Goal: Information Seeking & Learning: Check status

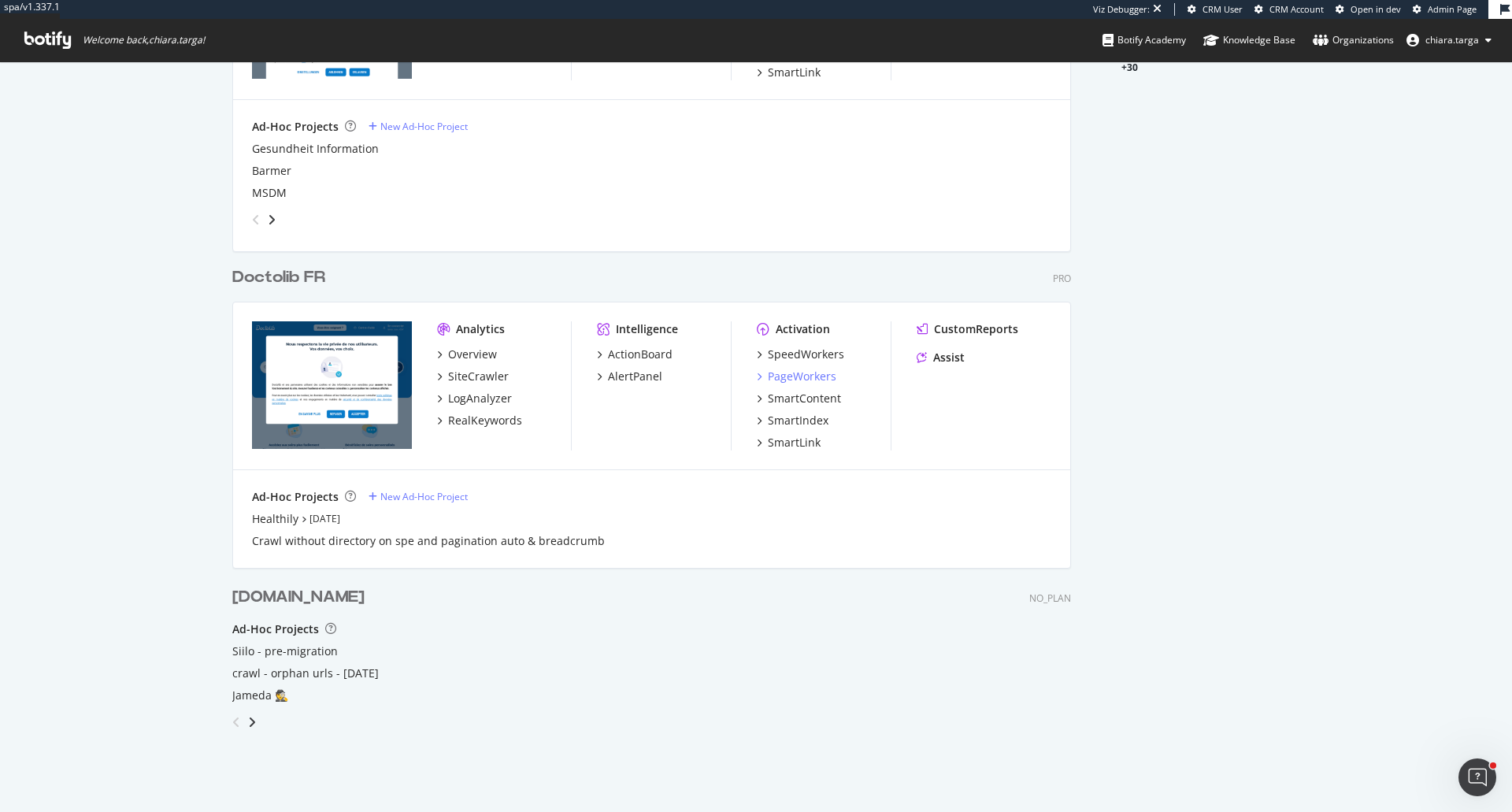
scroll to position [613, 0]
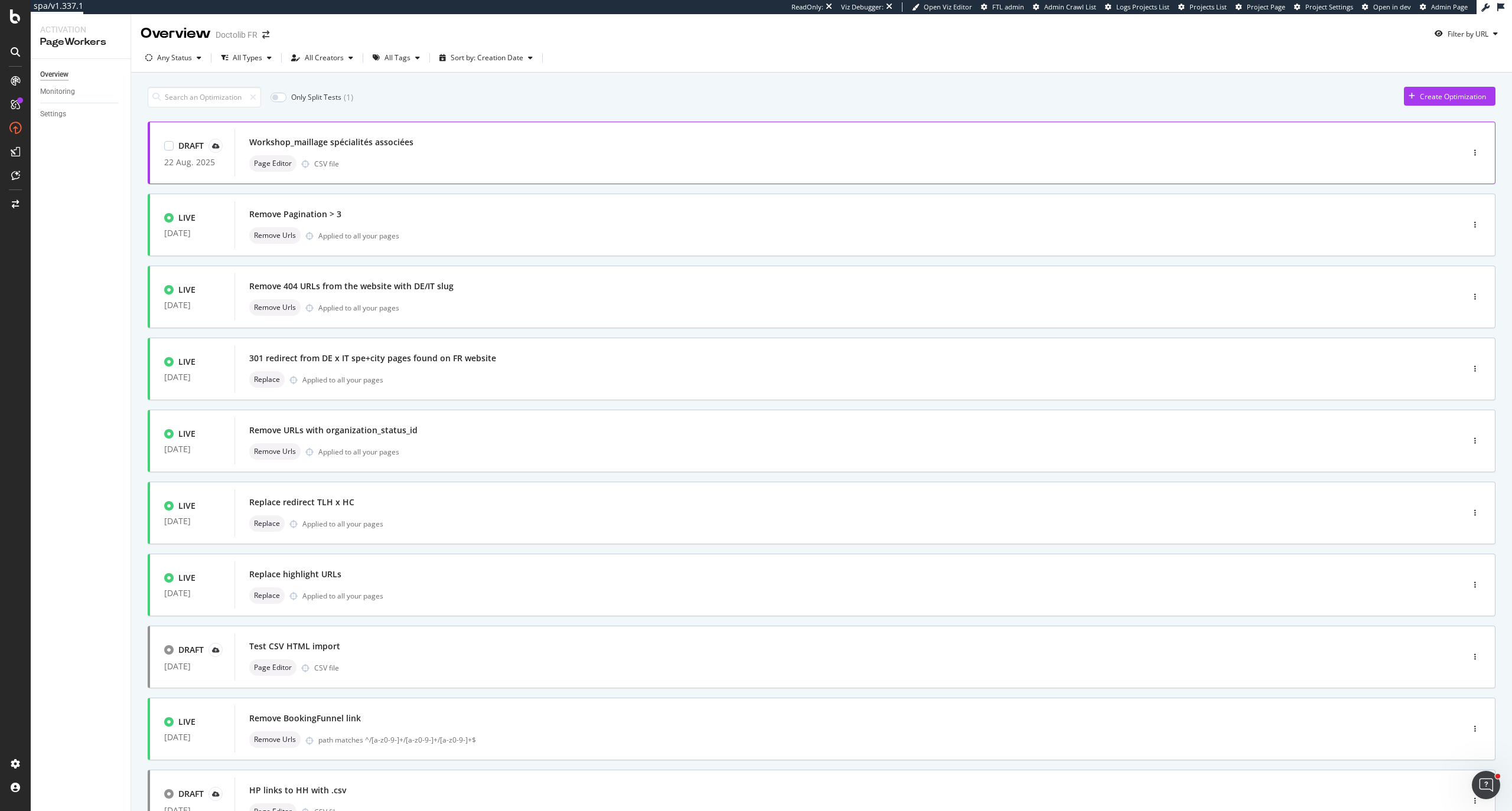
click at [463, 166] on div "Page Editor CSV file" at bounding box center [831, 164] width 1163 height 17
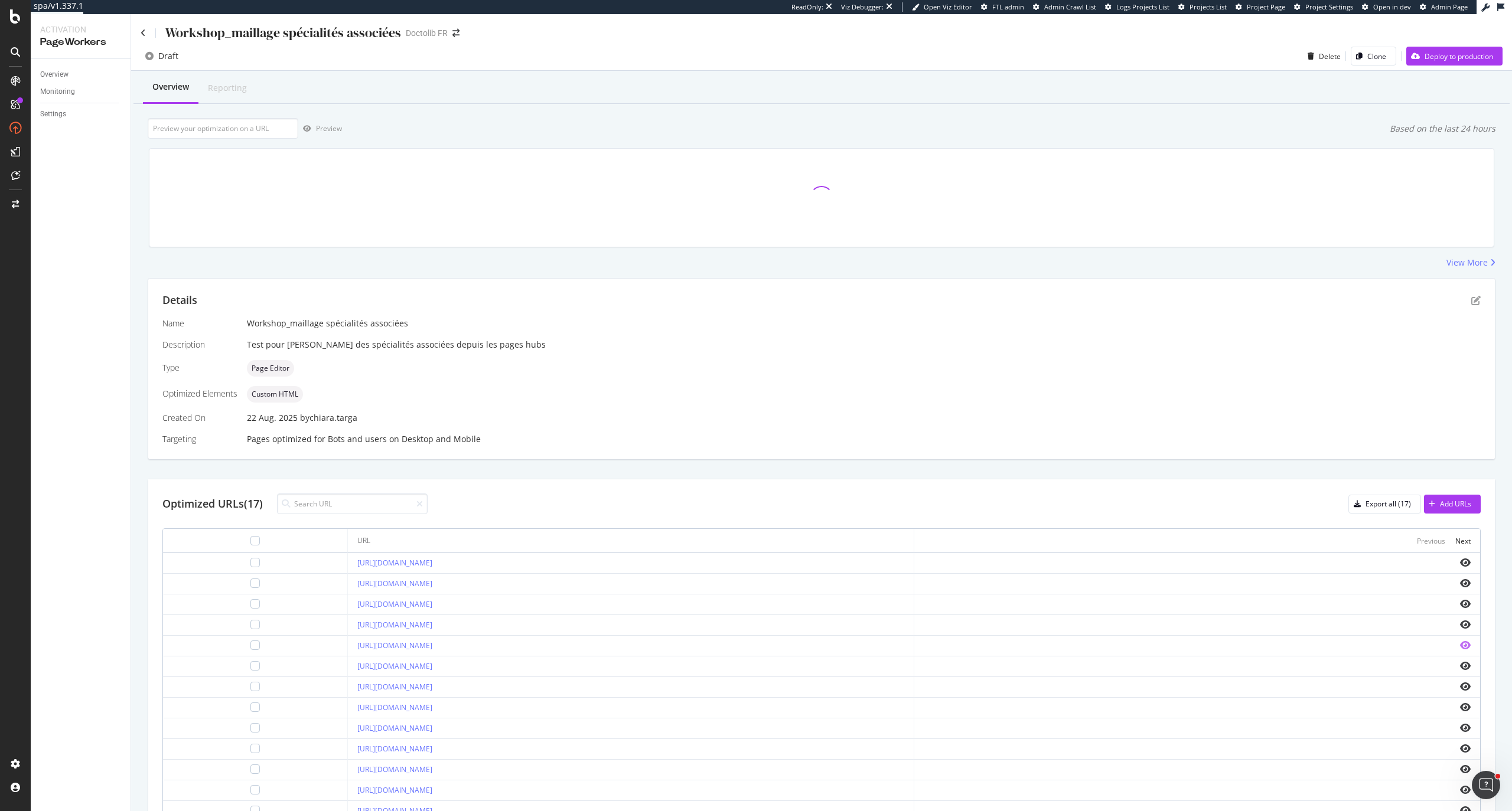
click at [1460, 643] on icon "eye" at bounding box center [1465, 645] width 11 height 10
click at [1467, 293] on div "Details Name Workshop_maillage spécialités associées Description Test pour mail…" at bounding box center [821, 369] width 1347 height 181
click at [1471, 303] on icon "pen-to-square" at bounding box center [1476, 300] width 10 height 10
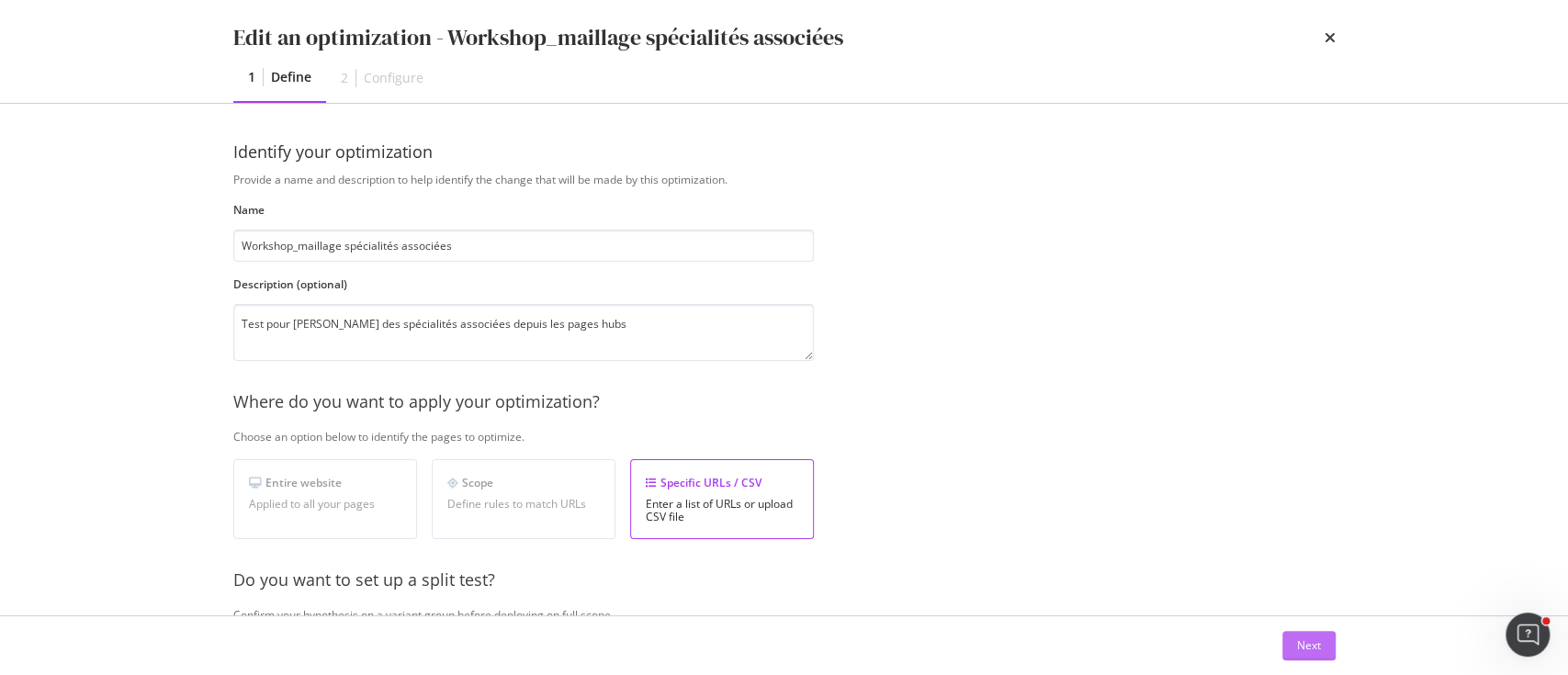
click at [1297, 644] on div "Next" at bounding box center [1309, 644] width 24 height 16
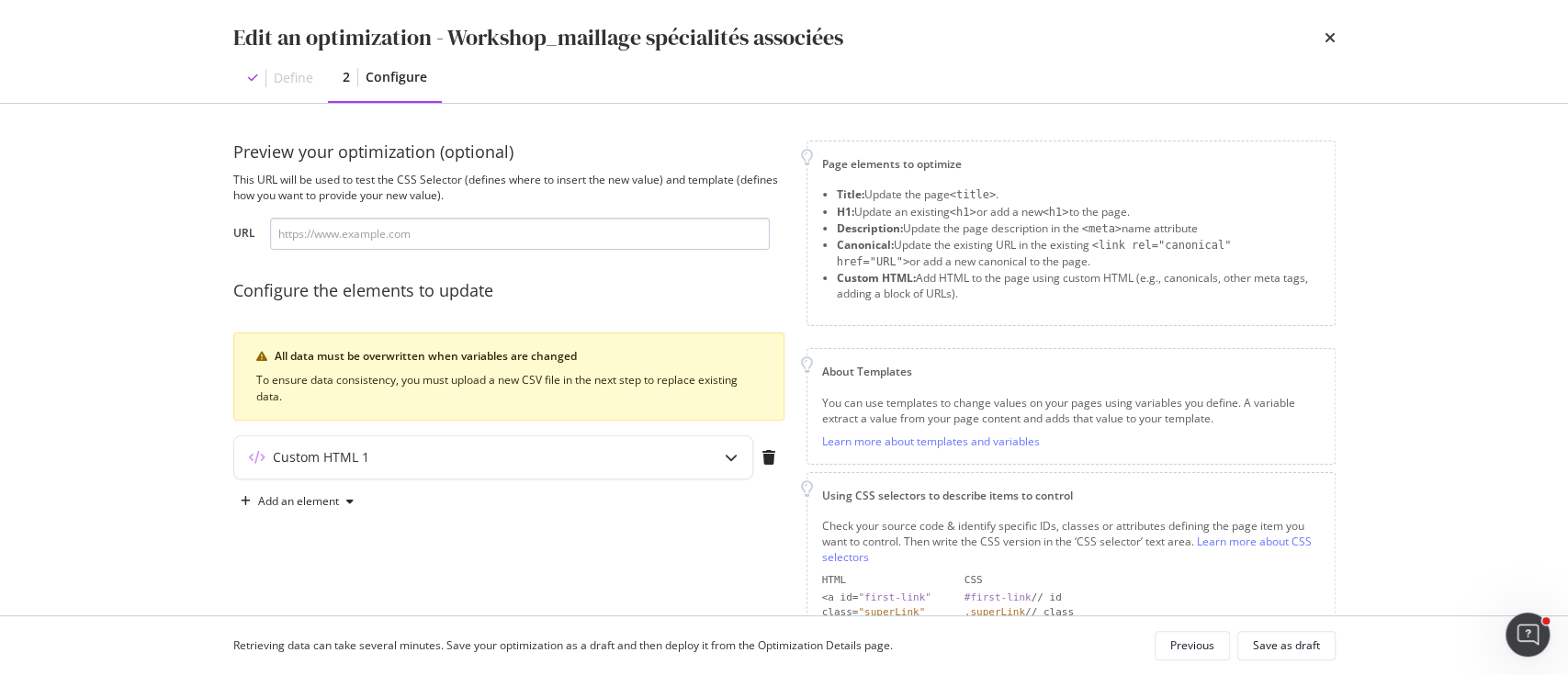
drag, startPoint x: 727, startPoint y: 462, endPoint x: 590, endPoint y: 238, distance: 262.6
click at [727, 462] on icon "modal" at bounding box center [731, 458] width 13 height 13
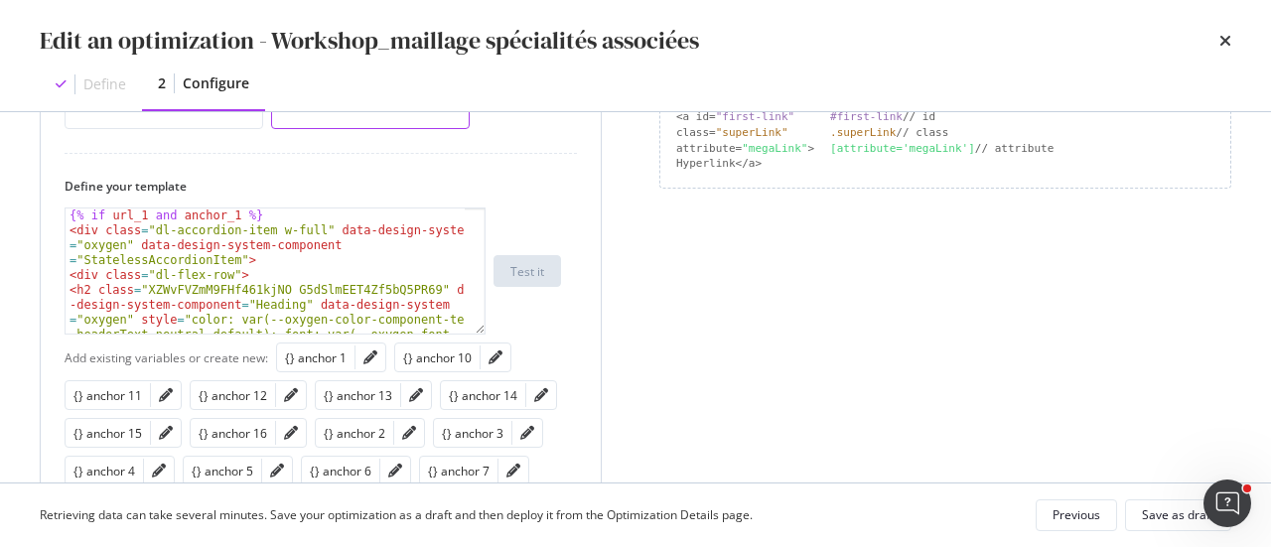
scroll to position [60, 0]
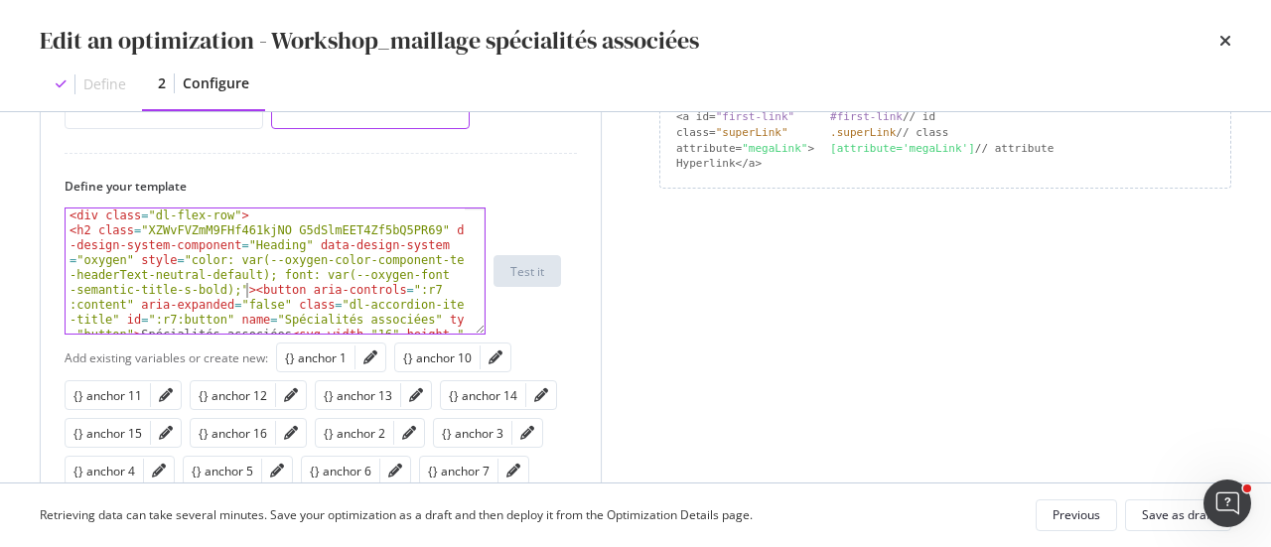
click at [244, 289] on div "< div class = "dl-flex-row" > < h2 class = "XZWvFVZmM9FHf461kjNO G5dSlmEET4Zf5b…" at bounding box center [266, 413] width 401 height 409
click at [242, 291] on div "< div class = "dl-flex-row" > < h2 class = "XZWvFVZmM9FHf461kjNO G5dSlmEET4Zf5b…" at bounding box center [266, 413] width 401 height 409
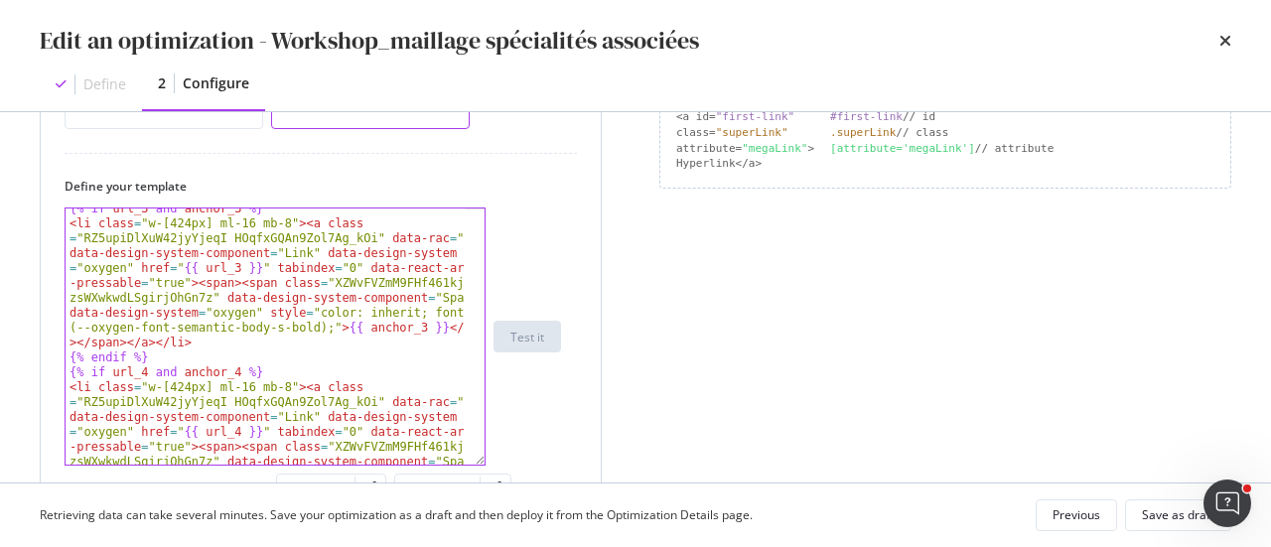
drag, startPoint x: 480, startPoint y: 329, endPoint x: 383, endPoint y: 308, distance: 98.5
click at [479, 466] on div "<h2 class="XZWvFVZmM9FHf461kjNO G5dSlmEET4Zf5bQ5PR69" data-design-system-compon…" at bounding box center [275, 337] width 421 height 258
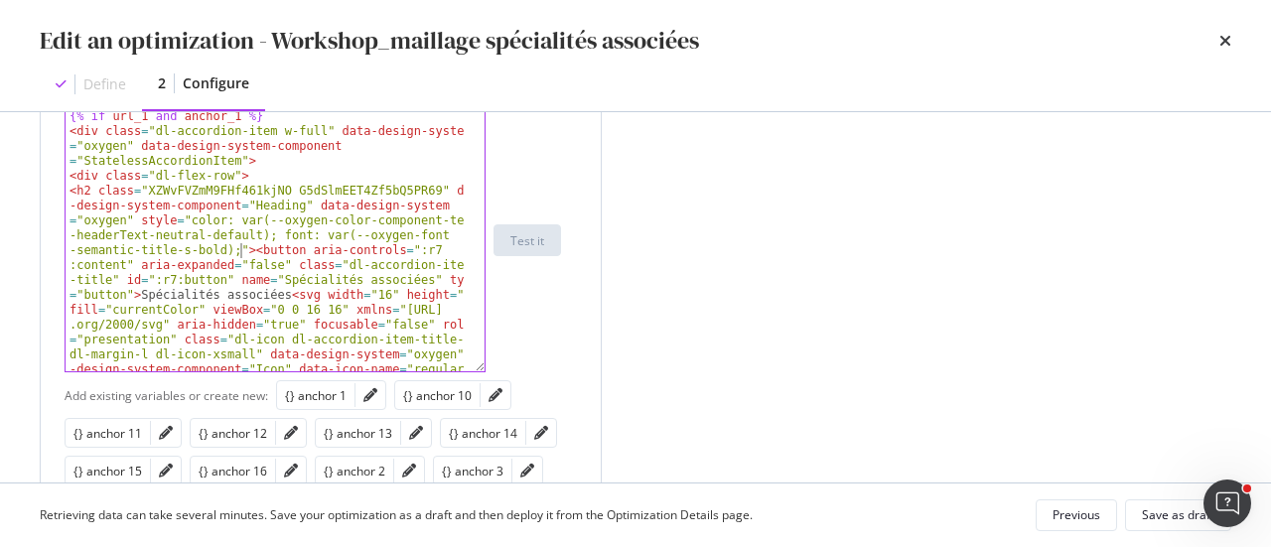
scroll to position [0, 0]
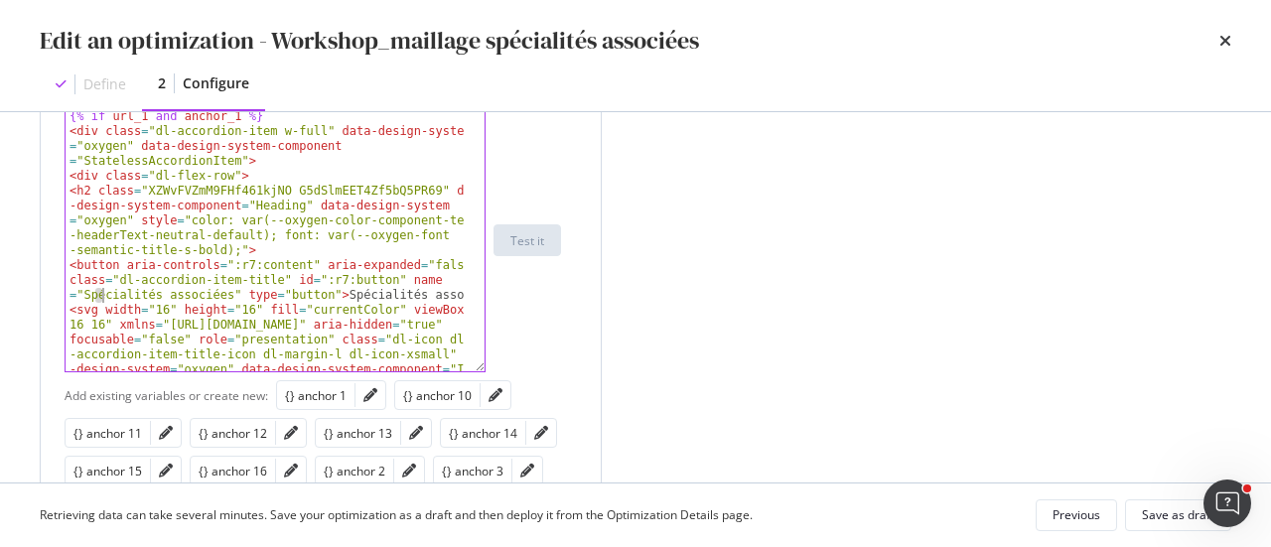
click at [100, 293] on div "{% if url_1 and anchor_1 %} < div class = "dl-accordion-item w-full" data-desig…" at bounding box center [266, 345] width 401 height 472
click at [143, 293] on div "{% if url_1 and anchor_1 %} < div class = "dl-accordion-item w-full" data-desig…" at bounding box center [266, 345] width 401 height 472
click at [145, 293] on div "{% if url_1 and anchor_1 %} < div class = "dl-accordion-item w-full" data-desig…" at bounding box center [266, 345] width 401 height 472
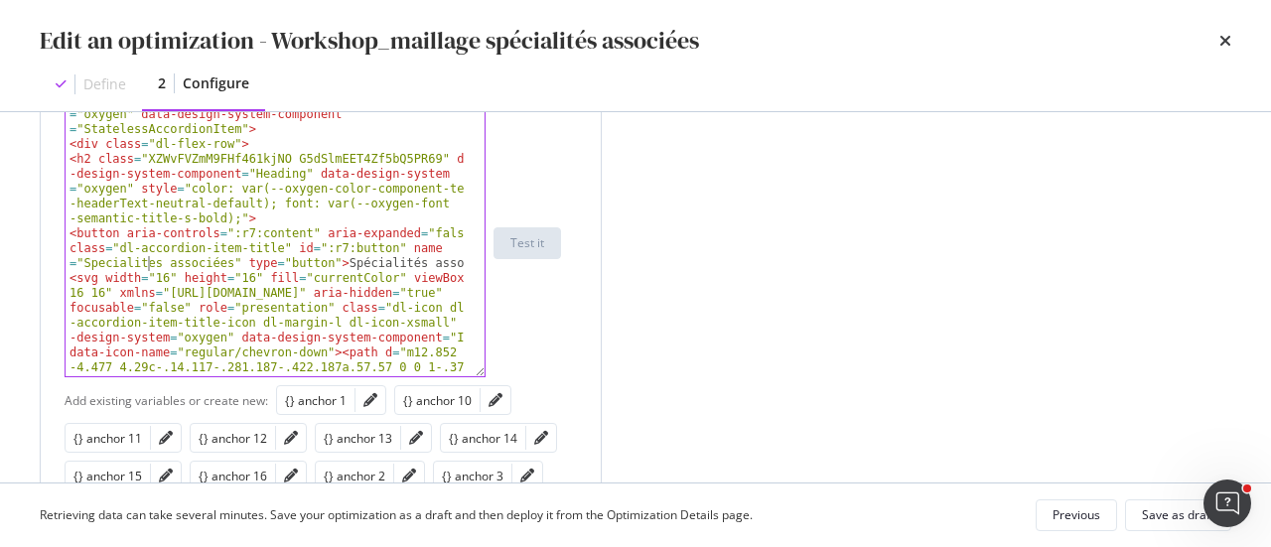
scroll to position [40, 0]
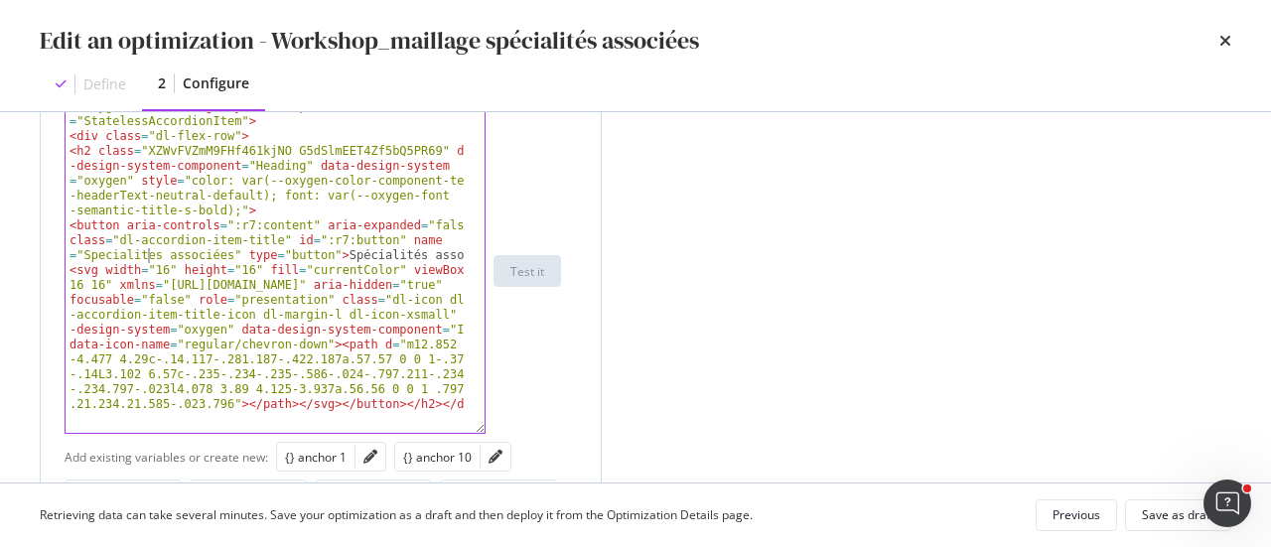
drag, startPoint x: 483, startPoint y: 360, endPoint x: 485, endPoint y: 449, distance: 88.4
click at [485, 434] on div "<button aria-controls=":r7:content" aria-expanded="false" class="dl-accordion-i…" at bounding box center [275, 271] width 421 height 326
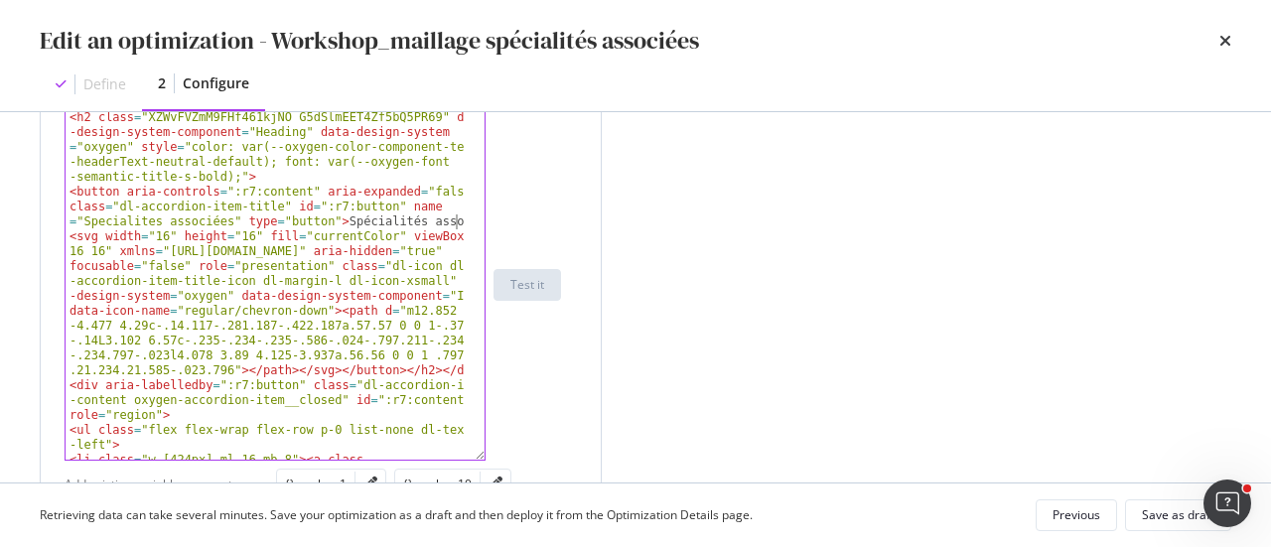
scroll to position [79, 0]
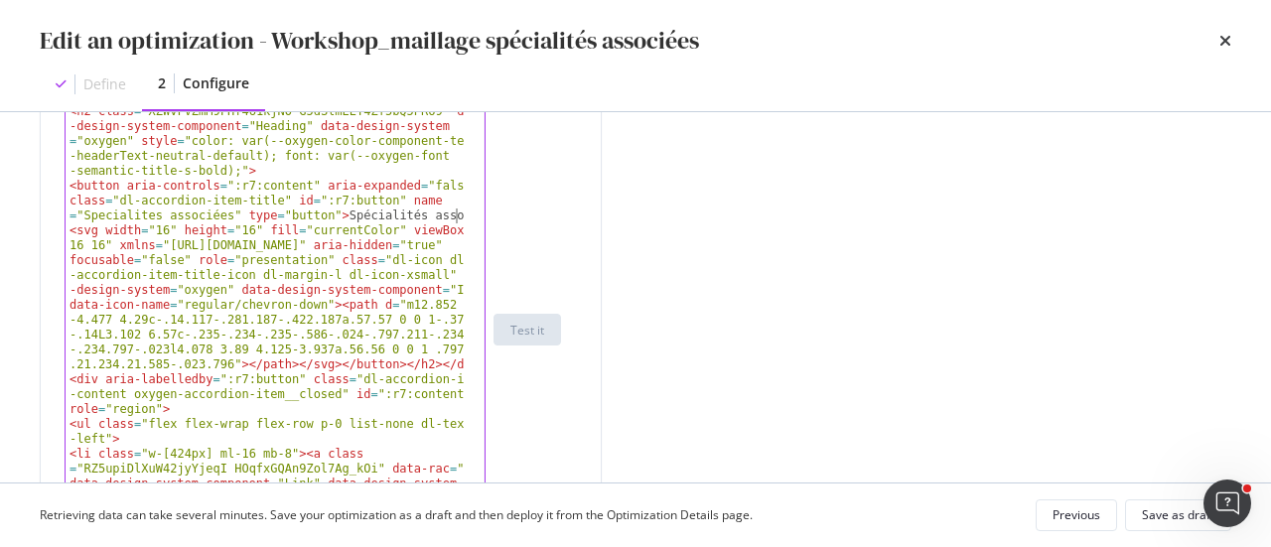
drag, startPoint x: 481, startPoint y: 454, endPoint x: 487, endPoint y: 589, distance: 135.2
click at [487, 547] on html "spa/v1.337.1 ReadOnly: Viz Debugger: Open Viz Editor FTL admin Admin Crawl List…" at bounding box center [635, 273] width 1271 height 547
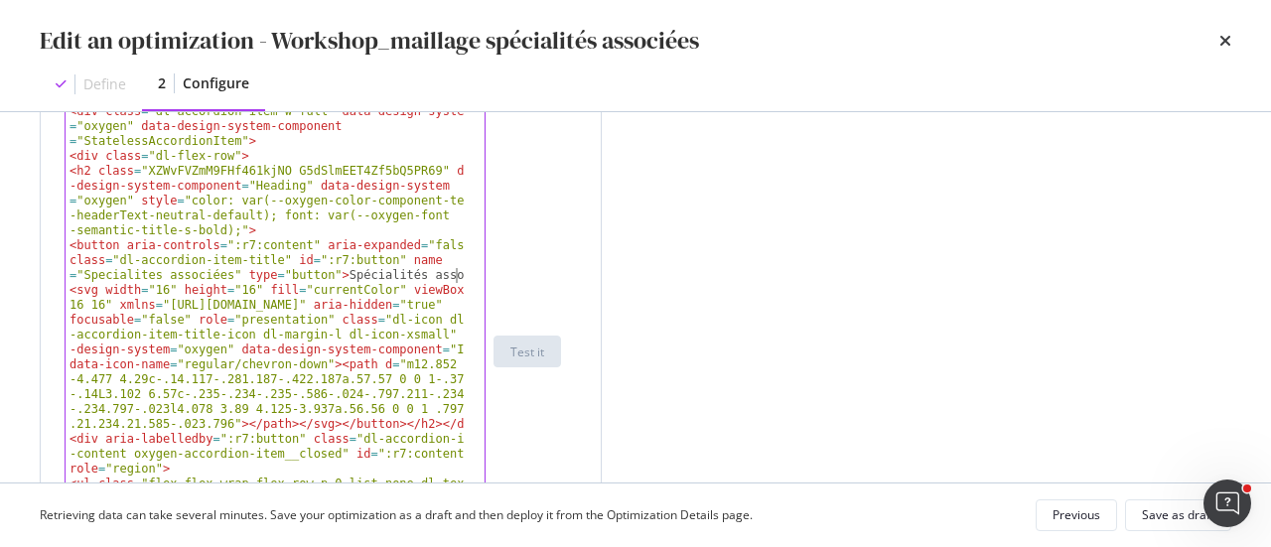
click at [459, 275] on div "< div class = "dl-accordion-item w-full" data-design-system = "oxygen" data-des…" at bounding box center [266, 436] width 401 height 664
click at [69, 289] on div "< div class = "dl-accordion-item w-full" data-design-system = "oxygen" data-des…" at bounding box center [266, 436] width 401 height 664
click at [324, 271] on div "< div class = "dl-accordion-item w-full" data-design-system = "oxygen" data-des…" at bounding box center [266, 436] width 401 height 664
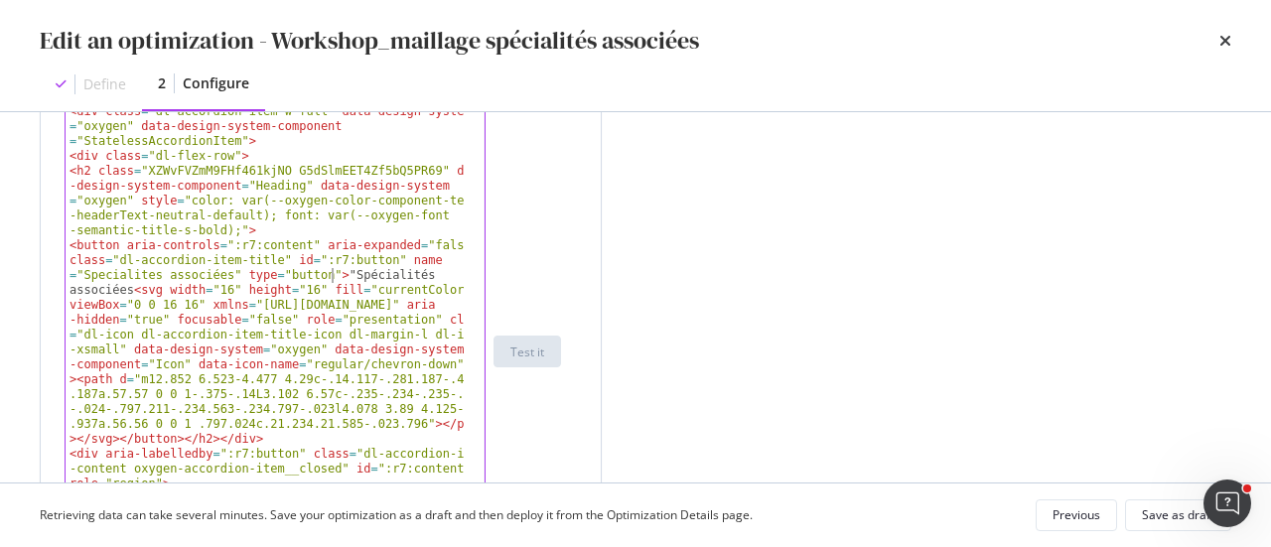
click at [132, 285] on div "< div class = "dl-accordion-item w-full" data-design-system = "oxygen" data-des…" at bounding box center [266, 436] width 401 height 664
click at [129, 290] on div "< div class = "dl-accordion-item w-full" data-design-system = "oxygen" data-des…" at bounding box center [266, 436] width 401 height 664
type textarea "<button aria-controls=":r7:content" aria-expanded="false" class="dl-accordion-i…"
click at [75, 382] on div "< div class = "dl-accordion-item w-full" data-design-system = "oxygen" data-des…" at bounding box center [266, 436] width 401 height 664
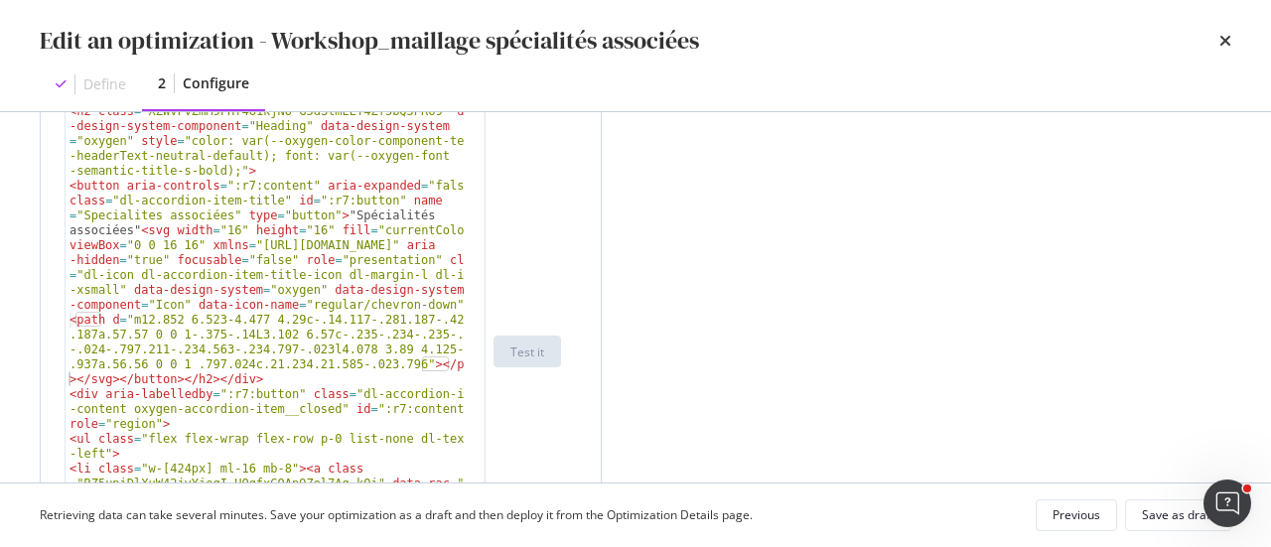
scroll to position [79, 0]
click at [258, 379] on div "< h2 class = "XZWvFVZmM9FHf461kjNO G5dSlmEET4Zf5bQ5PR69" data -design-system-co…" at bounding box center [266, 391] width 401 height 575
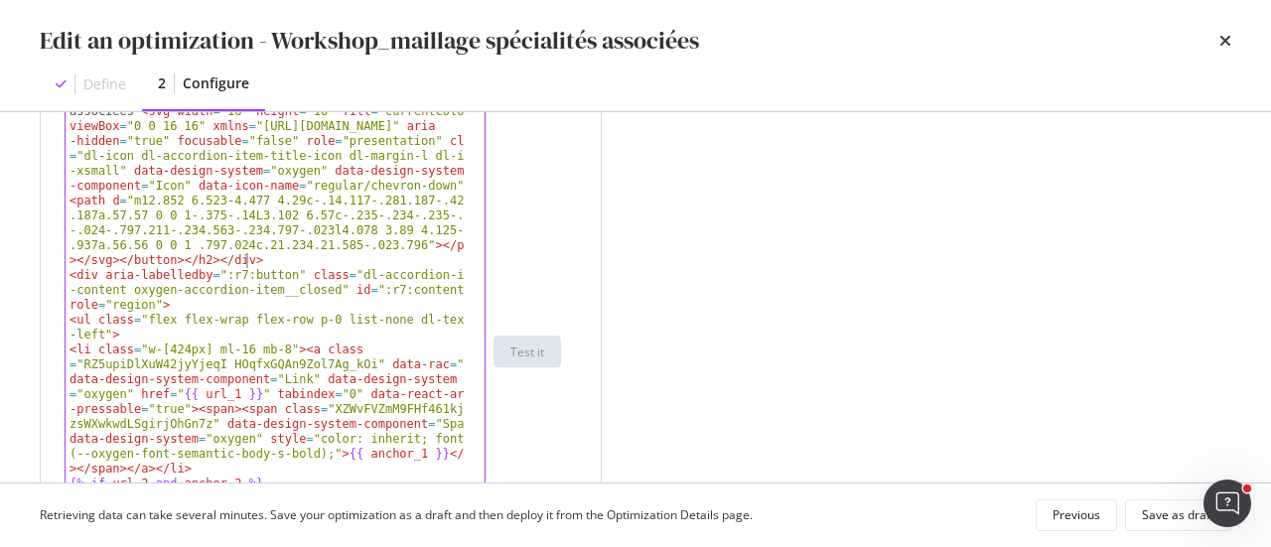
scroll to position [199, 0]
click at [117, 304] on div "< button aria-controls = ":r7:content" aria-expanded = "false" class = "dl-acco…" at bounding box center [266, 437] width 401 height 754
type textarea "<div aria-labelledby=":r7:button" class="dl-accordion-item-content oxygen-accor…"
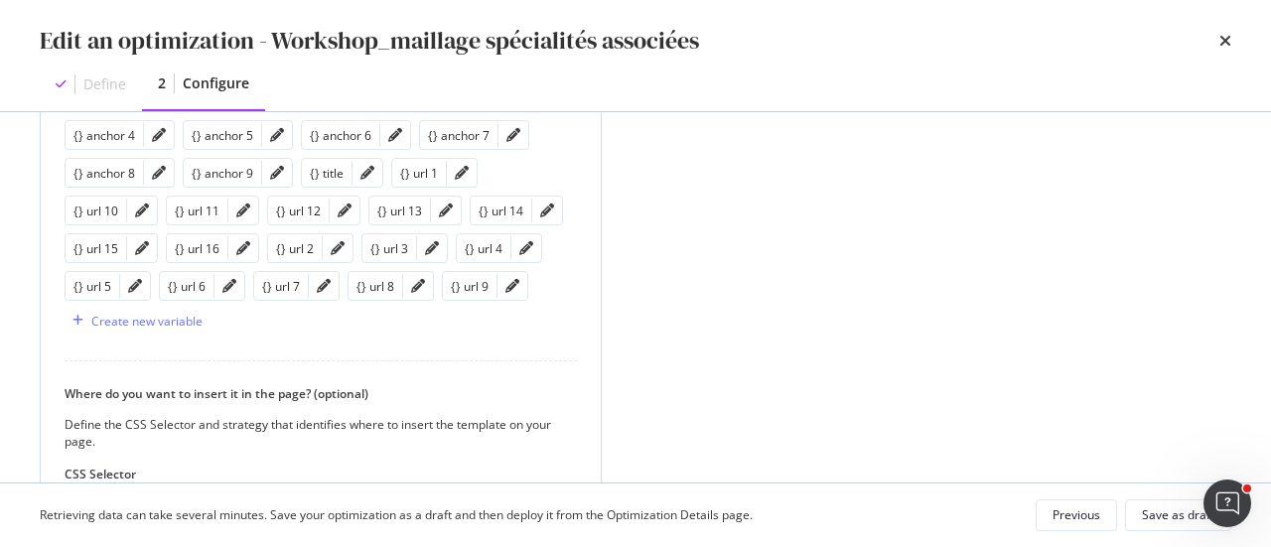
scroll to position [926, 0]
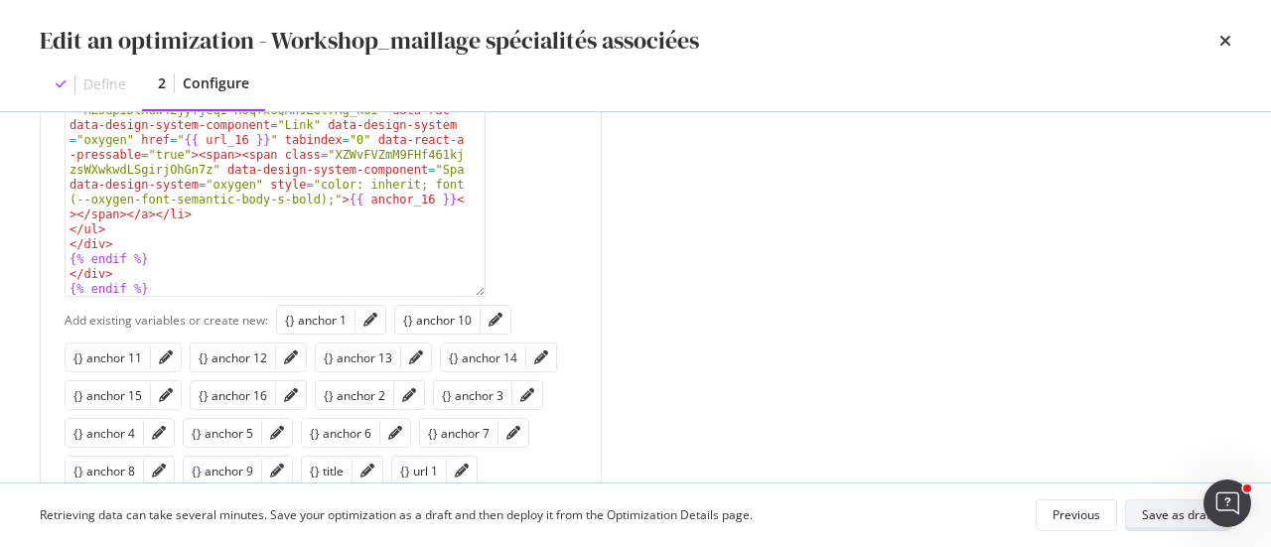
click at [1168, 513] on div "Save as draft" at bounding box center [1178, 514] width 72 height 17
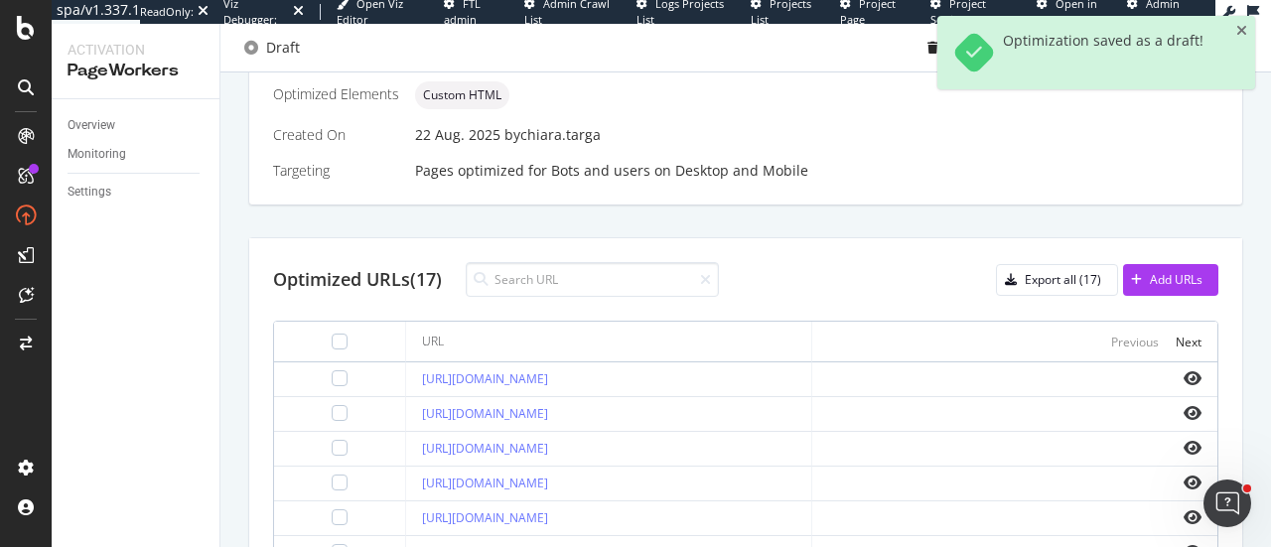
scroll to position [596, 0]
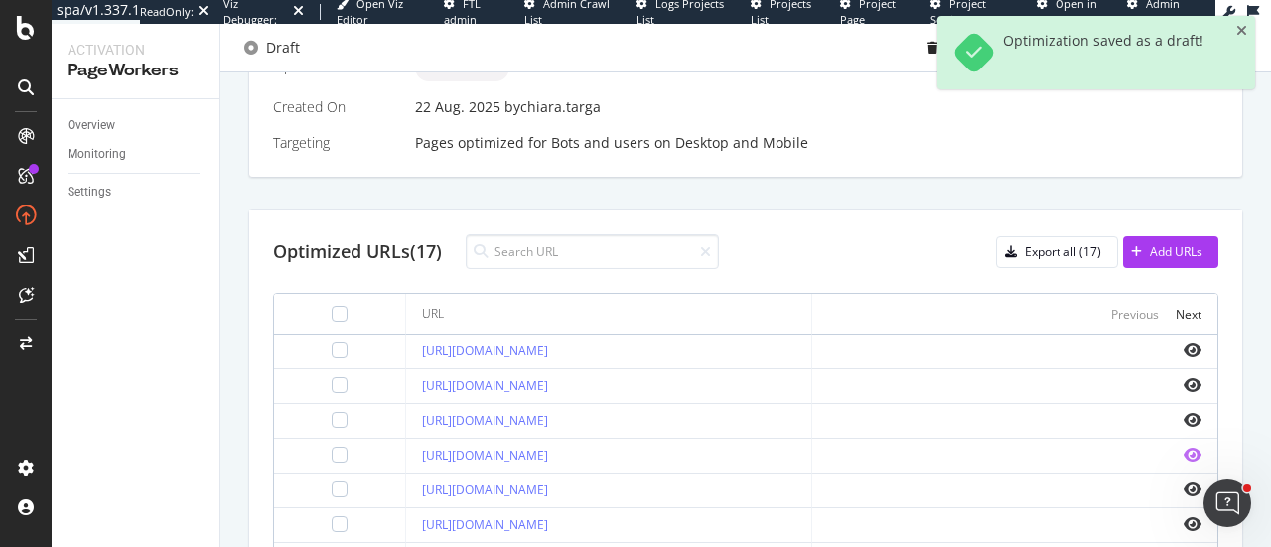
click at [1184, 454] on icon "eye" at bounding box center [1193, 455] width 18 height 16
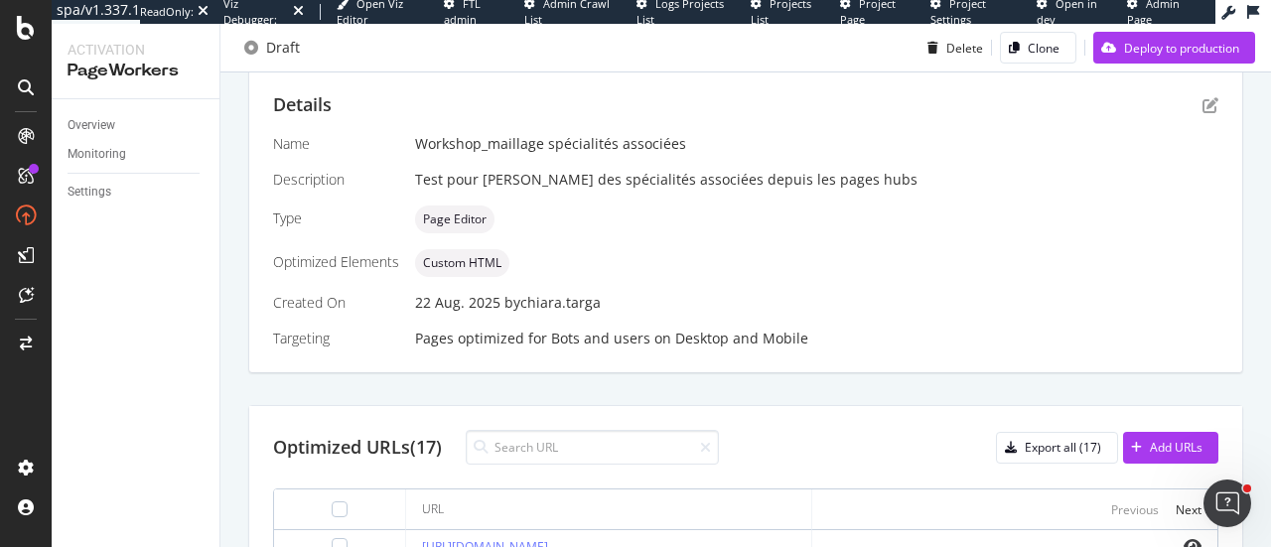
scroll to position [397, 0]
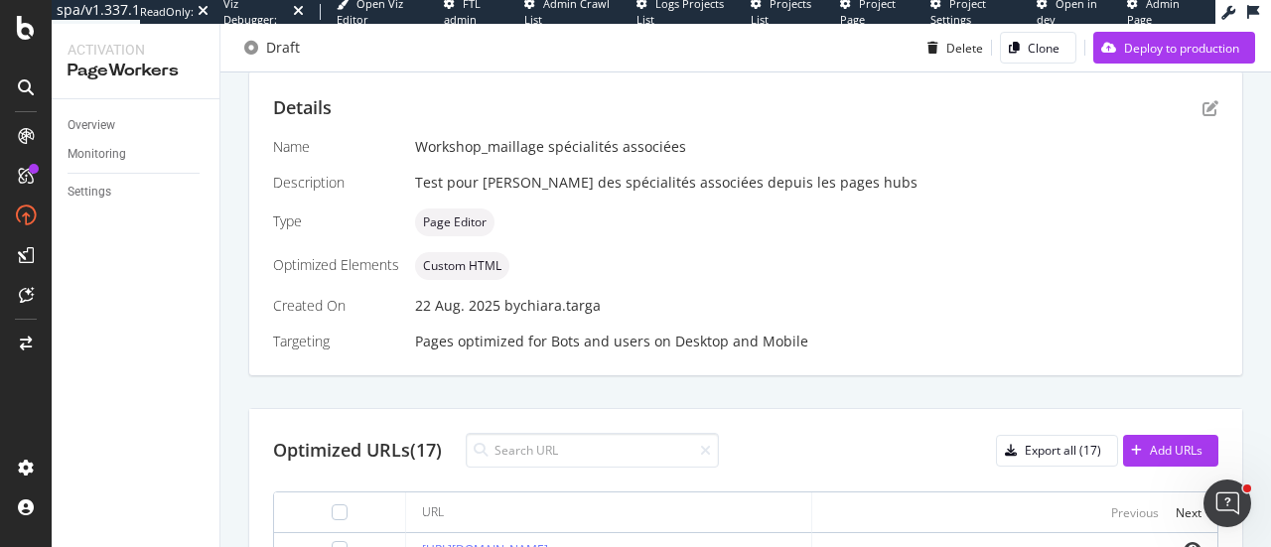
click at [1186, 113] on div "Details" at bounding box center [745, 108] width 945 height 26
click at [1202, 112] on icon "pen-to-square" at bounding box center [1210, 108] width 16 height 16
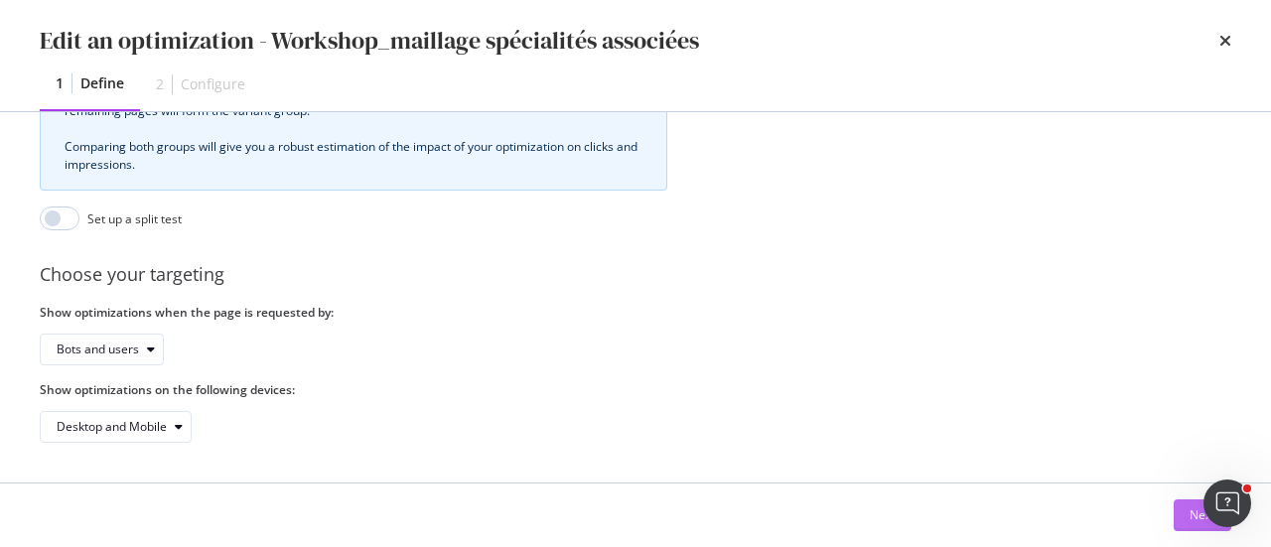
click at [1187, 517] on button "Next" at bounding box center [1203, 515] width 58 height 32
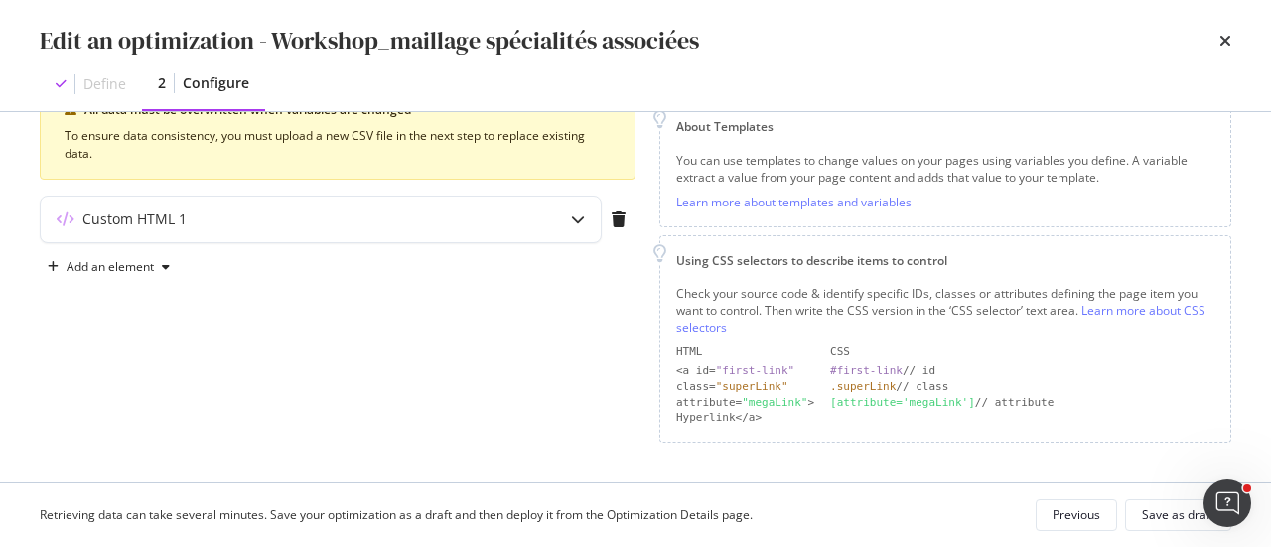
scroll to position [270, 0]
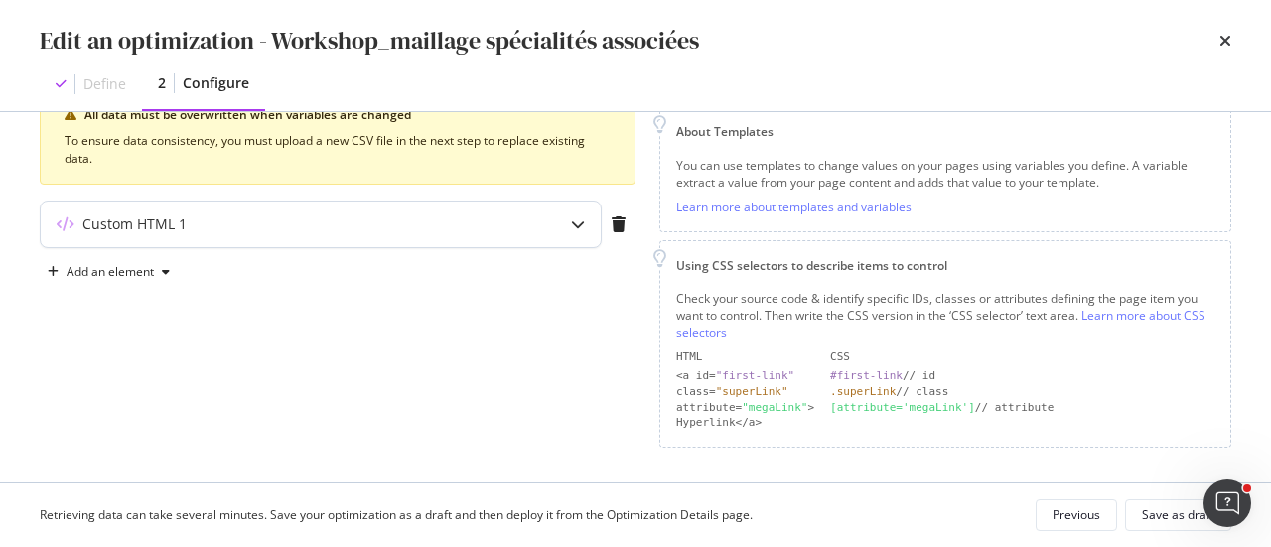
click at [586, 229] on div "modal" at bounding box center [578, 225] width 46 height 46
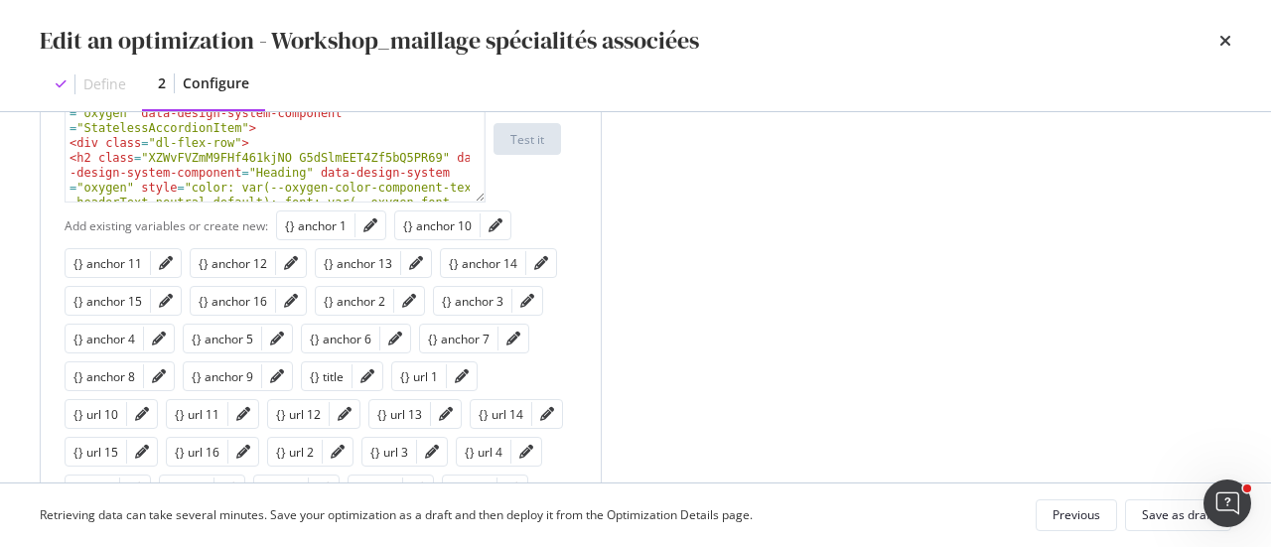
scroll to position [469, 0]
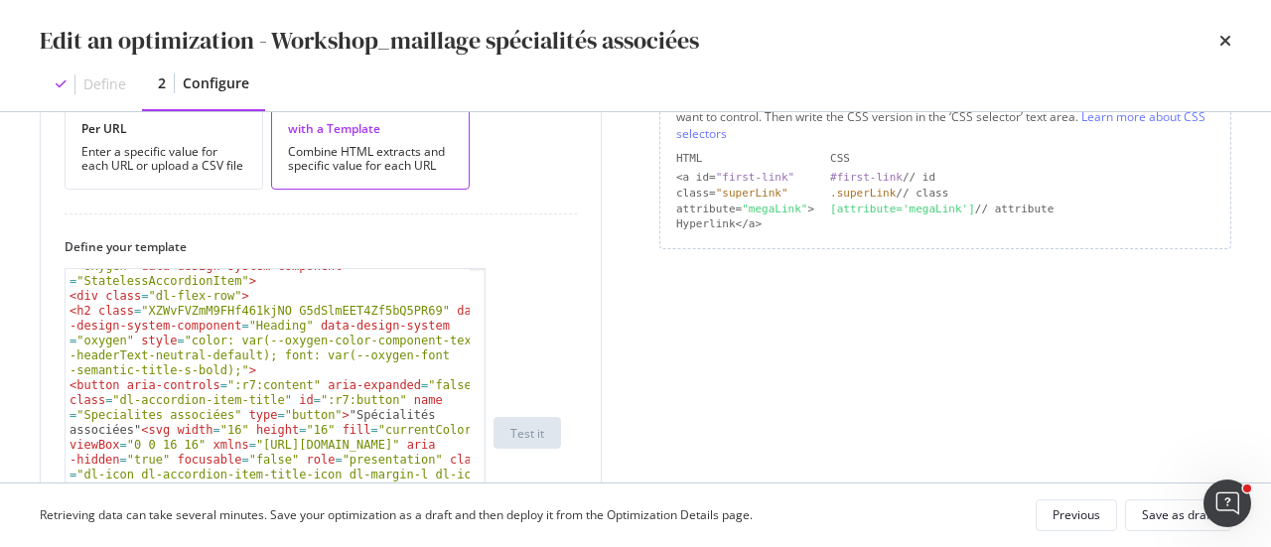
drag, startPoint x: 481, startPoint y: 390, endPoint x: 484, endPoint y: 594, distance: 203.6
click at [484, 547] on html "spa/v1.337.1 ReadOnly: Viz Debugger: Open Viz Editor FTL admin Admin Crawl List…" at bounding box center [635, 273] width 1271 height 547
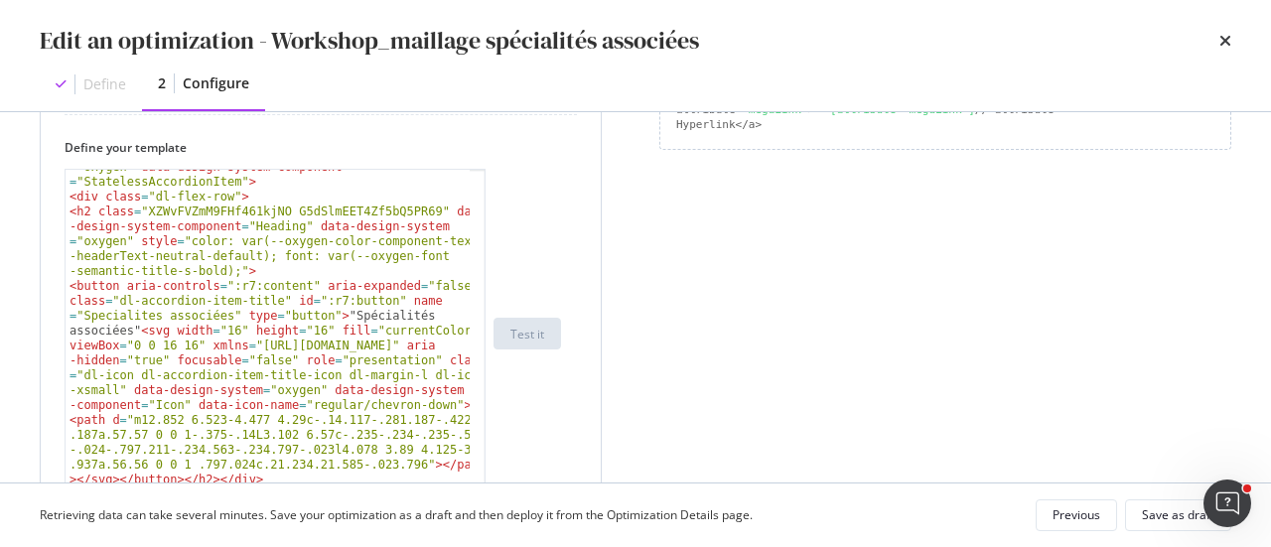
click at [332, 309] on div "< div class = "dl-accordion-item w-full" data-design-system = "oxygen" data-des…" at bounding box center [269, 354] width 406 height 418
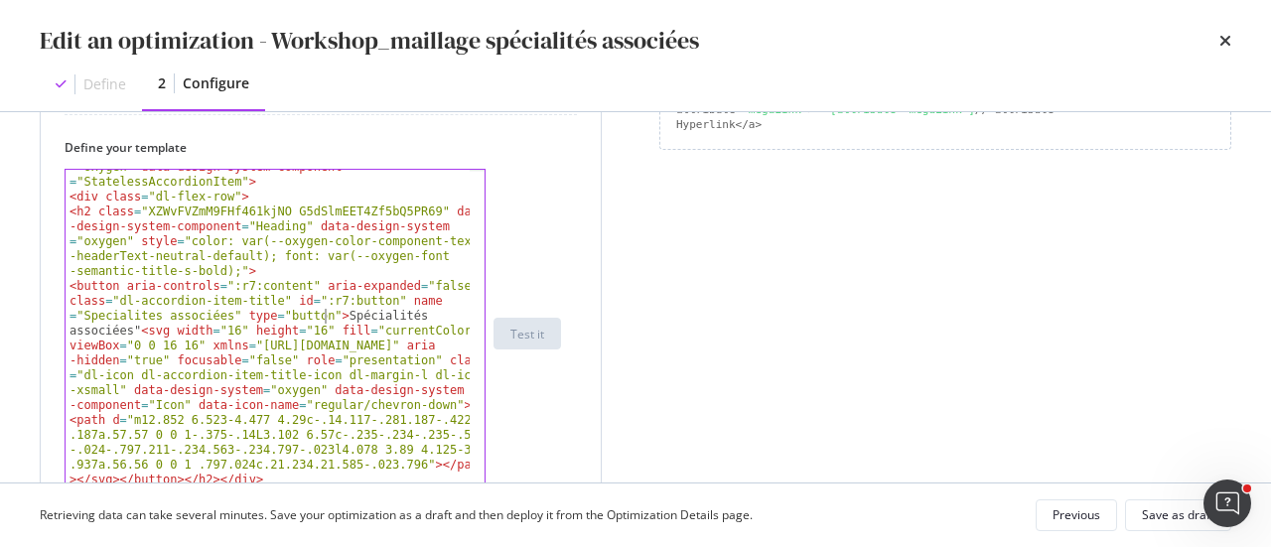
scroll to position [40, 0]
click at [131, 325] on div "< div class = "dl-accordion-item w-full" data-design-system = "oxygen" data-des…" at bounding box center [269, 354] width 406 height 418
type textarea "<button aria-controls=":r7:content" aria-expanded="false" class="dl-accordion-i…"
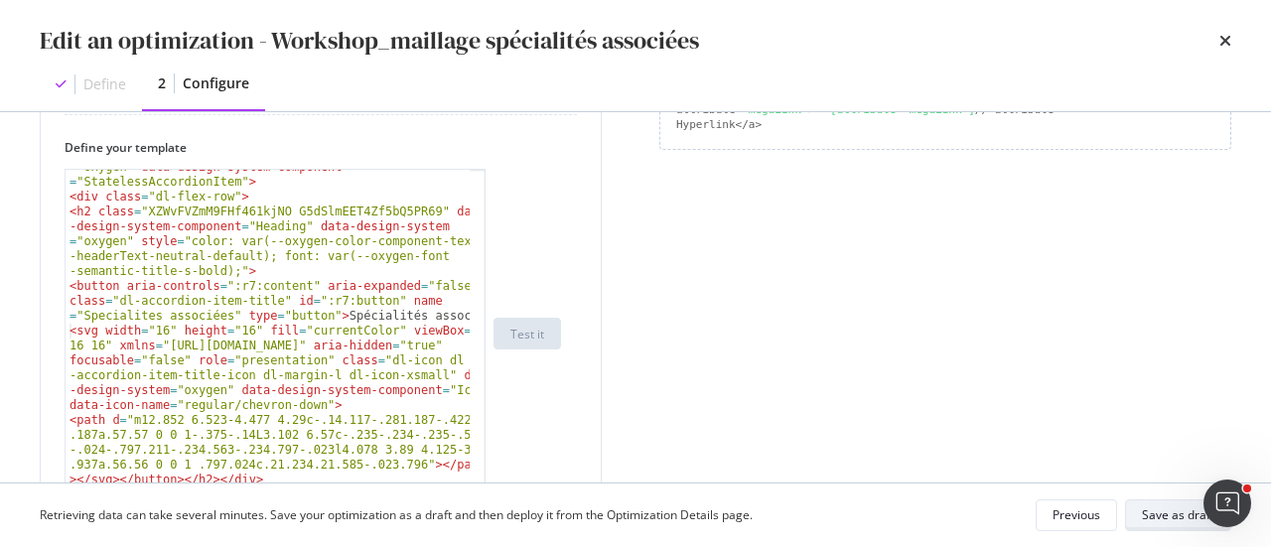
click at [1159, 517] on div "Save as draft" at bounding box center [1178, 514] width 72 height 17
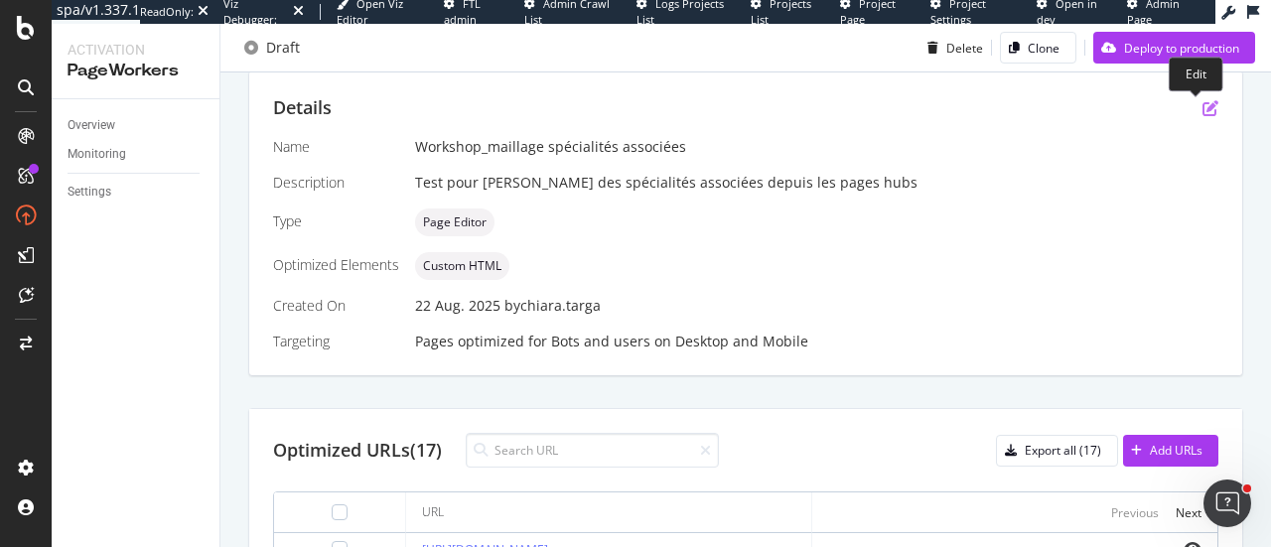
click at [1202, 111] on icon "pen-to-square" at bounding box center [1210, 108] width 16 height 16
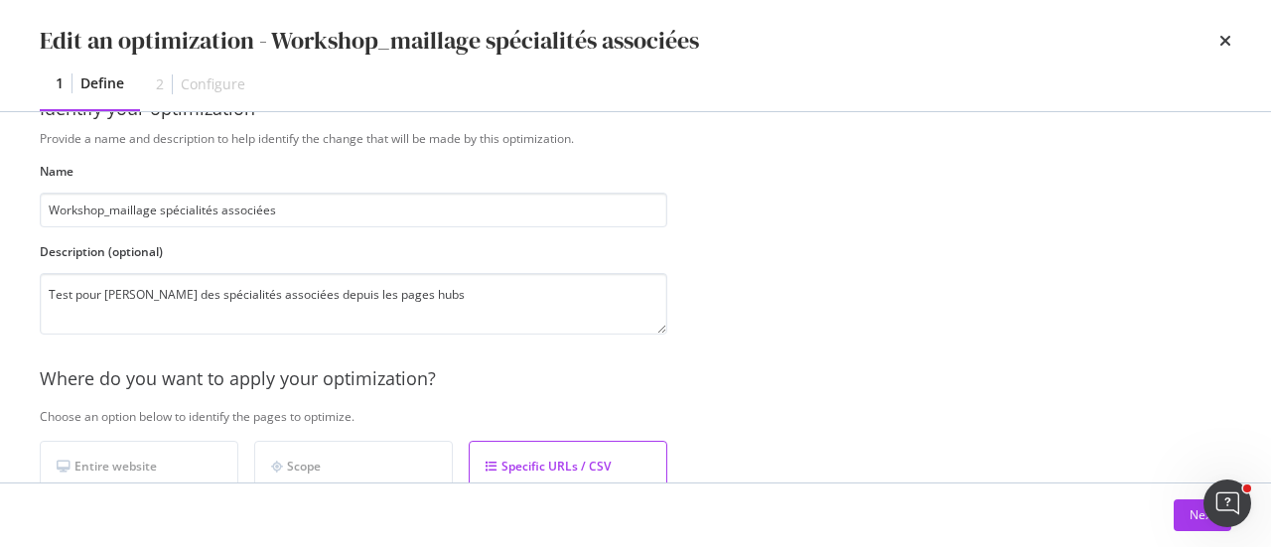
scroll to position [99, 0]
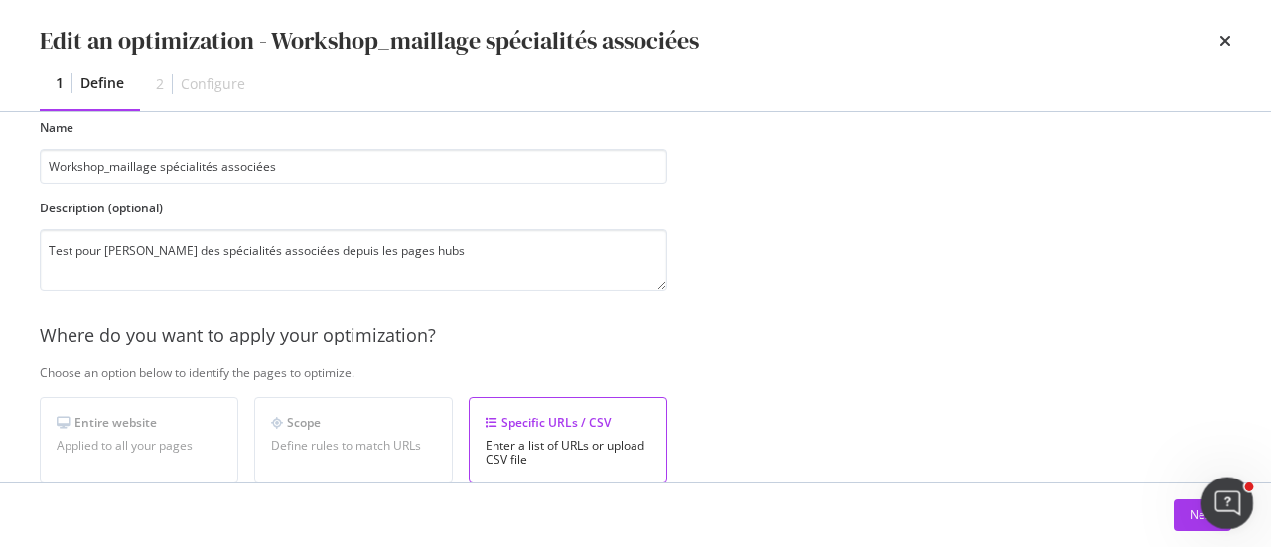
click at [1207, 521] on div at bounding box center [1227, 504] width 53 height 53
click at [1196, 521] on div "Next" at bounding box center [1203, 514] width 26 height 17
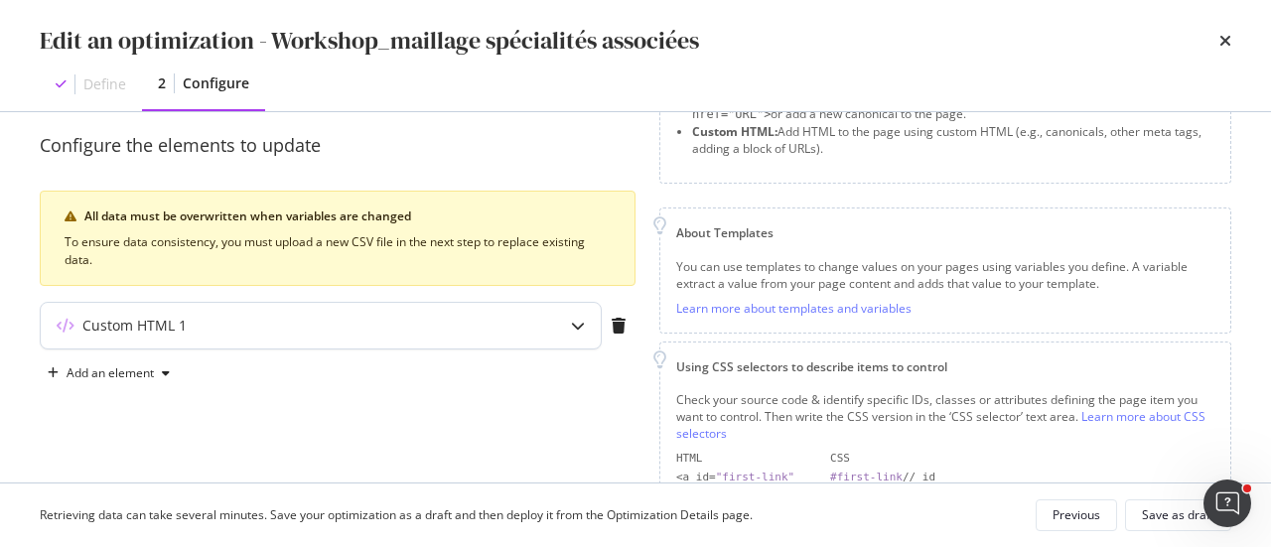
scroll to position [270, 0]
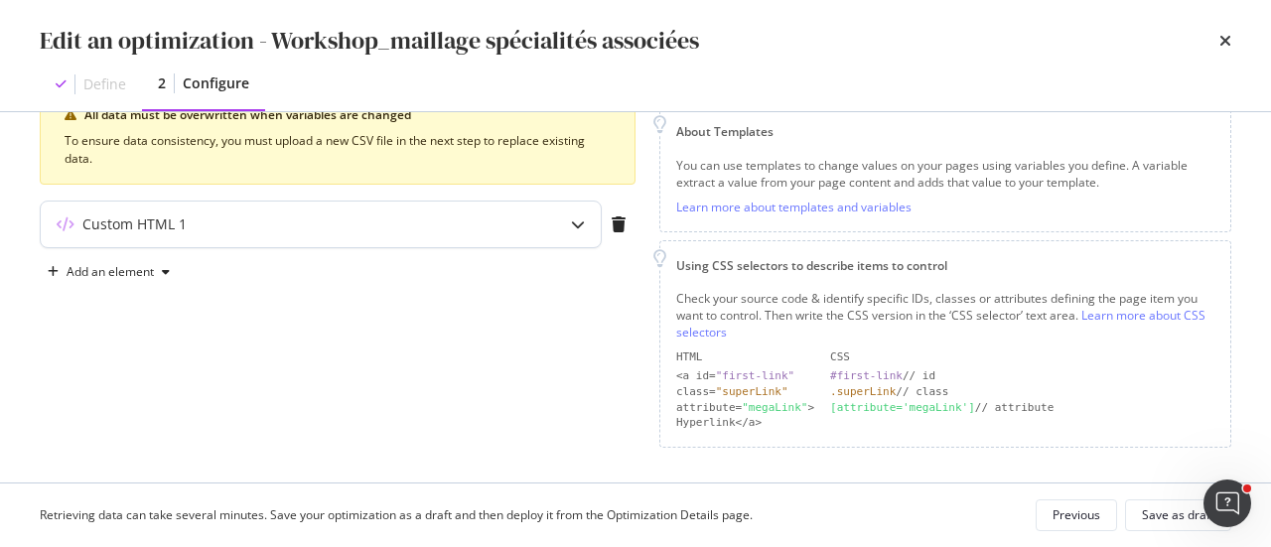
click at [578, 220] on icon "modal" at bounding box center [578, 224] width 14 height 14
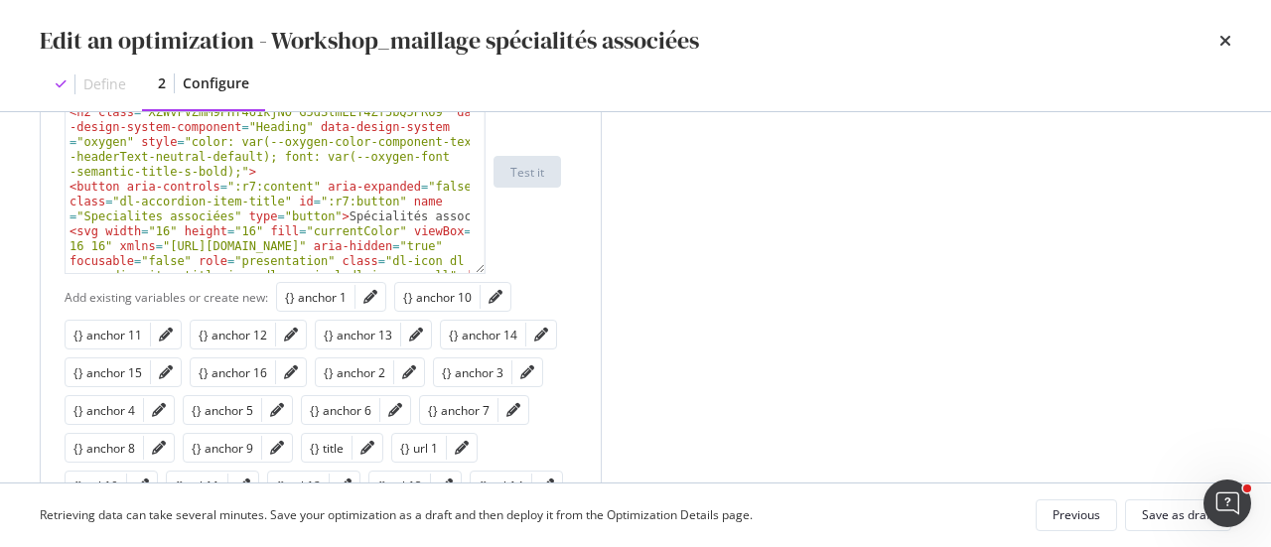
scroll to position [40, 0]
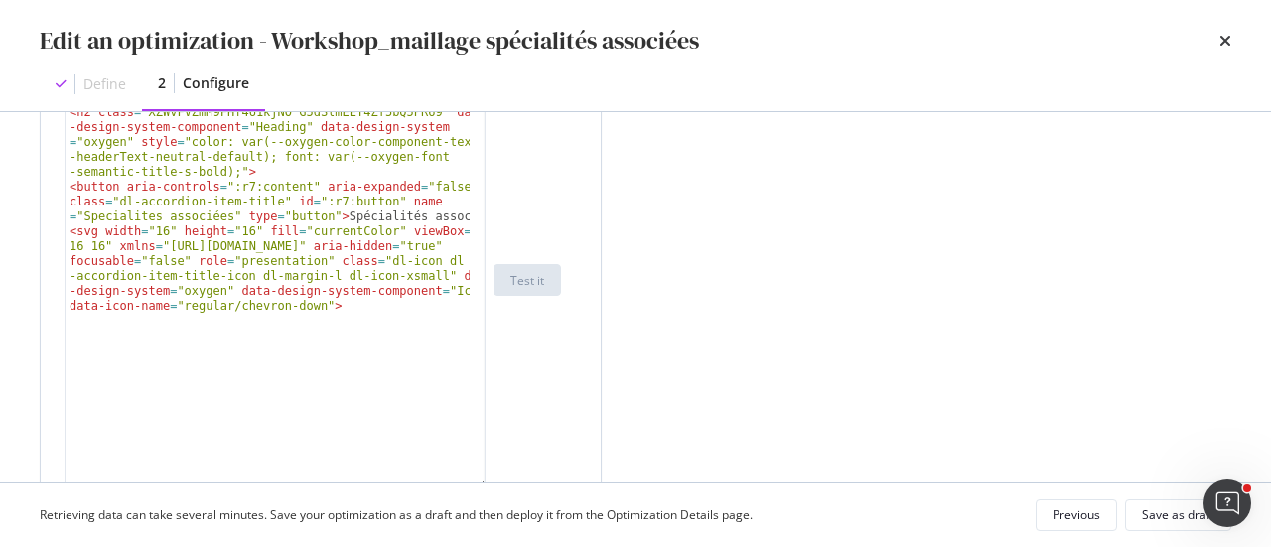
drag, startPoint x: 484, startPoint y: 192, endPoint x: 456, endPoint y: 434, distance: 243.9
click at [488, 490] on div "Edit an optimization - Workshop_maillage spécialités associées Define 2 Configu…" at bounding box center [635, 273] width 1271 height 547
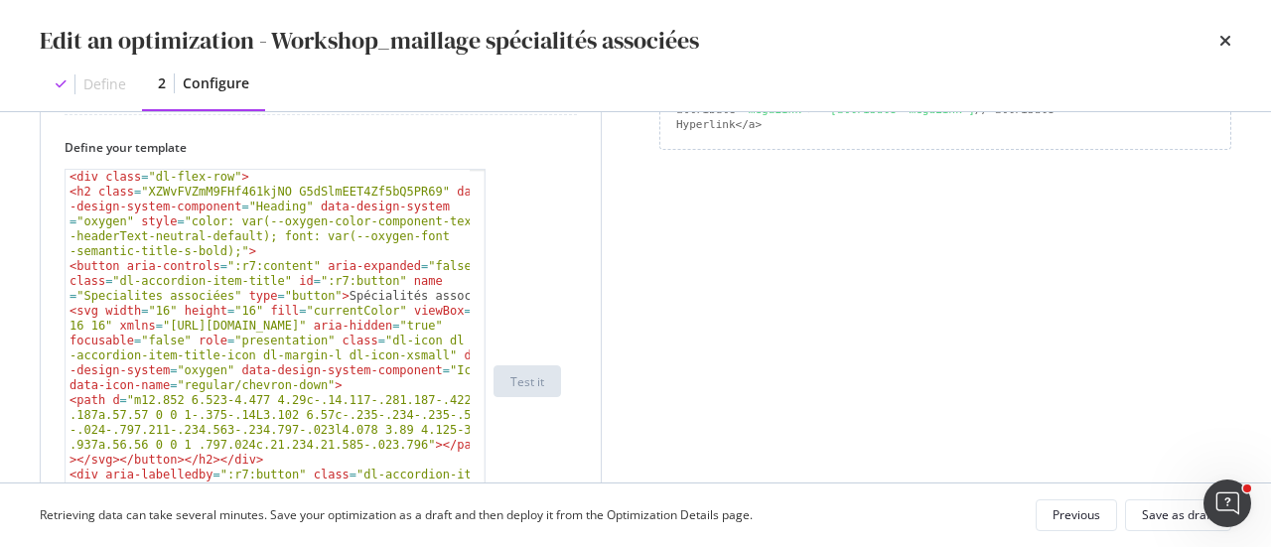
scroll to position [119, 0]
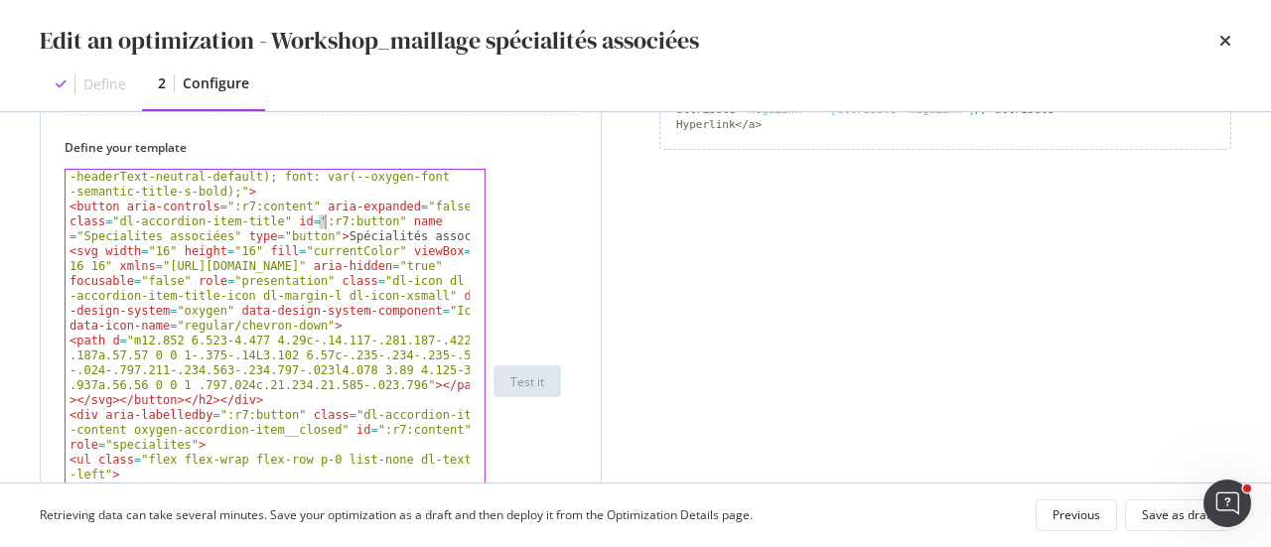
click at [322, 216] on div "< h2 class = "XZWvFVZmM9FHf461kjNO G5dSlmEET4Zf5bQ5PR69" data -design-system-co…" at bounding box center [269, 441] width 406 height 632
click at [226, 415] on div "< h2 class = "XZWvFVZmM9FHf461kjNO G5dSlmEET4Zf5bQ5PR69" data -design-system-co…" at bounding box center [269, 441] width 406 height 632
click at [374, 431] on div "< h2 class = "XZWvFVZmM9FHf461kjNO G5dSlmEET4Zf5bQ5PR69" data -design-system-co…" at bounding box center [269, 441] width 406 height 632
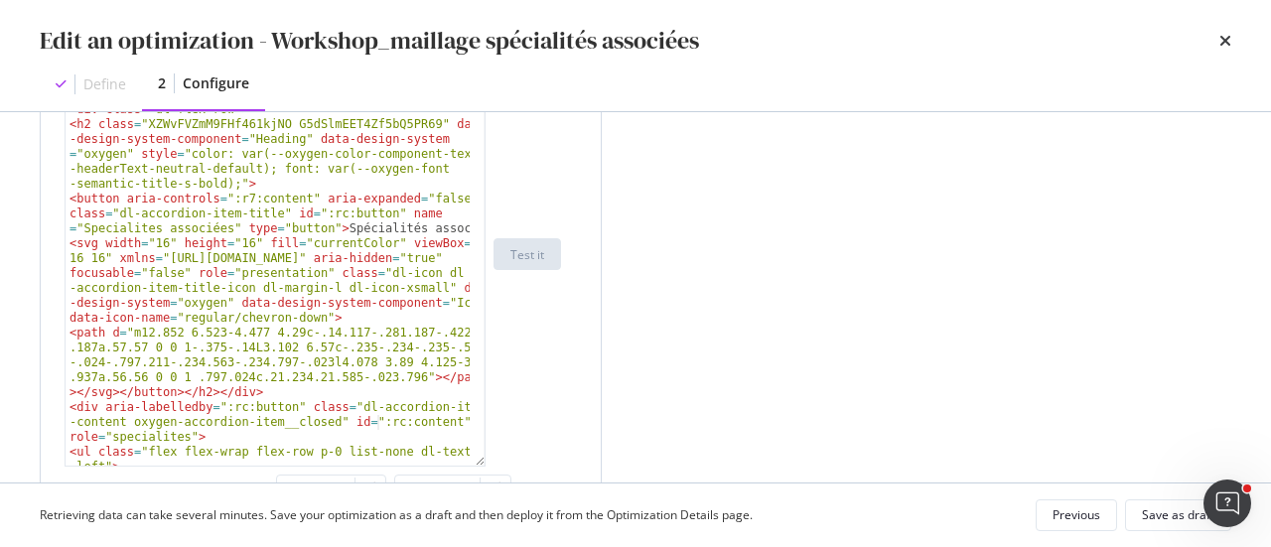
scroll to position [667, 0]
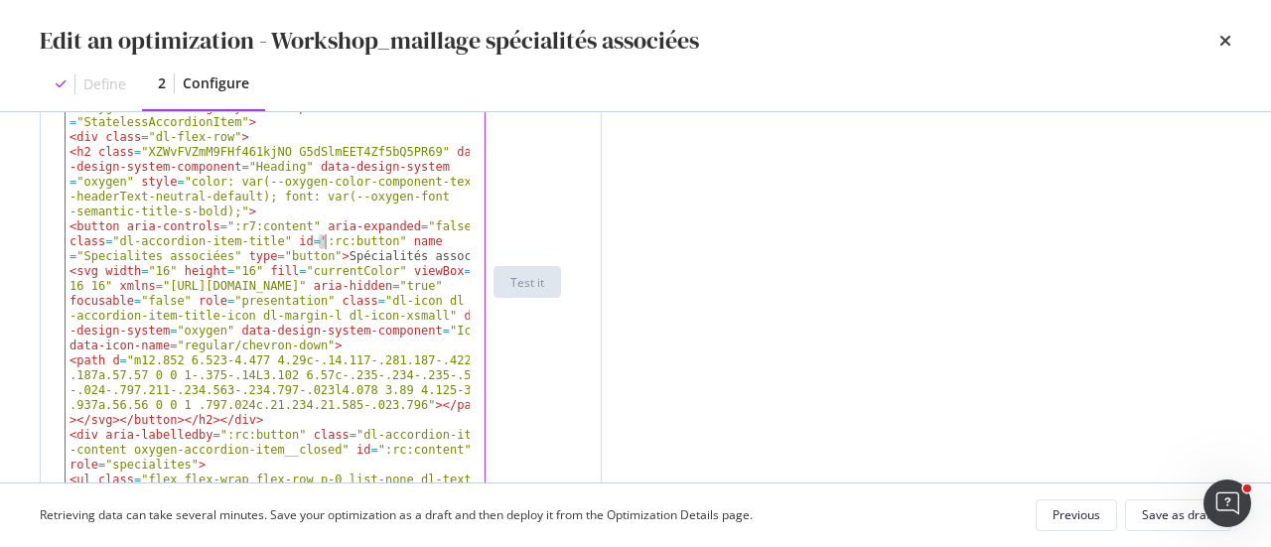
click at [322, 240] on div "{% if url_1 and anchor_1 %} < div class = "dl-accordion-item w-full" data-desig…" at bounding box center [269, 356] width 406 height 573
click at [231, 221] on div "{% if url_1 and anchor_1 %} < div class = "dl-accordion-item w-full" data-desig…" at bounding box center [269, 356] width 406 height 573
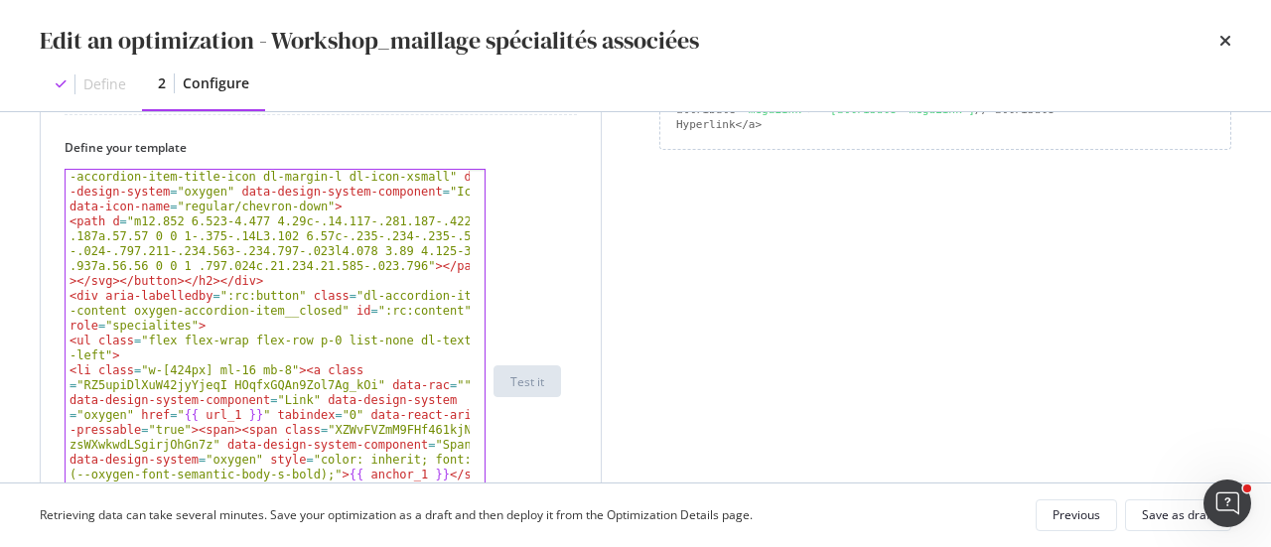
scroll to position [238, 0]
type textarea "<button aria-controls=":rc:content" aria-expanded="false" class="dl-accordion-i…"
click at [1158, 519] on div "Save as draft" at bounding box center [1178, 514] width 72 height 17
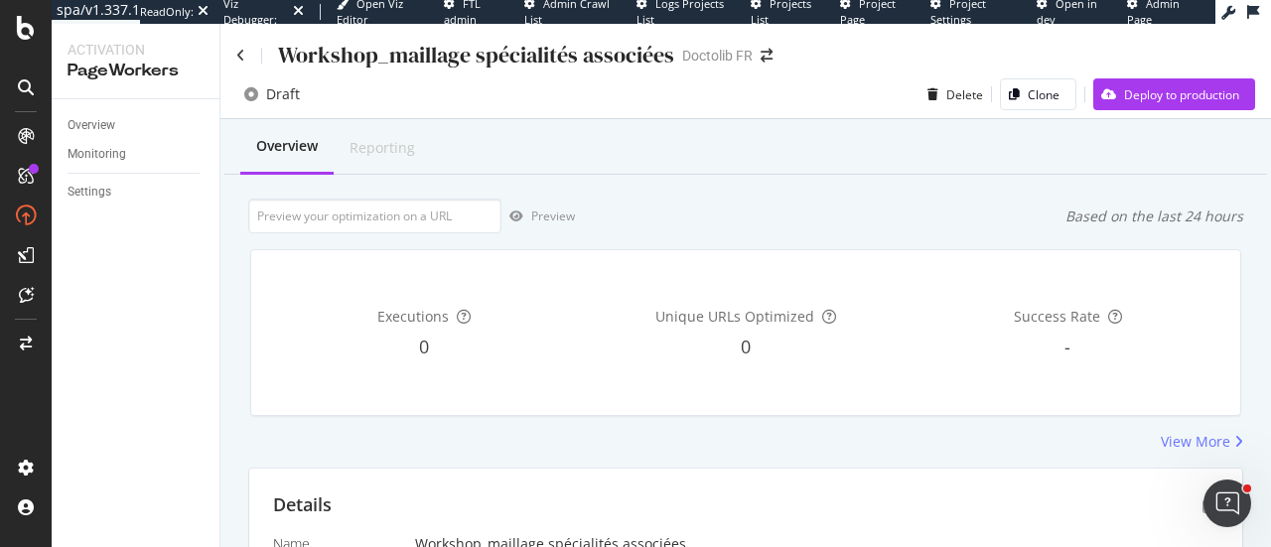
scroll to position [99, 0]
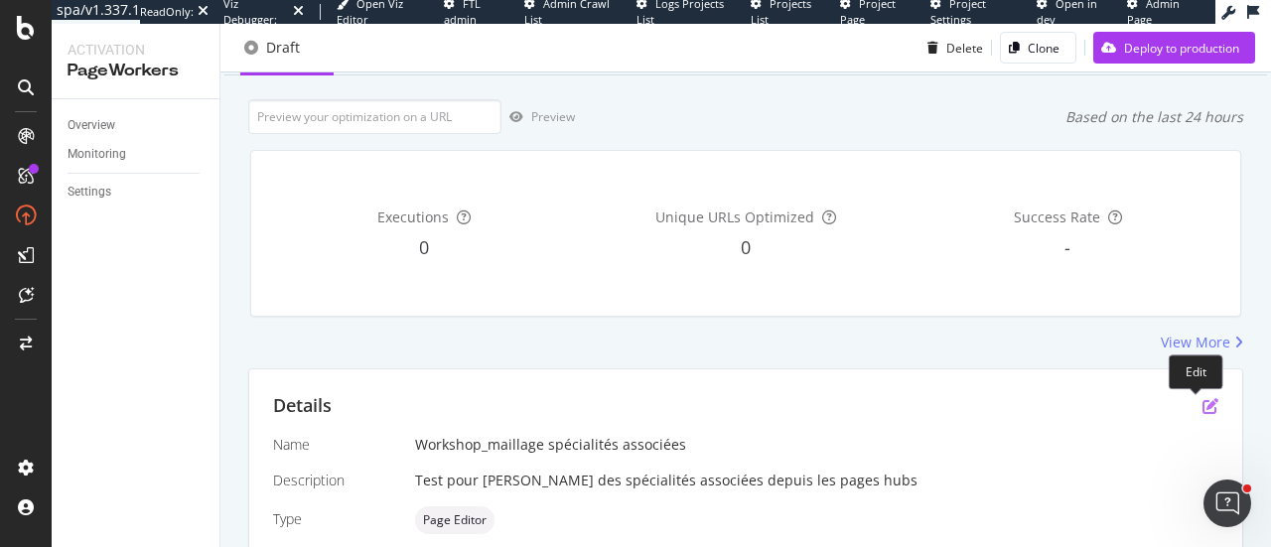
click at [1202, 402] on icon "pen-to-square" at bounding box center [1210, 406] width 16 height 16
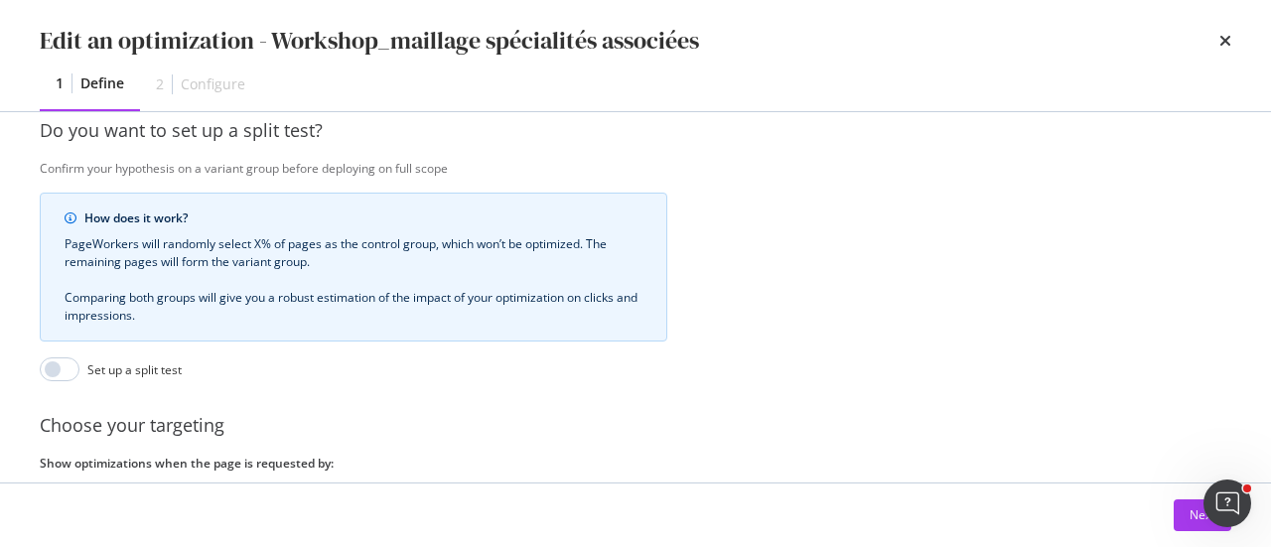
scroll to position [659, 0]
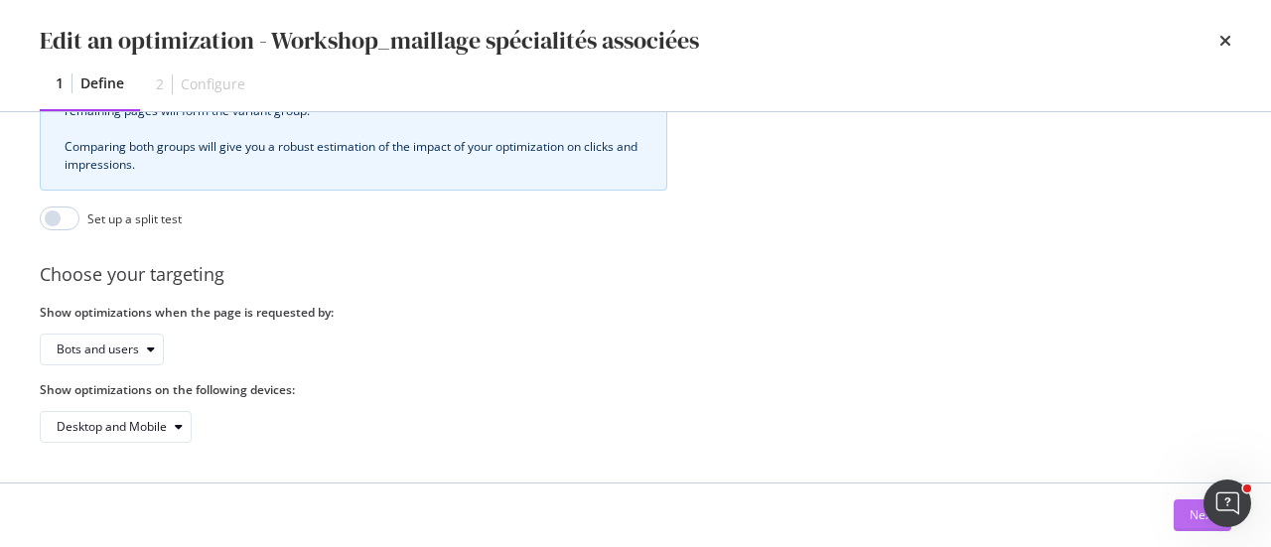
click at [1182, 521] on button "Next" at bounding box center [1203, 515] width 58 height 32
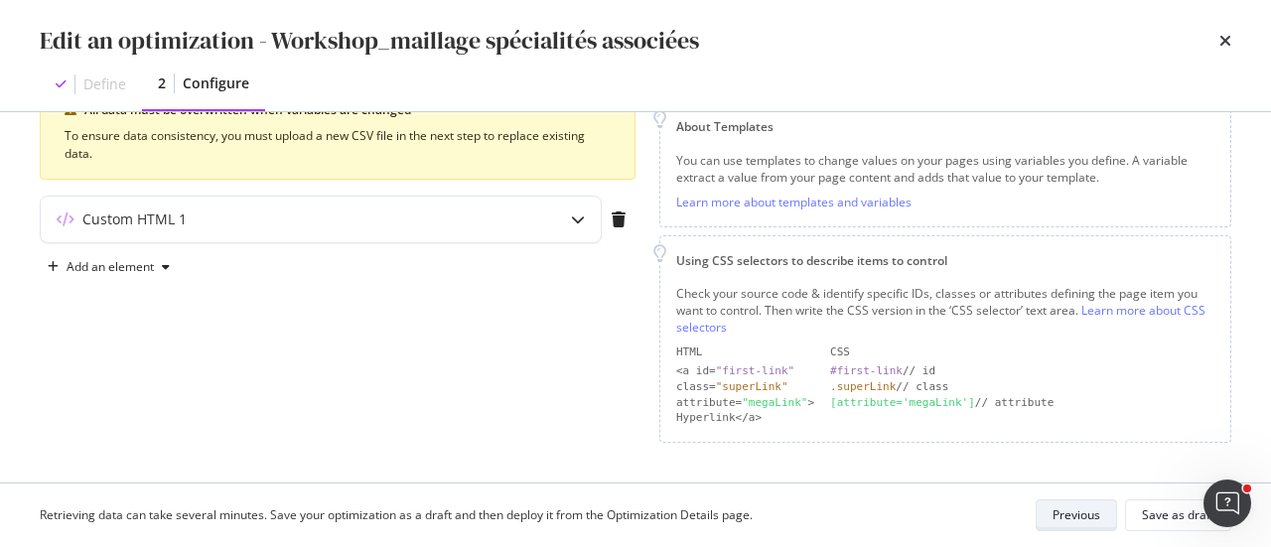
scroll to position [270, 0]
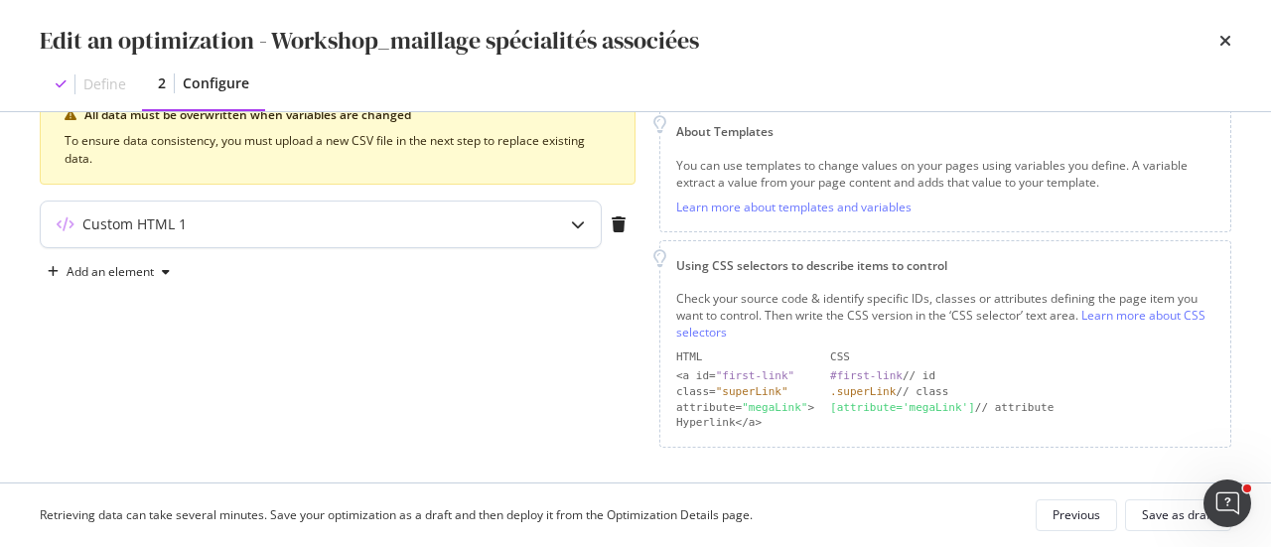
click at [584, 231] on div "modal" at bounding box center [578, 225] width 46 height 46
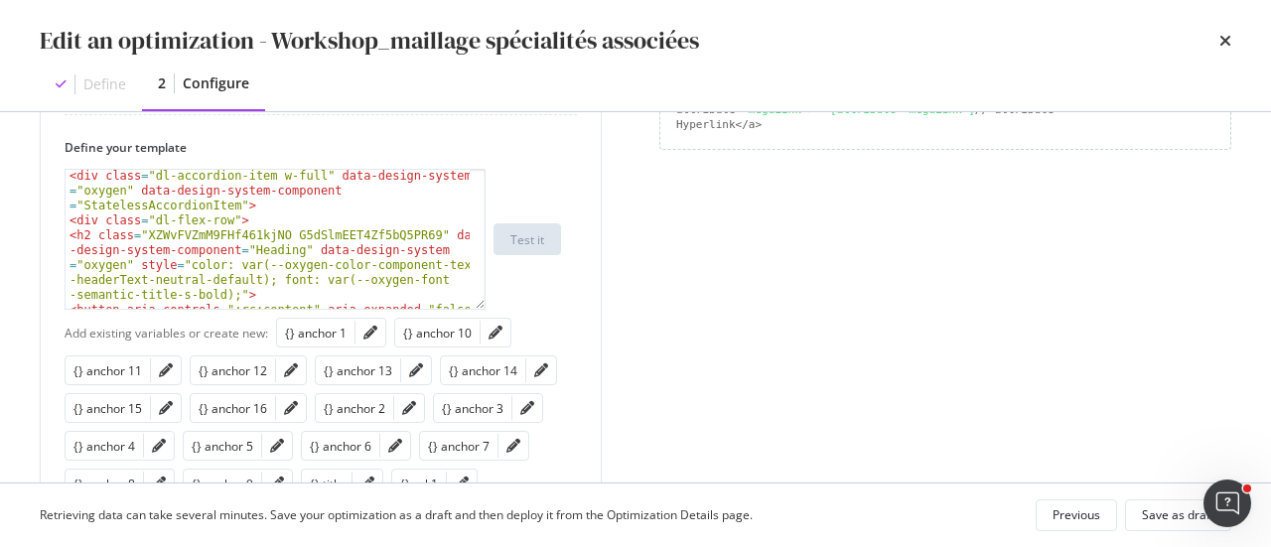
scroll to position [40, 0]
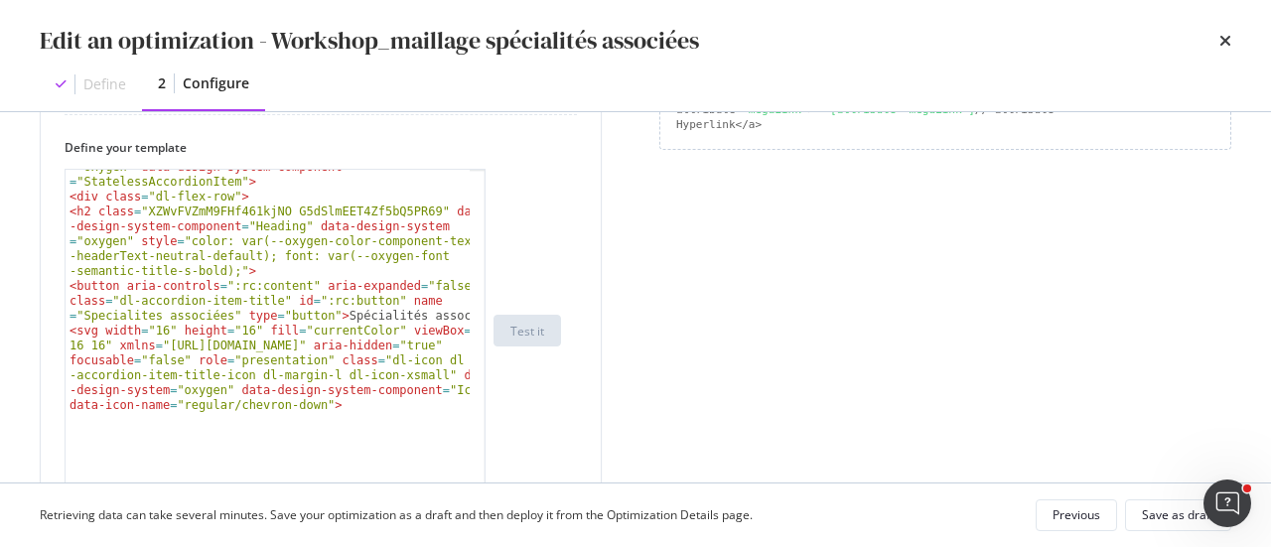
drag, startPoint x: 482, startPoint y: 289, endPoint x: 481, endPoint y: 531, distance: 242.3
click at [481, 531] on div "Edit an optimization - Workshop_maillage spécialités associées Define 2 Configu…" at bounding box center [635, 273] width 1271 height 547
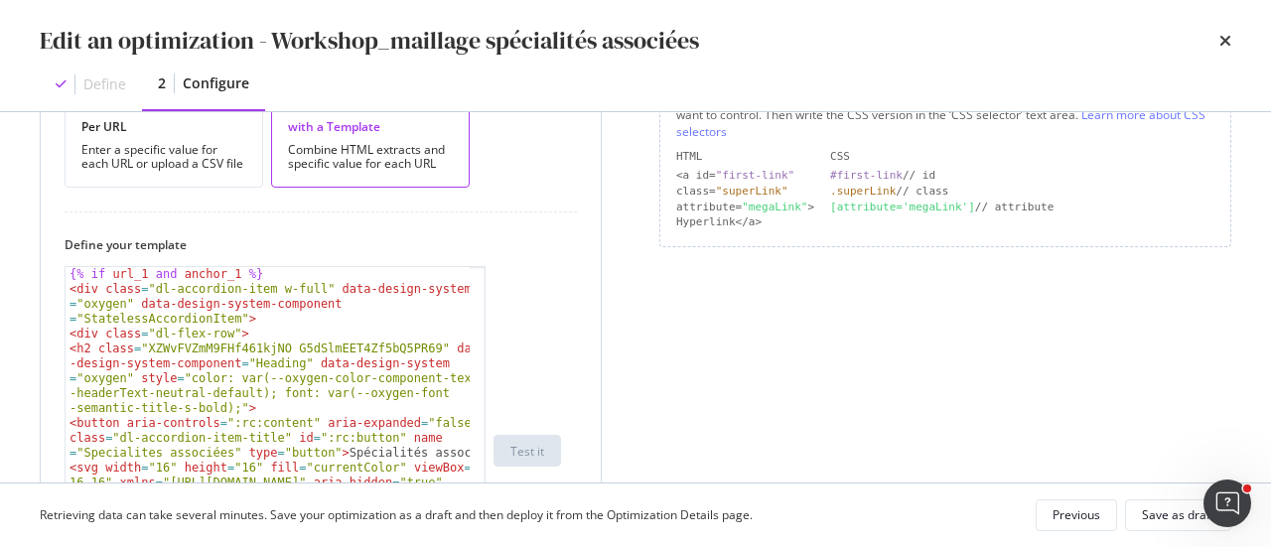
scroll to position [469, 0]
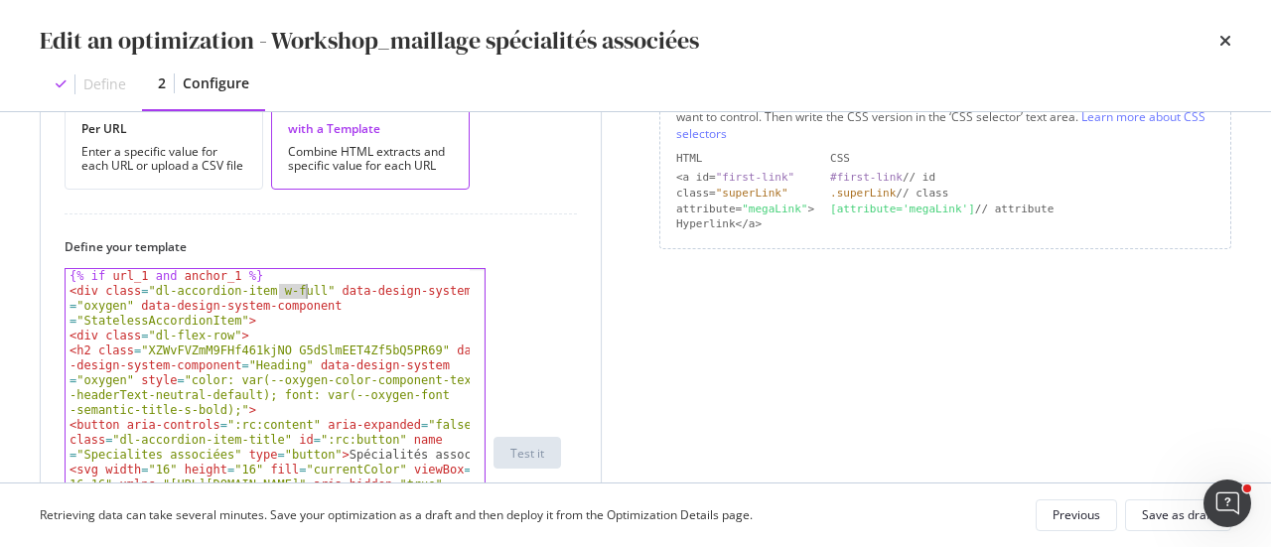
drag, startPoint x: 280, startPoint y: 285, endPoint x: 305, endPoint y: 289, distance: 25.1
click at [305, 289] on div "{% if url_1 and anchor_1 %} < div class = "dl-accordion-item w-full" data-desig…" at bounding box center [269, 483] width 406 height 428
type textarea "<div class="dl-accordion-item w-max" data-design-system="oxygen" data-design-sy…"
click at [1150, 515] on div "Save as draft" at bounding box center [1178, 514] width 72 height 17
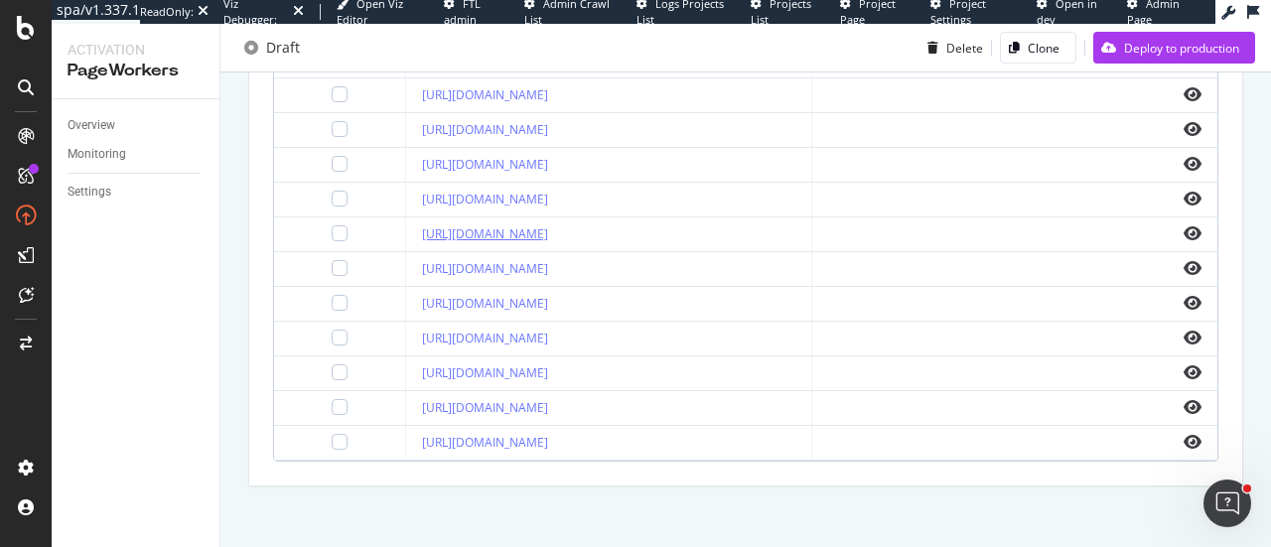
scroll to position [991, 0]
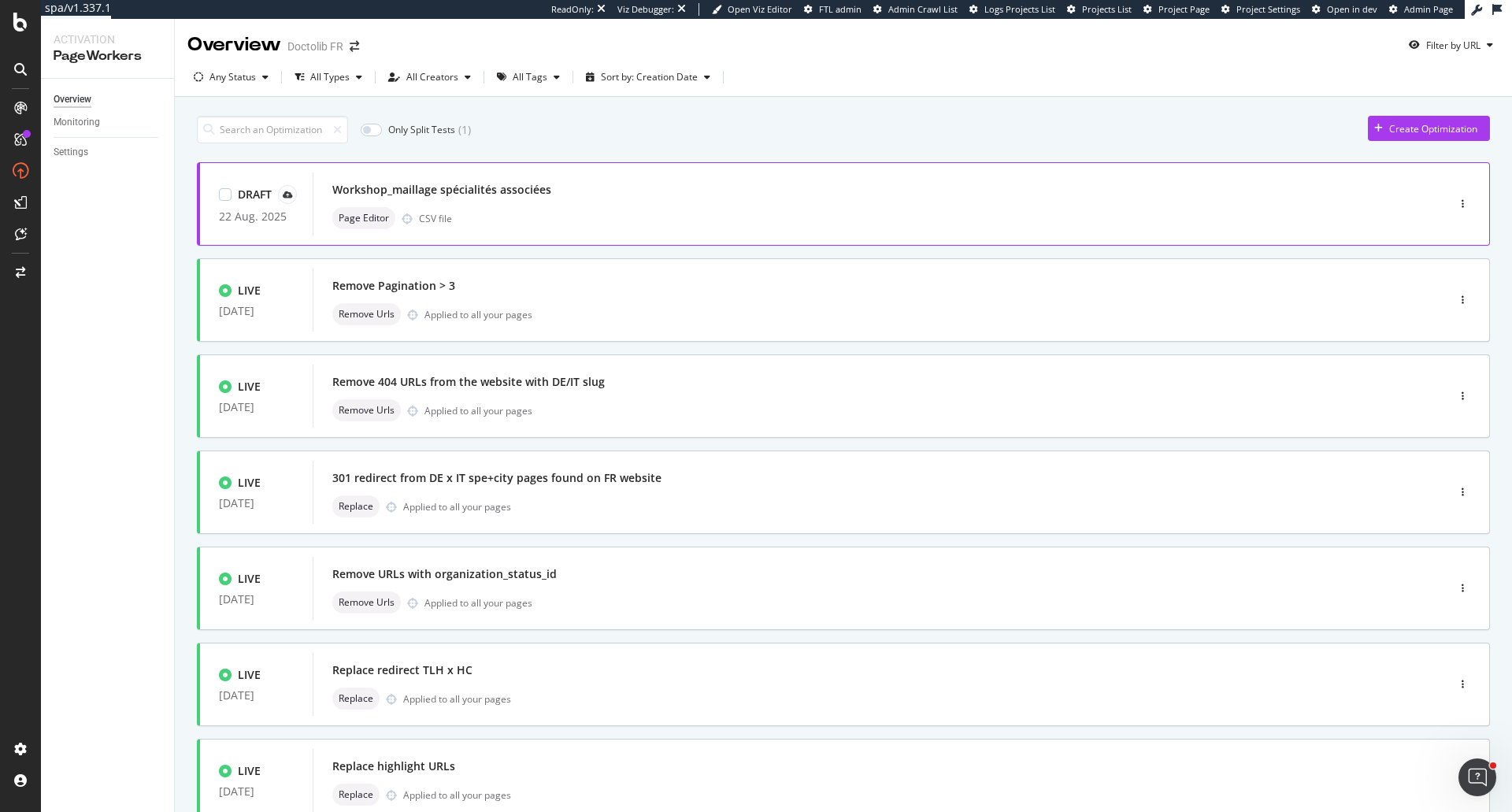
click at [524, 212] on div "Page Editor CSV file" at bounding box center [856, 218] width 1048 height 22
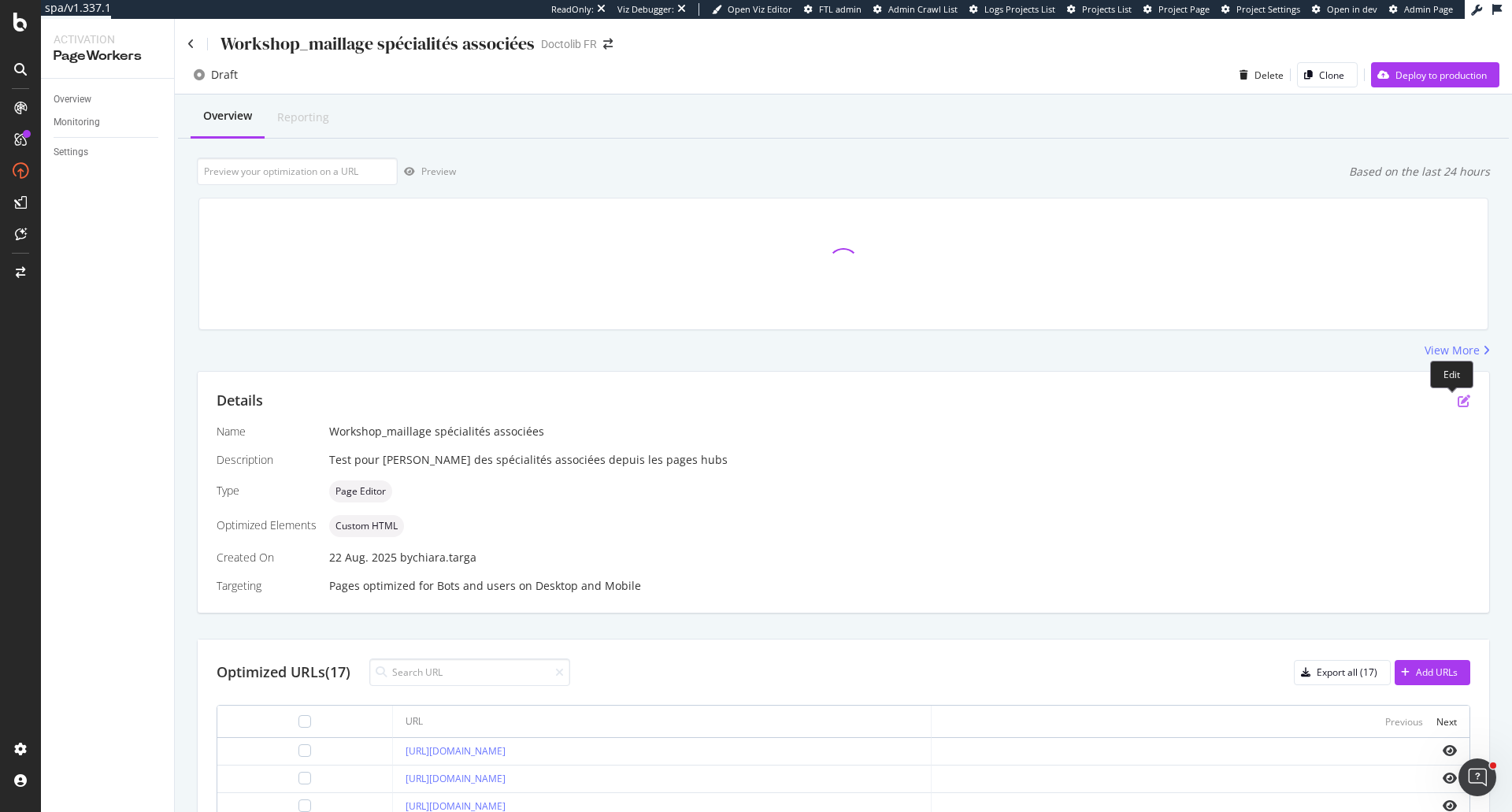
click at [1458, 402] on icon "pen-to-square" at bounding box center [1464, 400] width 13 height 13
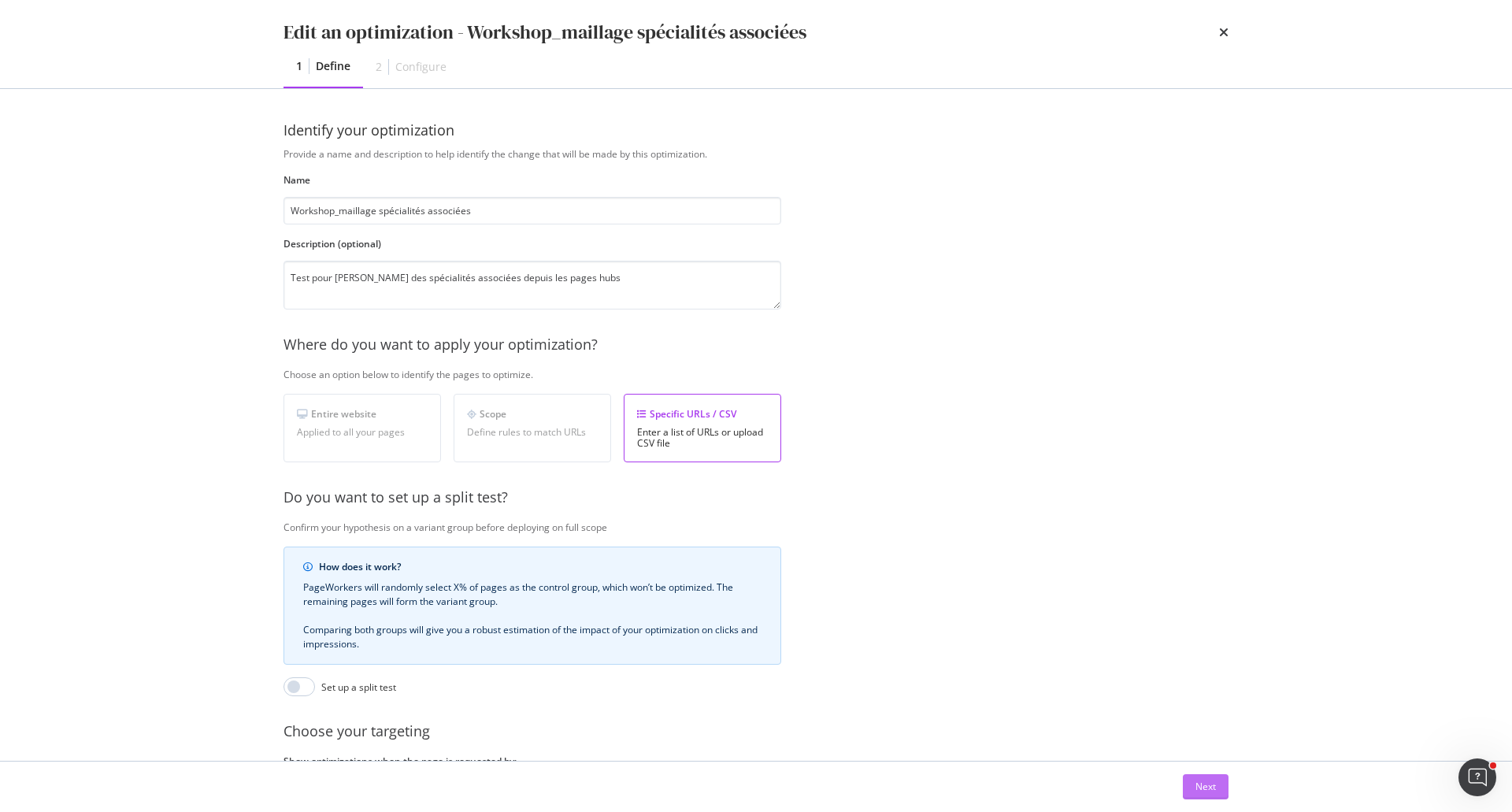
click at [1211, 782] on div "Next" at bounding box center [1206, 786] width 21 height 13
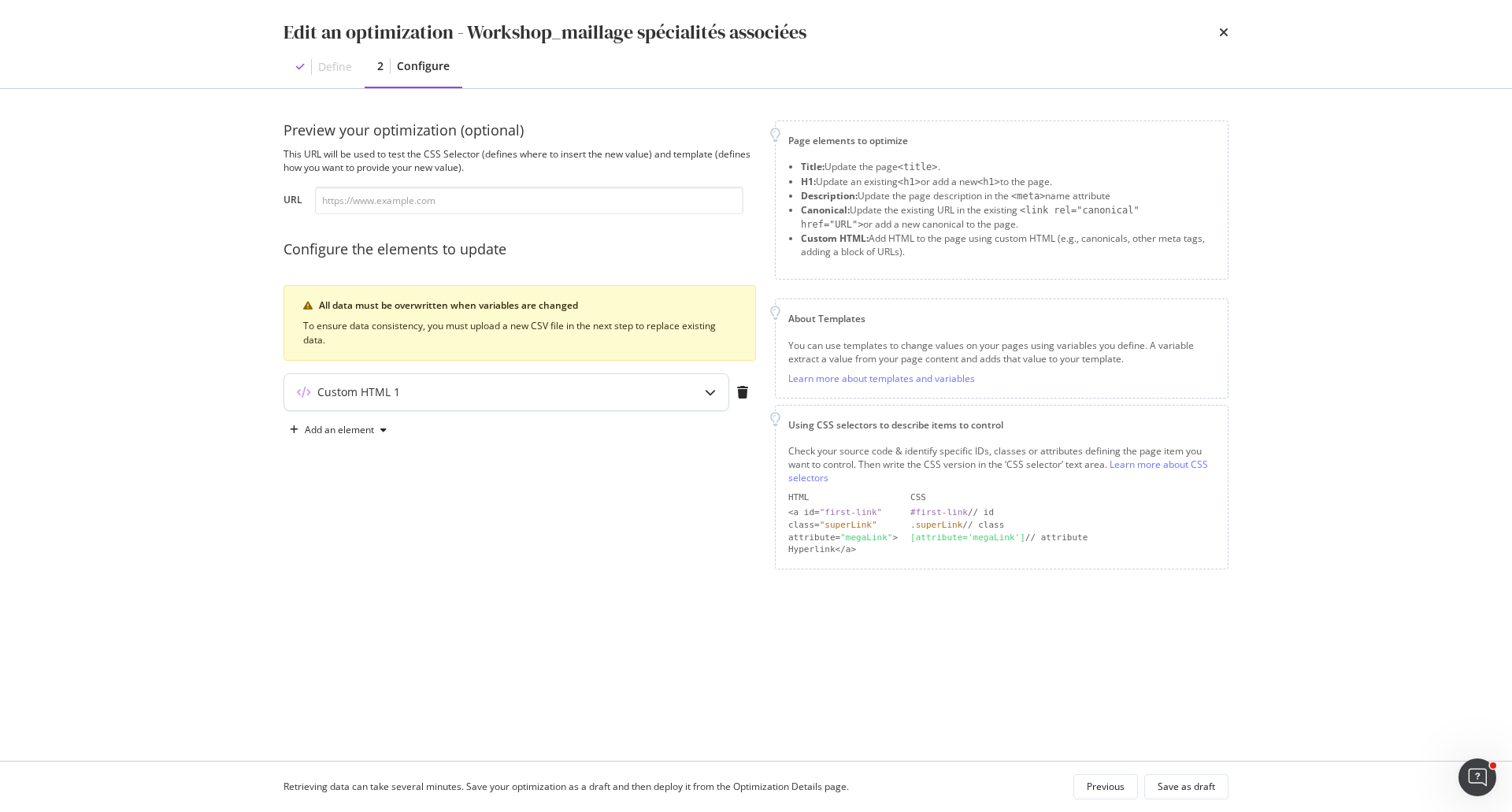
click at [712, 392] on icon "modal" at bounding box center [711, 393] width 11 height 11
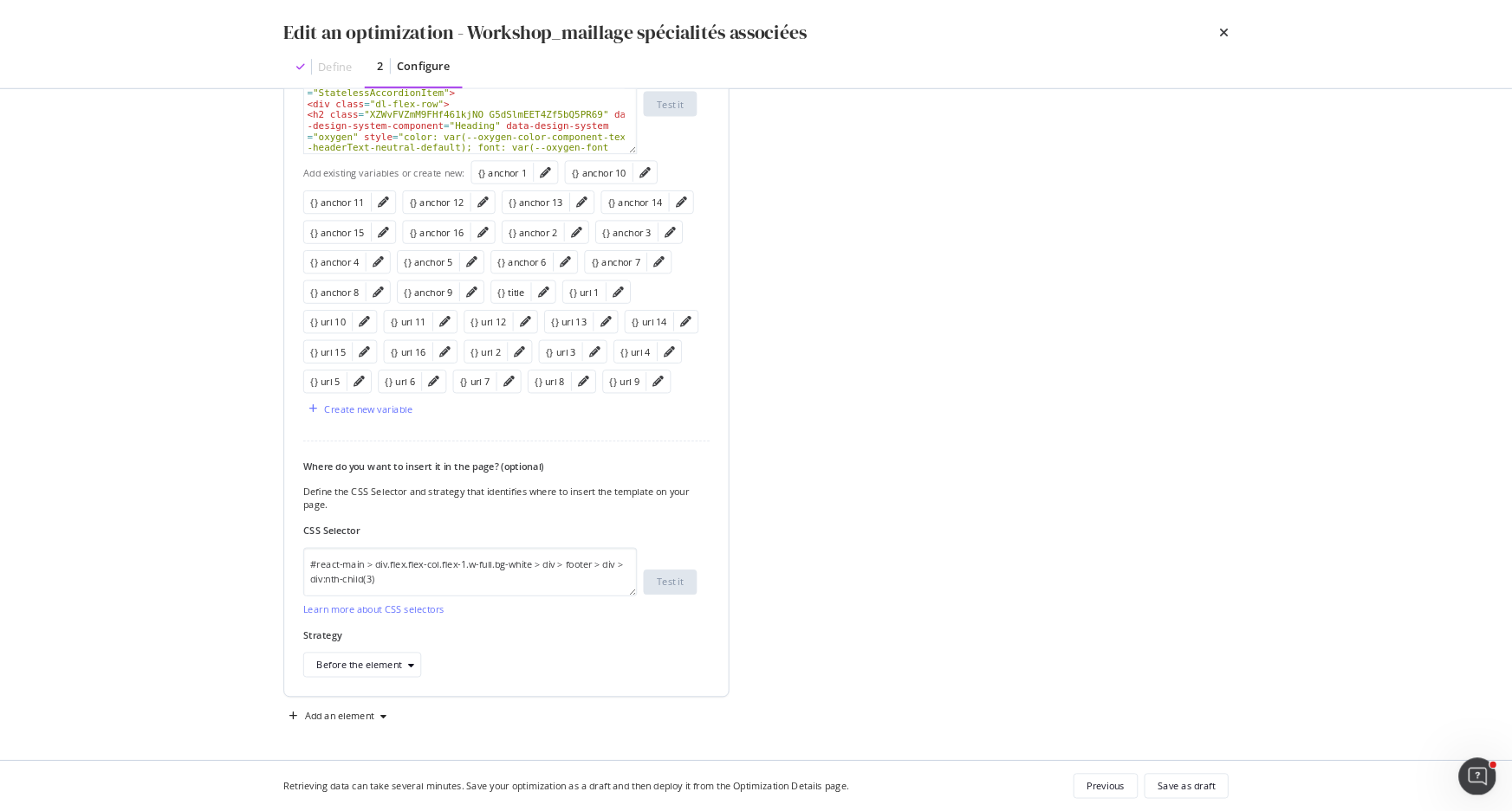
scroll to position [35, 0]
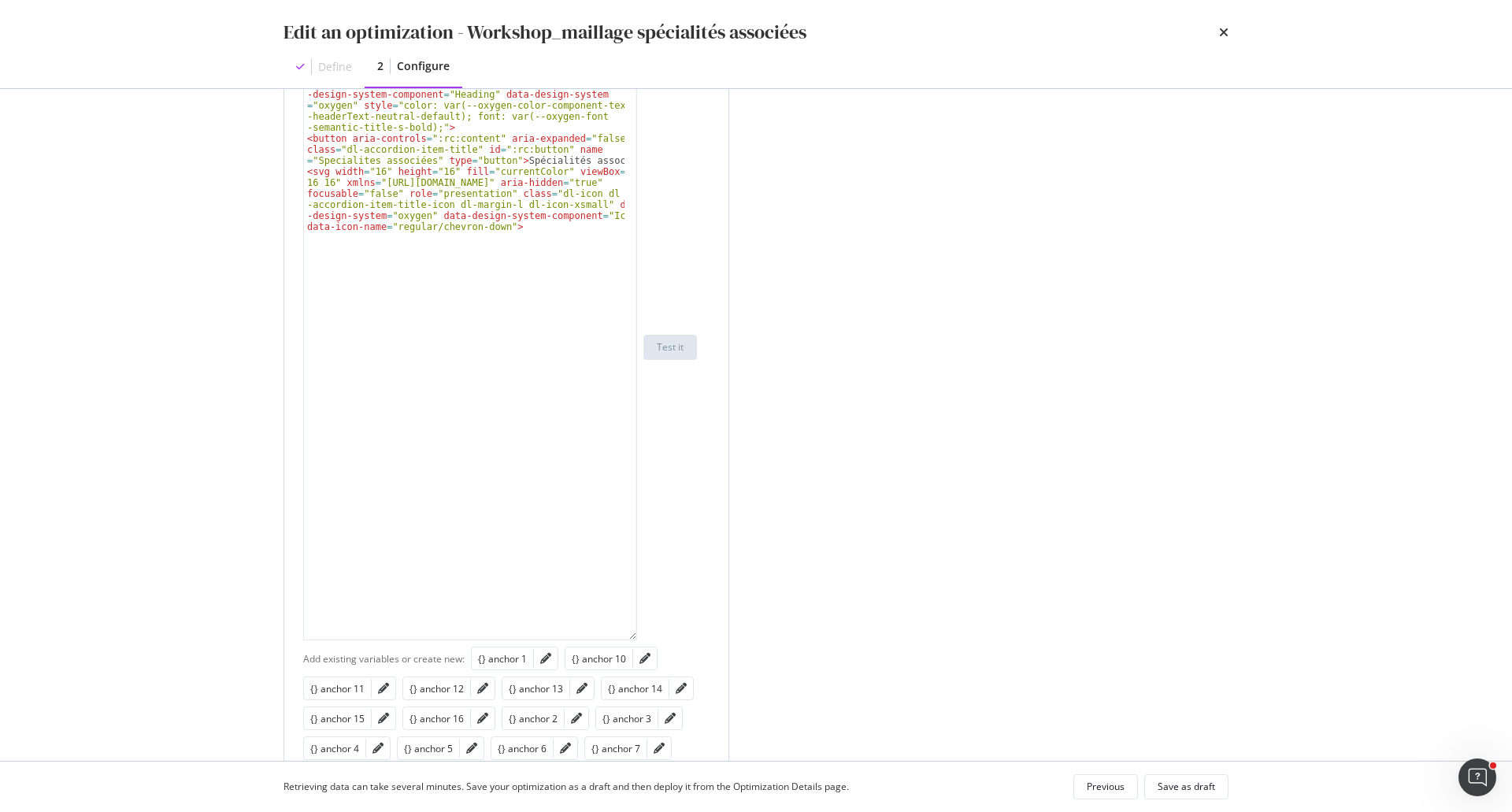
drag, startPoint x: 632, startPoint y: 151, endPoint x: 620, endPoint y: 650, distance: 499.1
click at [620, 640] on div "< div class = "dl-accordion-item w-max" data-design-system = "oxygen" data-desi…" at bounding box center [470, 347] width 334 height 587
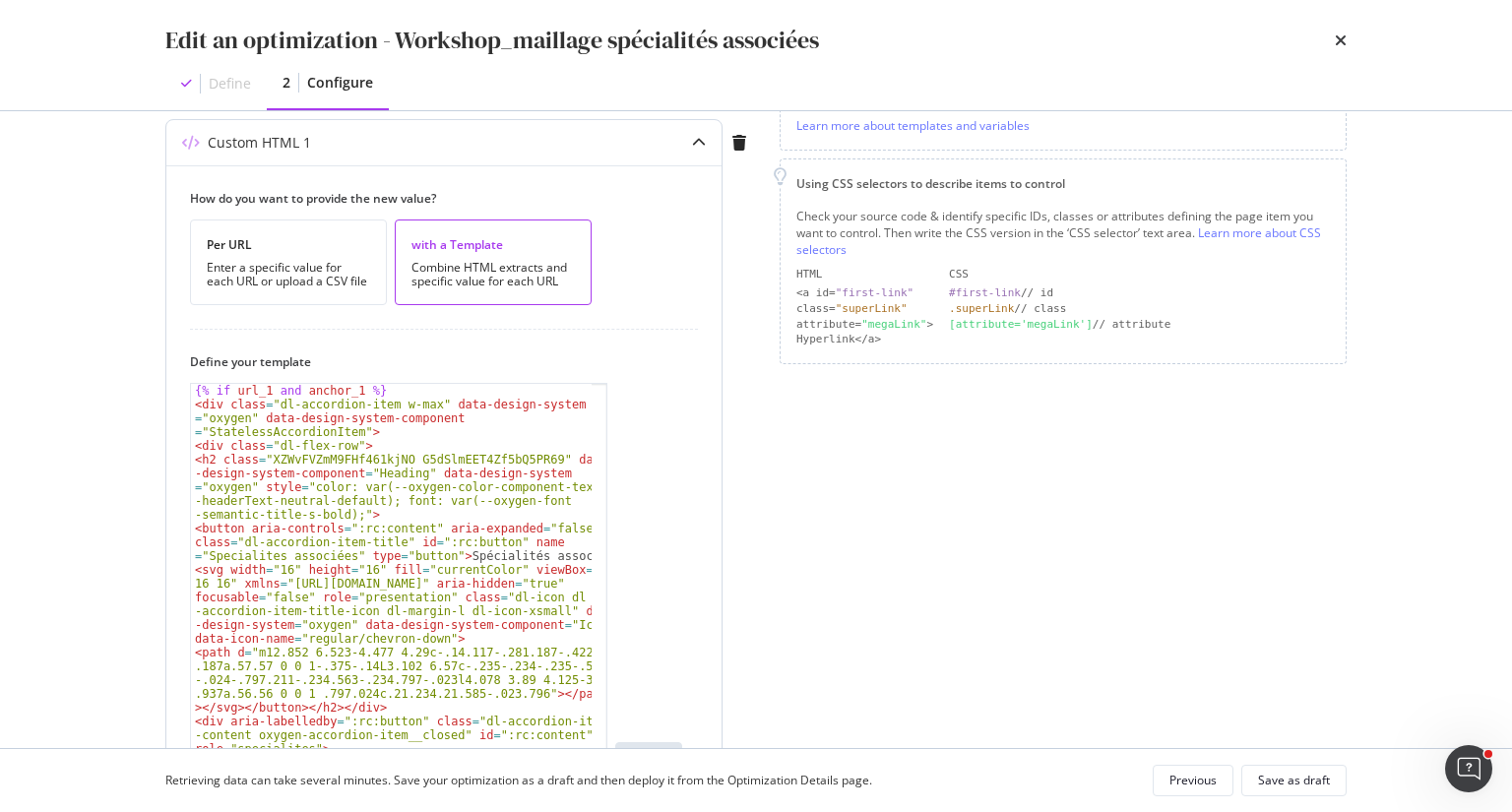
scroll to position [48, 0]
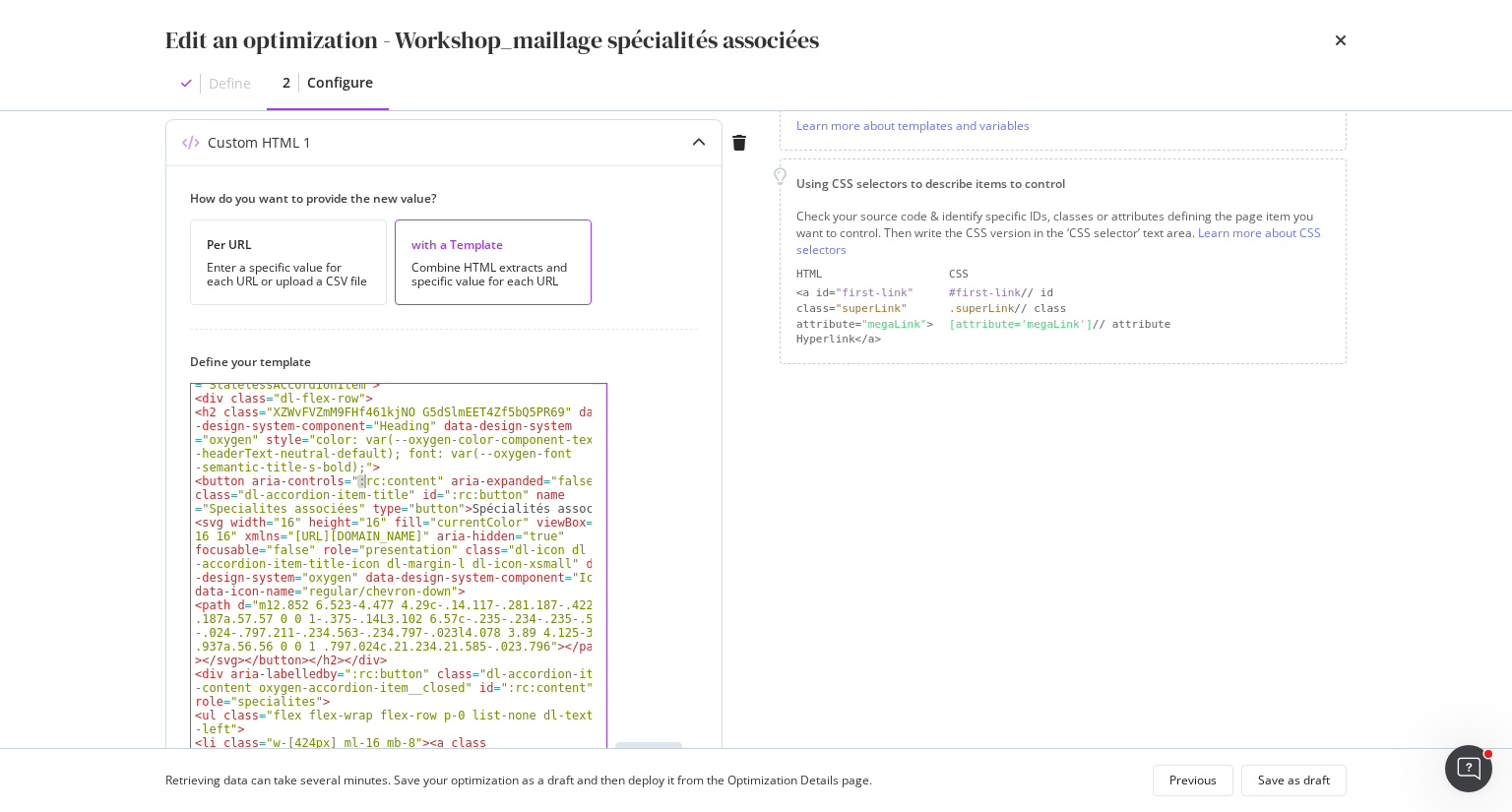
click at [362, 479] on div "< div class = "dl-accordion-item w-max" data-design-system = "oxygen" data-desi…" at bounding box center [392, 806] width 402 height 912
click at [353, 482] on div "< div class = "dl-accordion-item w-max" data-design-system = "oxygen" data-desi…" at bounding box center [392, 806] width 402 height 912
click at [441, 496] on div "< div class = "dl-accordion-item w-max" data-design-system = "oxygen" data-desi…" at bounding box center [392, 806] width 402 height 912
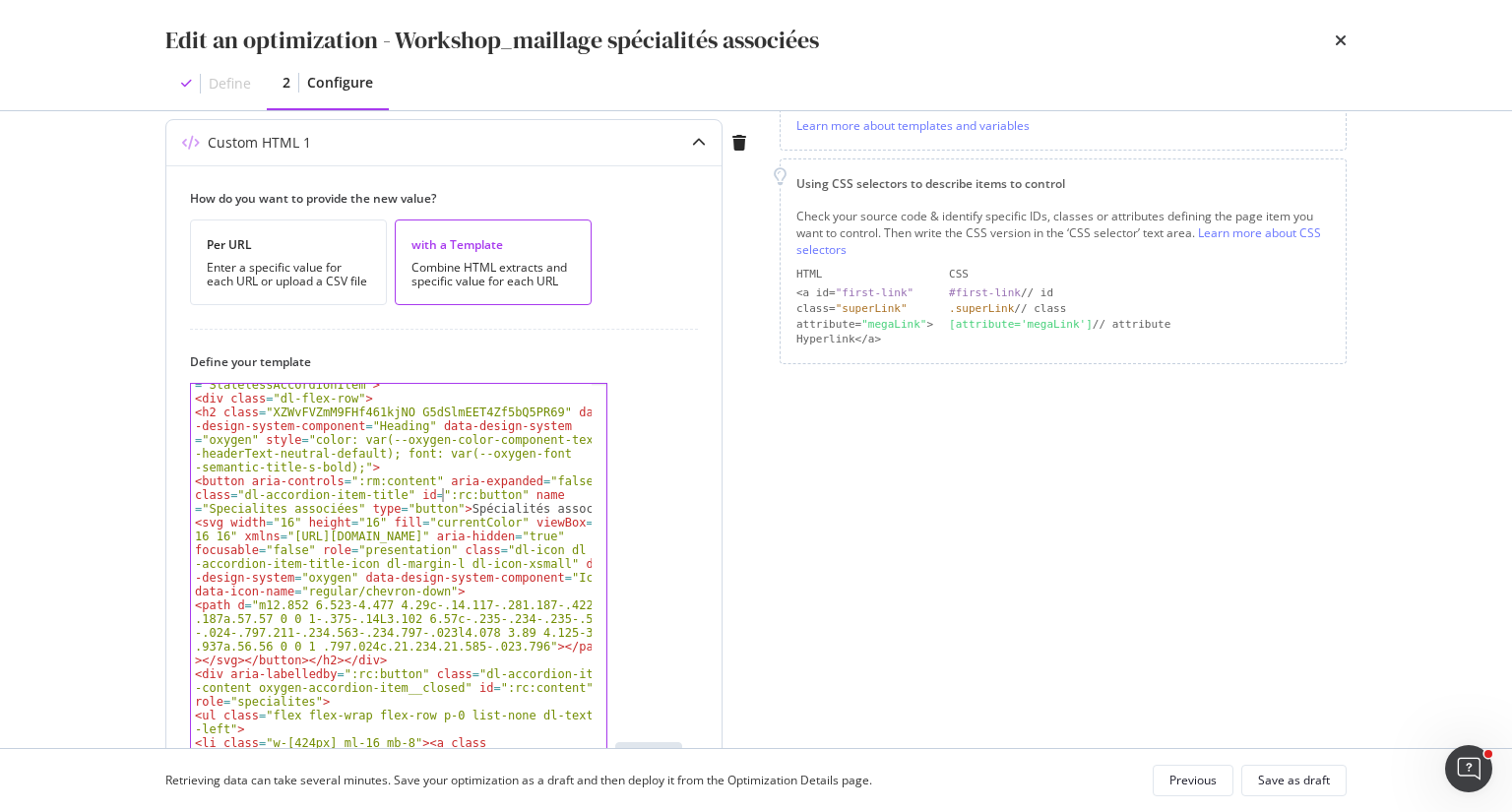
click at [441, 496] on div "< div class = "dl-accordion-item w-max" data-design-system = "oxygen" data-desi…" at bounding box center [392, 806] width 402 height 912
paste textarea "m"
click at [348, 674] on div "< div class = "dl-accordion-item w-max" data-design-system = "oxygen" data-desi…" at bounding box center [392, 806] width 402 height 912
paste textarea "m"
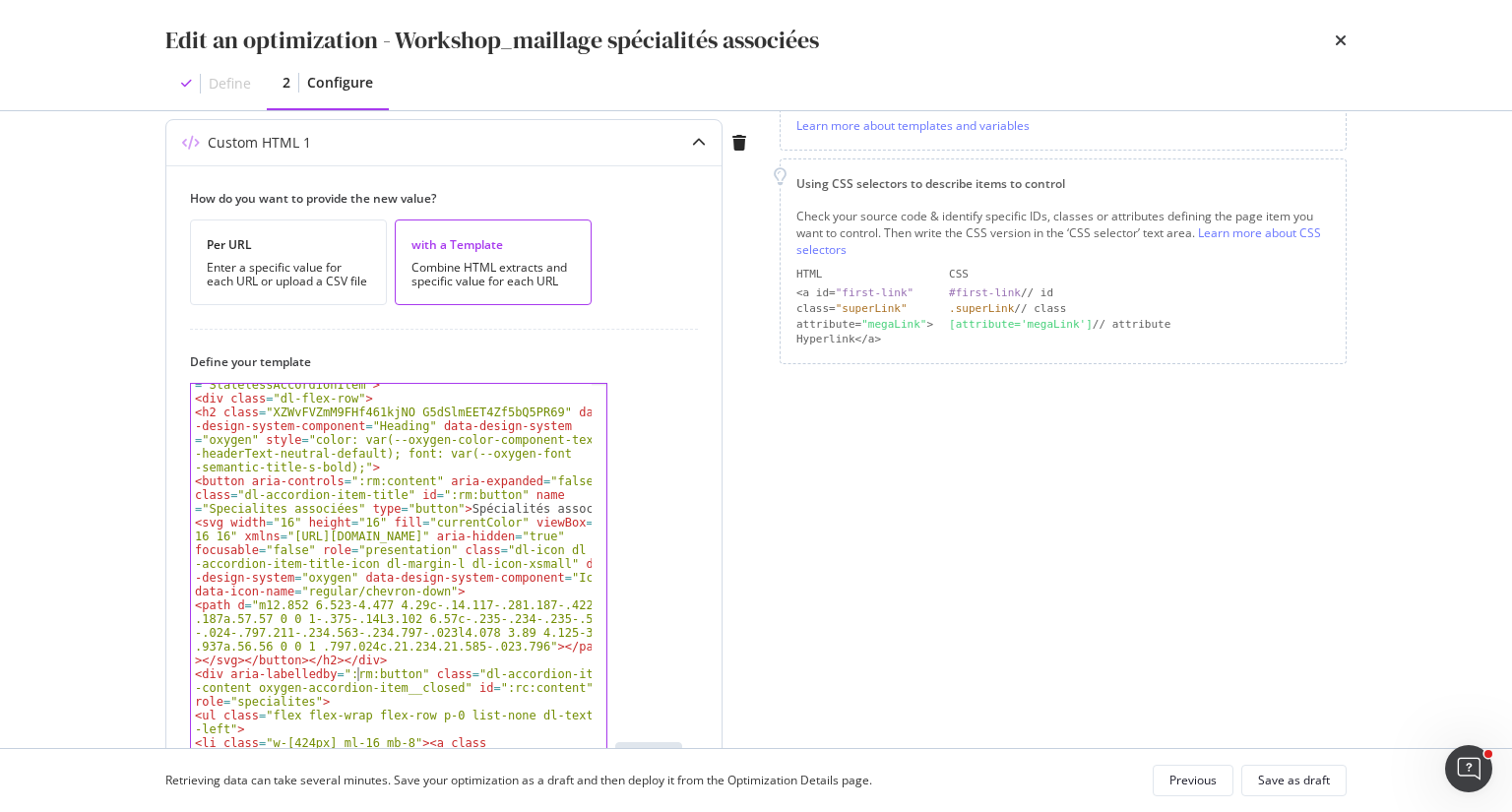
click at [492, 690] on div "< div class = "dl-accordion-item w-max" data-design-system = "oxygen" data-desi…" at bounding box center [392, 806] width 402 height 912
paste textarea "m"
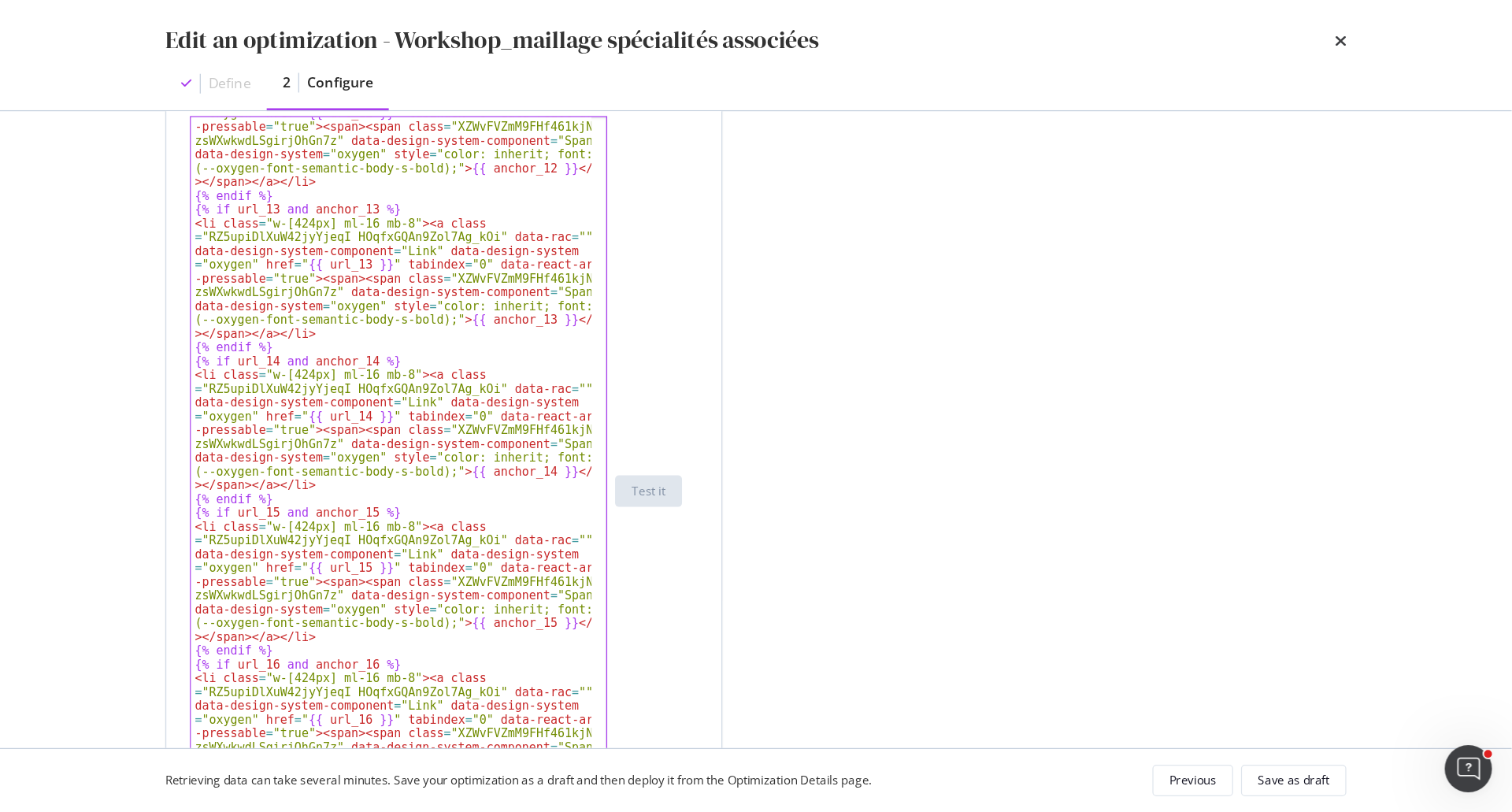
scroll to position [656, 0]
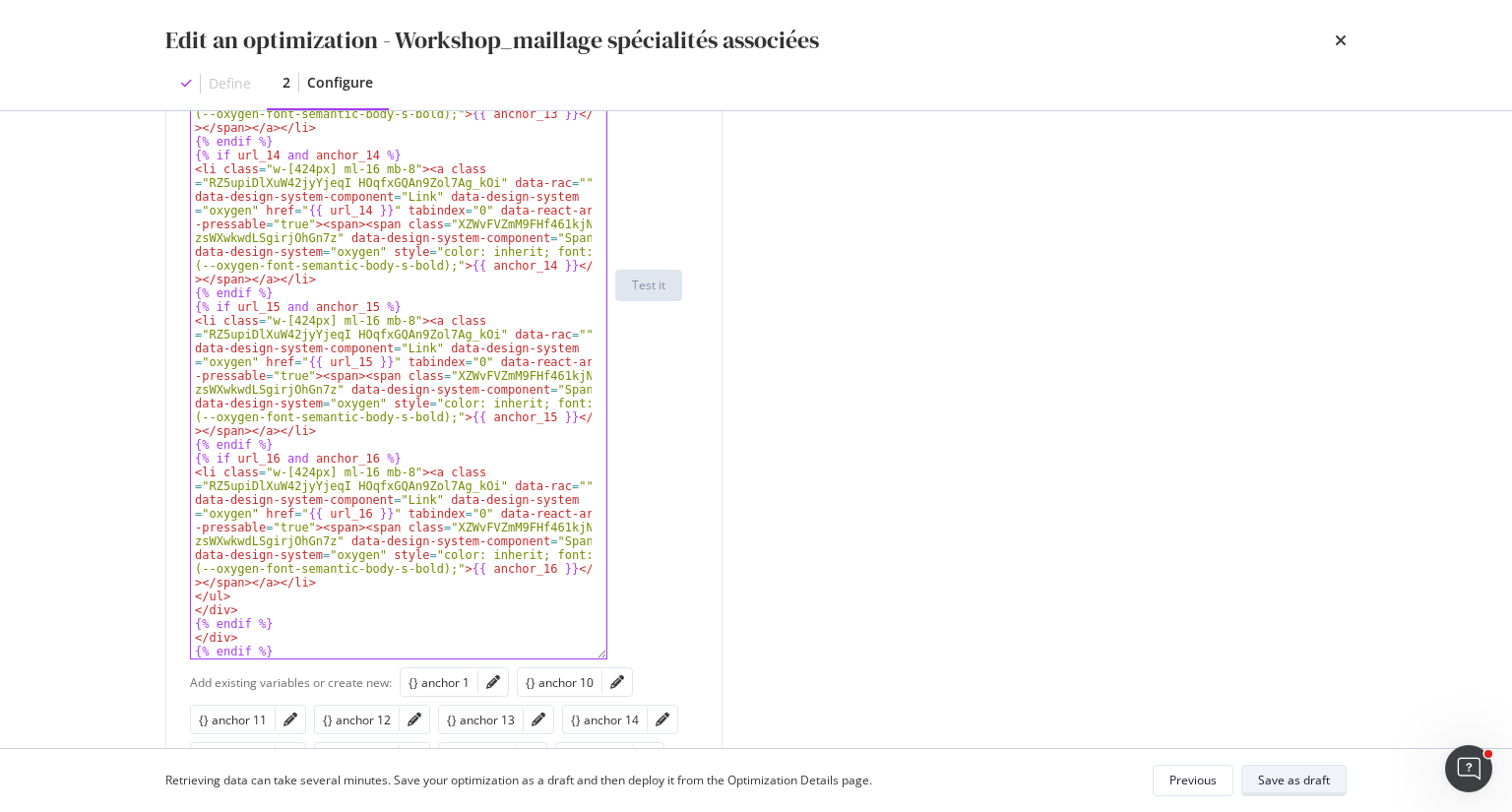
type textarea "<div aria-labelledby=":rm:button" class="dl-accordion-item-content oxygen-accor…"
click at [1327, 774] on div "Save as draft" at bounding box center [1294, 779] width 71 height 17
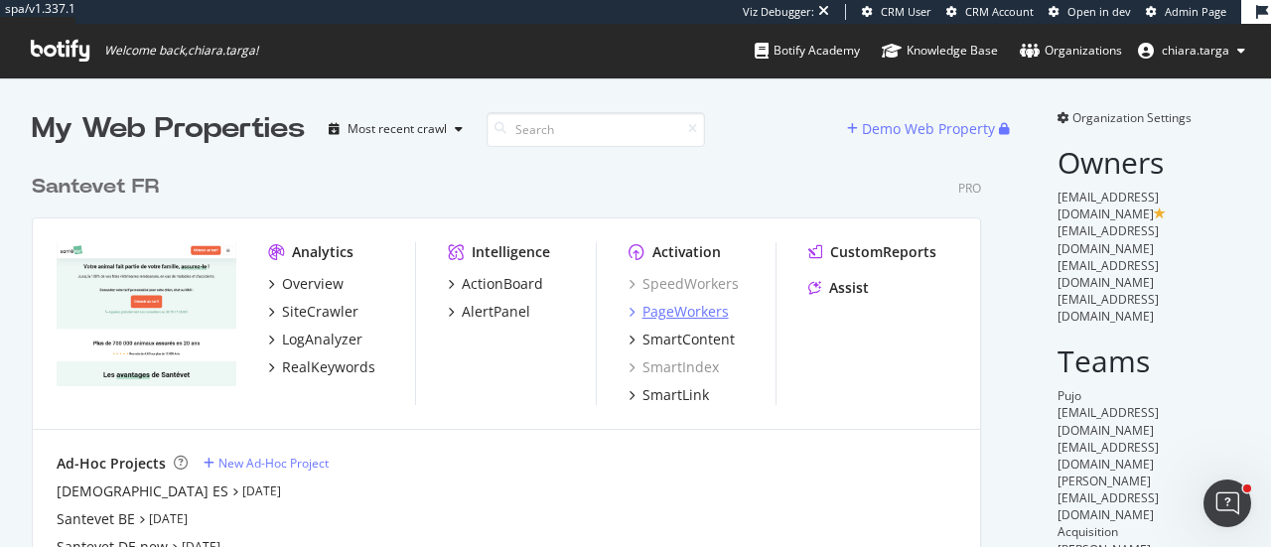
click at [705, 315] on div "PageWorkers" at bounding box center [685, 312] width 86 height 20
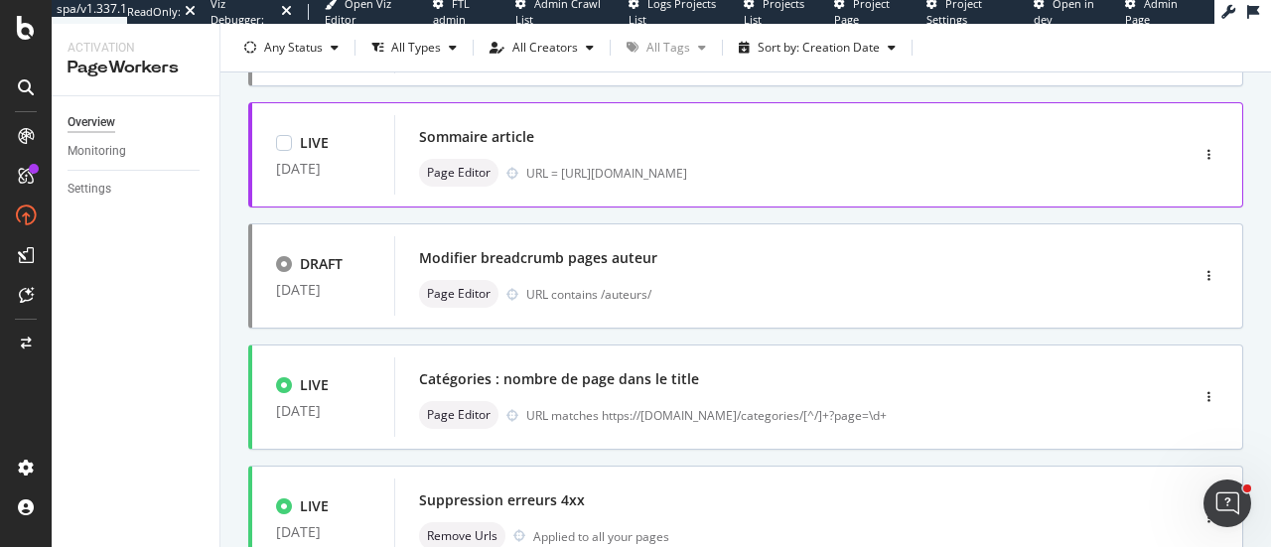
scroll to position [596, 0]
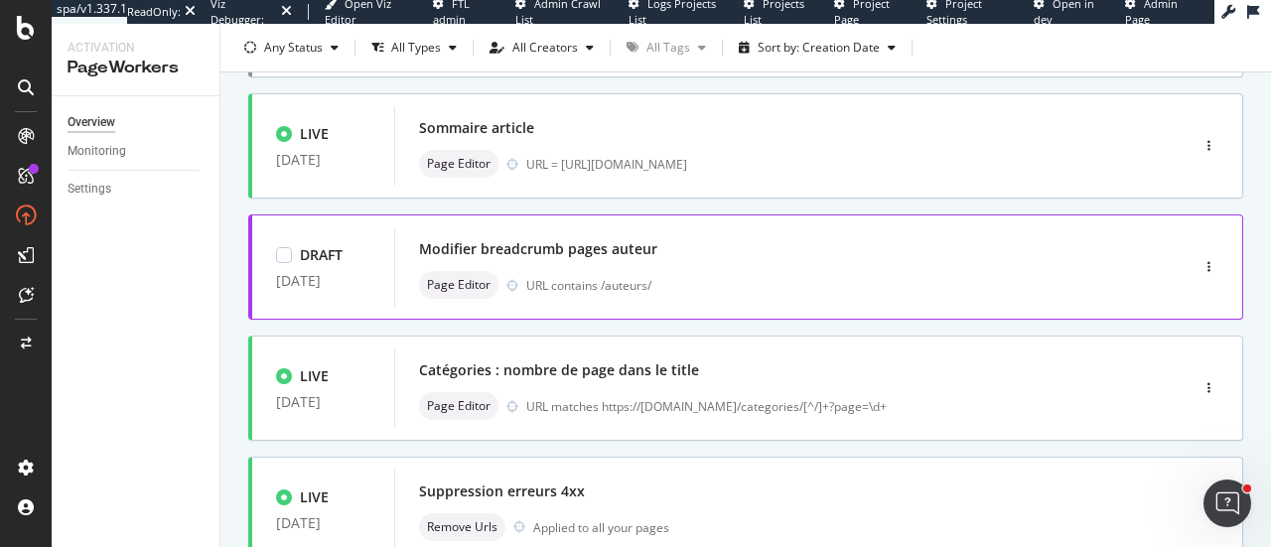
click at [713, 289] on div "URL contains /auteurs/" at bounding box center [815, 285] width 578 height 17
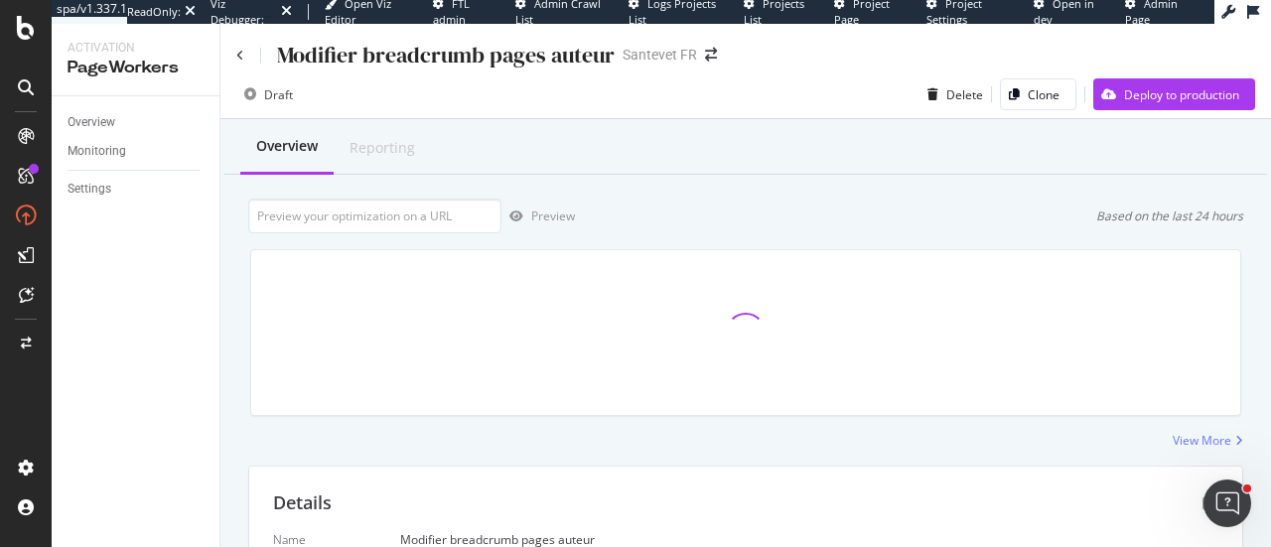
scroll to position [199, 0]
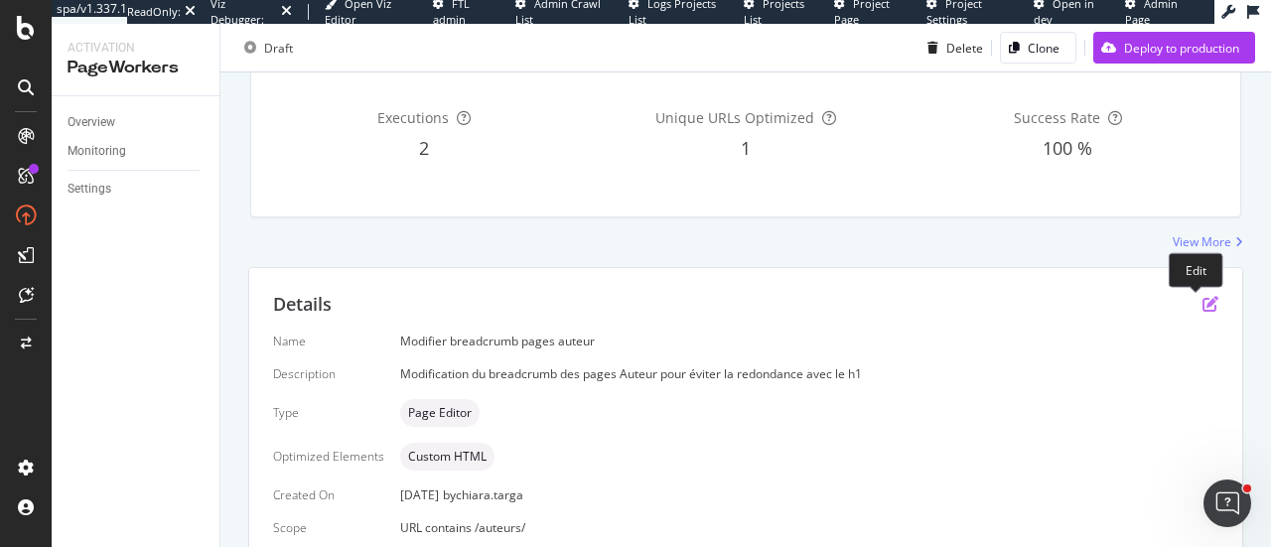
click at [1202, 312] on icon "pen-to-square" at bounding box center [1210, 304] width 16 height 16
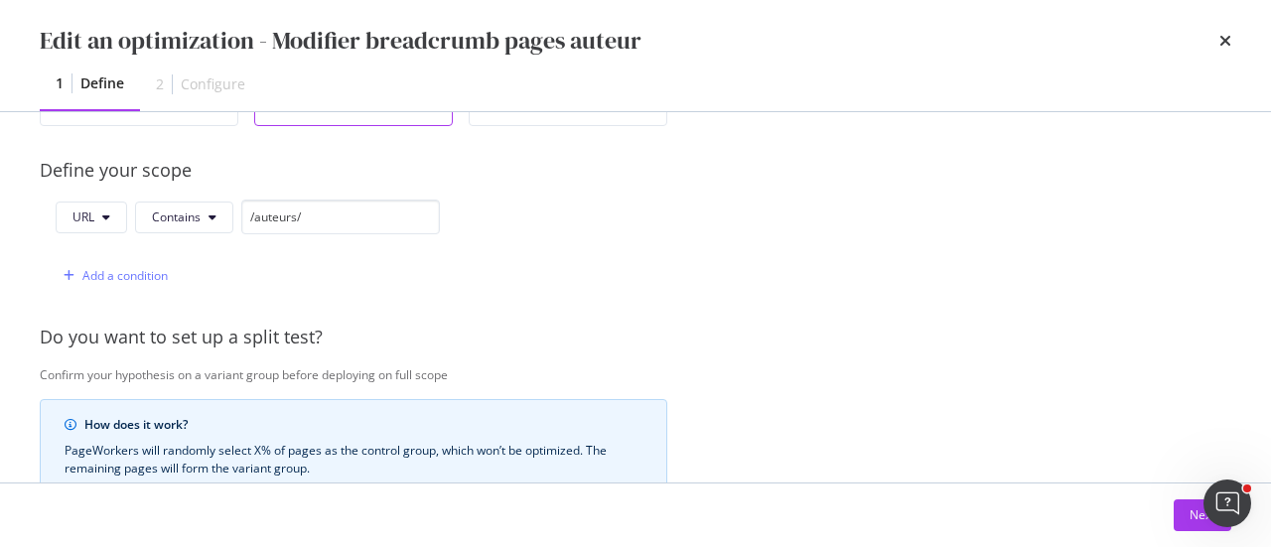
scroll to position [496, 0]
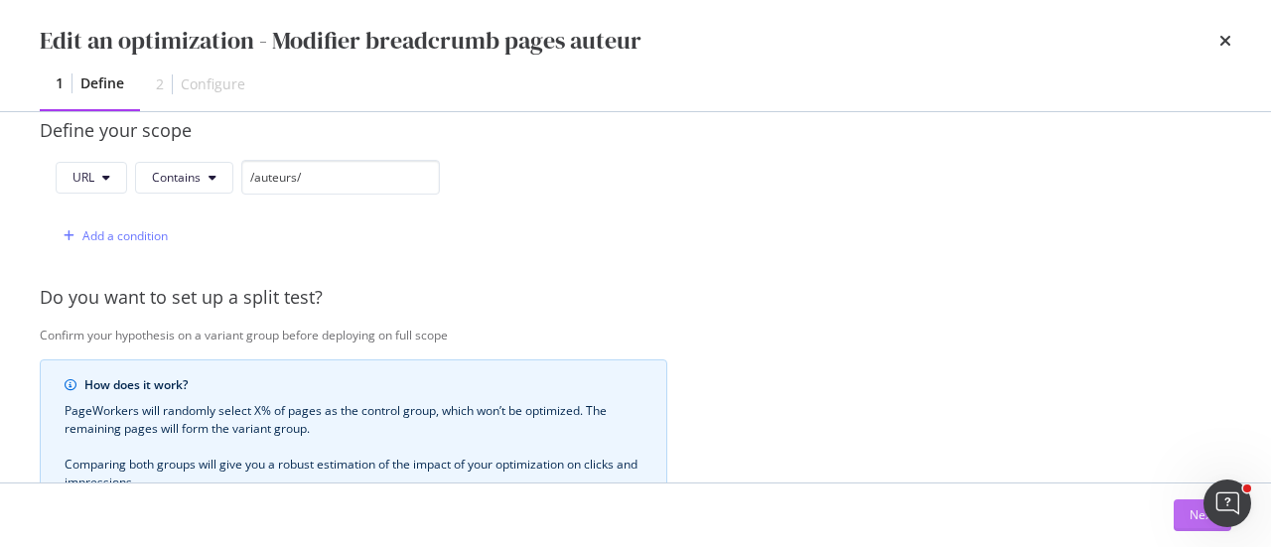
click at [1182, 518] on button "Next" at bounding box center [1203, 515] width 58 height 32
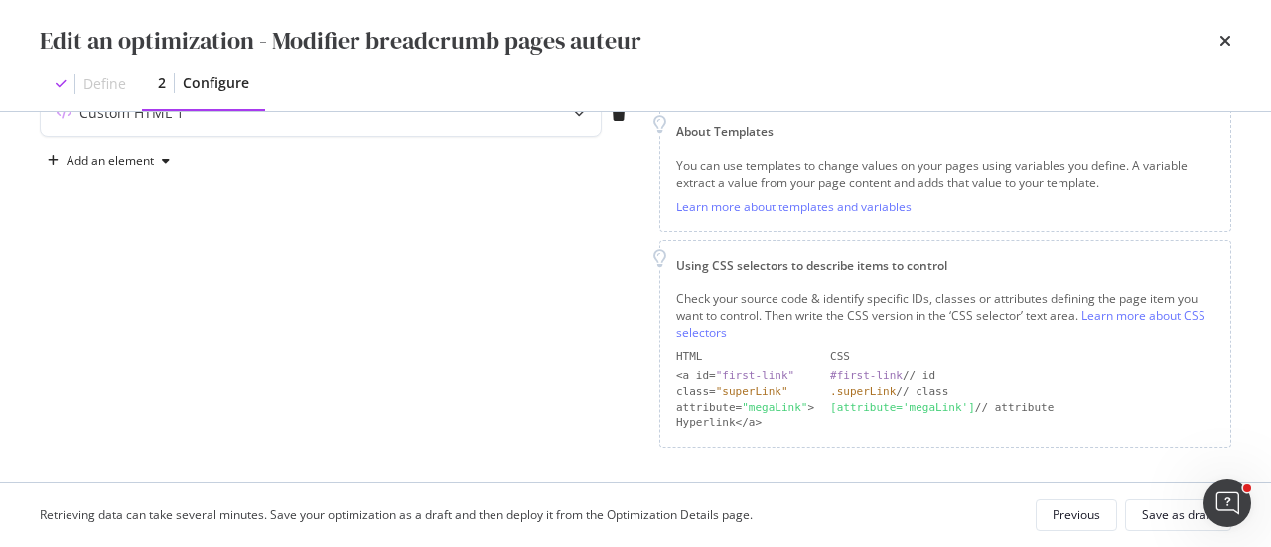
scroll to position [171, 0]
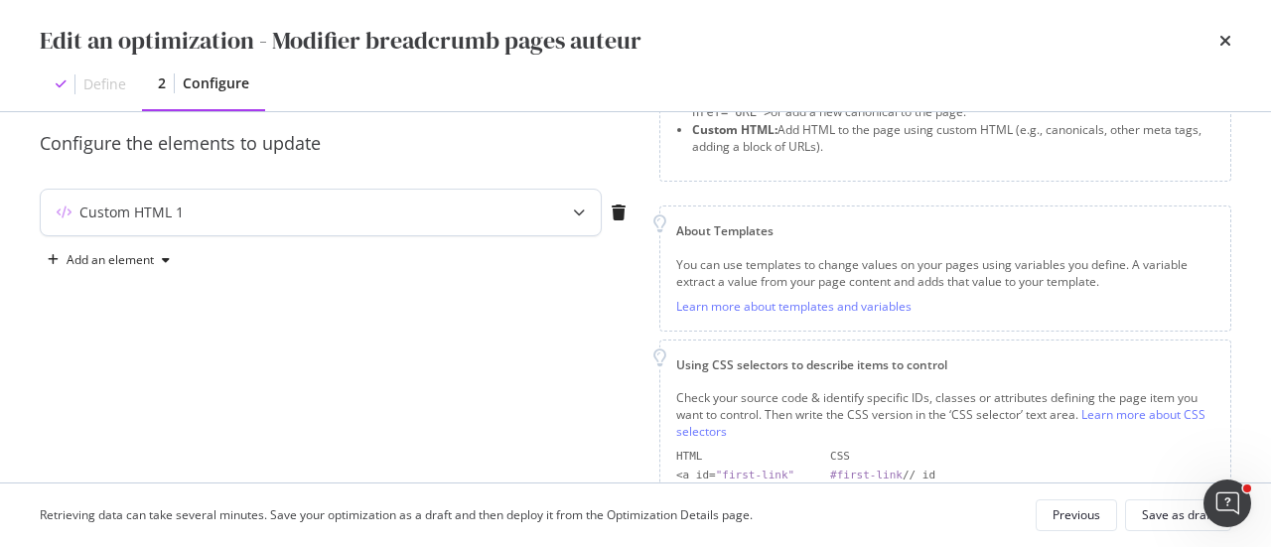
click at [574, 214] on icon "modal" at bounding box center [579, 213] width 12 height 12
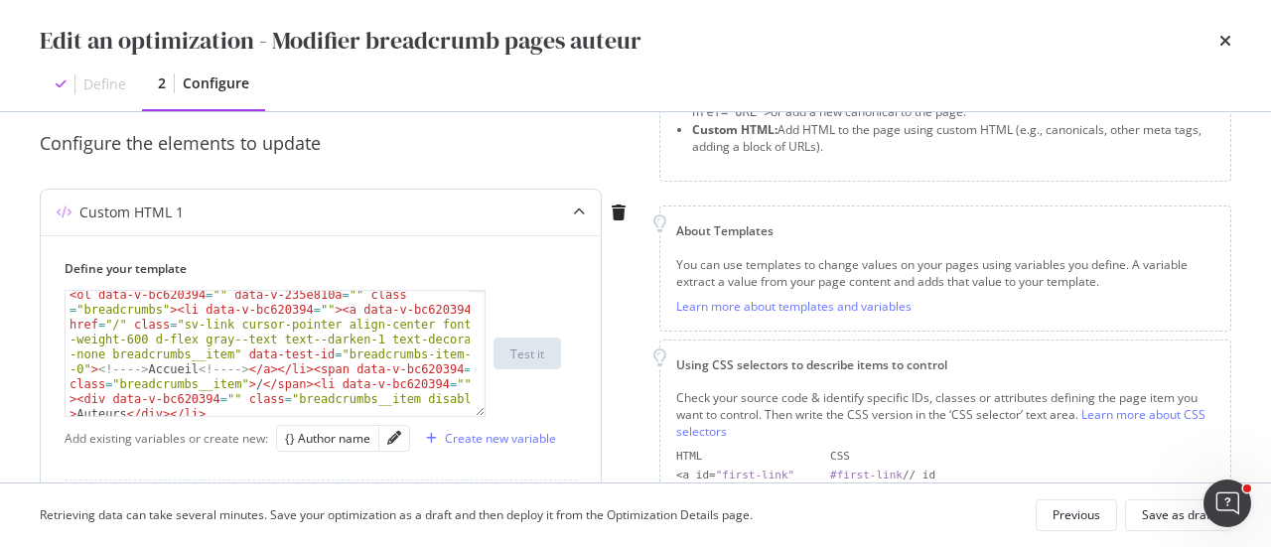
scroll to position [40, 0]
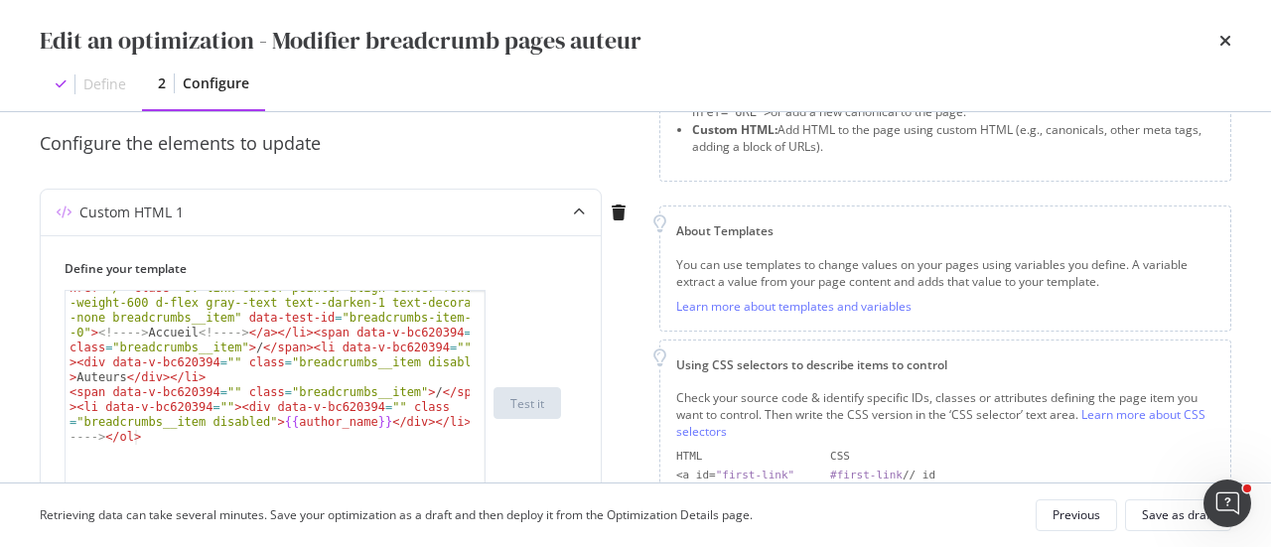
drag, startPoint x: 481, startPoint y: 413, endPoint x: 481, endPoint y: 512, distance: 99.3
click at [481, 512] on div "Edit an optimization - Modifier breadcrumb pages auteur Define 2 Configure Prev…" at bounding box center [635, 273] width 1271 height 547
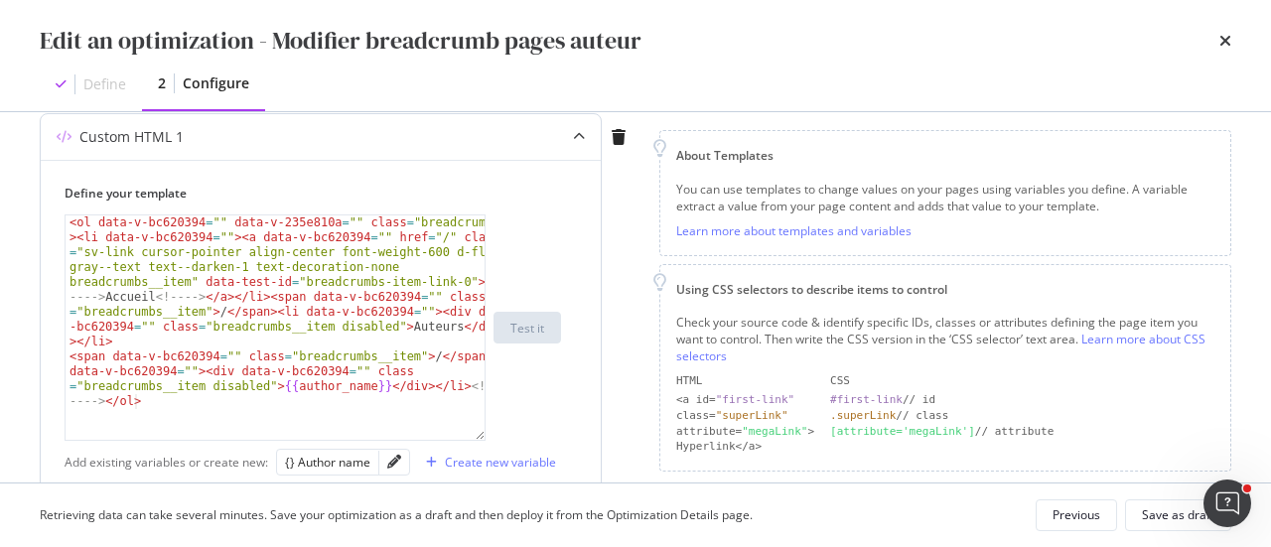
scroll to position [270, 0]
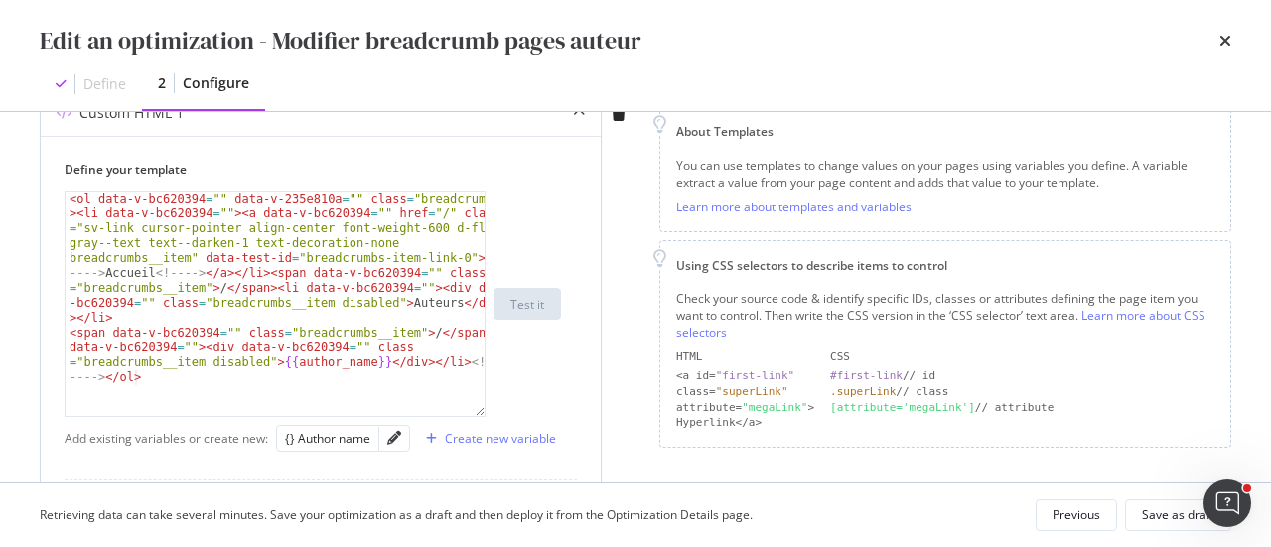
click at [403, 439] on div "modal" at bounding box center [394, 438] width 30 height 25
click at [391, 441] on icon "pencil" at bounding box center [394, 438] width 14 height 14
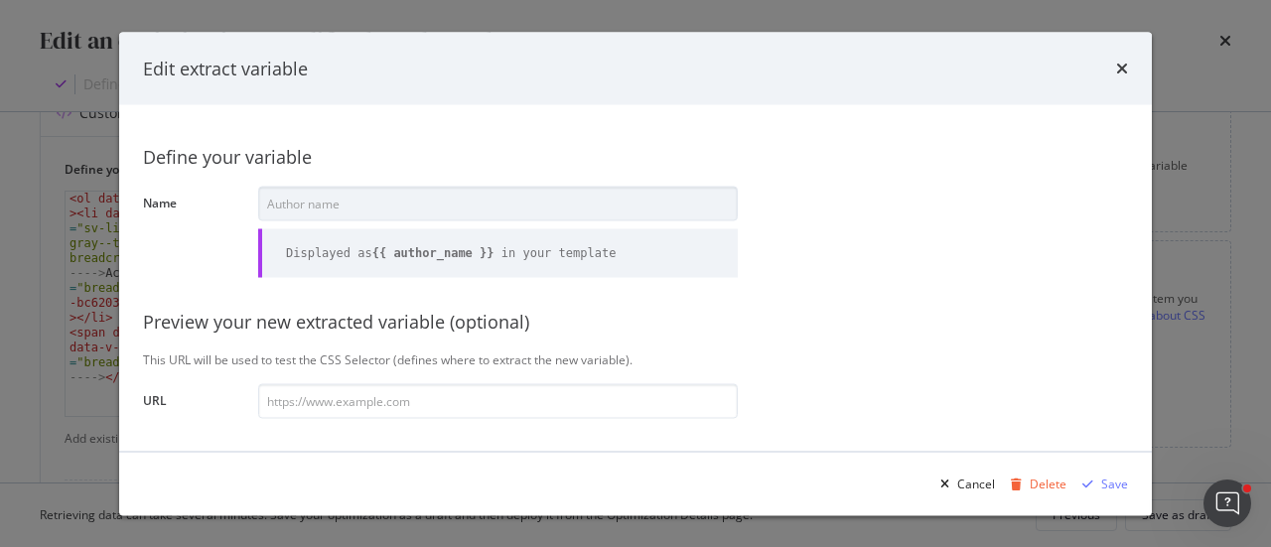
scroll to position [298, 0]
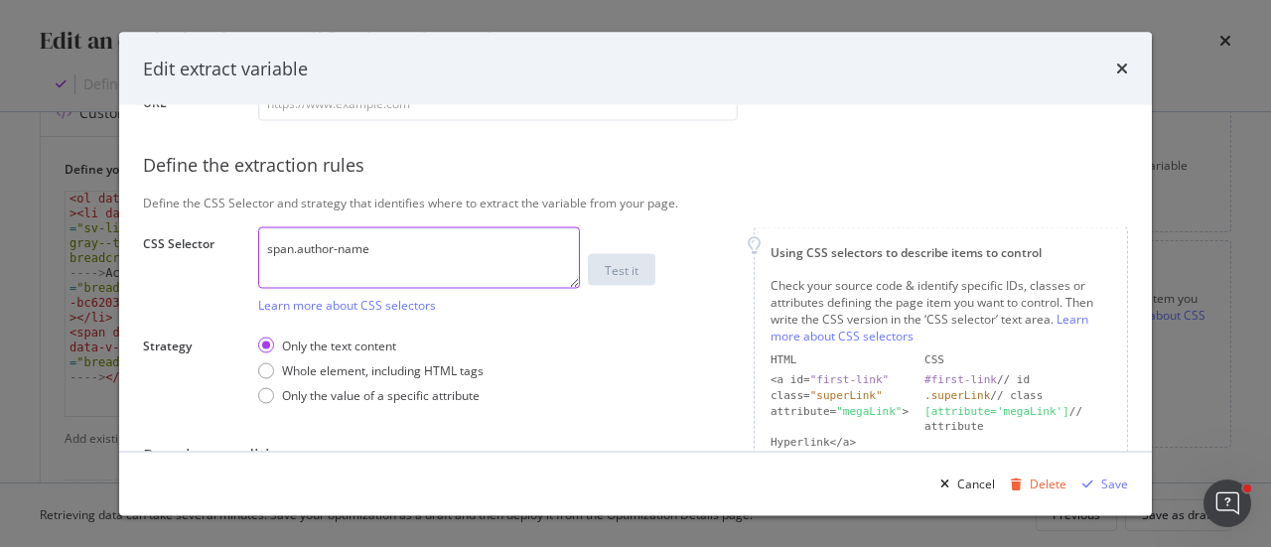
drag, startPoint x: 462, startPoint y: 250, endPoint x: 244, endPoint y: 246, distance: 217.5
click at [244, 246] on div "Define your variable Name Author name Displayed as {{ author_name }} in your te…" at bounding box center [635, 186] width 985 height 711
click at [1116, 72] on icon "times" at bounding box center [1122, 69] width 12 height 16
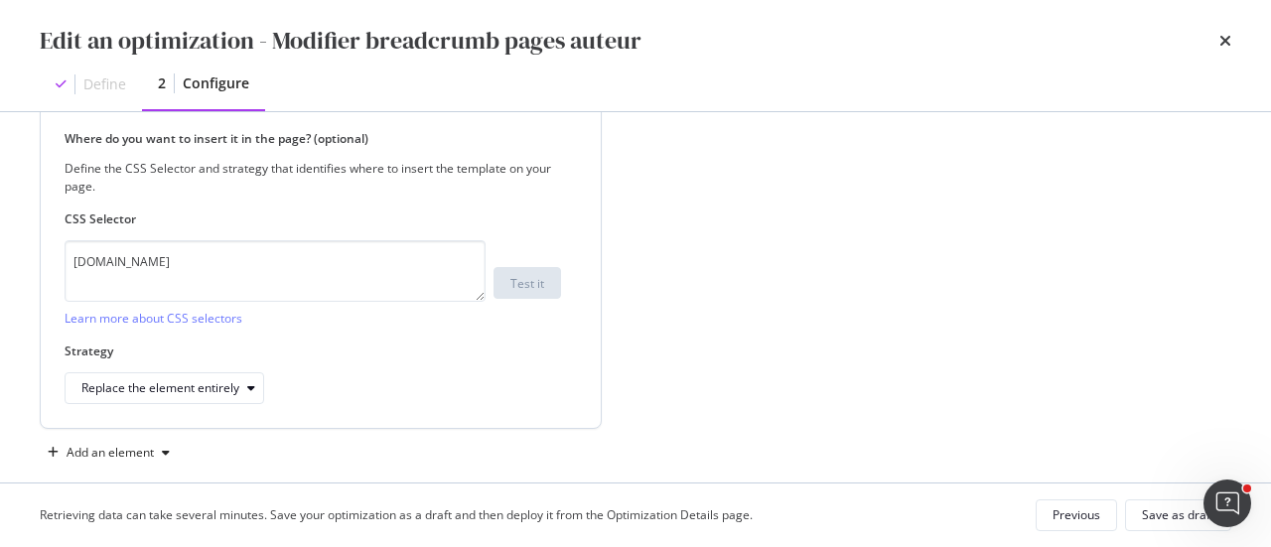
scroll to position [667, 0]
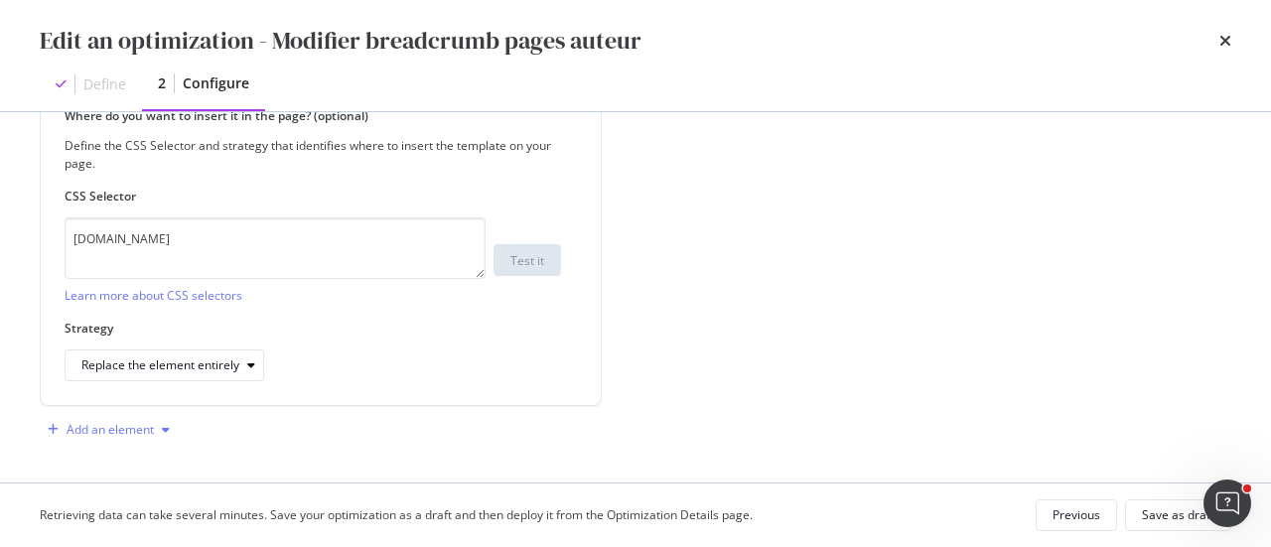
click at [154, 427] on div "modal" at bounding box center [166, 430] width 24 height 12
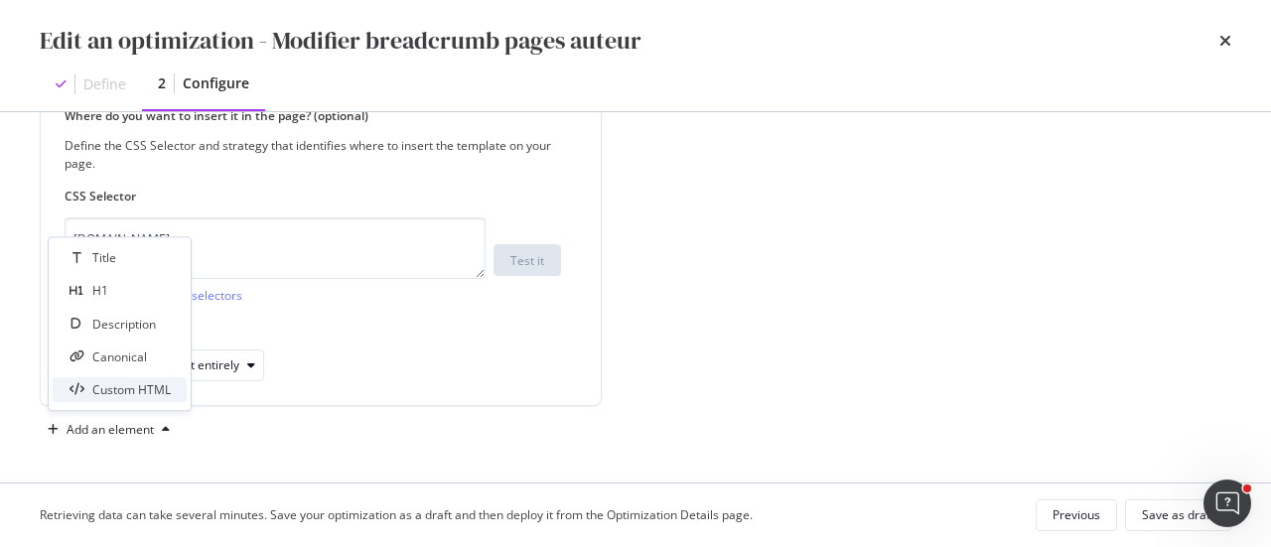
click at [143, 399] on div "Custom HTML" at bounding box center [120, 389] width 134 height 25
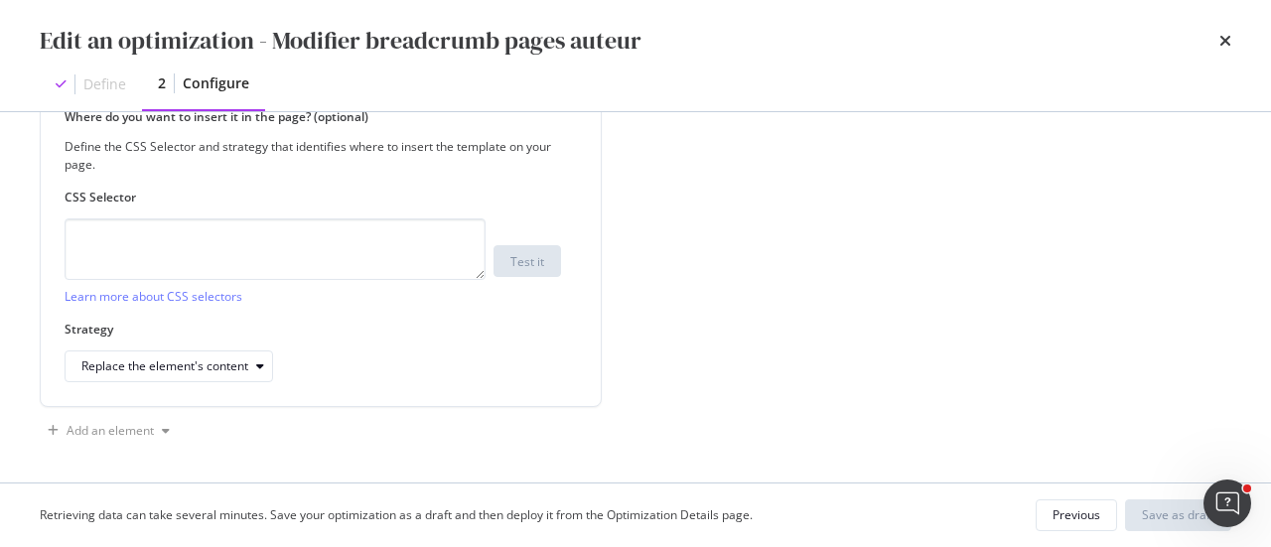
click at [248, 418] on div "Add an element" at bounding box center [338, 431] width 596 height 32
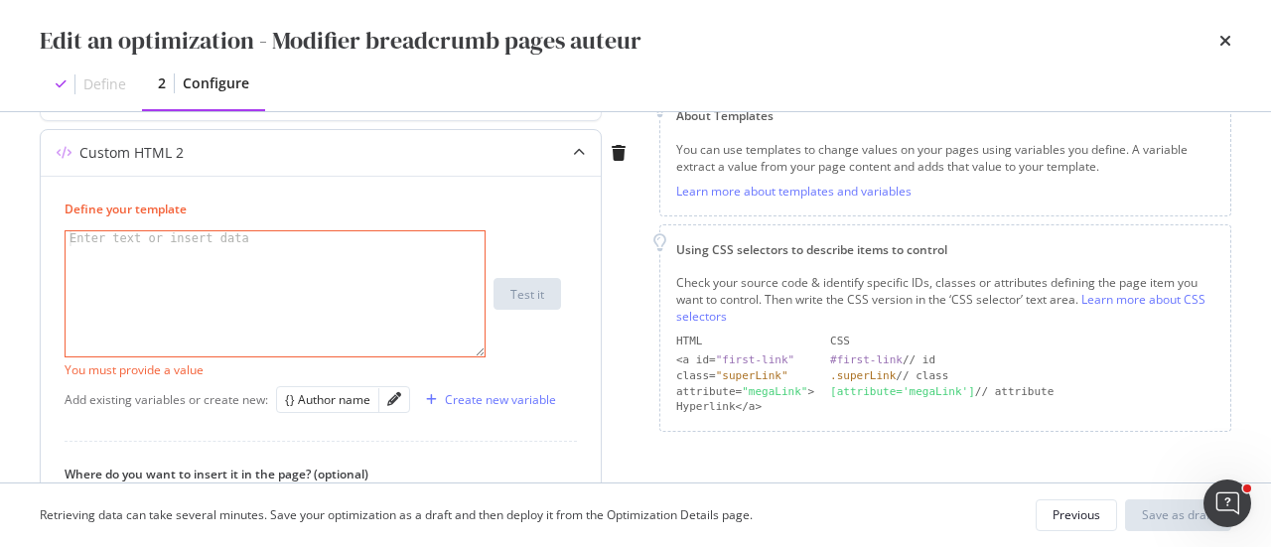
scroll to position [246, 0]
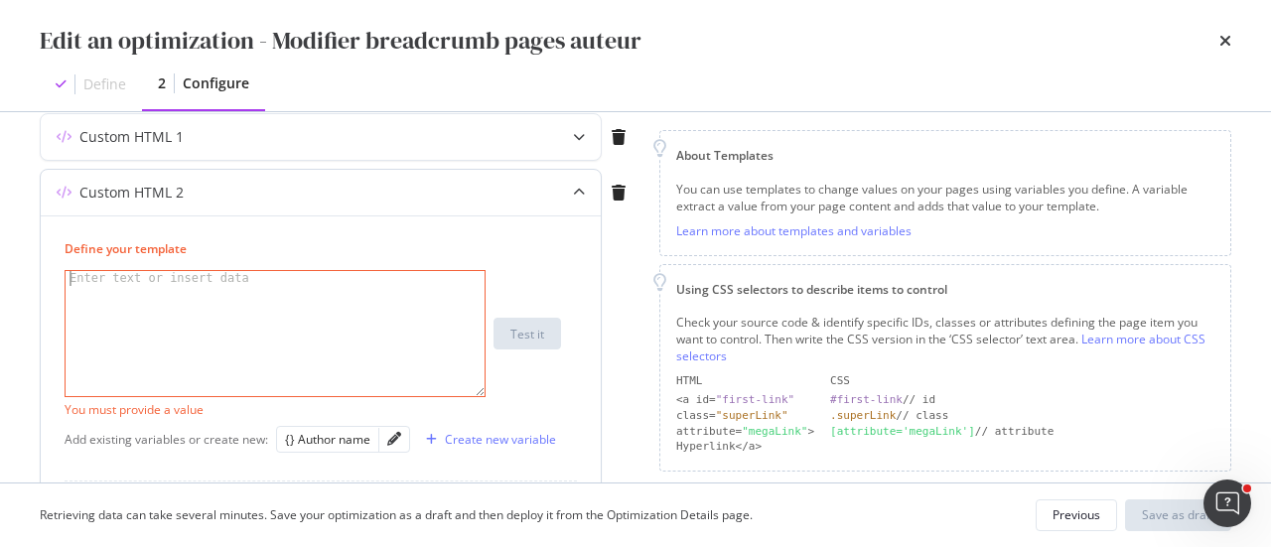
click at [213, 320] on div "modal" at bounding box center [276, 349] width 421 height 156
click at [453, 439] on div "Create new variable" at bounding box center [500, 439] width 111 height 17
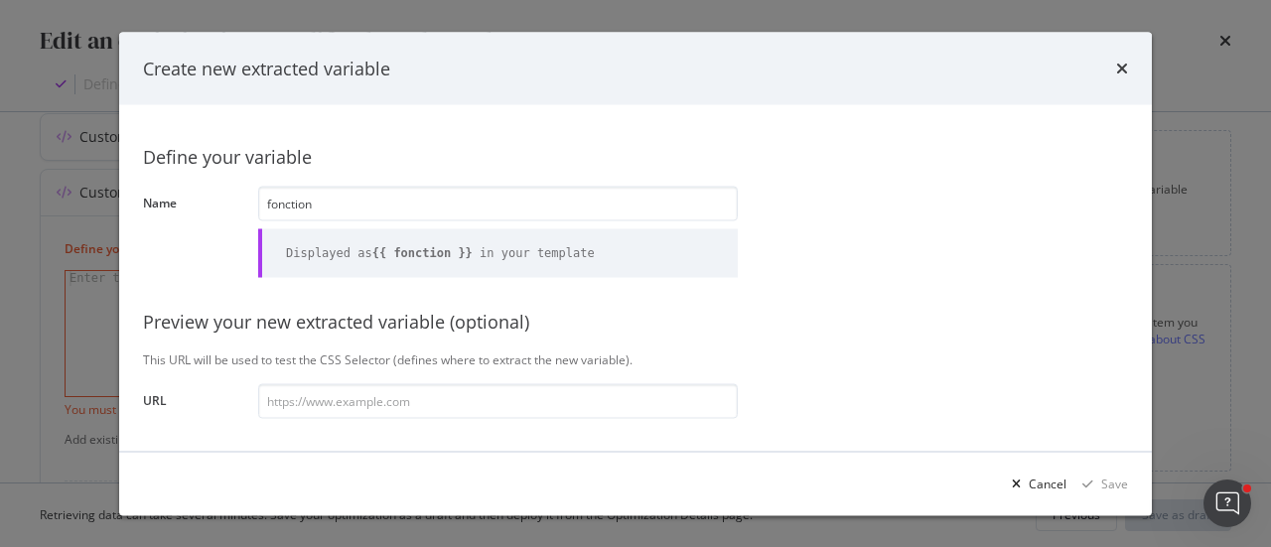
type input "fonction"
click at [562, 319] on div "Preview your new extracted variable (optional)" at bounding box center [635, 323] width 985 height 26
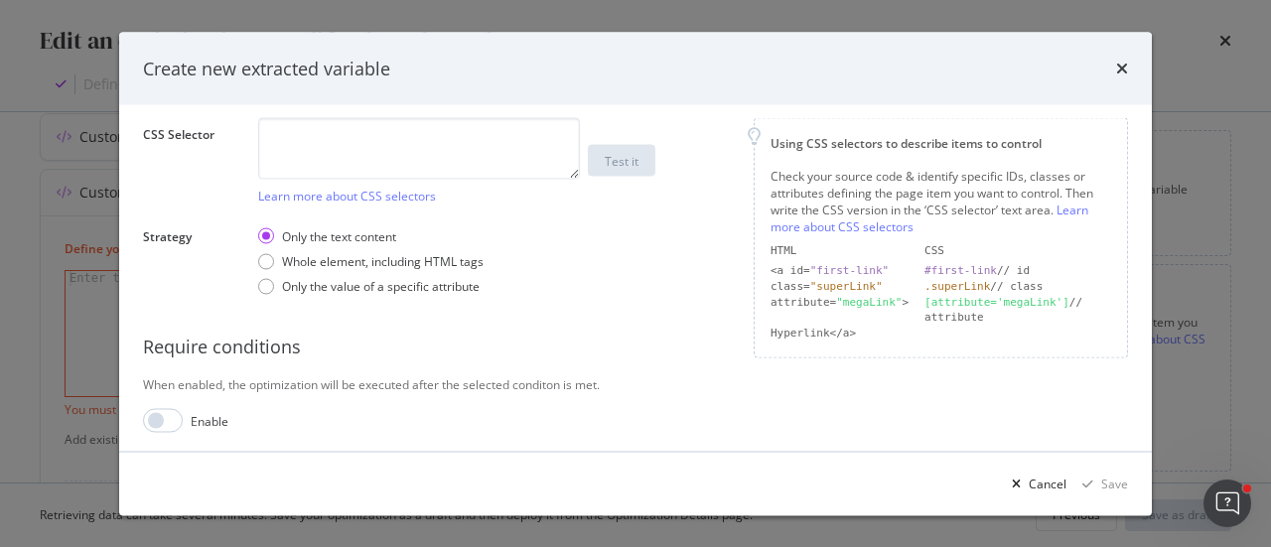
scroll to position [411, 0]
click at [1121, 73] on icon "times" at bounding box center [1122, 69] width 12 height 16
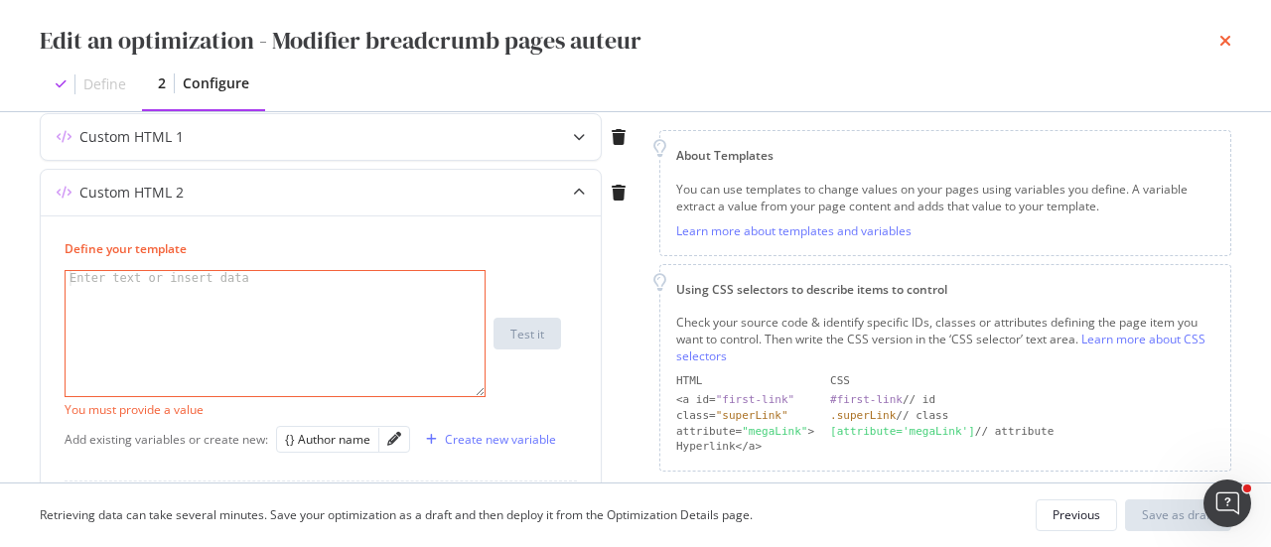
click at [1225, 45] on icon "times" at bounding box center [1225, 41] width 12 height 16
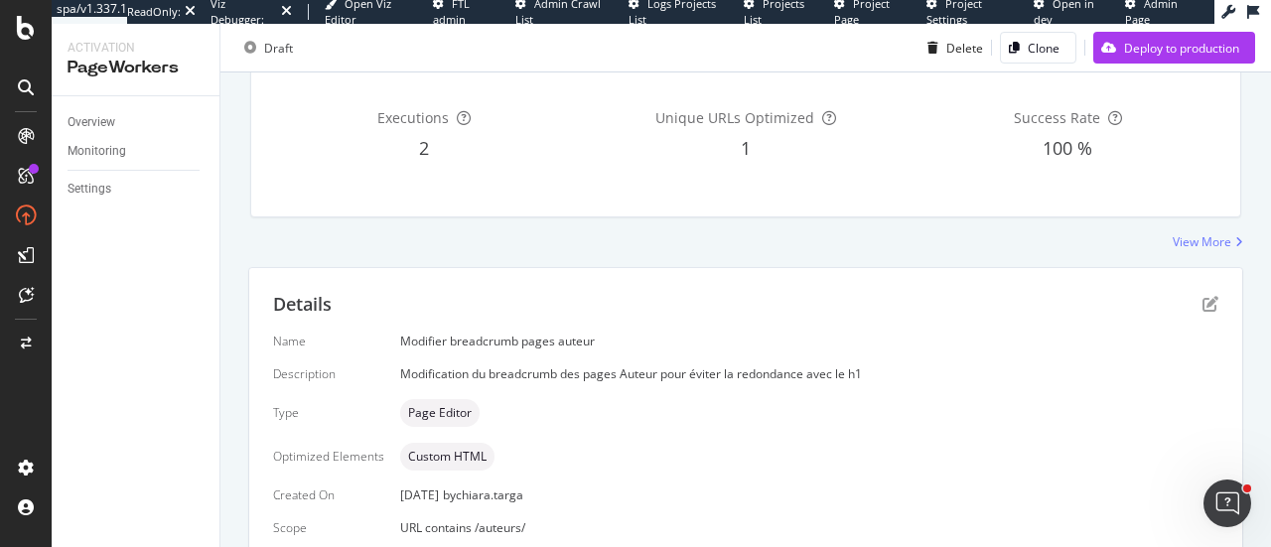
scroll to position [0, 0]
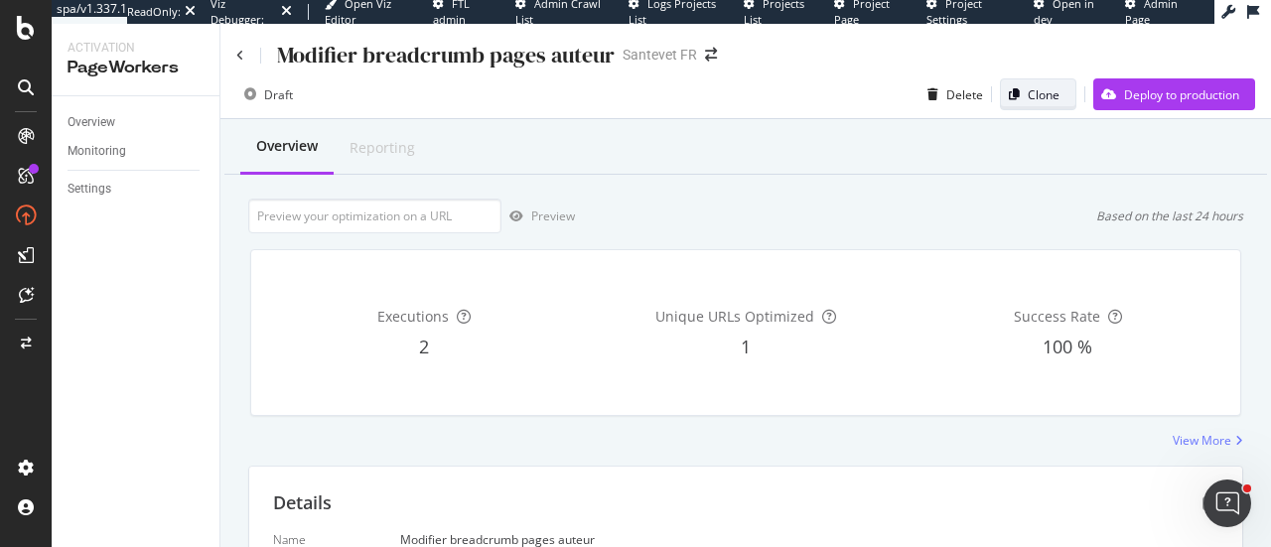
click at [1028, 98] on div "Clone" at bounding box center [1044, 94] width 32 height 17
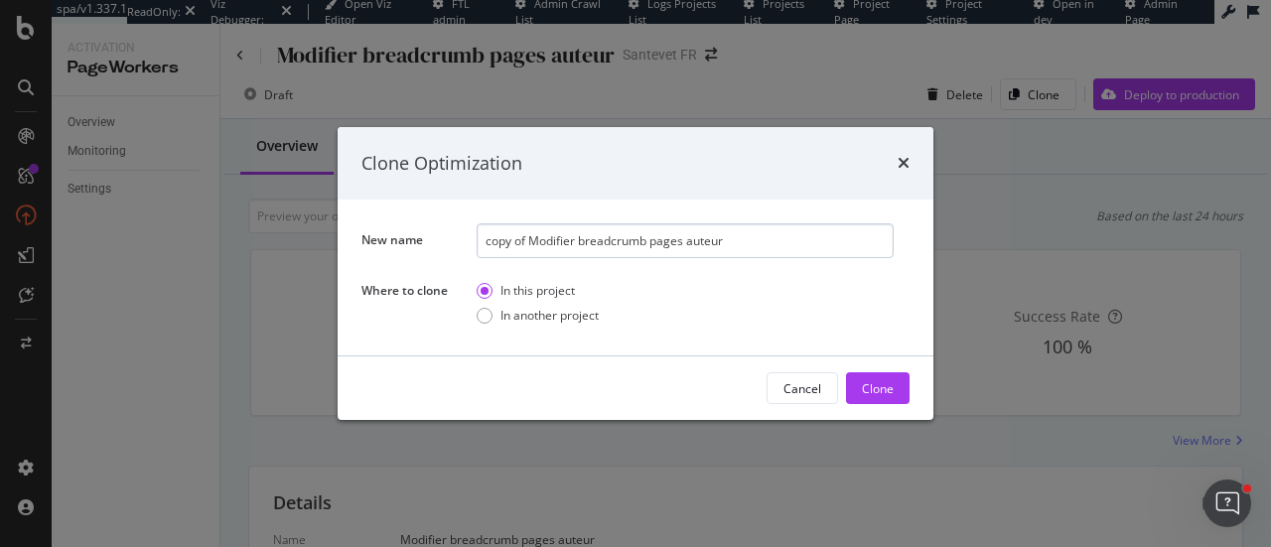
click at [520, 247] on input "copy of Modifier breadcrumb pages auteur" at bounding box center [685, 240] width 417 height 35
drag, startPoint x: 527, startPoint y: 239, endPoint x: 442, endPoint y: 241, distance: 85.4
click at [0, 0] on div "New name copy of Modifier breadcrumb pages auteur" at bounding box center [0, 0] width 0 height 0
click at [704, 245] on input "Modifier breadcrumb pages auteur" at bounding box center [685, 240] width 417 height 35
type input "Modifier breadcrumb pages auteur V2"
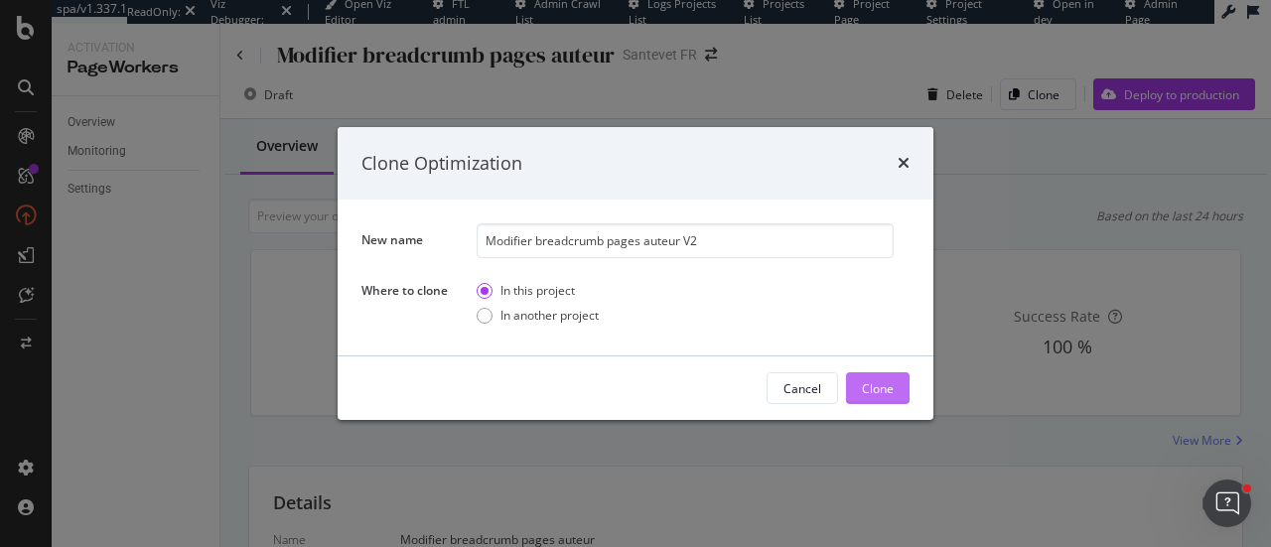
click at [867, 396] on div "Clone" at bounding box center [878, 388] width 32 height 17
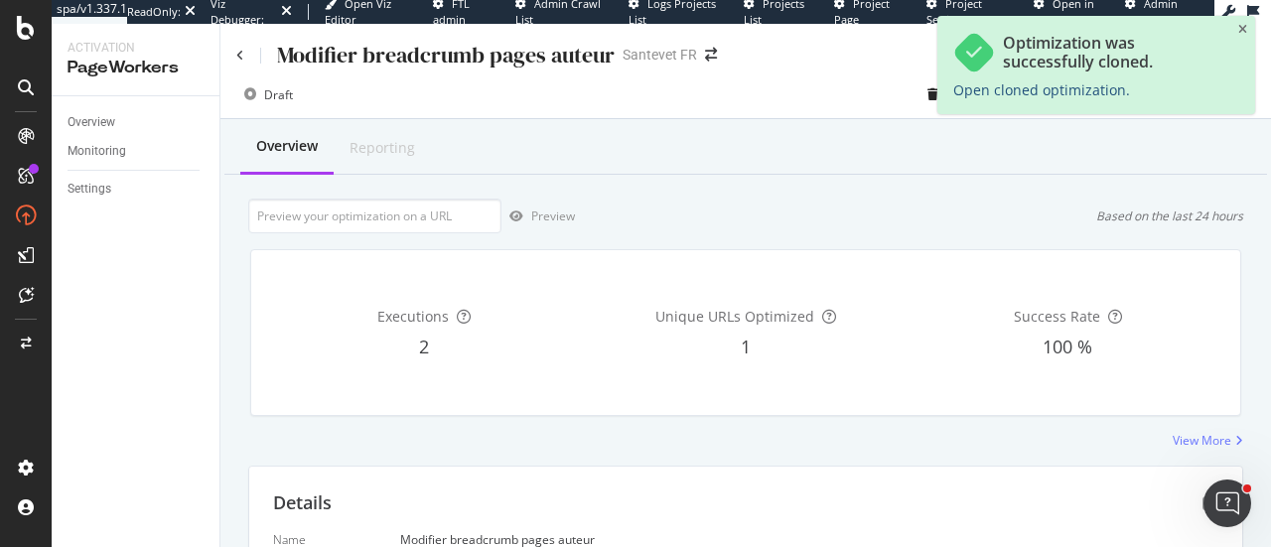
click at [986, 92] on link "Open cloned optimization." at bounding box center [1041, 89] width 177 height 19
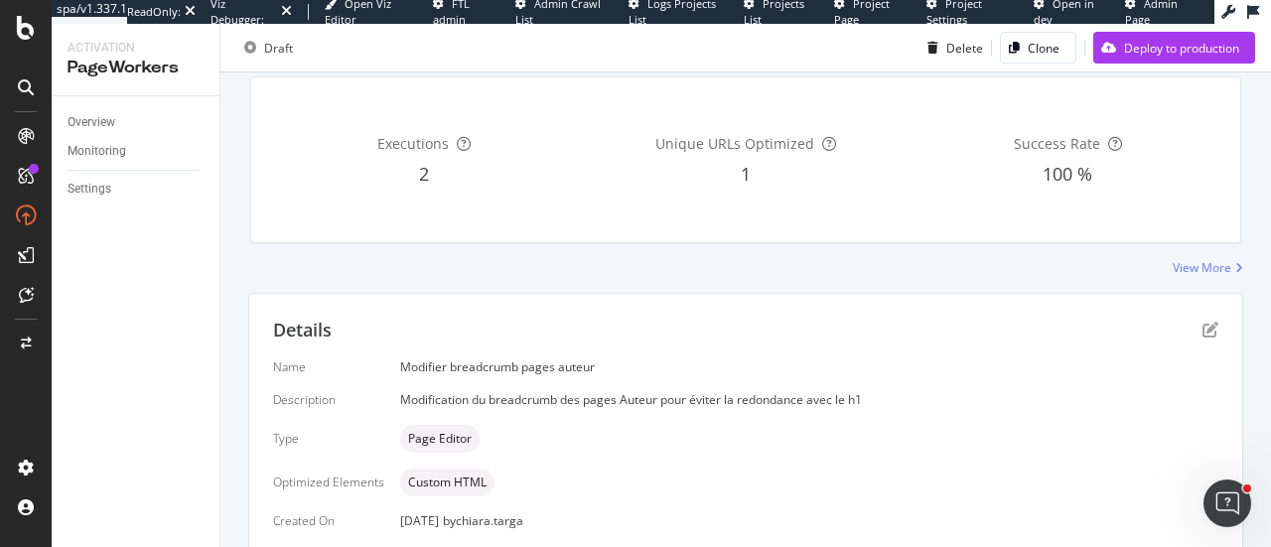
scroll to position [313, 0]
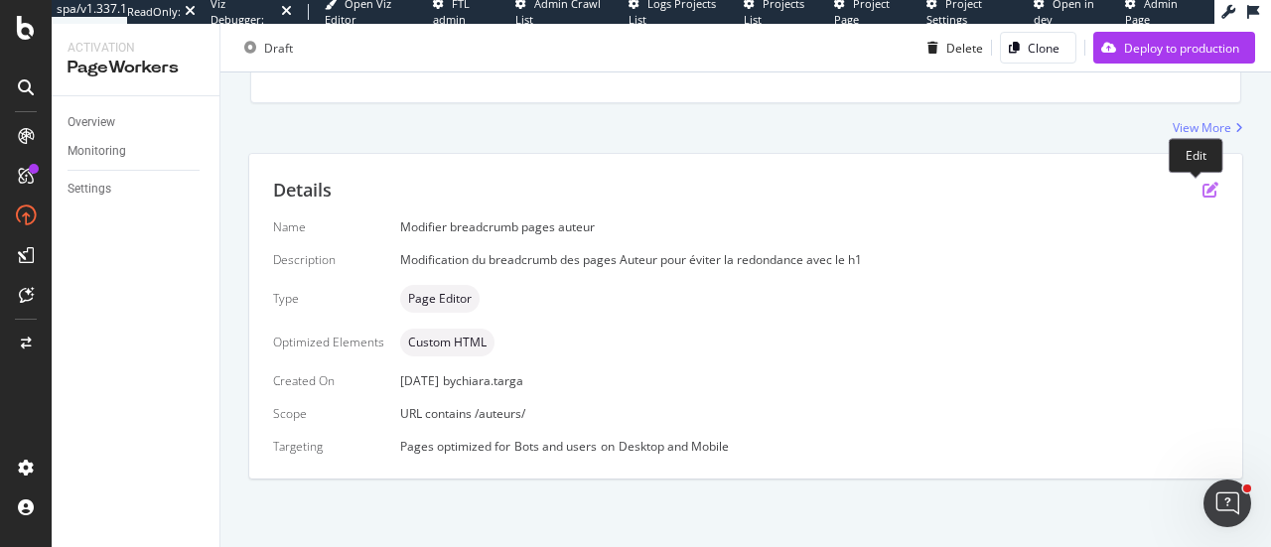
click at [1202, 193] on icon "pen-to-square" at bounding box center [1210, 190] width 16 height 16
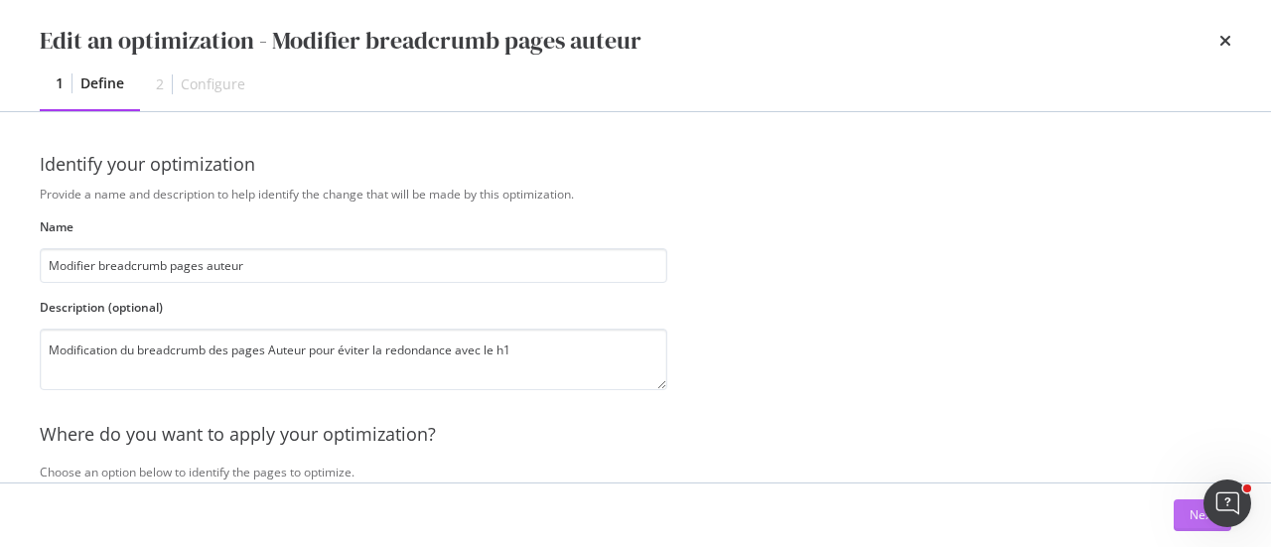
click at [1183, 517] on button "Next" at bounding box center [1203, 515] width 58 height 32
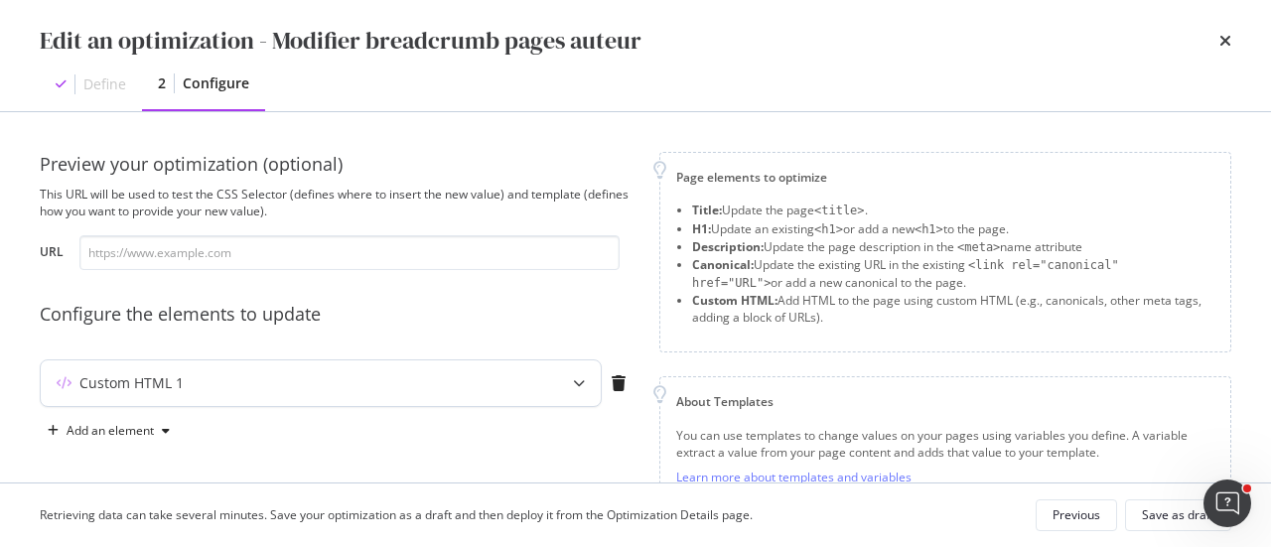
click at [585, 381] on div "modal" at bounding box center [579, 383] width 44 height 46
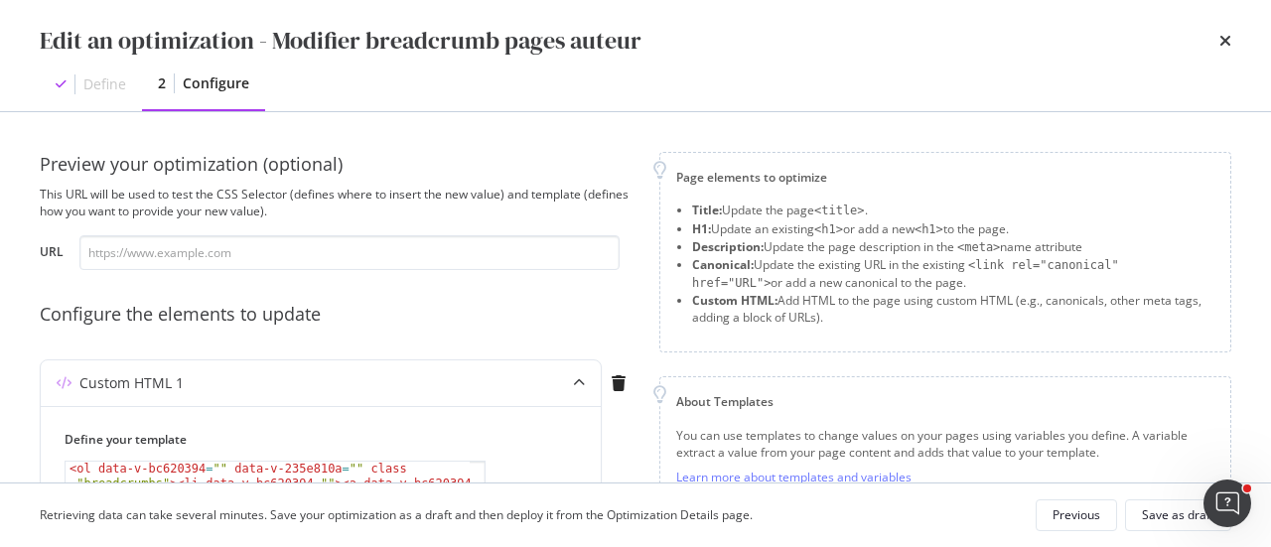
scroll to position [298, 0]
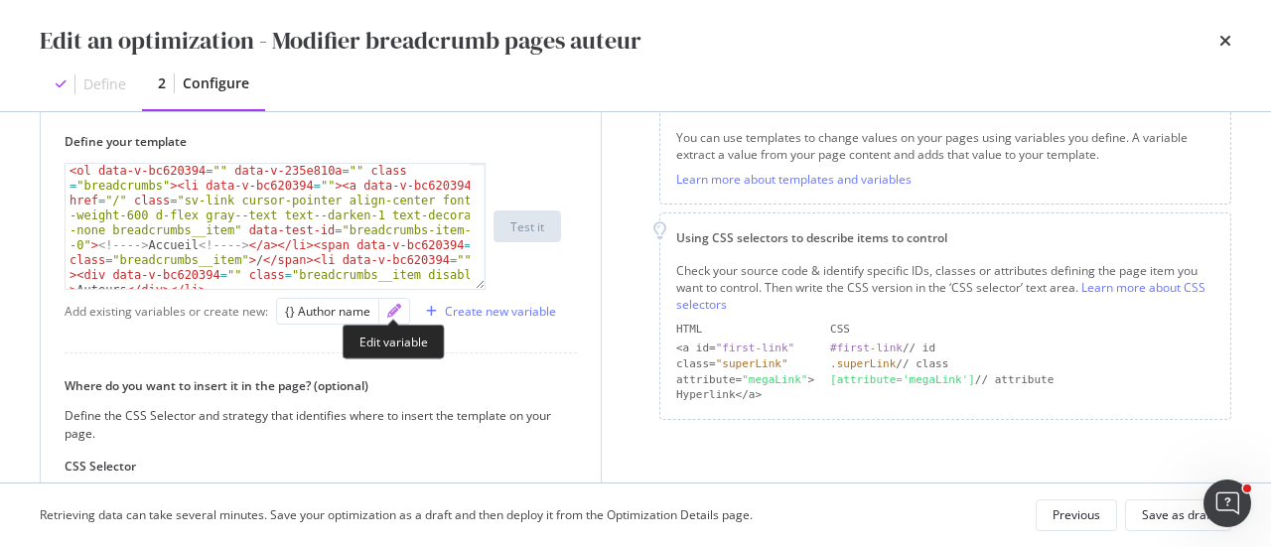
click at [395, 313] on icon "pencil" at bounding box center [394, 311] width 14 height 14
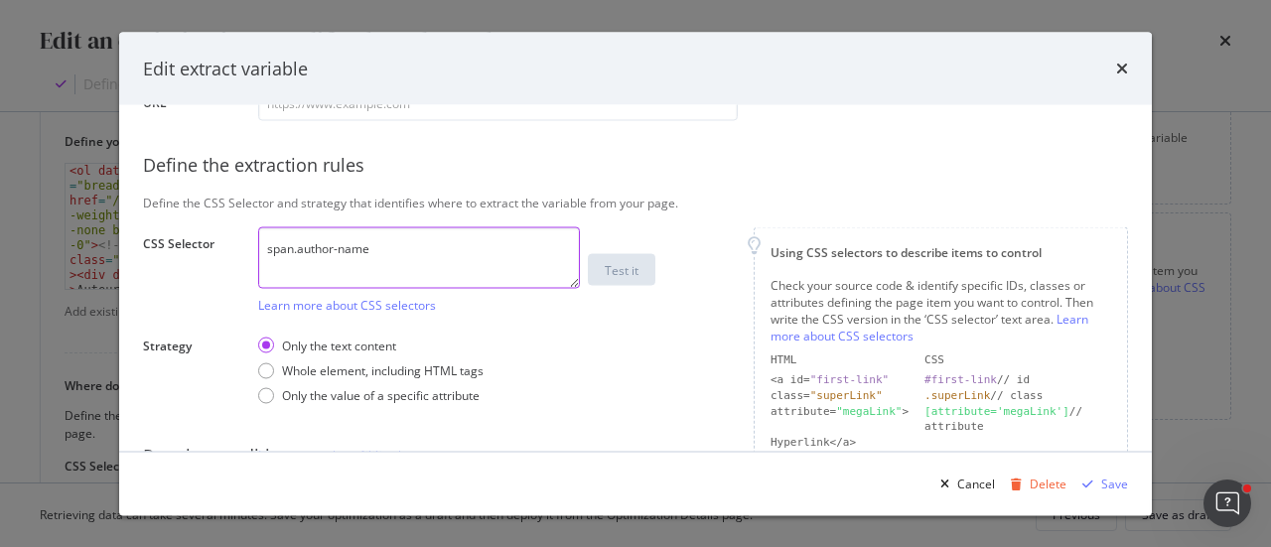
drag, startPoint x: 412, startPoint y: 261, endPoint x: 240, endPoint y: 241, distance: 172.9
click at [0, 0] on div "CSS Selector span.author-name Learn more about CSS selectors Test it" at bounding box center [0, 0] width 0 height 0
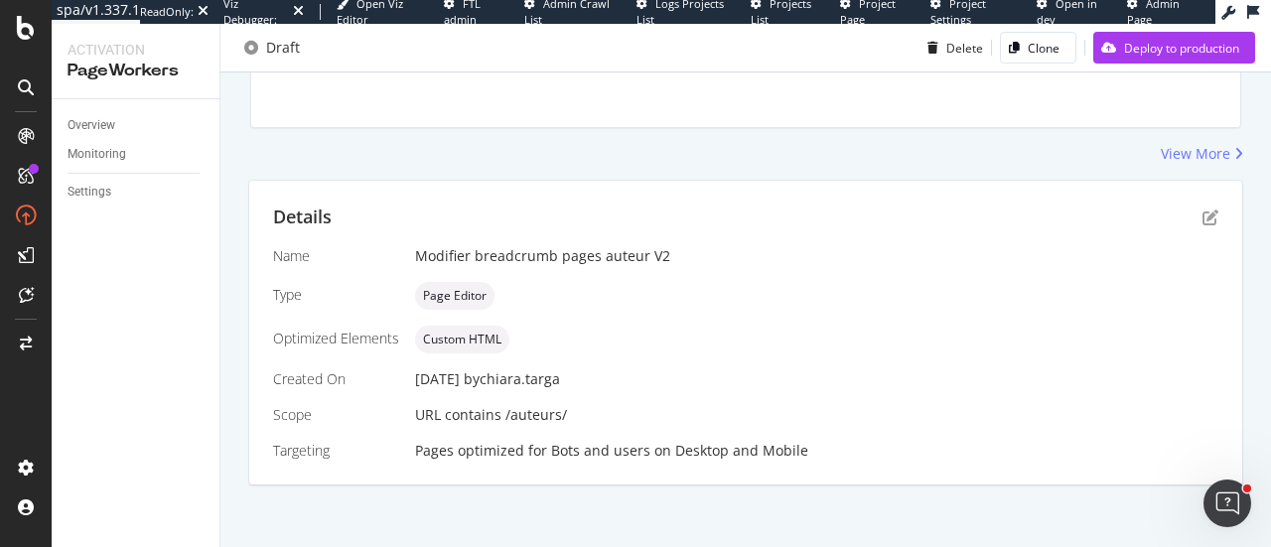
scroll to position [294, 0]
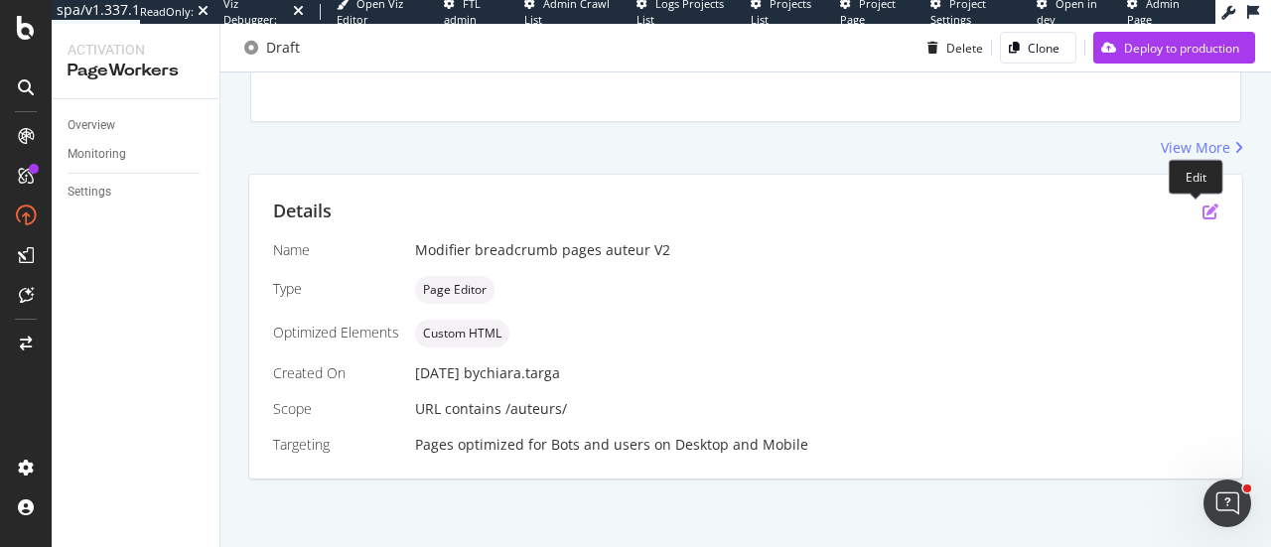
click at [1202, 215] on icon "pen-to-square" at bounding box center [1210, 212] width 16 height 16
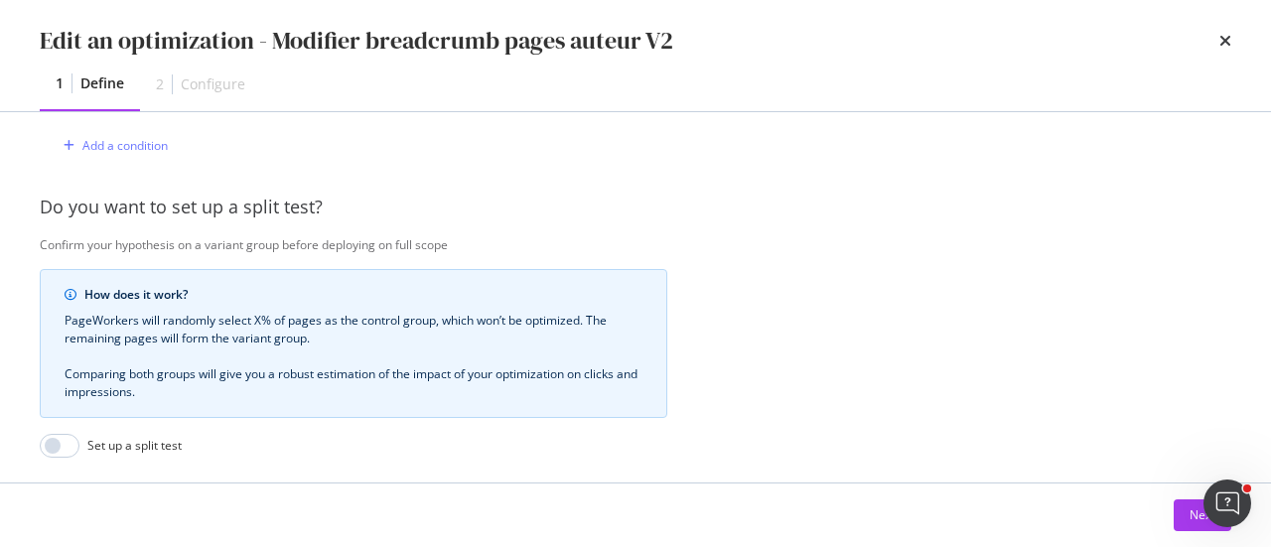
scroll to position [596, 0]
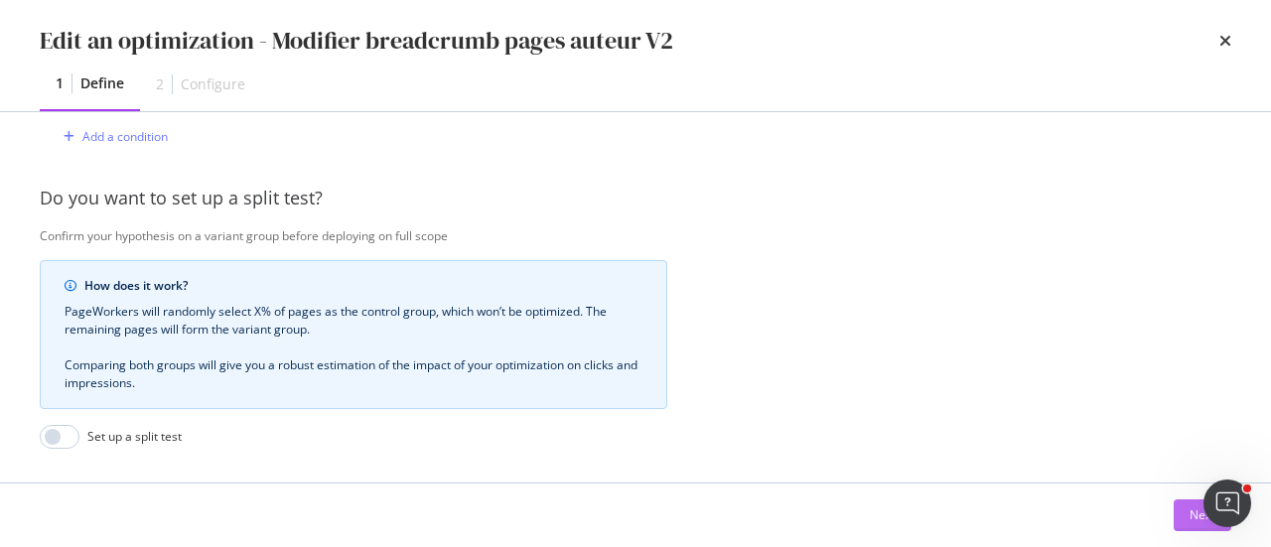
click at [1174, 514] on button "Next" at bounding box center [1203, 515] width 58 height 32
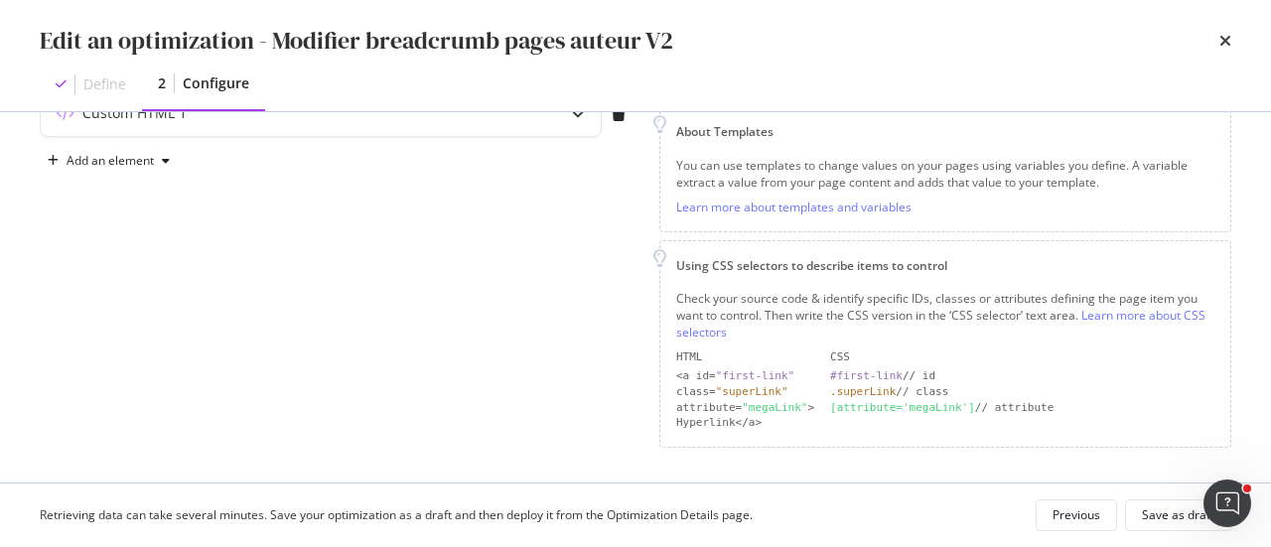
scroll to position [71, 0]
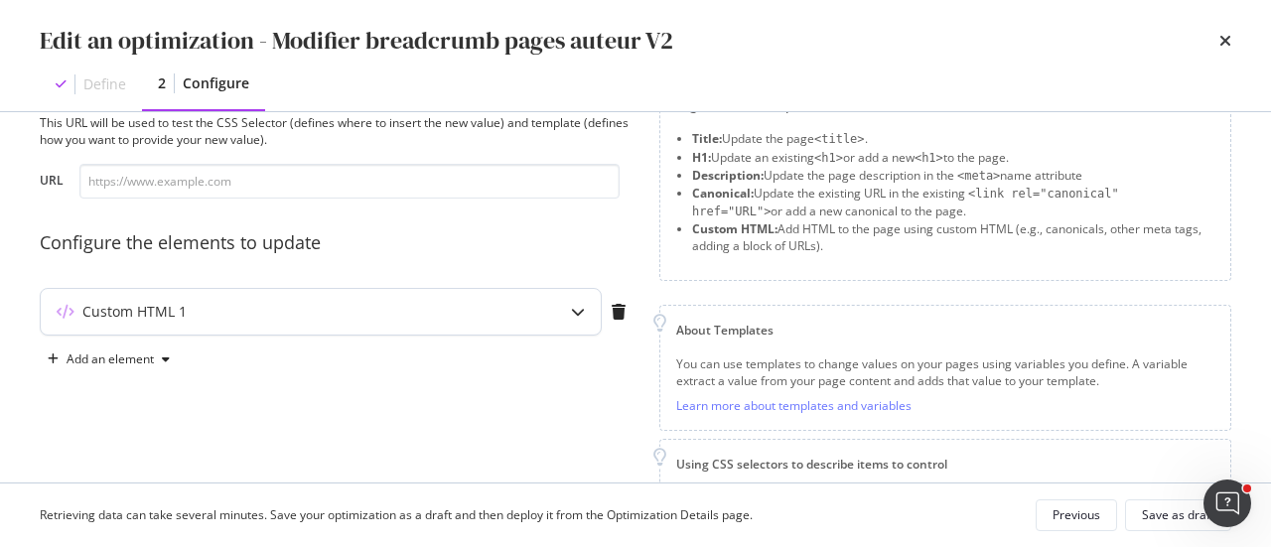
click at [574, 315] on icon "modal" at bounding box center [578, 312] width 14 height 14
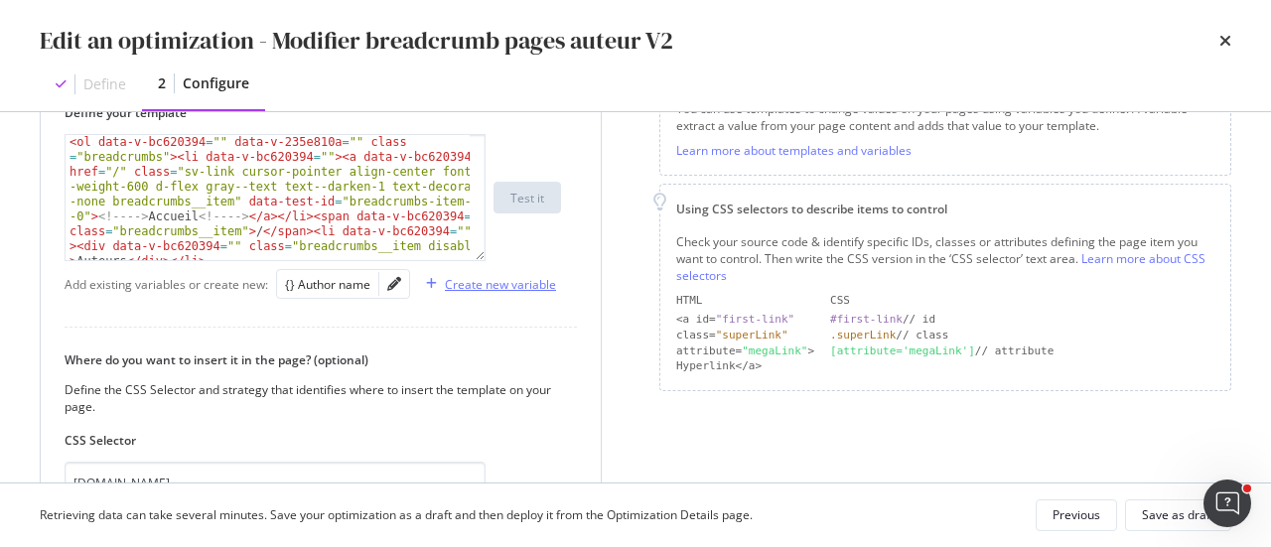
scroll to position [369, 0]
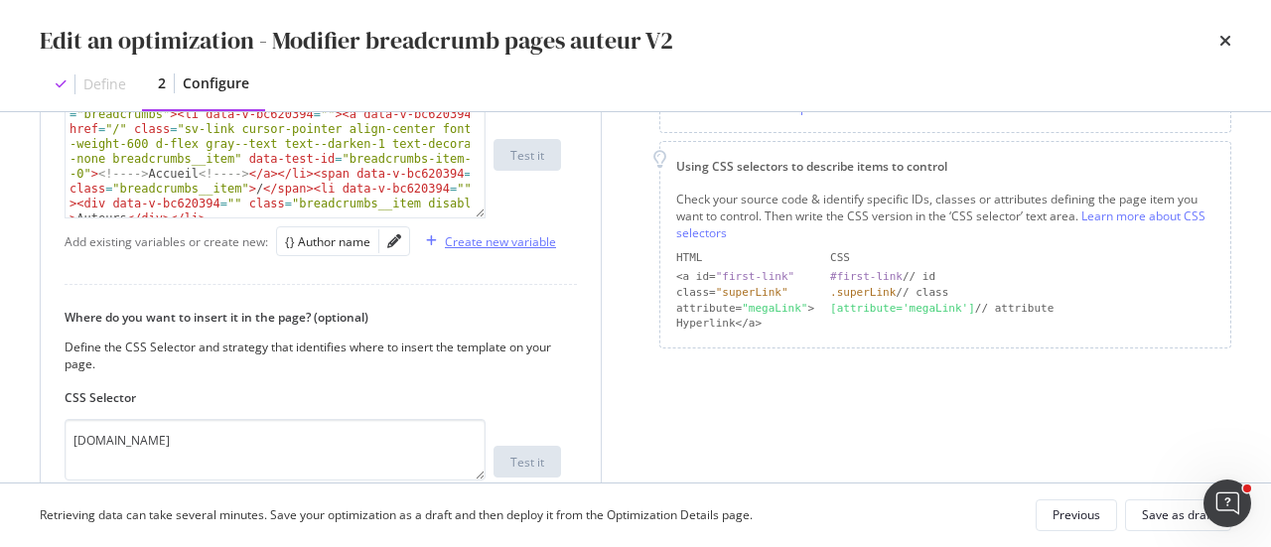
click at [448, 242] on div "Create new variable" at bounding box center [500, 241] width 111 height 17
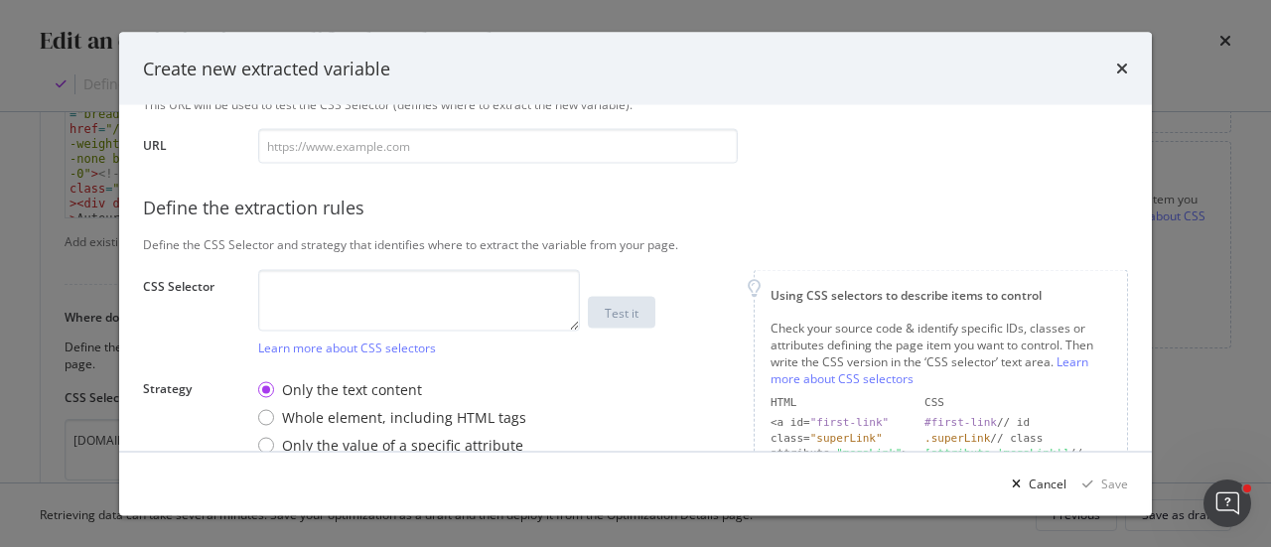
scroll to position [363, 0]
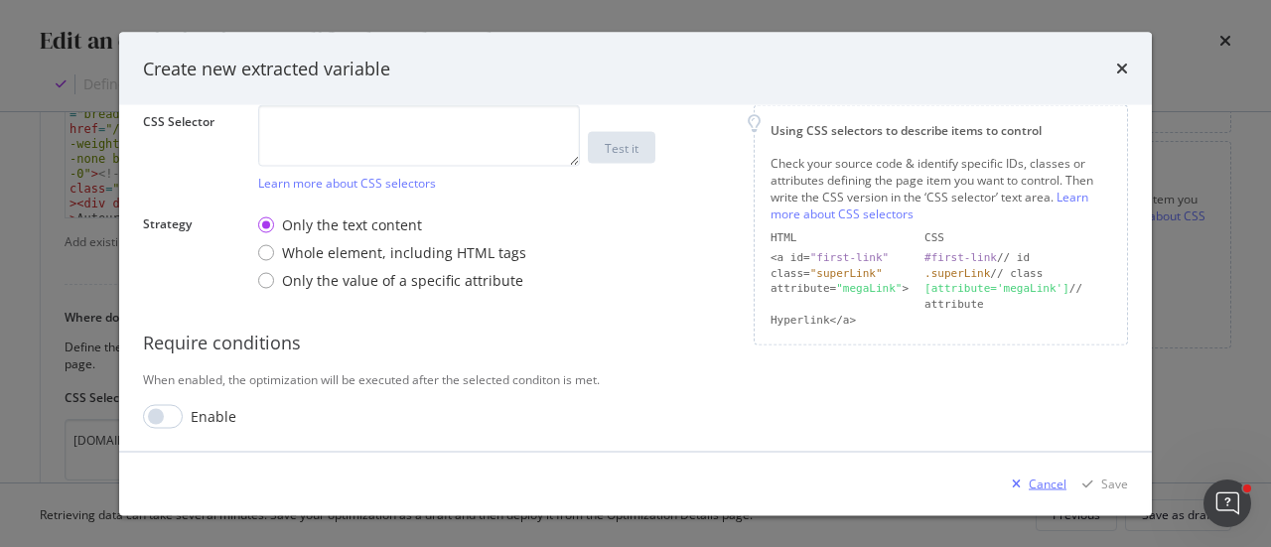
click at [1035, 486] on div "Cancel" at bounding box center [1048, 483] width 38 height 17
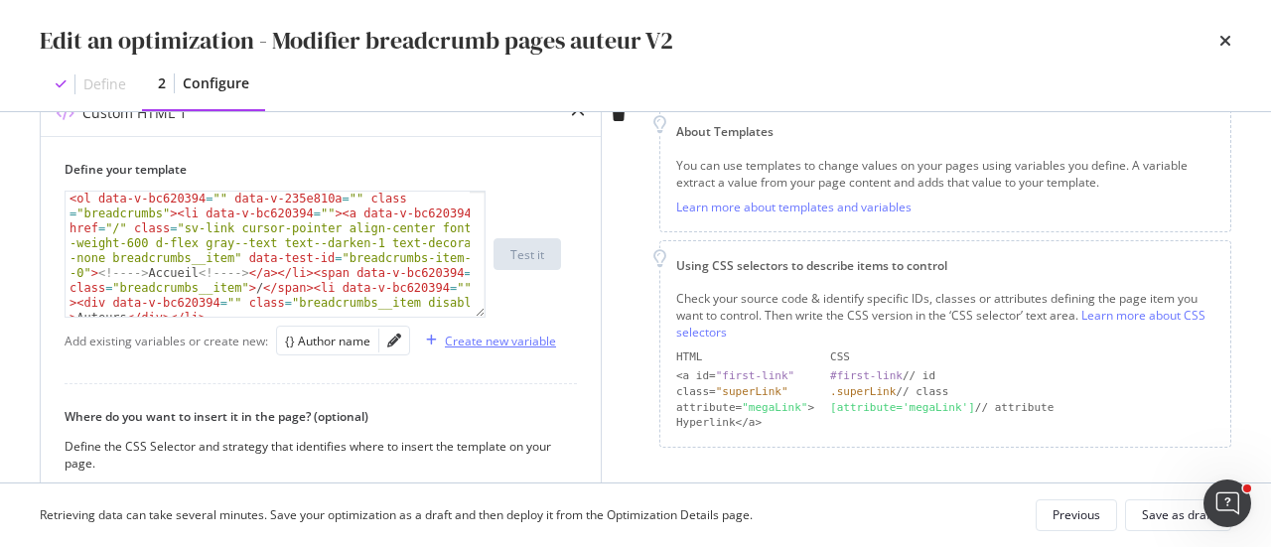
scroll to position [171, 0]
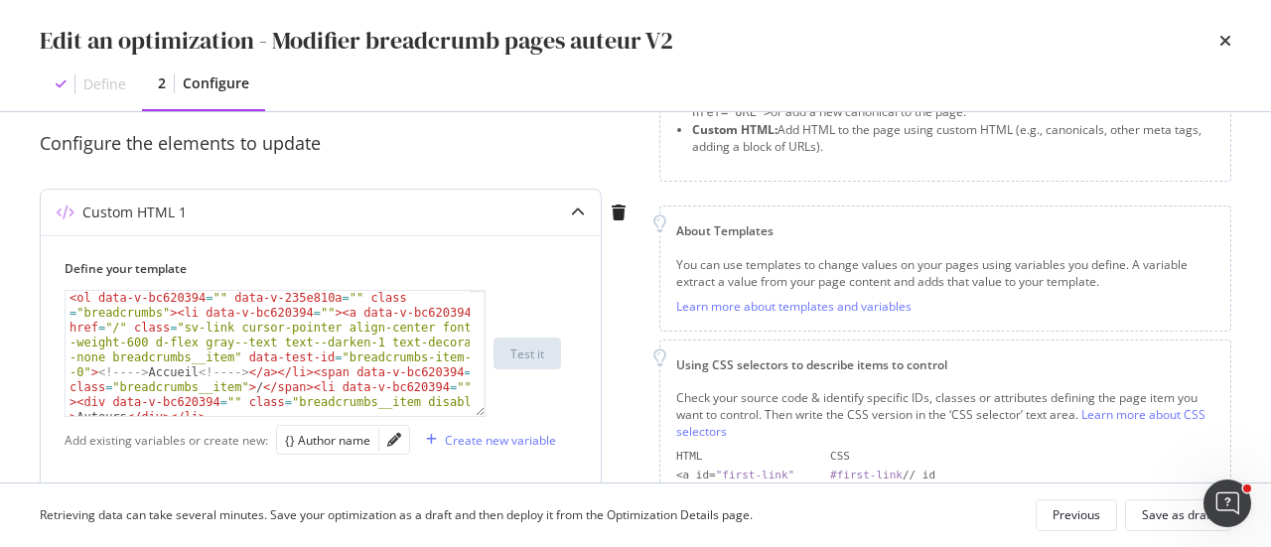
click at [573, 210] on icon "modal" at bounding box center [578, 213] width 14 height 14
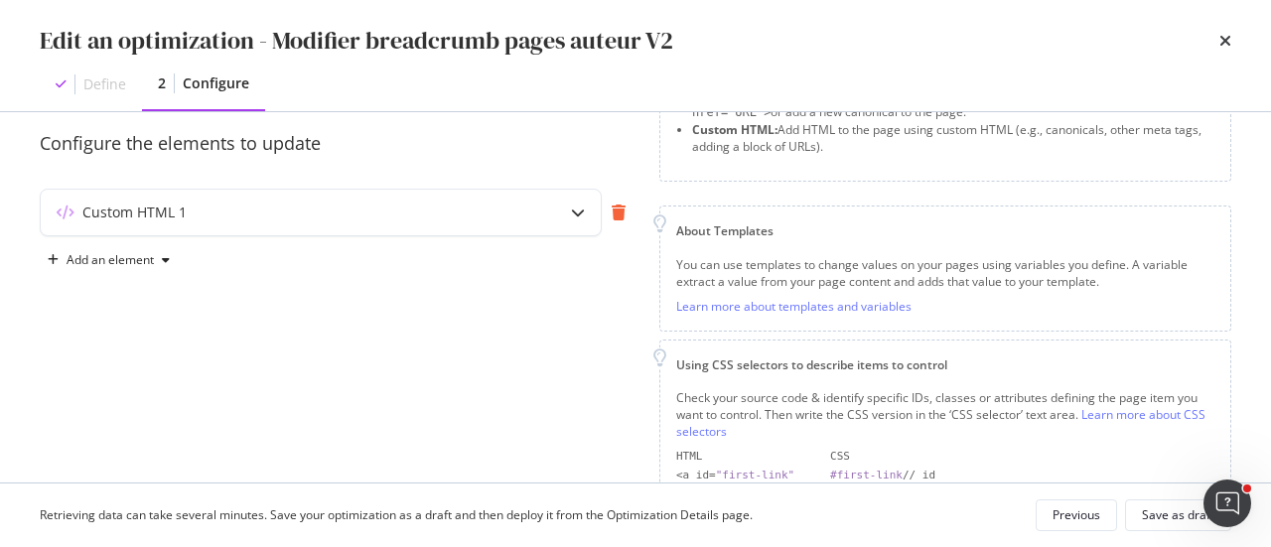
click at [613, 209] on icon "modal" at bounding box center [619, 213] width 14 height 16
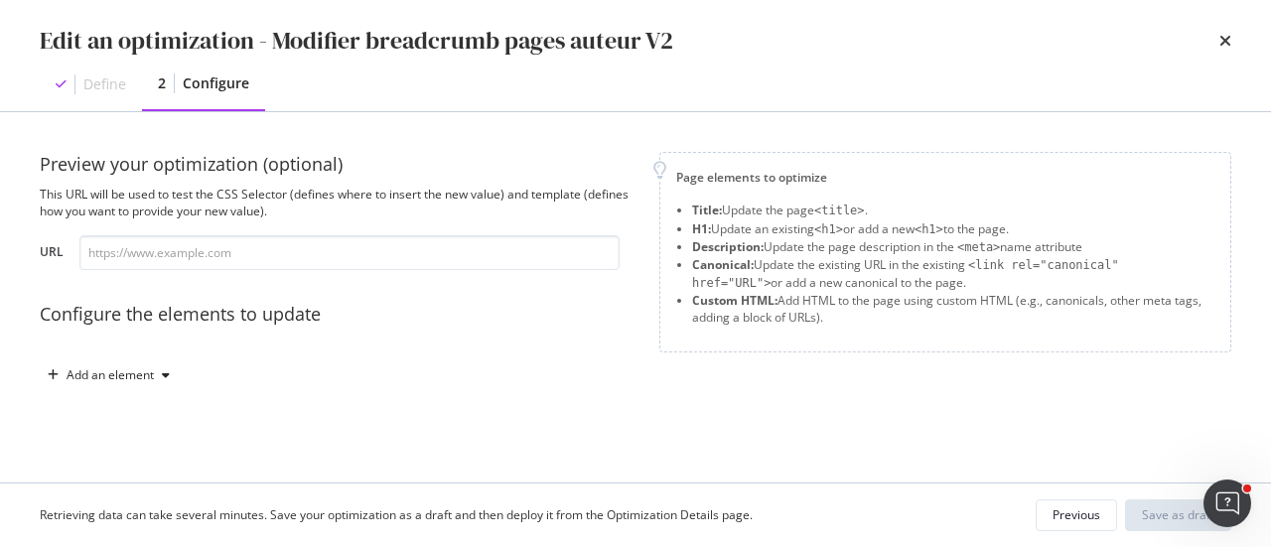
scroll to position [0, 0]
click at [141, 364] on div "Add an element" at bounding box center [109, 375] width 138 height 30
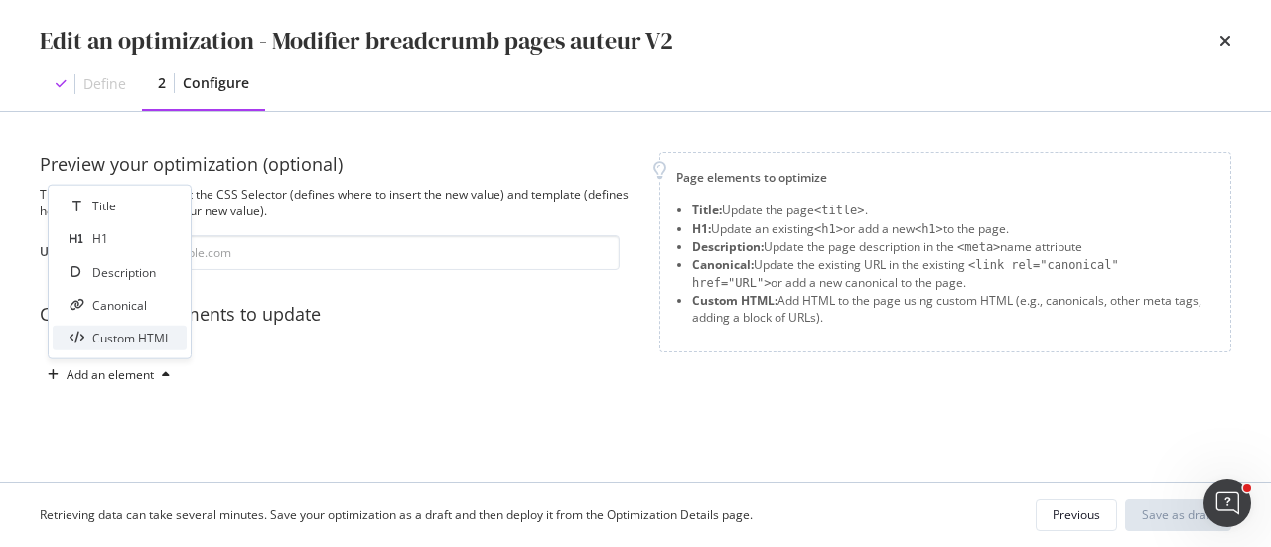
click at [156, 333] on div "Custom HTML" at bounding box center [131, 338] width 78 height 17
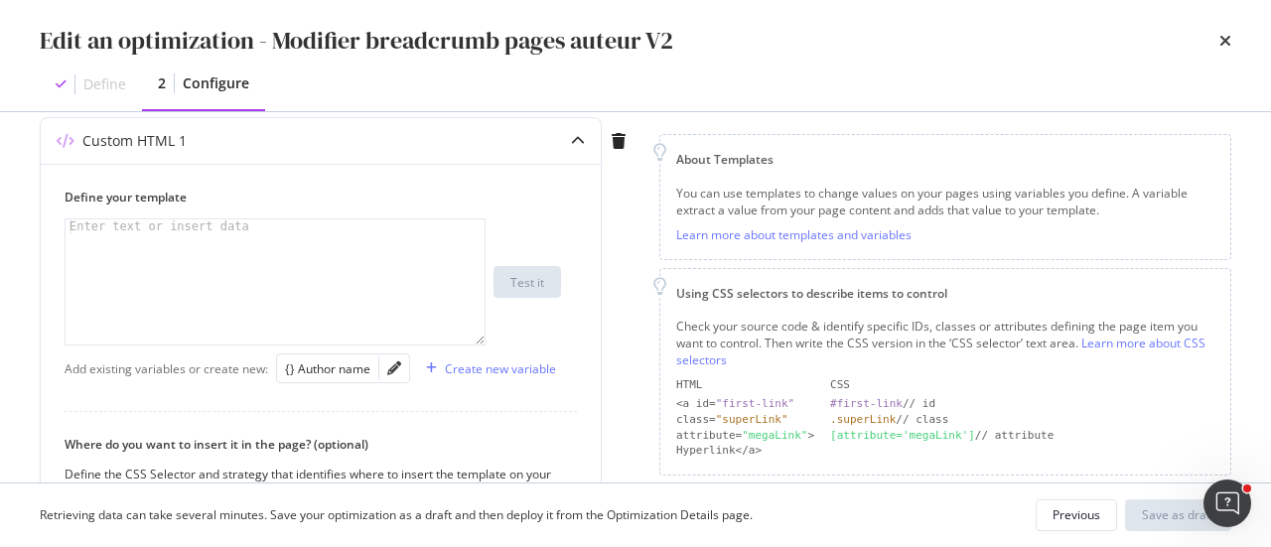
scroll to position [298, 0]
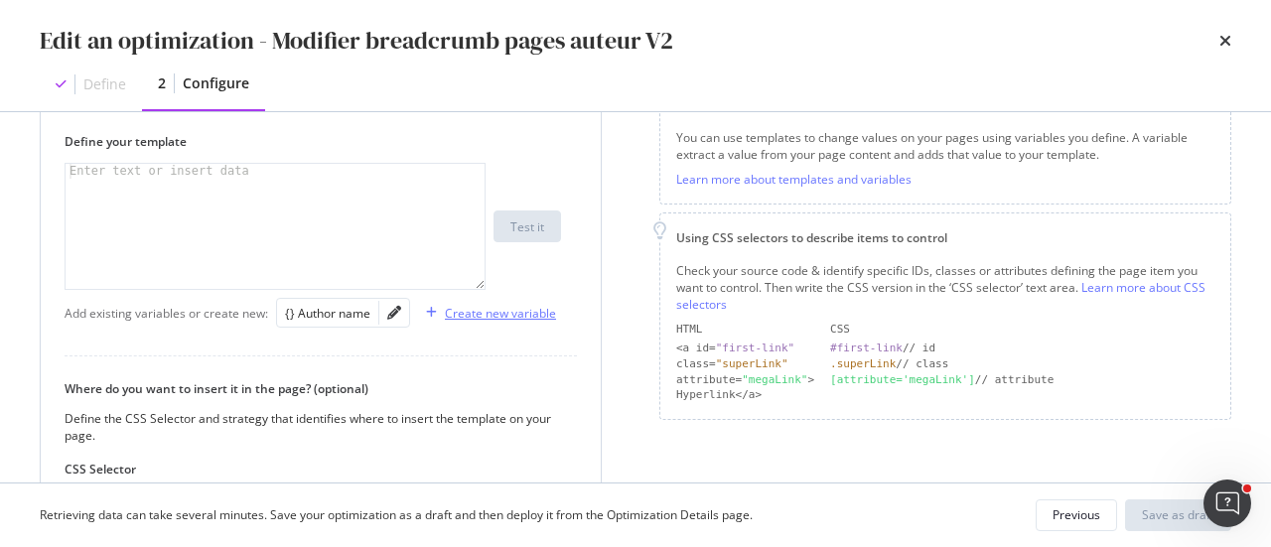
click at [474, 317] on div "Create new variable" at bounding box center [500, 313] width 111 height 17
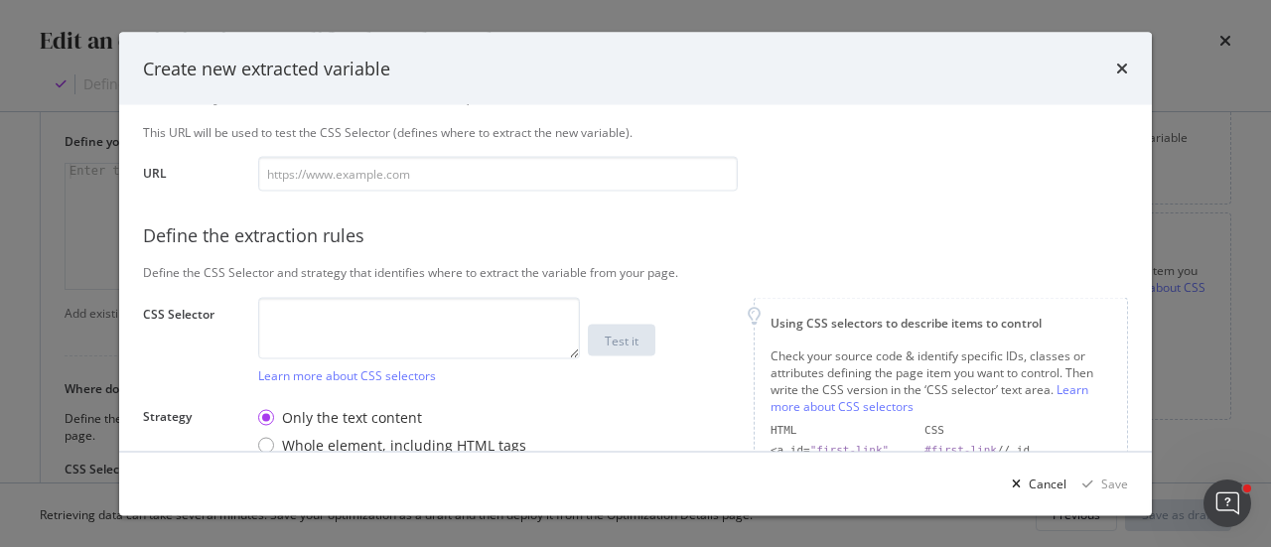
scroll to position [199, 0]
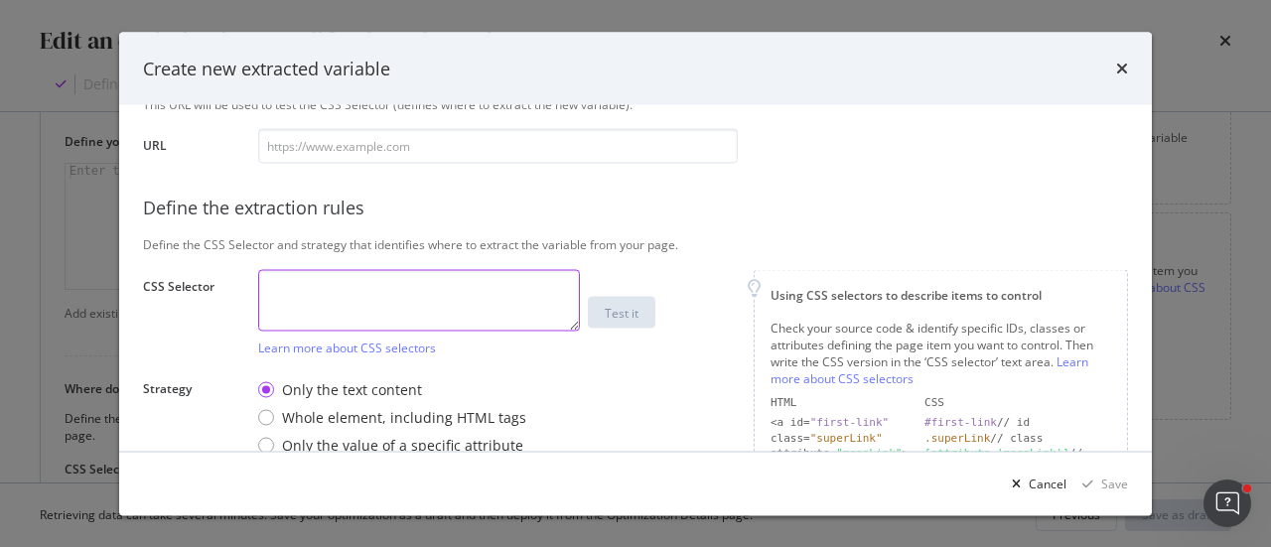
click at [474, 317] on textarea "modal" at bounding box center [419, 300] width 322 height 62
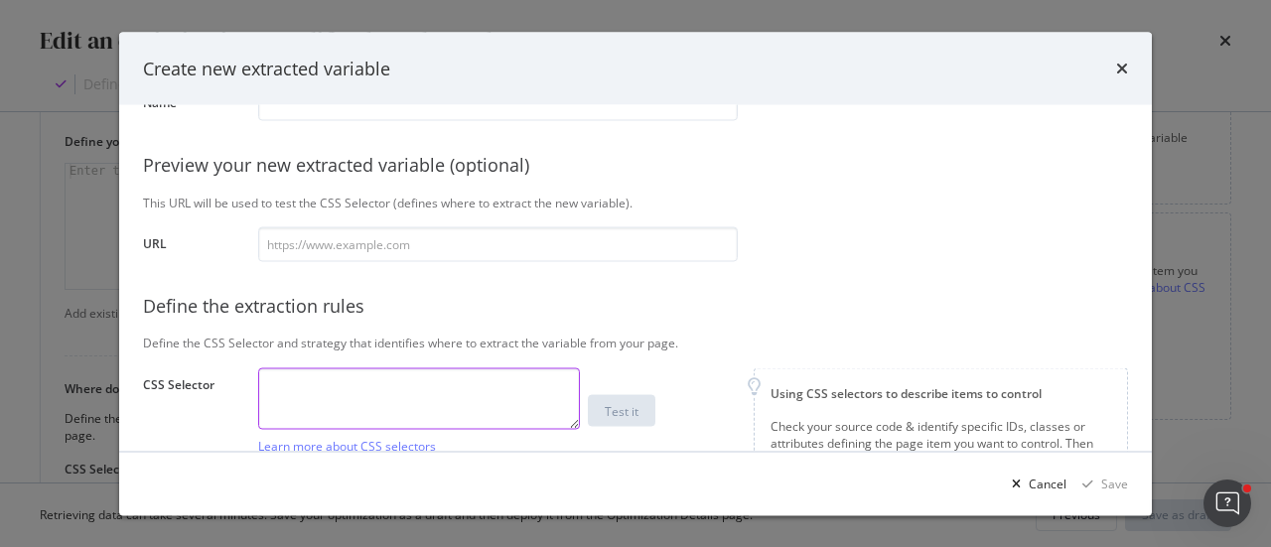
scroll to position [0, 0]
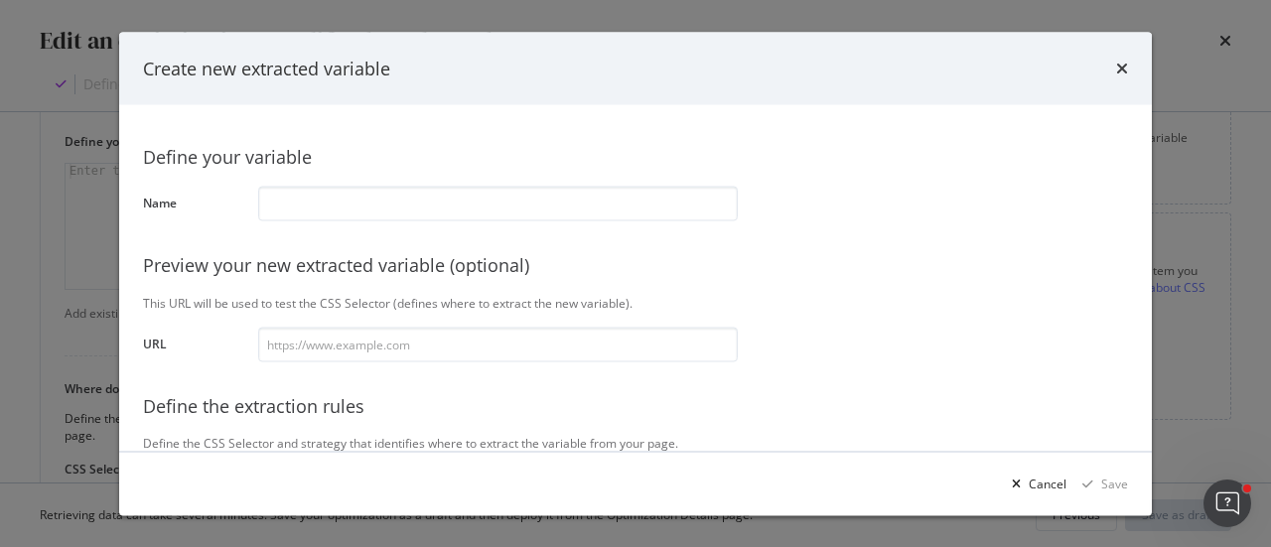
click at [1125, 57] on div "times" at bounding box center [1122, 69] width 12 height 26
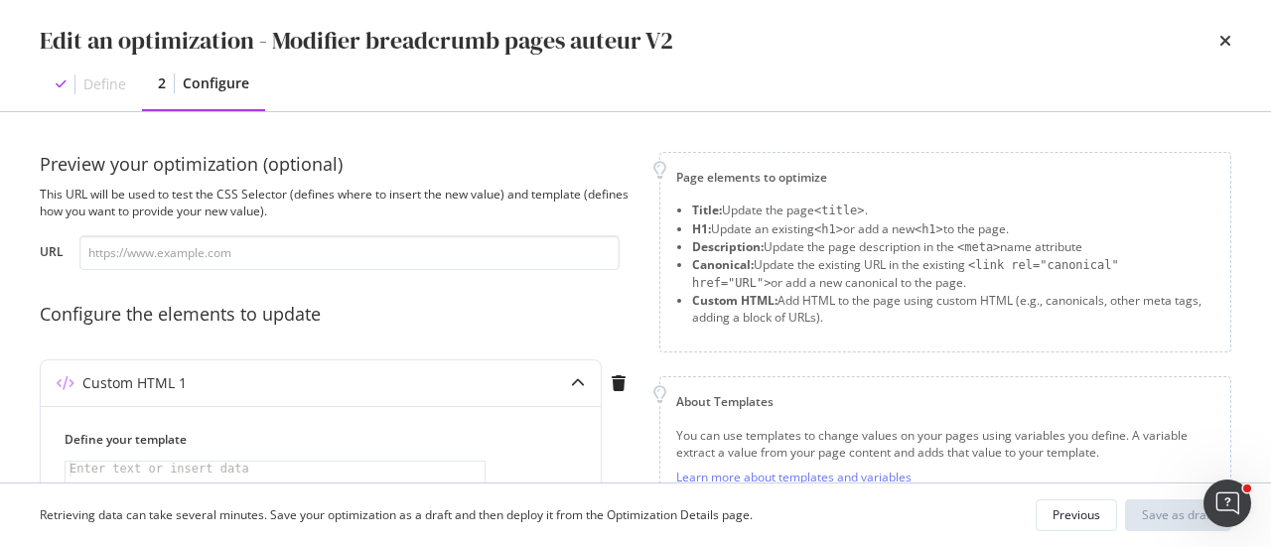
click at [109, 89] on div "Define" at bounding box center [104, 84] width 43 height 20
click at [1084, 507] on div "Previous" at bounding box center [1076, 514] width 48 height 17
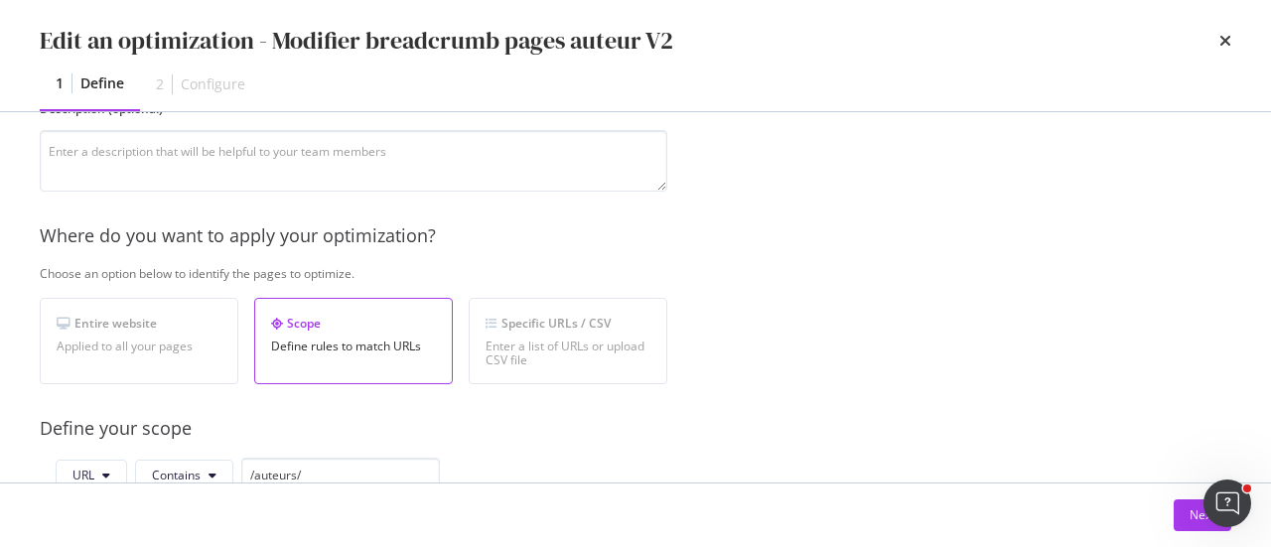
scroll to position [298, 0]
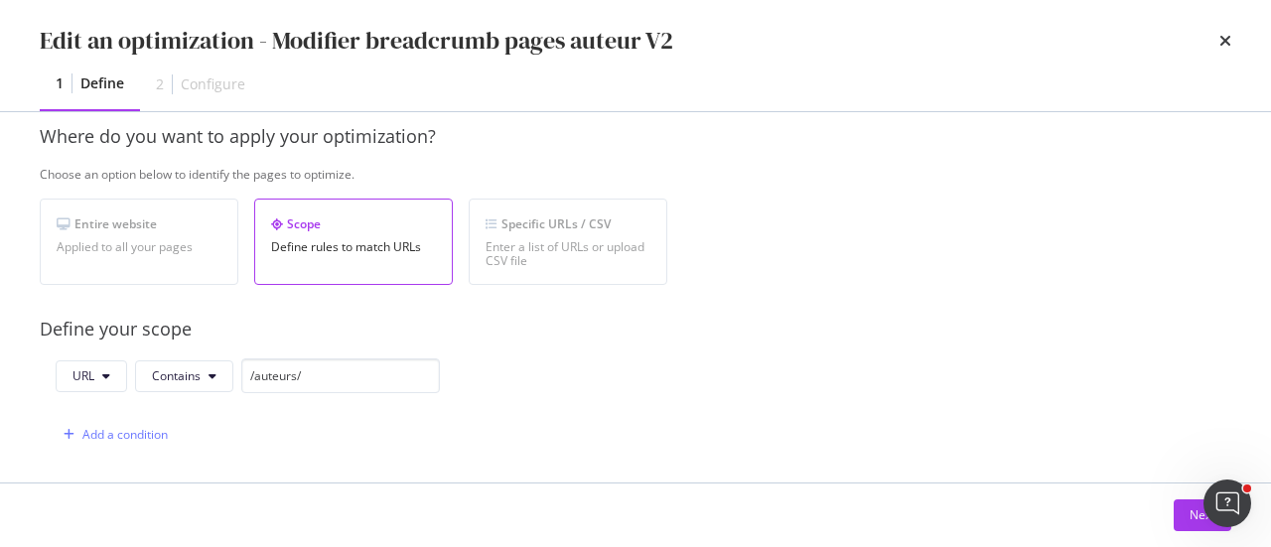
click at [534, 253] on div "Enter a list of URLs or upload CSV file" at bounding box center [568, 254] width 165 height 28
click at [641, 225] on div "Specific URLs / CSV" at bounding box center [568, 223] width 165 height 17
click at [633, 243] on div "Enter a list of URLs or upload CSV file" at bounding box center [568, 254] width 165 height 28
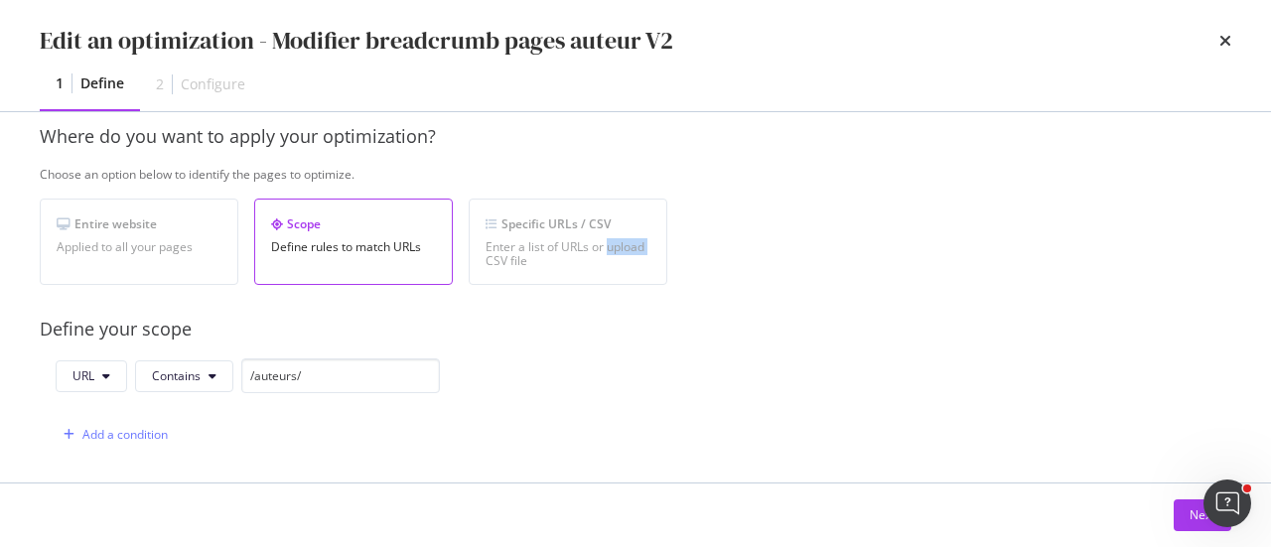
click at [633, 243] on div "Enter a list of URLs or upload CSV file" at bounding box center [568, 254] width 165 height 28
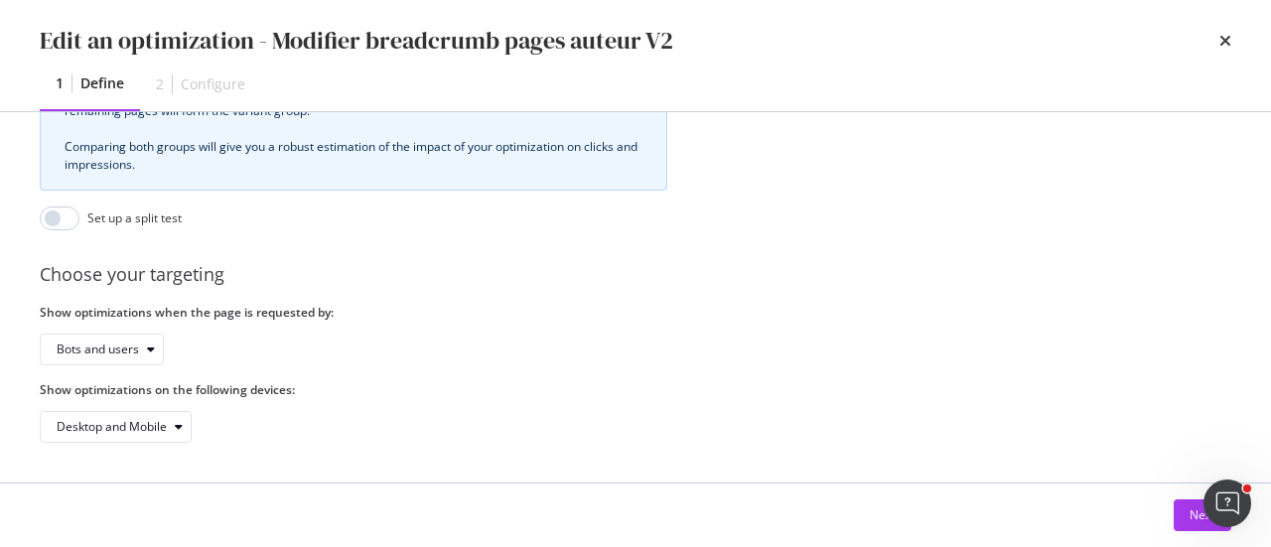
scroll to position [825, 0]
click at [1180, 517] on button "Next" at bounding box center [1203, 515] width 58 height 32
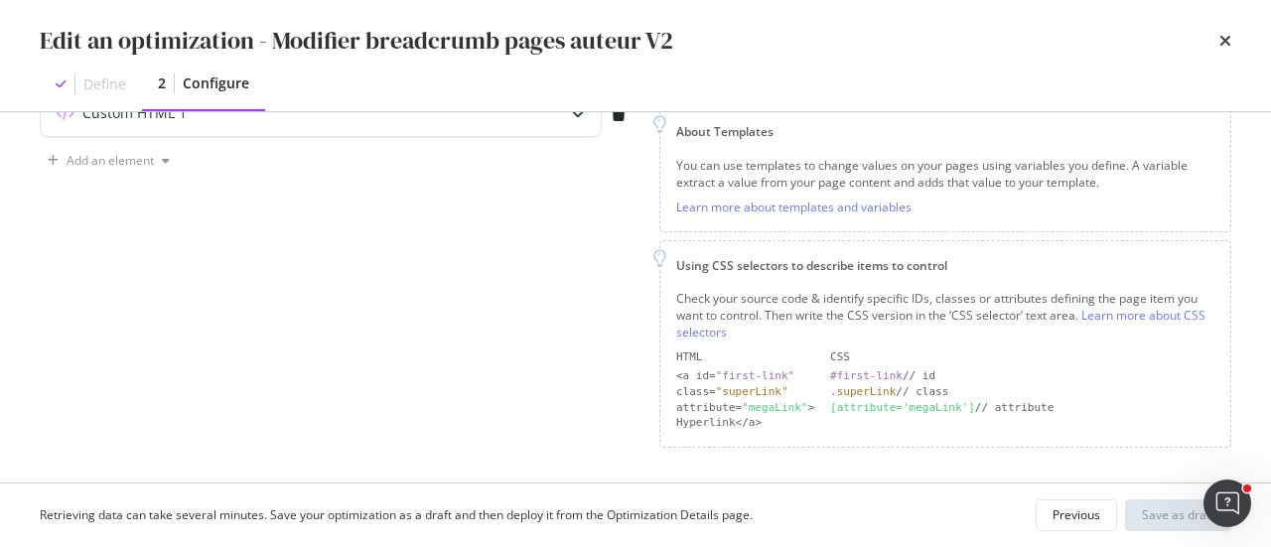
scroll to position [171, 0]
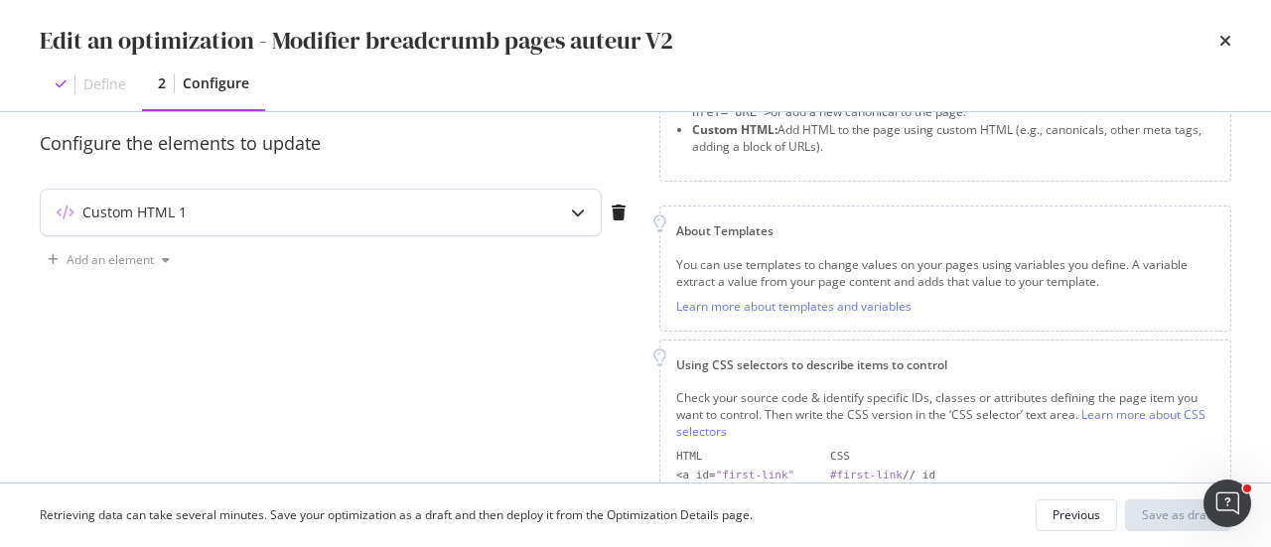
click at [203, 219] on div "Custom HTML 1" at bounding box center [282, 213] width 482 height 20
click at [581, 211] on icon "modal" at bounding box center [578, 213] width 14 height 14
click at [580, 216] on icon "modal" at bounding box center [578, 213] width 14 height 14
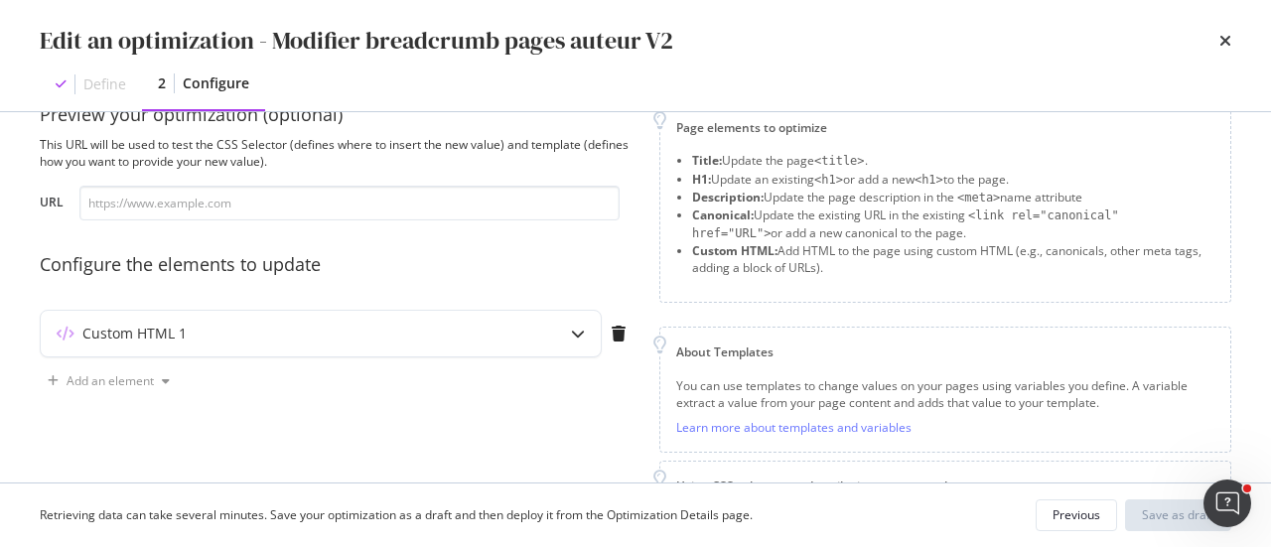
scroll to position [0, 0]
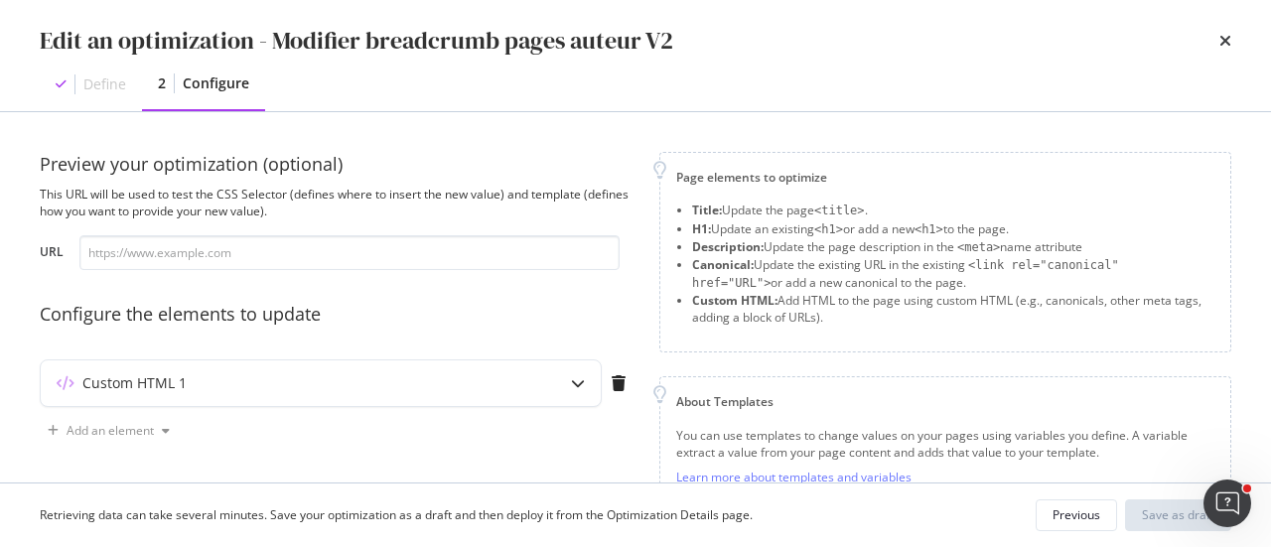
click at [1221, 40] on icon "times" at bounding box center [1225, 41] width 12 height 16
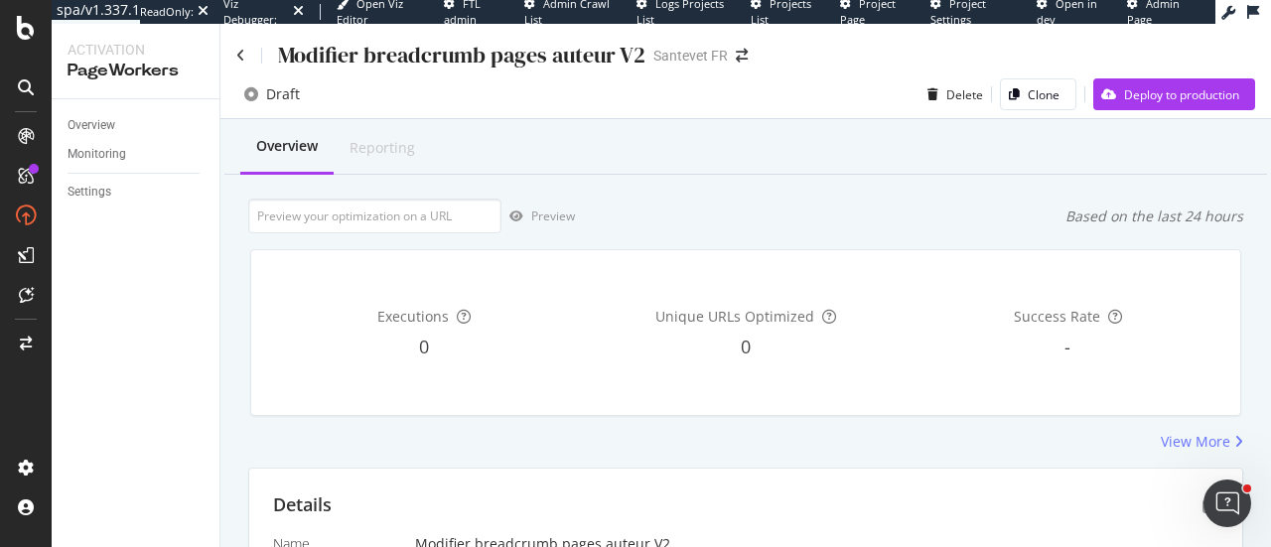
scroll to position [199, 0]
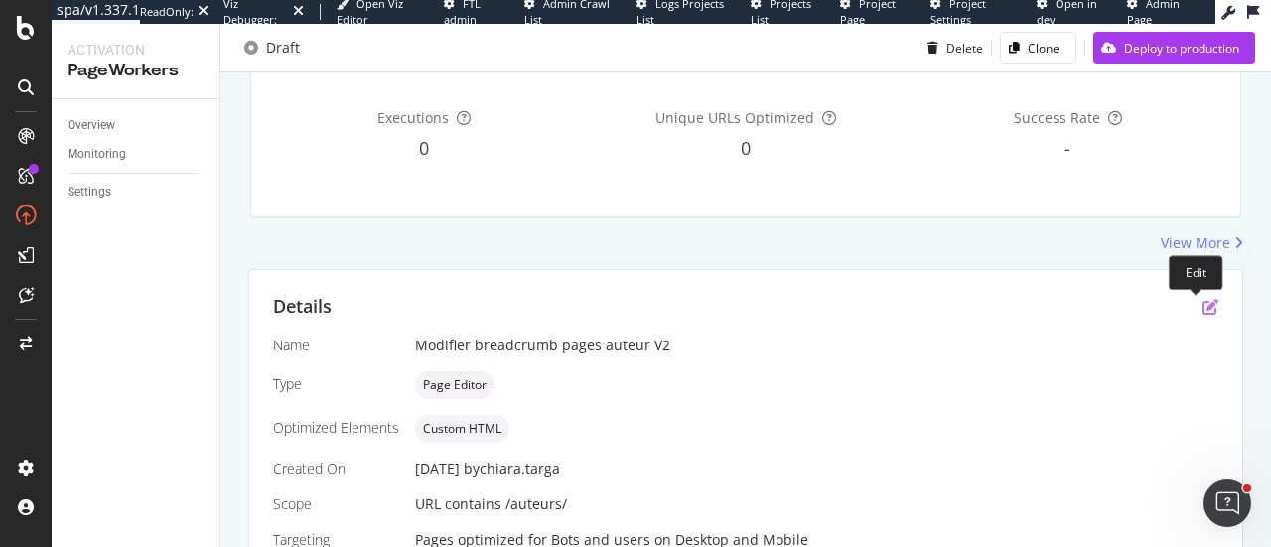
click at [1202, 301] on icon "pen-to-square" at bounding box center [1210, 307] width 16 height 16
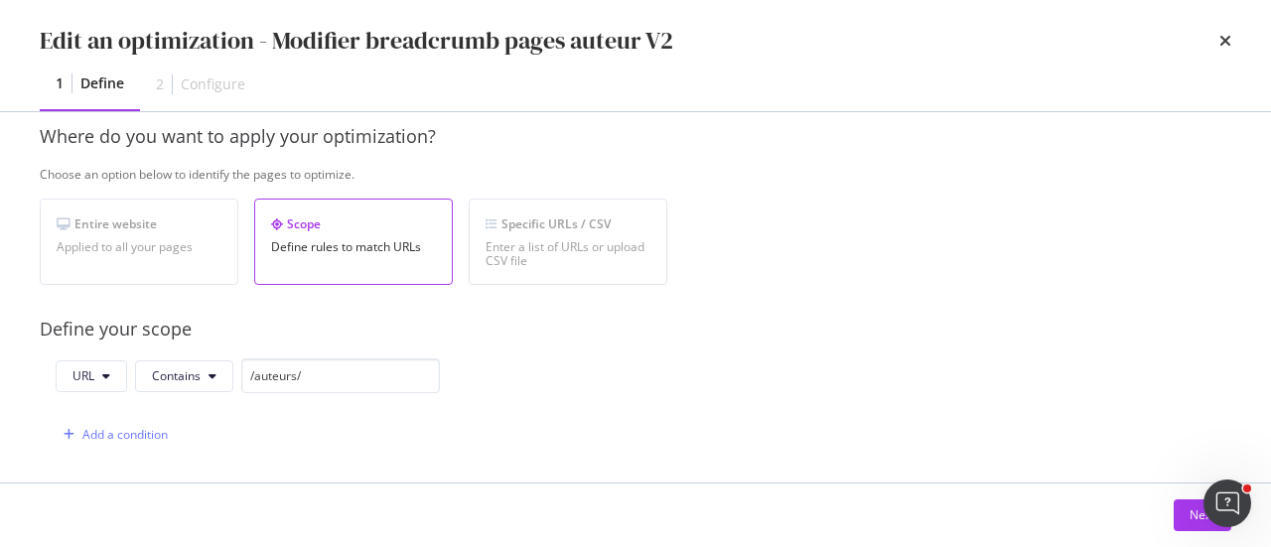
click at [510, 233] on div "Specific URLs / CSV Enter a list of URLs or upload CSV file" at bounding box center [568, 242] width 199 height 86
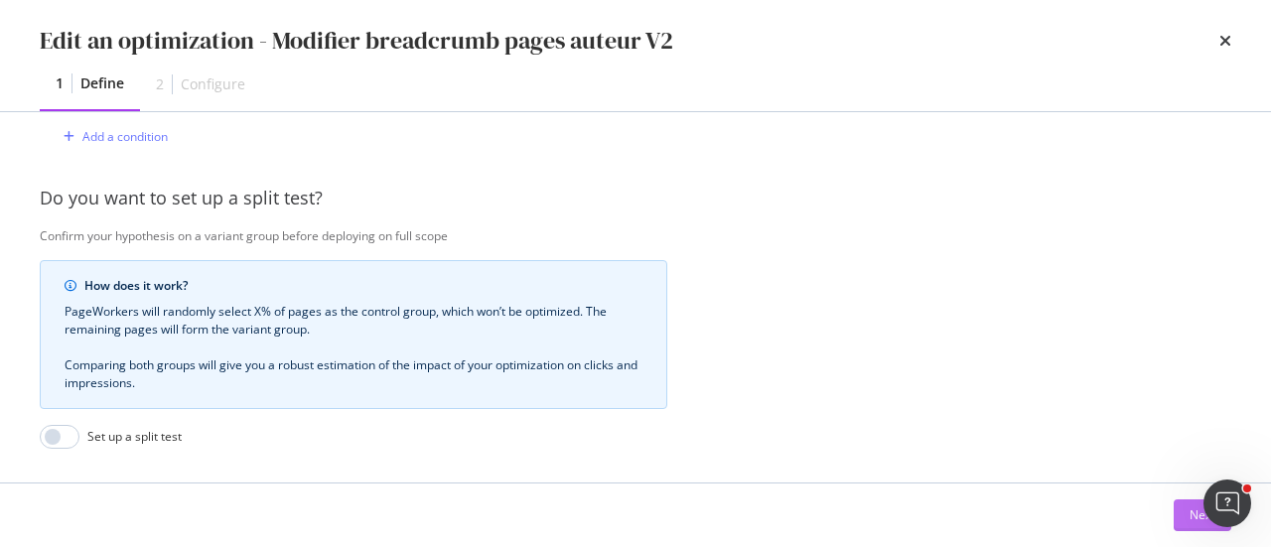
click at [1184, 512] on button "Next" at bounding box center [1203, 515] width 58 height 32
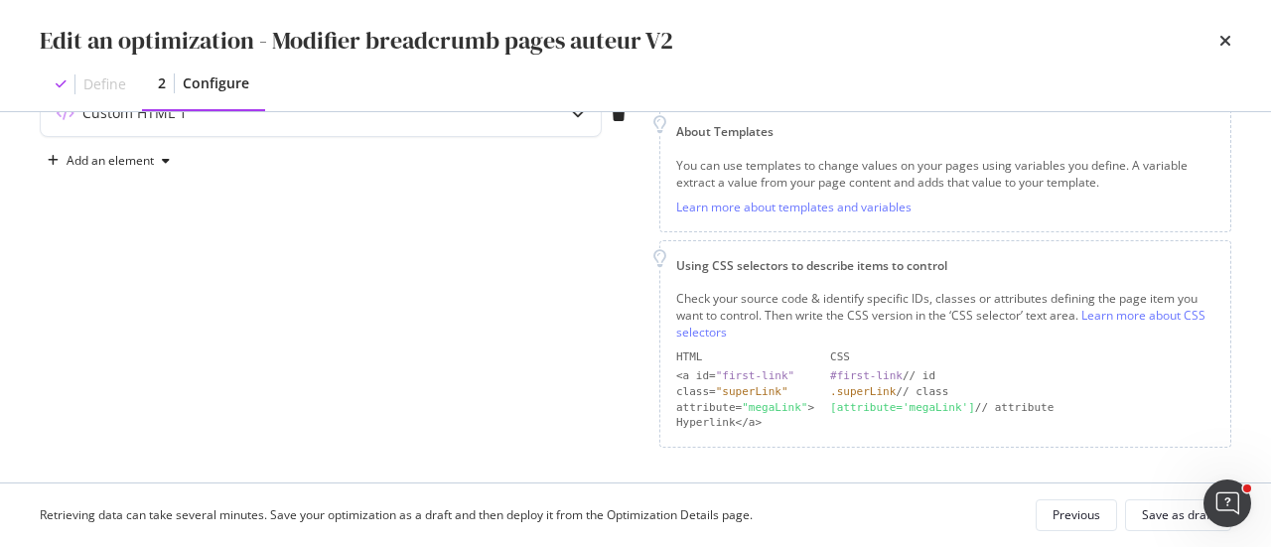
scroll to position [171, 0]
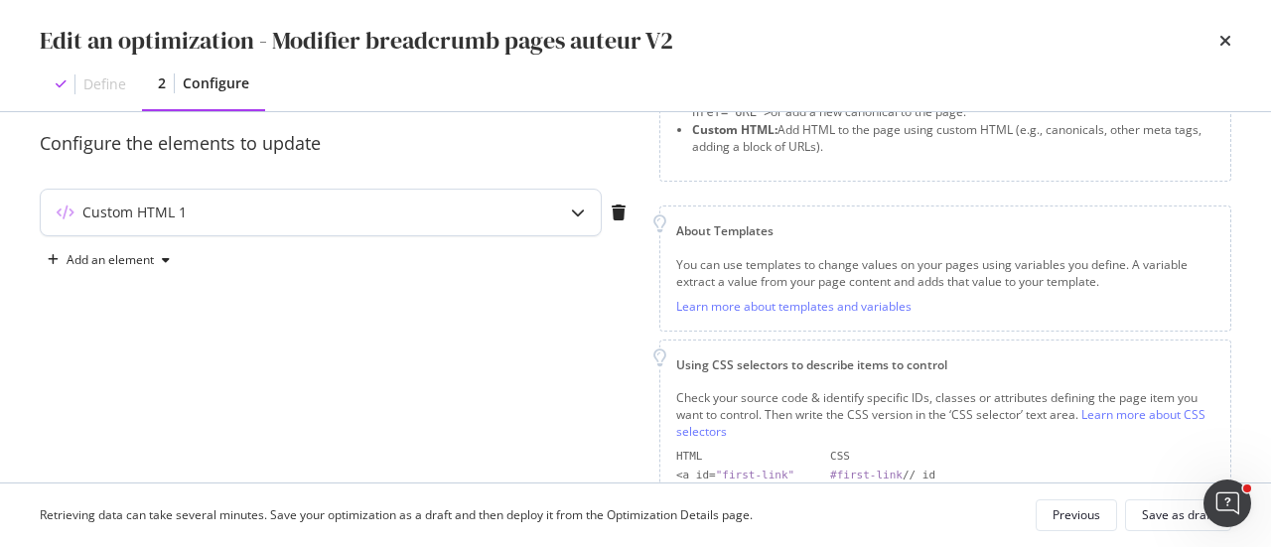
click at [582, 212] on icon "modal" at bounding box center [578, 213] width 14 height 14
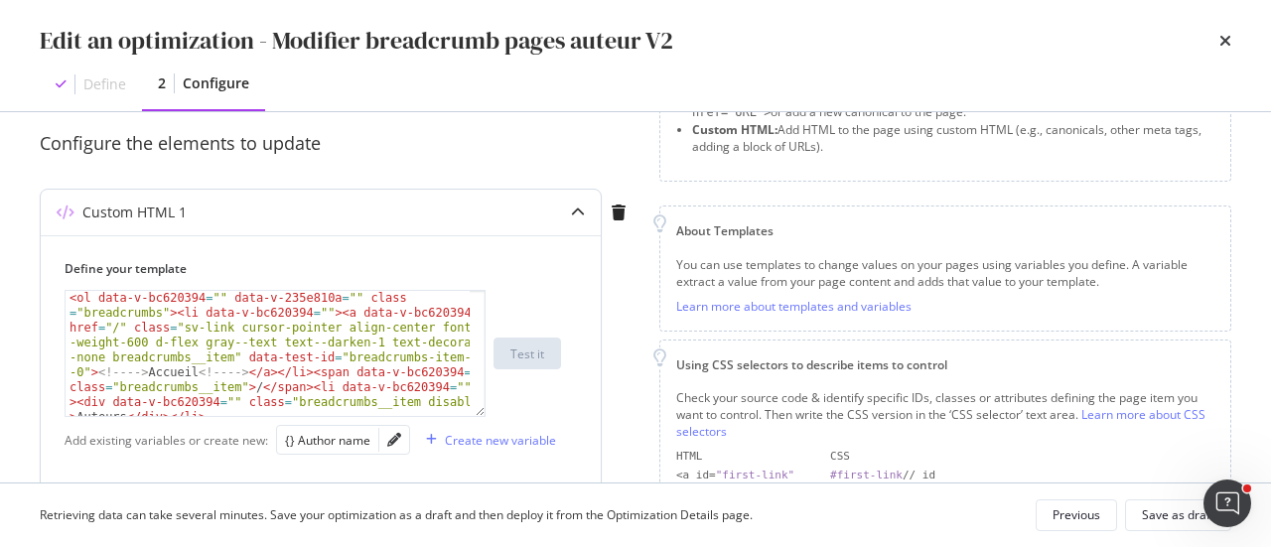
scroll to position [60, 0]
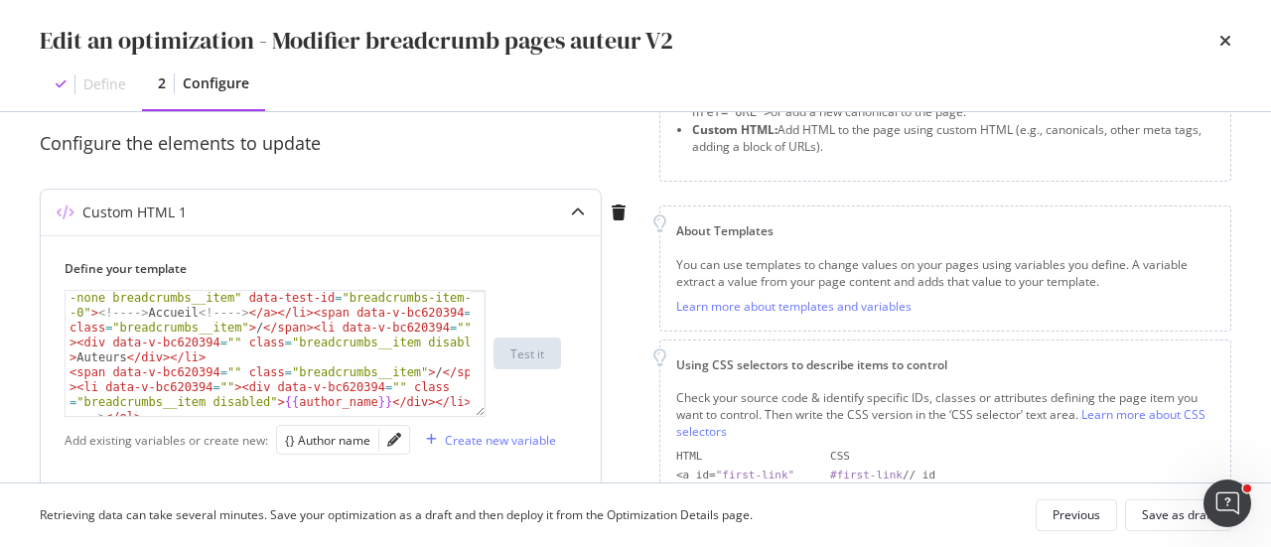
click at [201, 435] on div "Add existing variables or create new:" at bounding box center [167, 440] width 204 height 17
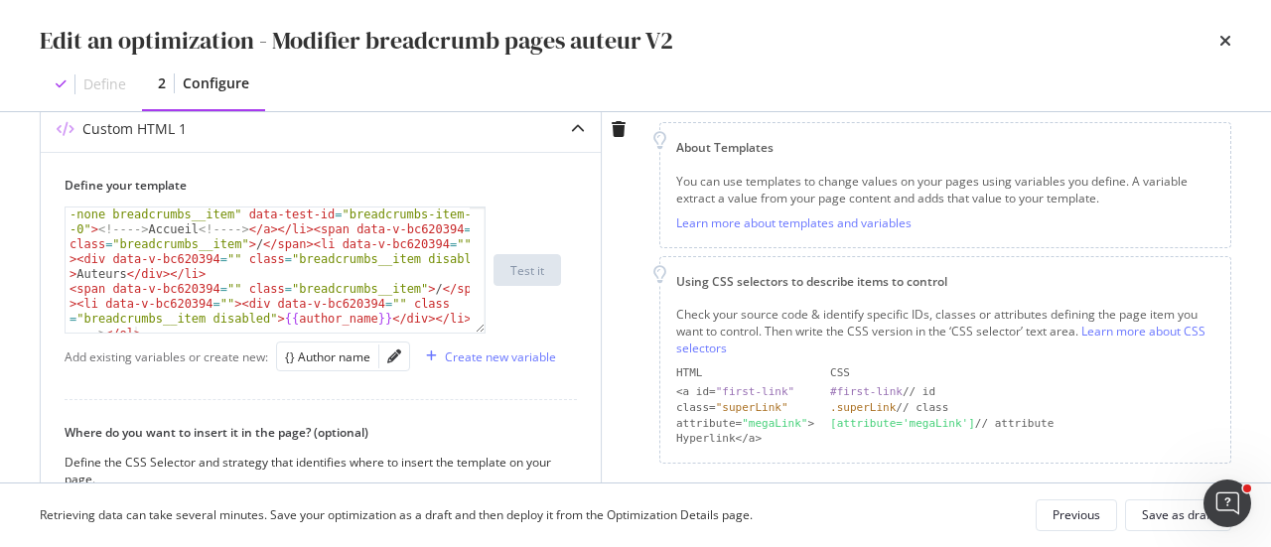
scroll to position [369, 0]
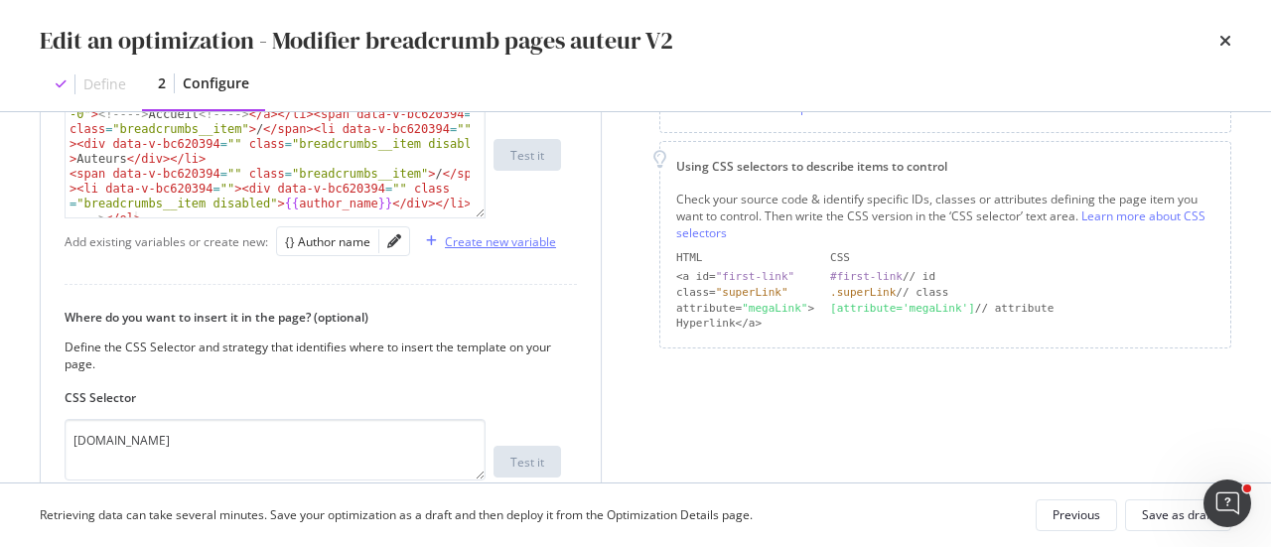
click at [457, 244] on div "Create new variable" at bounding box center [500, 241] width 111 height 17
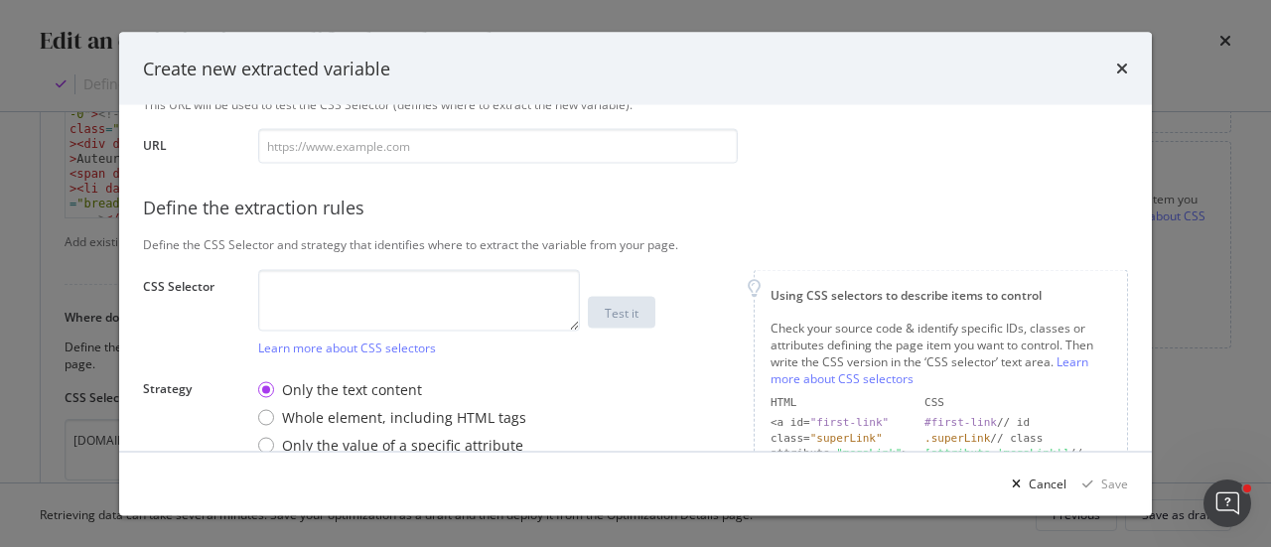
scroll to position [298, 0]
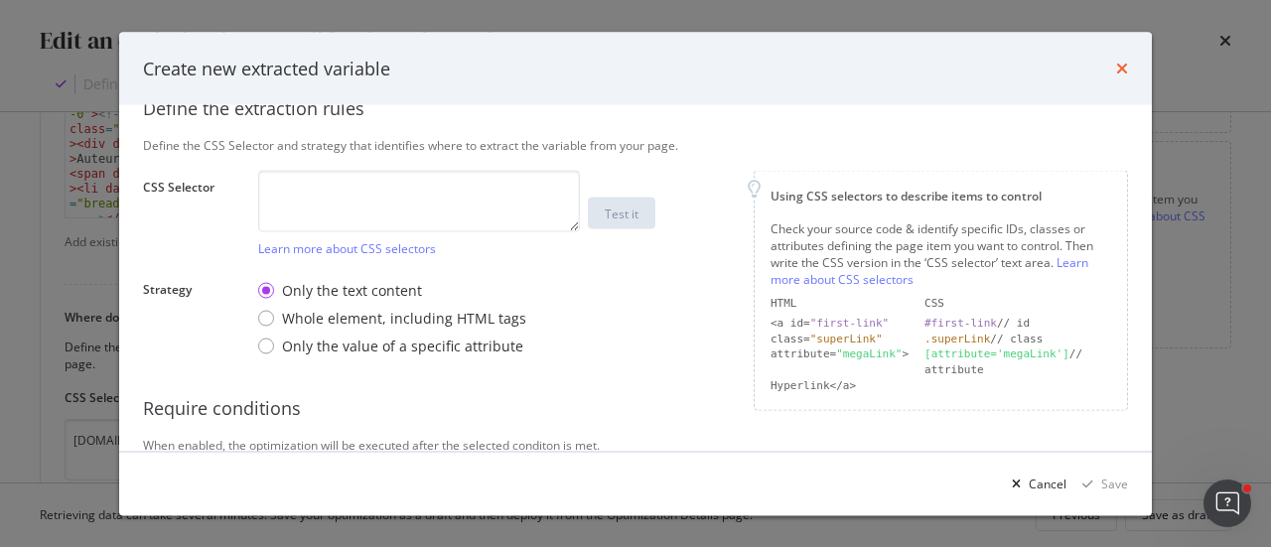
click at [1124, 68] on icon "times" at bounding box center [1122, 69] width 12 height 16
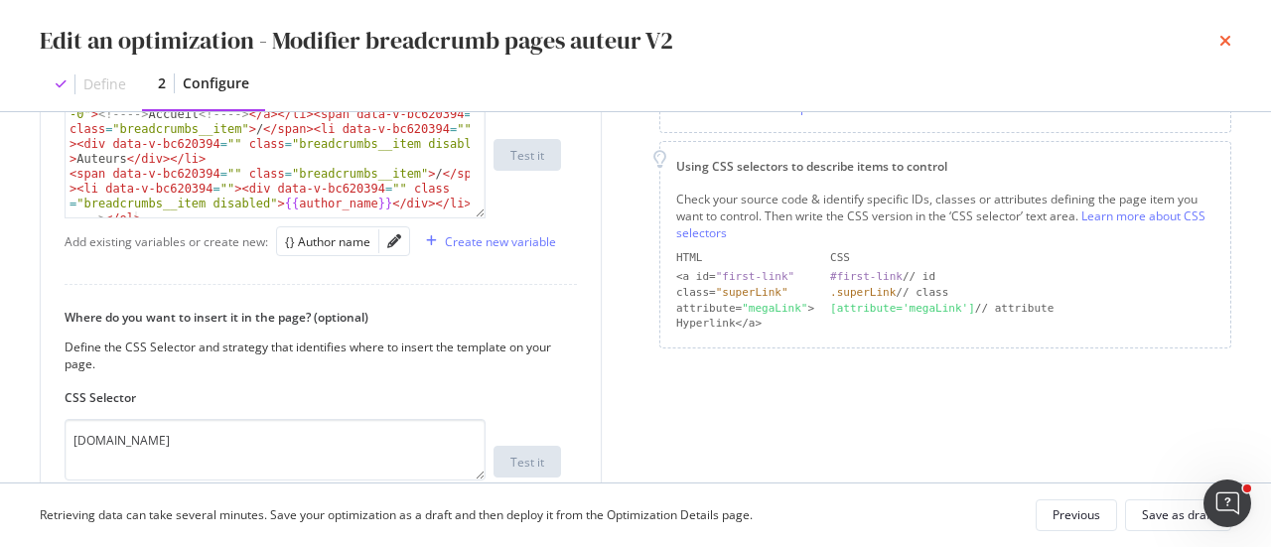
click at [1216, 41] on div "Edit an optimization - Modifier breadcrumb pages auteur V2" at bounding box center [636, 41] width 1192 height 34
click at [1225, 44] on icon "times" at bounding box center [1225, 41] width 12 height 16
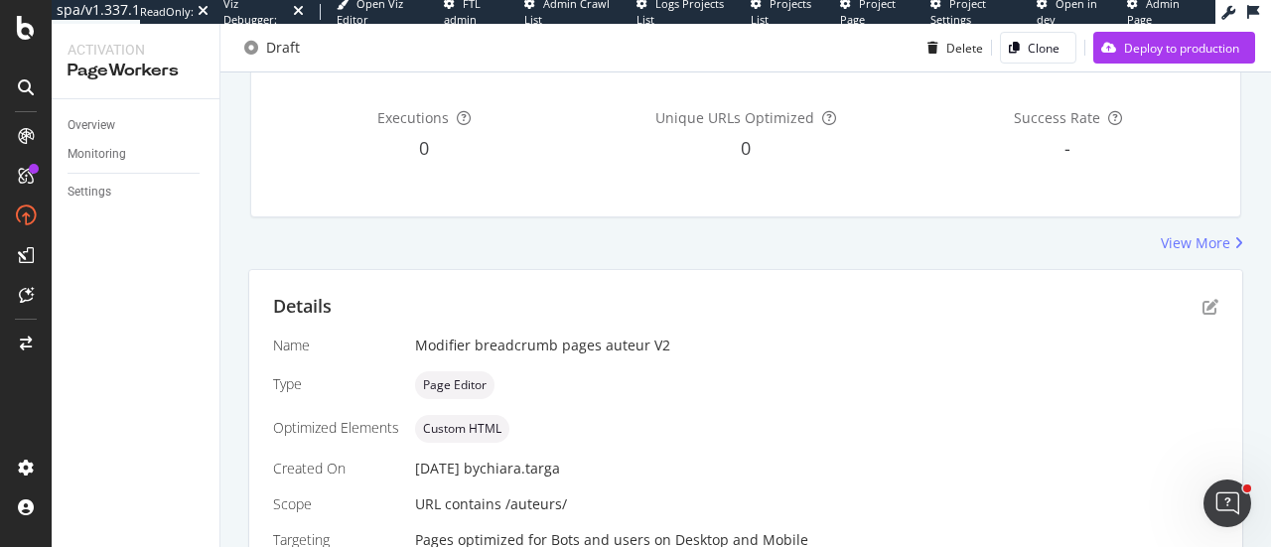
scroll to position [0, 0]
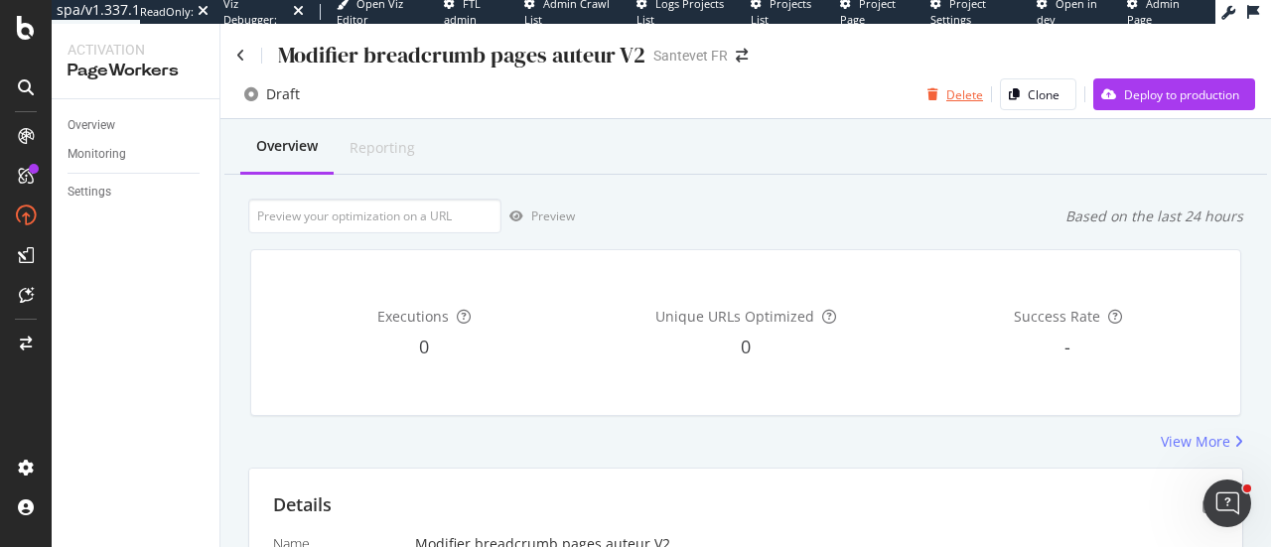
click at [946, 90] on div "Delete" at bounding box center [964, 94] width 37 height 17
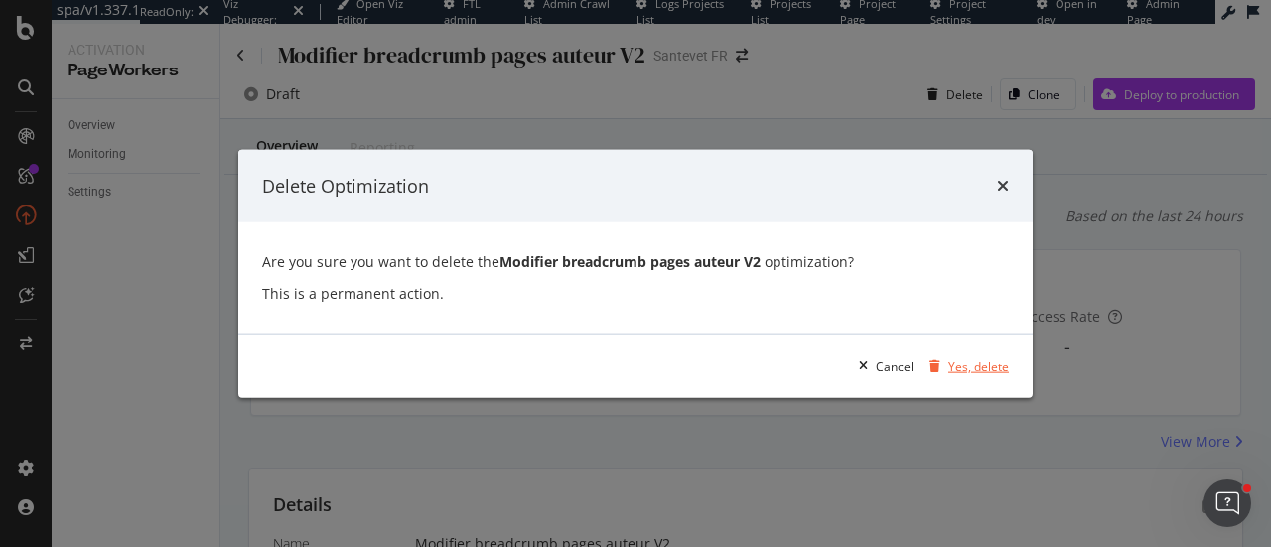
click at [964, 372] on div "Yes, delete" at bounding box center [978, 365] width 61 height 17
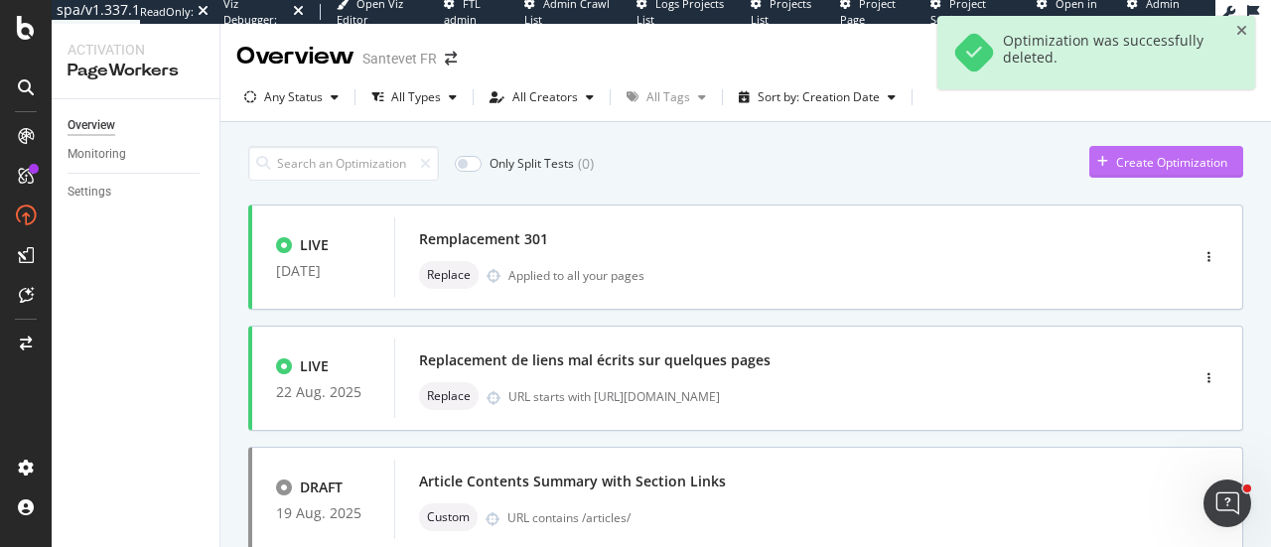
click at [1117, 166] on div "Create Optimization" at bounding box center [1171, 162] width 111 height 17
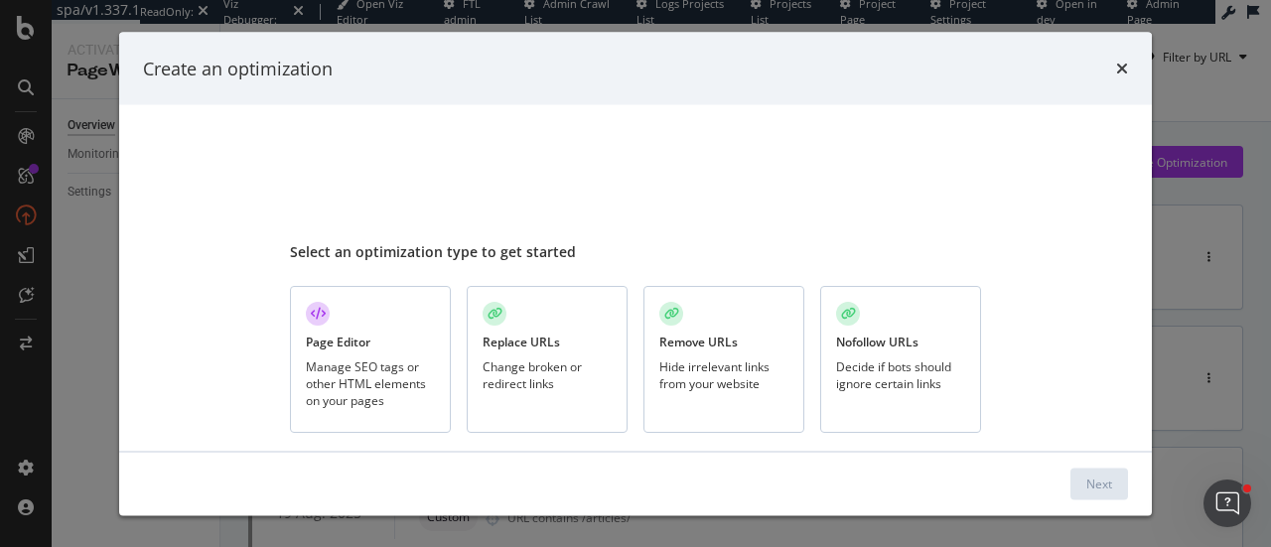
click at [318, 364] on div "Manage SEO tags or other HTML elements on your pages" at bounding box center [370, 383] width 129 height 51
click at [1092, 480] on div "Next" at bounding box center [1099, 483] width 26 height 17
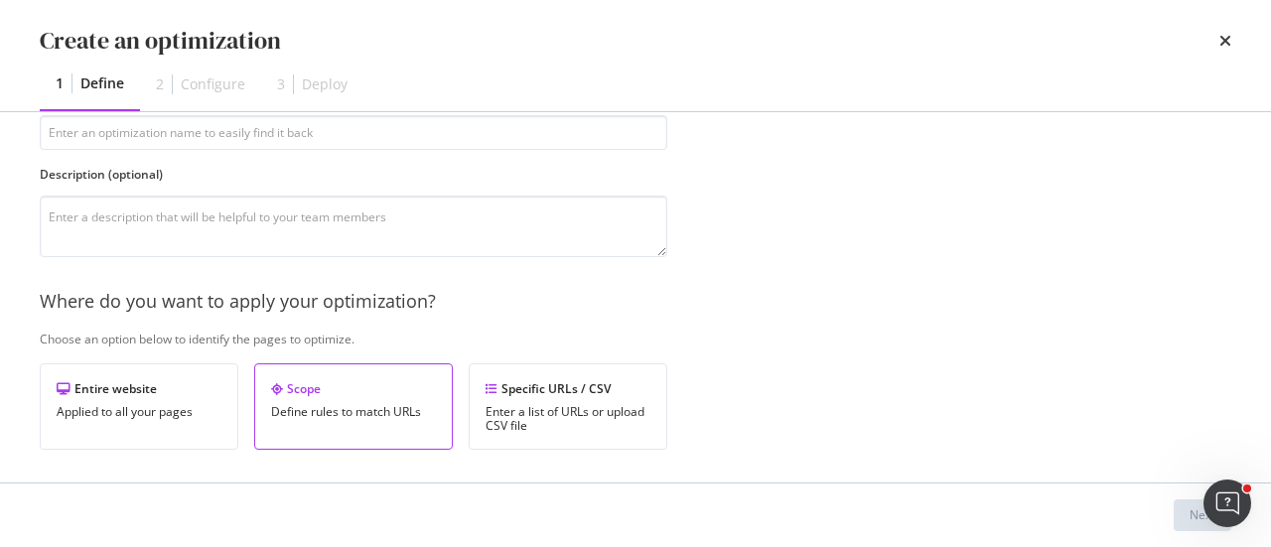
scroll to position [199, 0]
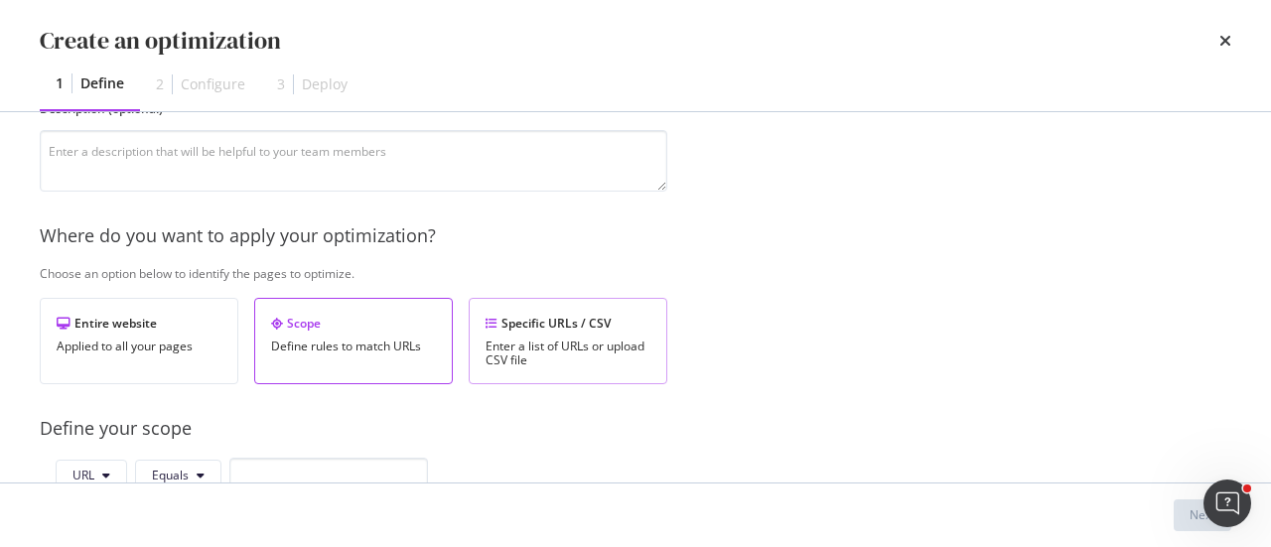
click at [635, 340] on div "Enter a list of URLs or upload CSV file" at bounding box center [568, 354] width 165 height 28
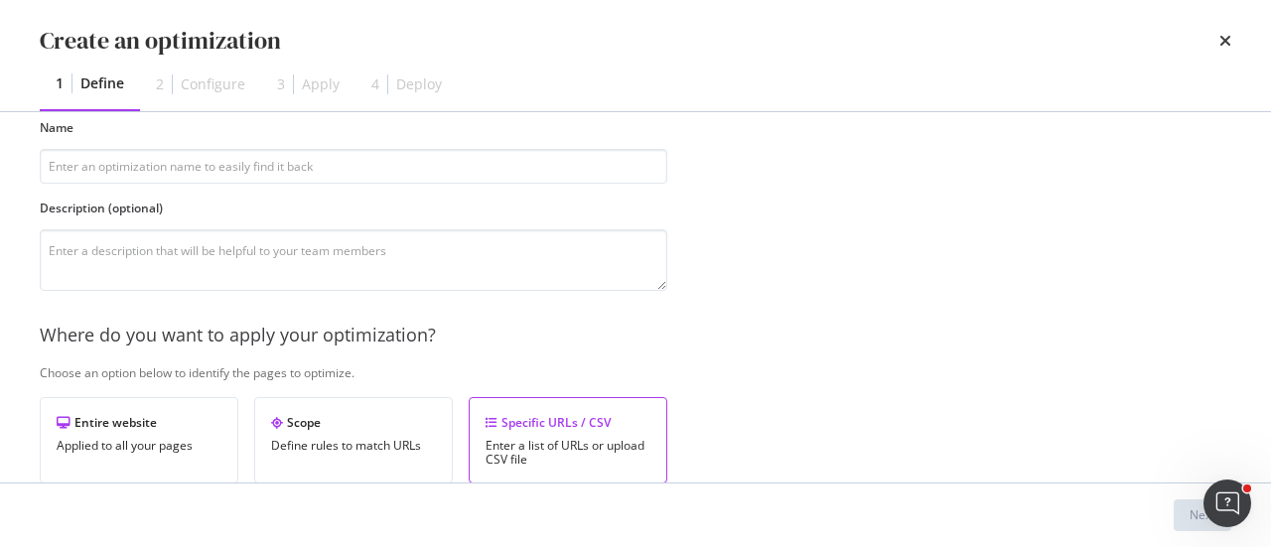
scroll to position [0, 0]
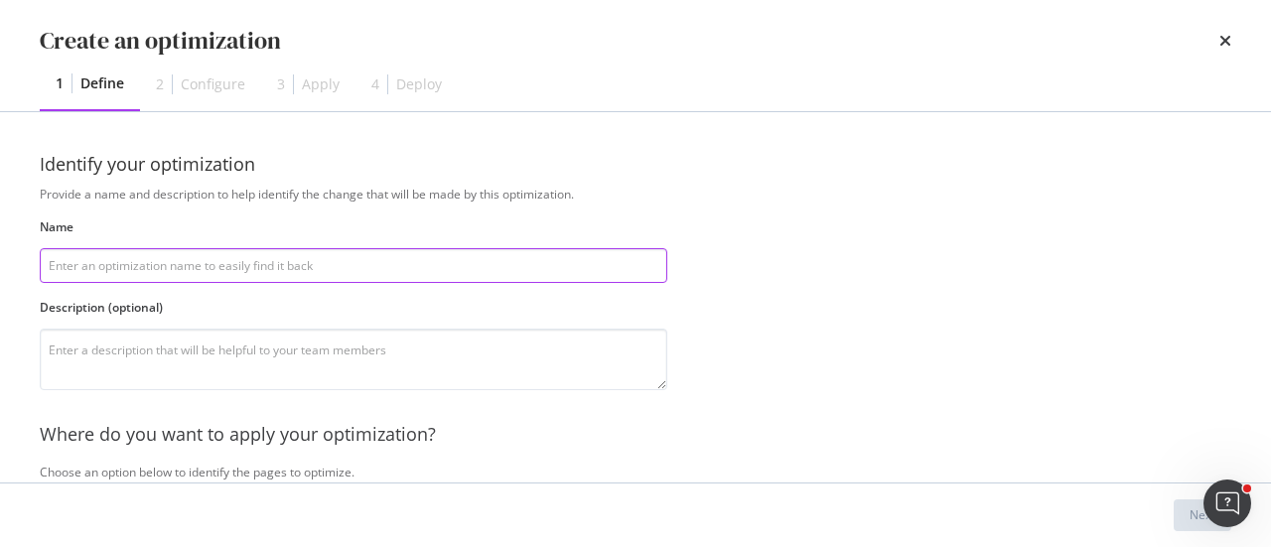
click at [283, 268] on input "modal" at bounding box center [354, 265] width 628 height 35
click at [46, 261] on input "Pages Auteurs" at bounding box center [354, 265] width 628 height 35
click at [151, 257] on input "h1 Pages Auteurs" at bounding box center [354, 265] width 628 height 35
type input "h1 Pages Auteurs"
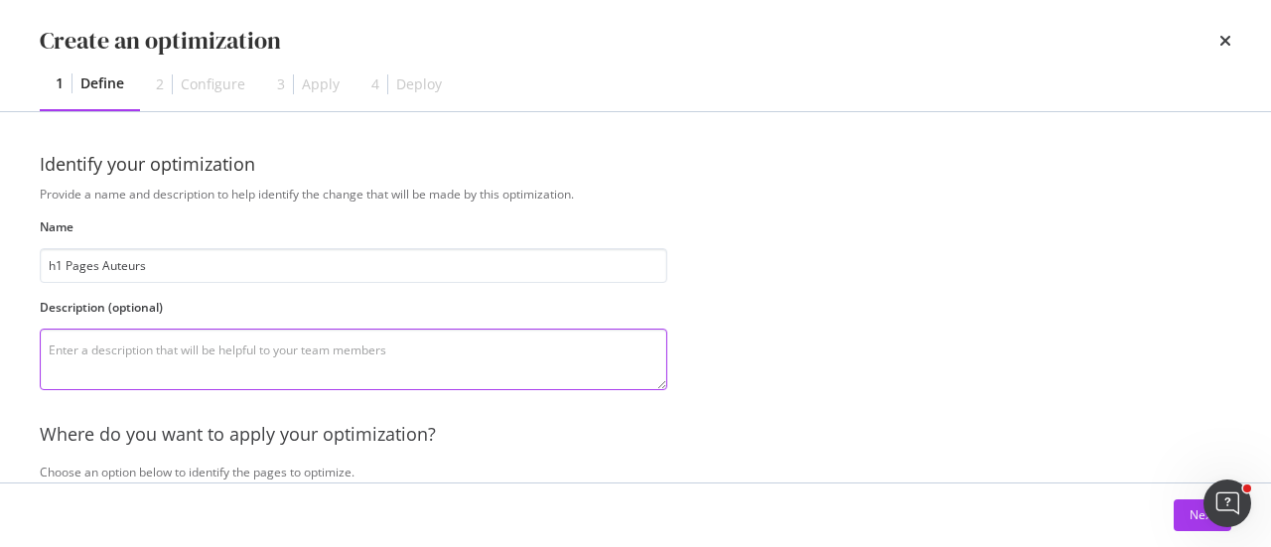
click at [144, 345] on textarea "modal" at bounding box center [354, 360] width 628 height 62
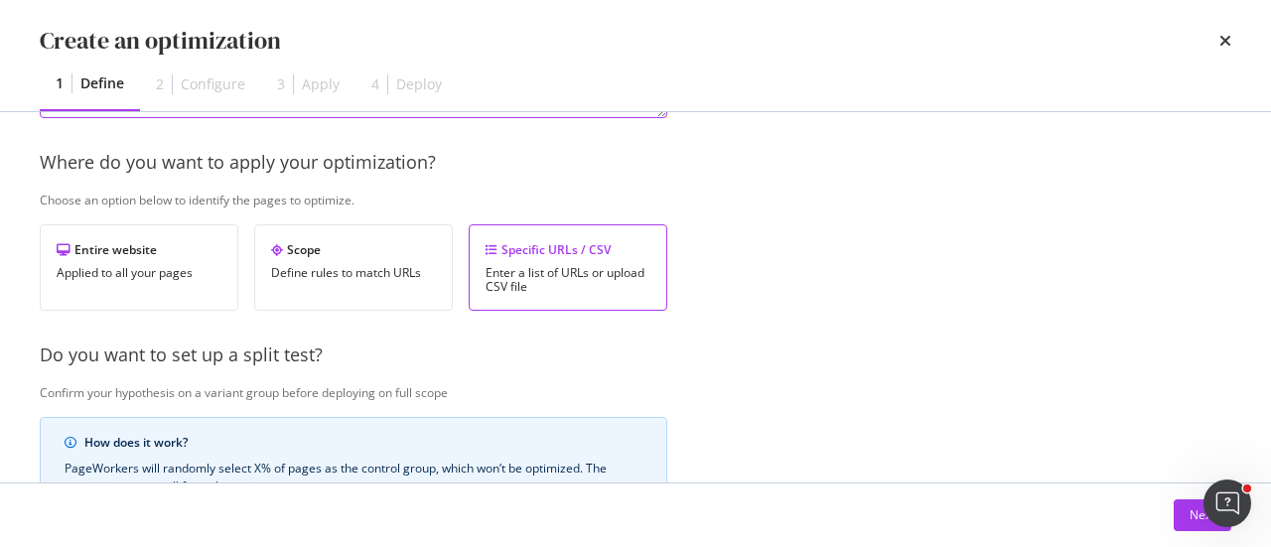
scroll to position [298, 0]
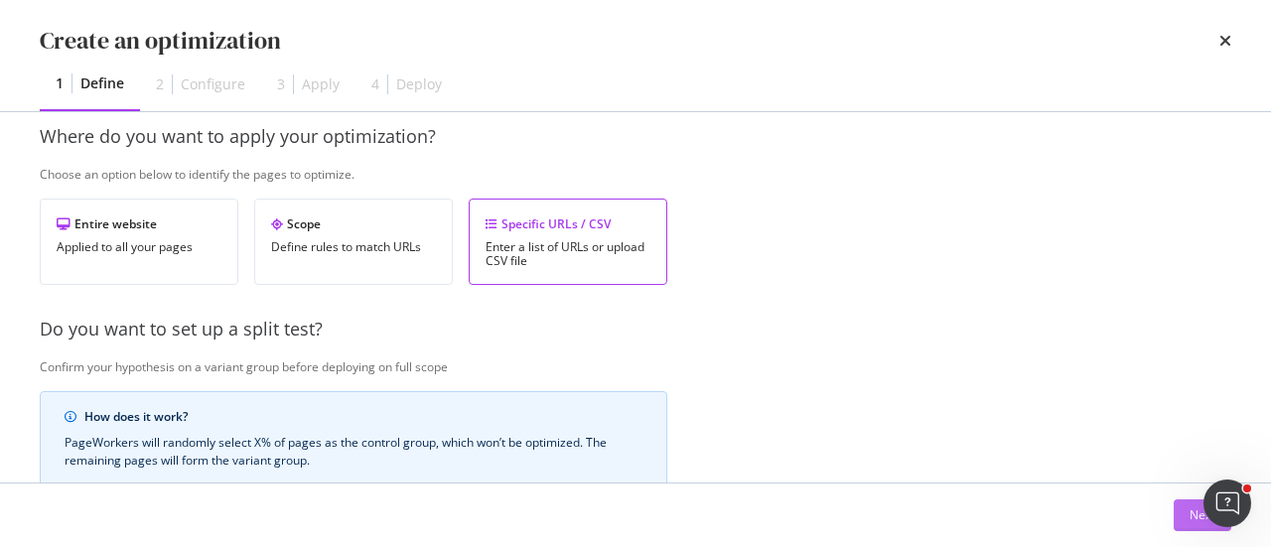
type textarea "Ajouter la fonction de l'auteur et supprimer le 2ème h1"
click at [1184, 505] on button "Next" at bounding box center [1203, 515] width 58 height 32
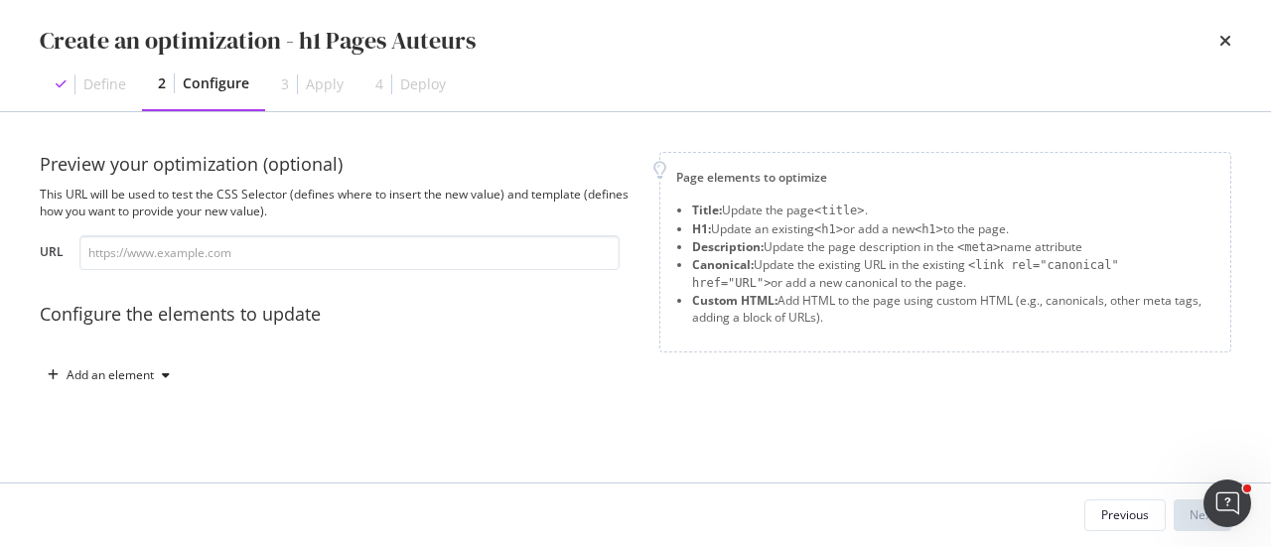
click at [147, 392] on div "Preview your optimization (optional) This URL will be used to test the CSS Sele…" at bounding box center [636, 291] width 1192 height 279
click at [155, 373] on div "modal" at bounding box center [166, 375] width 24 height 12
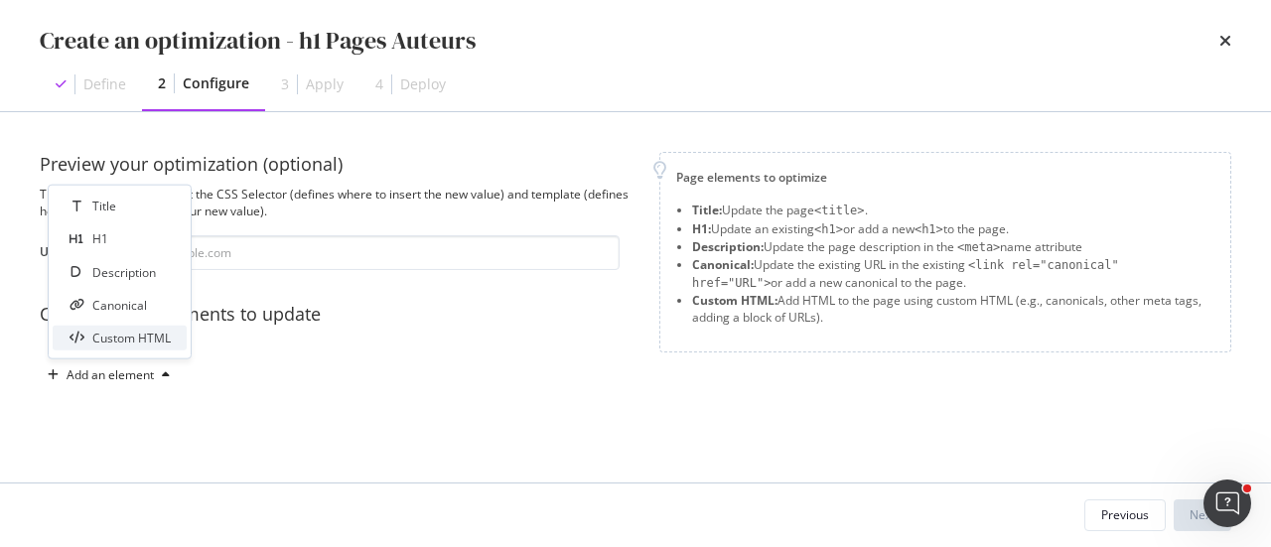
click at [155, 336] on div "Custom HTML" at bounding box center [131, 338] width 78 height 17
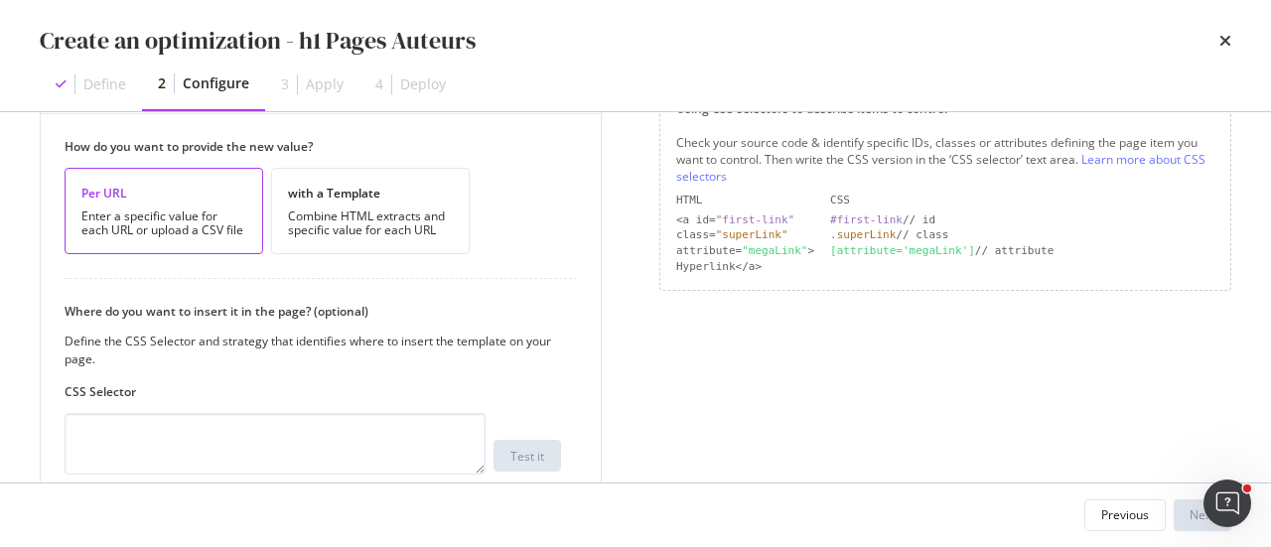
scroll to position [298, 0]
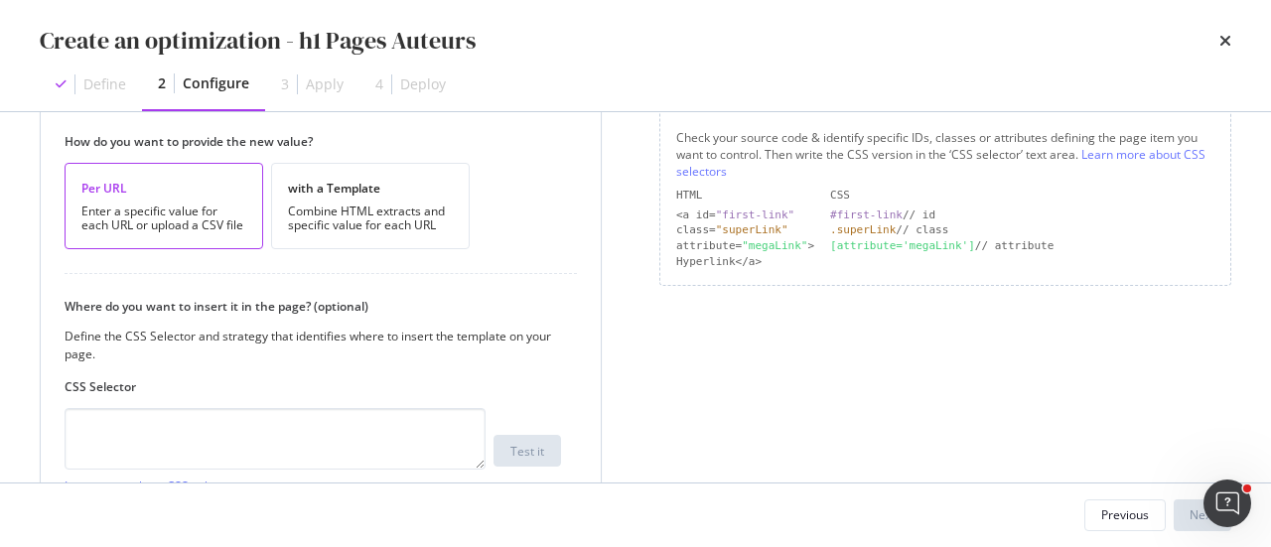
click at [224, 210] on div "Enter a specific value for each URL or upload a CSV file" at bounding box center [163, 219] width 165 height 28
click at [378, 210] on div "Combine HTML extracts and specific value for each URL" at bounding box center [370, 219] width 165 height 28
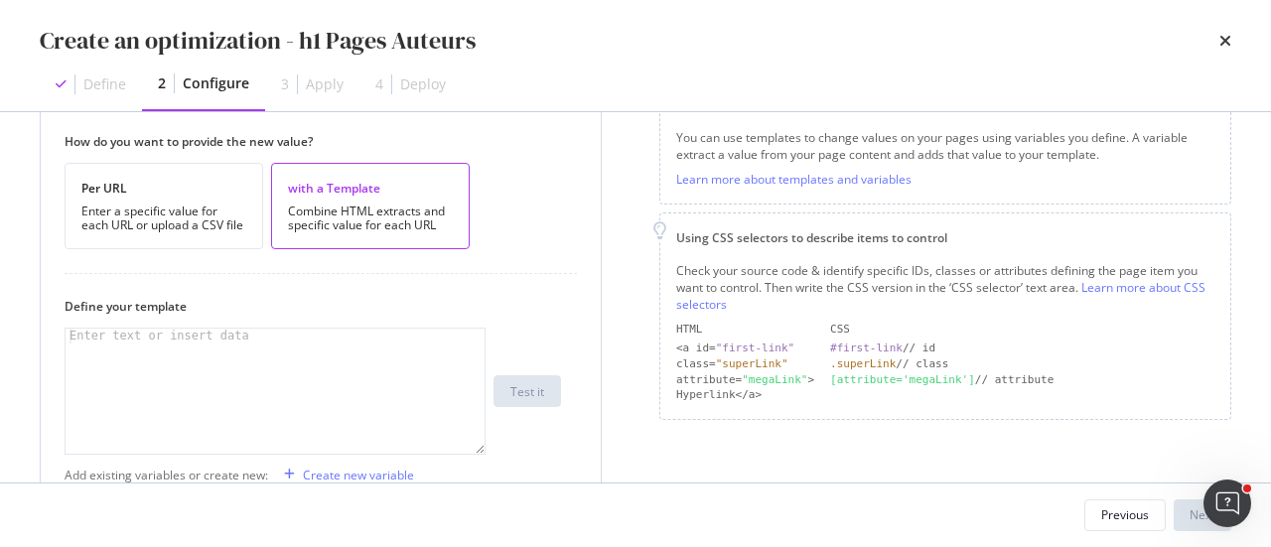
scroll to position [397, 0]
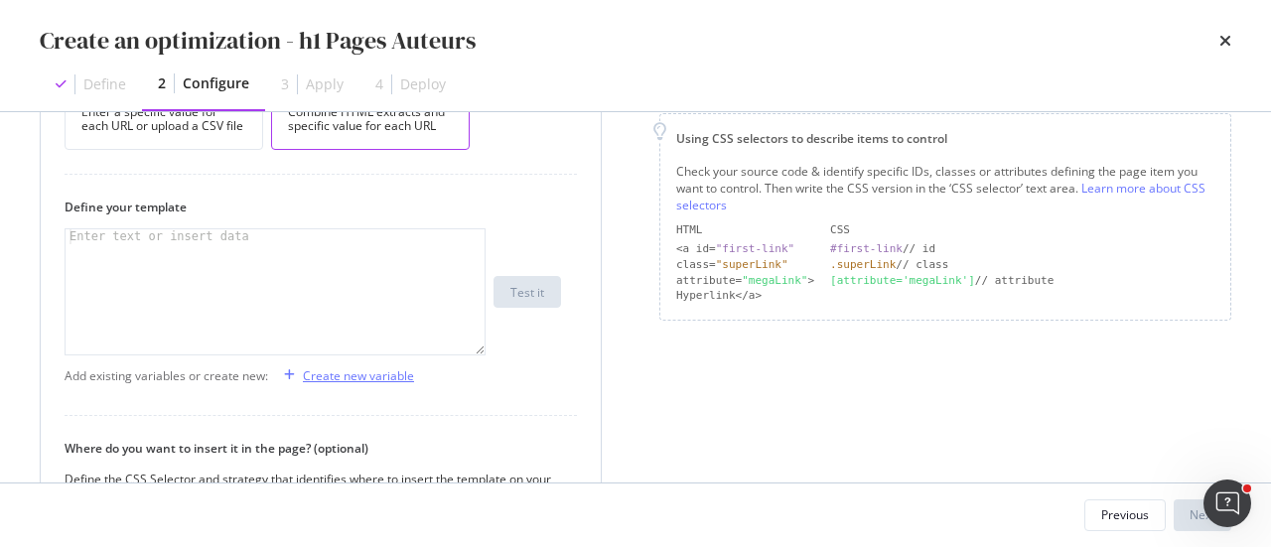
click at [367, 370] on div "Create new variable" at bounding box center [358, 375] width 111 height 17
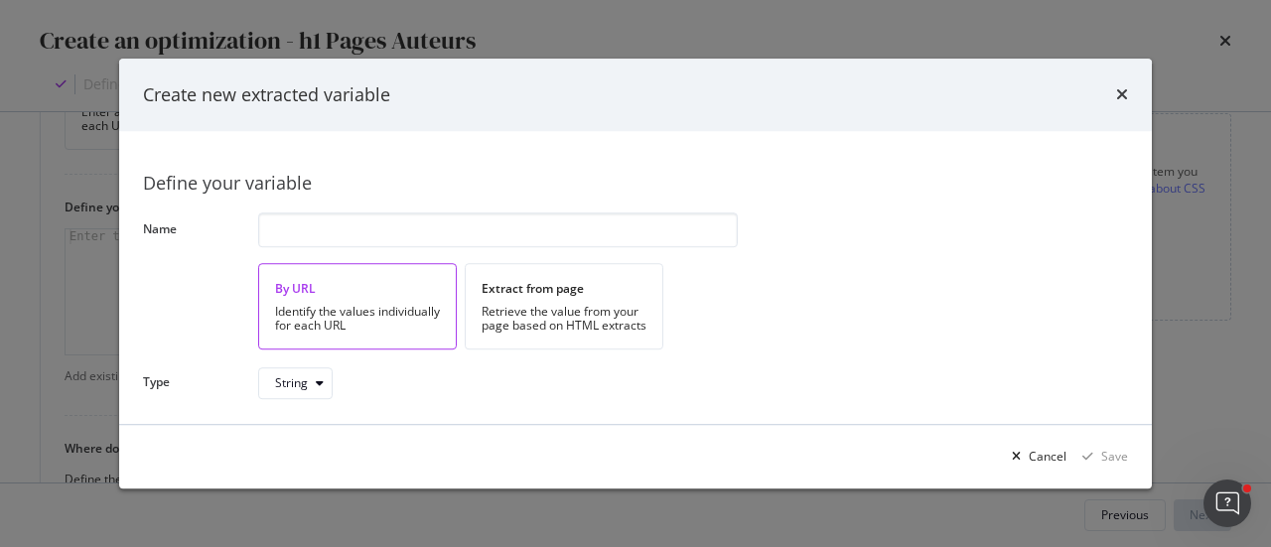
click at [338, 301] on div "By URL Identify the values individually for each URL" at bounding box center [357, 306] width 199 height 86
click at [359, 236] on input "modal" at bounding box center [498, 229] width 480 height 35
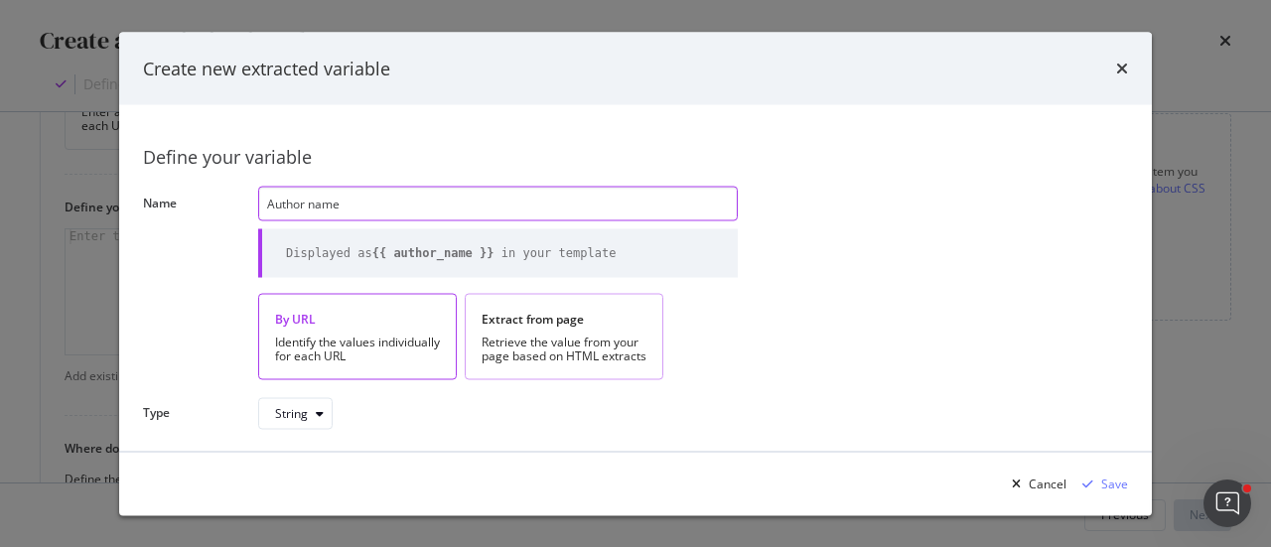
type input "Author name"
click at [522, 339] on div "Retrieve the value from your page based on HTML extracts" at bounding box center [564, 350] width 165 height 28
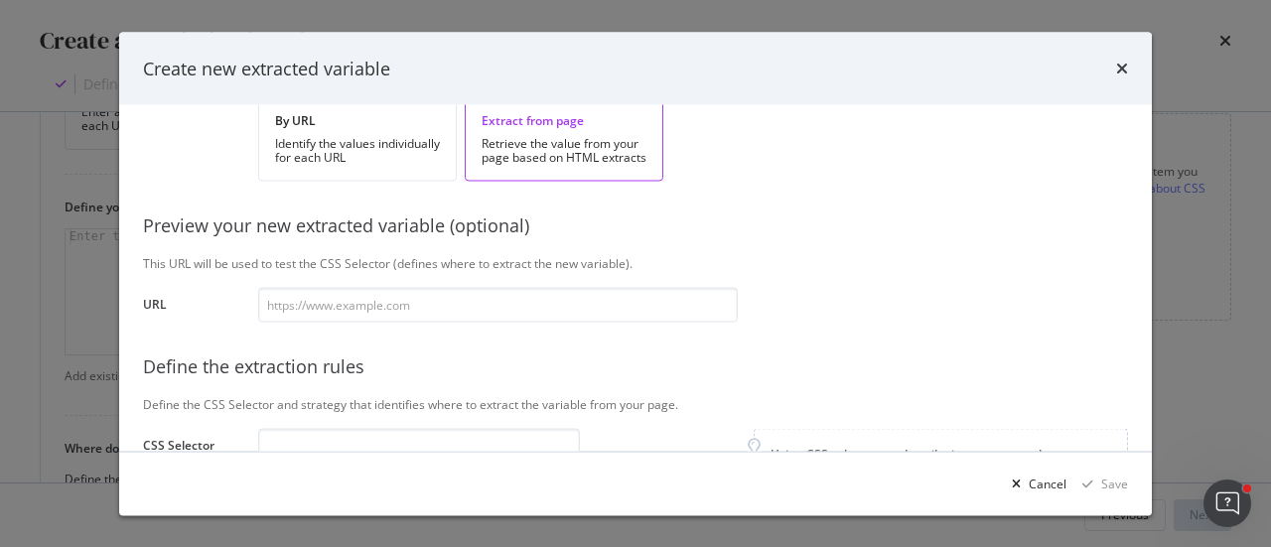
scroll to position [298, 0]
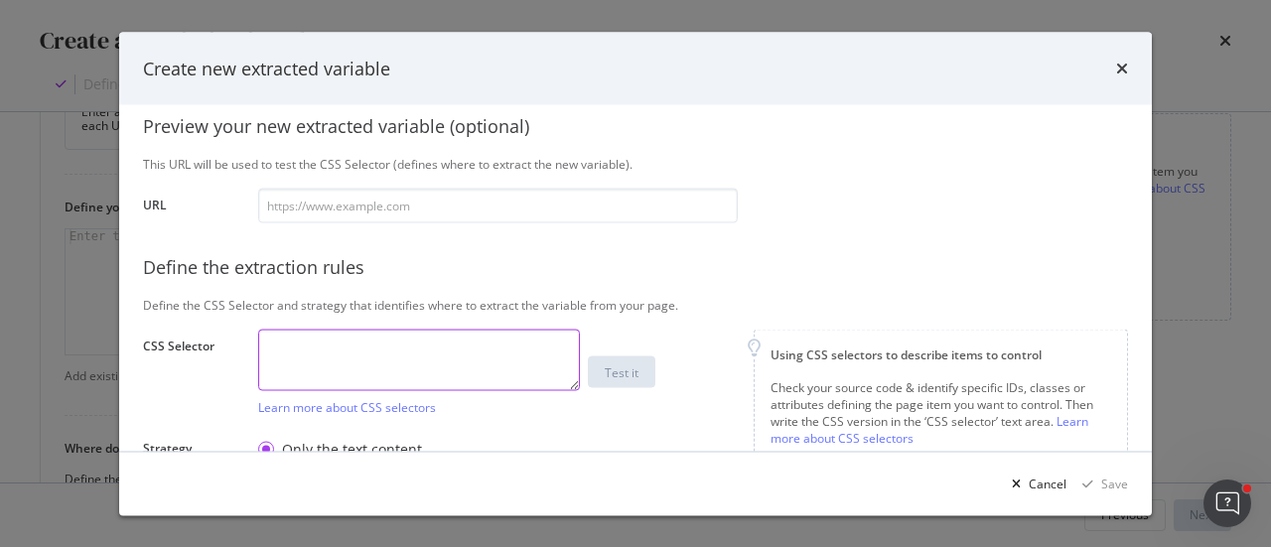
click at [521, 339] on textarea "modal" at bounding box center [419, 360] width 322 height 62
paste textarea "span.author-name"
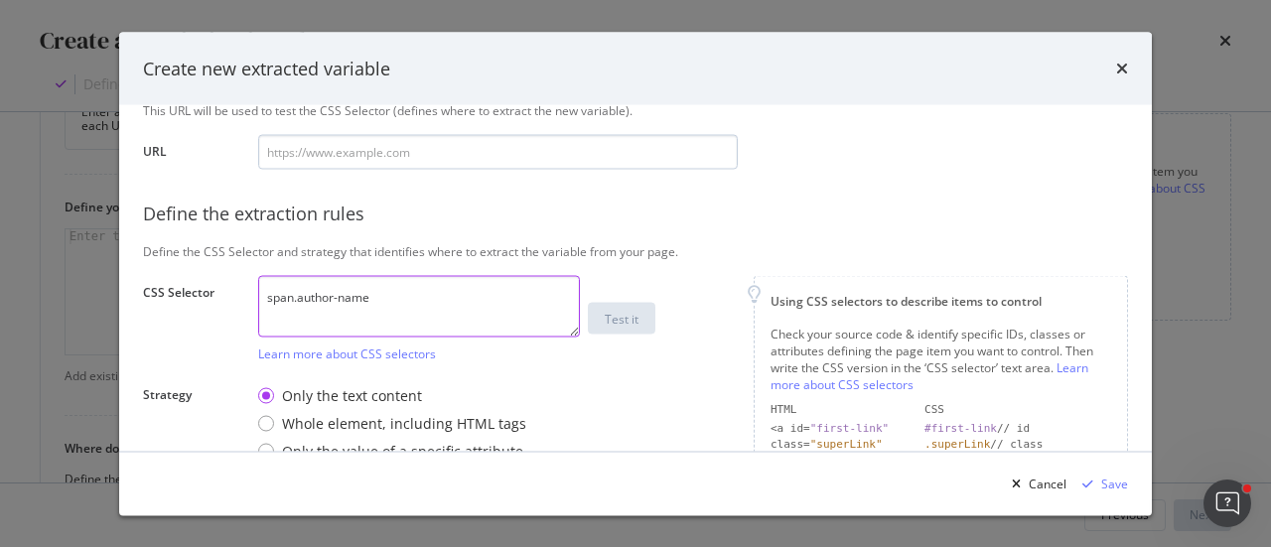
scroll to position [199, 0]
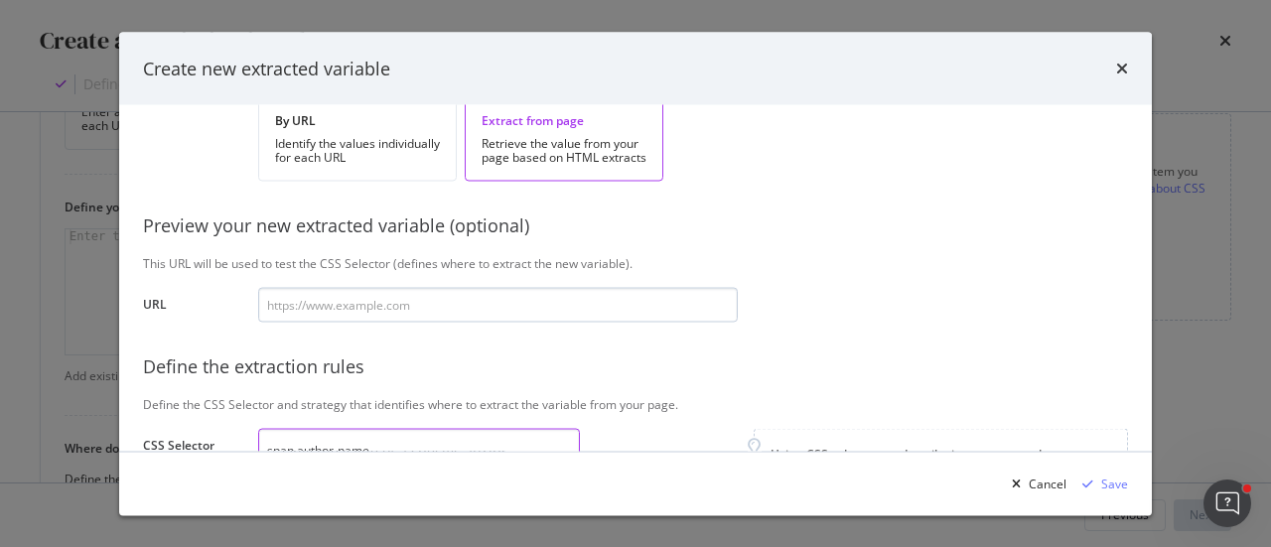
type textarea "span.author-name"
click at [342, 299] on input "modal" at bounding box center [498, 305] width 480 height 35
type input "A"
type input "Au"
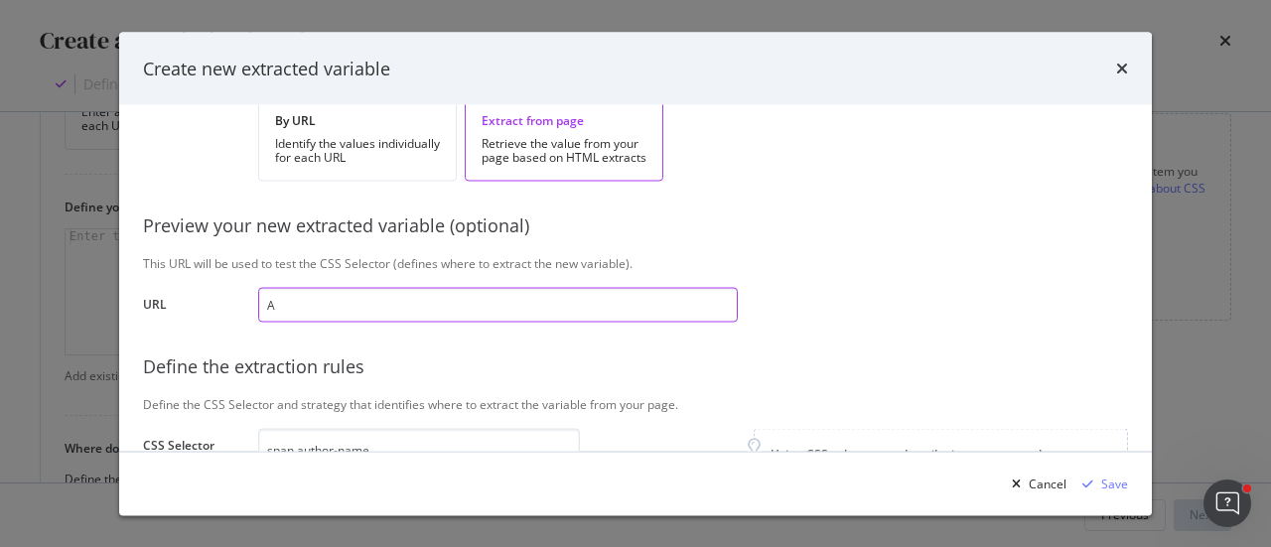
type input "Au"
type input "Aut"
type input "Auth"
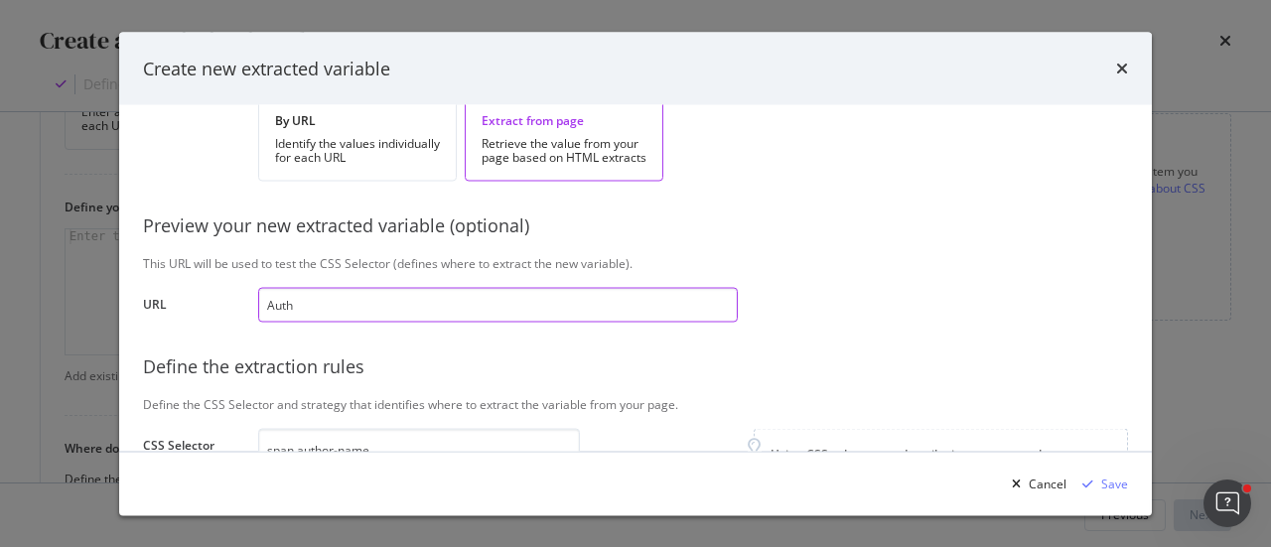
type input "Autho"
type input "Author"
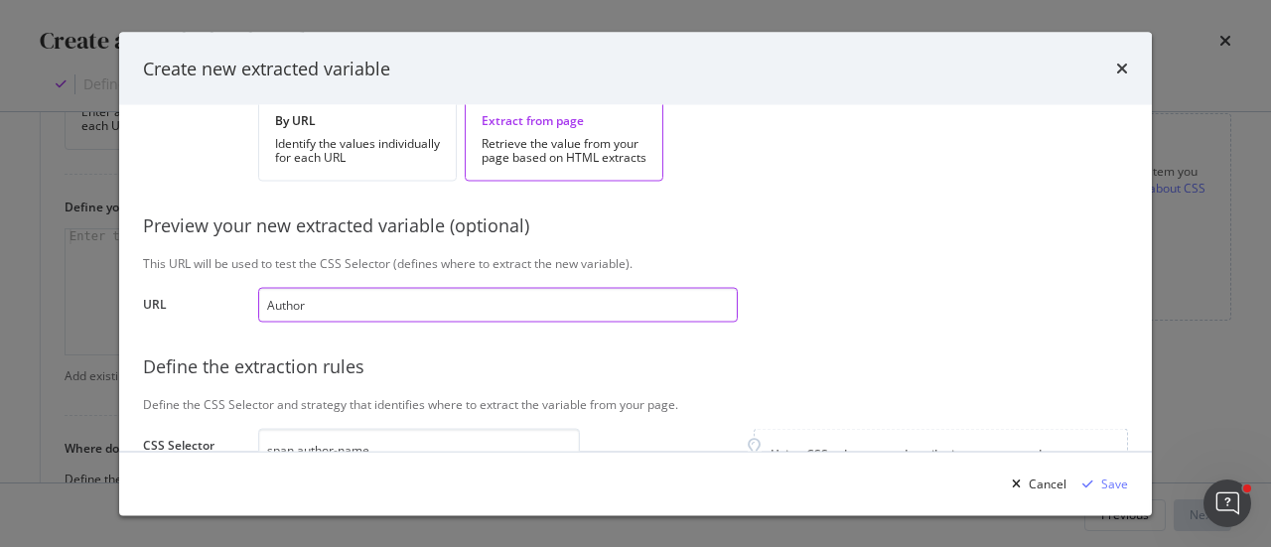
type input "Author"
type input "Author n"
type input "Author na"
type input "Author nam"
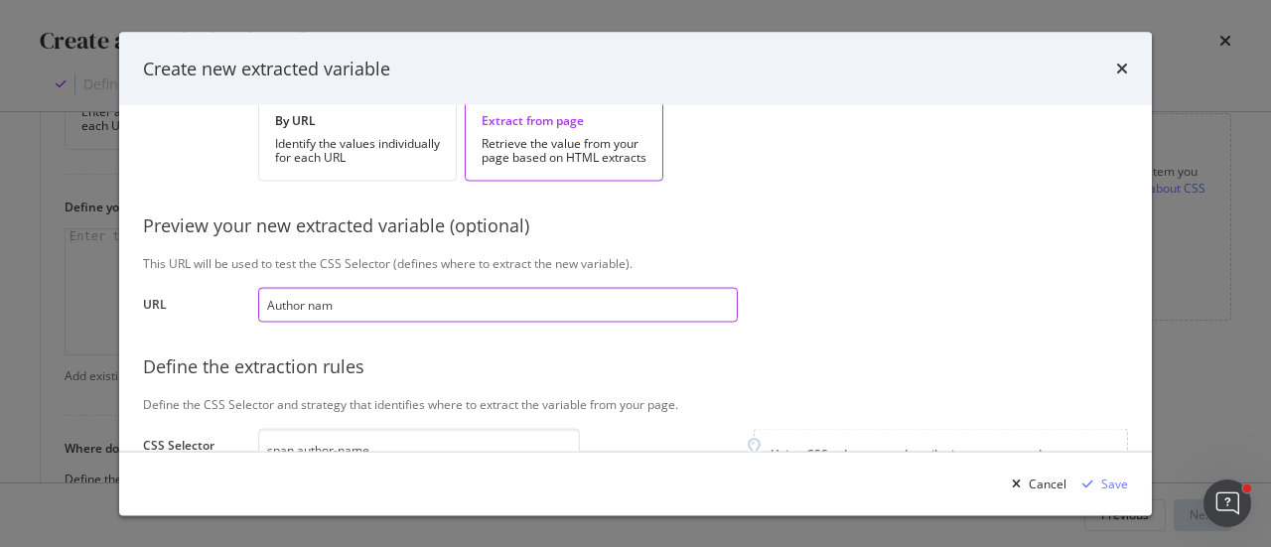
type input "Author name"
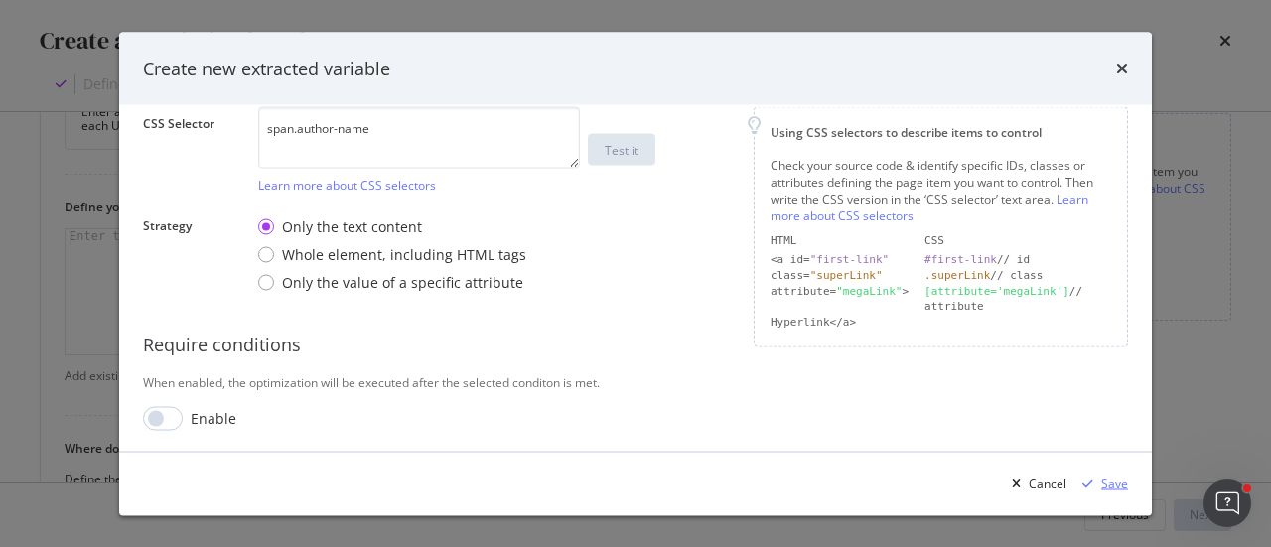
type input "Author name"
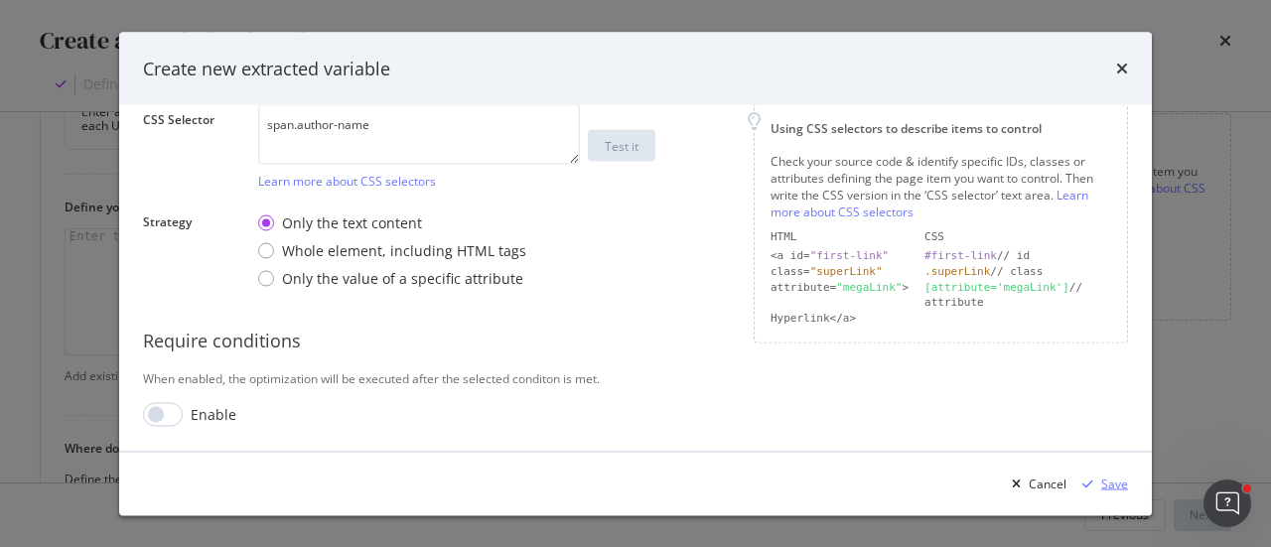
click at [1119, 483] on div "Save" at bounding box center [1114, 483] width 27 height 17
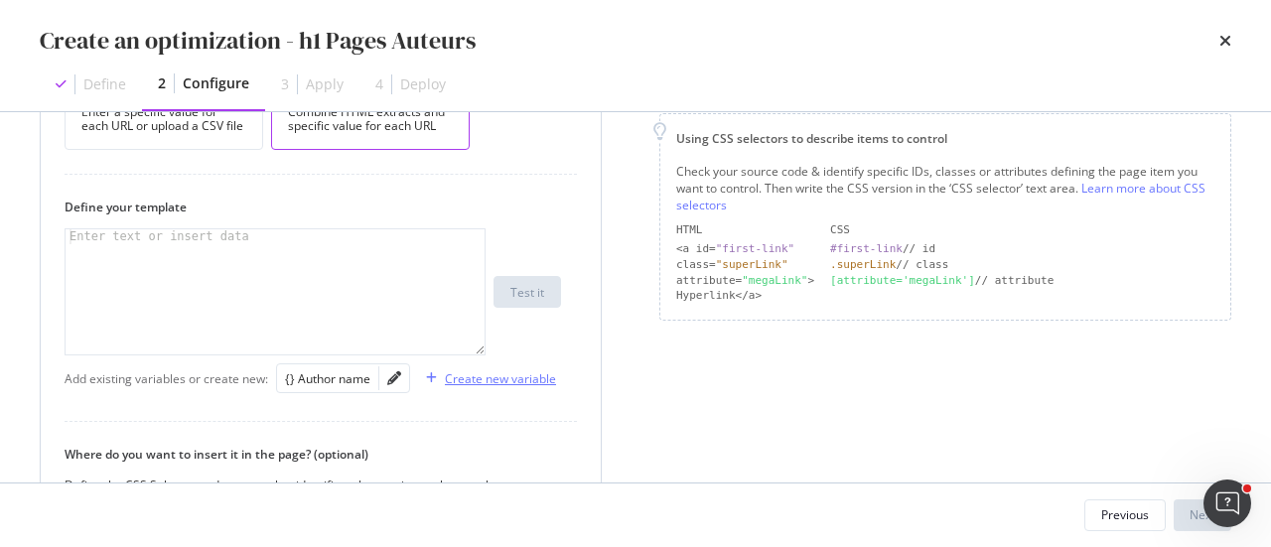
click at [496, 386] on div "Create new variable" at bounding box center [487, 378] width 138 height 30
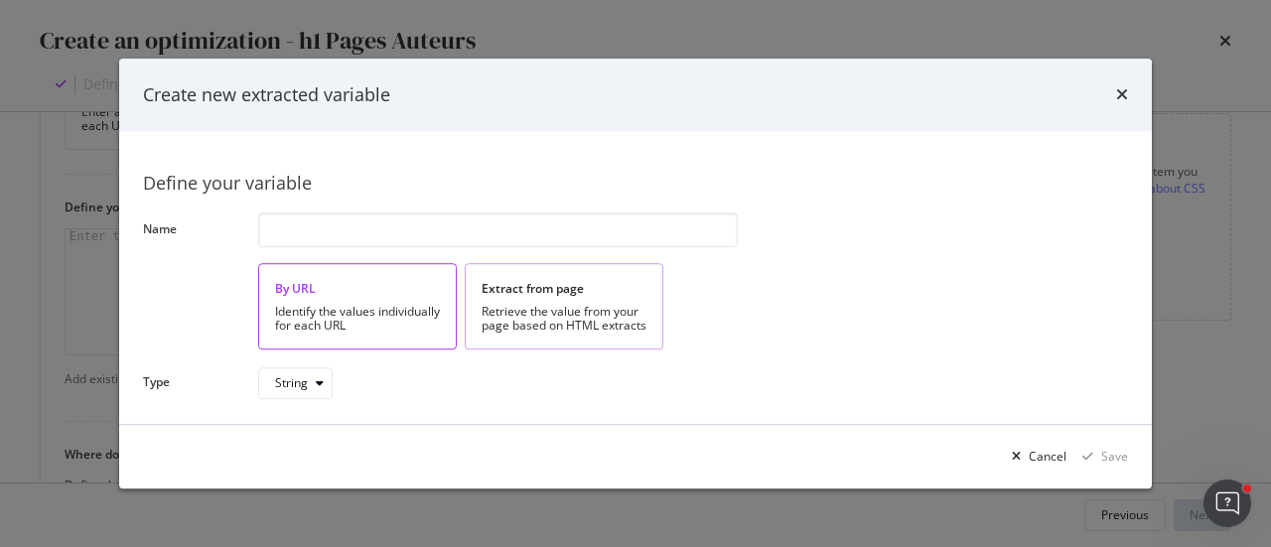
click at [521, 317] on div "Retrieve the value from your page based on HTML extracts" at bounding box center [564, 319] width 165 height 28
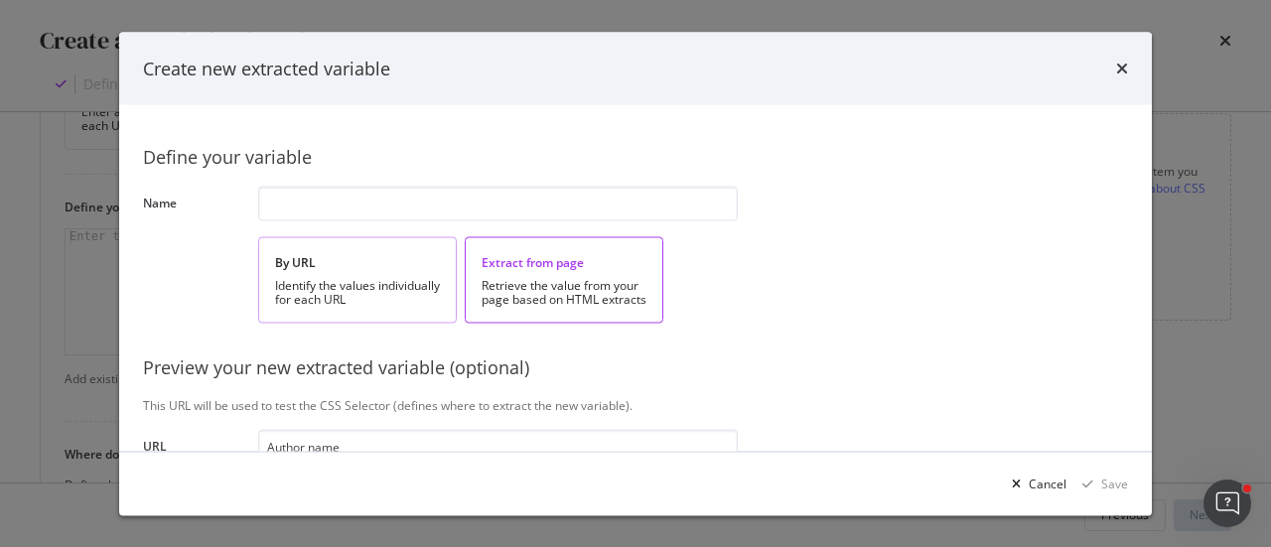
click at [384, 301] on div "Identify the values individually for each URL" at bounding box center [357, 293] width 165 height 28
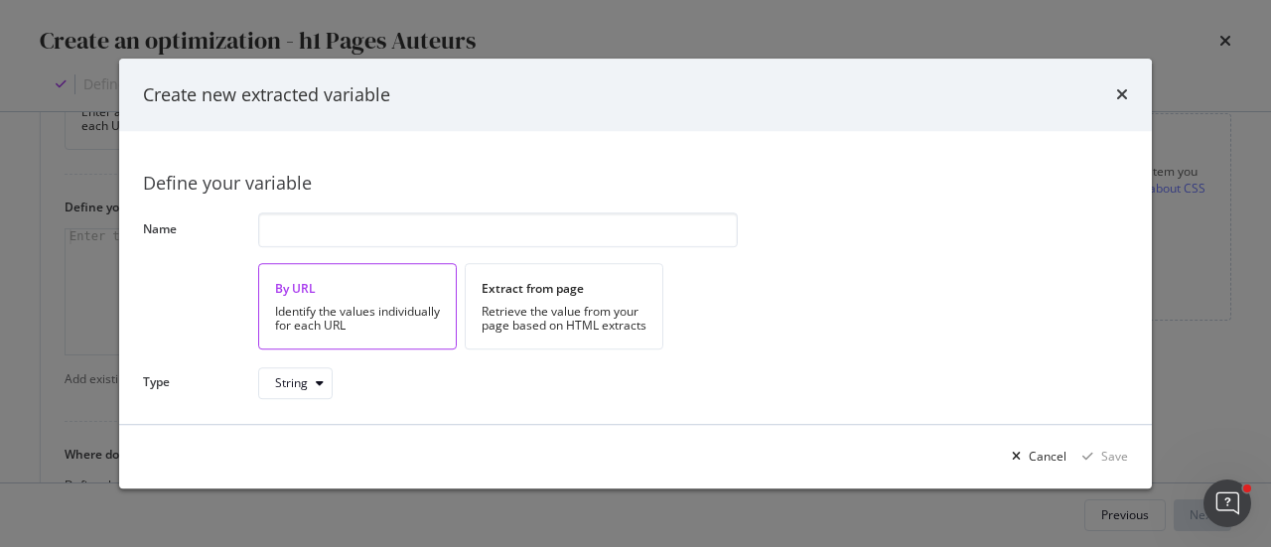
click at [311, 202] on div "Define your variable Name By URL Identify the values individually for each URL …" at bounding box center [635, 277] width 985 height 245
click at [310, 232] on input "modal" at bounding box center [498, 229] width 480 height 35
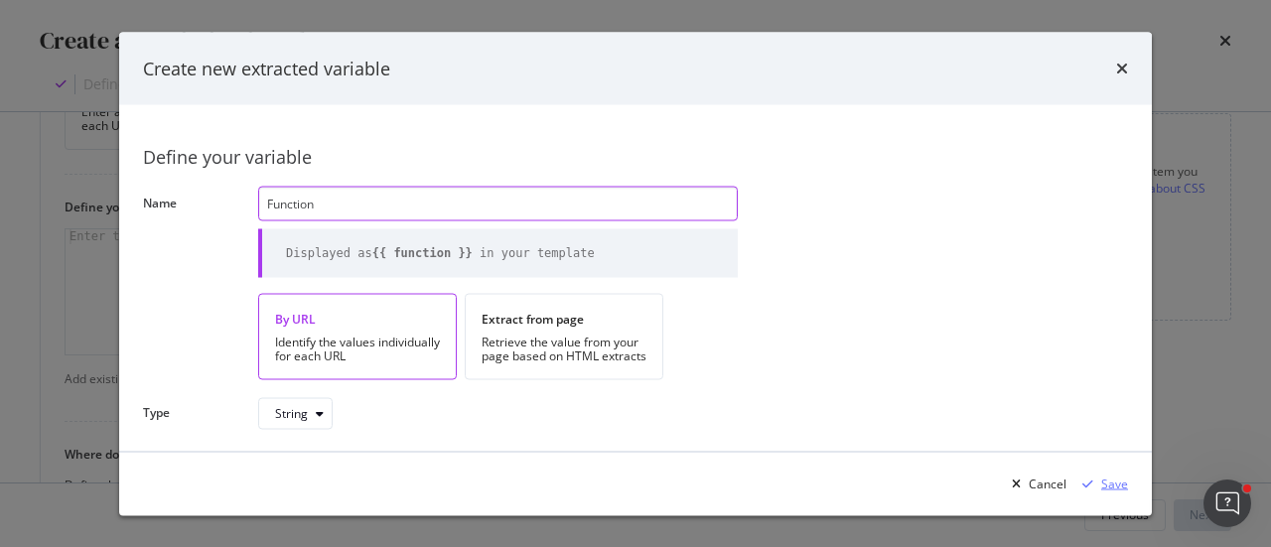
type input "Function"
click at [1105, 486] on div "Save" at bounding box center [1114, 483] width 27 height 17
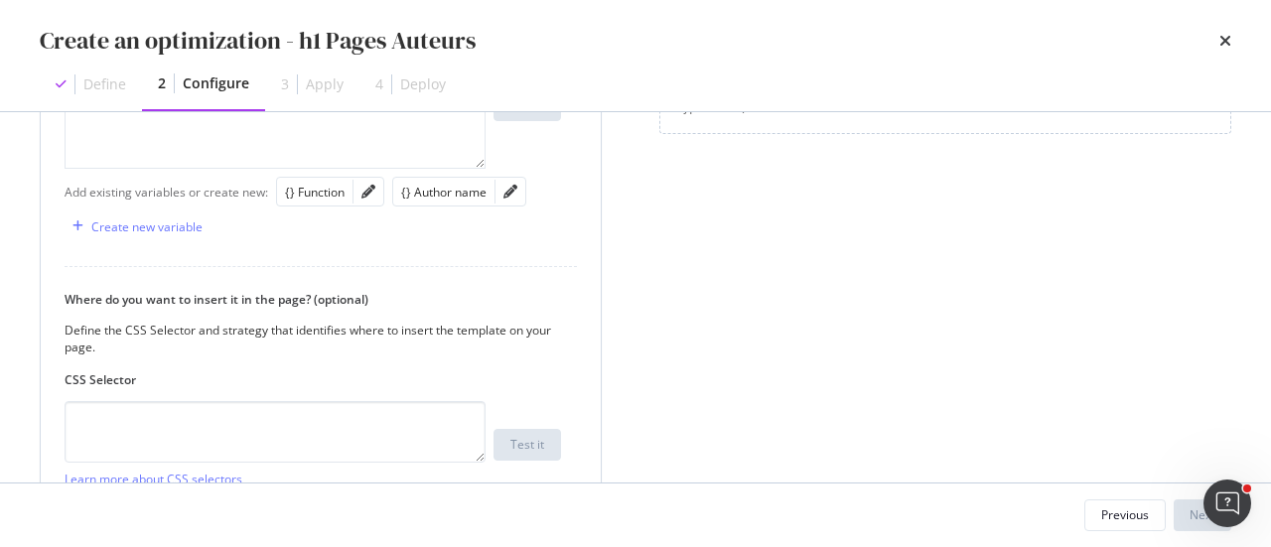
scroll to position [695, 0]
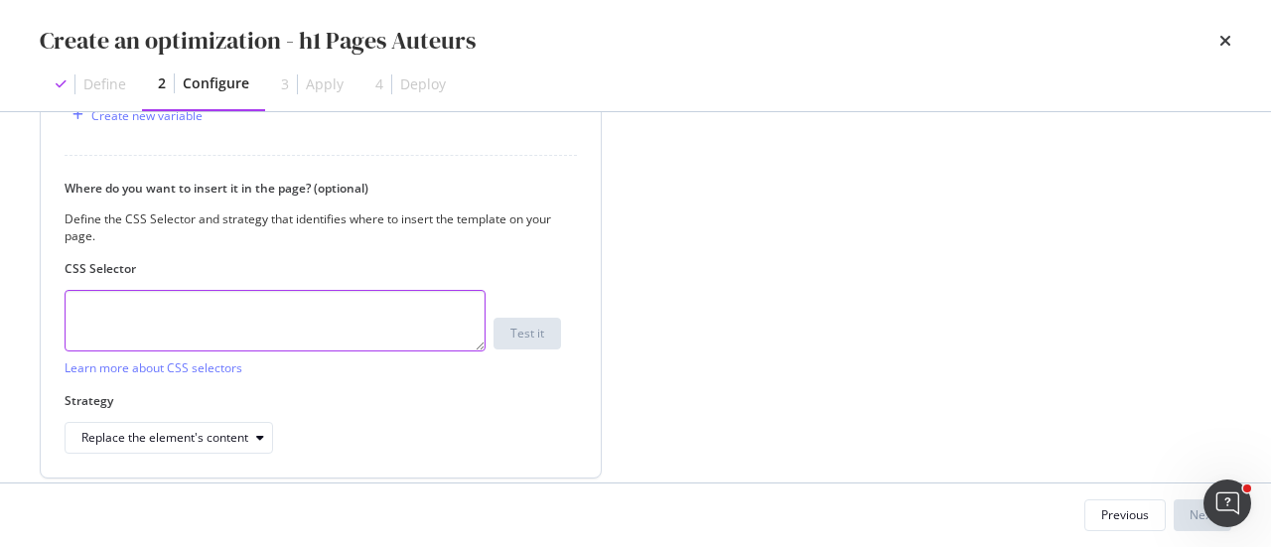
click at [146, 323] on textarea "modal" at bounding box center [275, 321] width 421 height 62
click at [110, 315] on textarea "div.autor" at bounding box center [275, 321] width 421 height 62
type textarea "div.author"
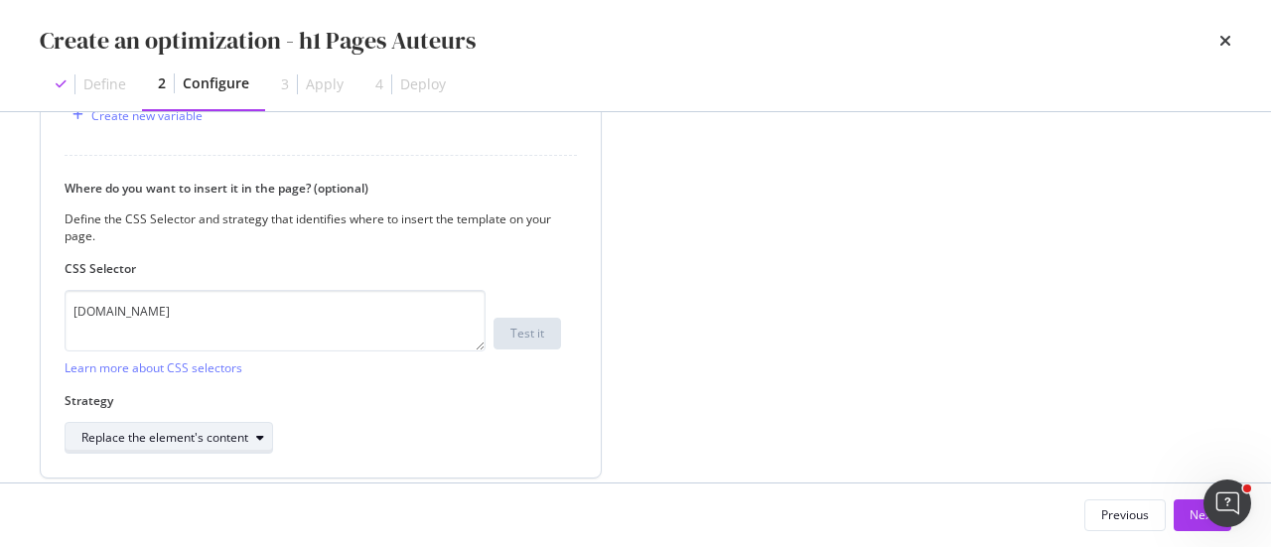
click at [233, 436] on div "Replace the element's content" at bounding box center [164, 438] width 167 height 12
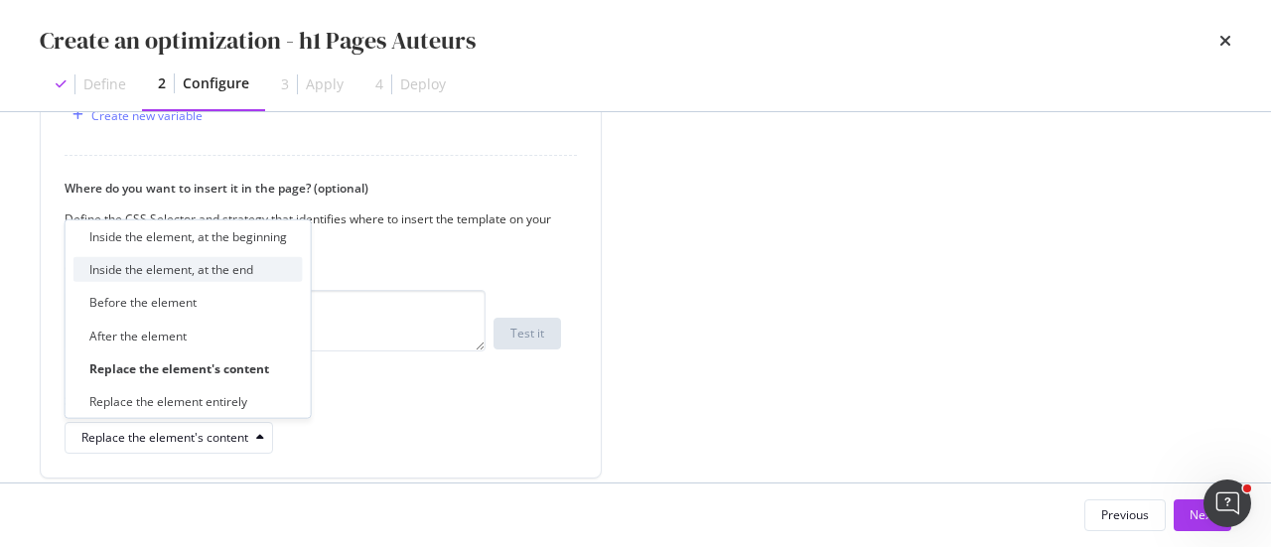
click at [170, 281] on div "Inside the element, at the end" at bounding box center [187, 269] width 229 height 25
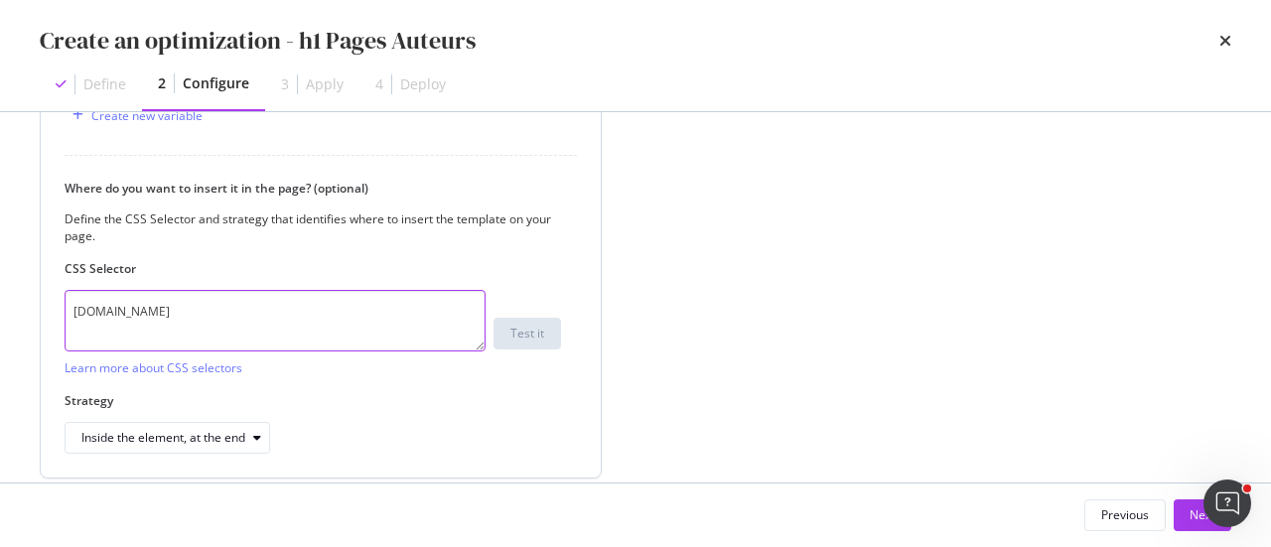
click at [201, 324] on textarea "div.author" at bounding box center [275, 321] width 421 height 62
click at [613, 285] on div "Custom HTML 1 How do you want to provide the new value? Per URL Enter a specifi…" at bounding box center [338, 75] width 596 height 822
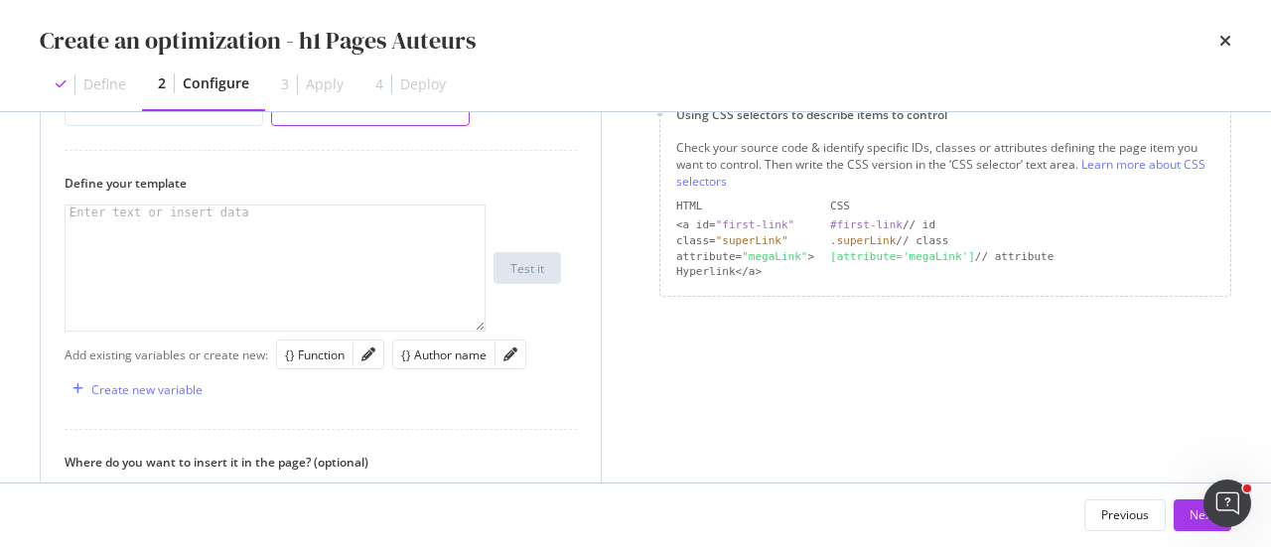
scroll to position [397, 0]
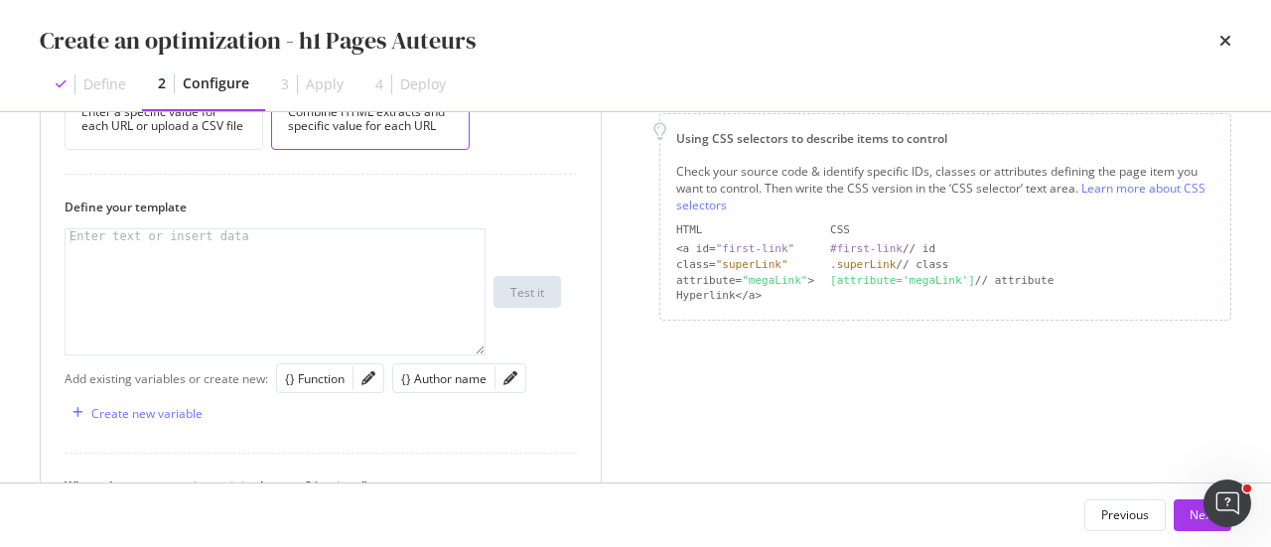
click at [338, 254] on div "modal" at bounding box center [276, 307] width 421 height 156
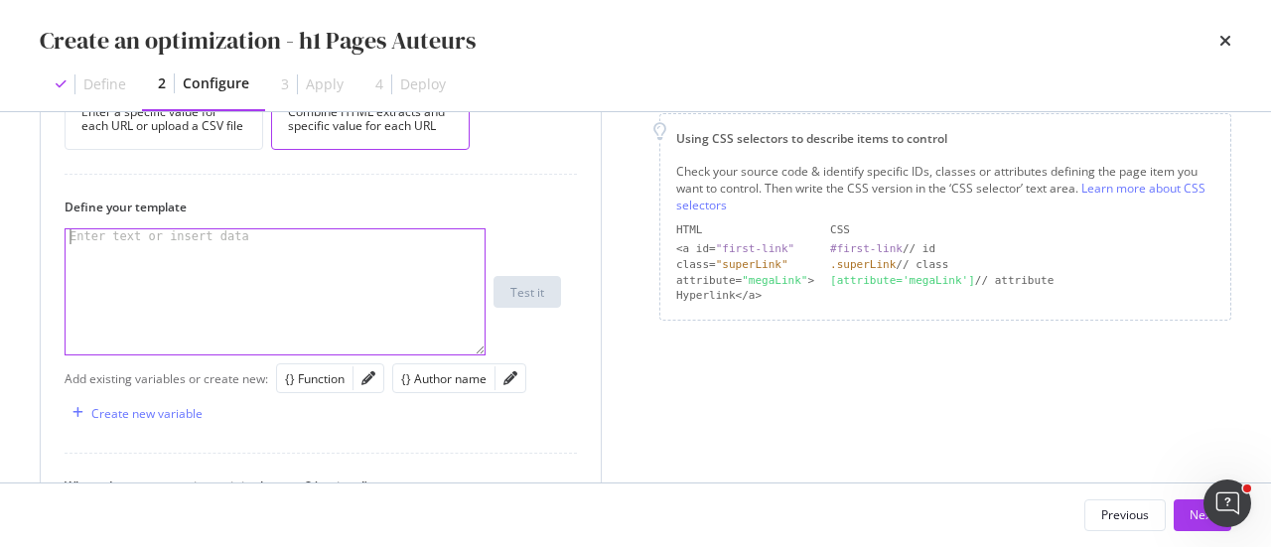
paste textarea "class="author-name""
click at [71, 236] on div "class="author-name"" at bounding box center [276, 307] width 421 height 156
drag, startPoint x: 210, startPoint y: 236, endPoint x: 61, endPoint y: 225, distance: 150.3
click at [61, 225] on div "How do you want to provide the new value? Per URL Enter a specific value for ea…" at bounding box center [321, 392] width 560 height 767
paste textarea "<span style="margin-left : 70px">Médiatrice animale</span>"
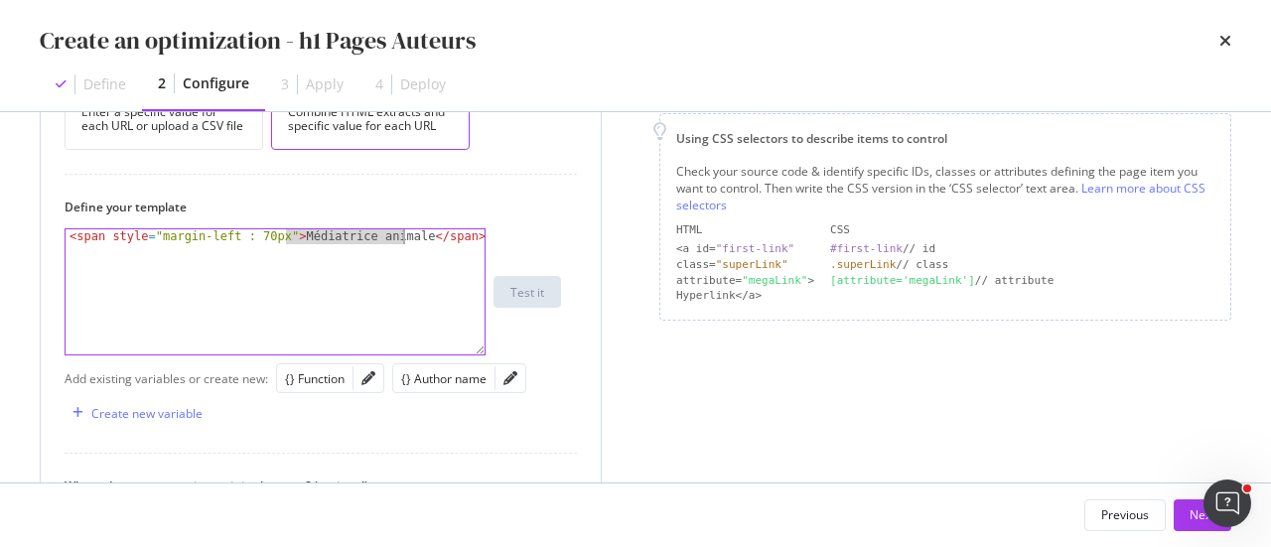
drag, startPoint x: 286, startPoint y: 235, endPoint x: 400, endPoint y: 234, distance: 114.2
click at [400, 234] on div "< span style = "margin-left : 70px" > Médiatrice animale </ span >" at bounding box center [276, 307] width 421 height 156
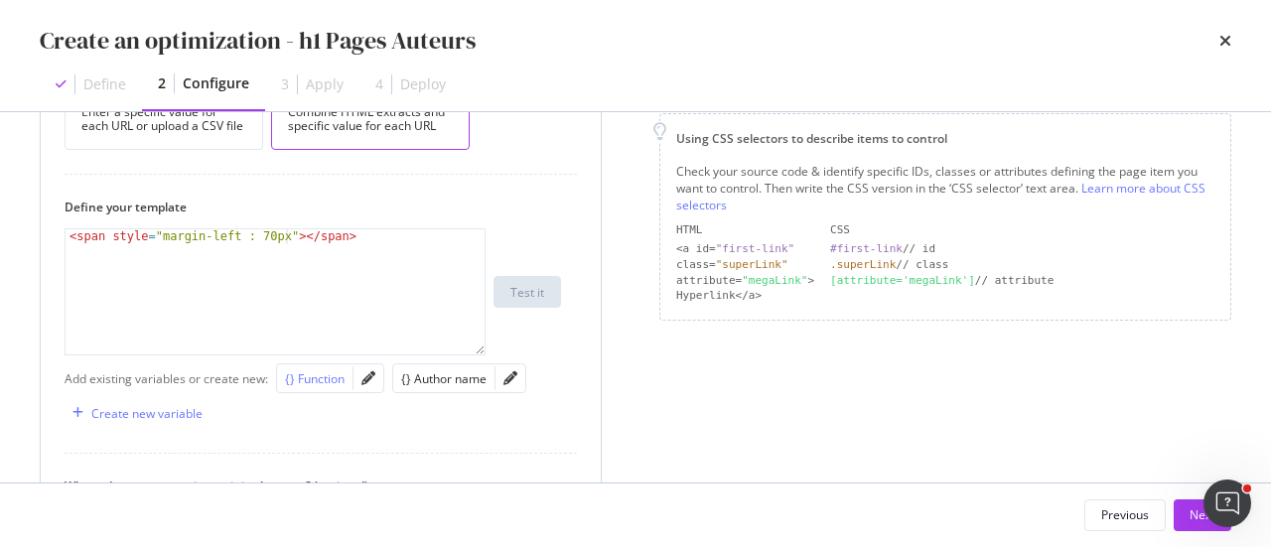
click at [312, 370] on div "{} Function" at bounding box center [315, 378] width 60 height 17
type textarea "<span style="margin-left : 70px"> {{ function }}</span>"
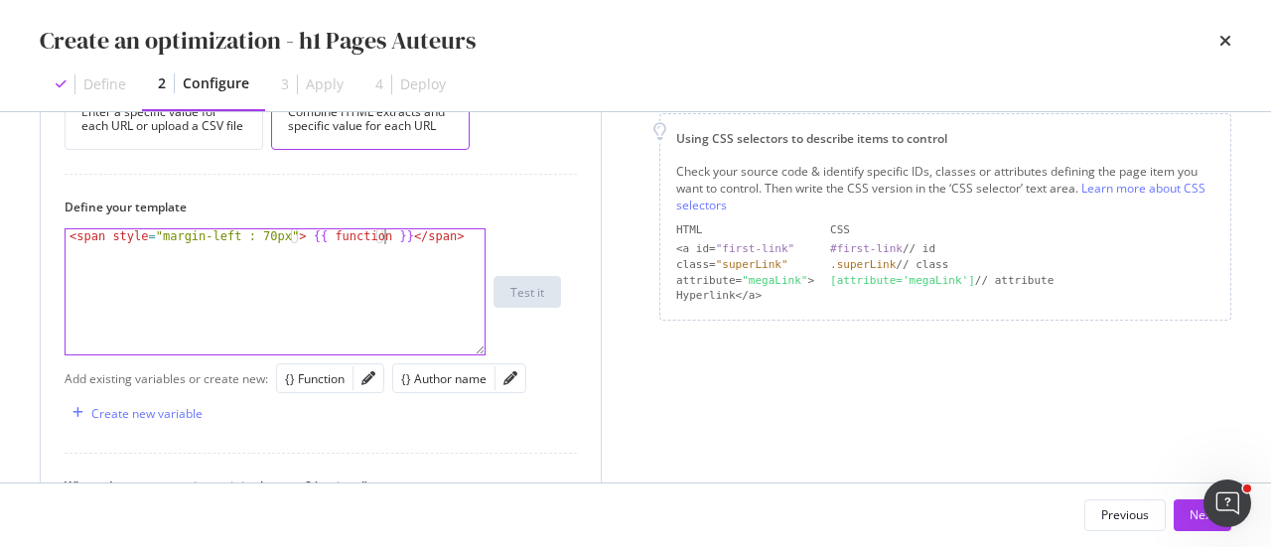
scroll to position [298, 0]
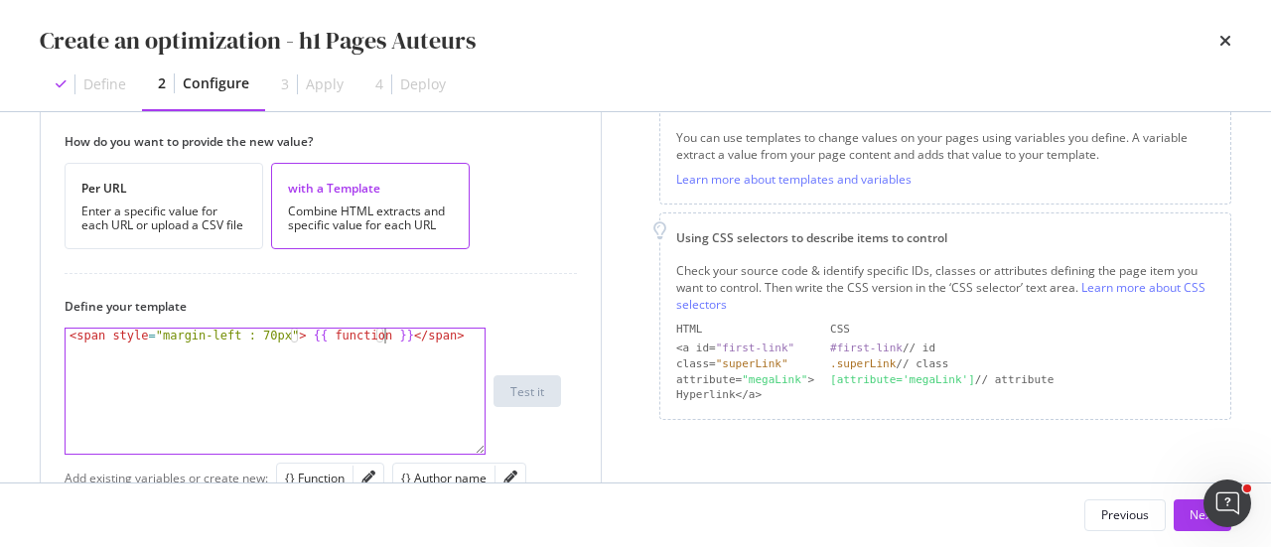
click at [523, 306] on label "Define your template" at bounding box center [313, 306] width 496 height 17
click at [465, 337] on div "< span style = "margin-left : 70px" > {{ function }} </ span >" at bounding box center [276, 407] width 421 height 156
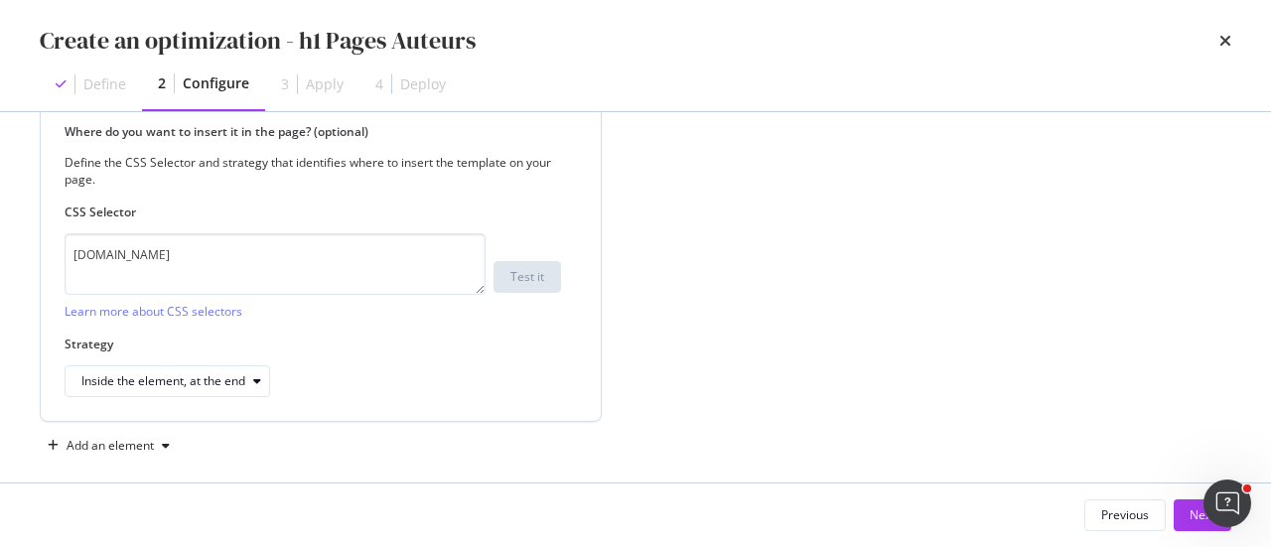
scroll to position [767, 0]
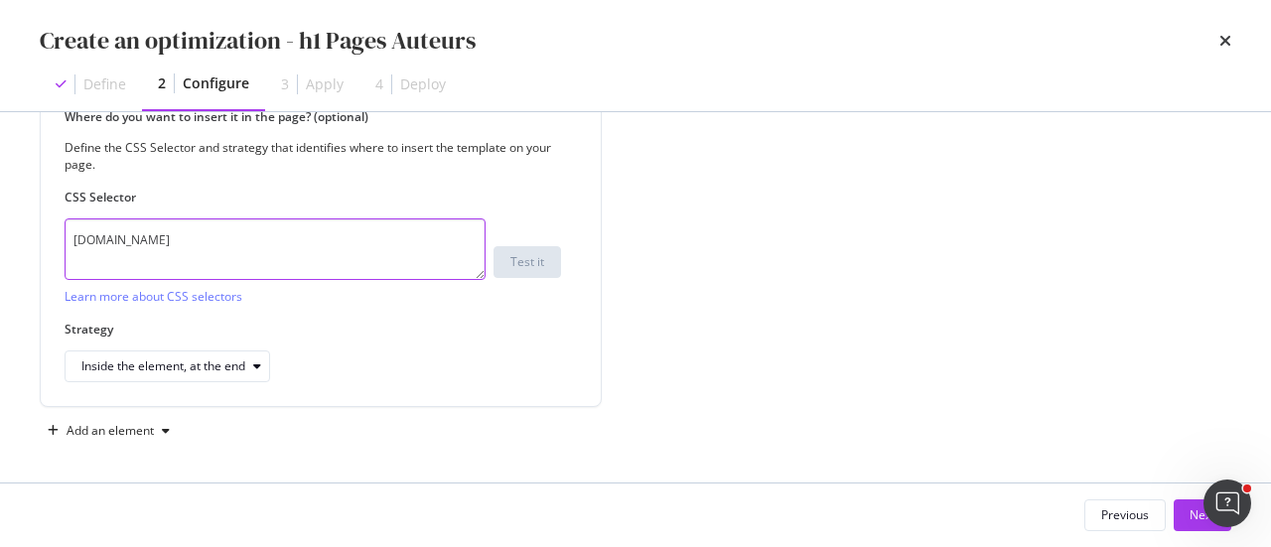
drag, startPoint x: 146, startPoint y: 243, endPoint x: 31, endPoint y: 229, distance: 116.0
click at [31, 229] on div "Preview your optimization (optional) This URL will be used to test the CSS Sele…" at bounding box center [635, 297] width 1271 height 370
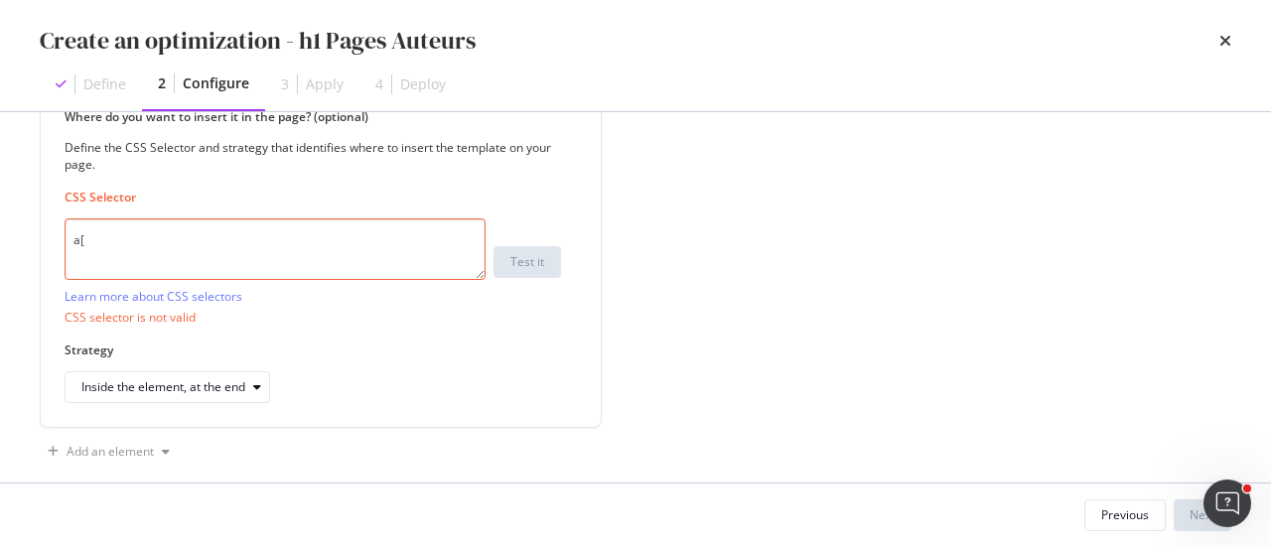
paste textarea "aria-current"
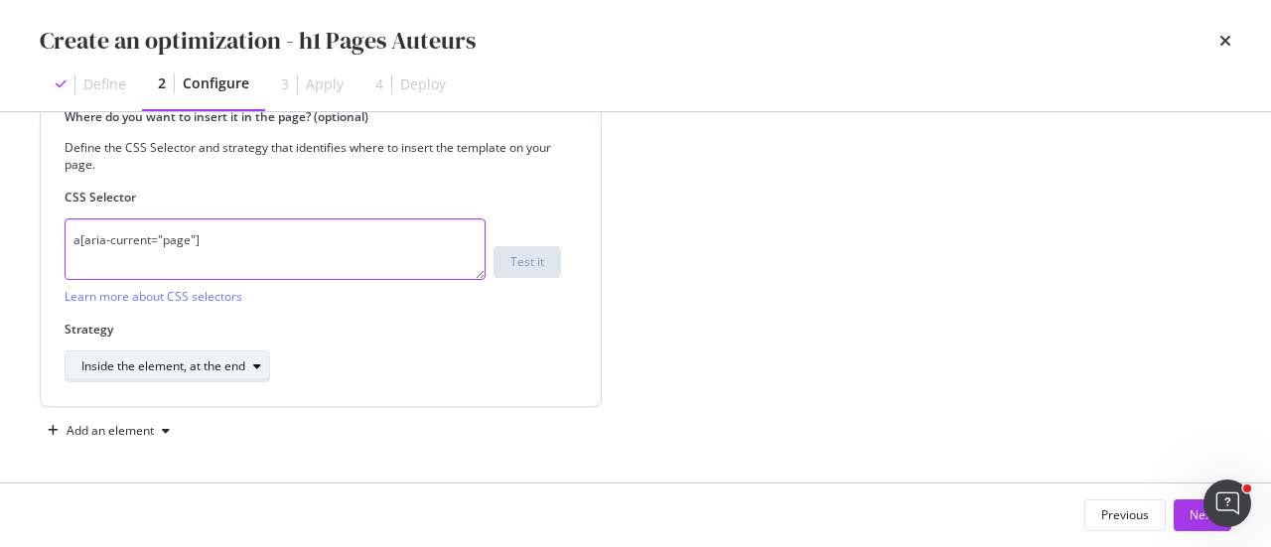
type textarea "a[aria-current="page"]"
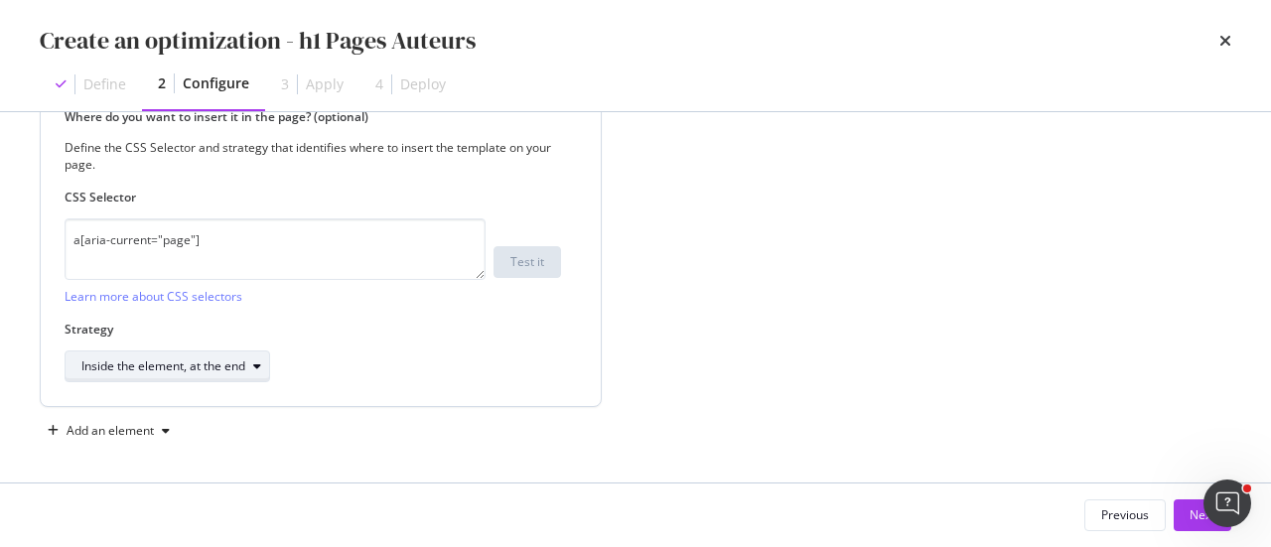
click at [221, 360] on div "Inside the element, at the end" at bounding box center [163, 366] width 164 height 12
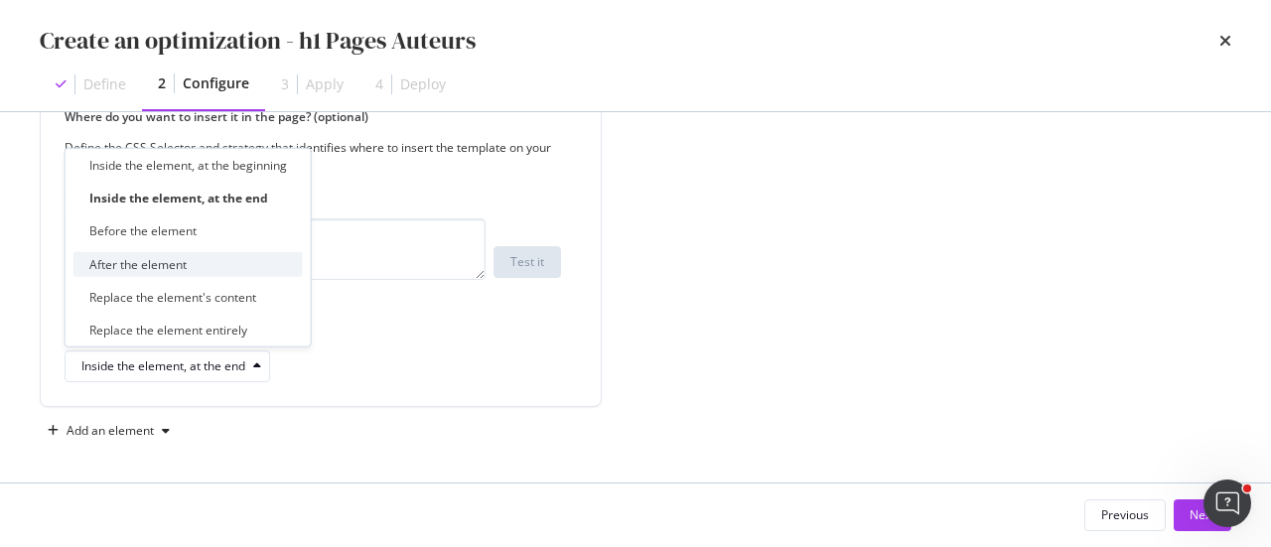
click at [183, 269] on div "After the element" at bounding box center [137, 263] width 97 height 17
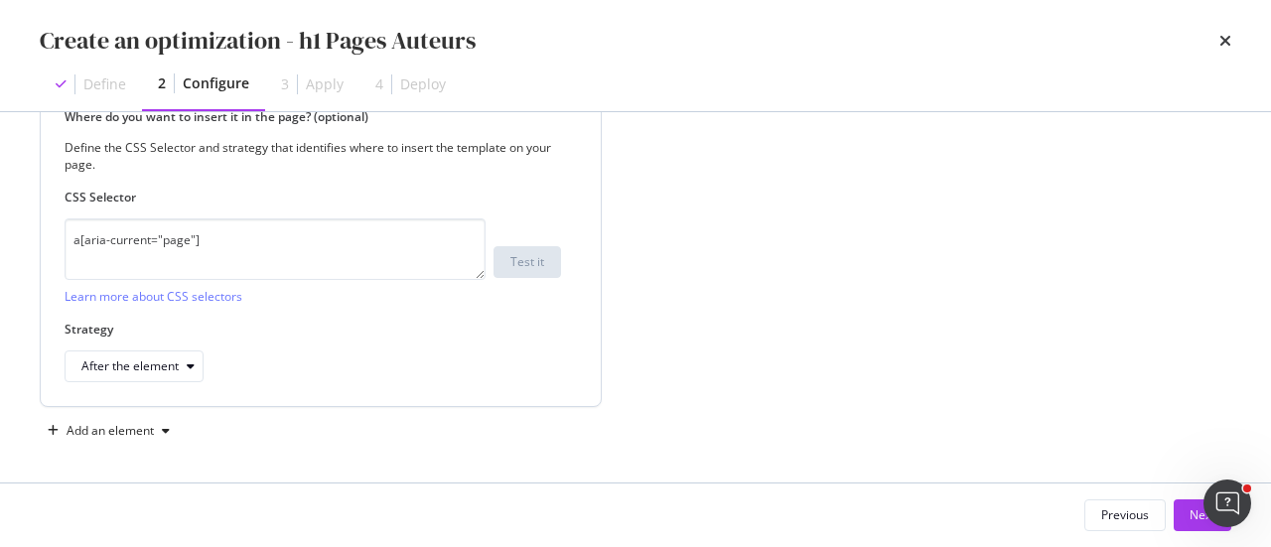
click at [389, 344] on div "Strategy After the element" at bounding box center [313, 352] width 496 height 62
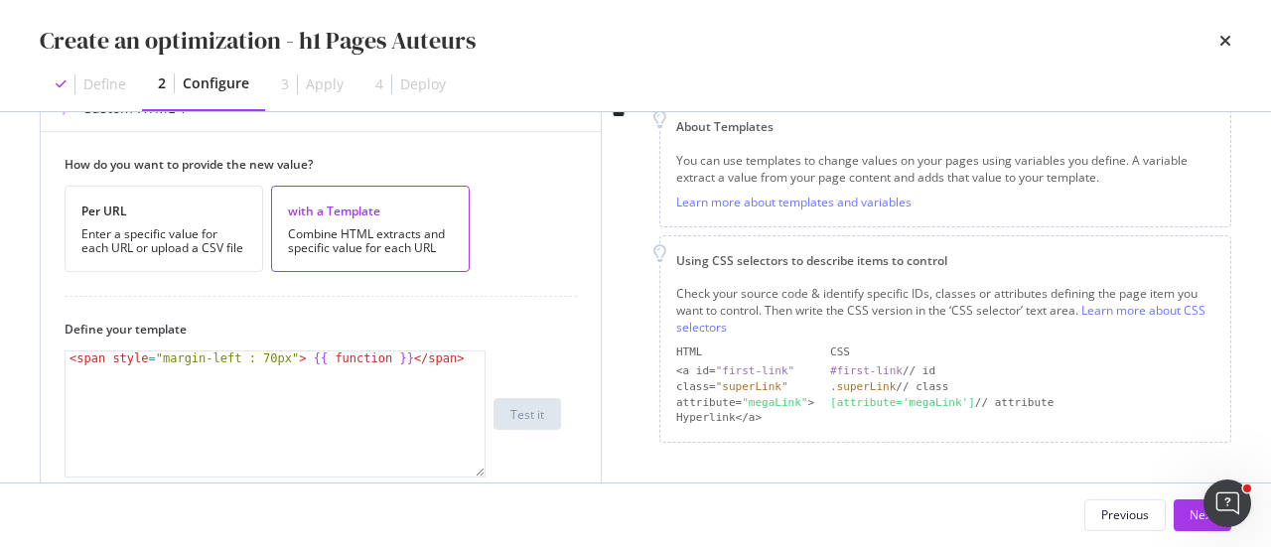
scroll to position [270, 0]
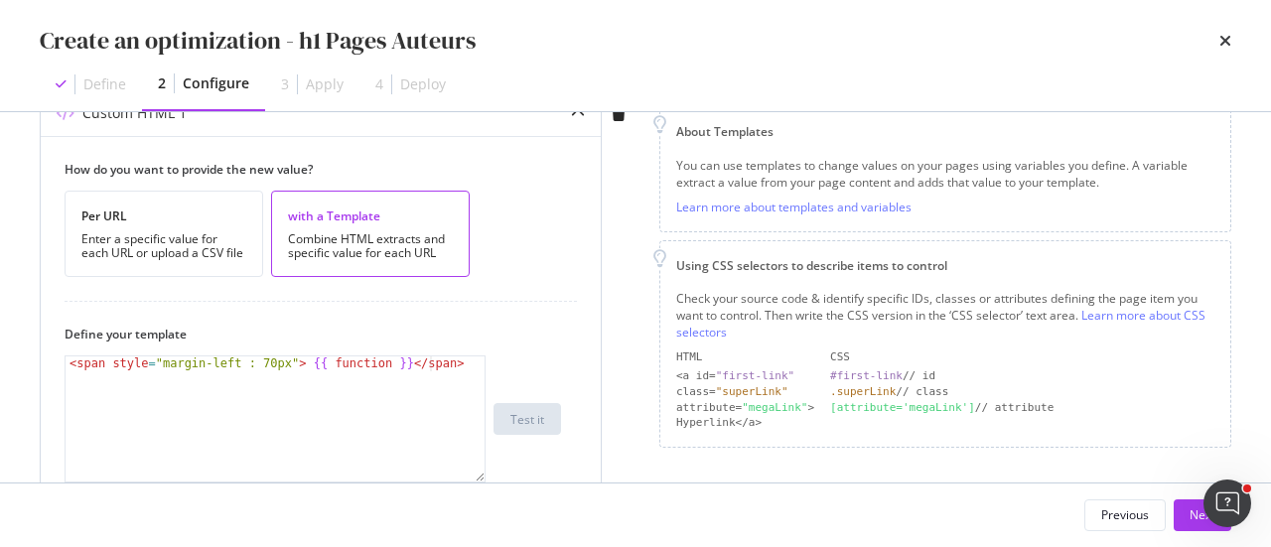
click at [293, 363] on div "< span style = "margin-left : 70px" > {{ function }} </ span >" at bounding box center [276, 434] width 421 height 156
type textarea "<span style="margin-left : 70px">{{ function }}</span>"
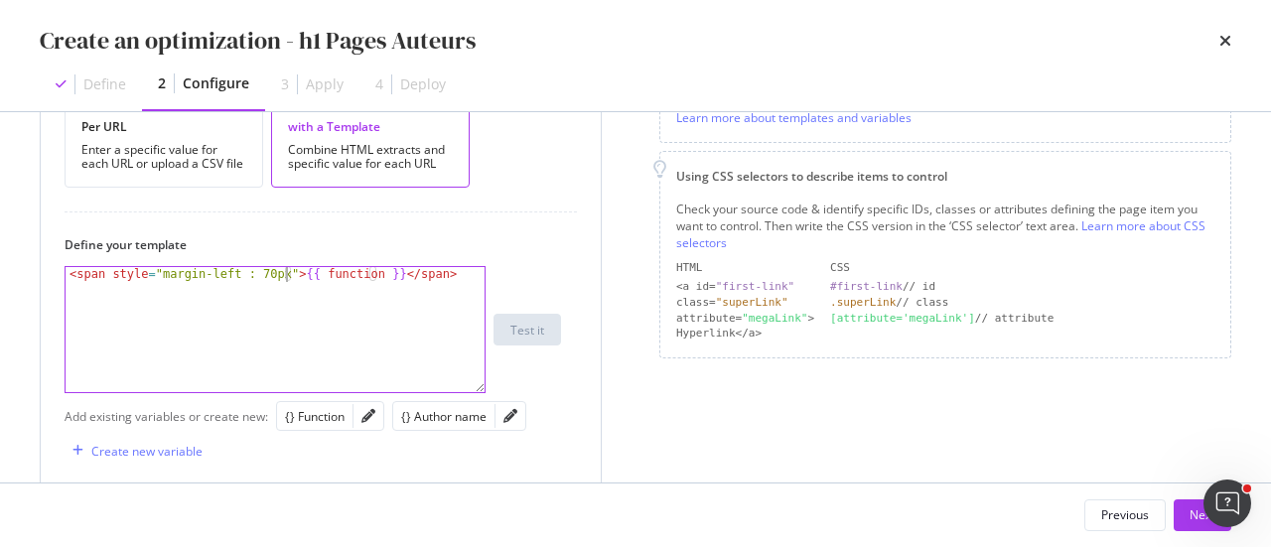
scroll to position [469, 0]
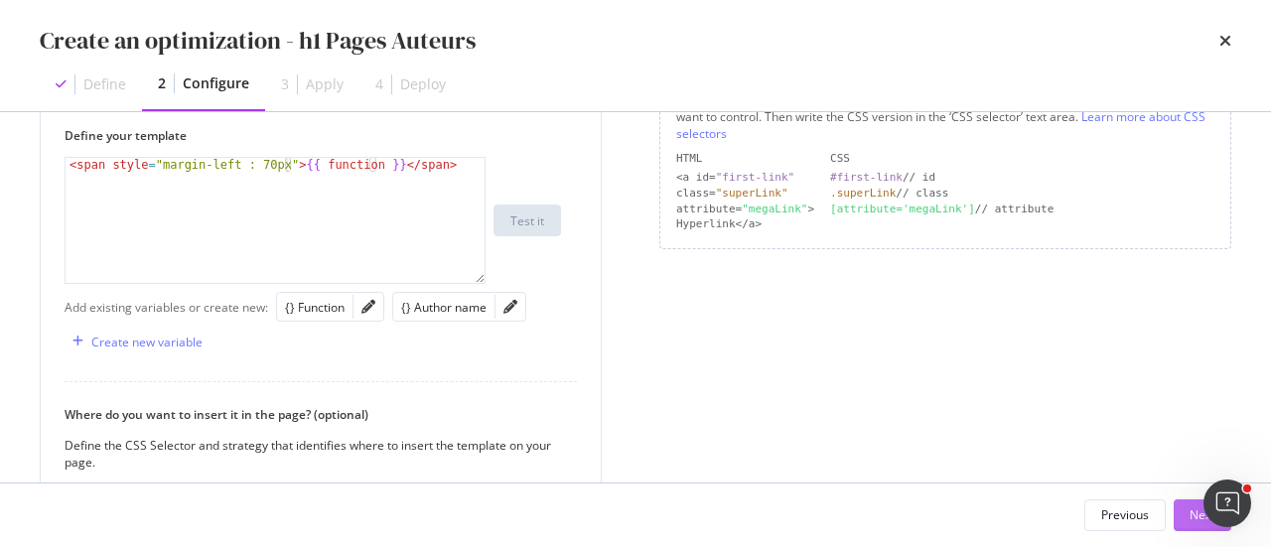
click at [1188, 505] on button "Next" at bounding box center [1203, 515] width 58 height 32
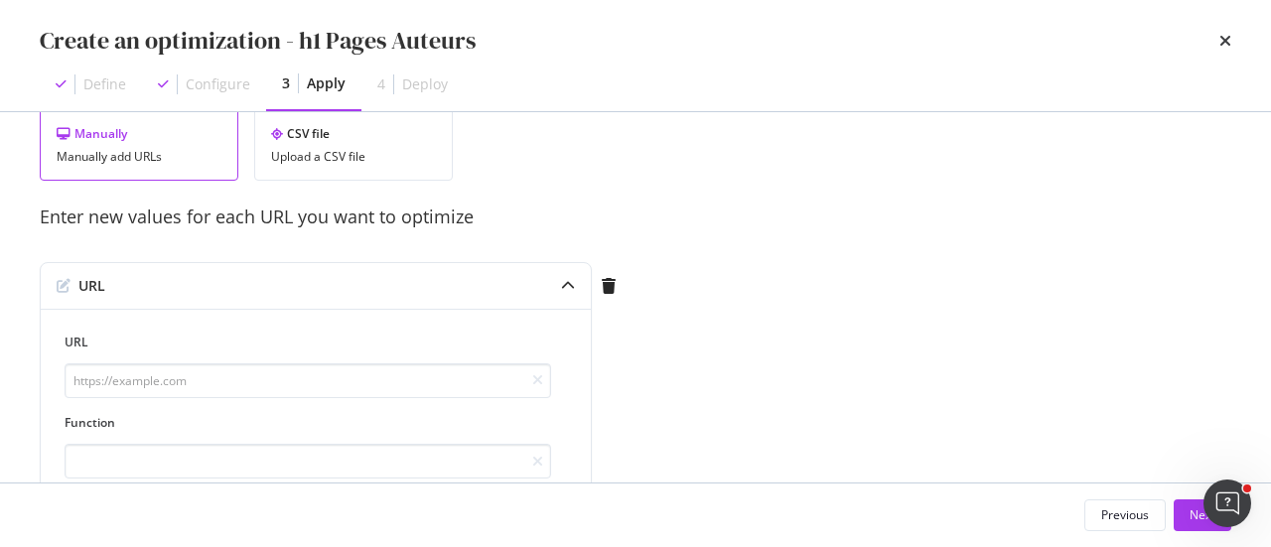
scroll to position [0, 0]
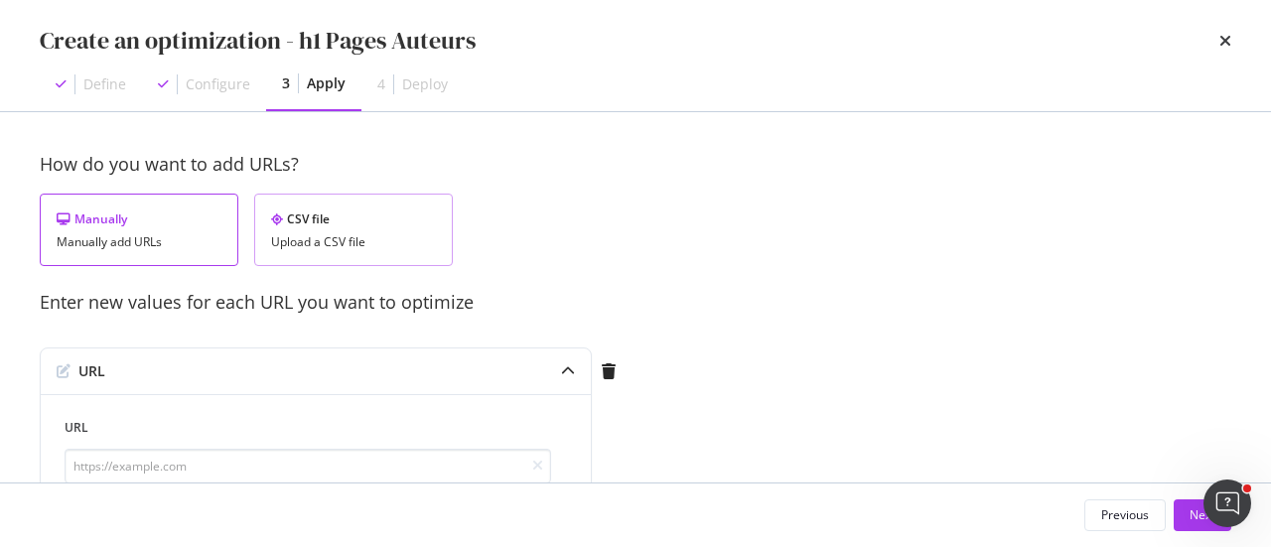
click at [305, 252] on div "CSV file Upload a CSV file" at bounding box center [353, 230] width 199 height 72
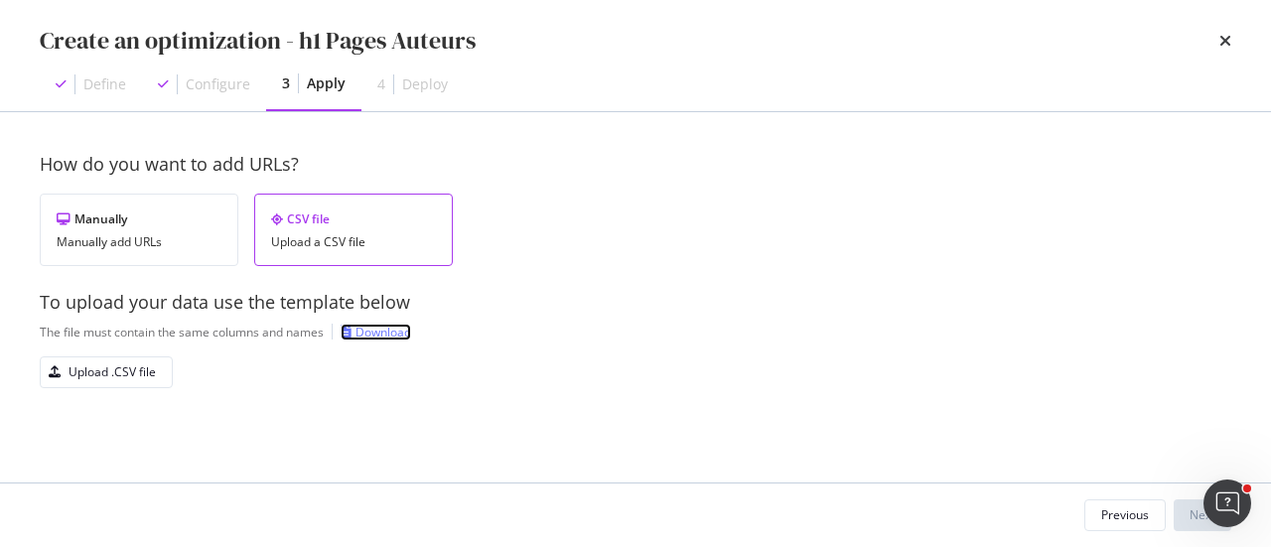
click at [383, 329] on div "Download" at bounding box center [383, 332] width 56 height 17
click at [125, 358] on div "Upload .CSV file" at bounding box center [98, 372] width 115 height 28
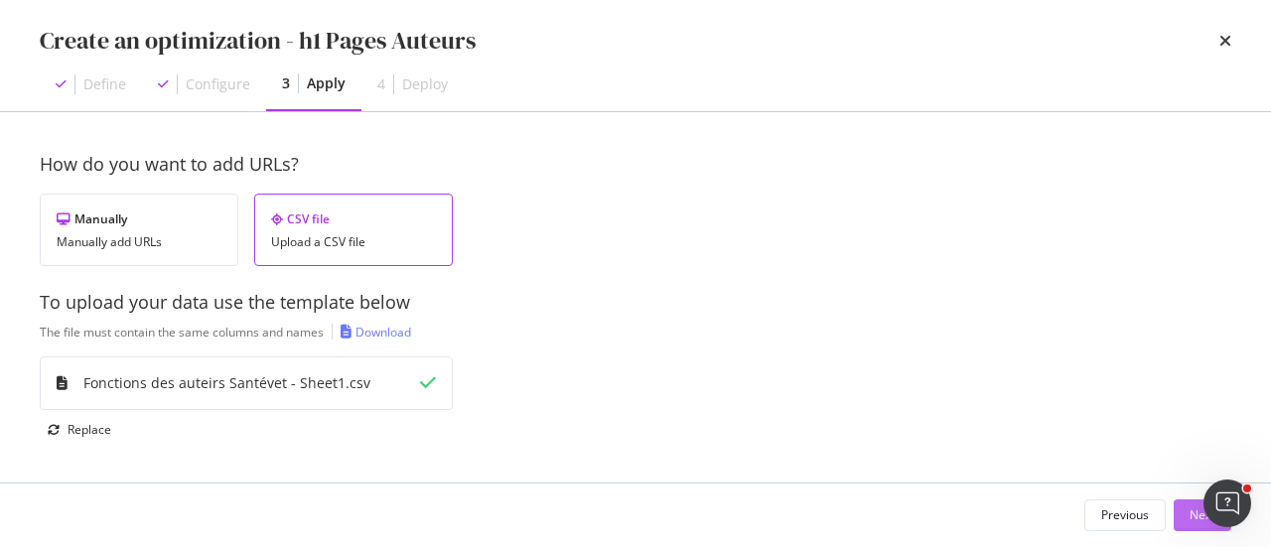
click at [1183, 512] on button "Next" at bounding box center [1203, 515] width 58 height 32
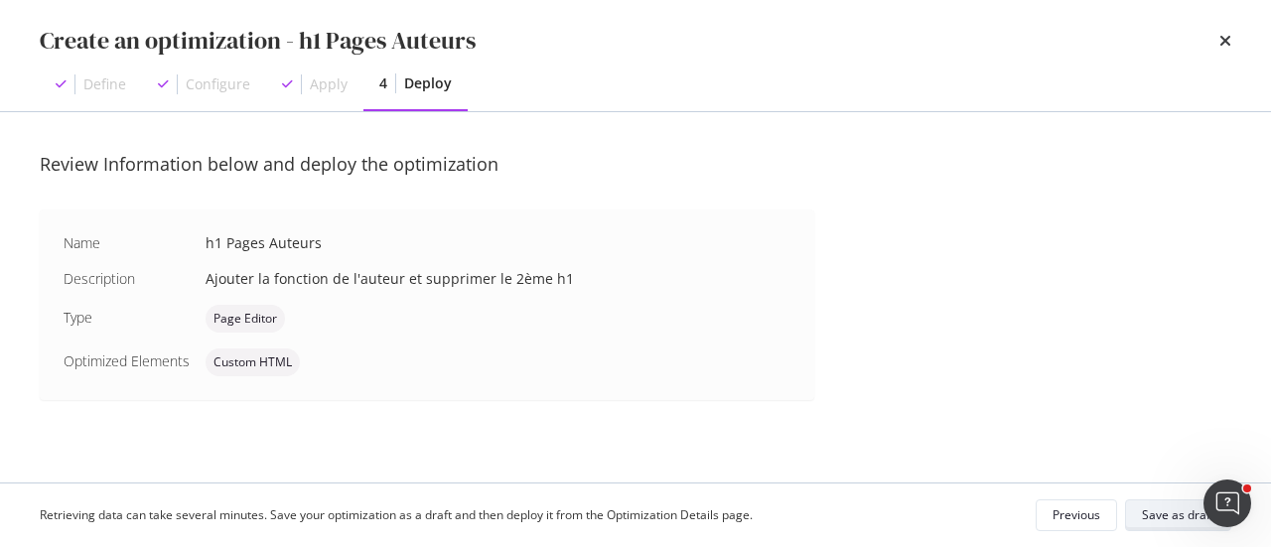
click at [1174, 513] on div "Save as draft" at bounding box center [1178, 514] width 72 height 17
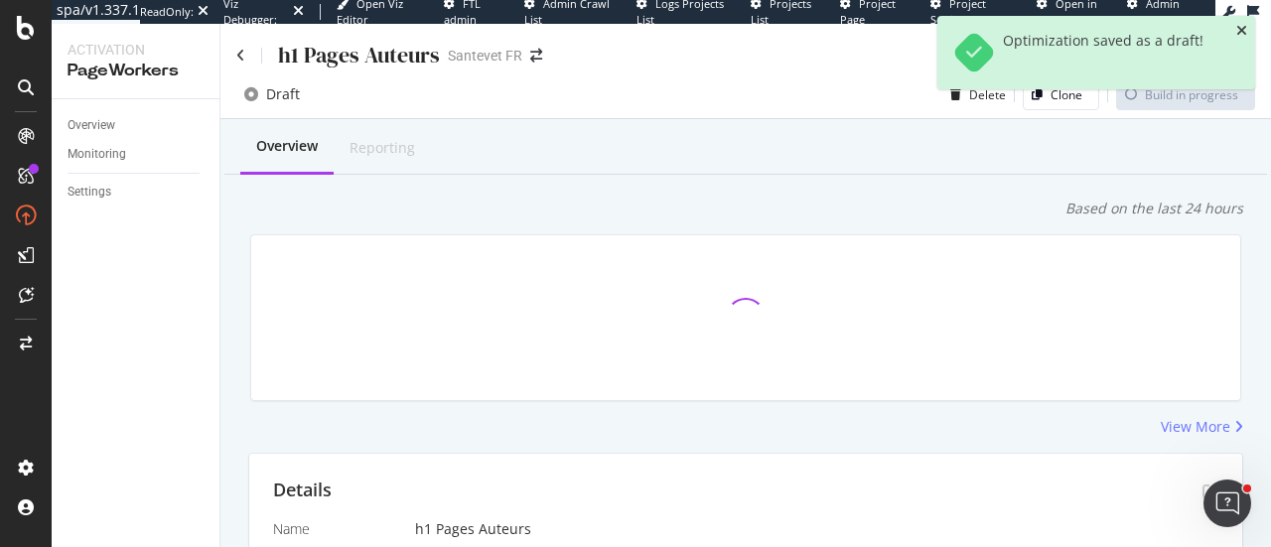
click at [1239, 33] on icon "close toast" at bounding box center [1241, 31] width 11 height 14
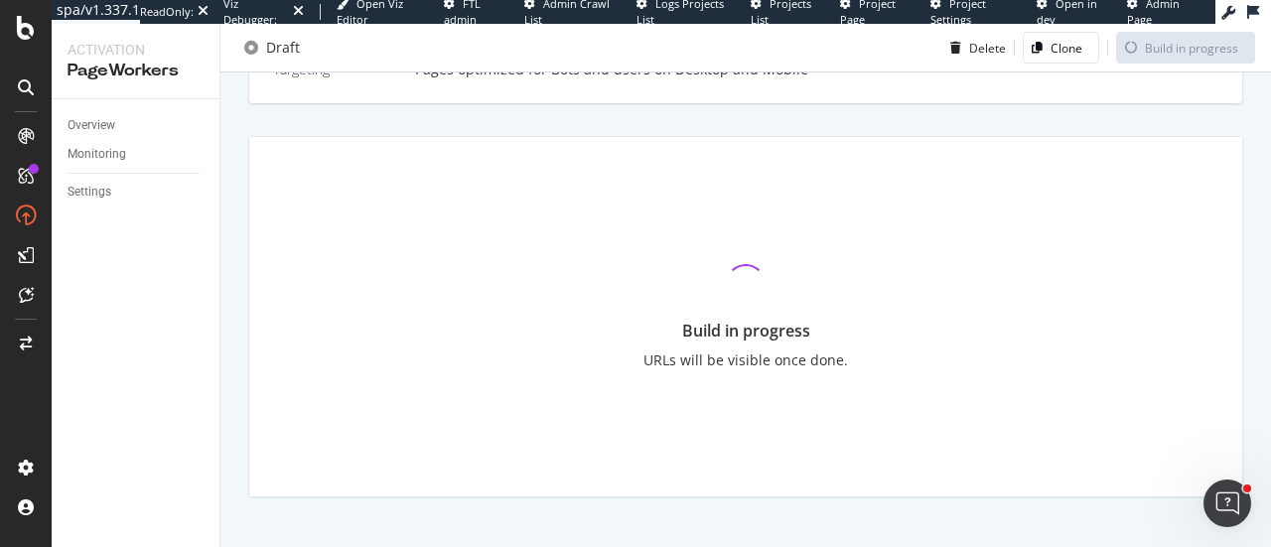
scroll to position [672, 0]
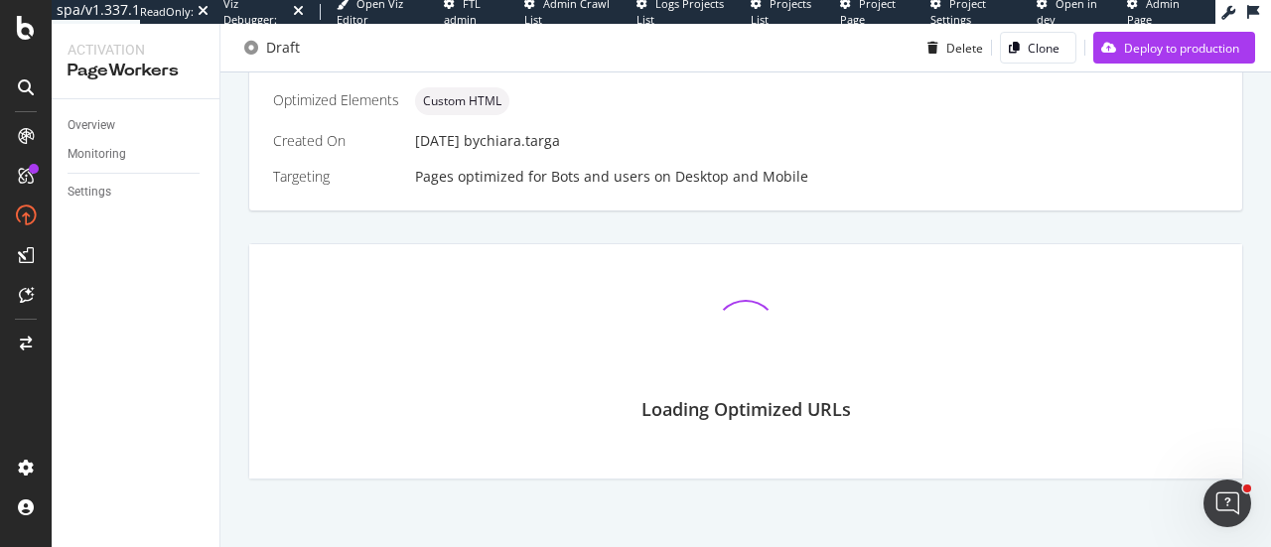
scroll to position [637, 0]
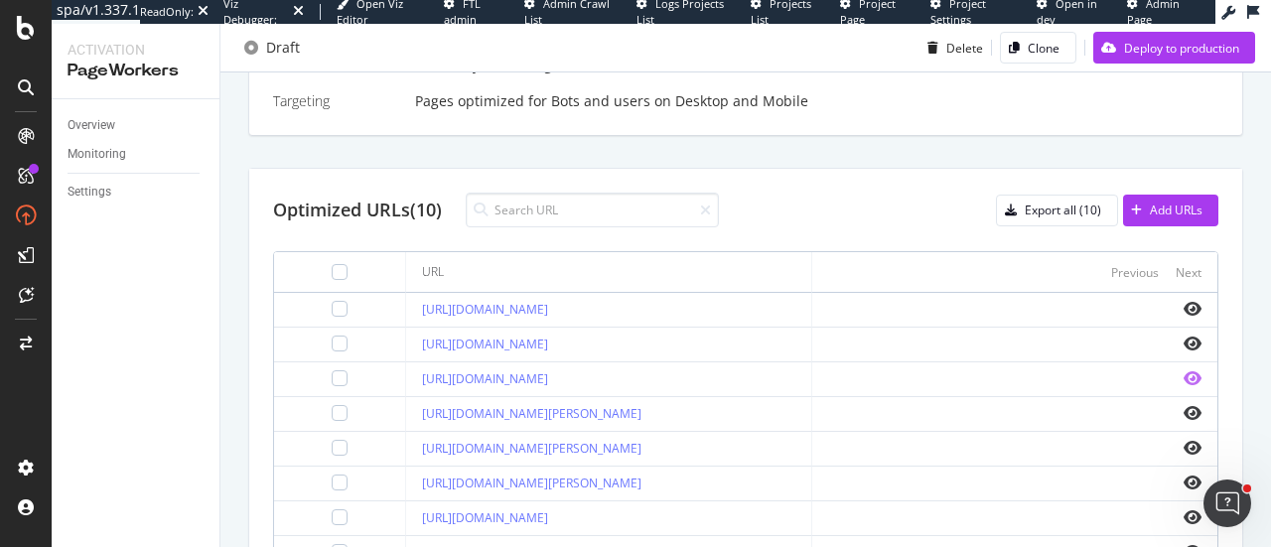
click at [1184, 378] on icon "eye" at bounding box center [1193, 378] width 18 height 16
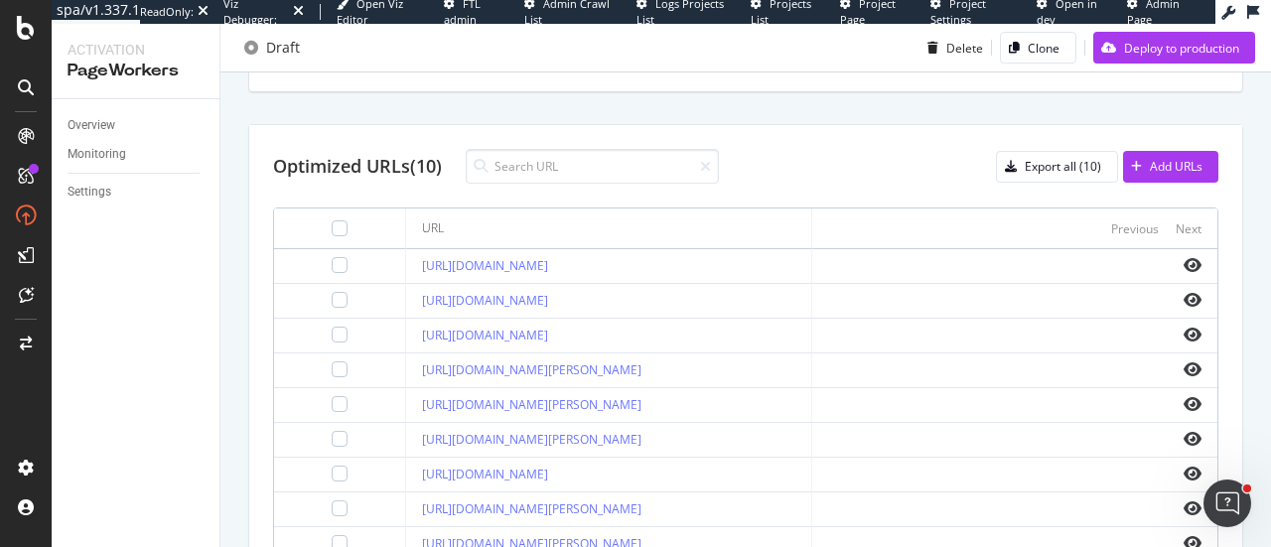
scroll to position [819, 0]
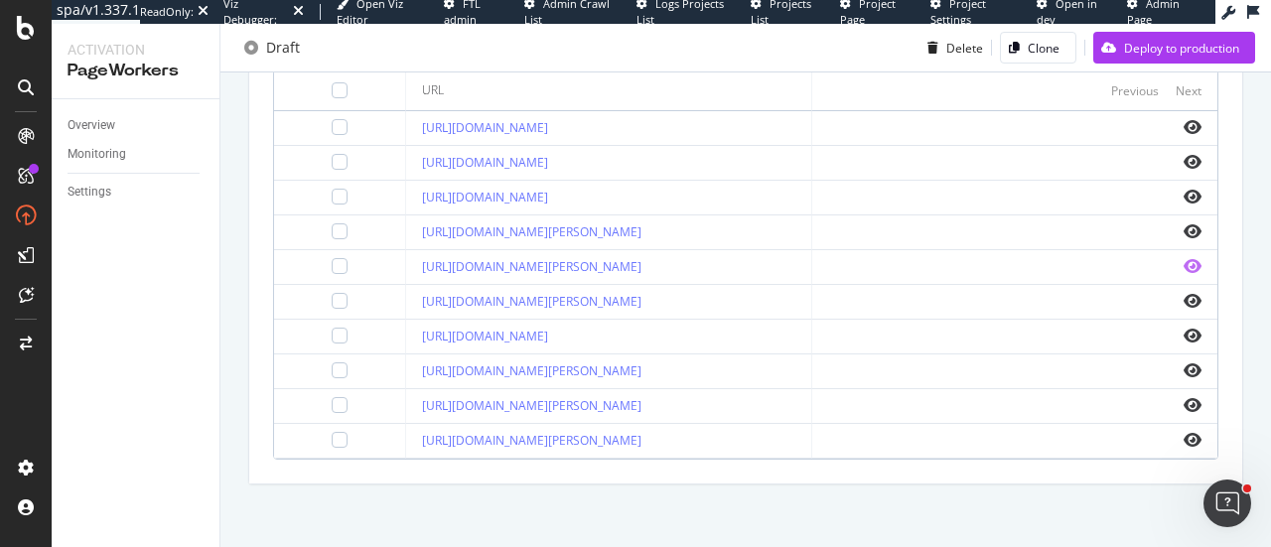
click at [1184, 265] on icon "eye" at bounding box center [1193, 266] width 18 height 16
click at [1184, 293] on icon "eye" at bounding box center [1193, 301] width 18 height 16
click at [1184, 156] on icon "eye" at bounding box center [1193, 162] width 18 height 16
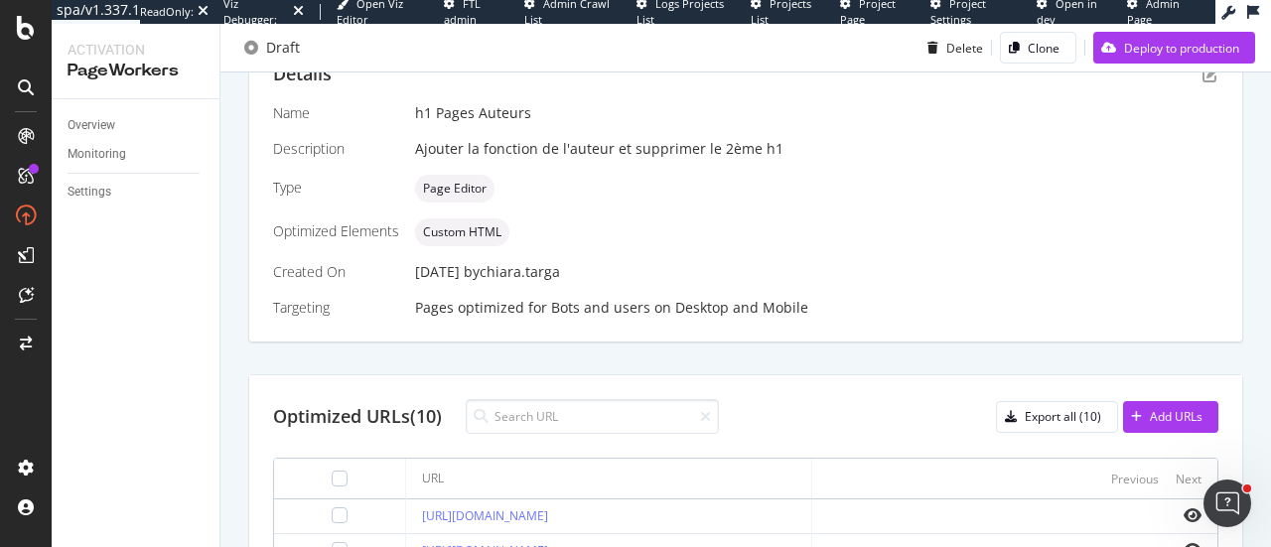
scroll to position [323, 0]
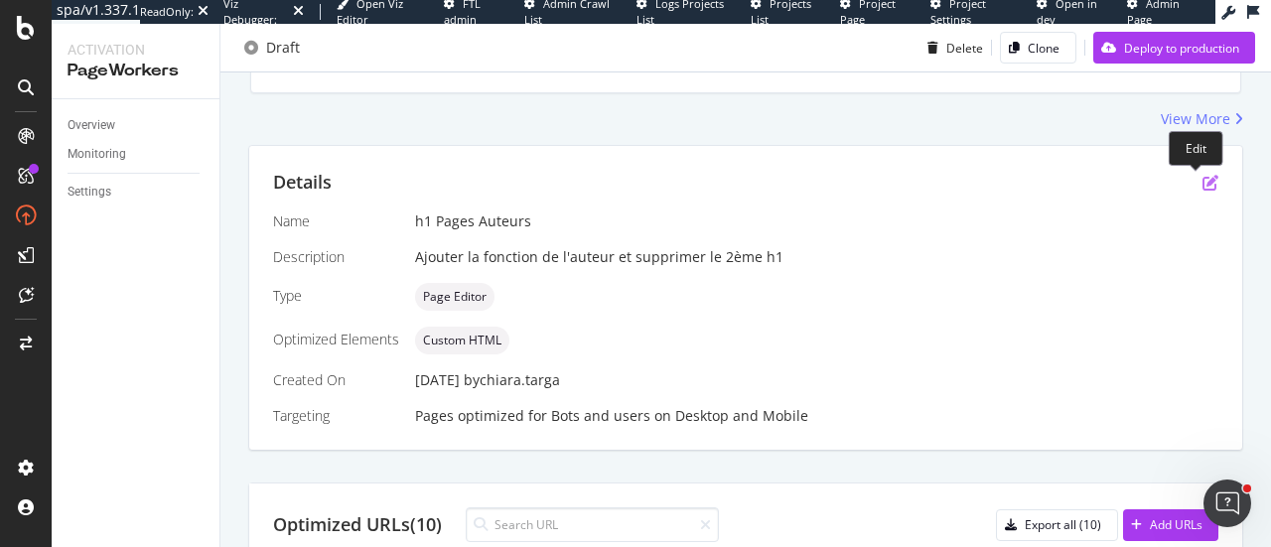
click at [1202, 184] on icon "pen-to-square" at bounding box center [1210, 183] width 16 height 16
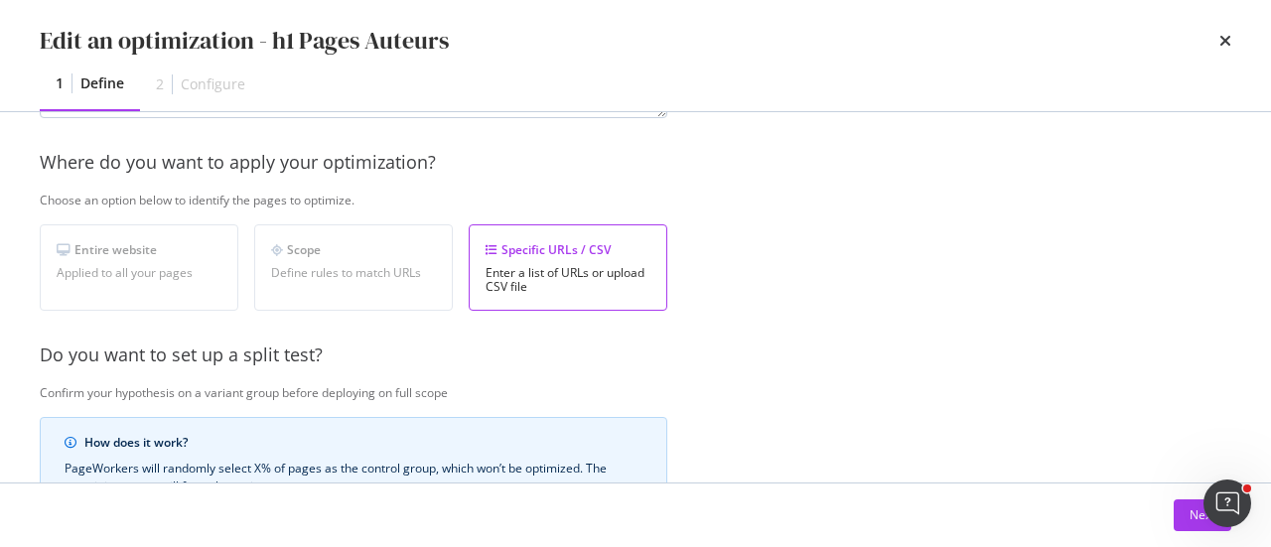
scroll to position [99, 0]
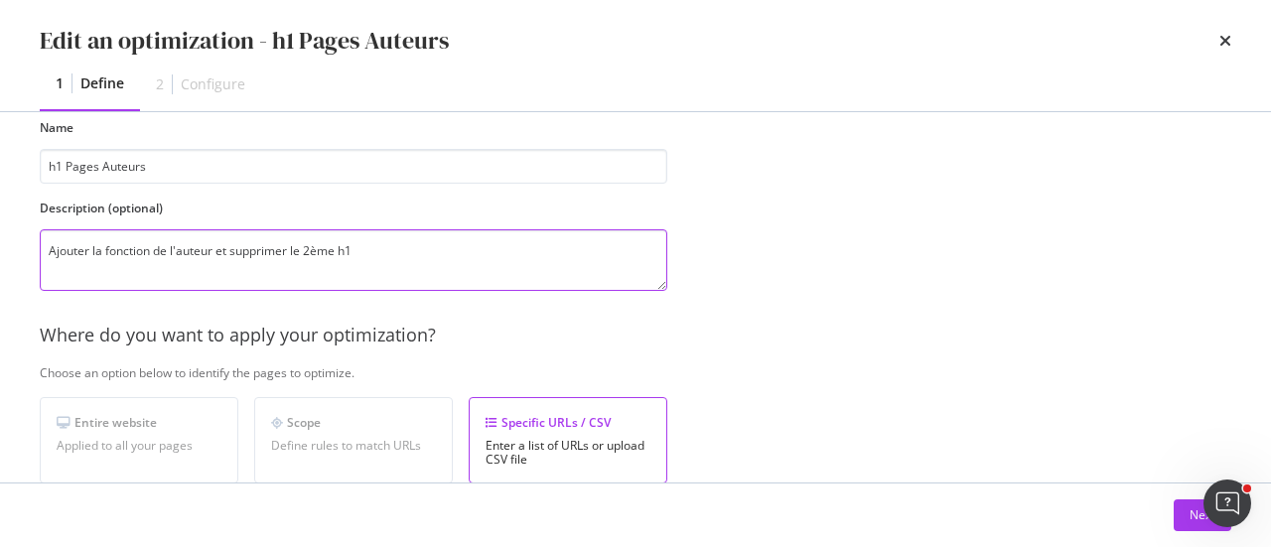
drag, startPoint x: 363, startPoint y: 251, endPoint x: 461, endPoint y: 251, distance: 97.3
click at [461, 251] on textarea "Ajouter la fonction de l'auteur et supprimer le 2ème h1" at bounding box center [354, 260] width 628 height 62
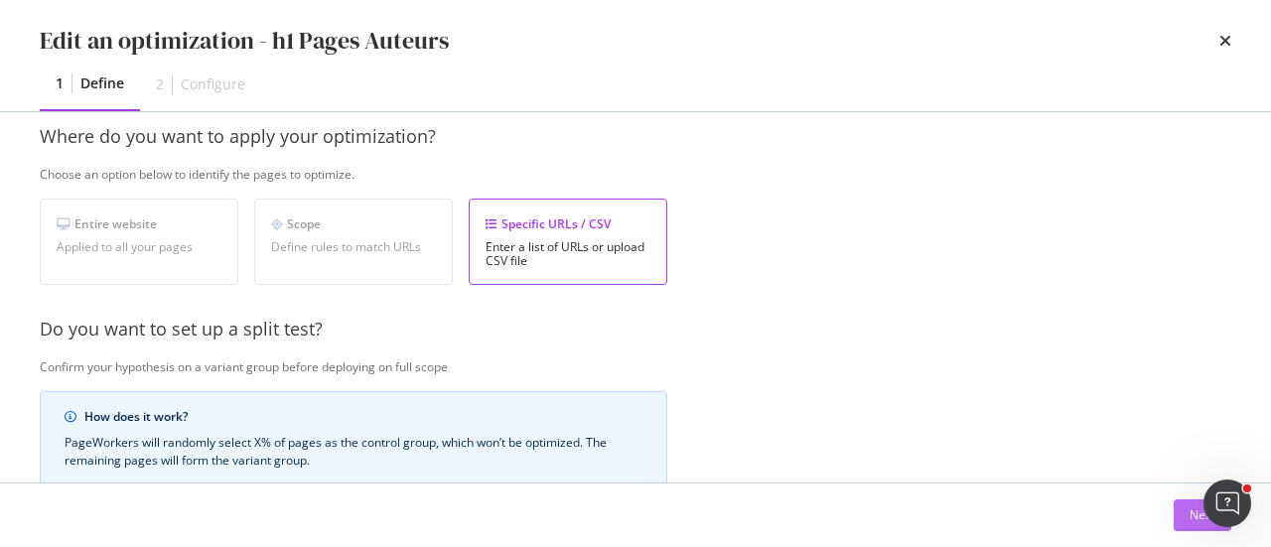
type textarea "Ajouter la fonction de l'auteur"
click at [1182, 511] on button "Next" at bounding box center [1203, 515] width 58 height 32
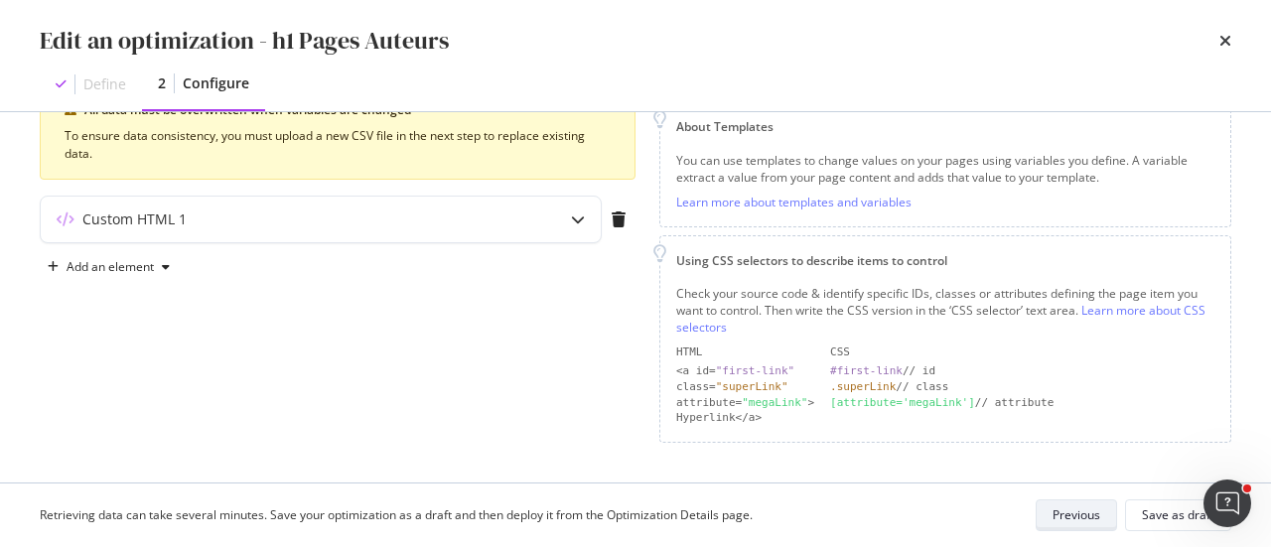
scroll to position [270, 0]
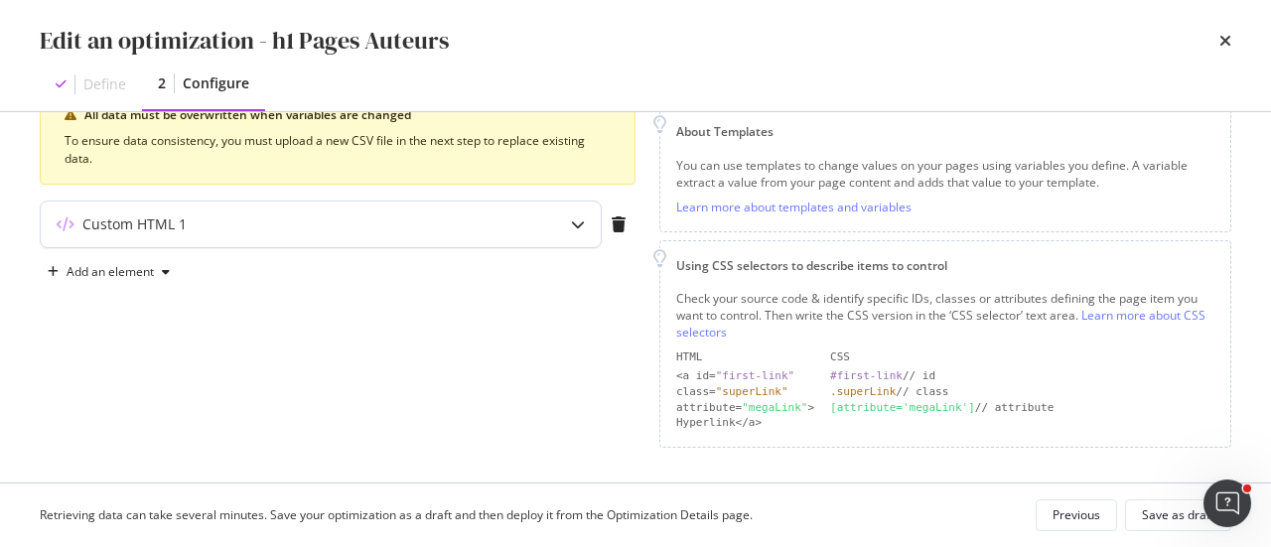
click at [579, 222] on icon "modal" at bounding box center [578, 224] width 14 height 14
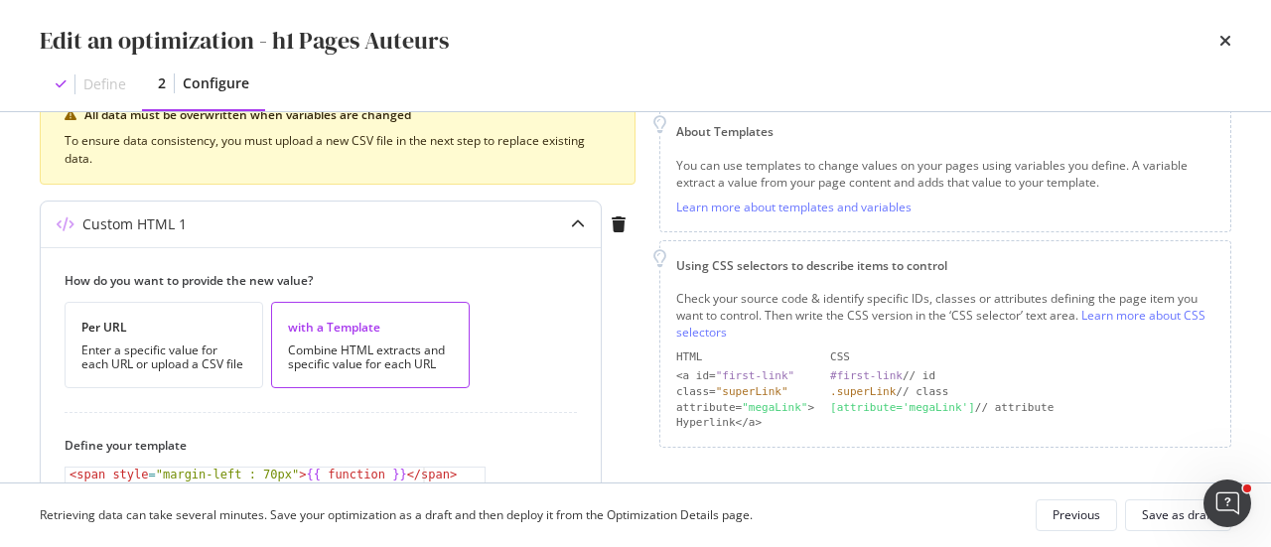
scroll to position [369, 0]
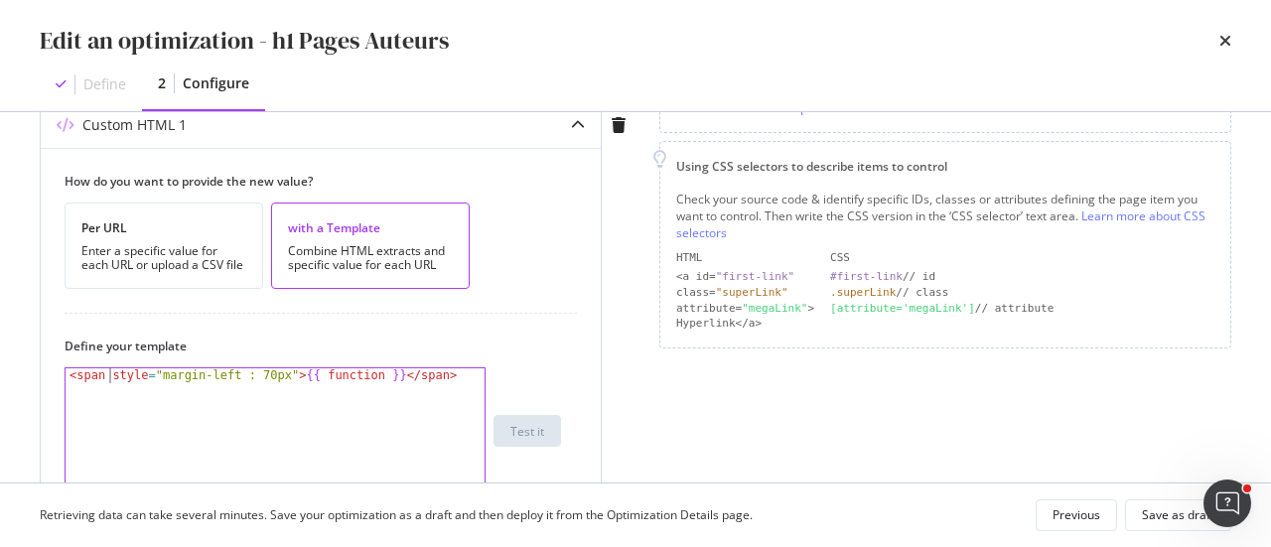
click at [107, 374] on div "< span style = "margin-left : 70px" > {{ function }} </ span >" at bounding box center [276, 446] width 421 height 156
drag, startPoint x: 157, startPoint y: 378, endPoint x: 270, endPoint y: 374, distance: 113.3
click at [270, 374] on div "< span style = "margin-left : 70px" > {{ function }} </ span >" at bounding box center [276, 446] width 421 height 156
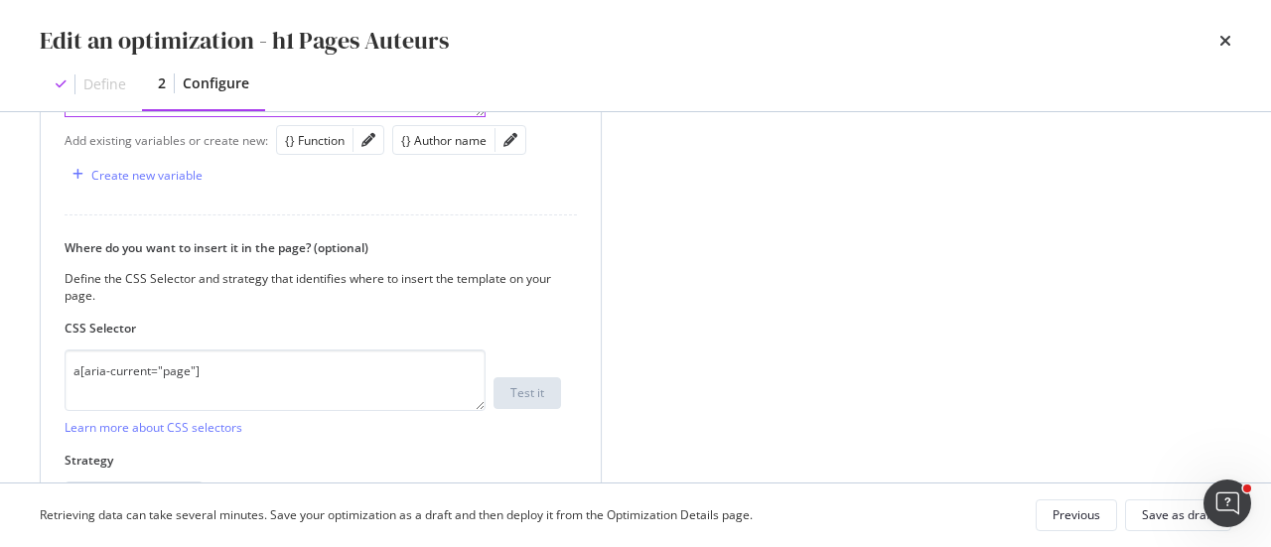
scroll to position [767, 0]
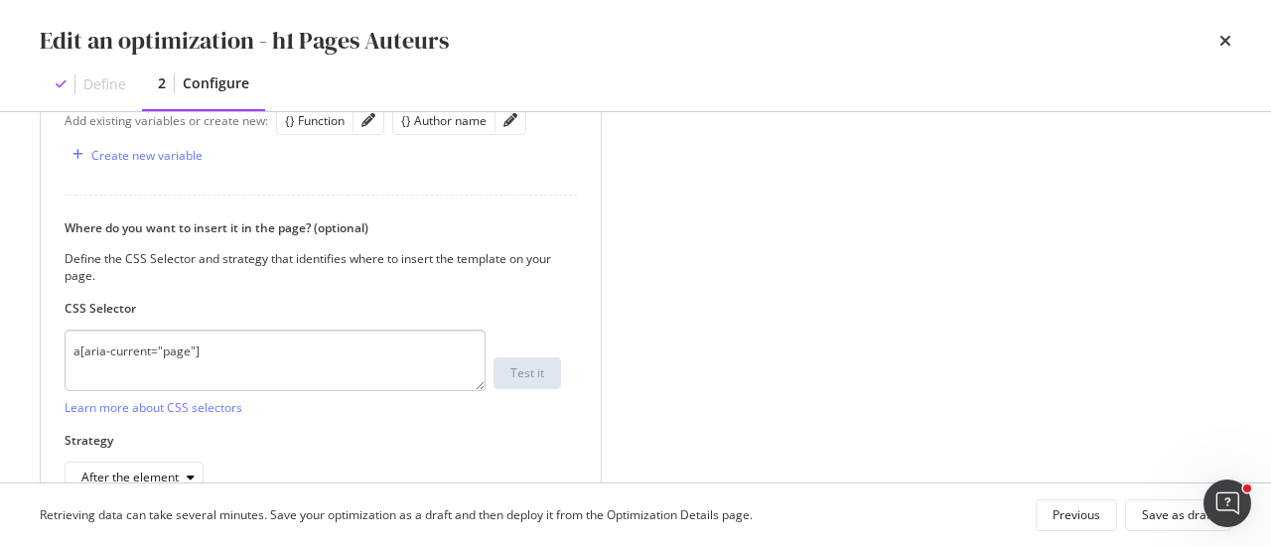
type textarea "<span style="quthor-name">{{ function }}</span>"
drag, startPoint x: 327, startPoint y: 349, endPoint x: 50, endPoint y: 349, distance: 277.0
click at [50, 349] on div "How do you want to provide the new value? Per URL Enter a specific value for ea…" at bounding box center [321, 134] width 560 height 767
type textarea "h1"
click at [169, 472] on div "After the element" at bounding box center [129, 478] width 97 height 12
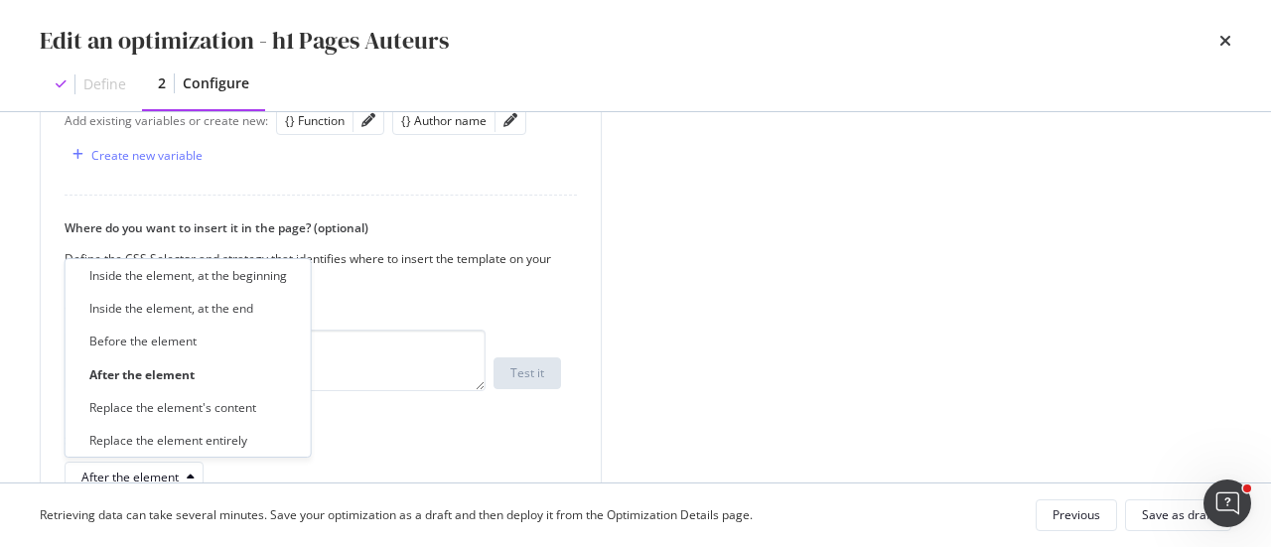
click at [171, 322] on div "Inside the element, at the beginning Inside the element, at the end Before the …" at bounding box center [187, 358] width 229 height 190
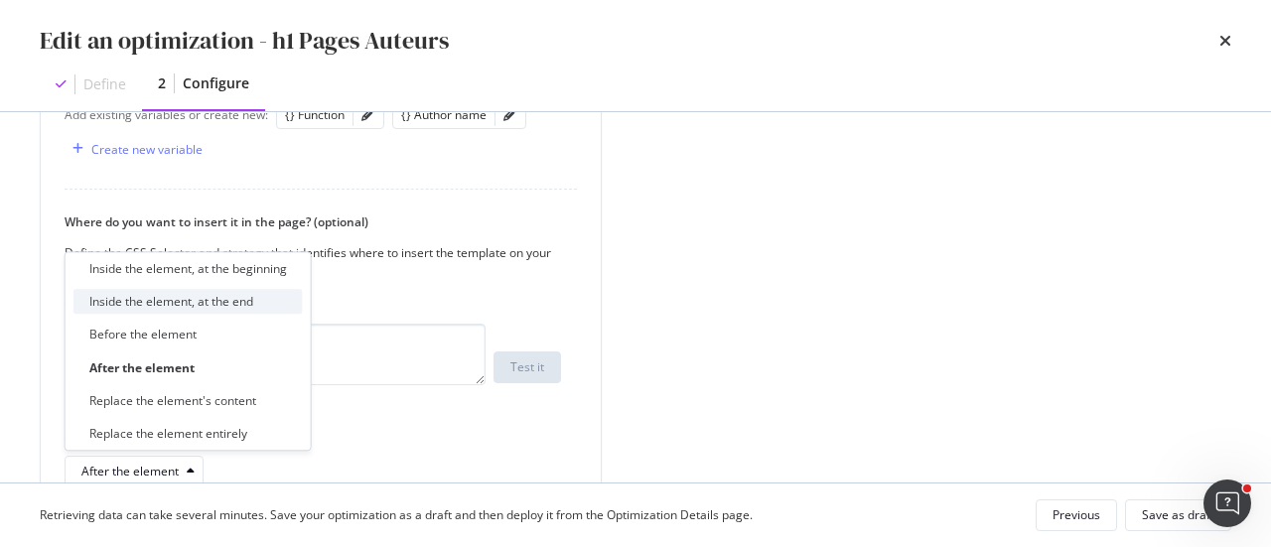
click at [173, 311] on div "Inside the element, at the end" at bounding box center [187, 302] width 229 height 25
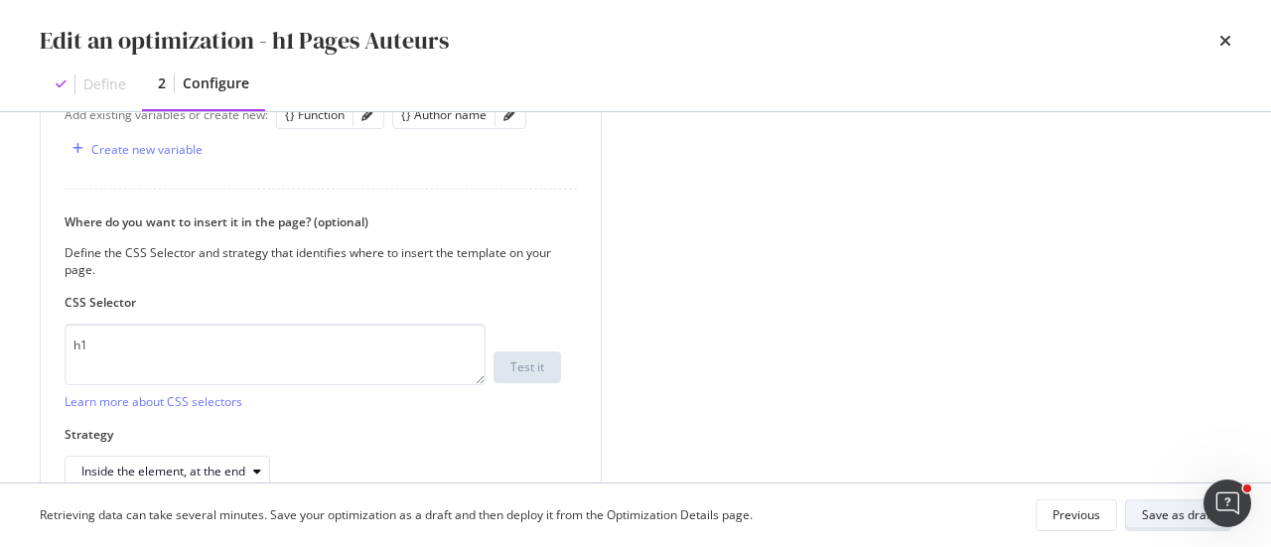
click at [1159, 510] on div "Save as draft" at bounding box center [1178, 514] width 72 height 17
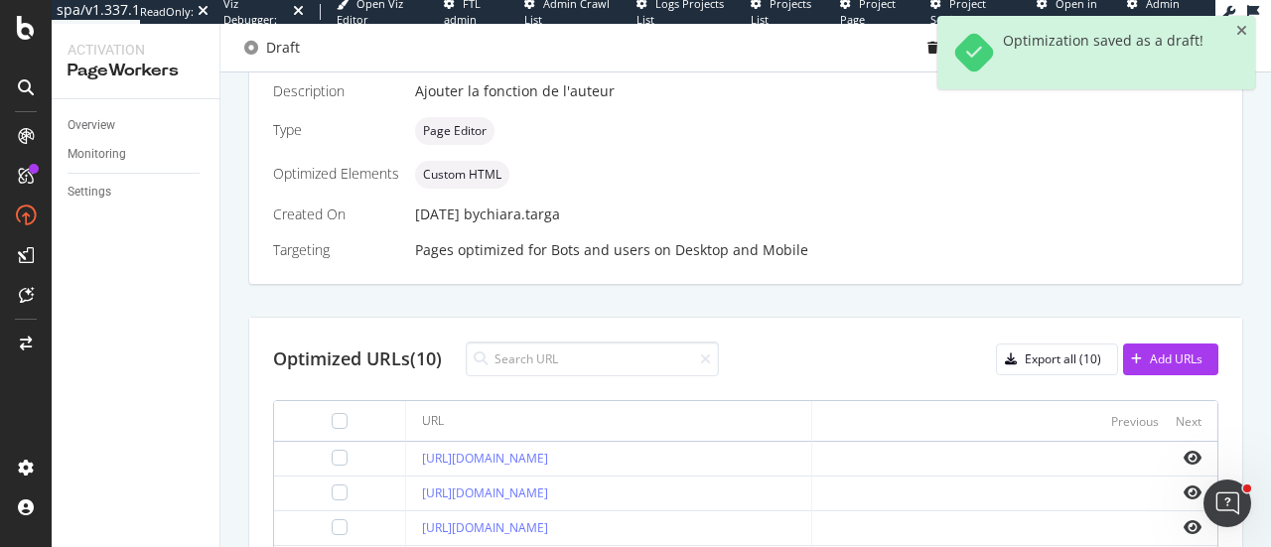
scroll to position [521, 0]
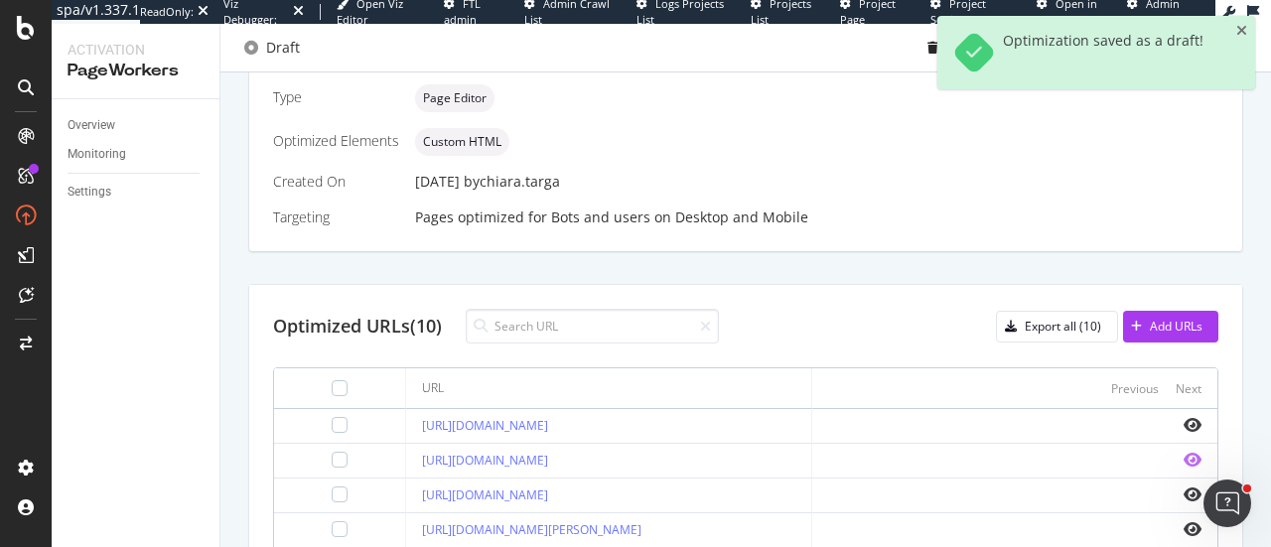
click at [1184, 458] on icon "eye" at bounding box center [1193, 460] width 18 height 16
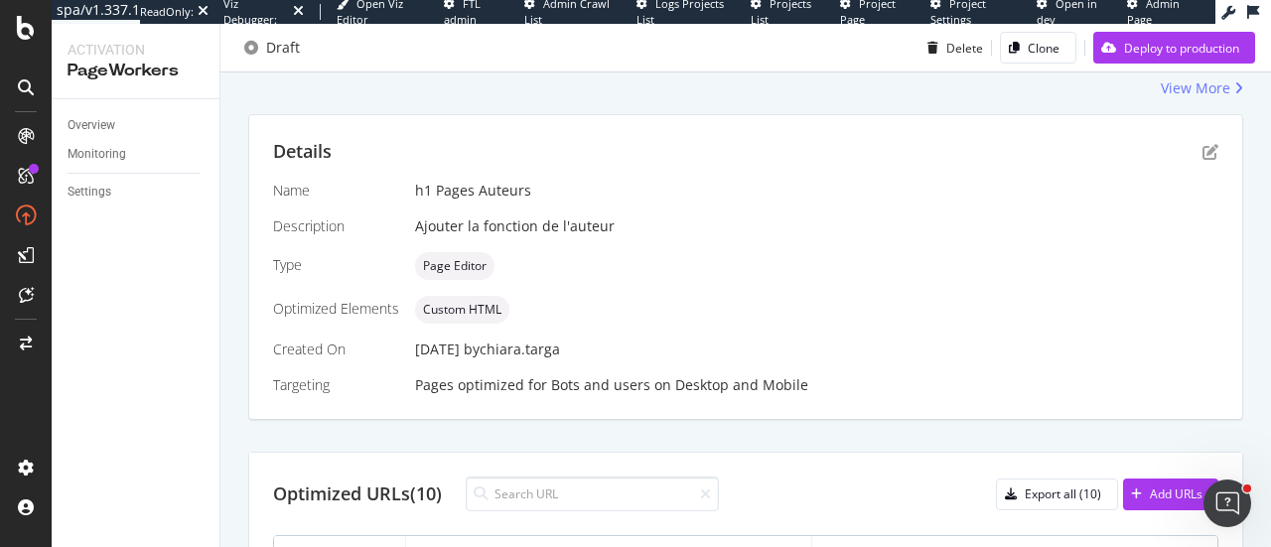
scroll to position [223, 0]
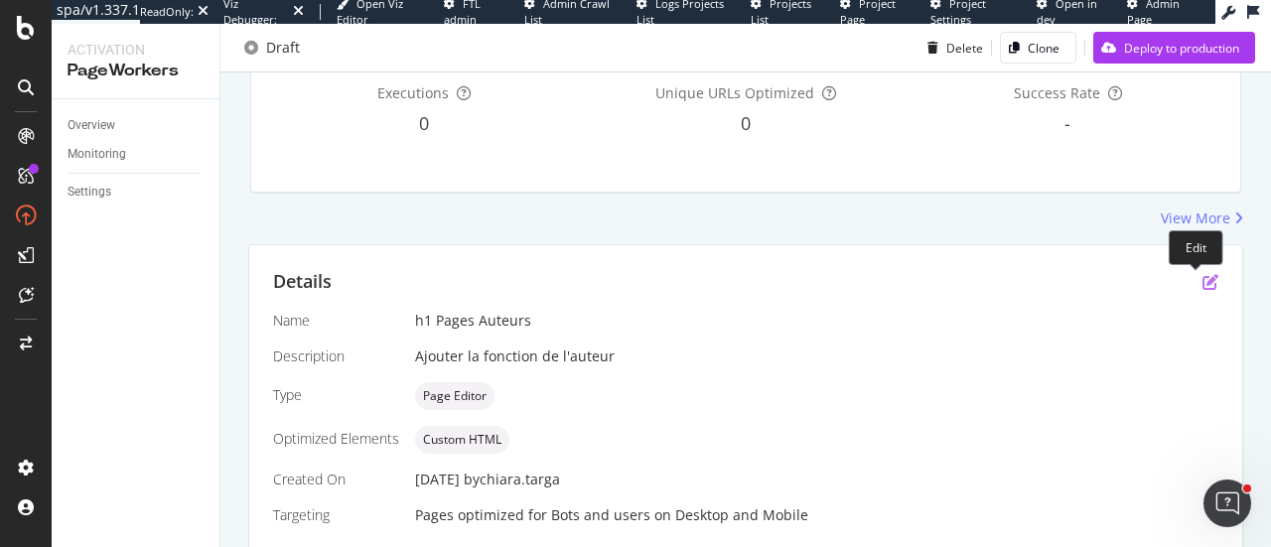
click at [1202, 284] on icon "pen-to-square" at bounding box center [1210, 282] width 16 height 16
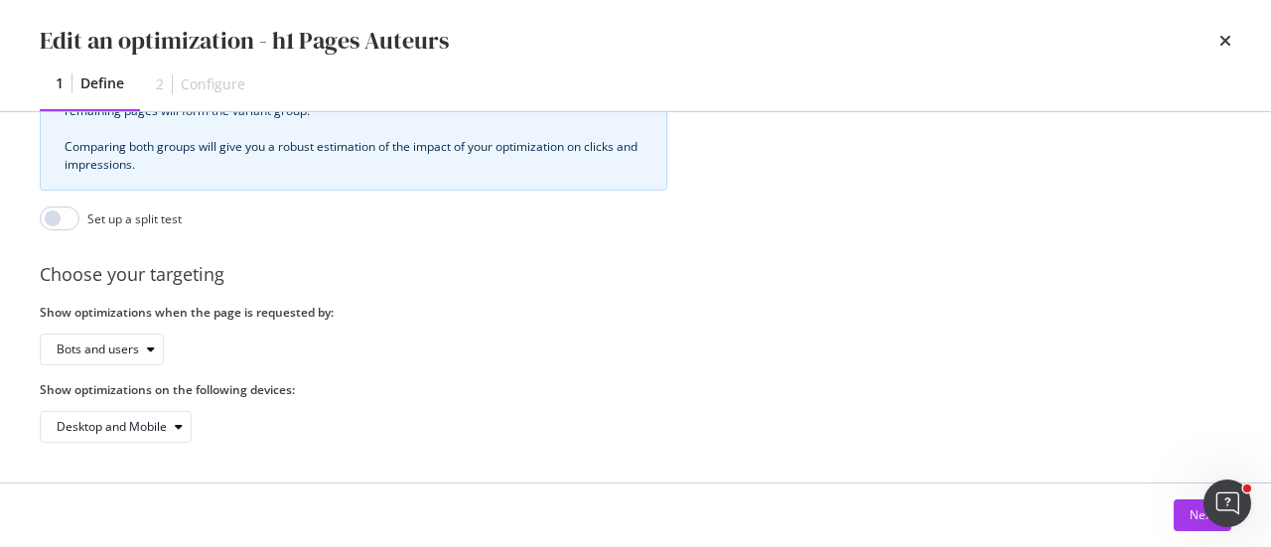
scroll to position [659, 0]
click at [1185, 507] on button "Next" at bounding box center [1203, 515] width 58 height 32
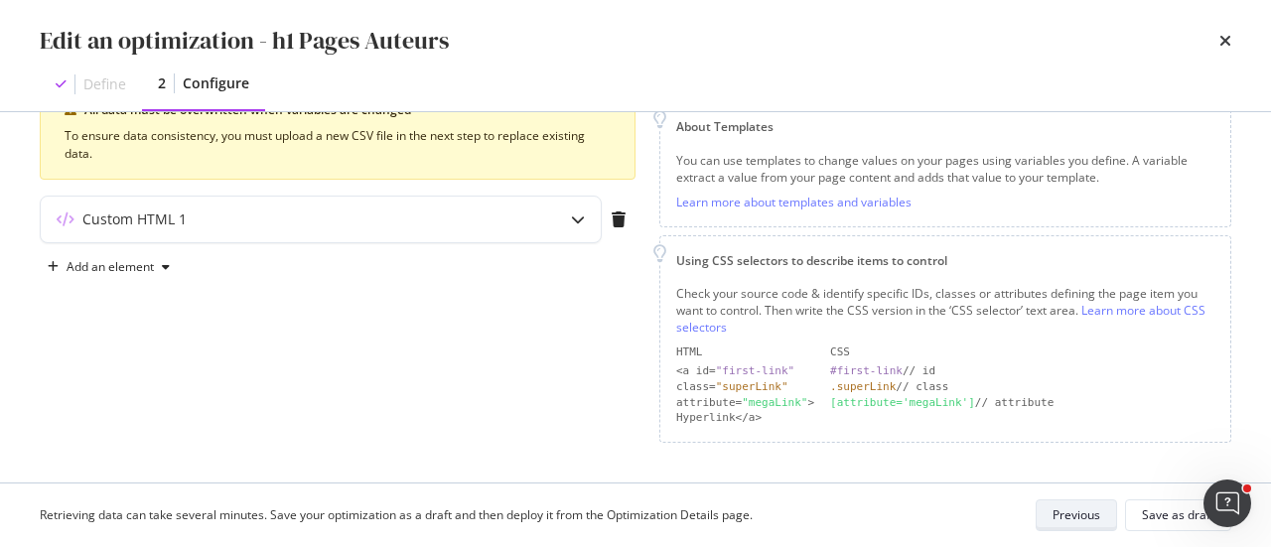
scroll to position [270, 0]
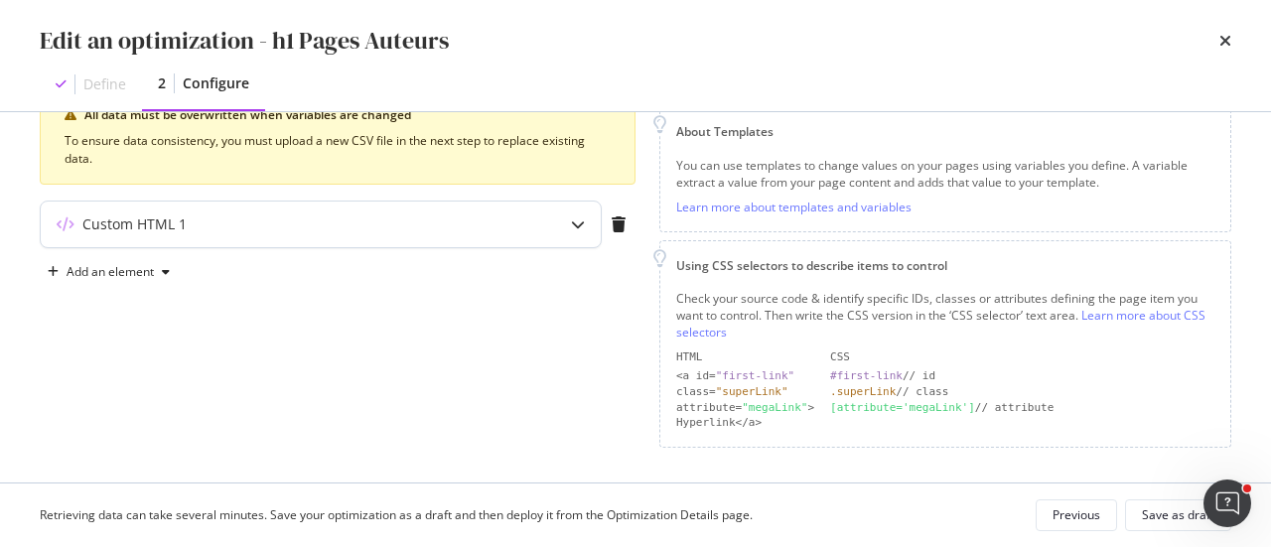
click at [580, 208] on div "modal" at bounding box center [578, 225] width 46 height 46
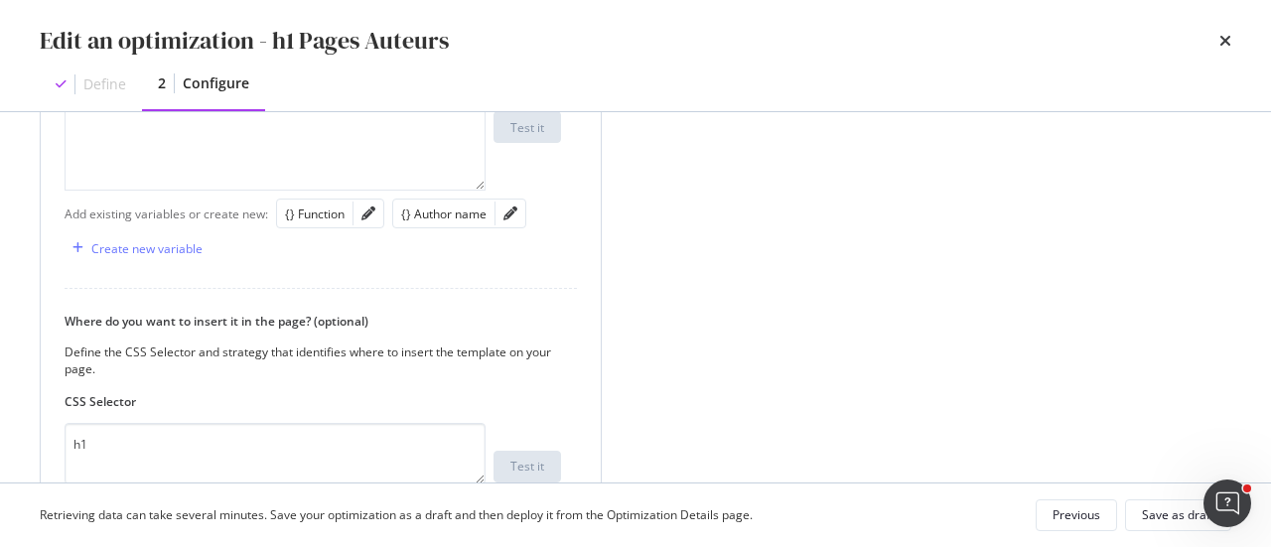
scroll to position [767, 0]
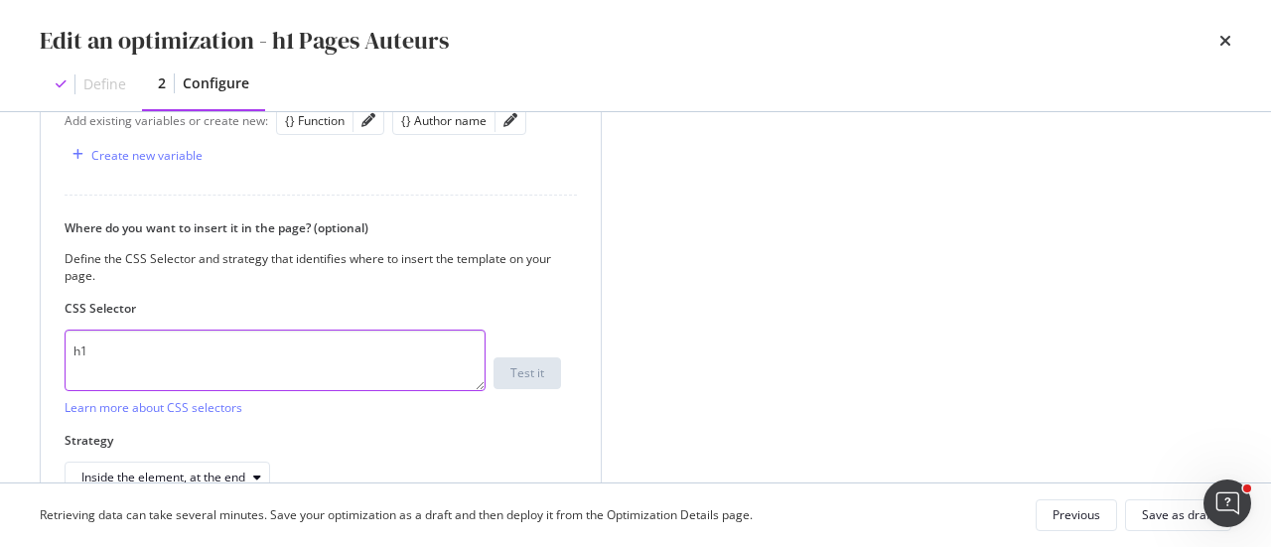
click at [261, 370] on textarea "h1" at bounding box center [275, 361] width 421 height 62
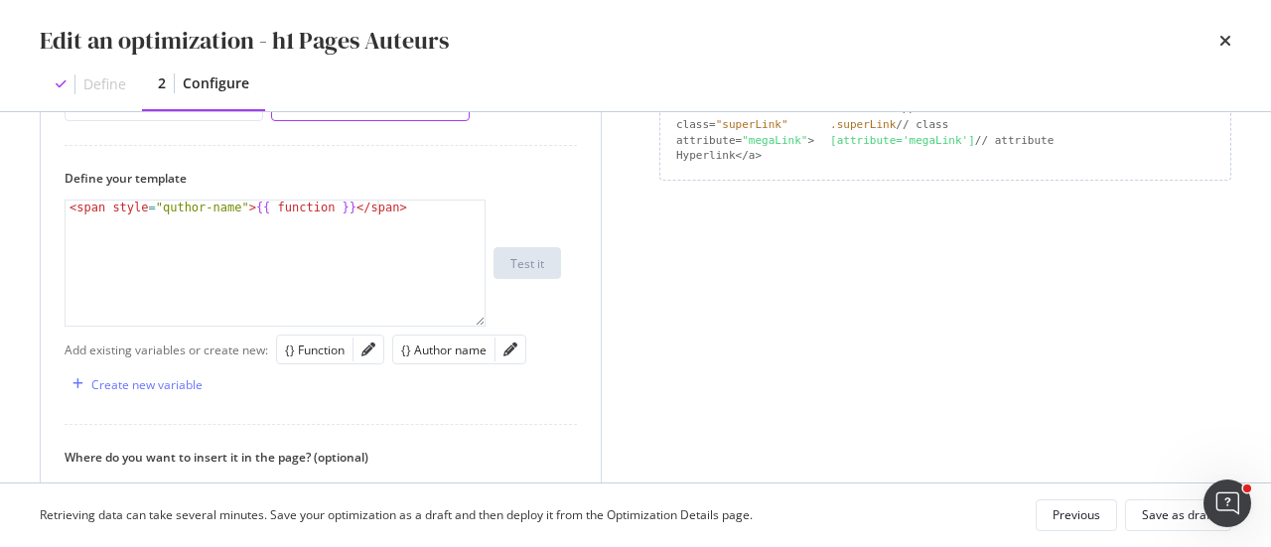
scroll to position [469, 0]
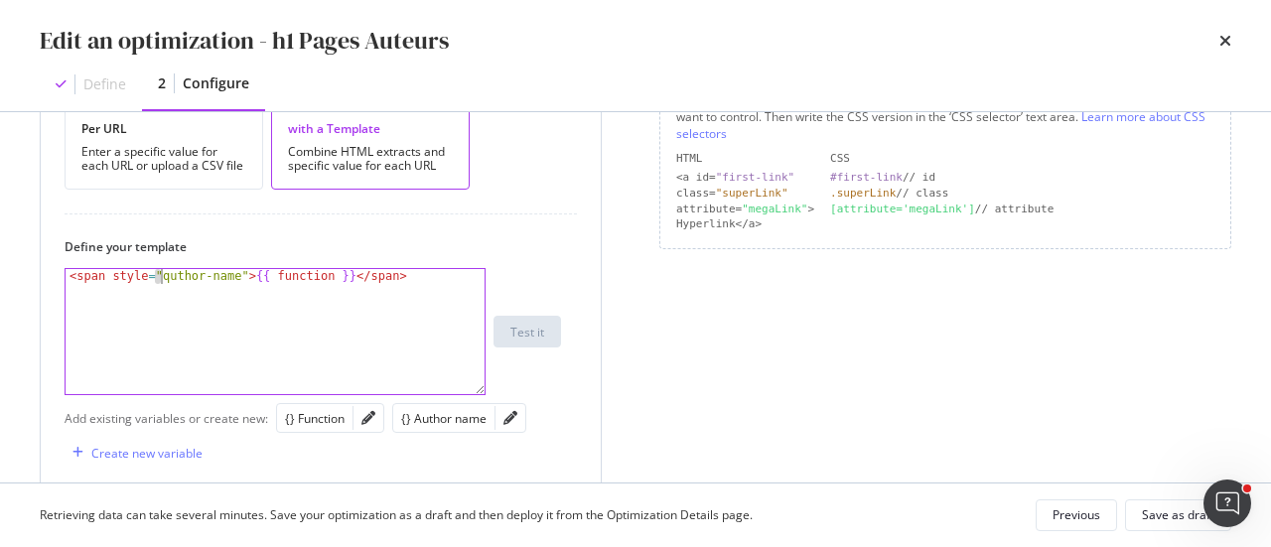
click at [159, 272] on div "< span style = "quthor-name" > {{ function }} </ span >" at bounding box center [276, 347] width 421 height 156
click at [69, 277] on div "< span style = "author-name" > {{ function }} </ span >" at bounding box center [276, 347] width 421 height 156
type textarea "</br><span style="author-name">{{ function }}</span>"
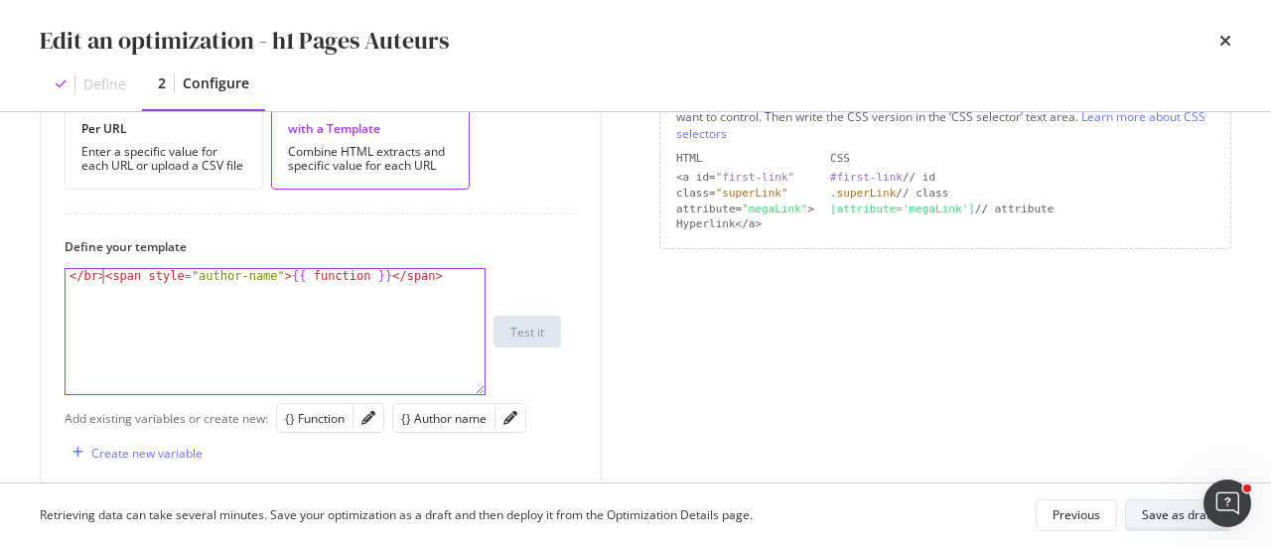
click at [1147, 516] on div "Save as draft" at bounding box center [1178, 514] width 72 height 17
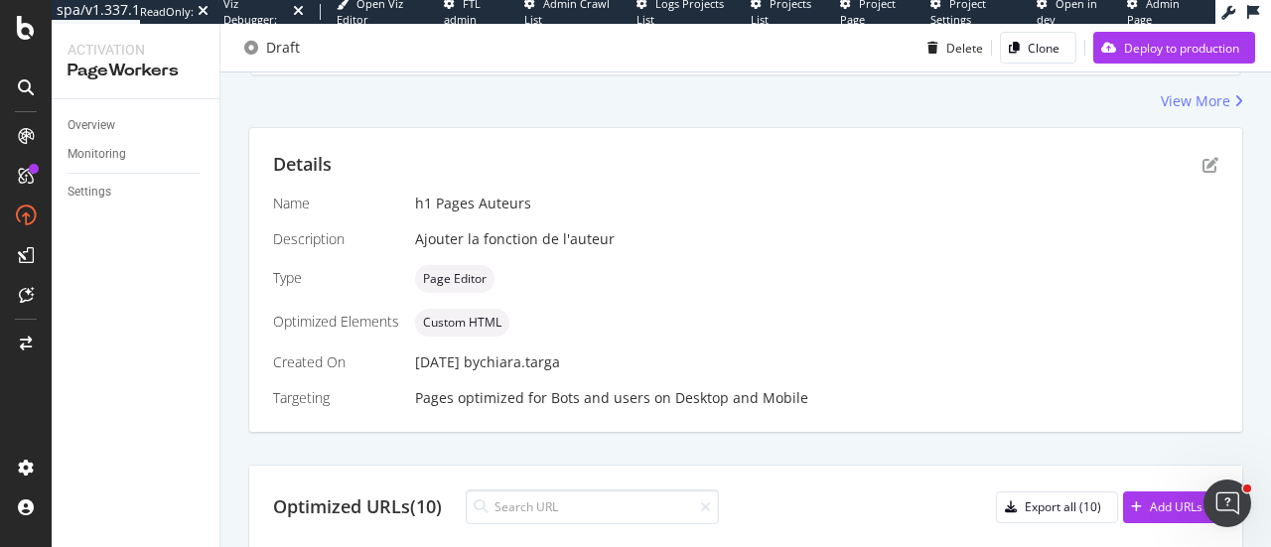
scroll to position [422, 0]
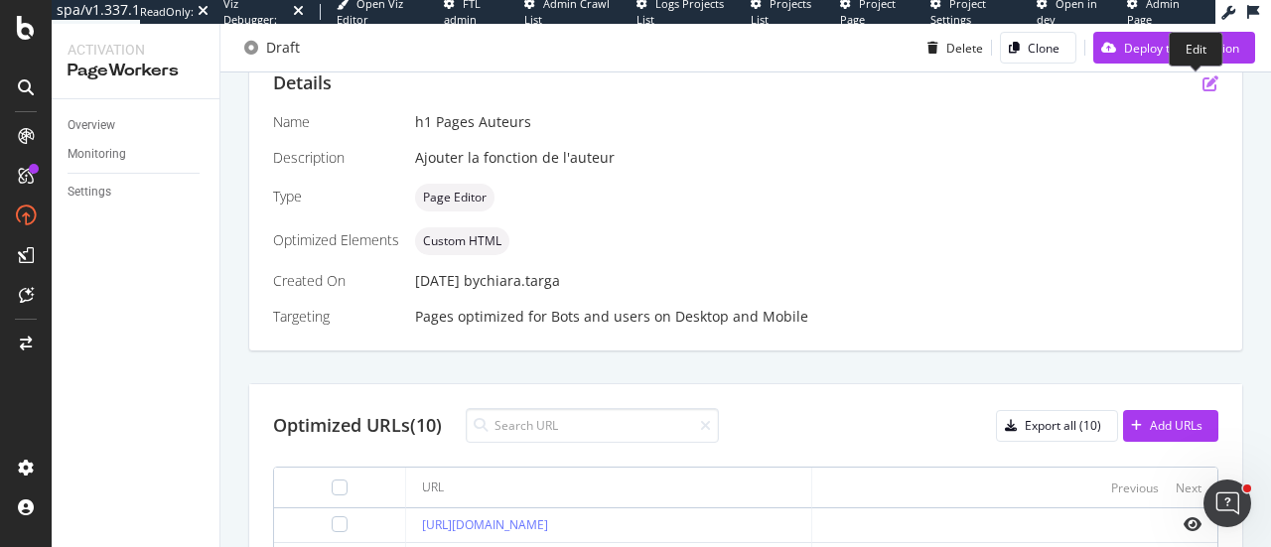
click at [1202, 90] on icon "pen-to-square" at bounding box center [1210, 83] width 16 height 16
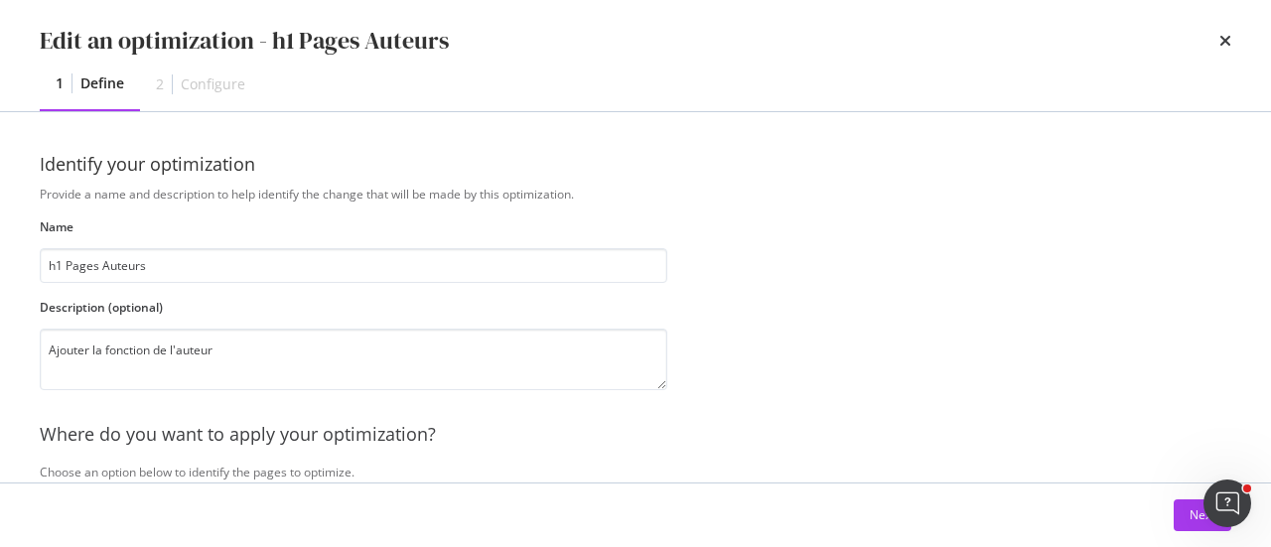
click at [1217, 43] on div "Edit an optimization - h1 Pages Auteurs" at bounding box center [636, 41] width 1192 height 34
click at [1227, 43] on icon "times" at bounding box center [1225, 41] width 12 height 16
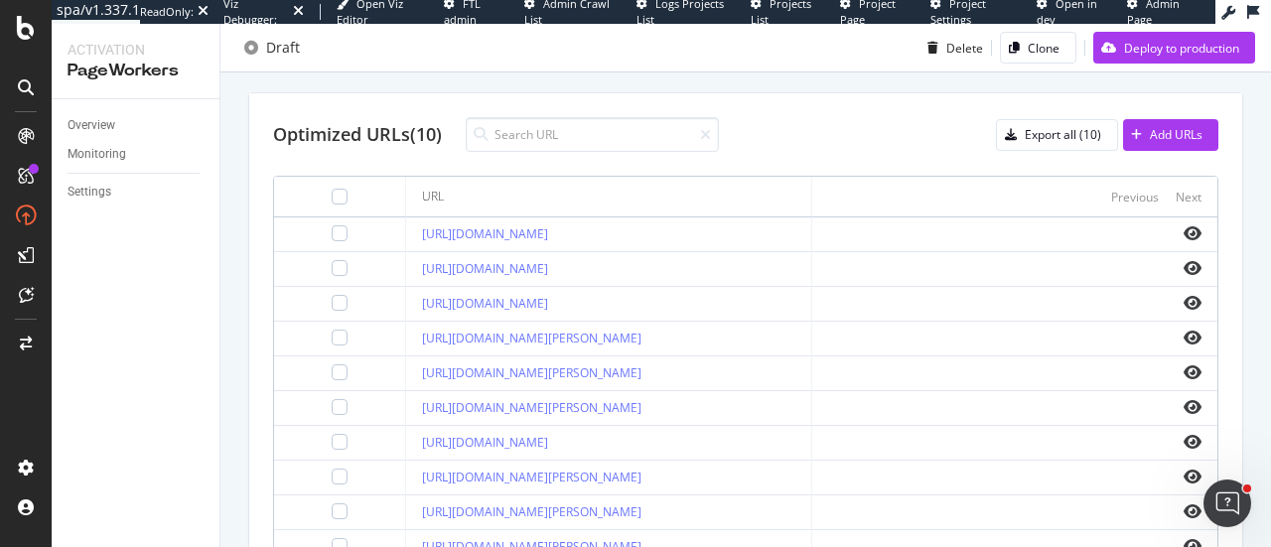
scroll to position [720, 0]
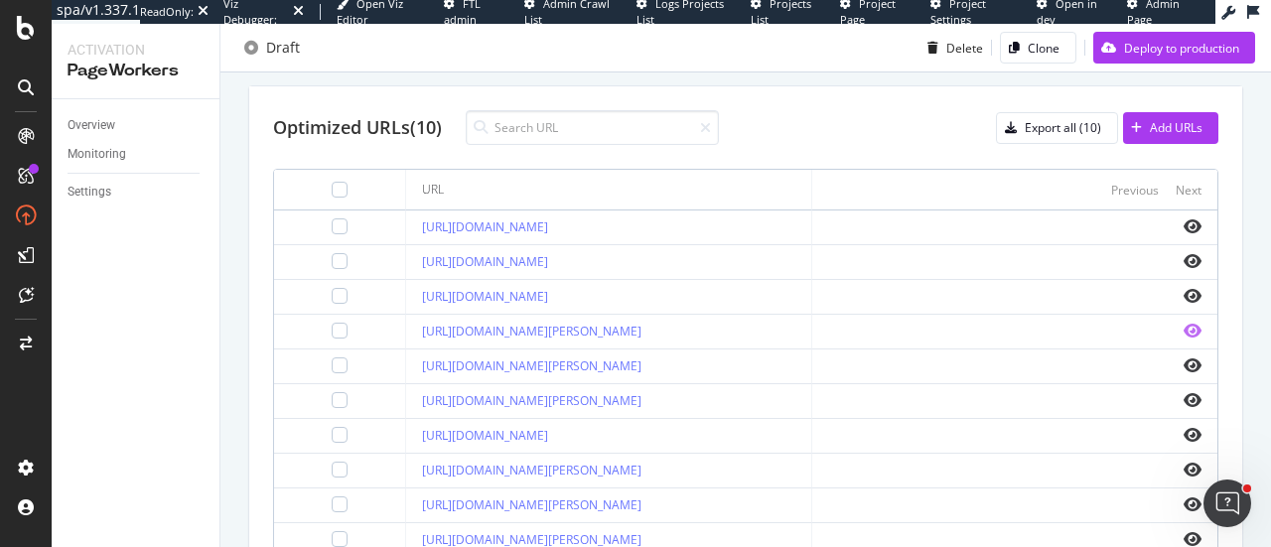
click at [1184, 324] on icon "eye" at bounding box center [1193, 331] width 18 height 16
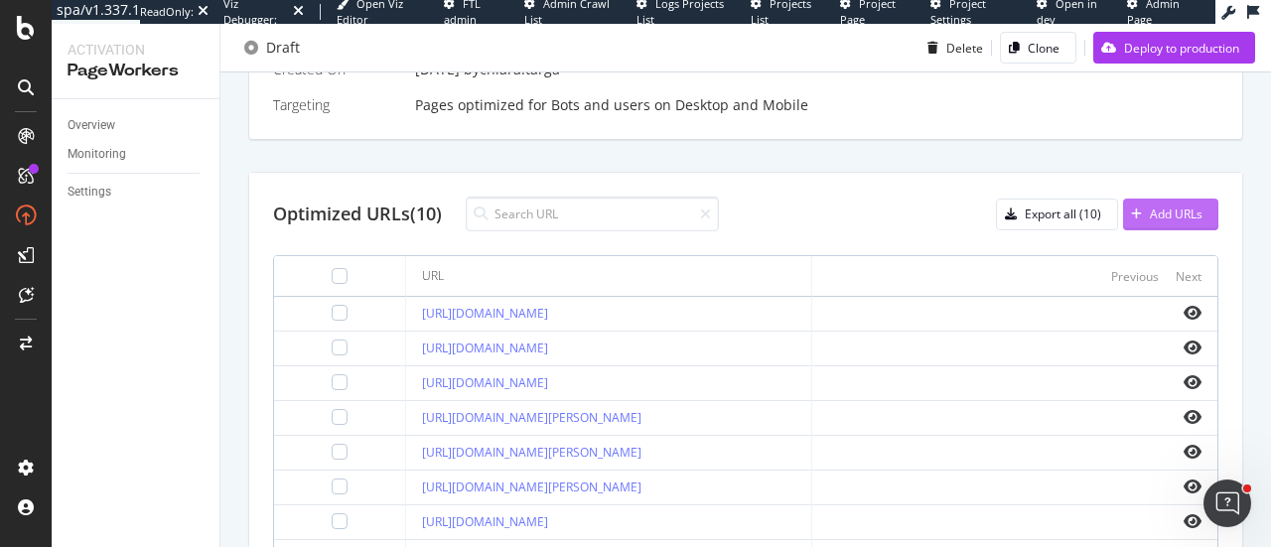
scroll to position [422, 0]
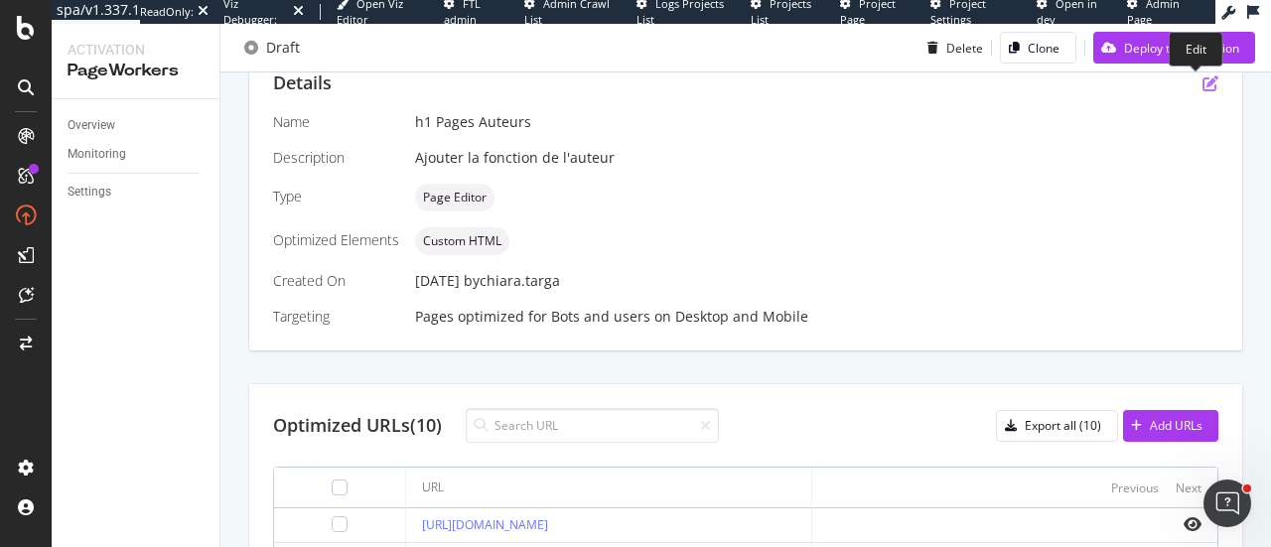
click at [1202, 89] on icon "pen-to-square" at bounding box center [1210, 83] width 16 height 16
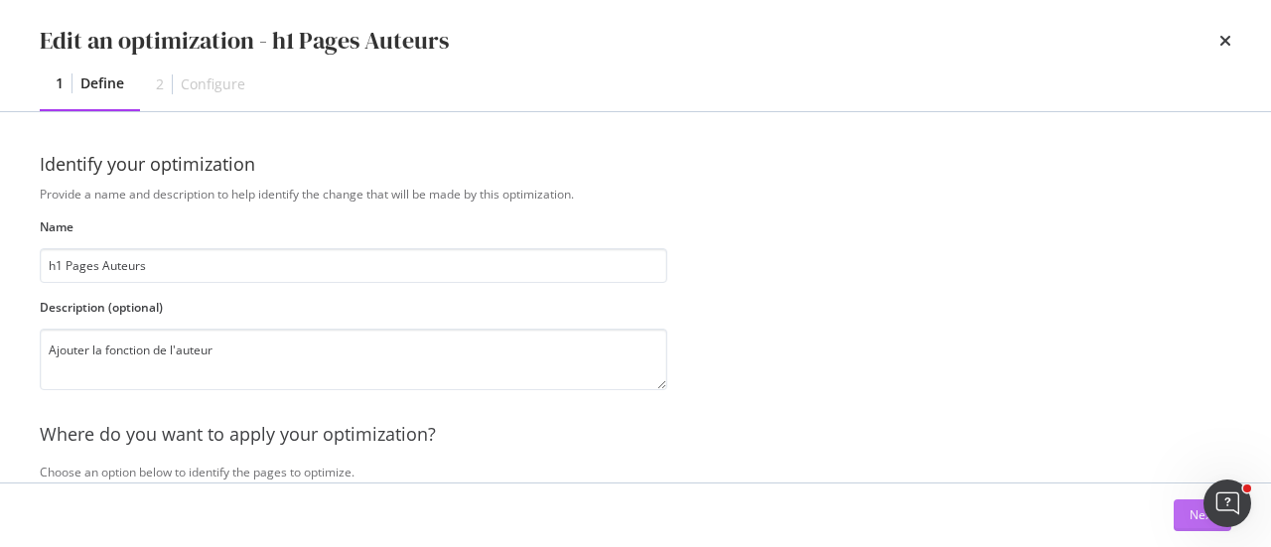
click at [1177, 513] on button "Next" at bounding box center [1203, 515] width 58 height 32
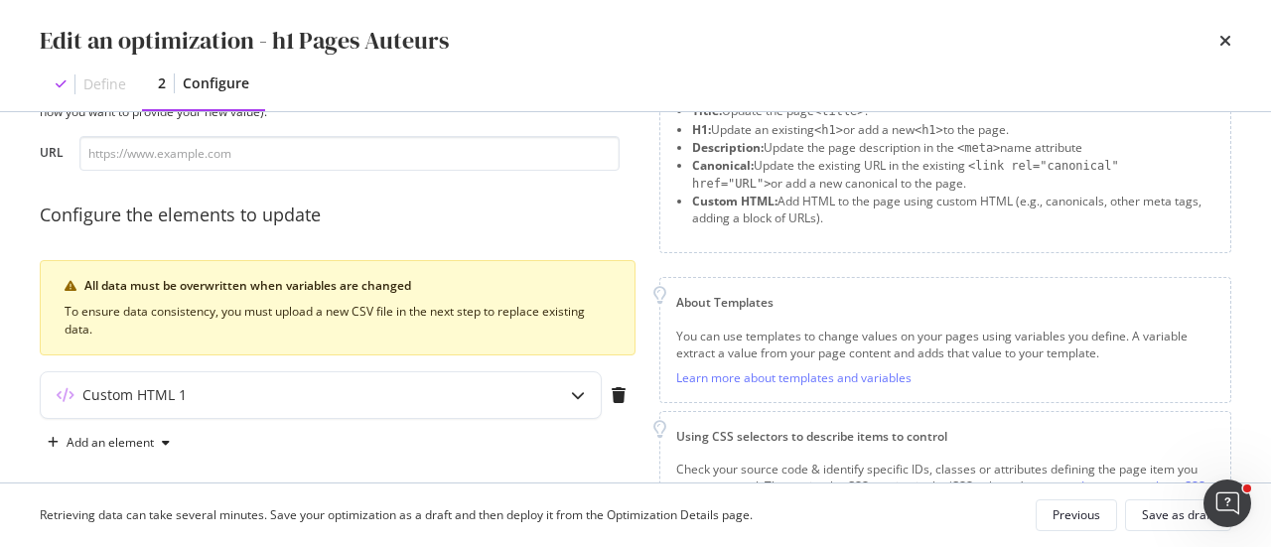
scroll to position [270, 0]
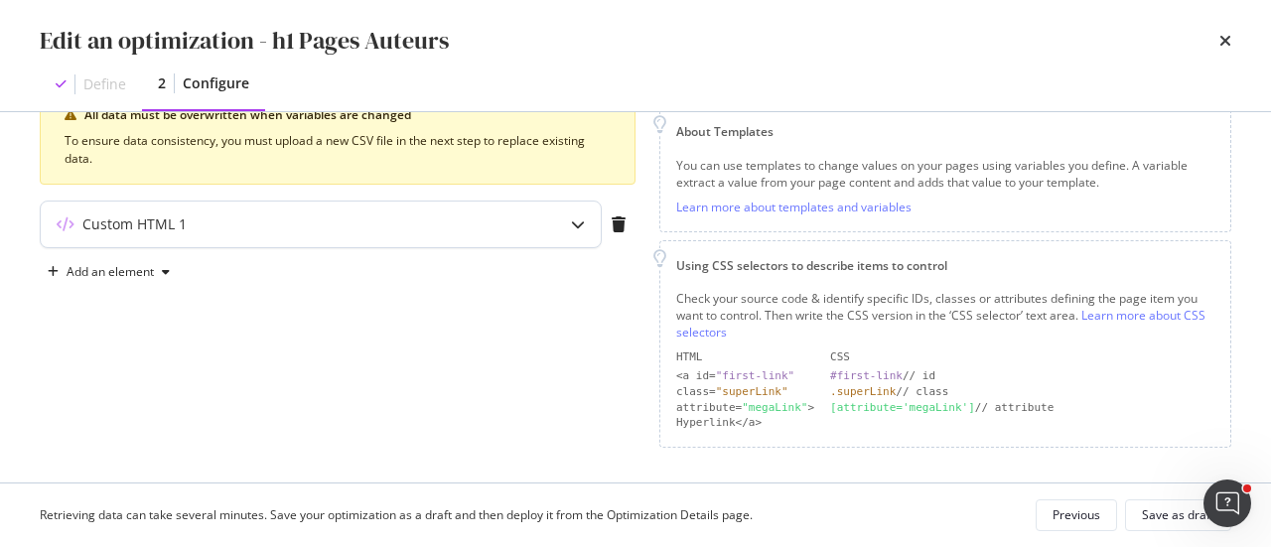
click at [572, 222] on icon "modal" at bounding box center [578, 224] width 14 height 14
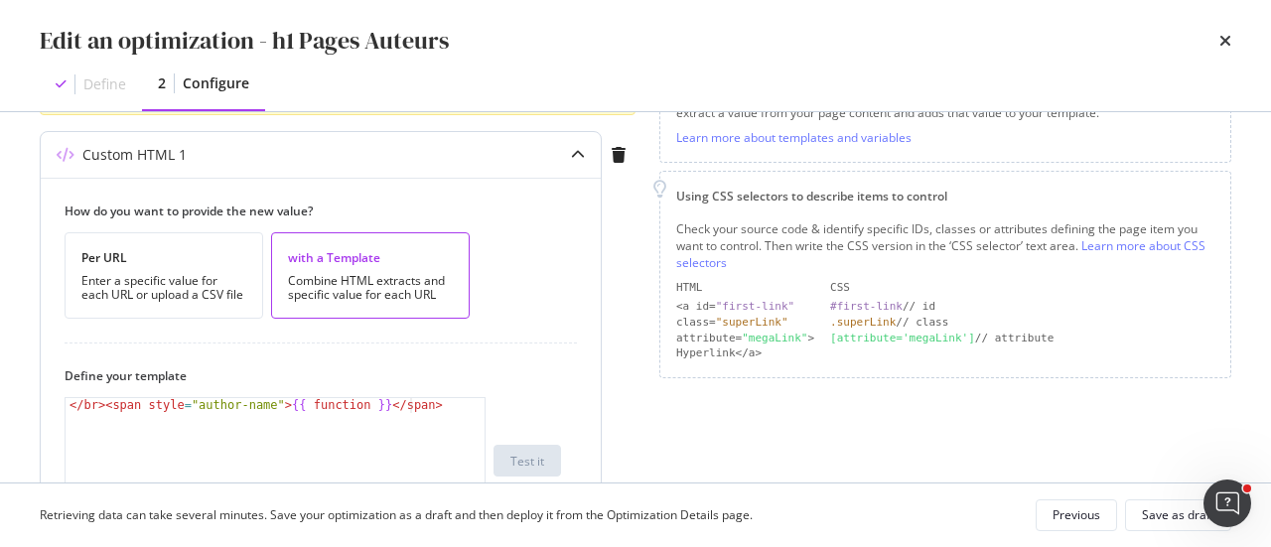
scroll to position [369, 0]
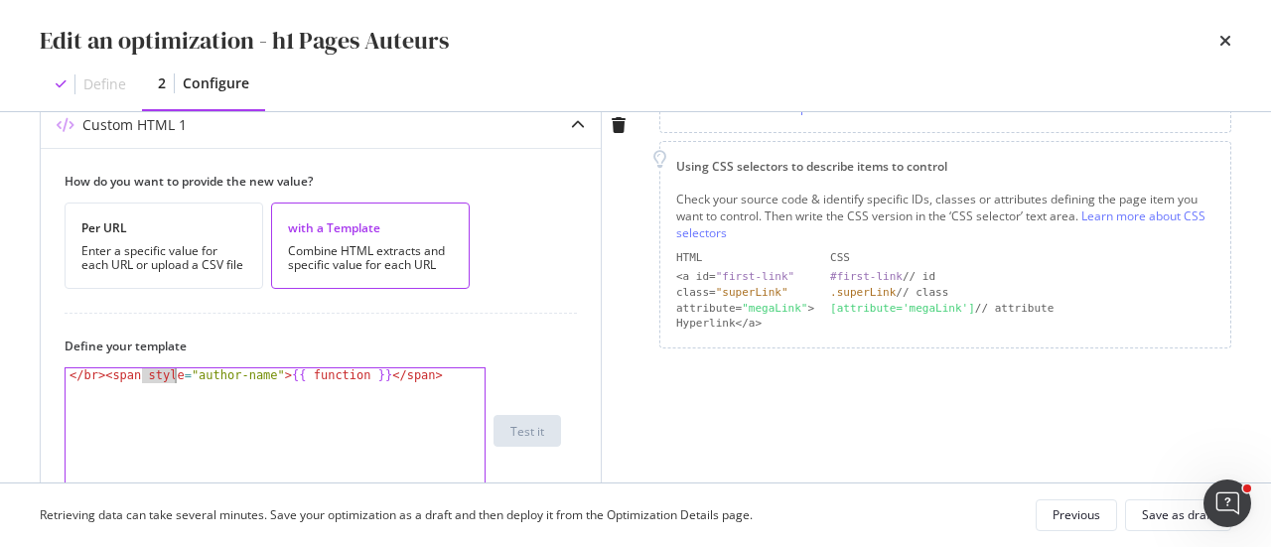
drag, startPoint x: 144, startPoint y: 372, endPoint x: 172, endPoint y: 370, distance: 27.9
click at [172, 370] on div "</ br > < span style = "author-name" > {{ function }} </ span >" at bounding box center [276, 446] width 421 height 156
type textarea "</br><span class="author-name">{{ function }}</span>"
click at [1173, 527] on div "Save as draft" at bounding box center [1178, 515] width 72 height 28
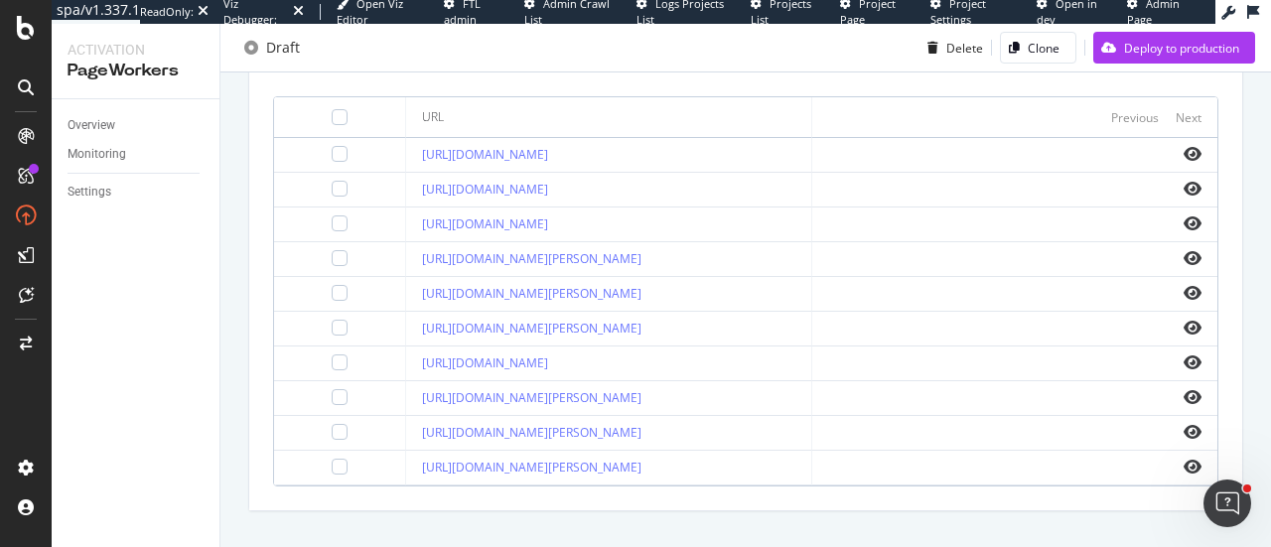
scroll to position [819, 0]
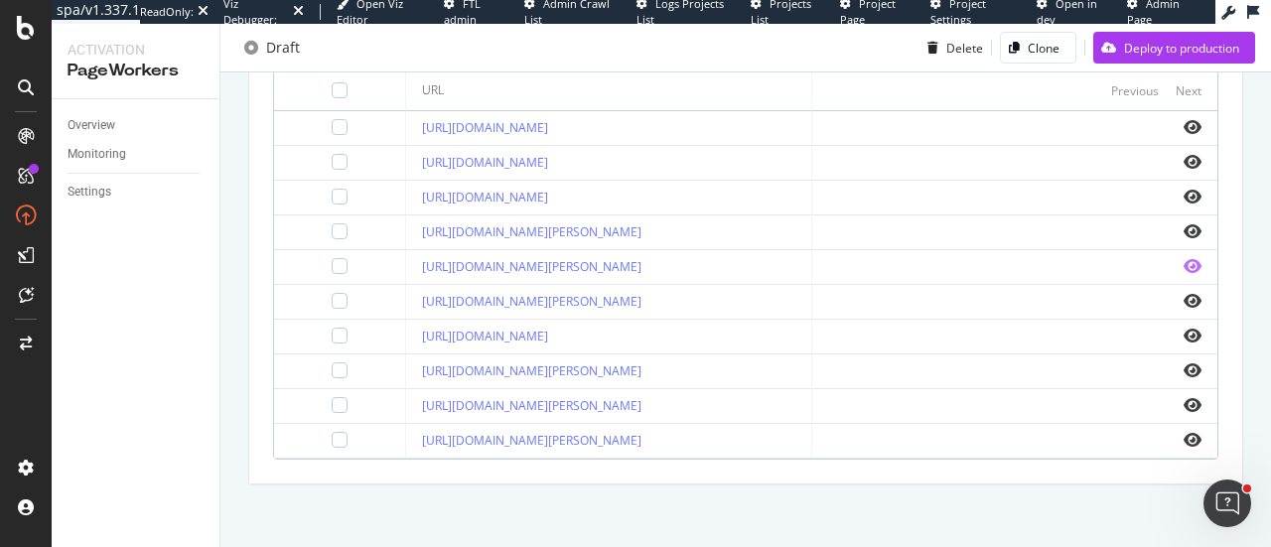
click at [1184, 261] on icon "eye" at bounding box center [1193, 266] width 18 height 16
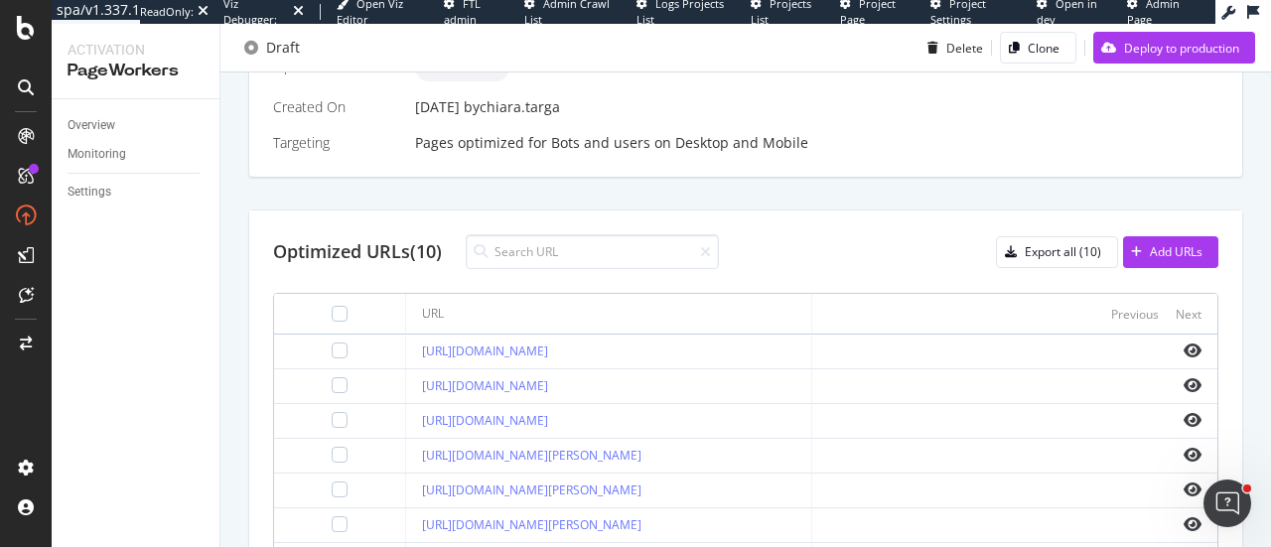
scroll to position [422, 0]
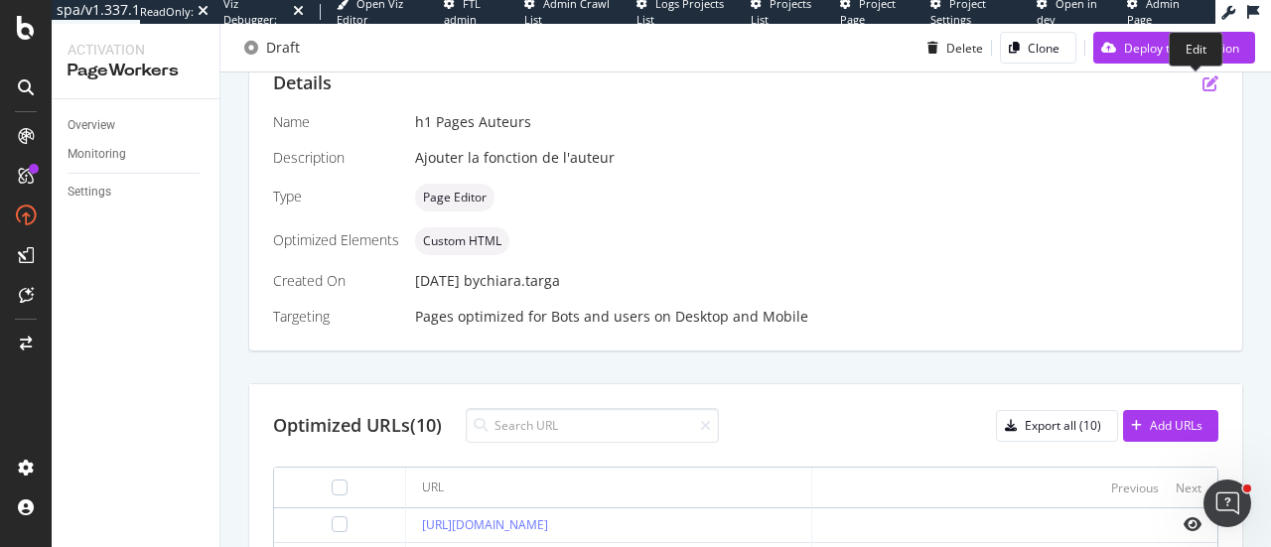
click at [1202, 85] on icon "pen-to-square" at bounding box center [1210, 83] width 16 height 16
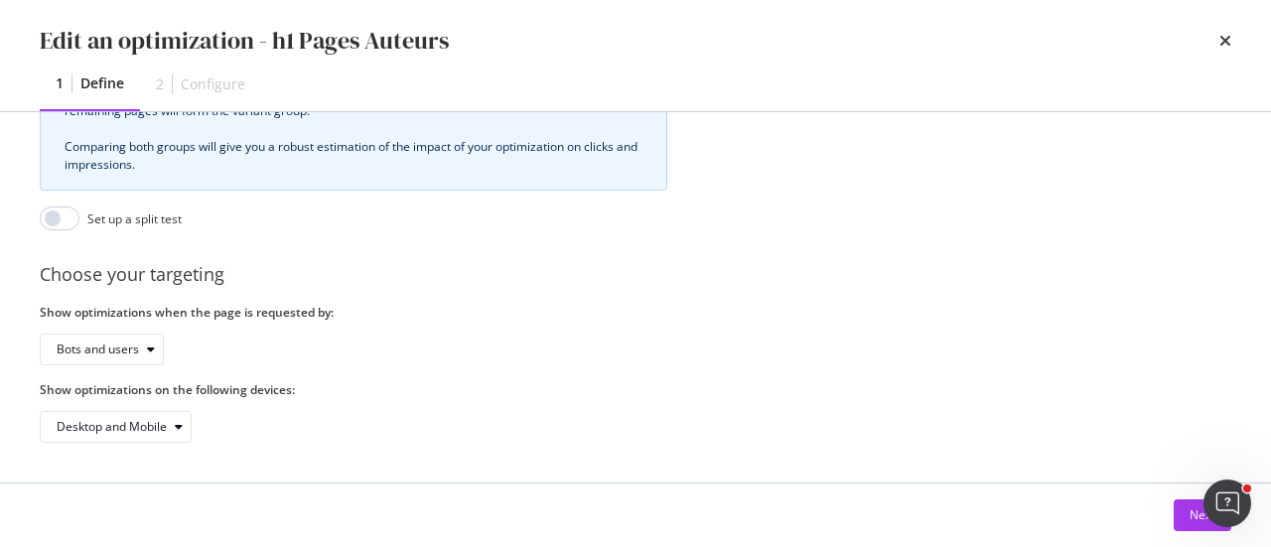
scroll to position [659, 0]
click at [1180, 517] on button "Next" at bounding box center [1203, 515] width 58 height 32
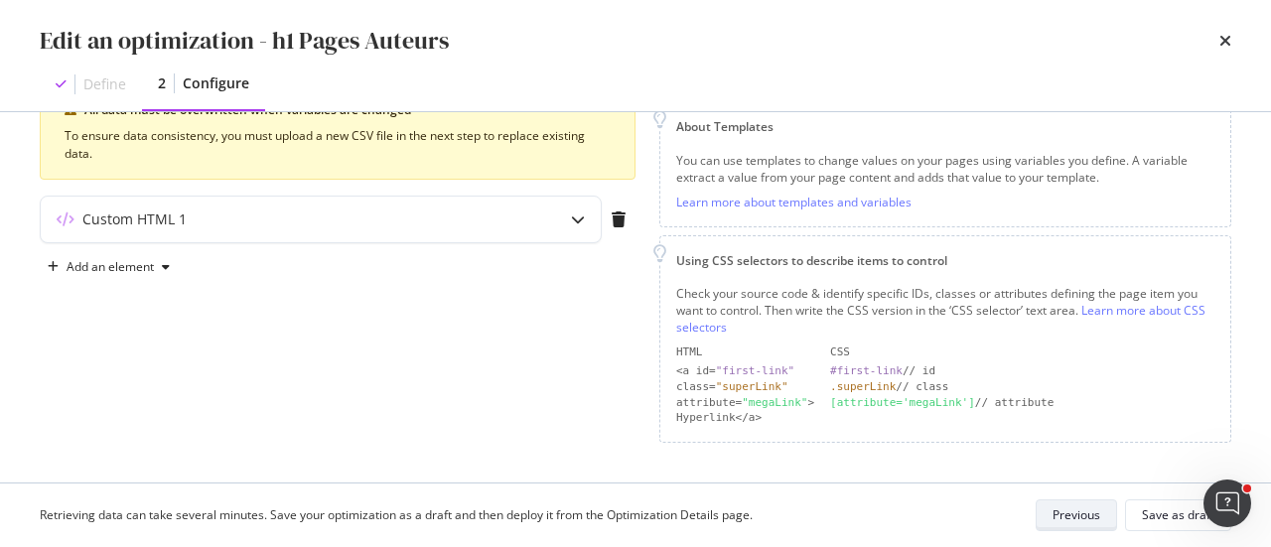
scroll to position [270, 0]
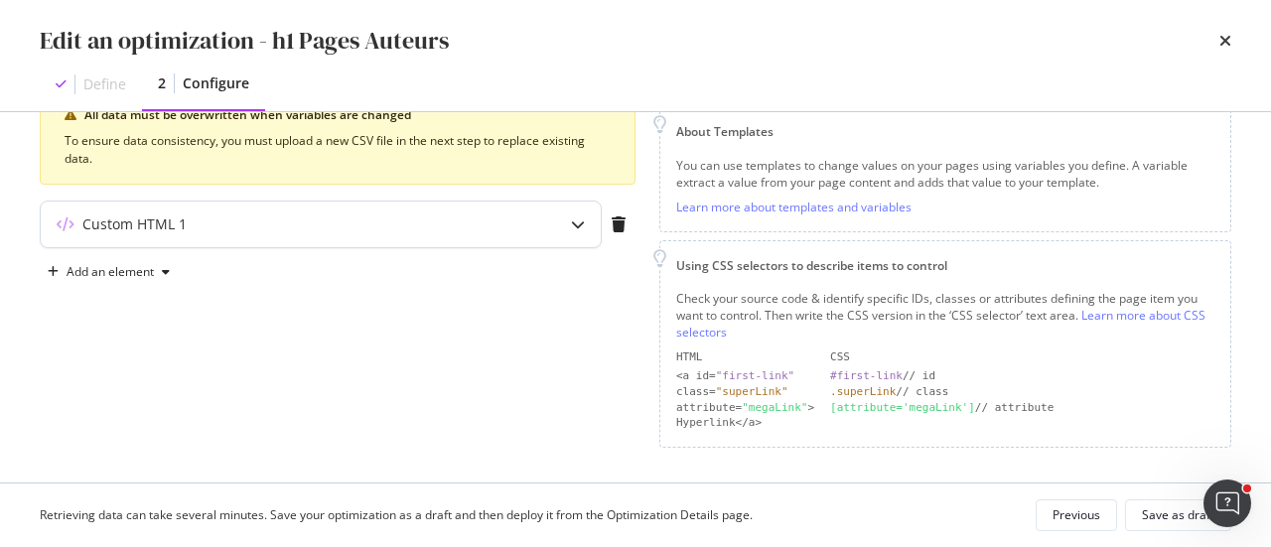
click at [580, 237] on div "modal" at bounding box center [578, 225] width 46 height 46
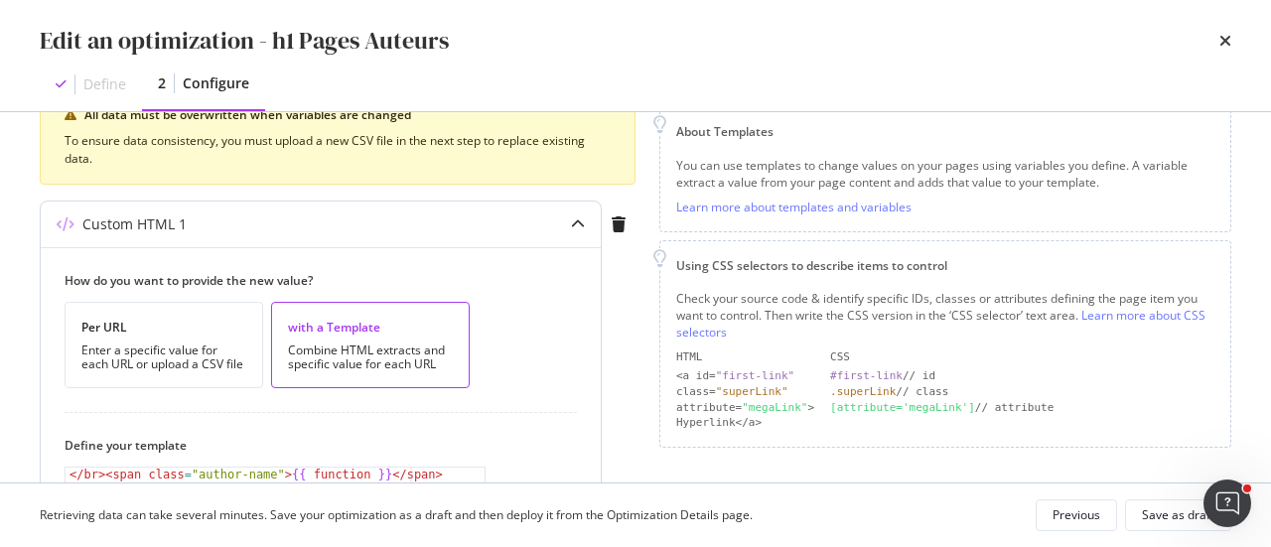
scroll to position [369, 0]
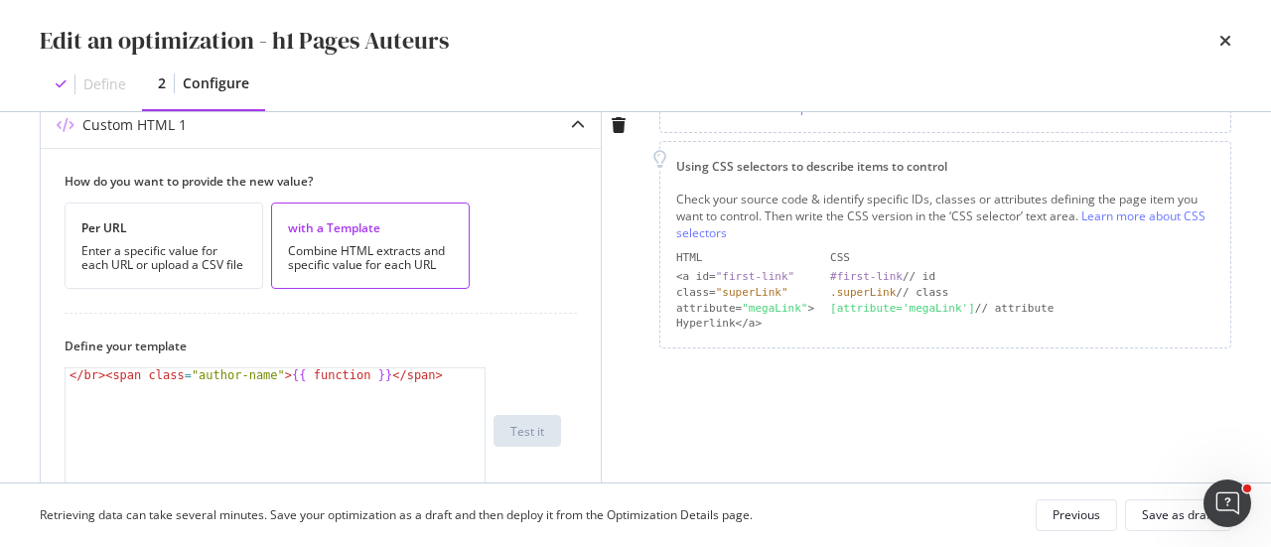
click at [100, 376] on div "</ br > < span class = "author-name" > {{ function }} </ span >" at bounding box center [276, 446] width 421 height 156
click at [264, 371] on div "</ br > < span class = "author-name" > {{ function }} </ span >" at bounding box center [276, 446] width 421 height 156
paste textarea "tyle="color: rgb(var(--v-theme-neutral-10)); font-size: 1rem; line-height: 1.5r…"
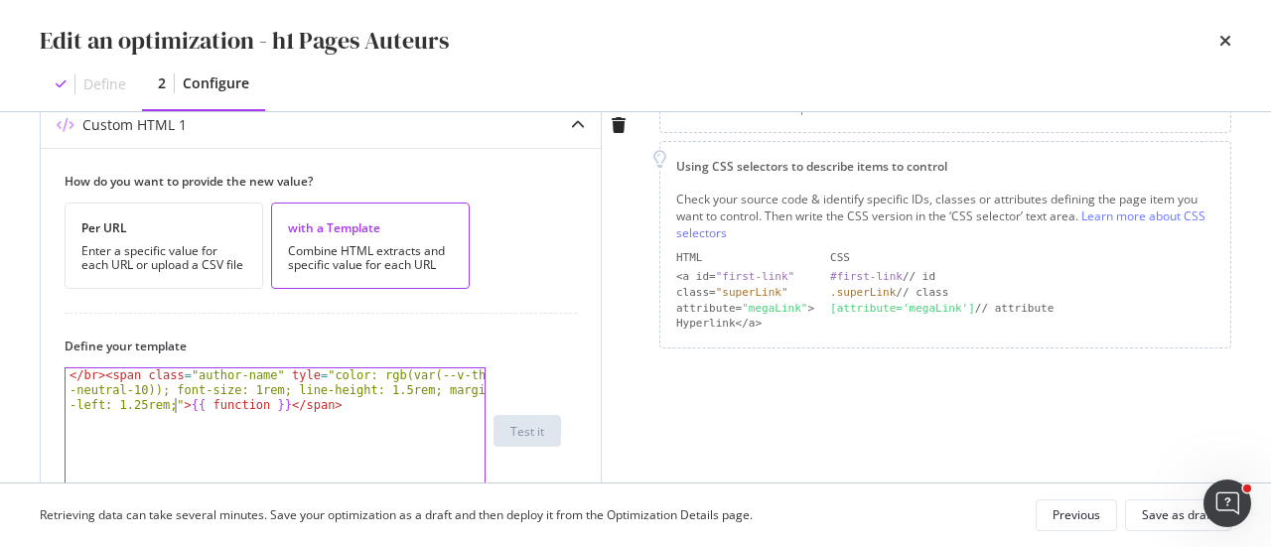
click at [277, 370] on div "</ br > < span class = "author-name" tyle = "color: rgb(var(--v-theme -neutral-…" at bounding box center [276, 475] width 421 height 215
click at [274, 373] on div "</ br > < span class = "author-name" tyle = "color: rgb(var(--v-theme -neutral-…" at bounding box center [276, 475] width 421 height 215
click at [334, 405] on div "</ br > < span class = "author-name" style = "color: rgb(var(--v-theme -neutral…" at bounding box center [276, 475] width 421 height 215
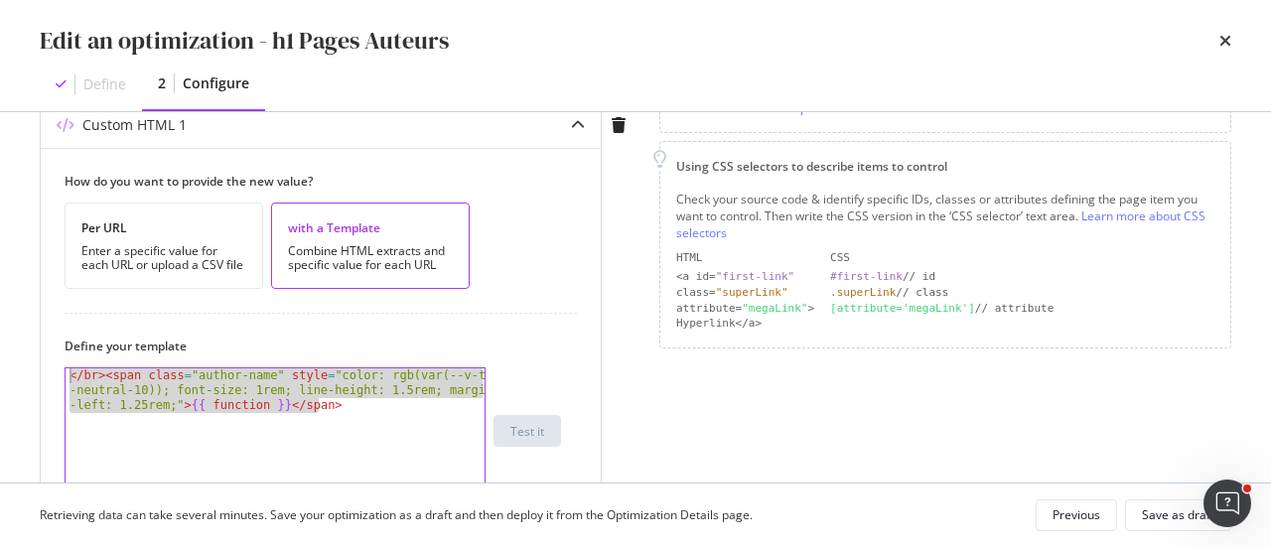
drag, startPoint x: 334, startPoint y: 405, endPoint x: 48, endPoint y: 368, distance: 288.3
click at [48, 368] on div "How do you want to provide the new value? Per URL Enter a specific value for ea…" at bounding box center [321, 531] width 560 height 767
click at [252, 377] on div "</ br > < span class = "author-name" style = "color: rgb(var(--v-theme -neutral…" at bounding box center [275, 430] width 419 height 125
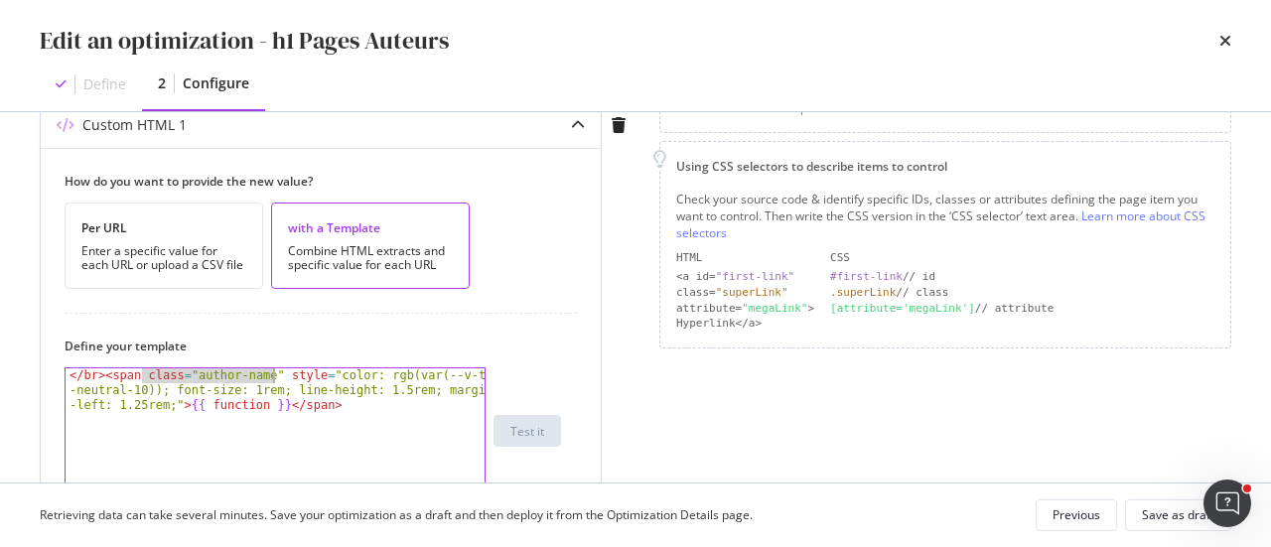
drag, startPoint x: 142, startPoint y: 374, endPoint x: 271, endPoint y: 376, distance: 129.1
click at [271, 376] on div "</ br > < span class = "author-name" style = "color: rgb(var(--v-theme -neutral…" at bounding box center [276, 475] width 421 height 215
type textarea "</br><span style="color: rgb(var(--v-theme-neutral-10)); font-size: 1rem; line-…"
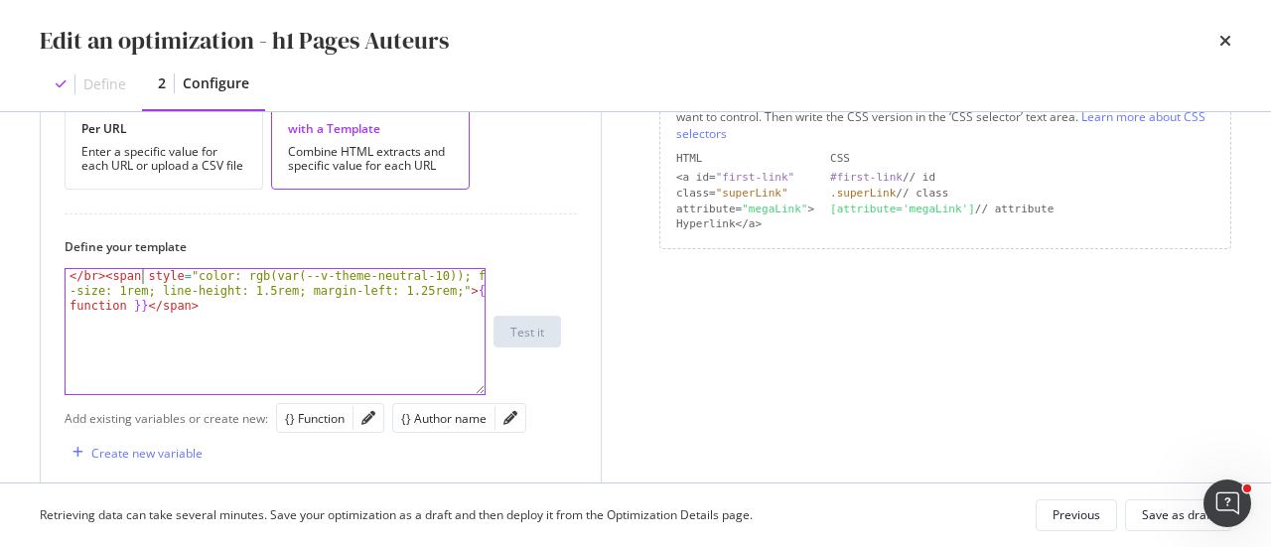
scroll to position [568, 0]
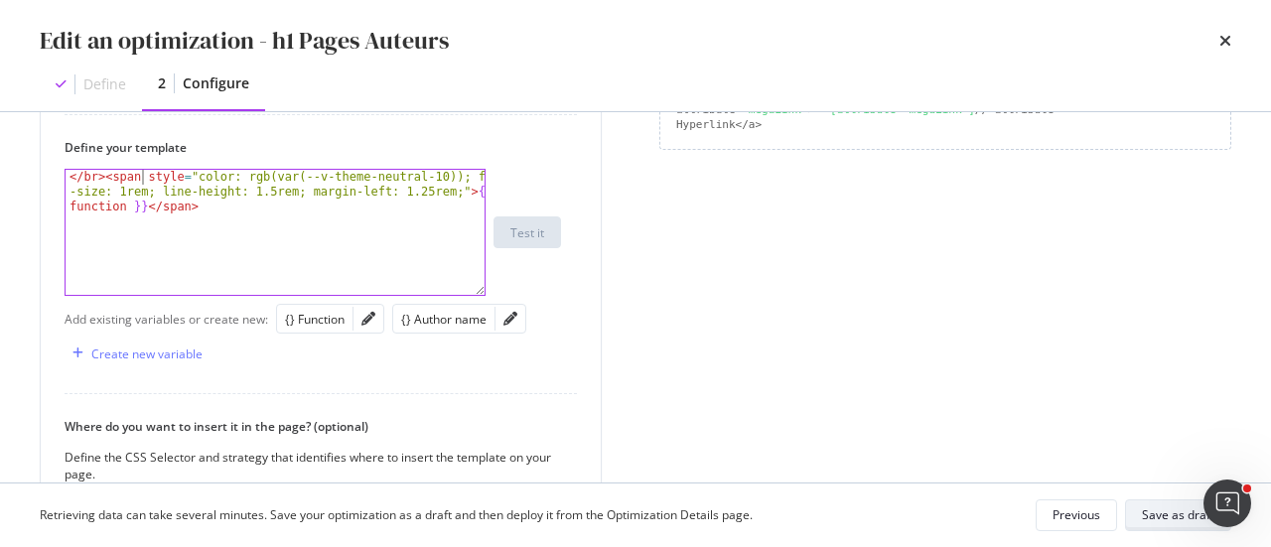
click at [1164, 503] on div "Save as draft" at bounding box center [1178, 515] width 72 height 28
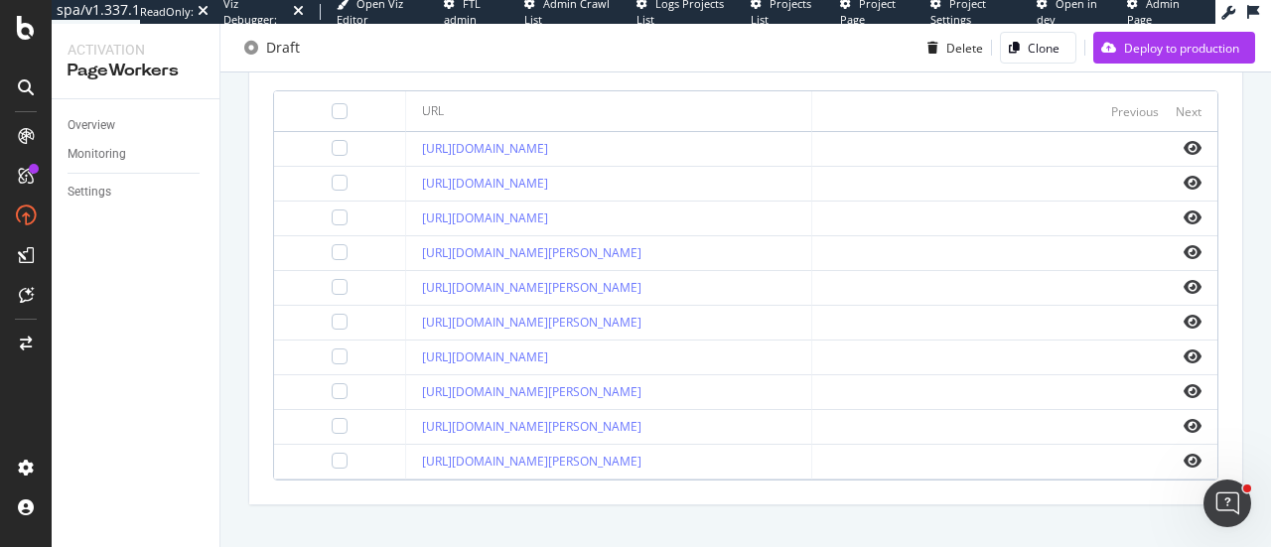
scroll to position [819, 0]
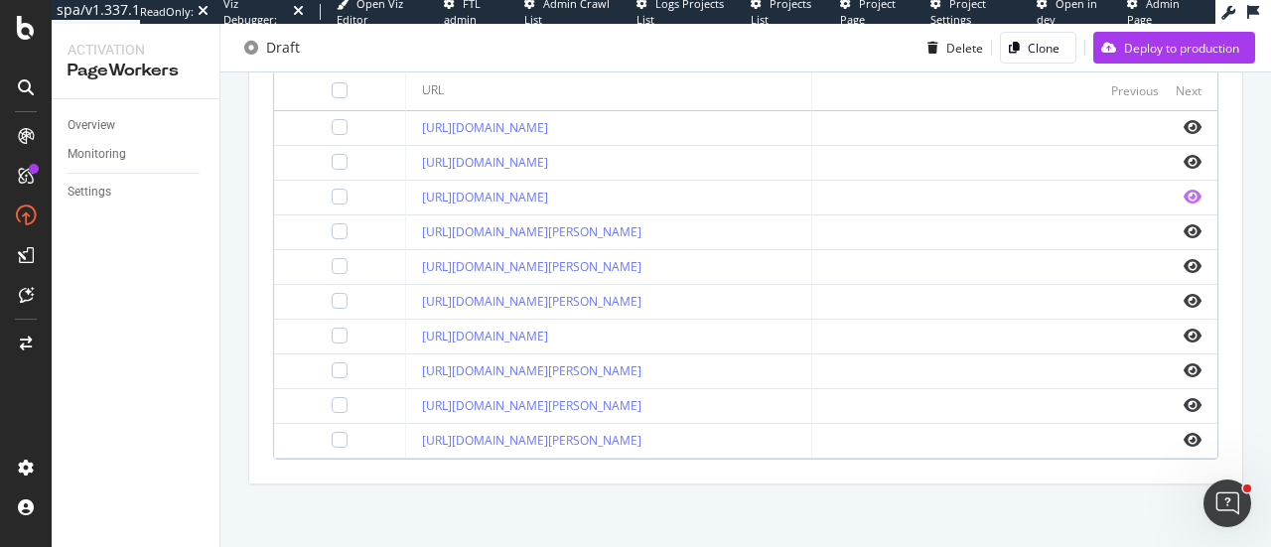
click at [1184, 194] on icon "eye" at bounding box center [1193, 197] width 18 height 16
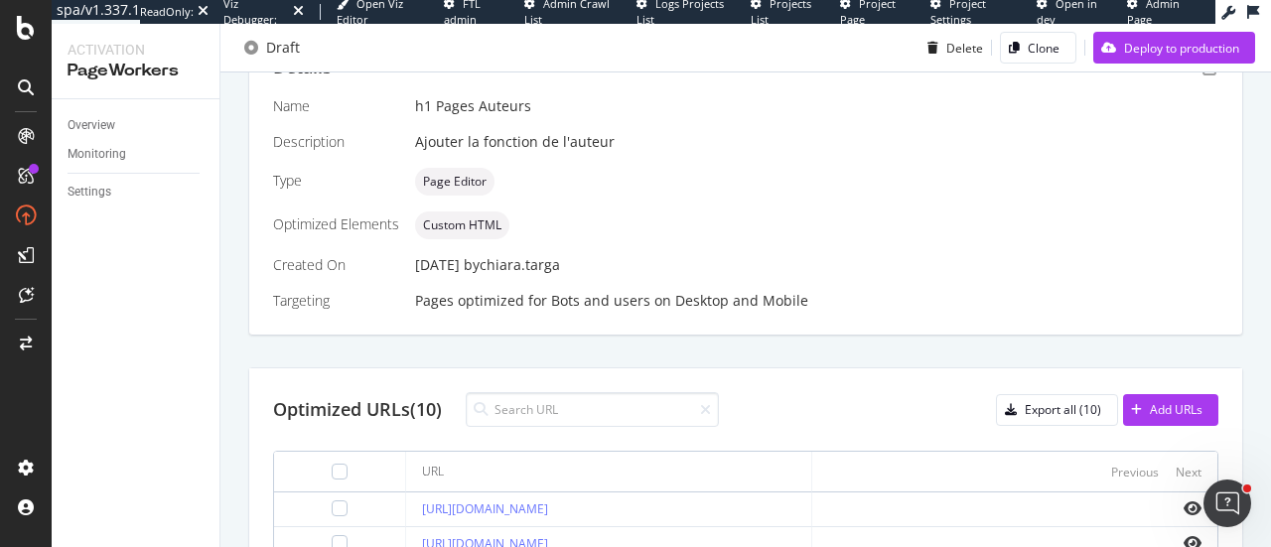
scroll to position [422, 0]
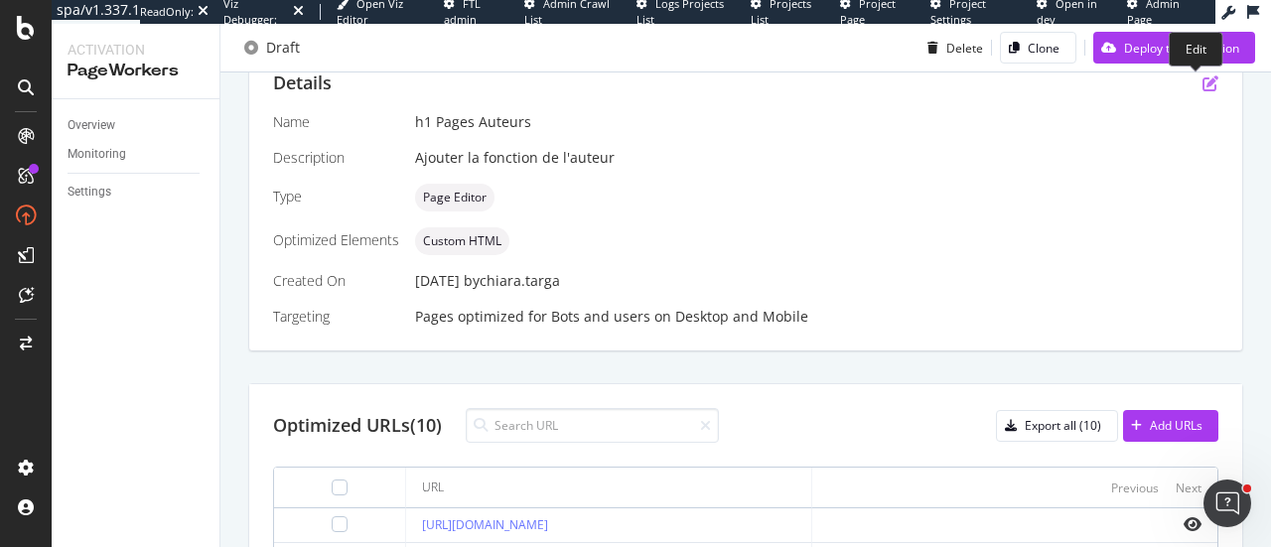
click at [1202, 75] on icon "pen-to-square" at bounding box center [1210, 83] width 16 height 16
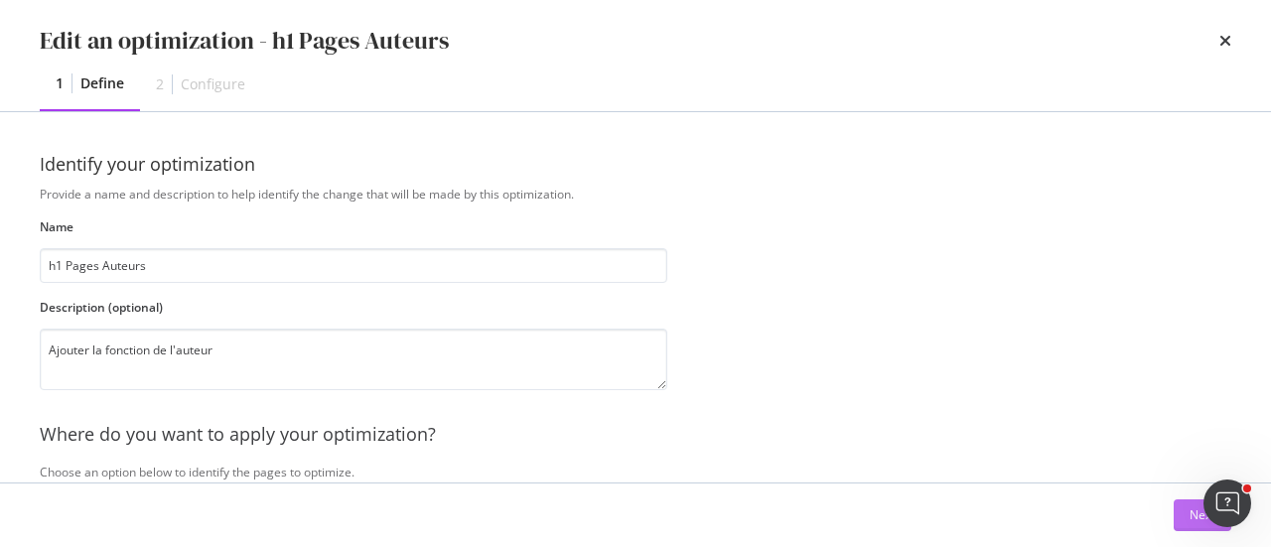
click at [1185, 514] on button "Next" at bounding box center [1203, 515] width 58 height 32
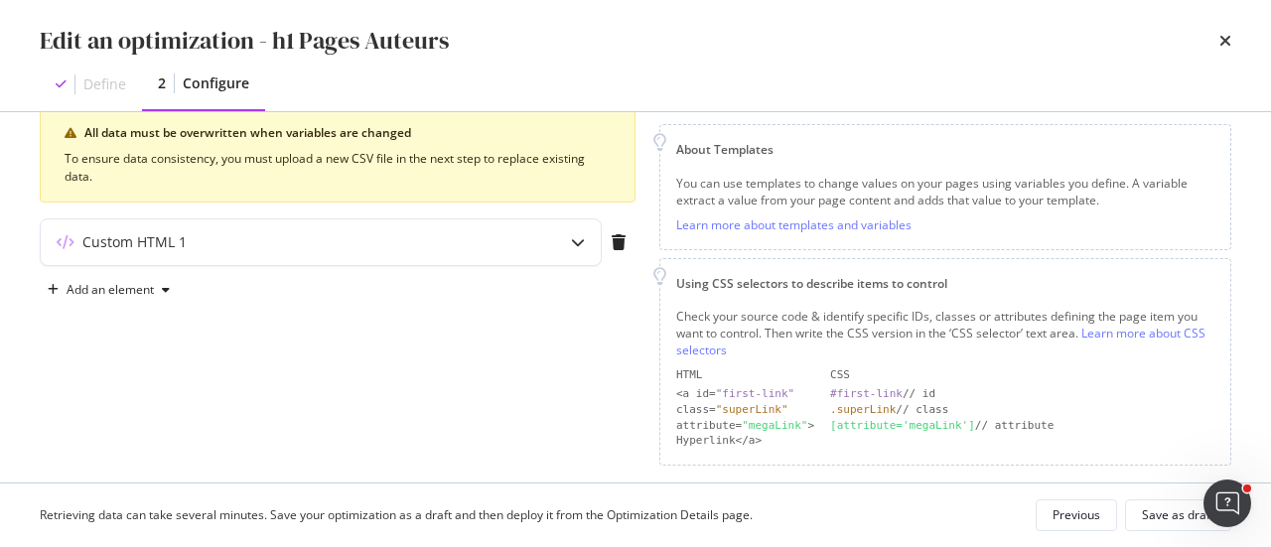
scroll to position [270, 0]
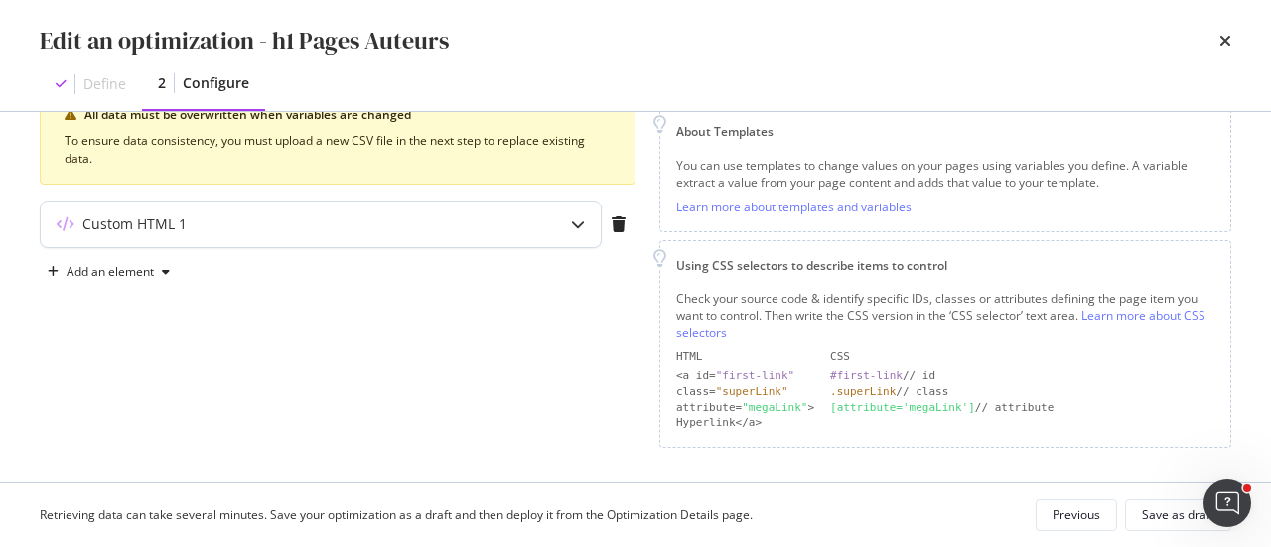
click at [577, 229] on icon "modal" at bounding box center [578, 224] width 14 height 14
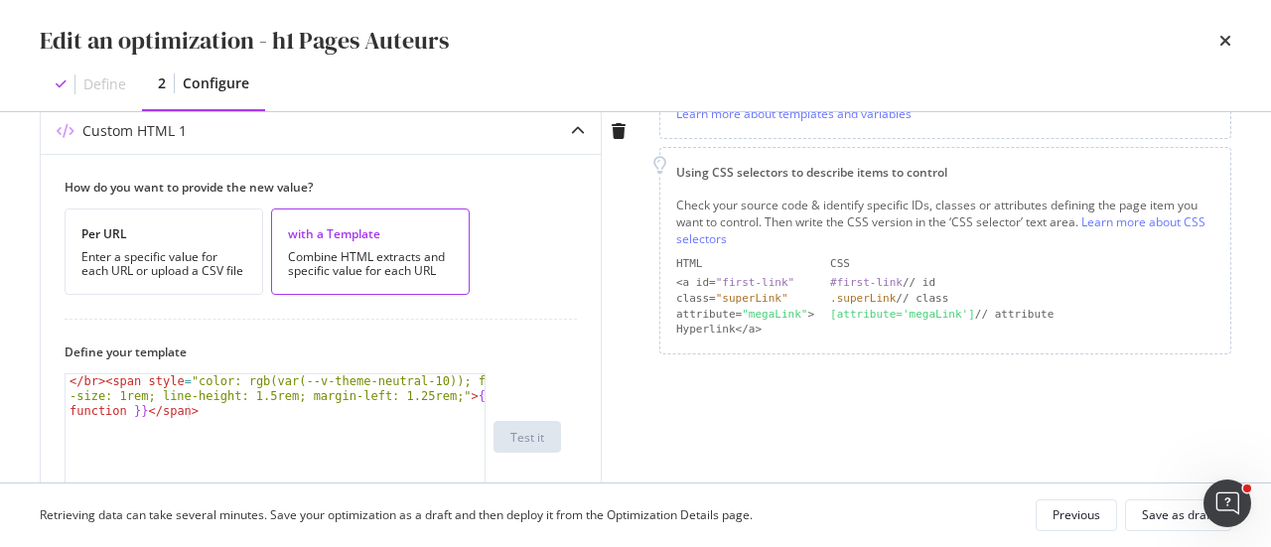
scroll to position [469, 0]
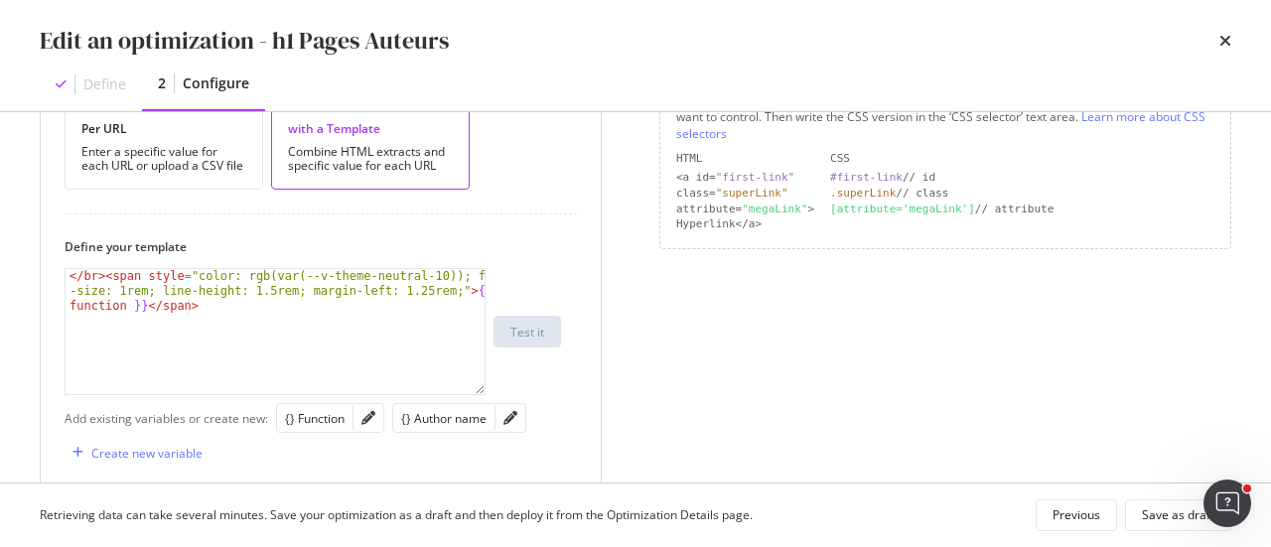
click at [79, 280] on div "</ br > < span style = "color: rgb(var(--v-theme-neutral-10)); font -size: 1rem…" at bounding box center [276, 376] width 421 height 215
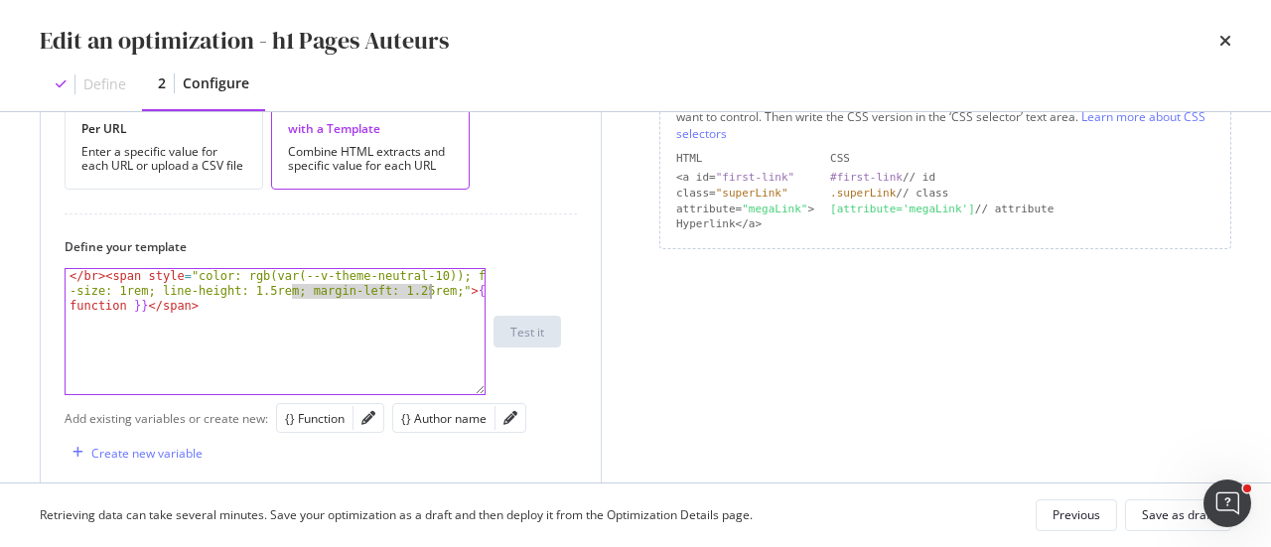
drag, startPoint x: 290, startPoint y: 287, endPoint x: 426, endPoint y: 286, distance: 136.0
click at [426, 286] on div "</ br > < span style = "color: rgb(var(--v-theme-neutral-10)); font -size: 1rem…" at bounding box center [276, 376] width 421 height 215
click at [77, 273] on div "</ br > < span style = "color: rgb(var(--v-theme-neutral-10)); font -size: 1rem…" at bounding box center [276, 362] width 421 height 186
type textarea "<br><span style="color: rgb(var(--v-theme-neutral-10)); font-size: 1rem; line-h…"
click at [68, 277] on div "< br > < span style = "color: rgb(var(--v-theme-neutral-10)); font -size: 1rem;…" at bounding box center [276, 362] width 421 height 186
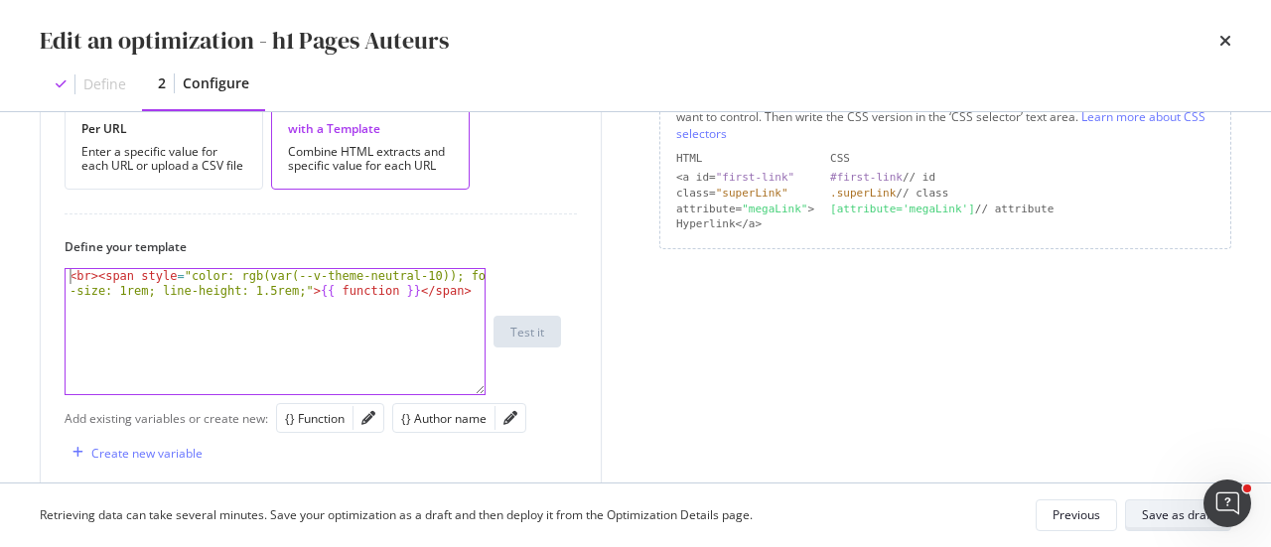
click at [1140, 505] on button "Save as draft" at bounding box center [1178, 515] width 106 height 32
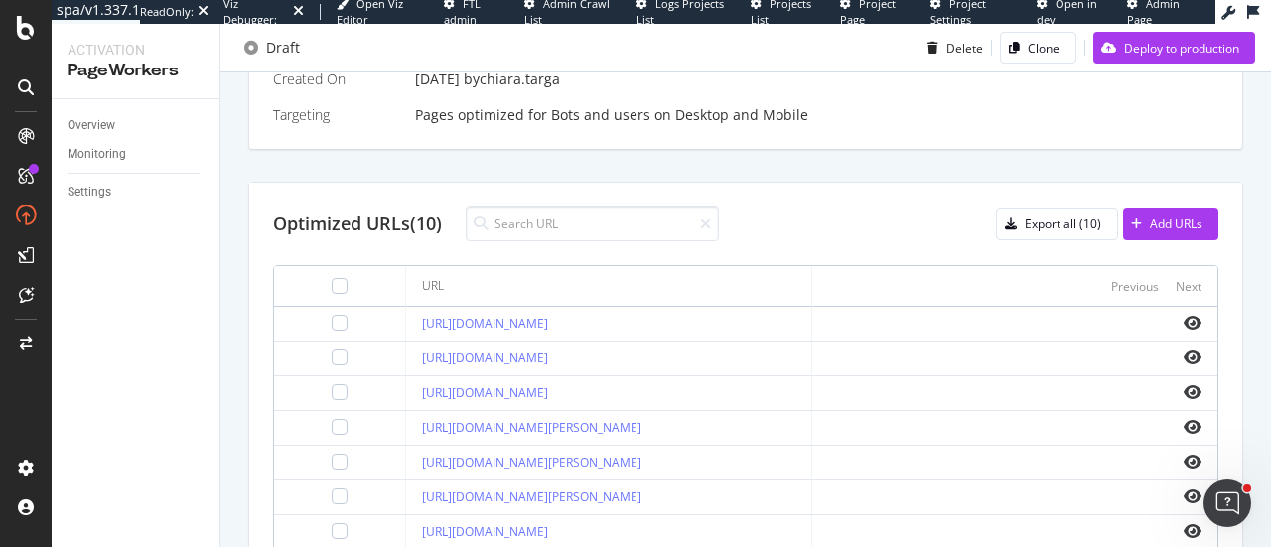
scroll to position [819, 0]
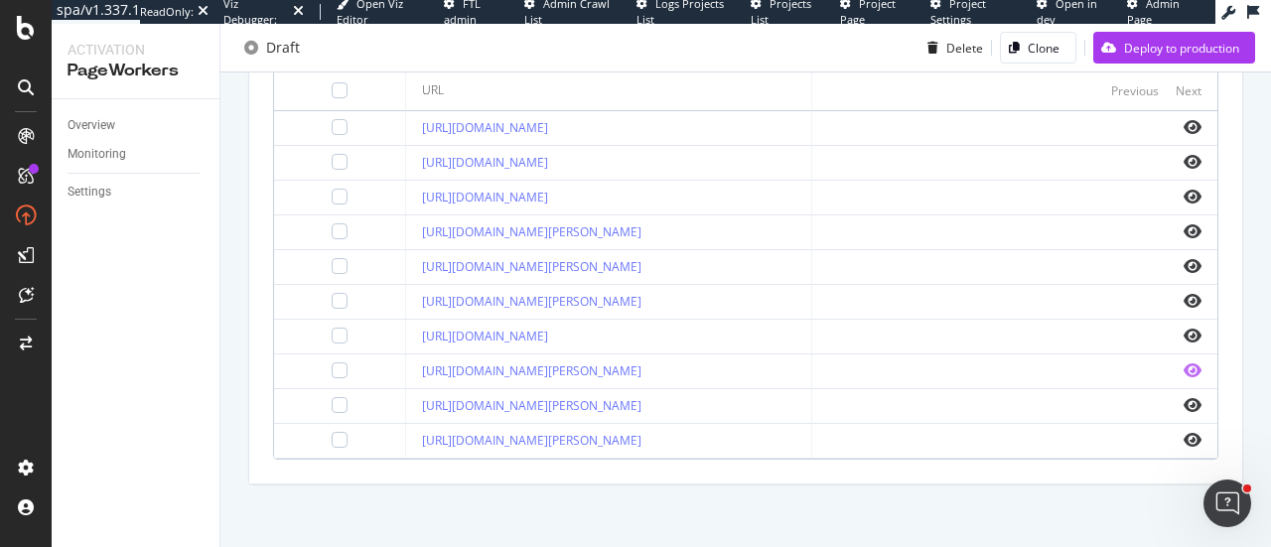
click at [1184, 364] on icon "eye" at bounding box center [1193, 370] width 18 height 16
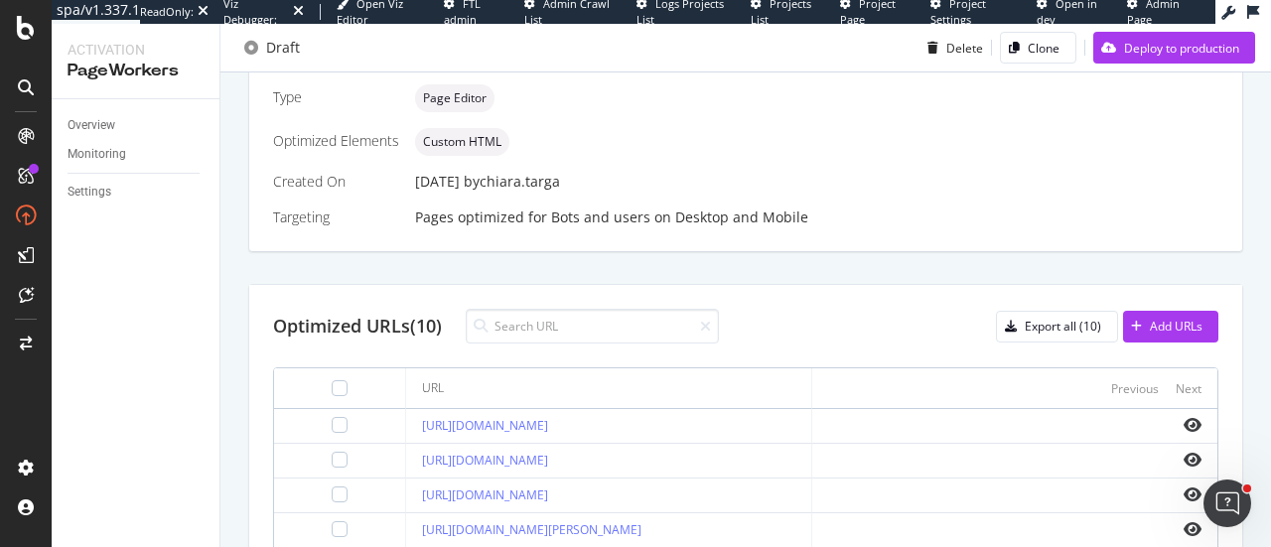
scroll to position [223, 0]
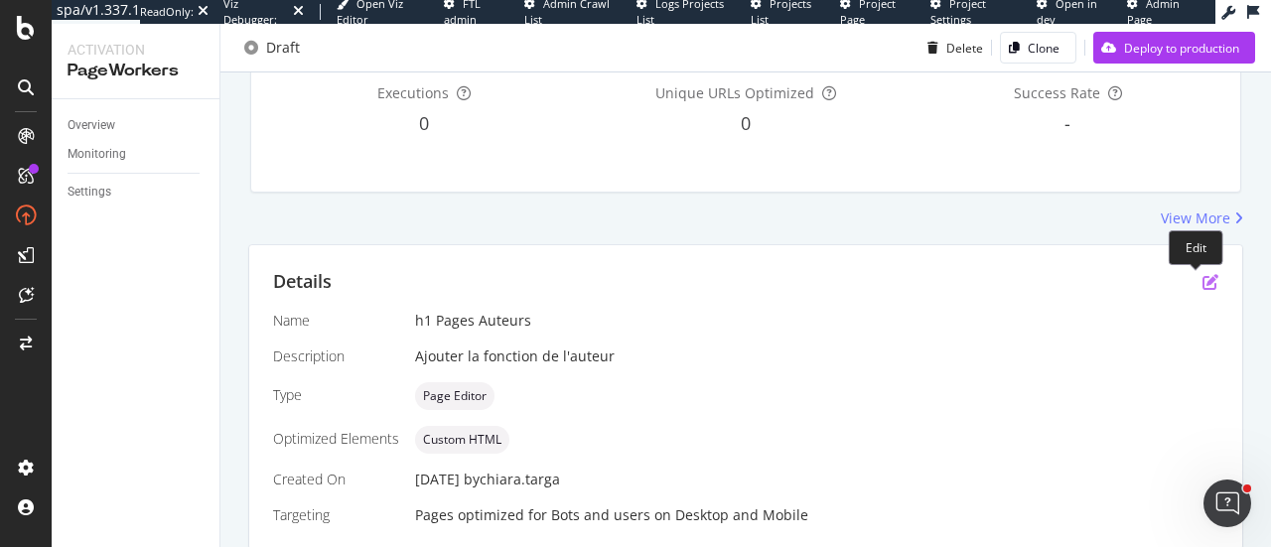
click at [1202, 282] on icon "pen-to-square" at bounding box center [1210, 282] width 16 height 16
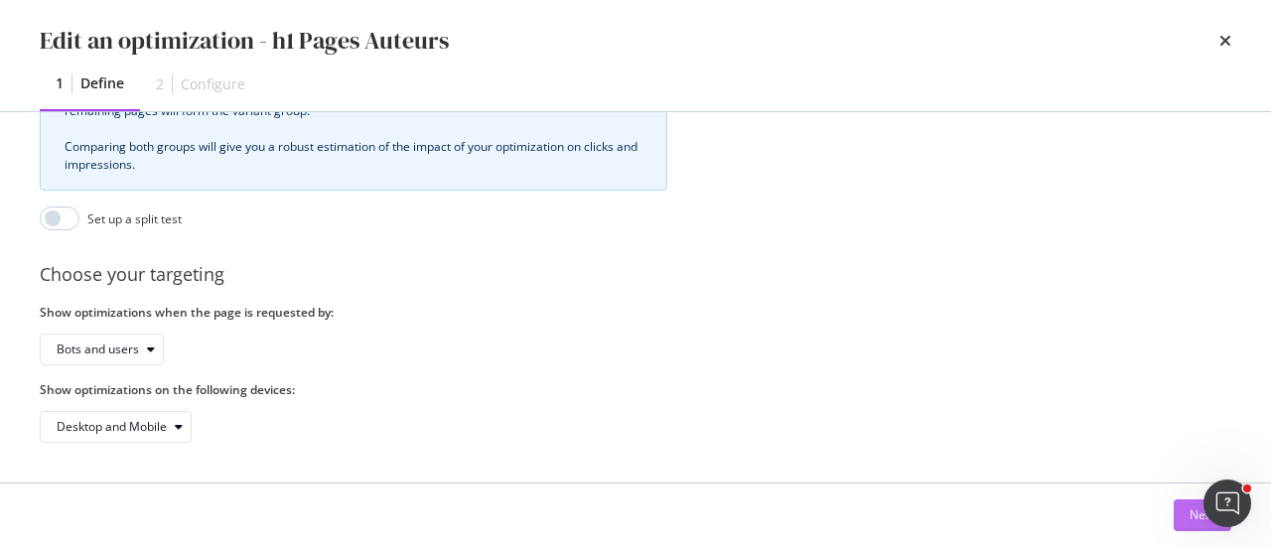
click at [1185, 527] on button "Next" at bounding box center [1203, 515] width 58 height 32
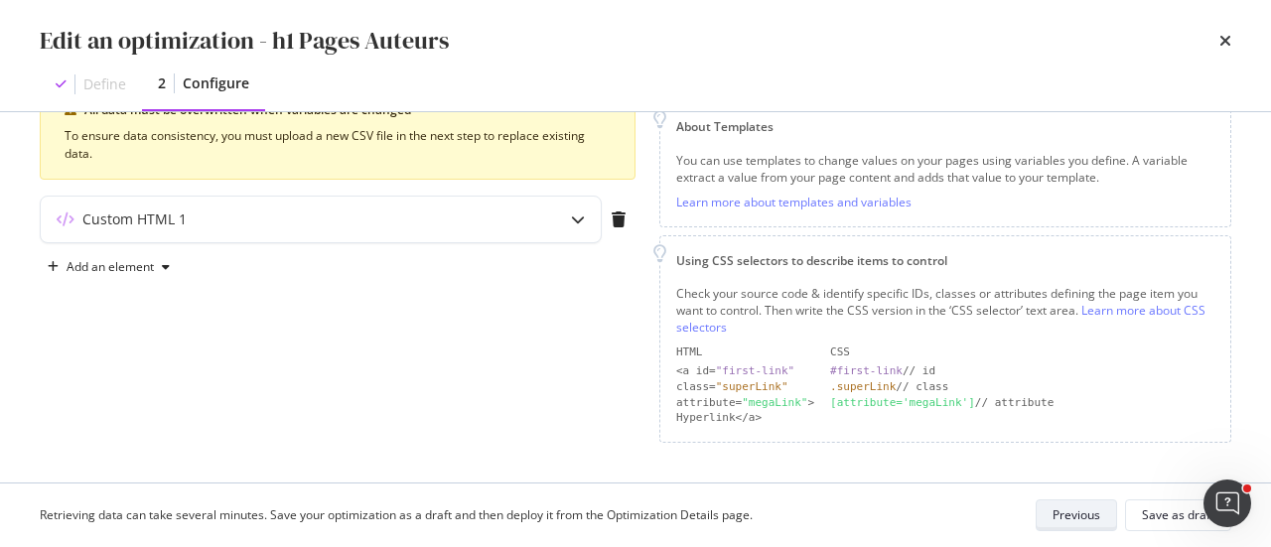
scroll to position [270, 0]
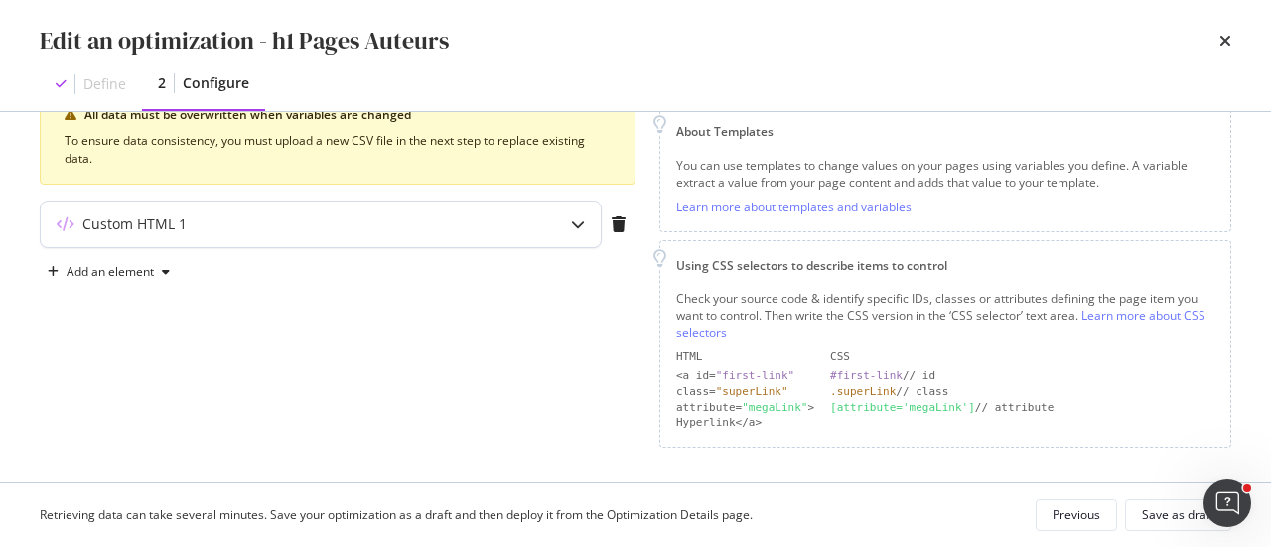
click at [577, 221] on icon "modal" at bounding box center [578, 224] width 14 height 14
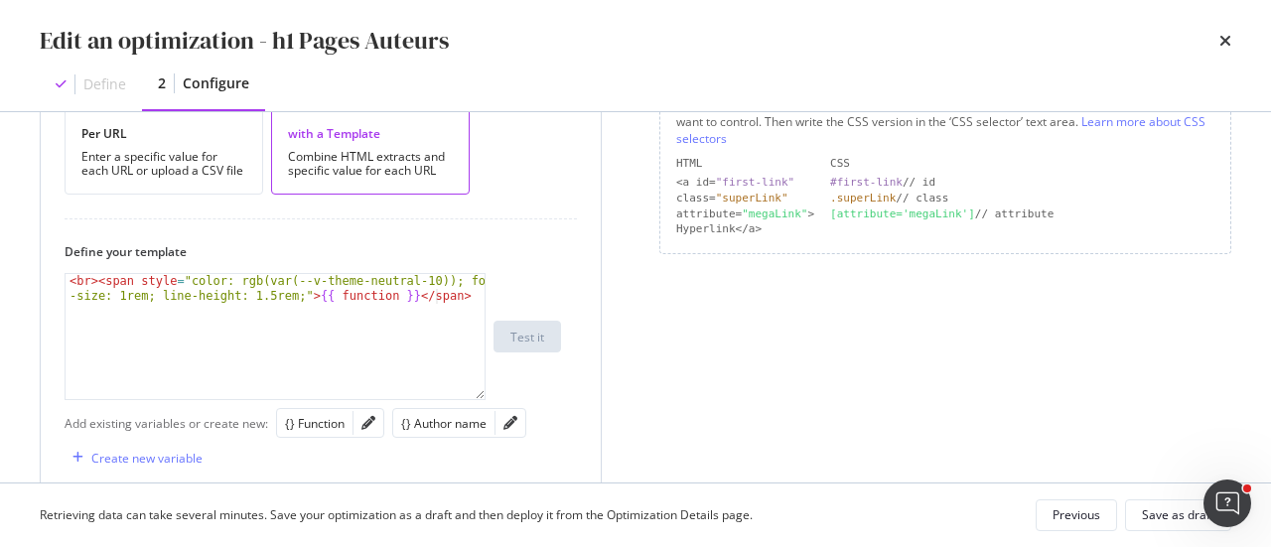
scroll to position [469, 0]
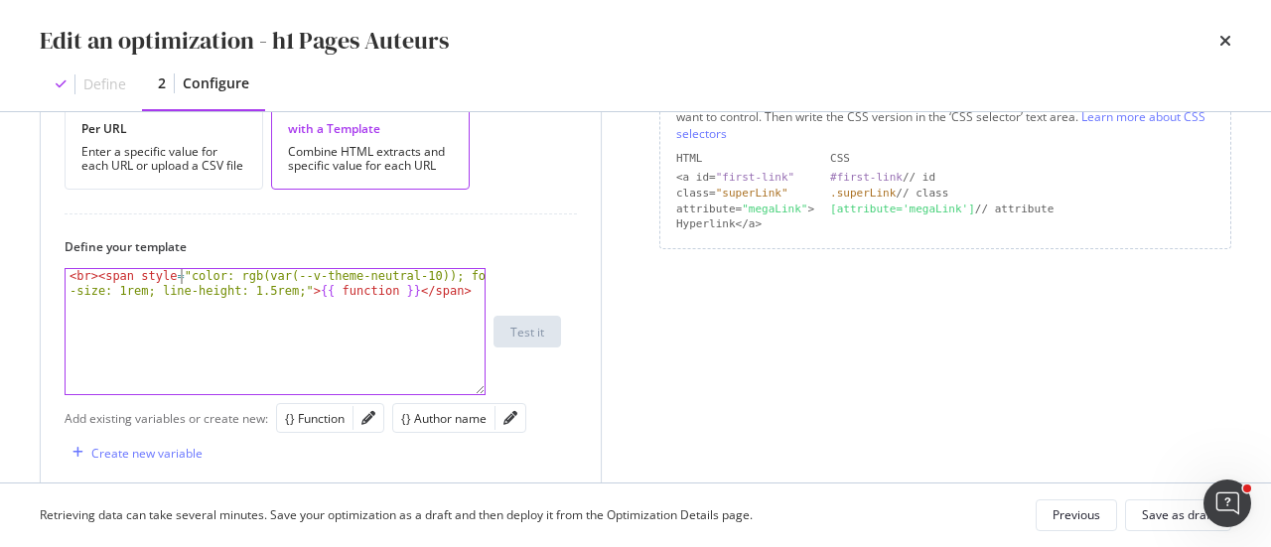
click at [178, 276] on div "< br > < span style = "color: rgb(var(--v-theme-neutral-10)); font -size: 1rem;…" at bounding box center [276, 362] width 421 height 186
paste textarea "display:block;"
drag, startPoint x: 95, startPoint y: 276, endPoint x: 57, endPoint y: 275, distance: 38.7
click at [57, 275] on div "How do you want to provide the new value? Per URL Enter a specific value for ea…" at bounding box center [321, 432] width 560 height 767
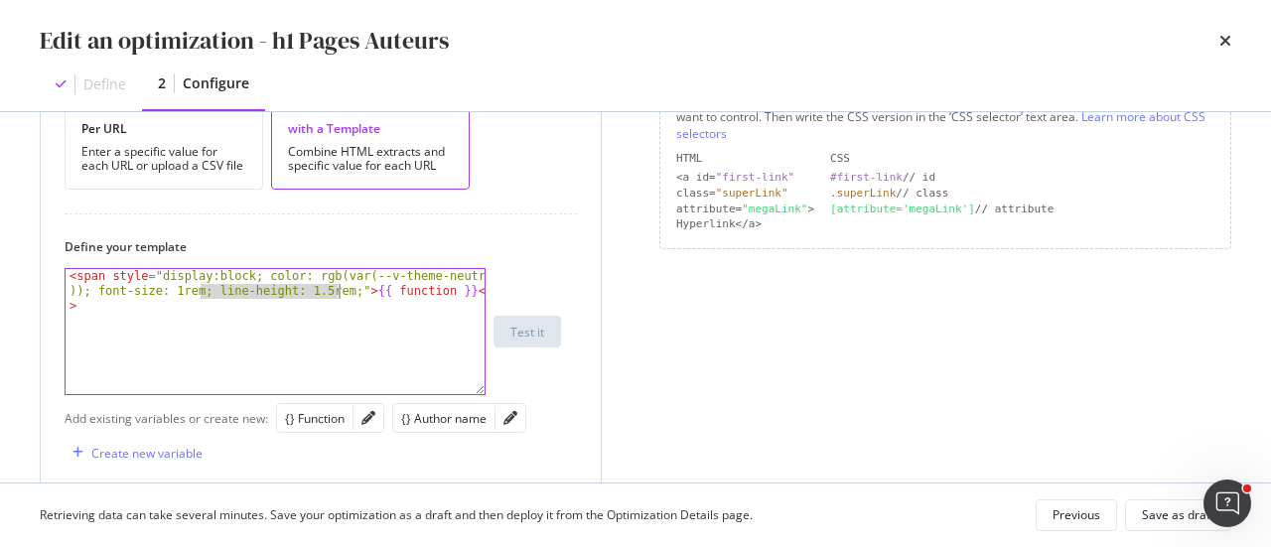
drag, startPoint x: 201, startPoint y: 290, endPoint x: 335, endPoint y: 290, distance: 134.0
click at [335, 290] on div "< span style = "display:block; color: rgb(var(--v-theme-neutral-10 )); font-siz…" at bounding box center [276, 376] width 421 height 215
type textarea "<span style="display:block; color: rgb(var(--v-theme-neutral-10)); font-size: 1…"
click at [1143, 501] on div "Save as draft" at bounding box center [1178, 515] width 72 height 28
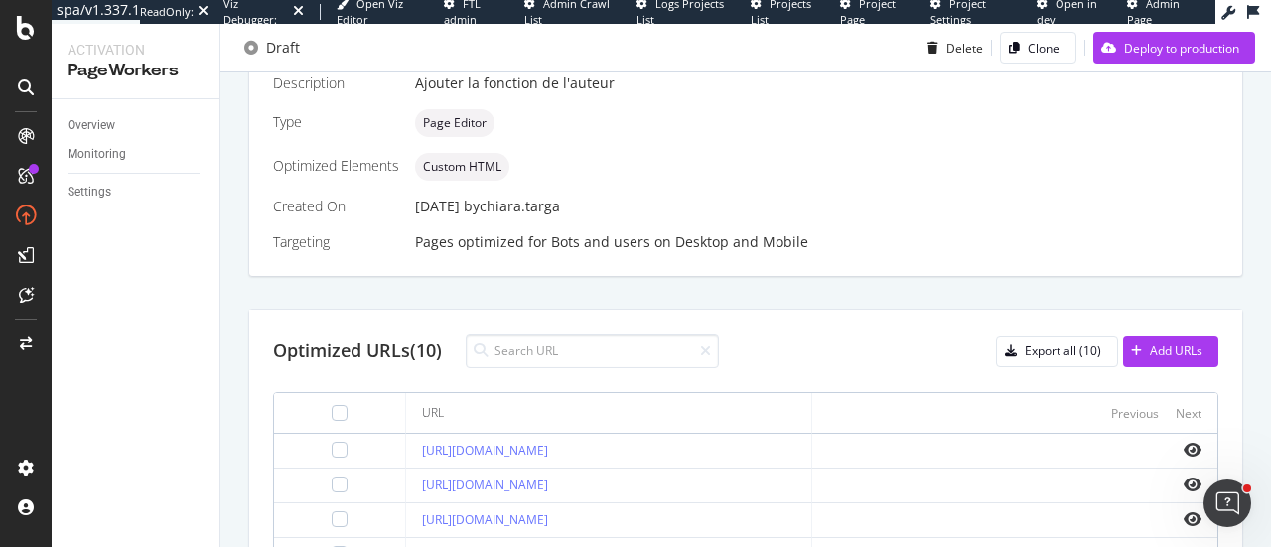
scroll to position [596, 0]
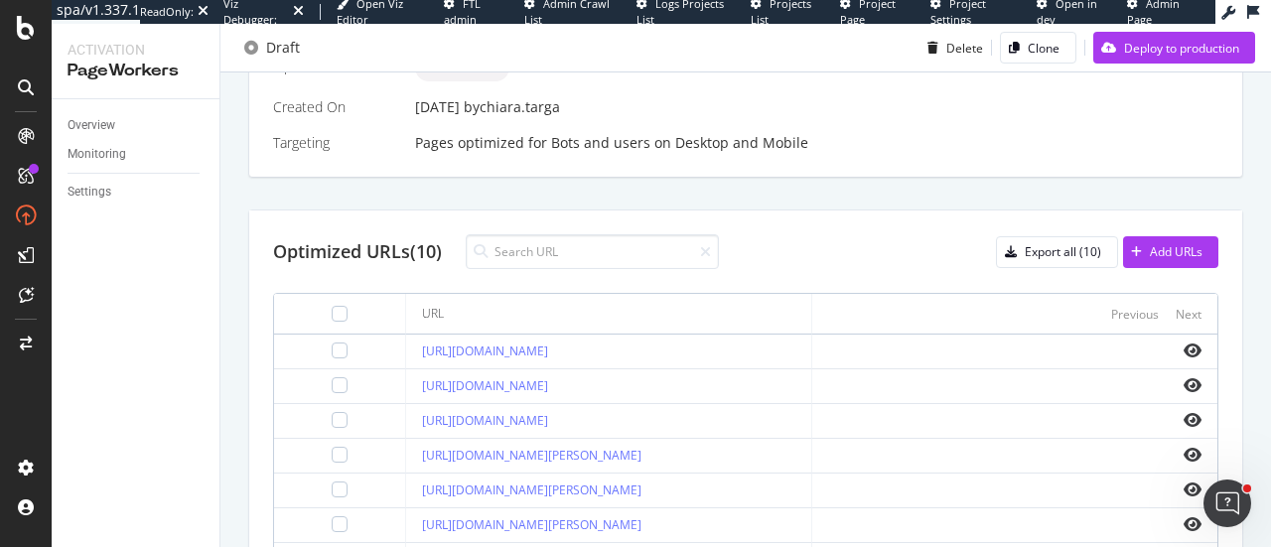
click at [1190, 343] on td at bounding box center [1014, 352] width 405 height 35
click at [1184, 345] on icon "eye" at bounding box center [1193, 351] width 18 height 16
click at [1184, 379] on icon "eye" at bounding box center [1193, 385] width 18 height 16
click at [1184, 450] on icon "eye" at bounding box center [1193, 455] width 18 height 16
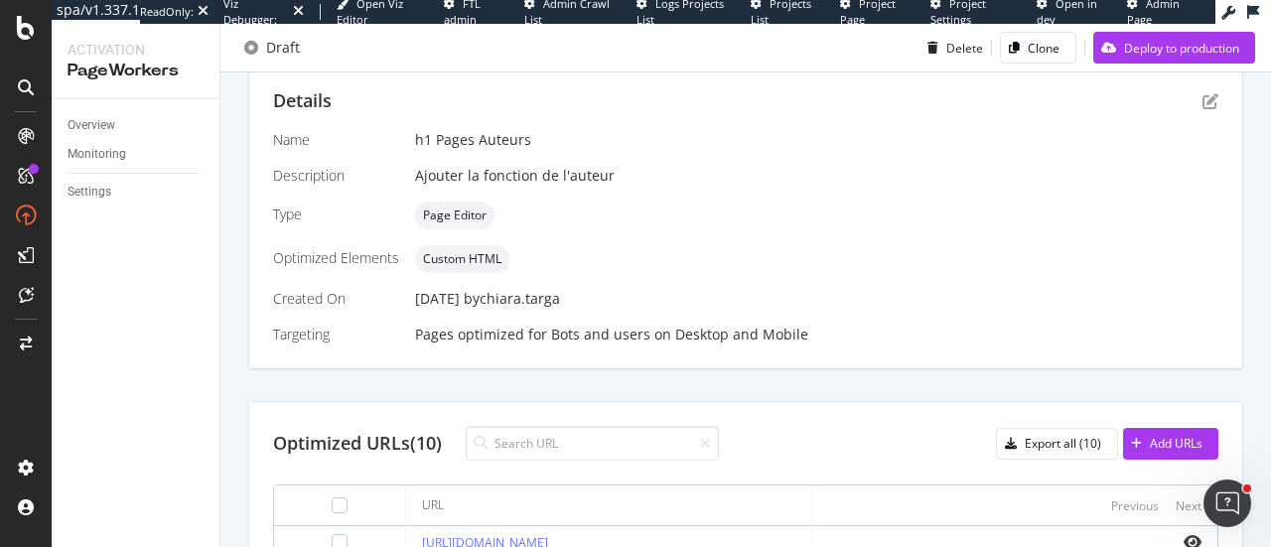
scroll to position [298, 0]
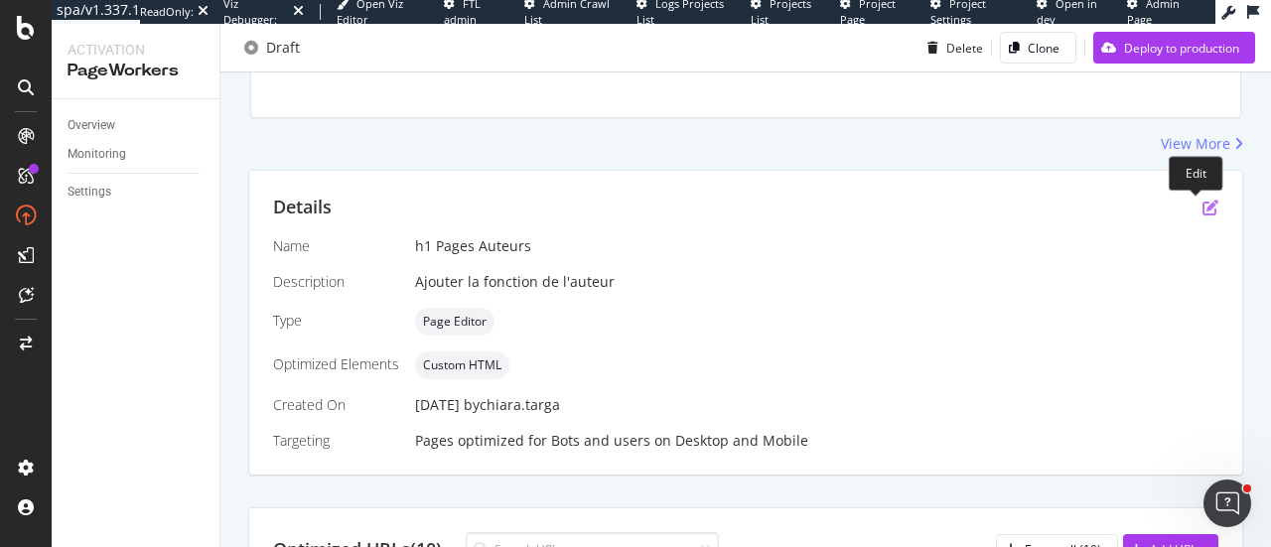
click at [1202, 209] on icon "pen-to-square" at bounding box center [1210, 208] width 16 height 16
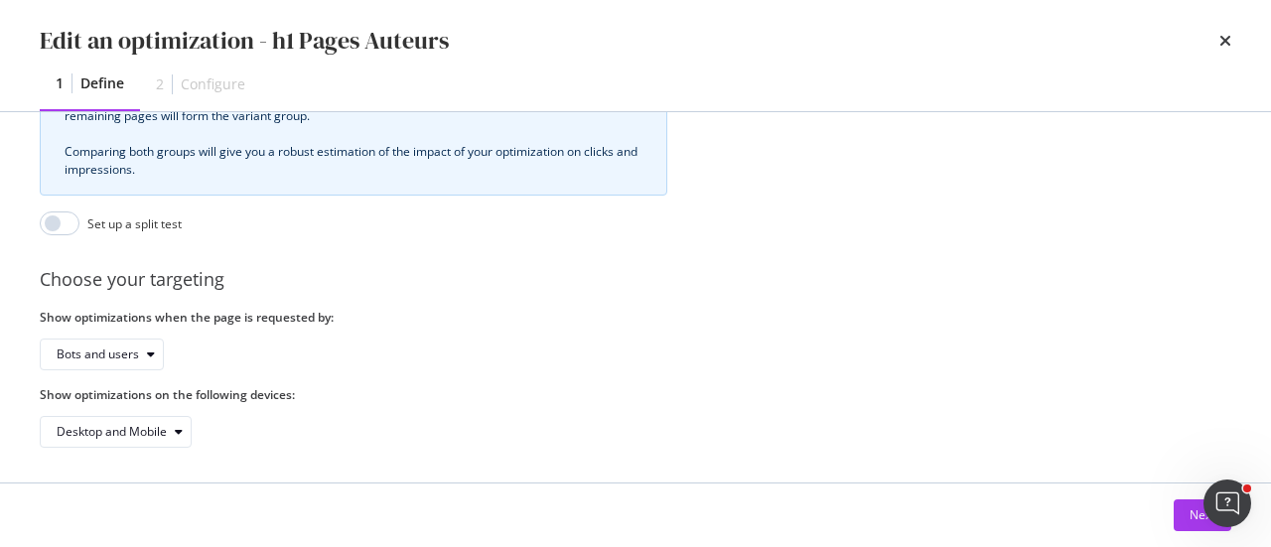
scroll to position [659, 0]
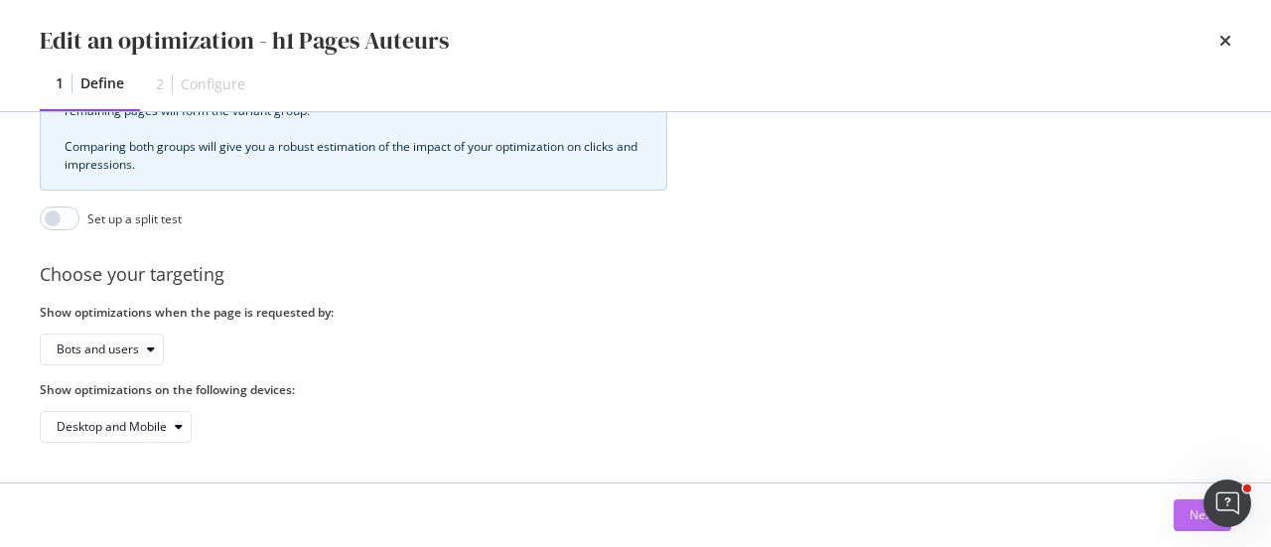
click at [1186, 517] on button "Next" at bounding box center [1203, 515] width 58 height 32
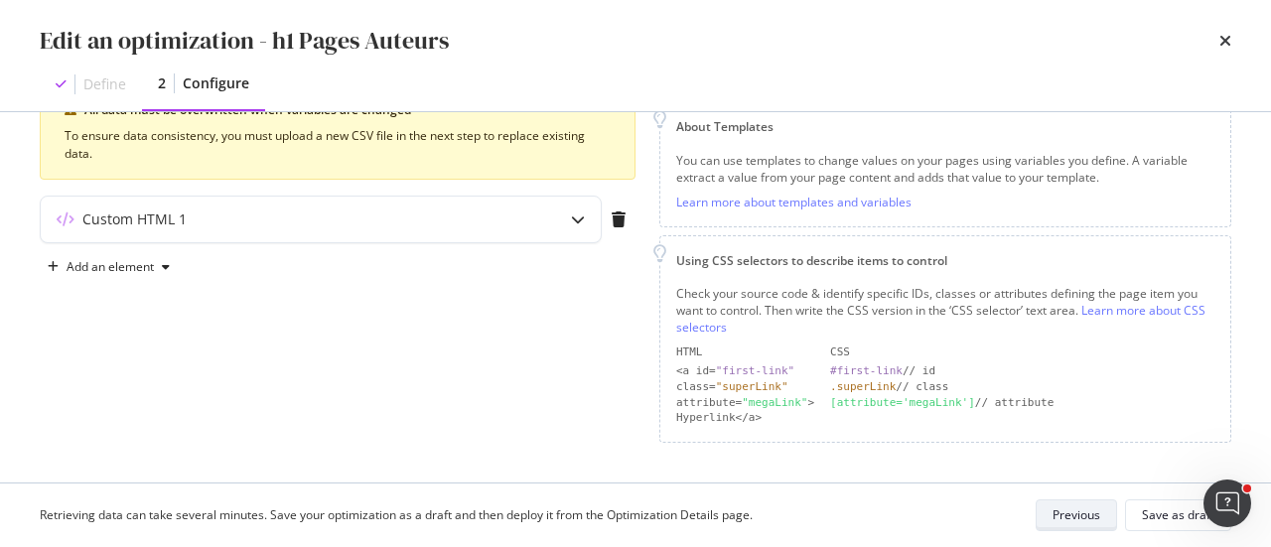
scroll to position [270, 0]
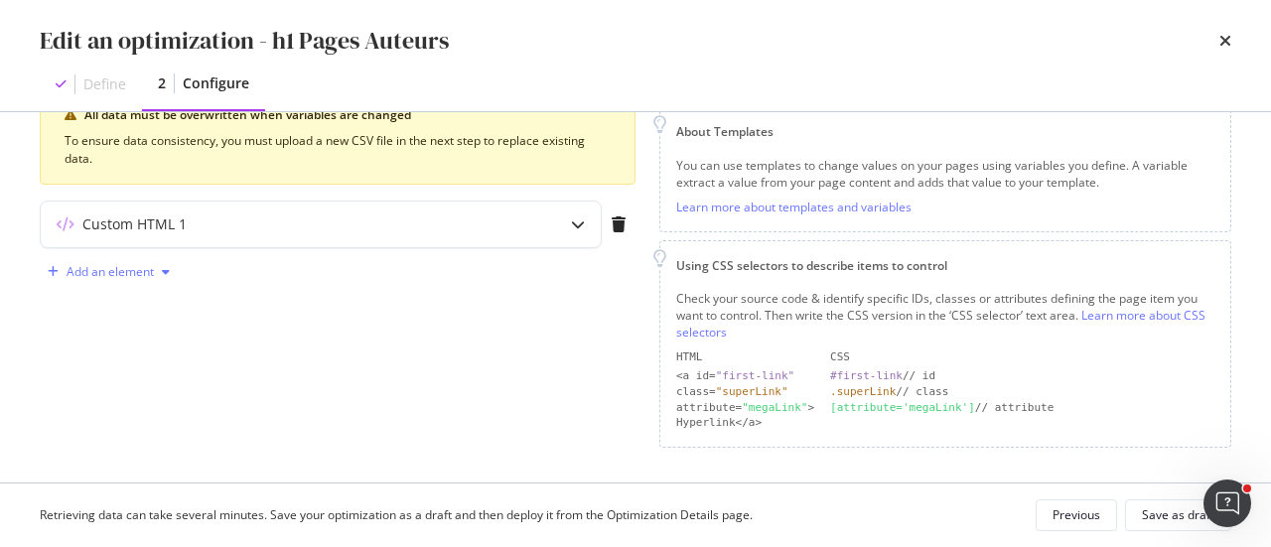
click at [115, 266] on div "Add an element" at bounding box center [110, 272] width 87 height 12
click at [103, 428] on div "Custom HTML" at bounding box center [120, 439] width 134 height 25
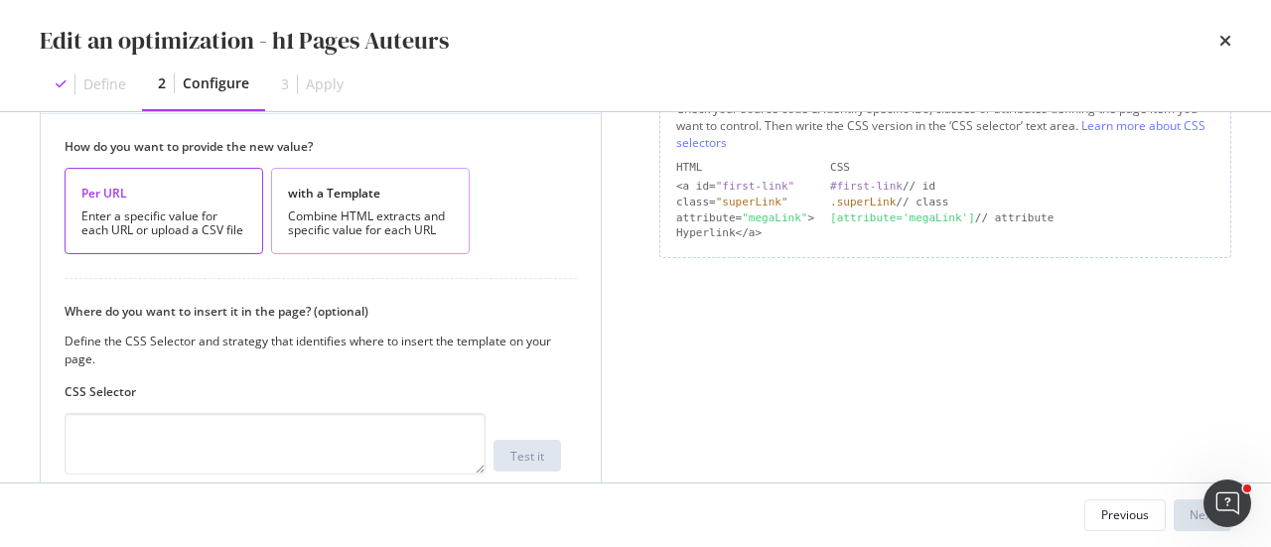
scroll to position [469, 0]
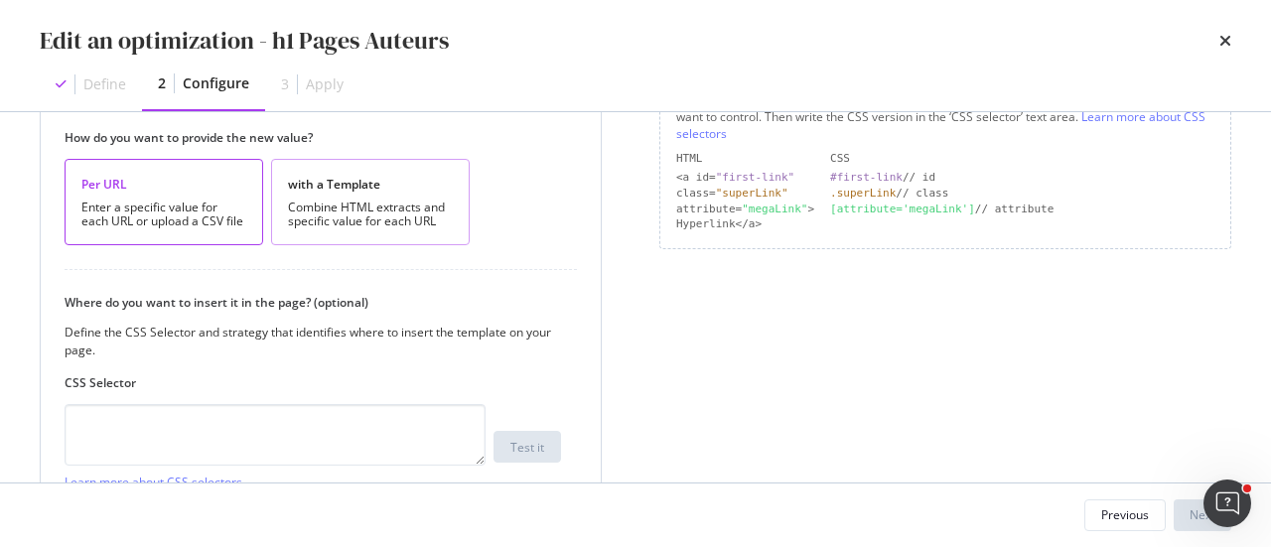
click at [325, 209] on div "Combine HTML extracts and specific value for each URL" at bounding box center [370, 215] width 165 height 28
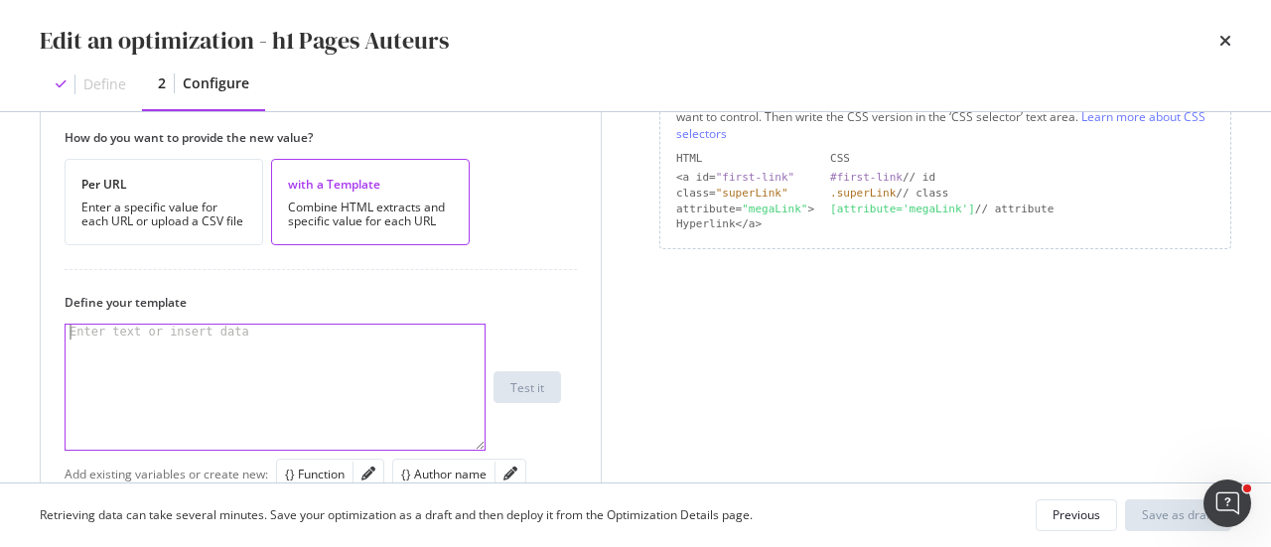
click at [256, 364] on div "modal" at bounding box center [276, 403] width 421 height 156
click at [369, 328] on div "< span style: "margin-left : 70px" > {{ function }} < span >" at bounding box center [276, 403] width 421 height 156
type textarea "<span style:"margin-left : 70px">{{function}}</span>"
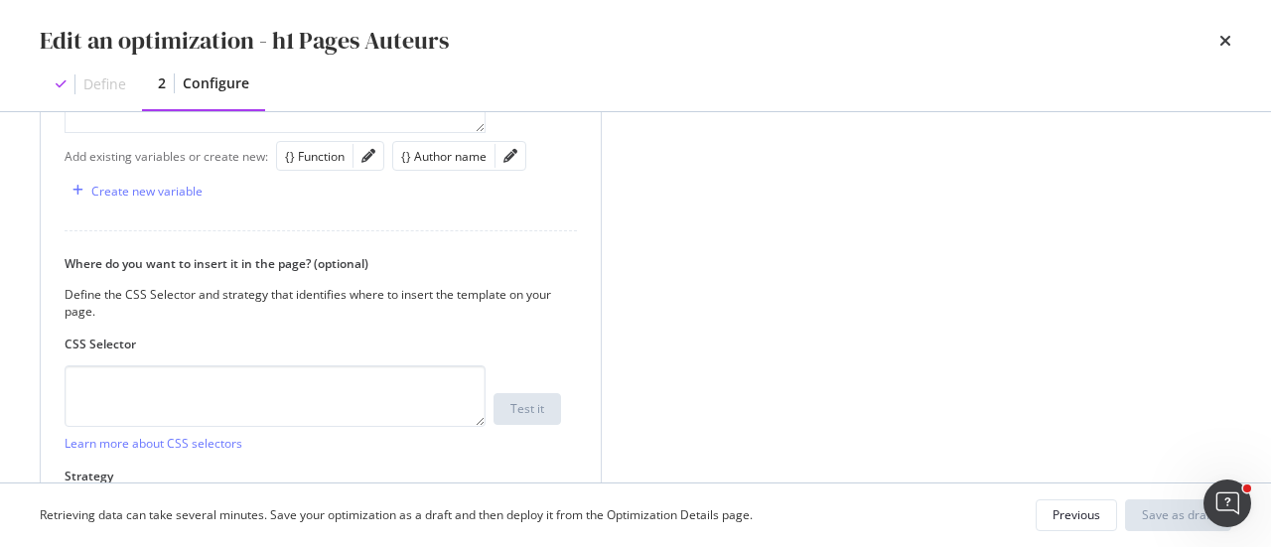
scroll to position [866, 0]
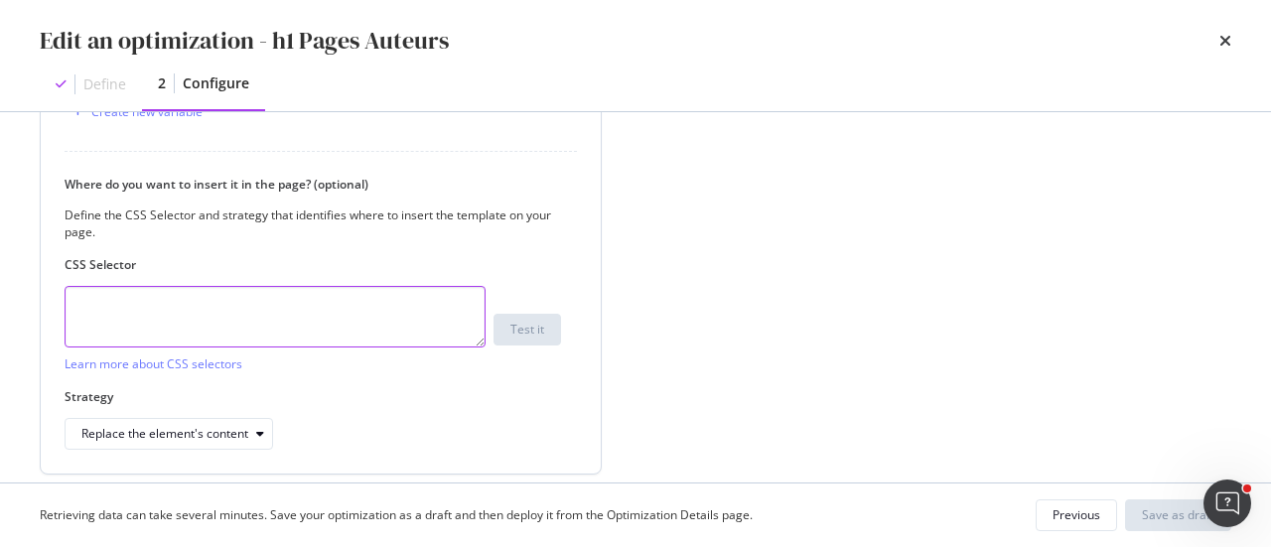
click at [171, 315] on textarea "modal" at bounding box center [275, 317] width 421 height 62
paste textarea "aria-current"
click at [73, 303] on textarea "aria-current" at bounding box center [275, 317] width 421 height 62
click at [173, 301] on textarea "a[aria-current" at bounding box center [275, 317] width 421 height 62
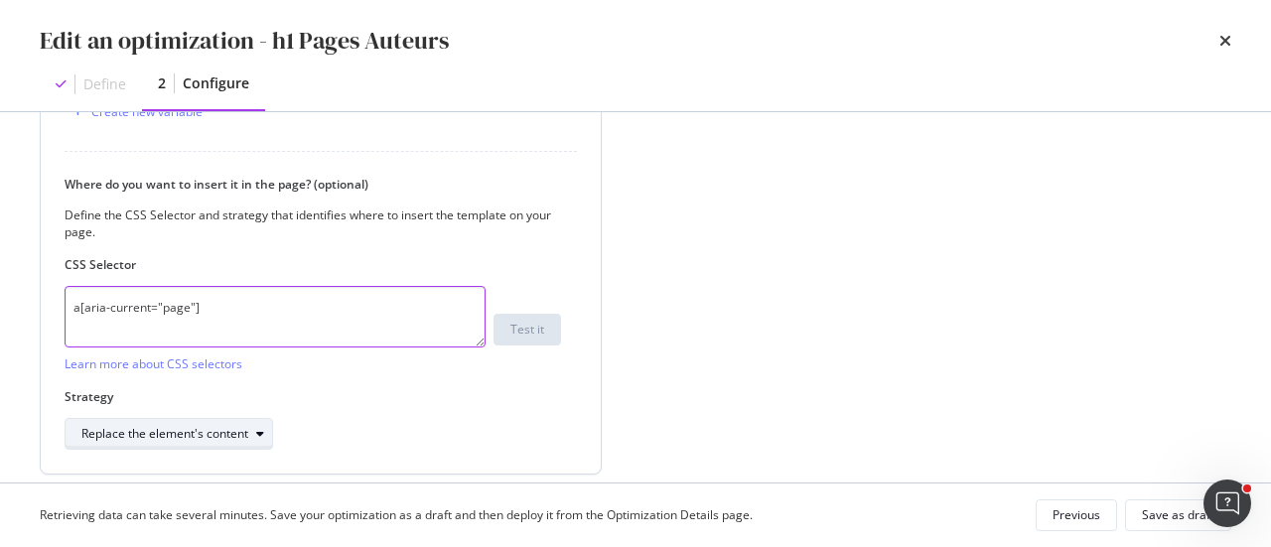
type textarea "a[aria-current="page"]"
click at [214, 436] on div "Replace the element's content" at bounding box center [164, 434] width 167 height 12
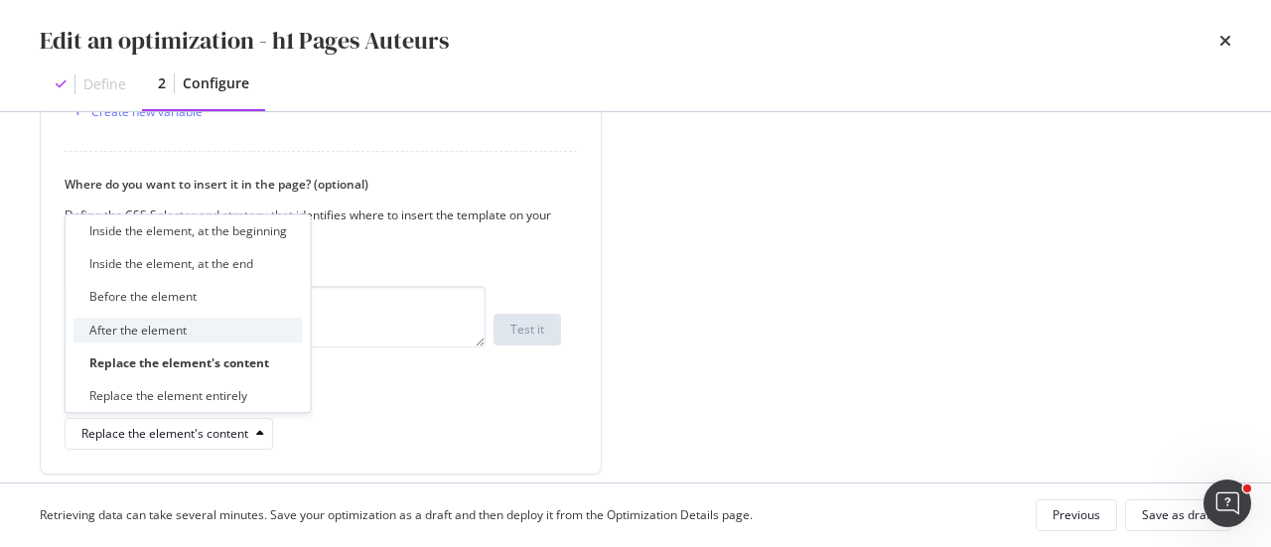
click at [186, 333] on div "After the element" at bounding box center [137, 330] width 97 height 17
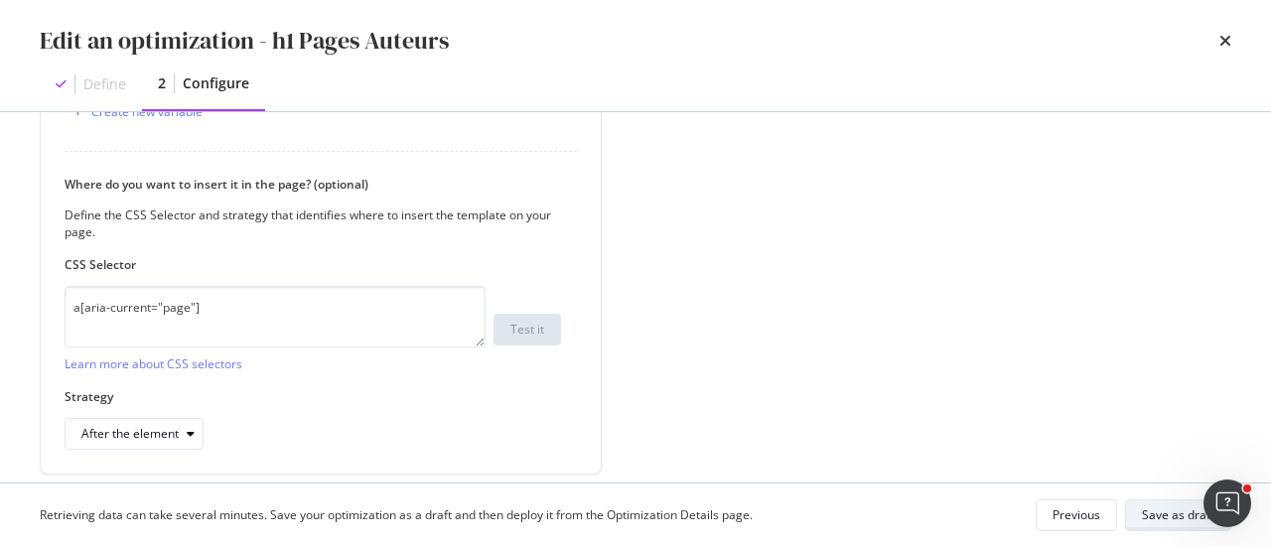
click at [1160, 507] on div "Save as draft" at bounding box center [1178, 514] width 72 height 17
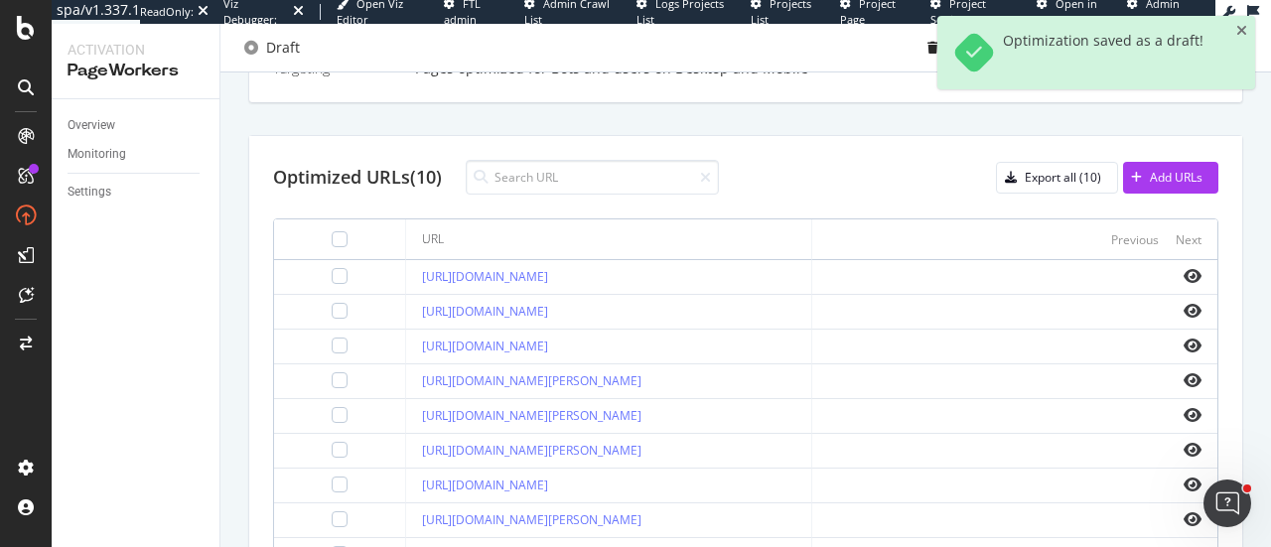
scroll to position [695, 0]
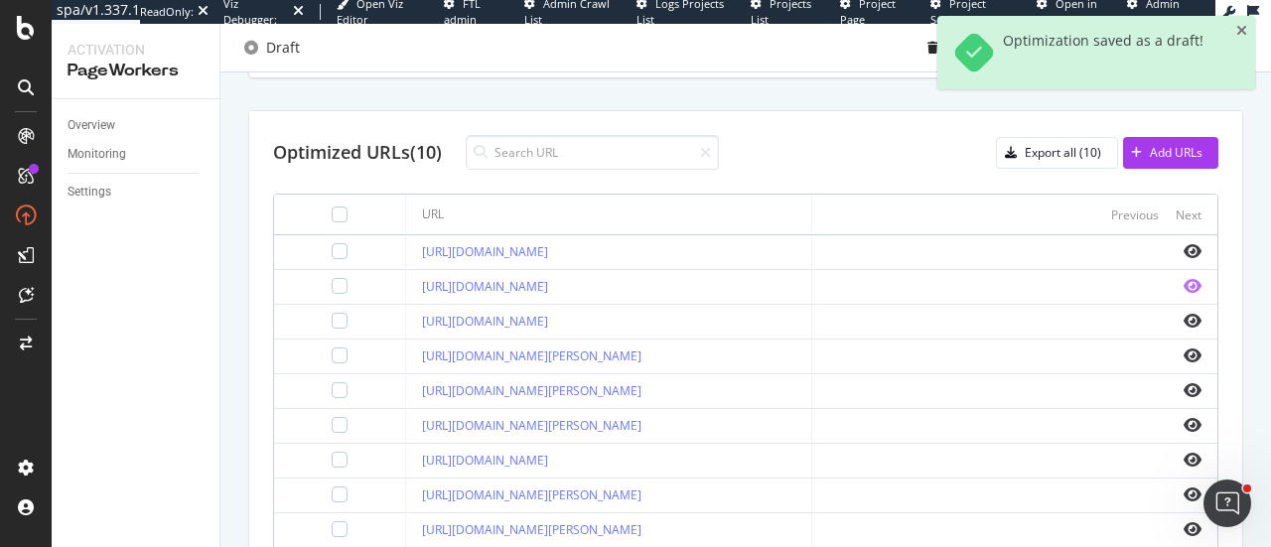
click at [1184, 286] on icon "eye" at bounding box center [1193, 286] width 18 height 16
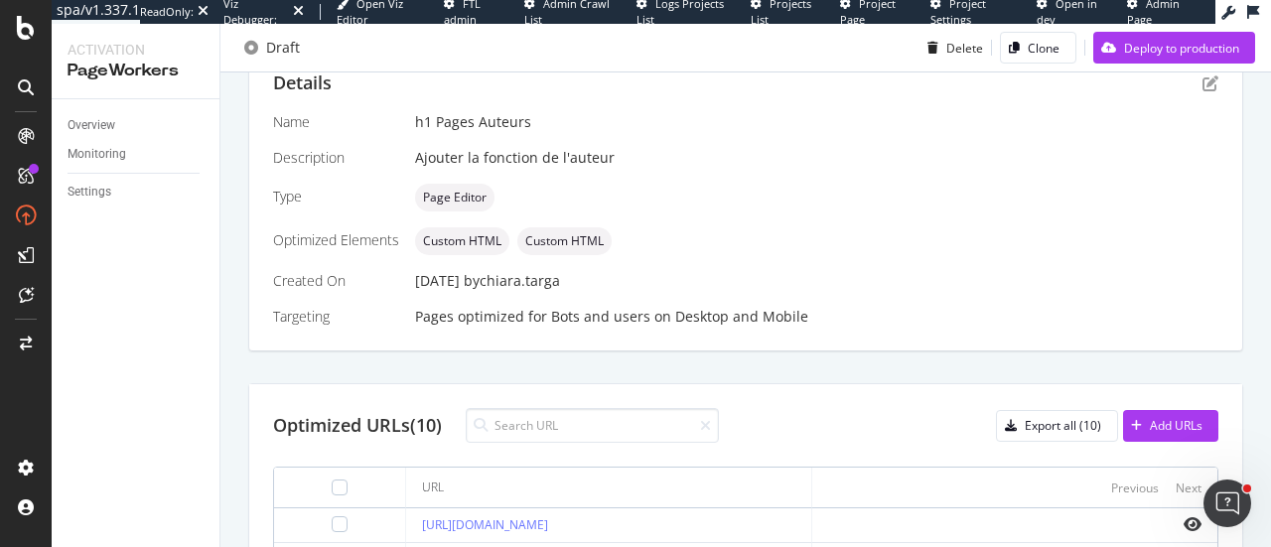
scroll to position [298, 0]
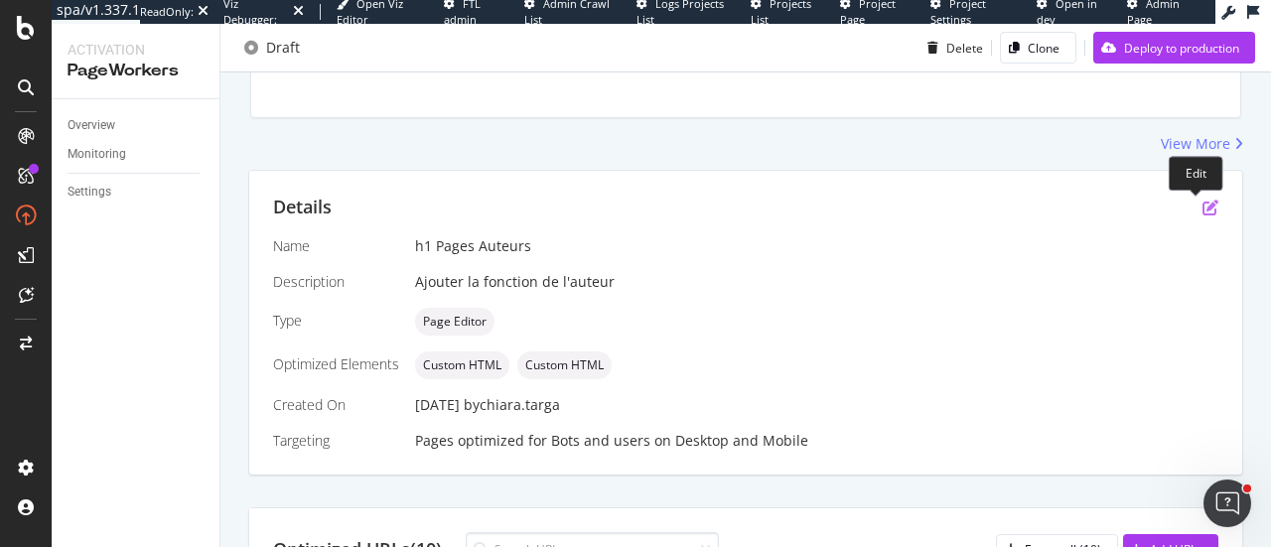
click at [1202, 210] on icon "pen-to-square" at bounding box center [1210, 208] width 16 height 16
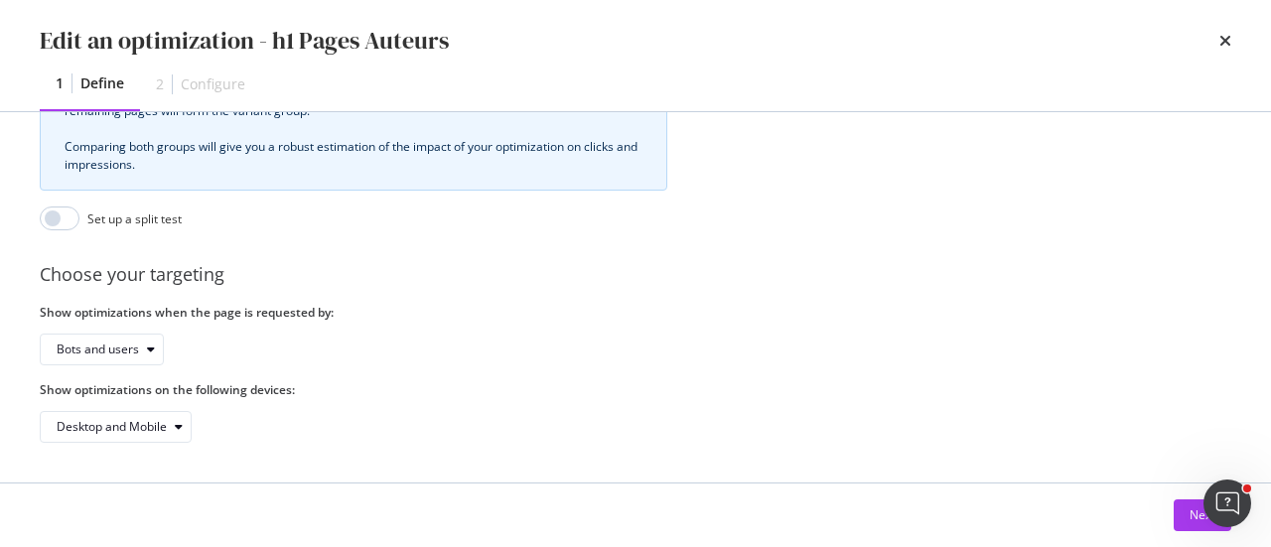
scroll to position [659, 0]
click at [1184, 521] on button "Next" at bounding box center [1203, 515] width 58 height 32
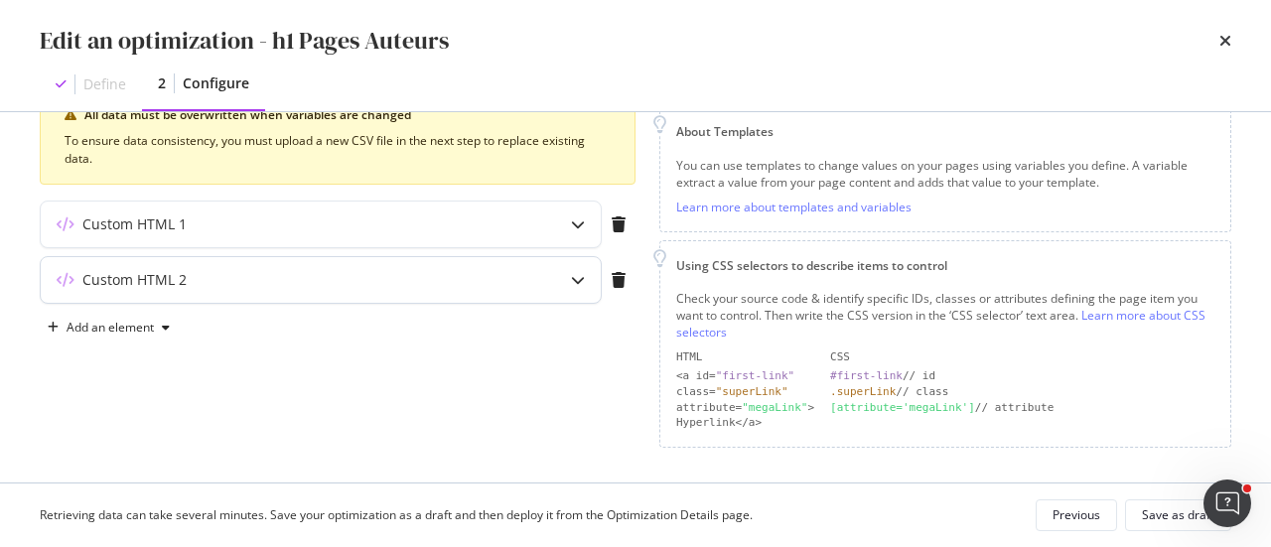
click at [585, 283] on div "modal" at bounding box center [578, 280] width 46 height 46
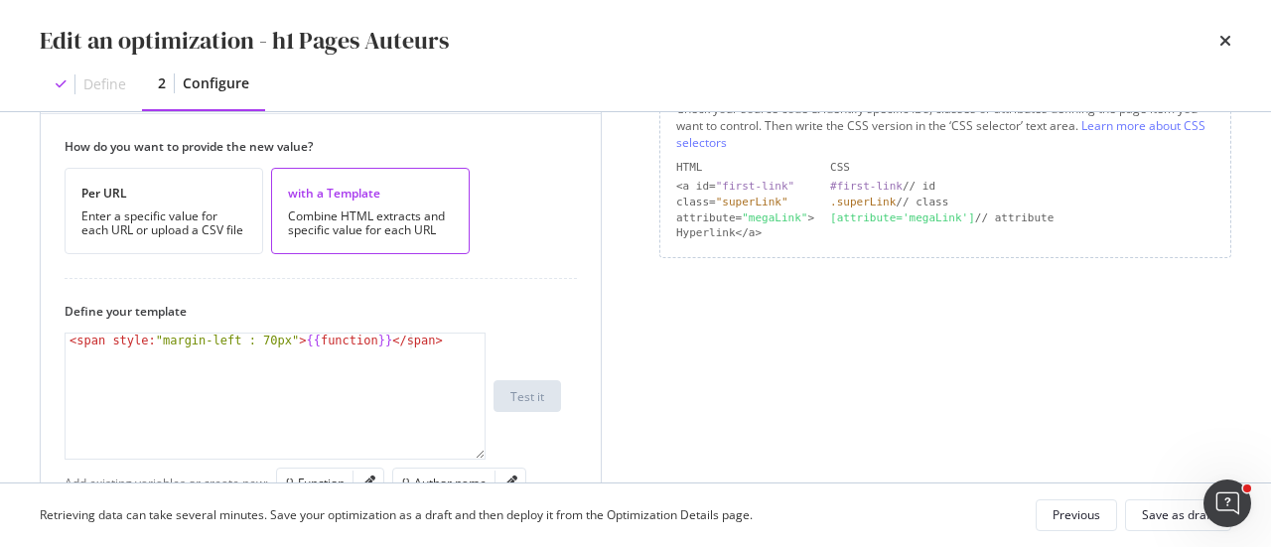
scroll to position [568, 0]
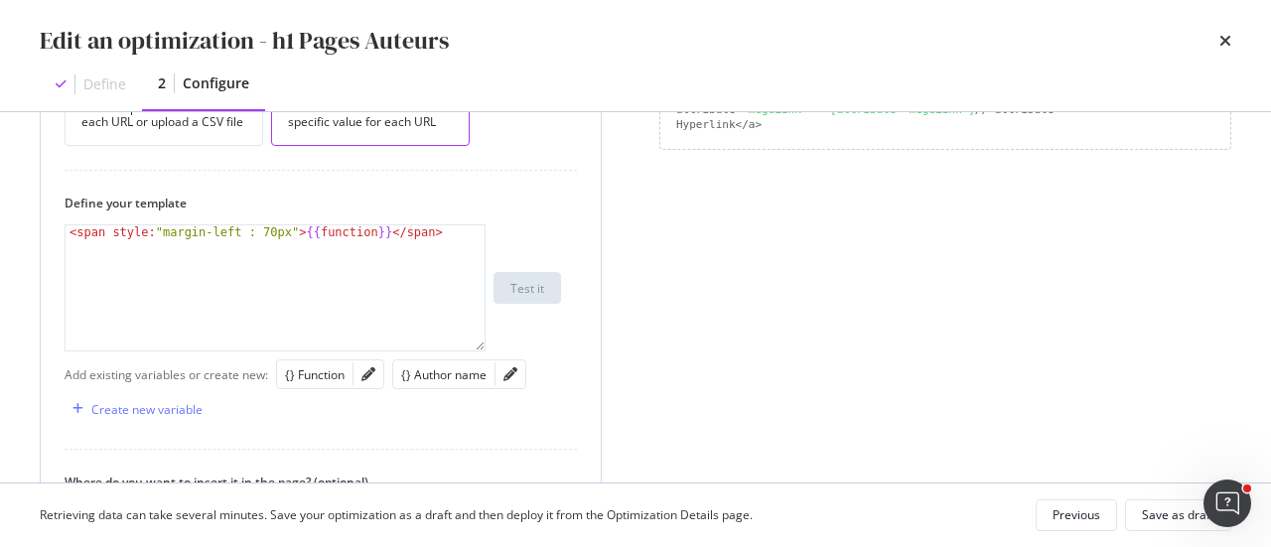
click at [274, 231] on div "< span style: "margin-left : 70px" > {{ function }} </ span >" at bounding box center [276, 303] width 421 height 156
click at [152, 230] on div "< span style: "margin-left : 70px;" > {{ function }} </ span >" at bounding box center [276, 303] width 421 height 156
paste textarea "display:block;"
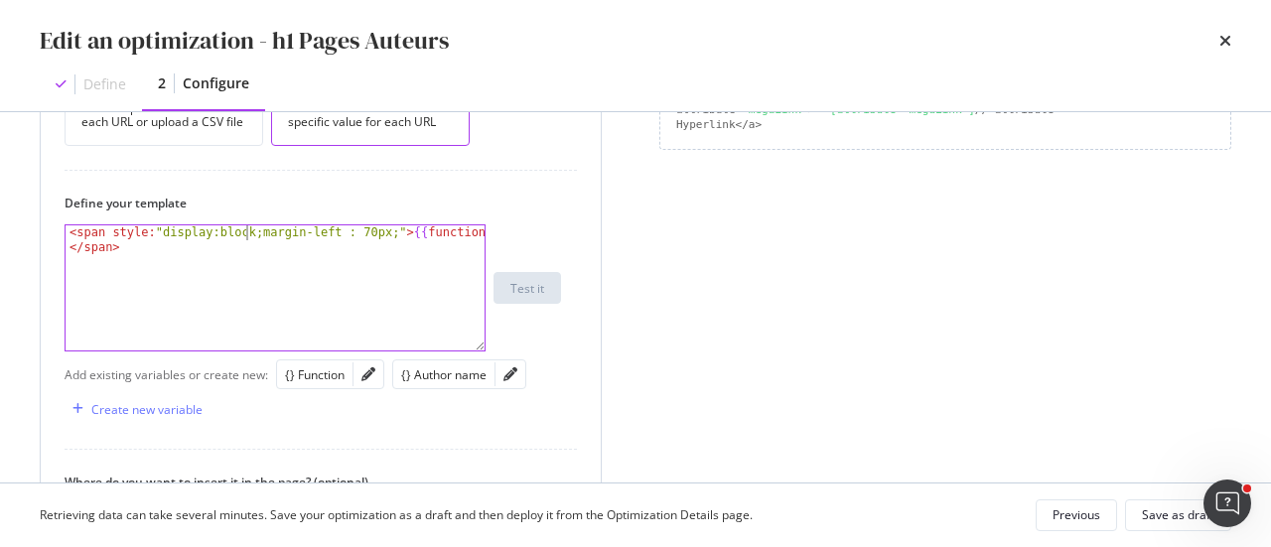
scroll to position [0, 16]
type textarea "<span style:"display:block; margin-left : 70px;">{{function}}</span>"
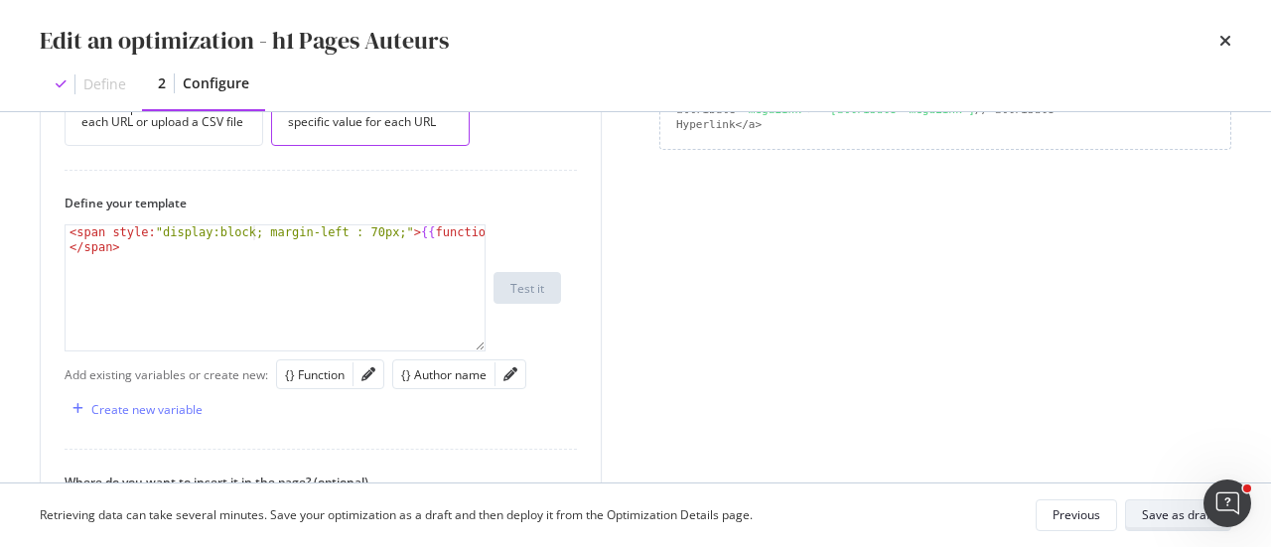
click at [1167, 527] on div "Save as draft" at bounding box center [1178, 515] width 72 height 28
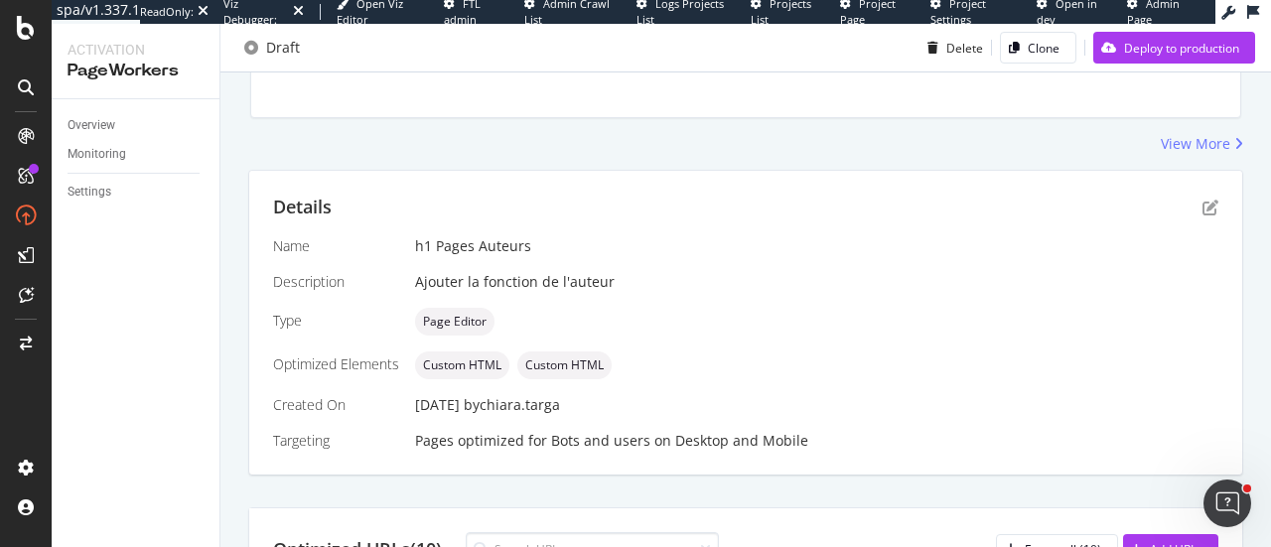
scroll to position [819, 0]
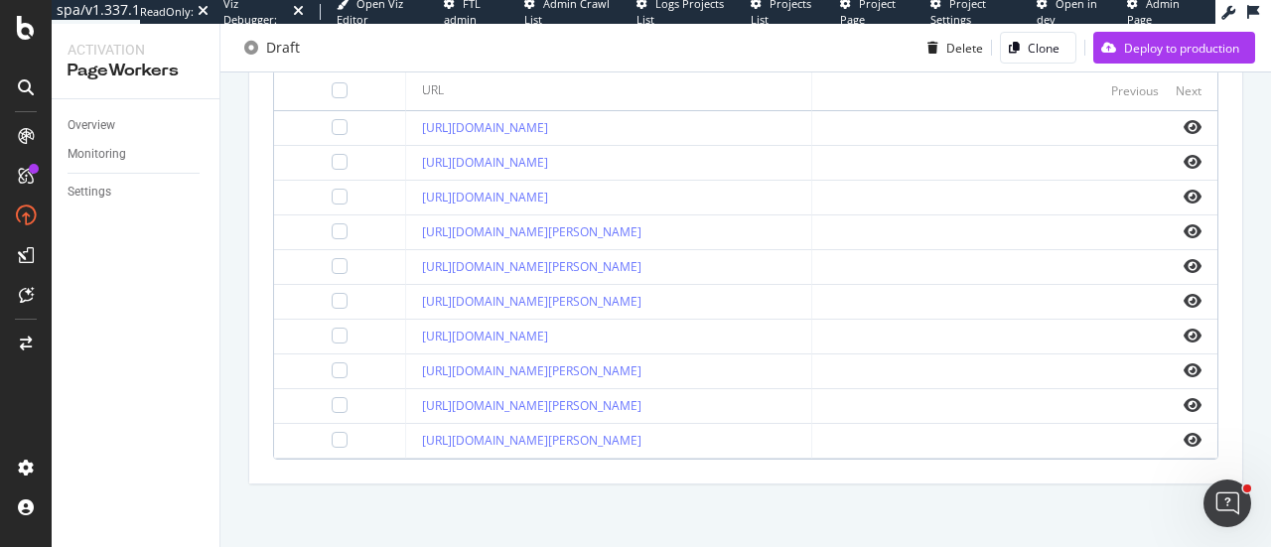
click at [1180, 305] on td at bounding box center [1014, 302] width 405 height 35
click at [1184, 301] on icon "eye" at bounding box center [1193, 301] width 18 height 16
click at [1184, 261] on icon "eye" at bounding box center [1193, 266] width 18 height 16
click at [1184, 228] on icon "eye" at bounding box center [1193, 231] width 18 height 16
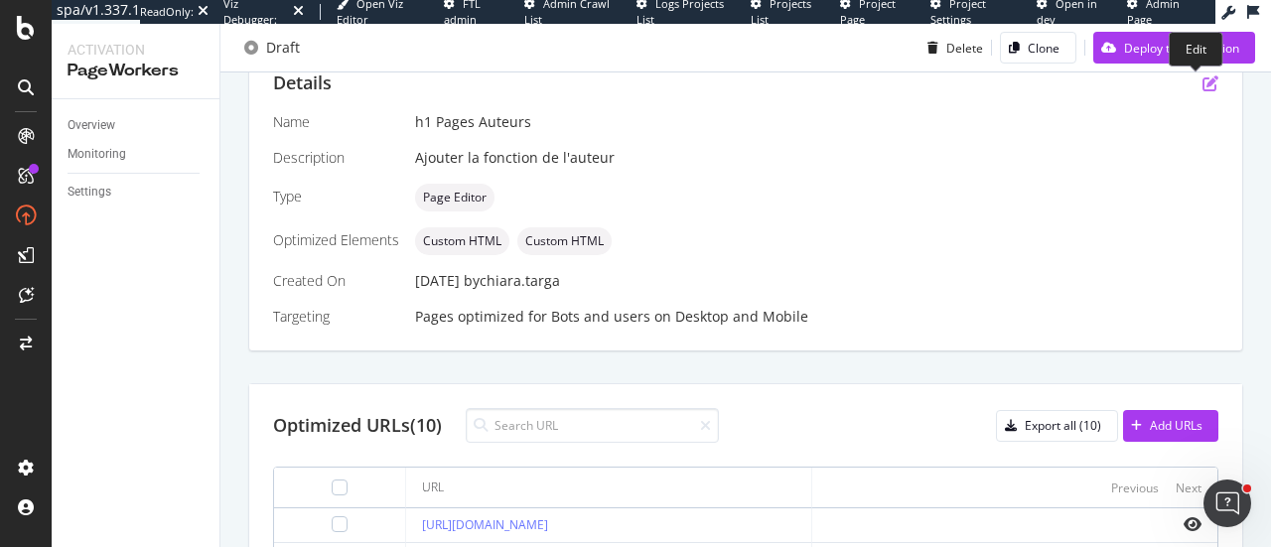
click at [1202, 89] on icon "pen-to-square" at bounding box center [1210, 83] width 16 height 16
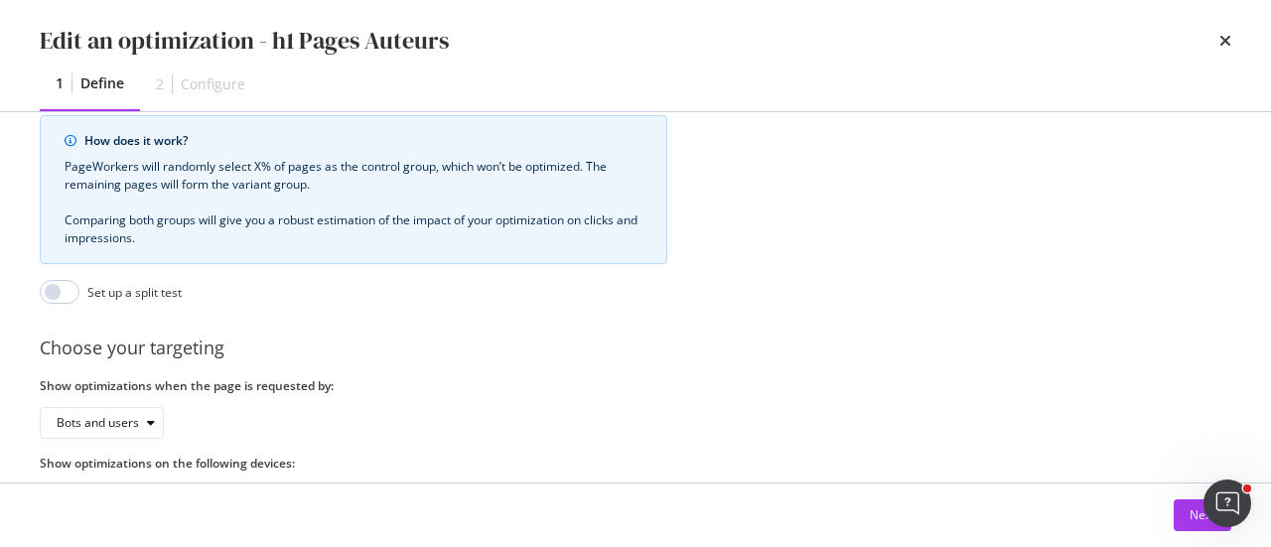
scroll to position [659, 0]
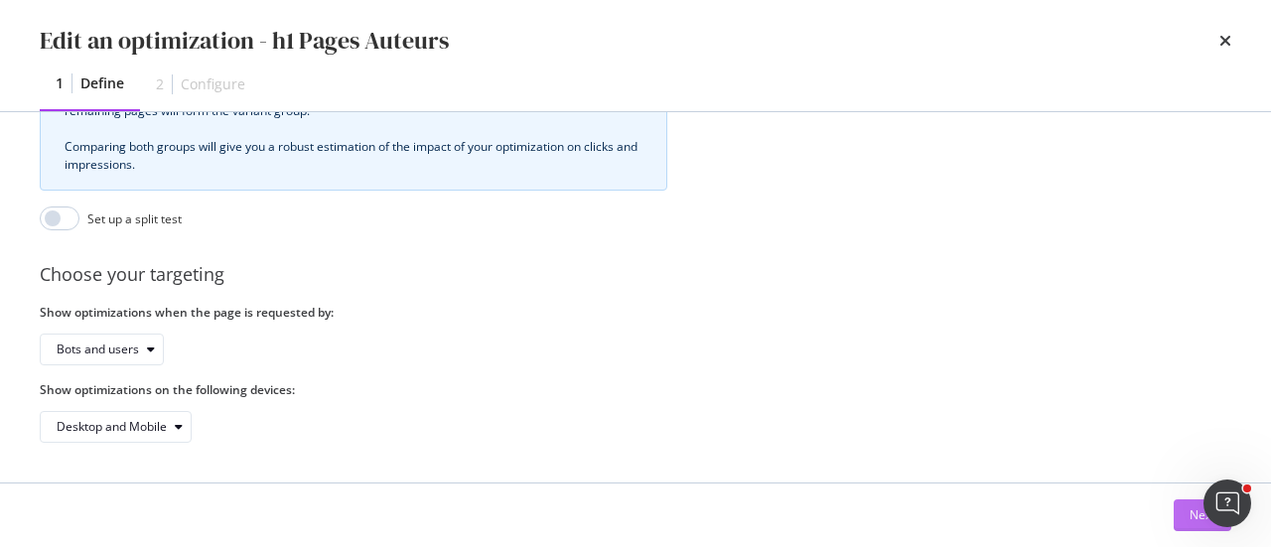
click at [1175, 511] on button "Next" at bounding box center [1203, 515] width 58 height 32
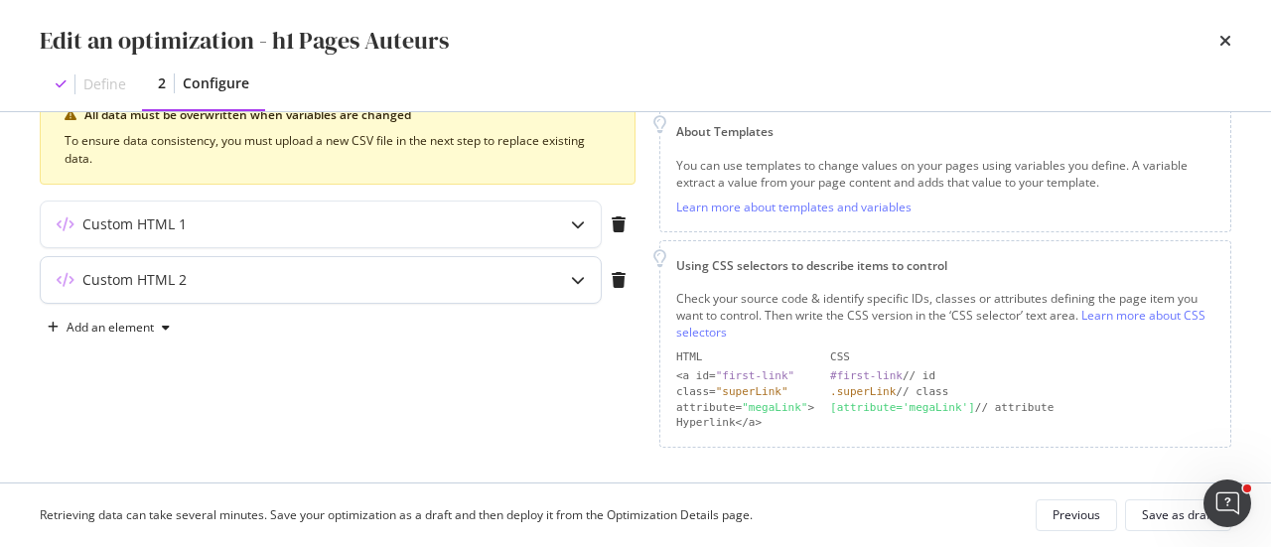
click at [572, 278] on icon "modal" at bounding box center [578, 280] width 14 height 14
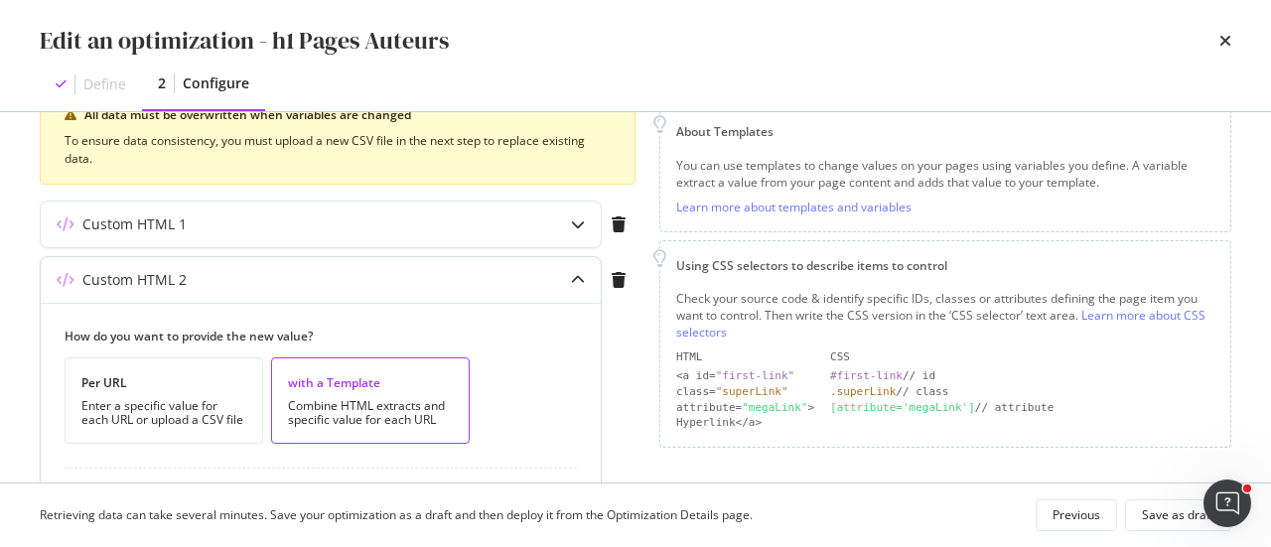
scroll to position [469, 0]
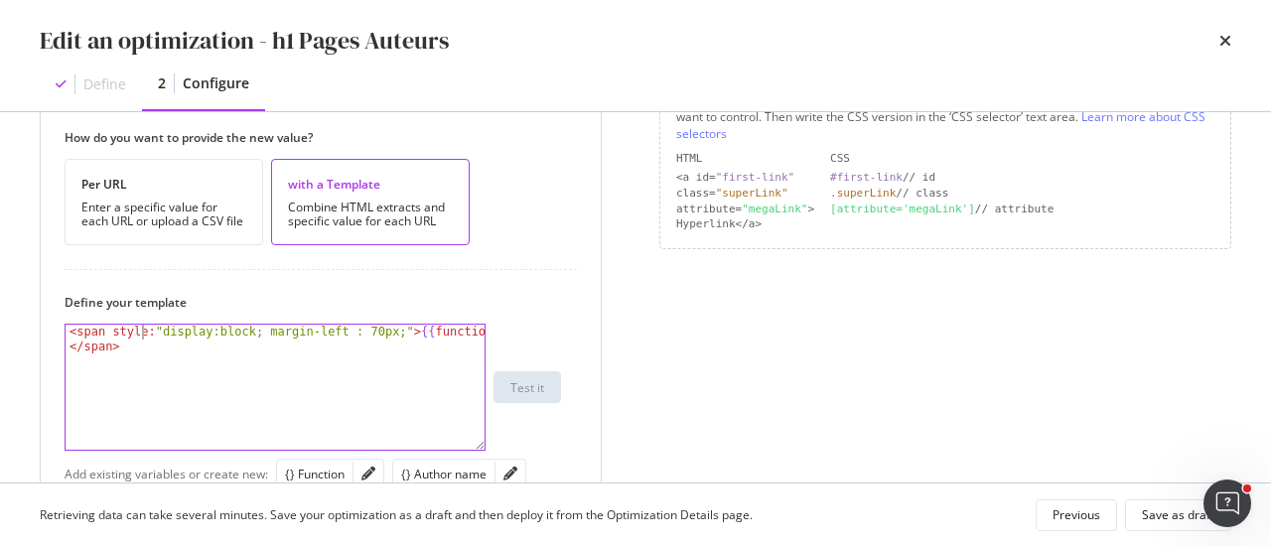
click at [143, 334] on div "< span style: "display:block; margin-left : 70px;" > {{ function }} </ span >" at bounding box center [276, 418] width 421 height 186
type textarea "<span style="display:block; margin-left : 70px;">{{function}}</span>"
click at [1140, 520] on button "Save as draft" at bounding box center [1178, 515] width 106 height 32
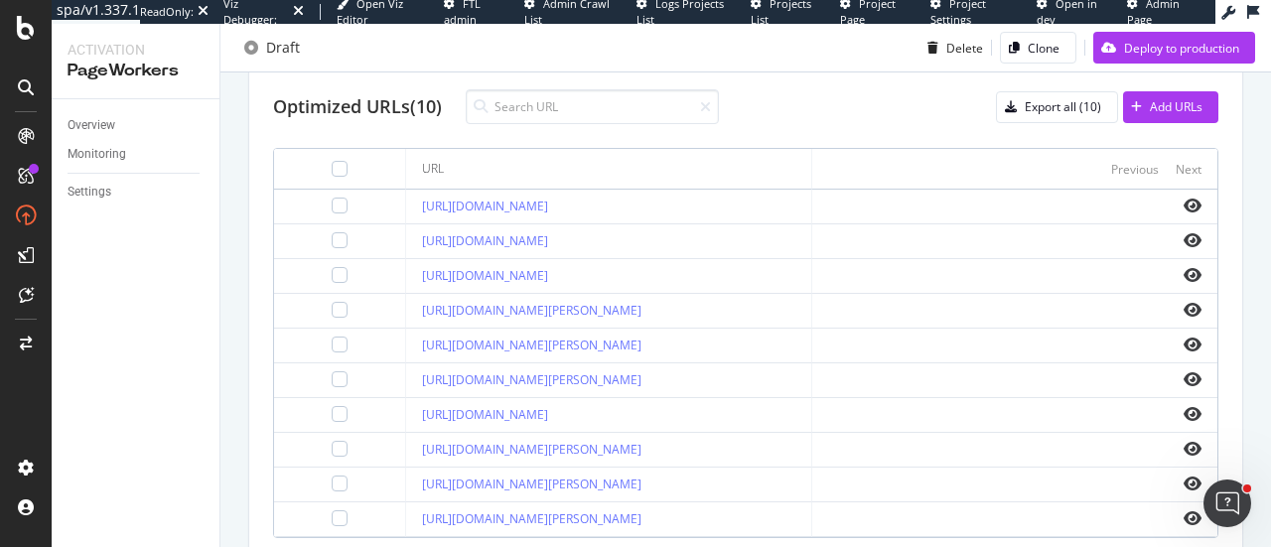
scroll to position [819, 0]
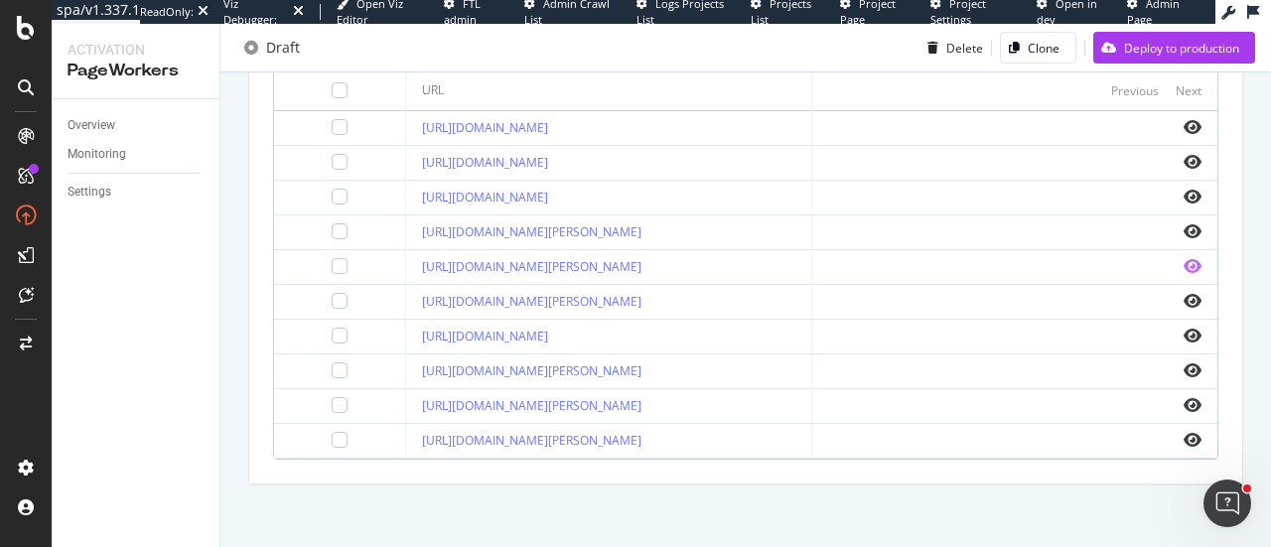
click at [1184, 268] on icon "eye" at bounding box center [1193, 266] width 18 height 16
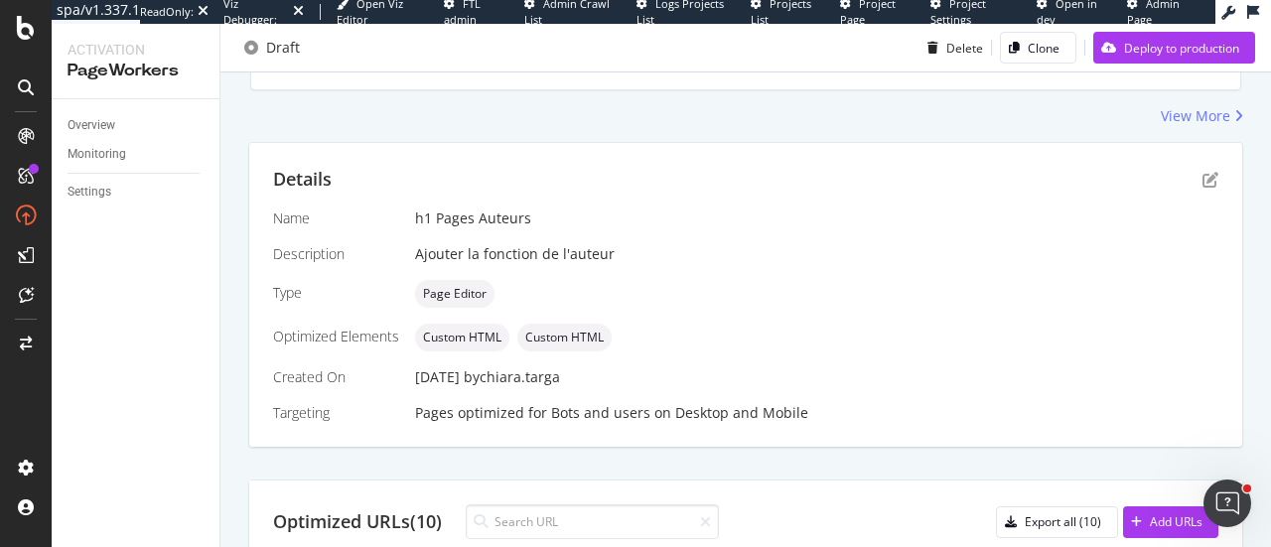
scroll to position [323, 0]
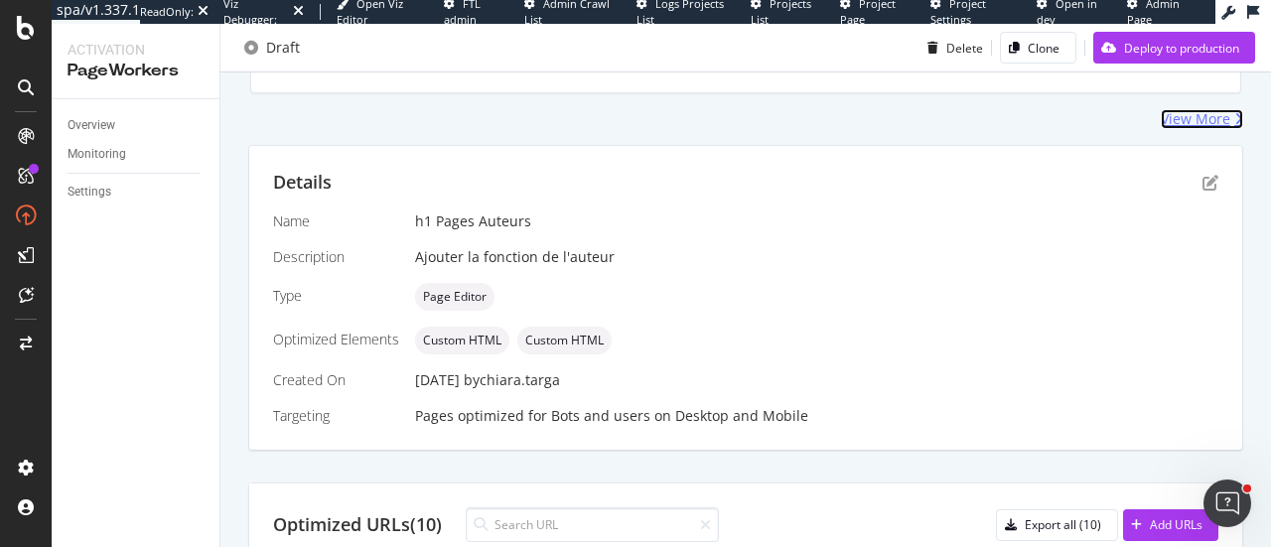
click at [1205, 128] on div "View More" at bounding box center [1196, 119] width 70 height 20
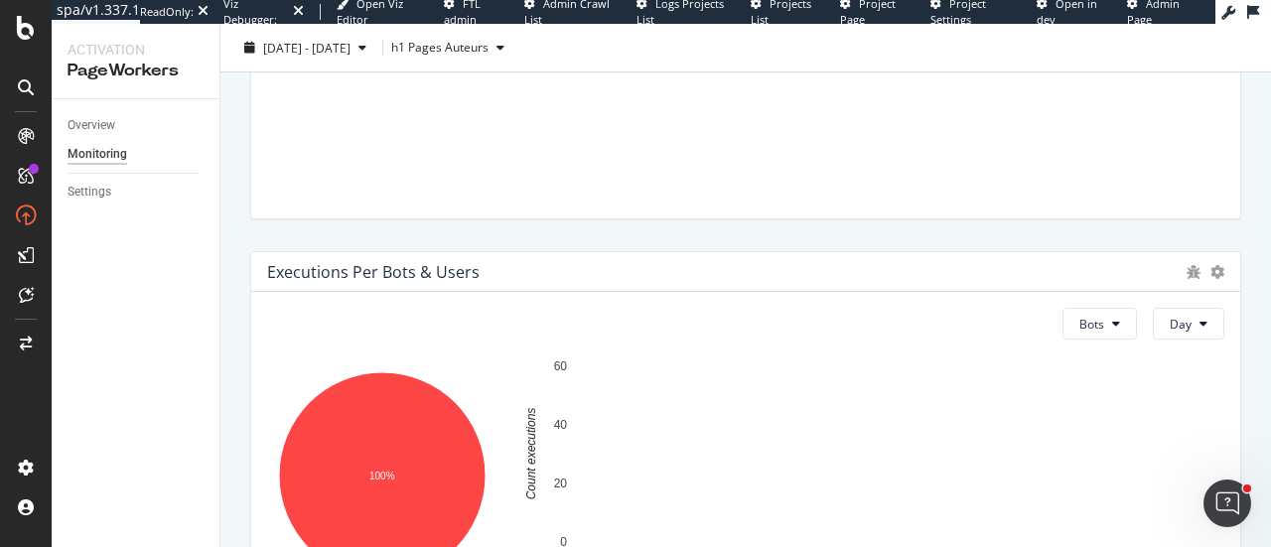
scroll to position [199, 0]
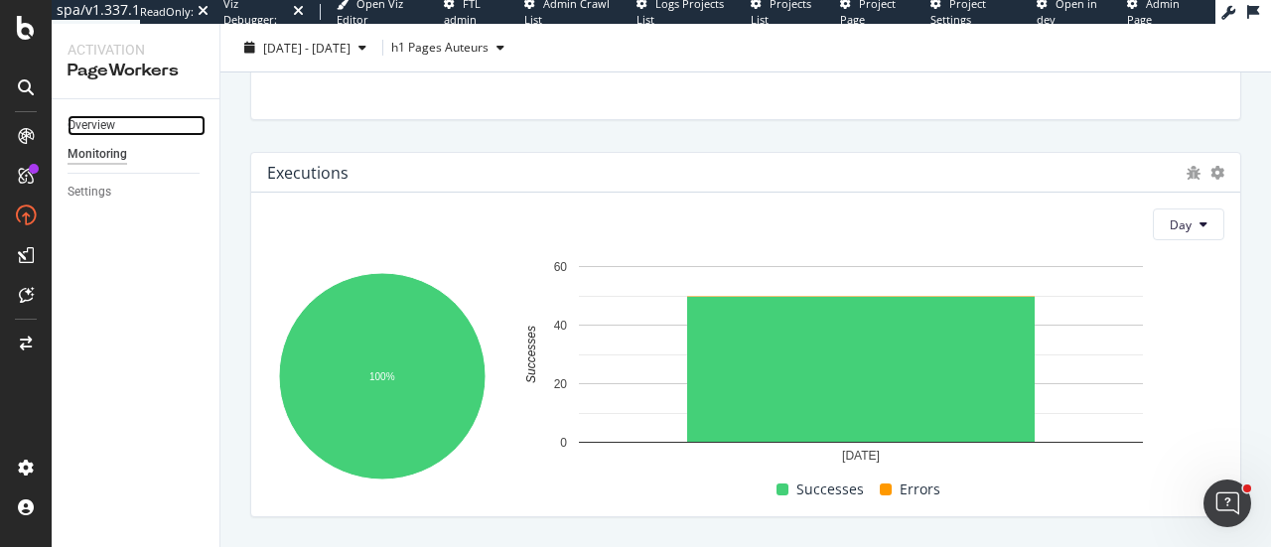
click at [118, 122] on link "Overview" at bounding box center [137, 125] width 138 height 21
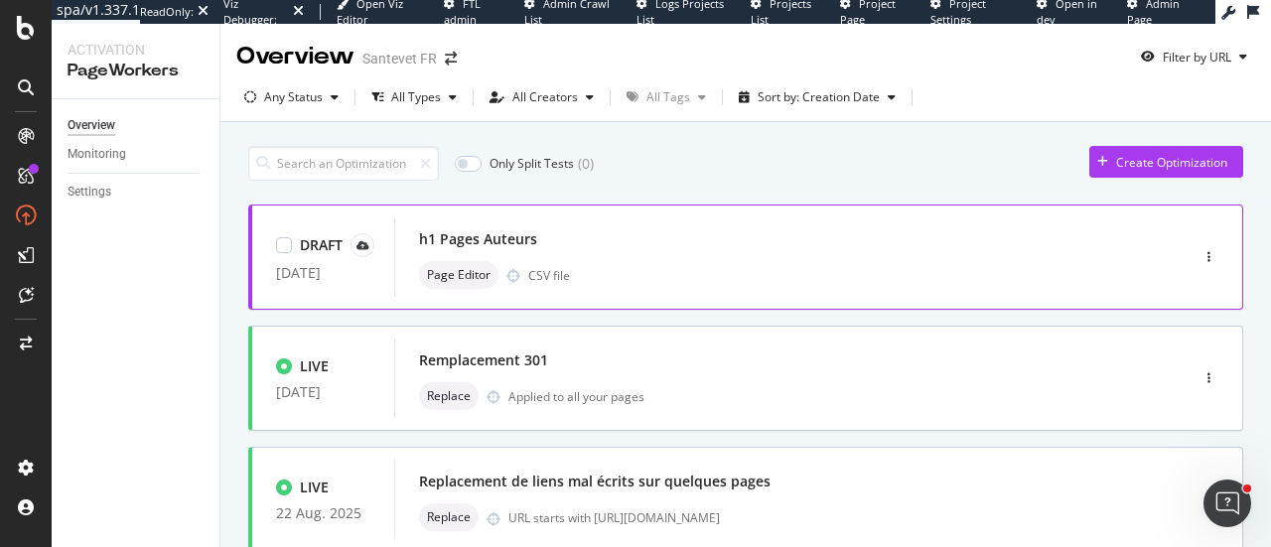
click at [892, 251] on div "h1 Pages Auteurs" at bounding box center [761, 239] width 685 height 28
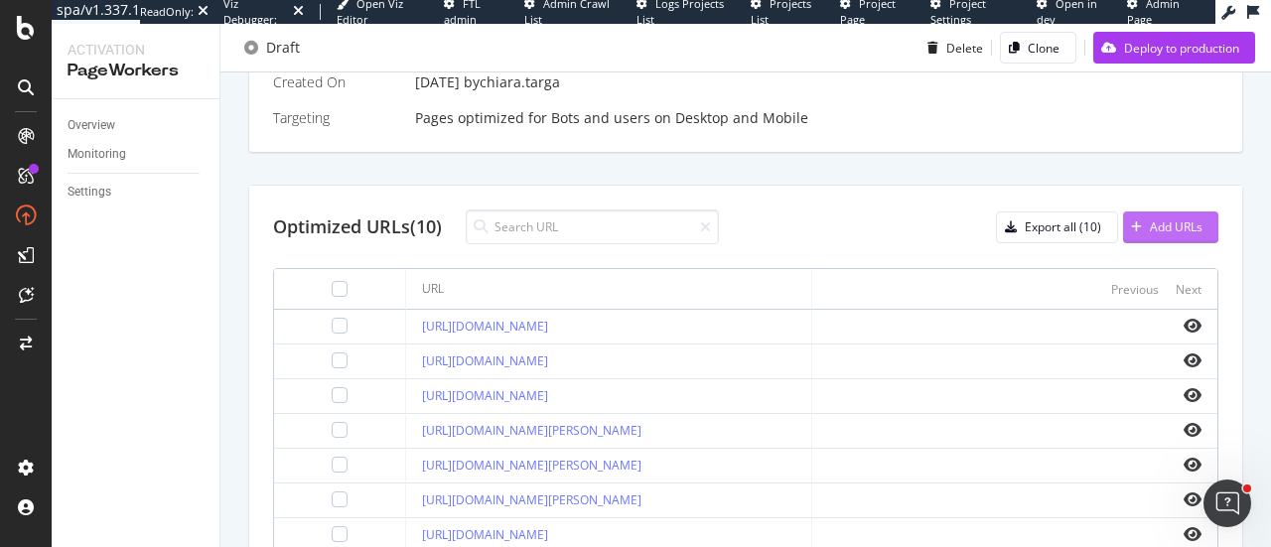
scroll to position [223, 0]
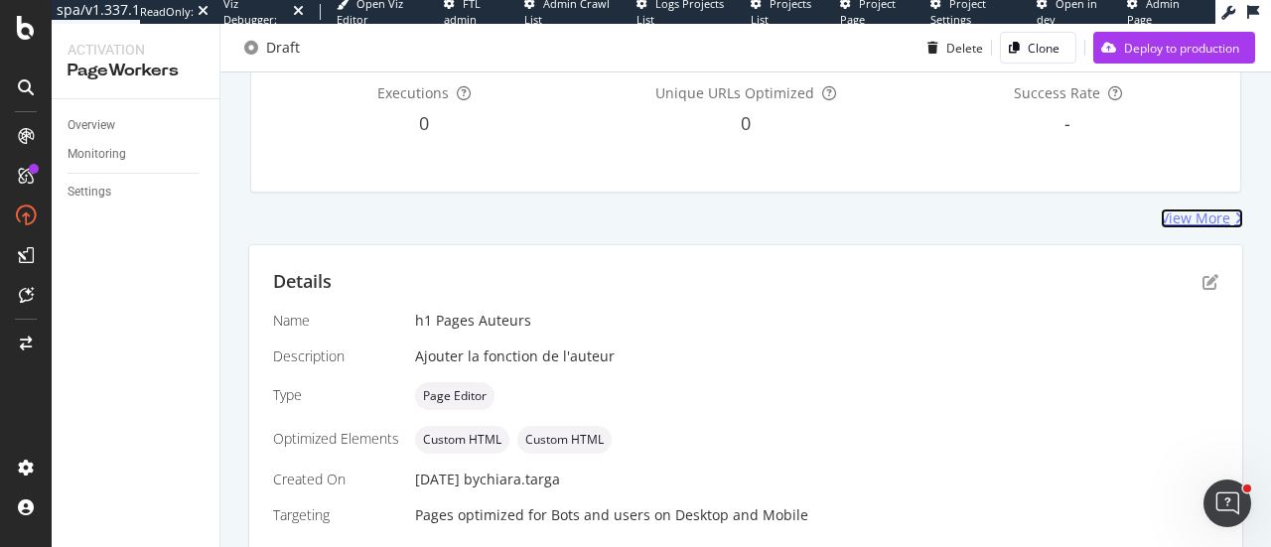
click at [1178, 210] on div "View More" at bounding box center [1196, 219] width 70 height 20
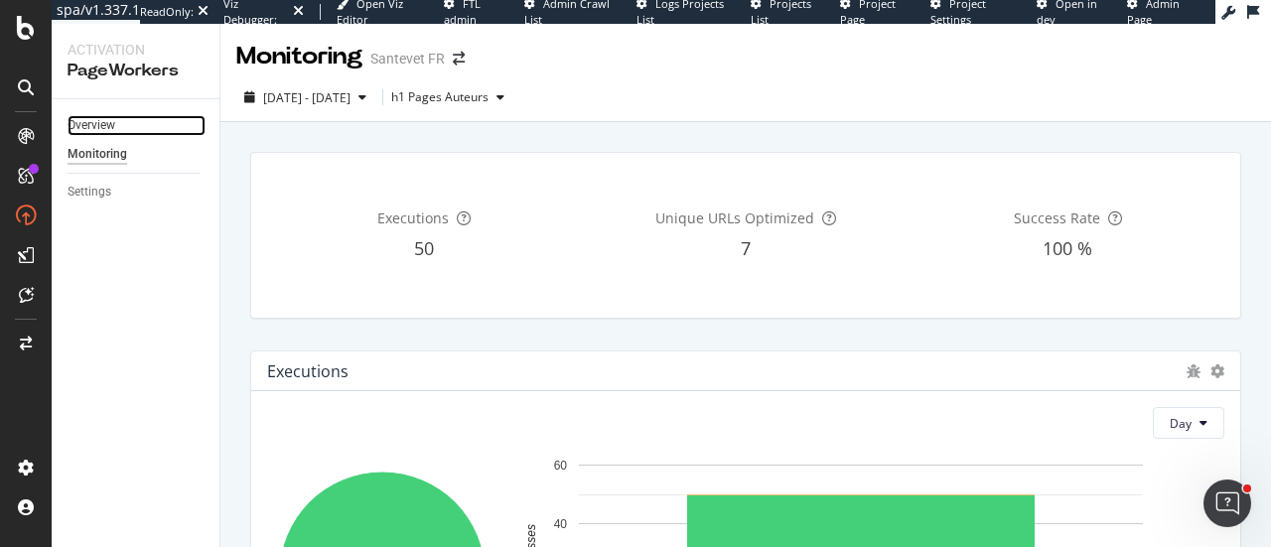
click at [141, 122] on link "Overview" at bounding box center [137, 125] width 138 height 21
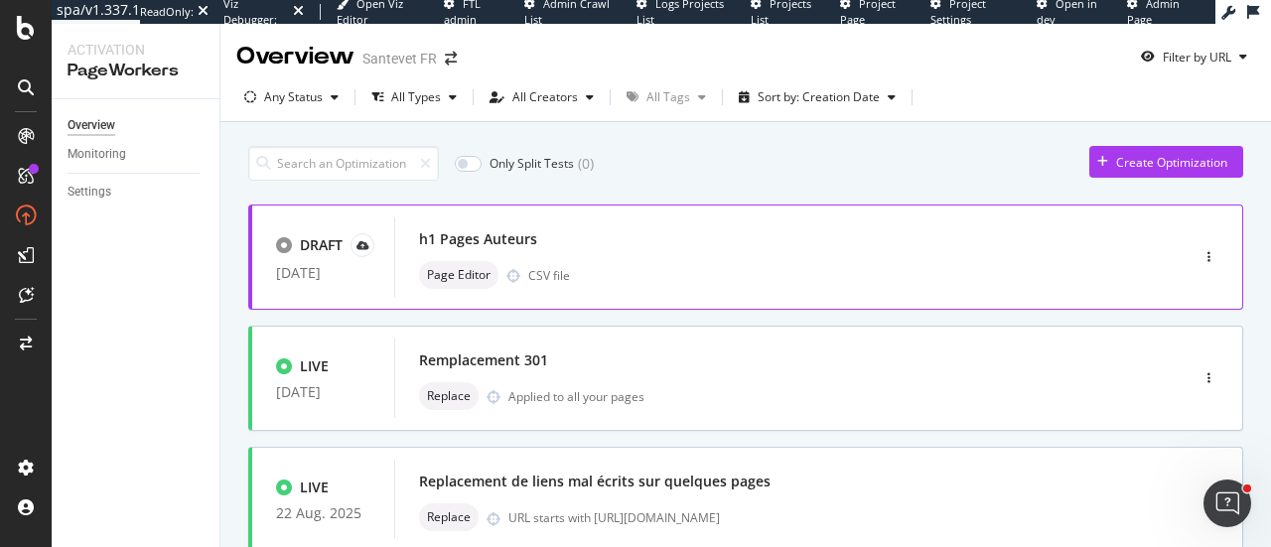
click at [637, 237] on div "h1 Pages Auteurs" at bounding box center [761, 239] width 685 height 28
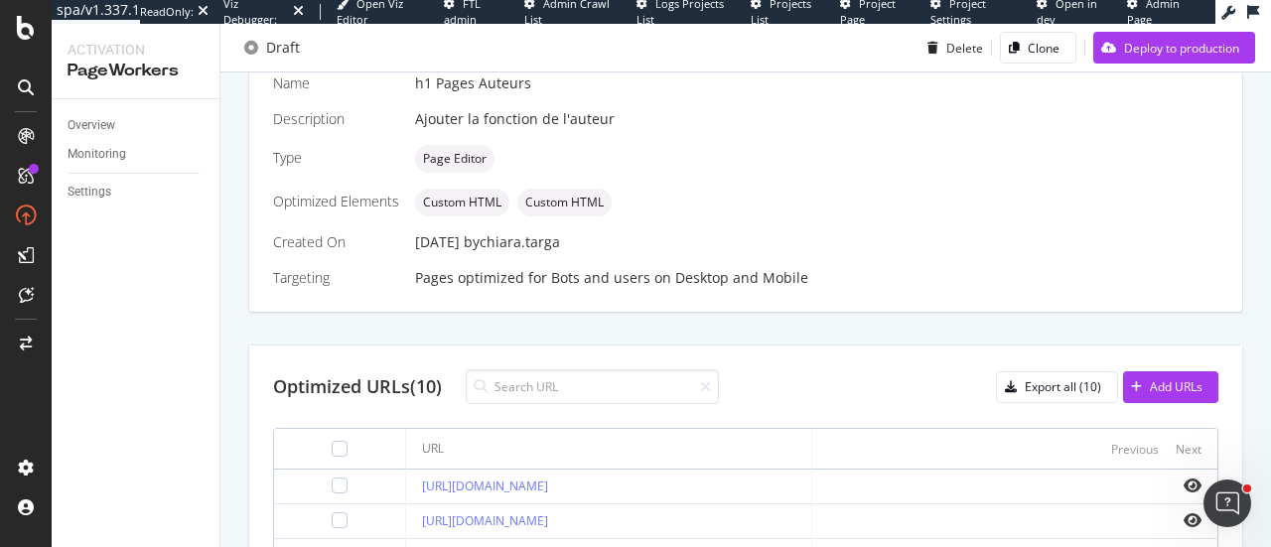
scroll to position [163, 0]
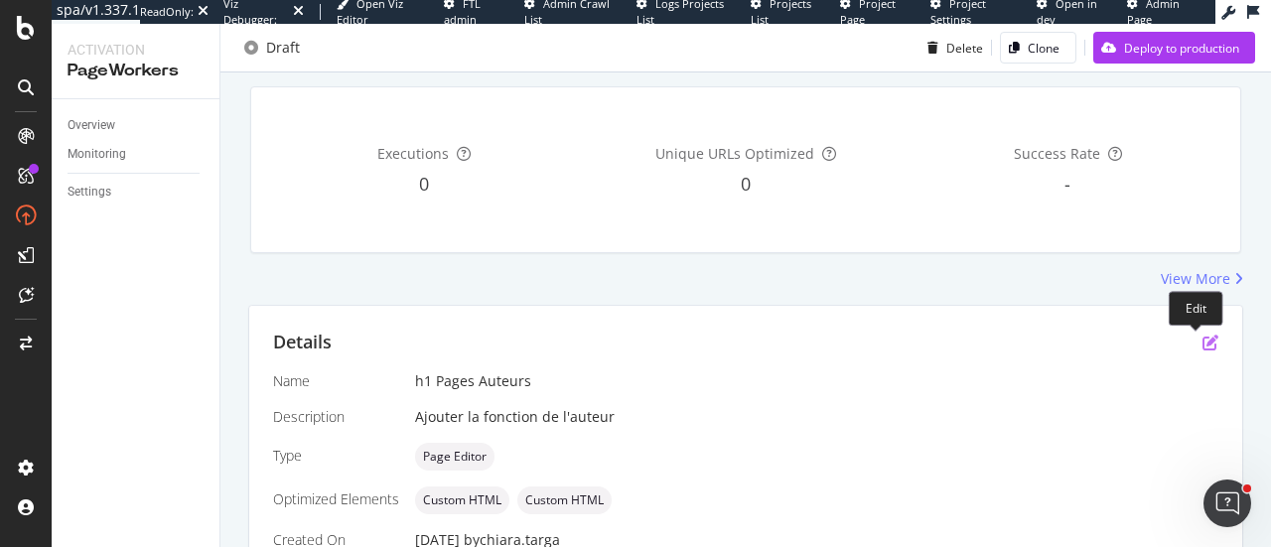
click at [1202, 337] on icon "pen-to-square" at bounding box center [1210, 343] width 16 height 16
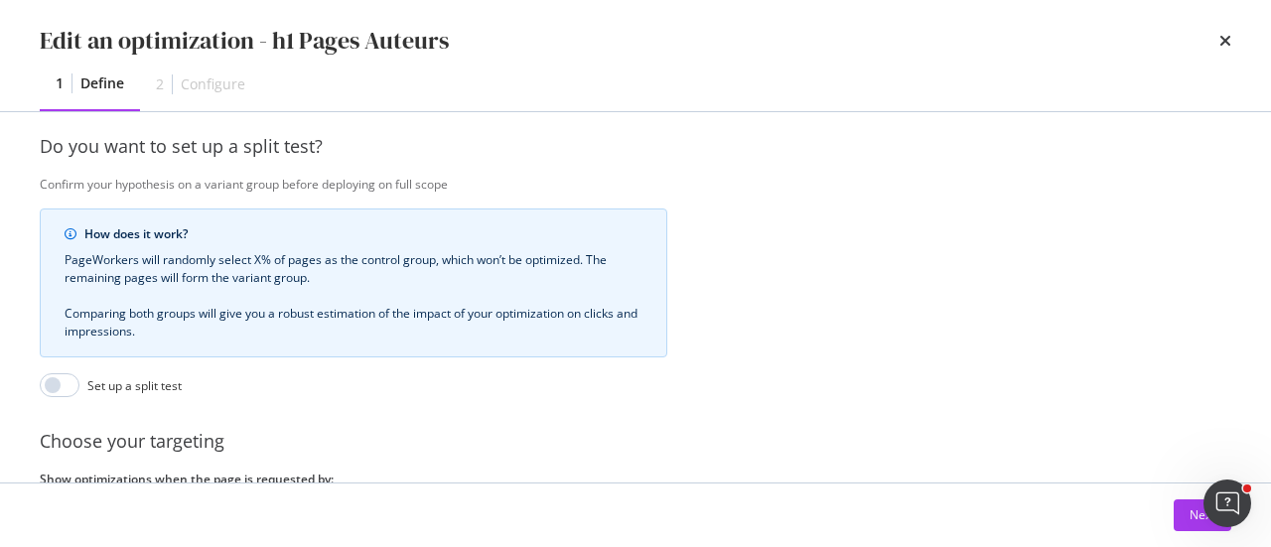
scroll to position [659, 0]
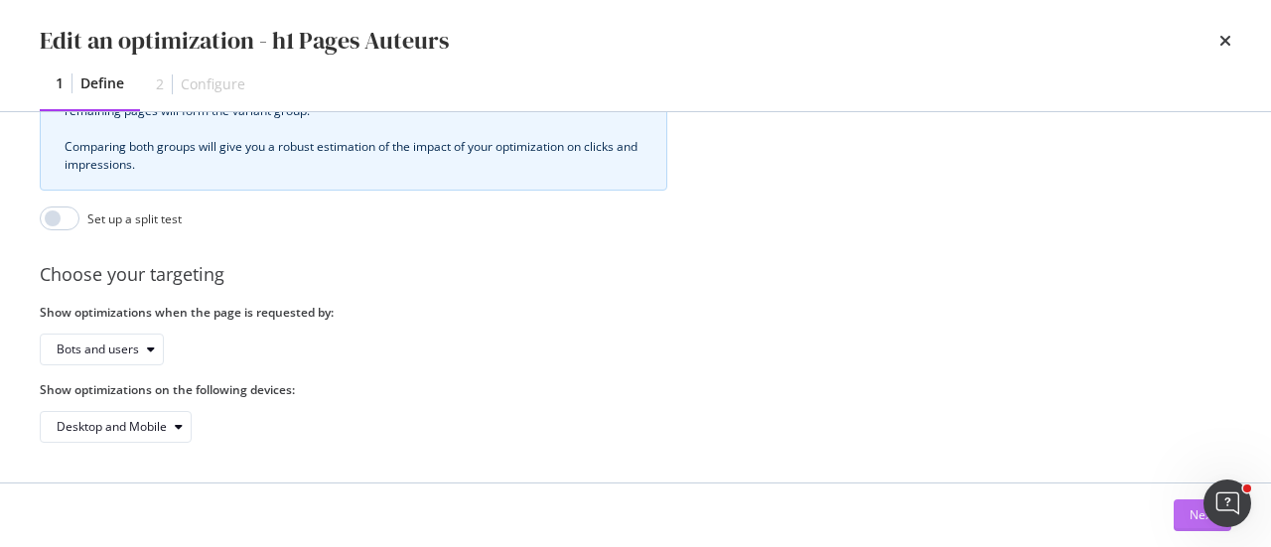
click at [1188, 511] on button "Next" at bounding box center [1203, 515] width 58 height 32
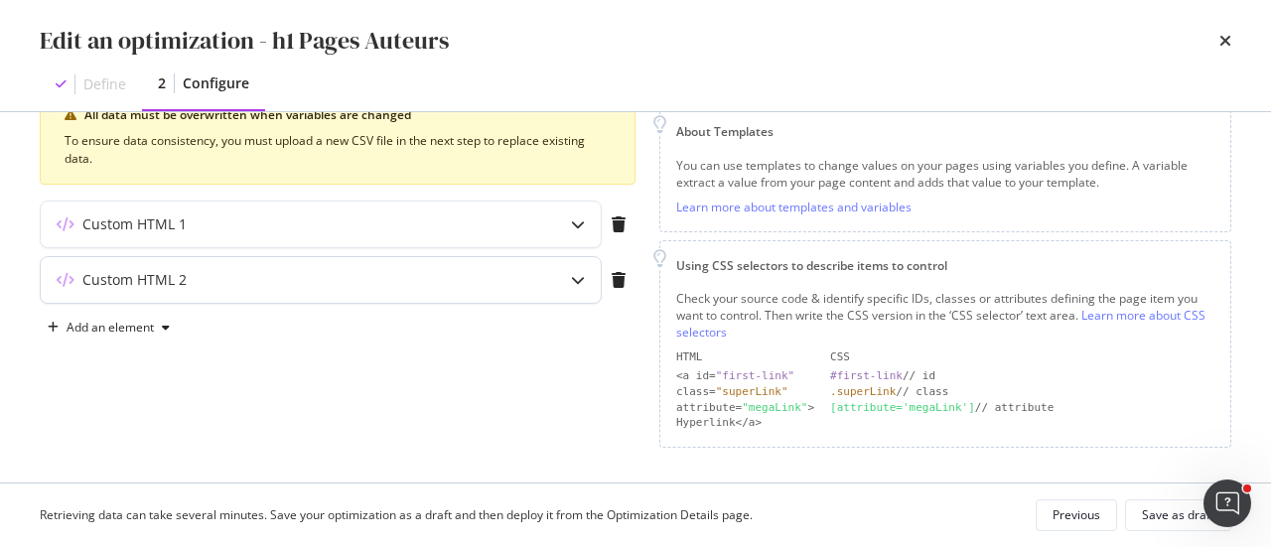
click at [580, 281] on icon "modal" at bounding box center [578, 280] width 14 height 14
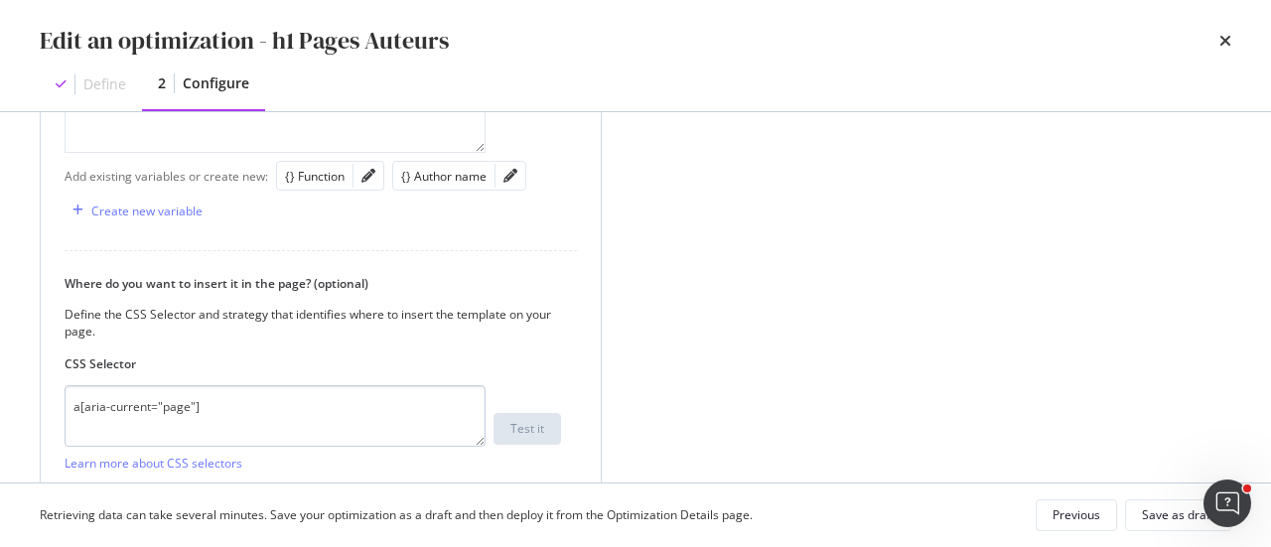
scroll to position [866, 0]
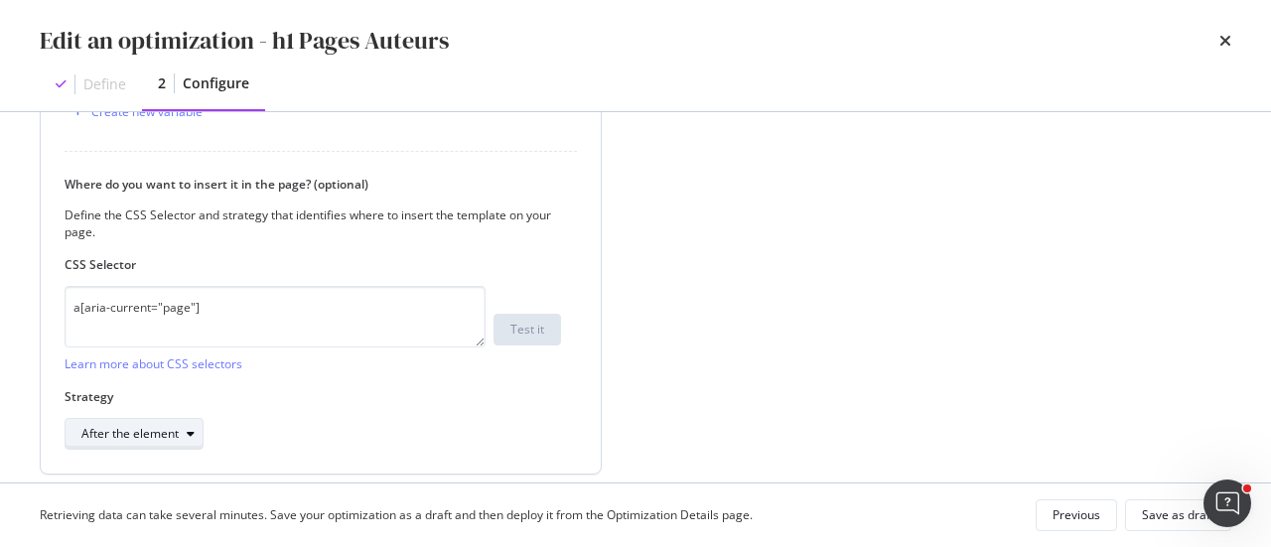
click at [172, 428] on div "After the element" at bounding box center [129, 434] width 97 height 12
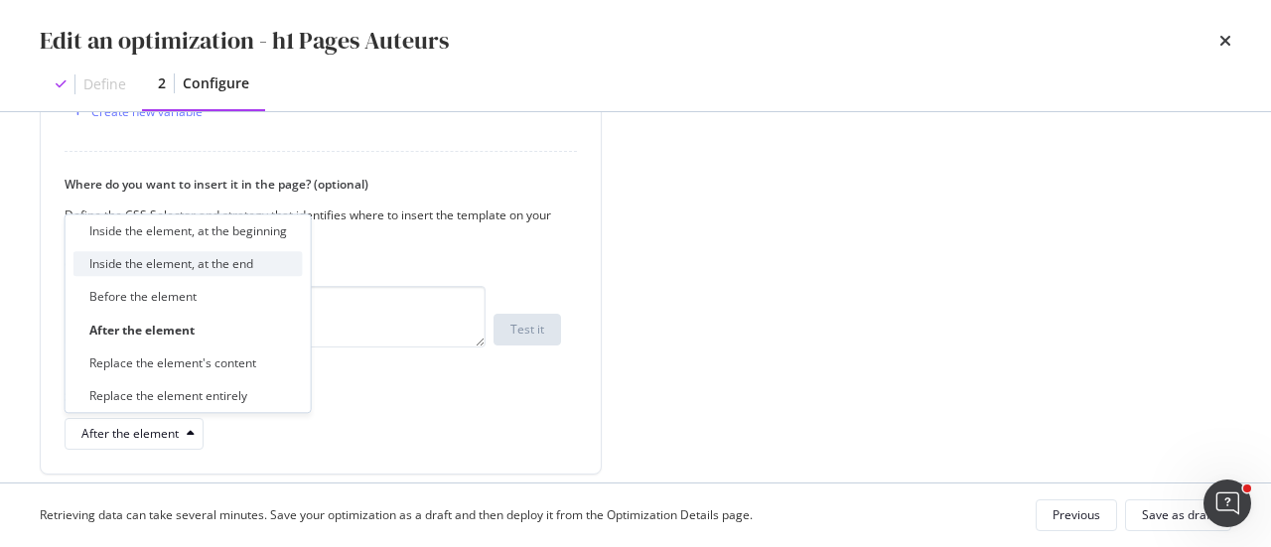
click at [187, 270] on div "Inside the element, at the end" at bounding box center [171, 264] width 164 height 17
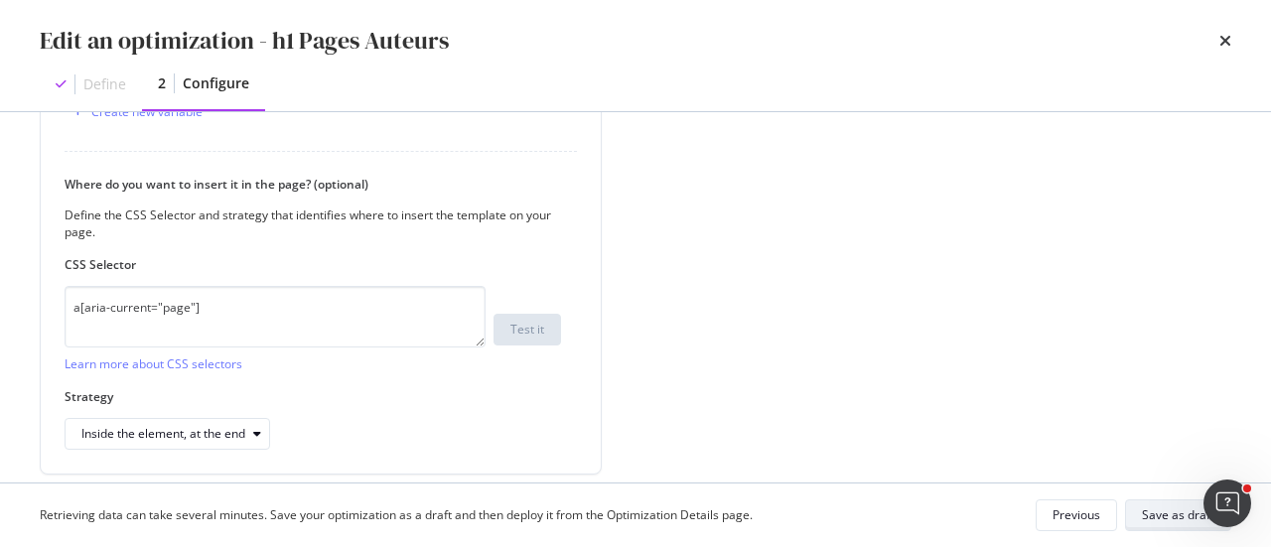
click at [1151, 509] on div "Save as draft" at bounding box center [1178, 514] width 72 height 17
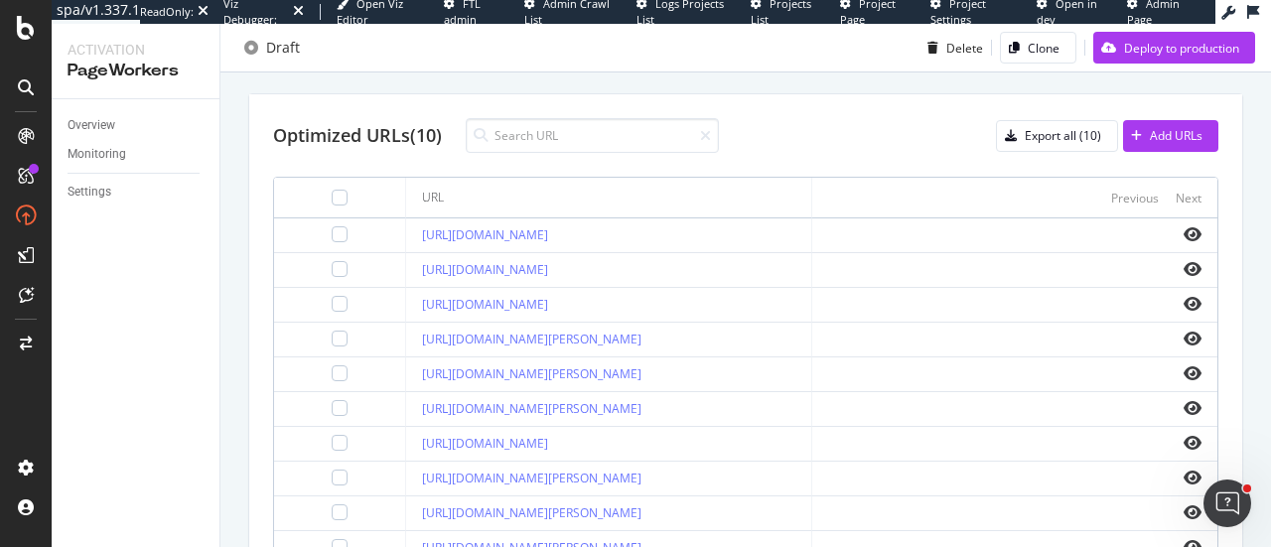
scroll to position [759, 0]
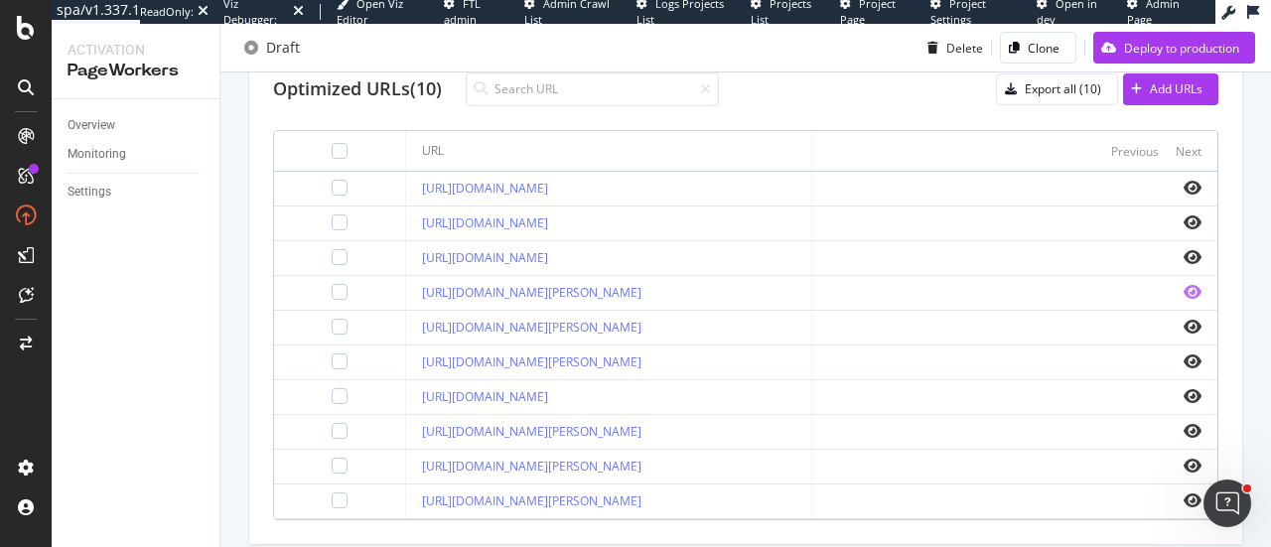
click at [1184, 288] on icon "eye" at bounding box center [1193, 292] width 18 height 16
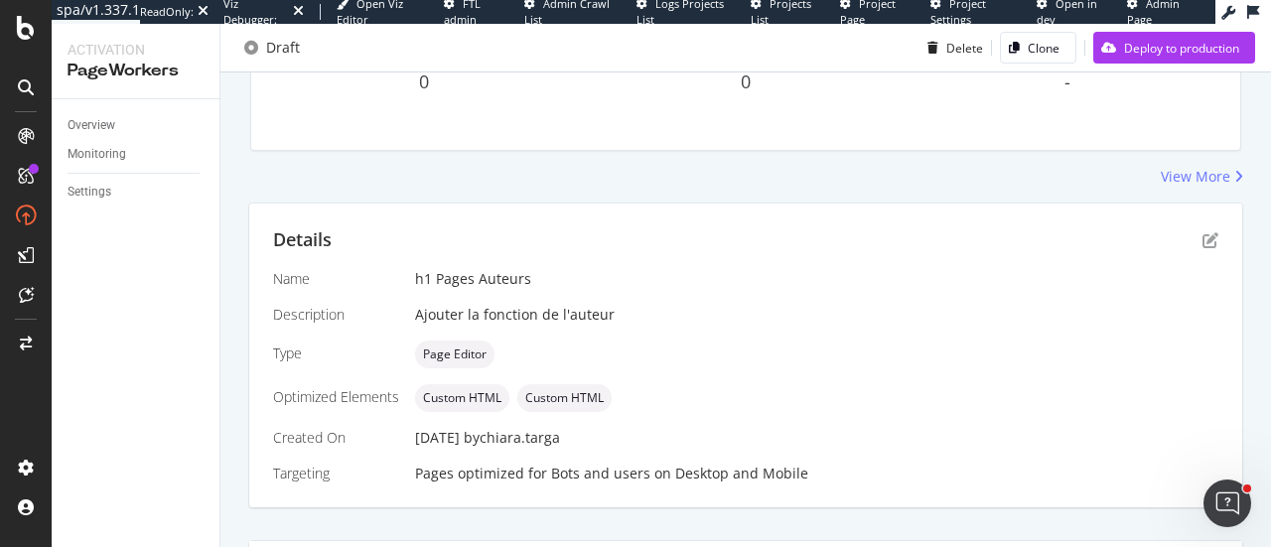
scroll to position [262, 0]
click at [1167, 186] on div "View More" at bounding box center [1196, 180] width 70 height 20
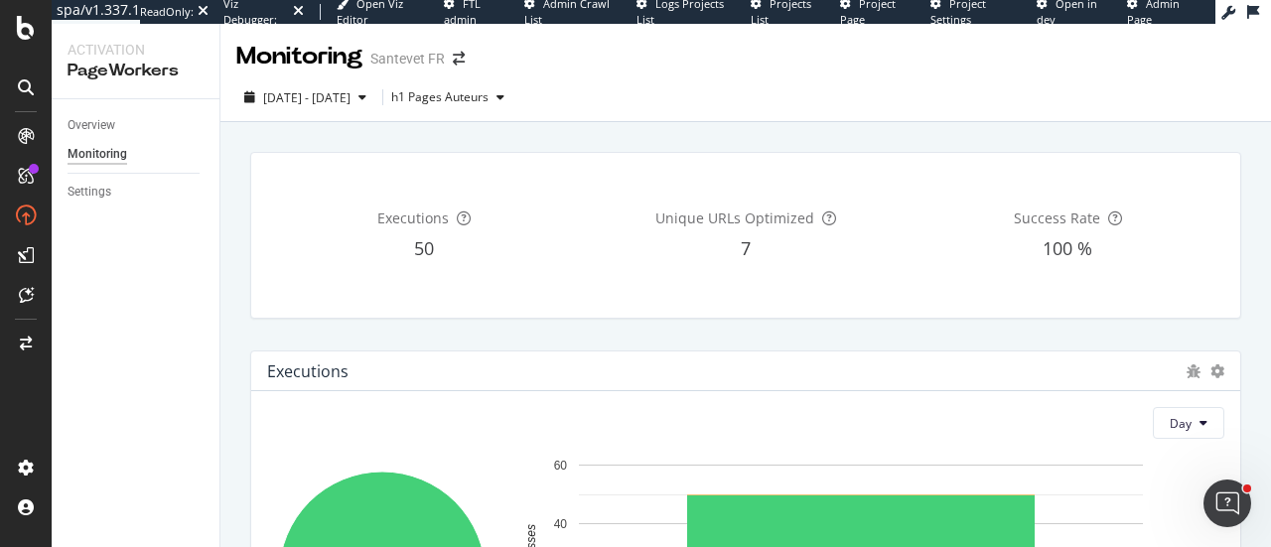
click at [75, 113] on div "Overview" at bounding box center [144, 125] width 152 height 29
click at [84, 124] on div "Overview" at bounding box center [92, 125] width 48 height 21
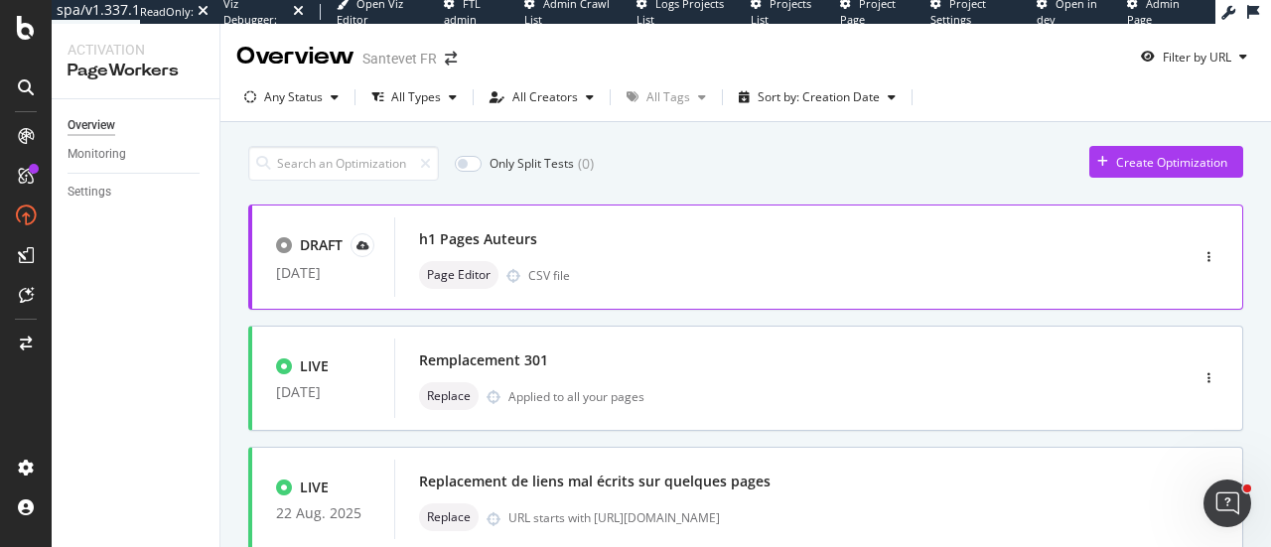
click at [528, 208] on div "DRAFT 27 Aug. 2025 h1 Pages Auteurs Page Editor CSV file" at bounding box center [745, 257] width 995 height 105
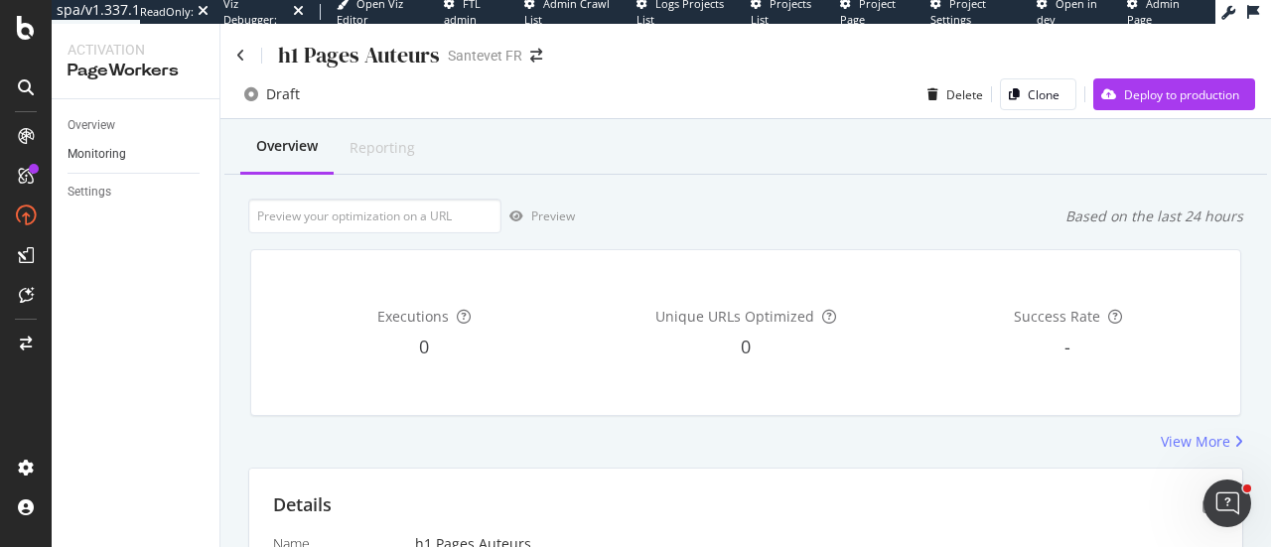
scroll to position [560, 0]
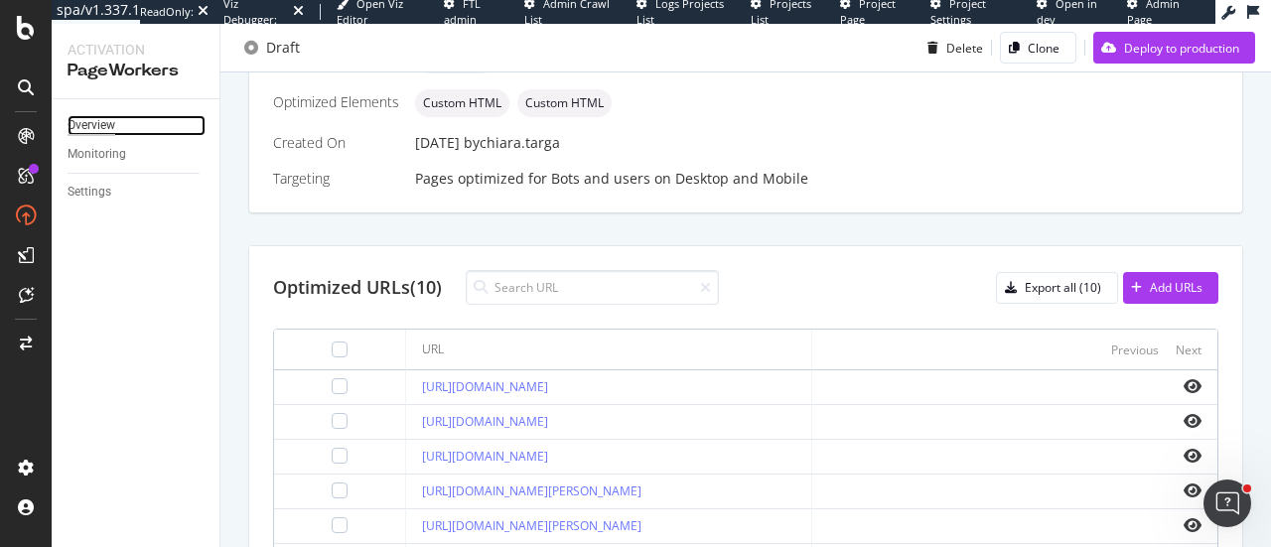
click at [88, 125] on div "Overview" at bounding box center [92, 125] width 48 height 21
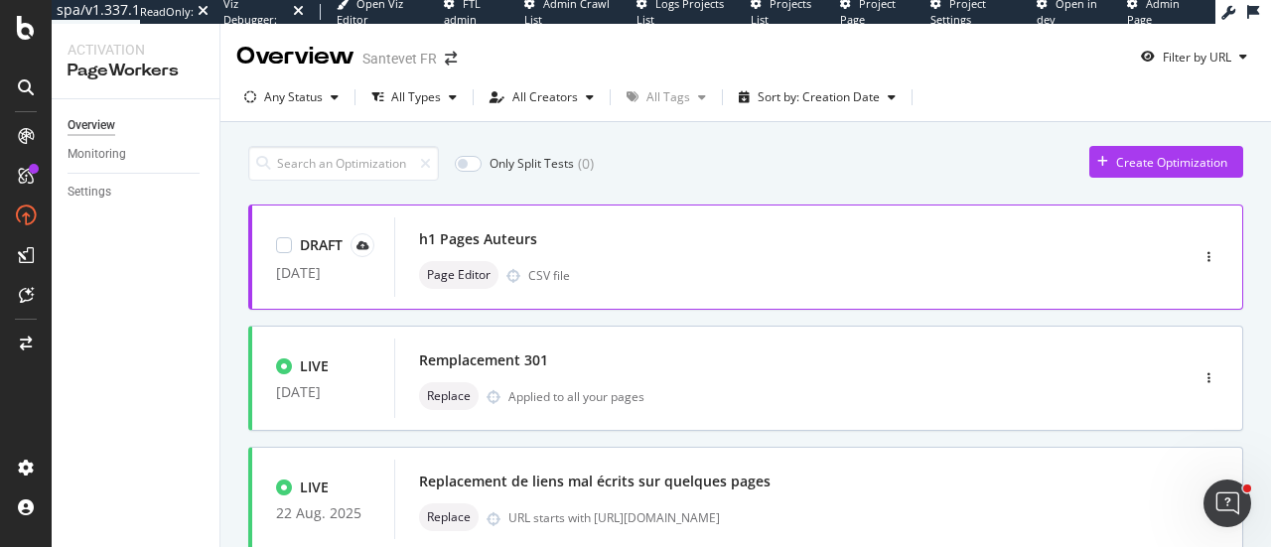
click at [737, 233] on div "h1 Pages Auteurs" at bounding box center [761, 239] width 685 height 28
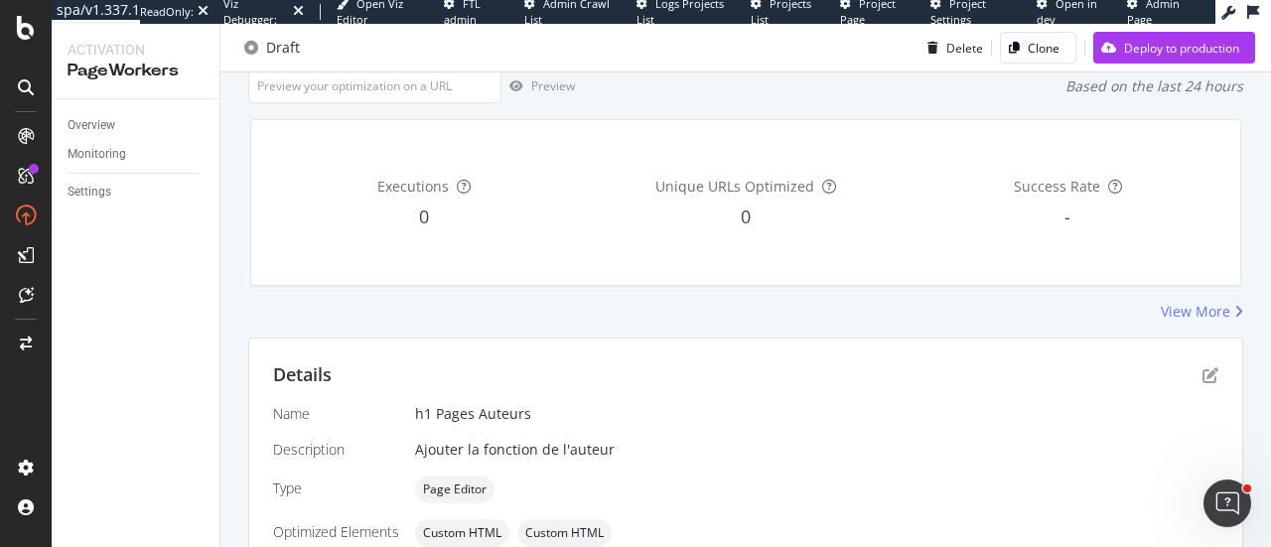
scroll to position [124, 0]
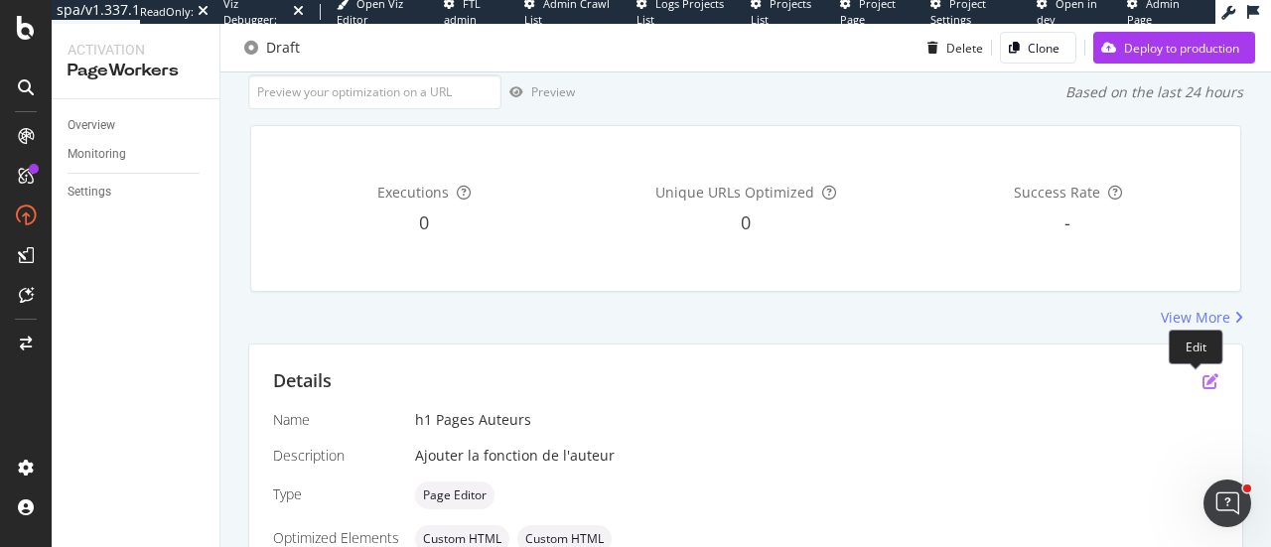
click at [1202, 380] on icon "pen-to-square" at bounding box center [1210, 381] width 16 height 16
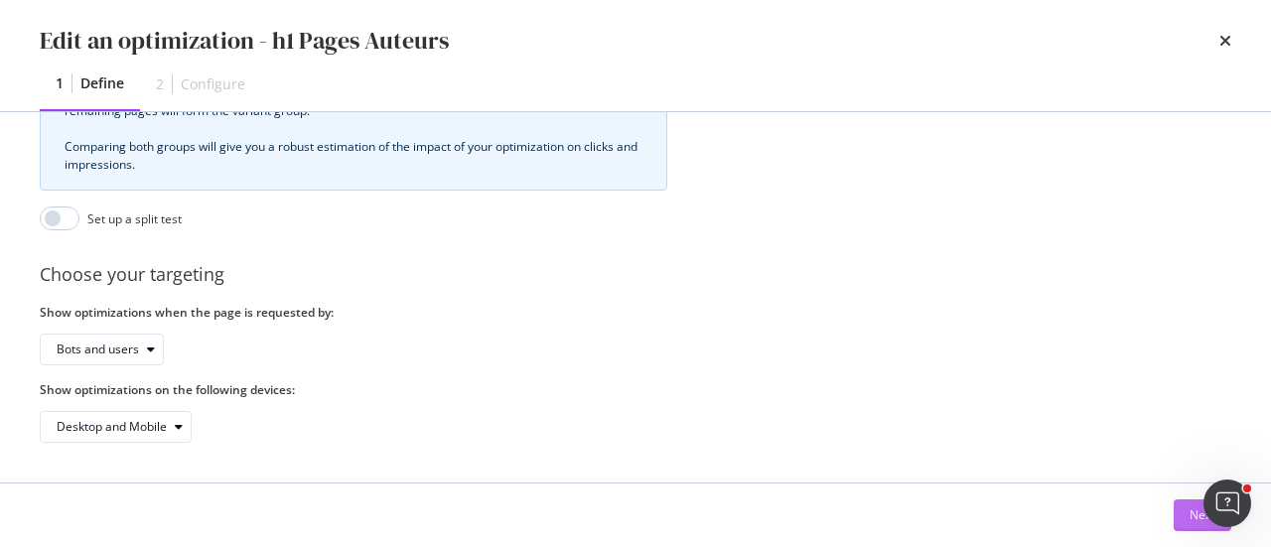
click at [1193, 526] on div "Next" at bounding box center [1203, 515] width 26 height 30
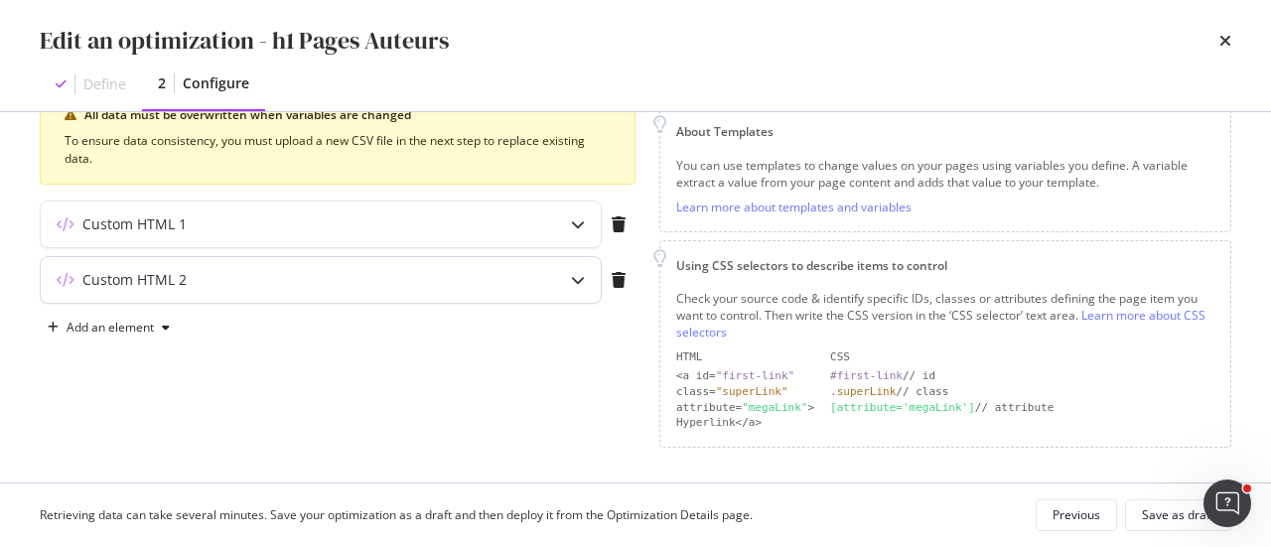
click at [581, 281] on icon "modal" at bounding box center [578, 280] width 14 height 14
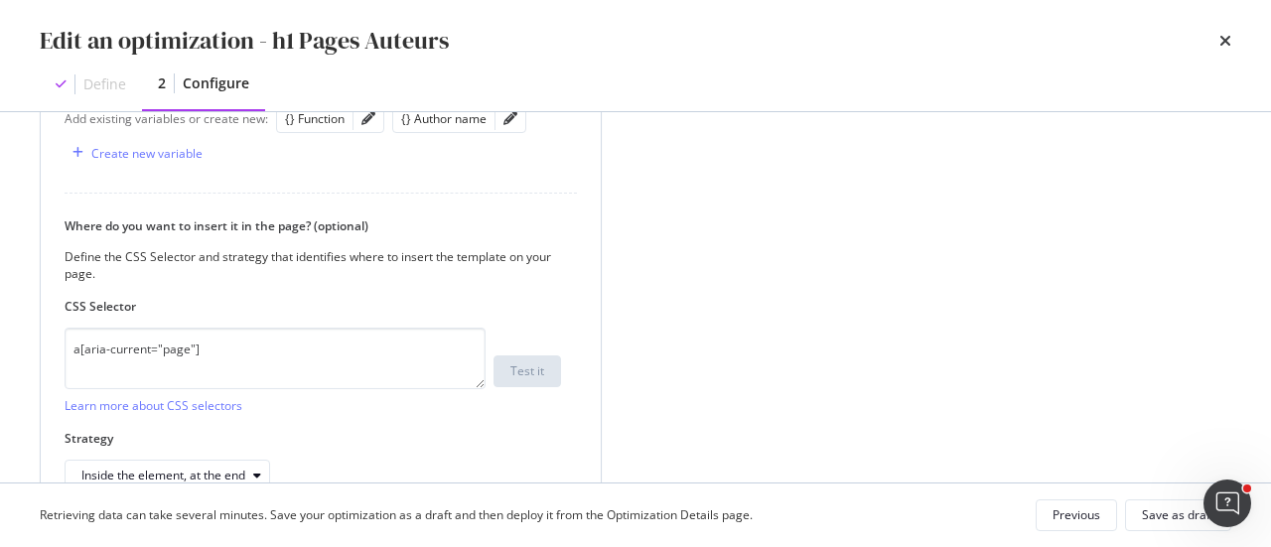
scroll to position [866, 0]
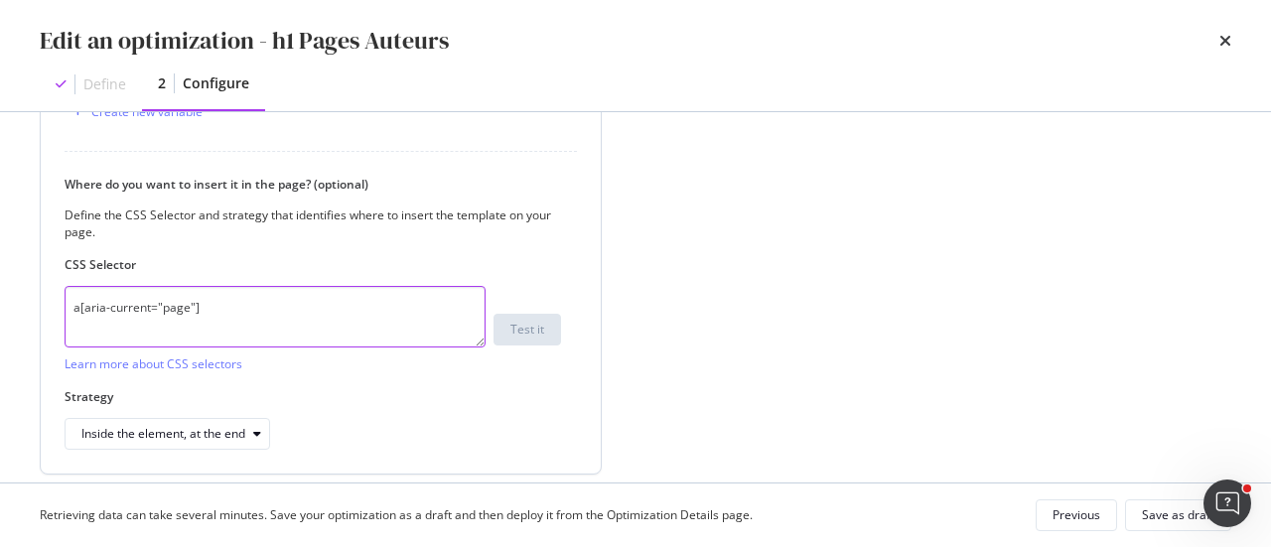
drag, startPoint x: 240, startPoint y: 305, endPoint x: 45, endPoint y: 298, distance: 195.7
click at [45, 298] on div "How do you want to provide the new value? Per URL Enter a specific value for ea…" at bounding box center [321, 90] width 560 height 767
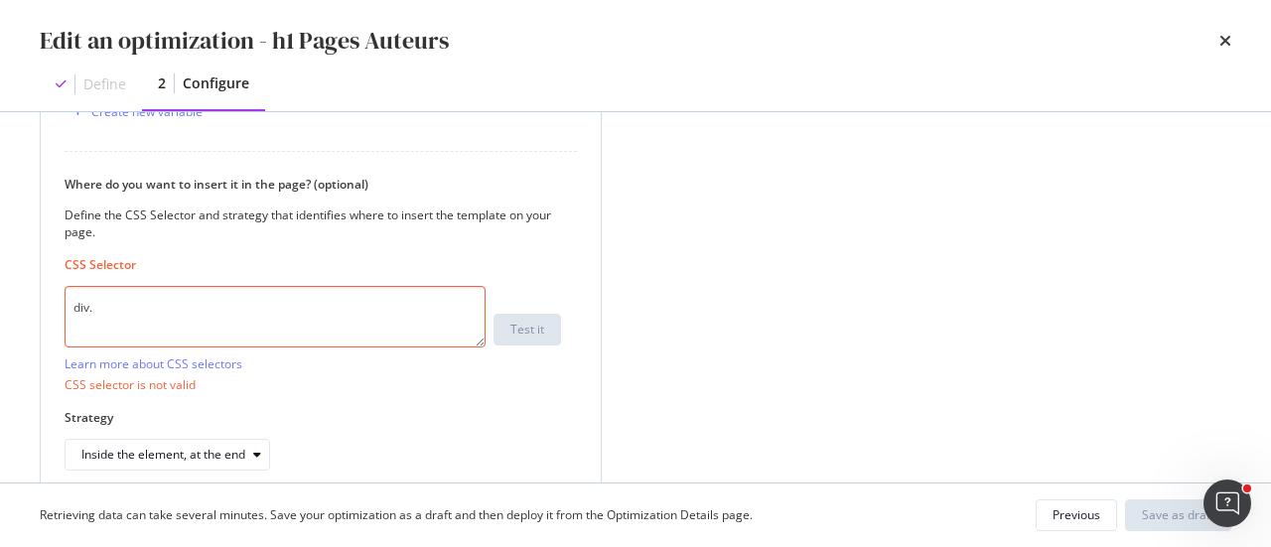
paste textarea "social-entries d-flex justify-center align-center author-social-link"
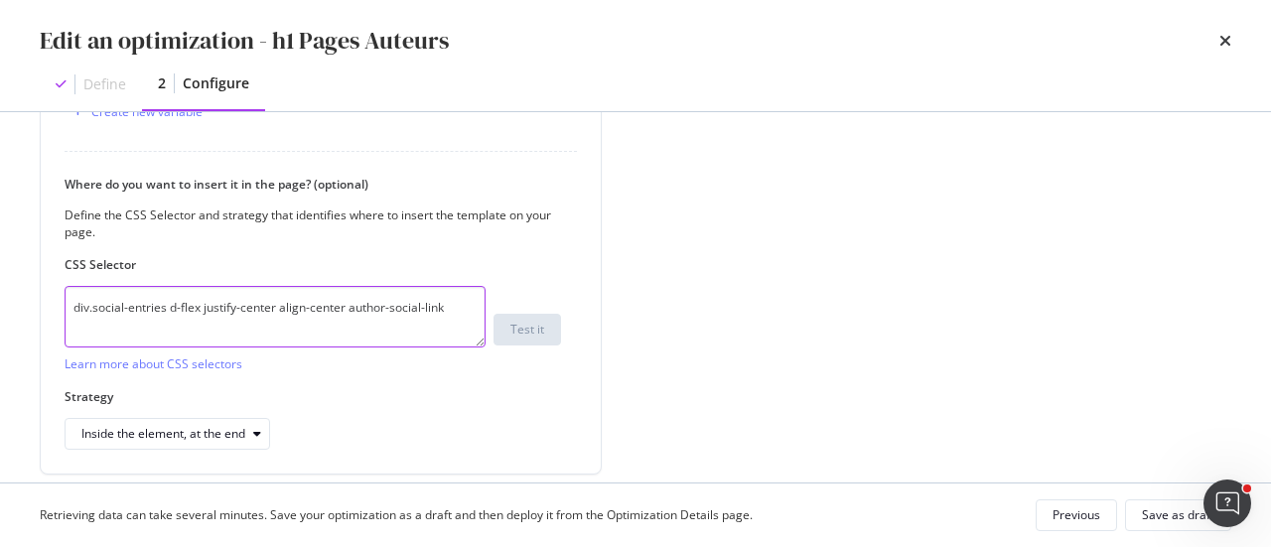
type textarea "div.social-entries d-flex justify-center align-center author-social-link"
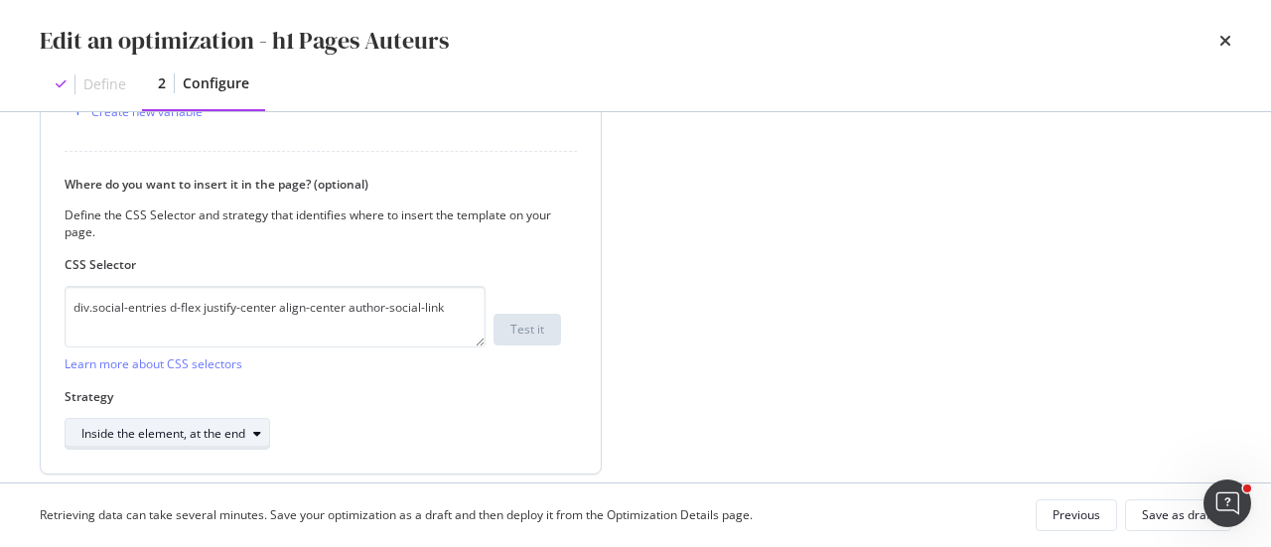
click at [215, 428] on div "Inside the element, at the end" at bounding box center [163, 434] width 164 height 12
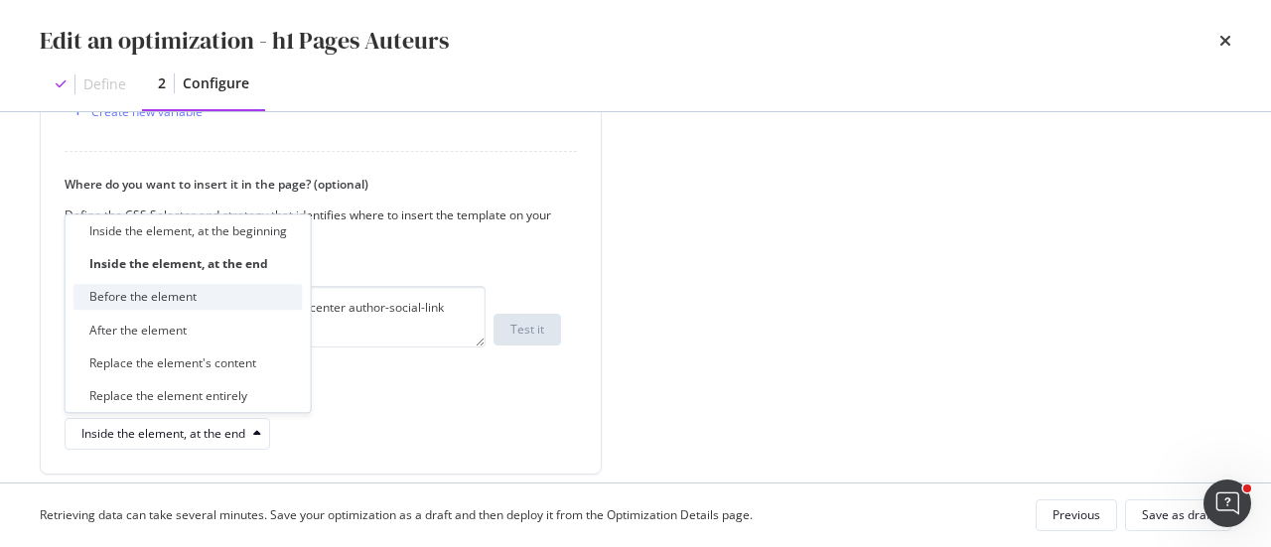
click at [198, 306] on div "Before the element" at bounding box center [187, 297] width 229 height 25
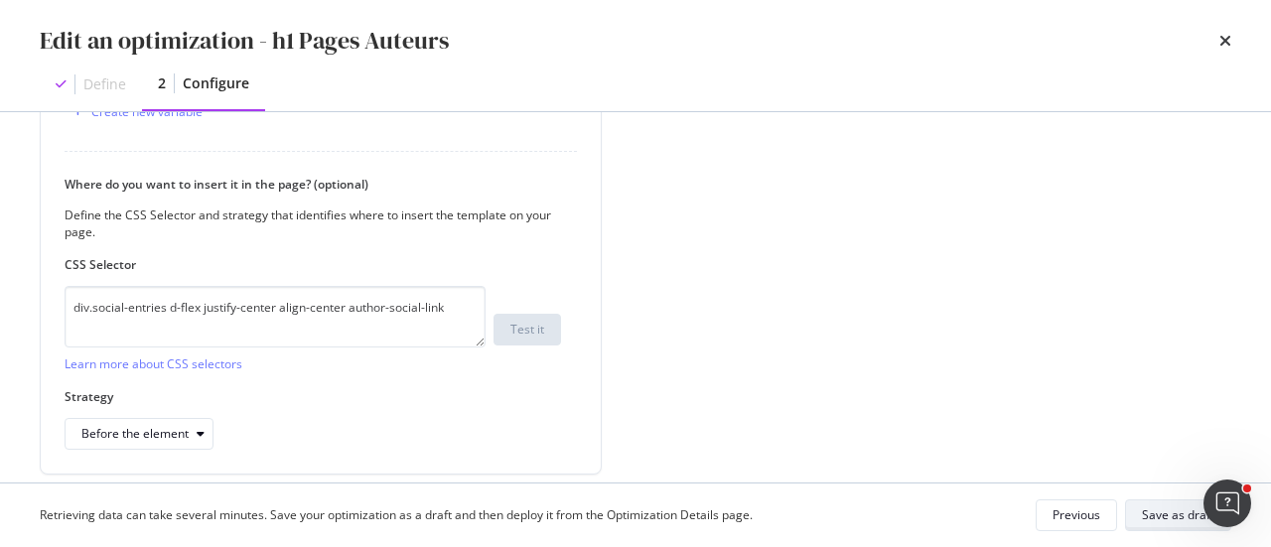
click at [1150, 507] on div "Save as draft" at bounding box center [1178, 514] width 72 height 17
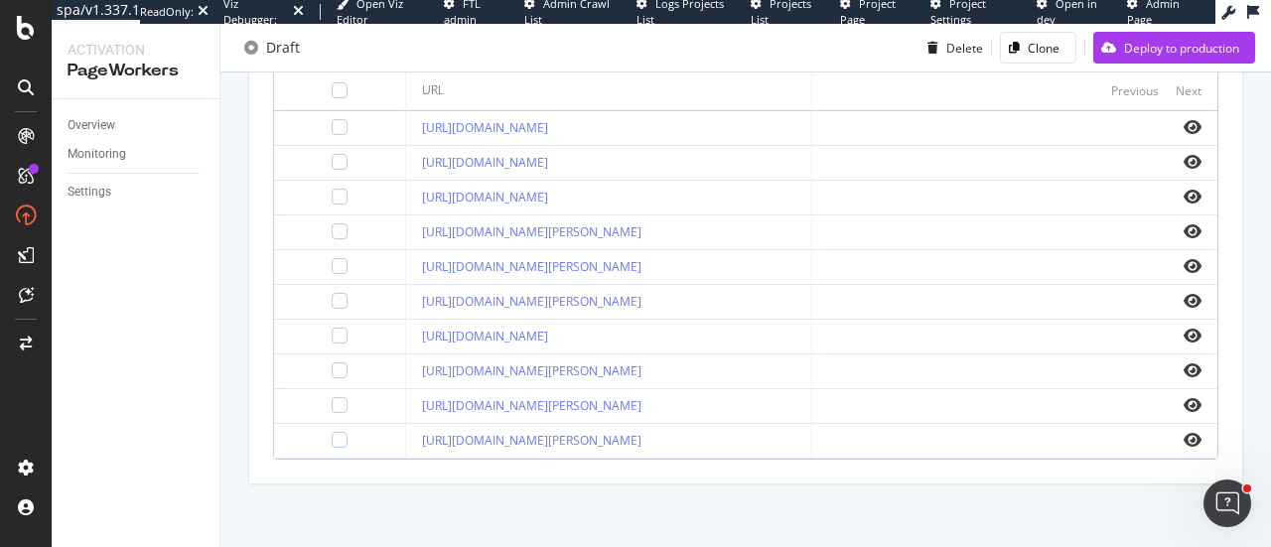
scroll to position [422, 0]
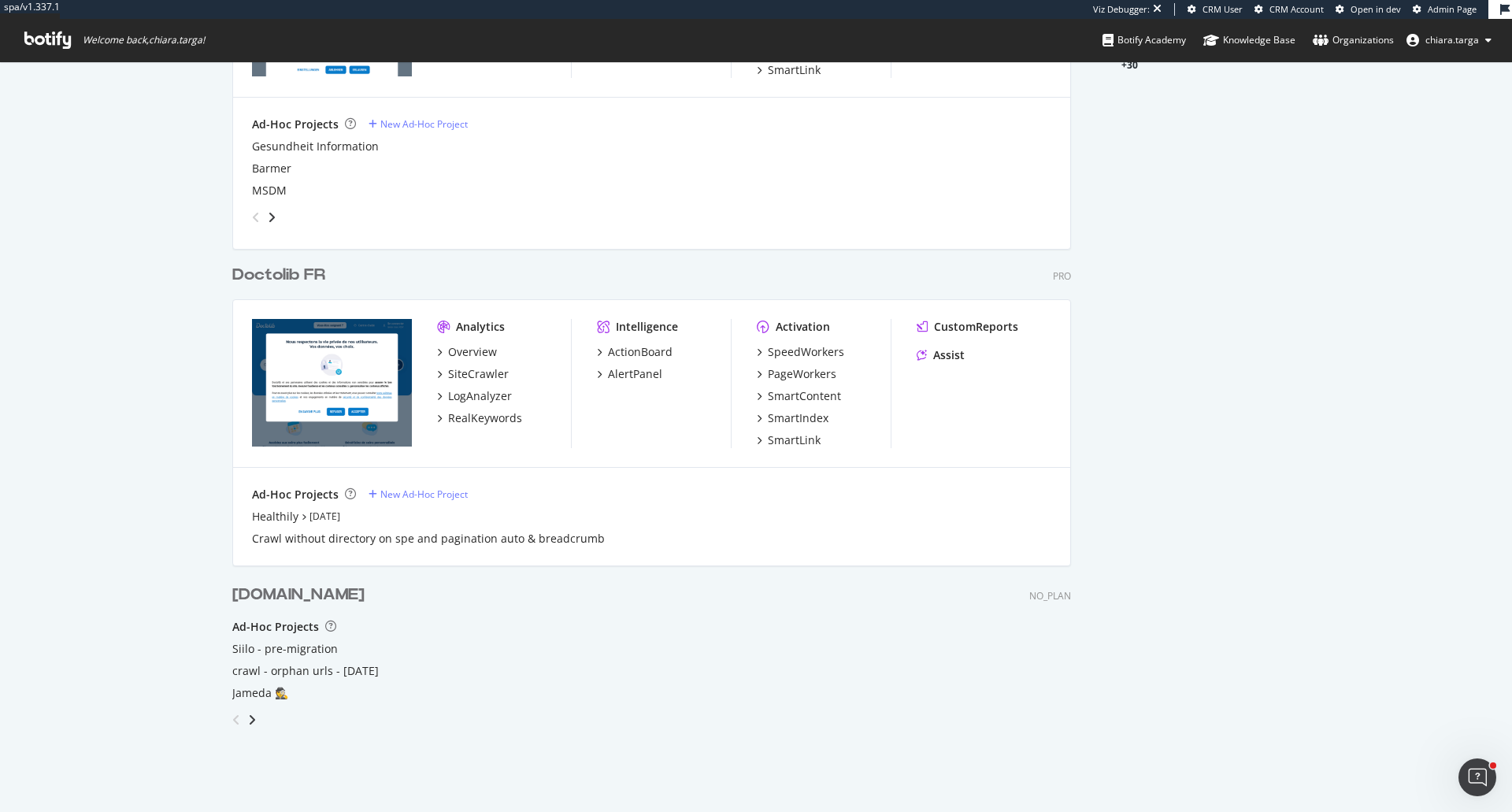
scroll to position [800, 1489]
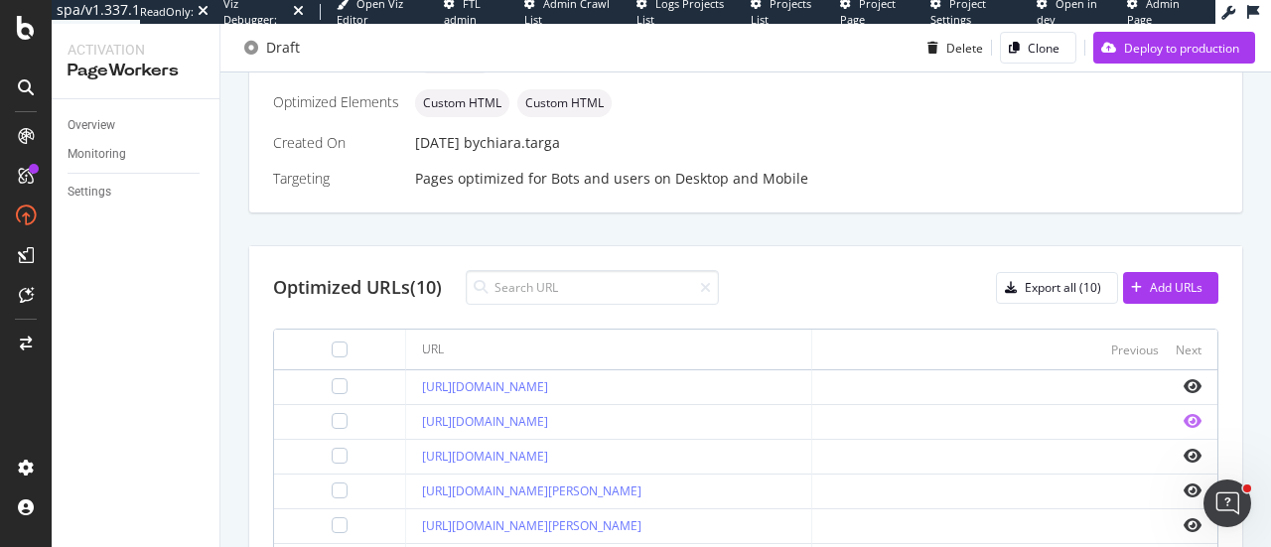
click at [1184, 415] on icon "eye" at bounding box center [1193, 421] width 18 height 16
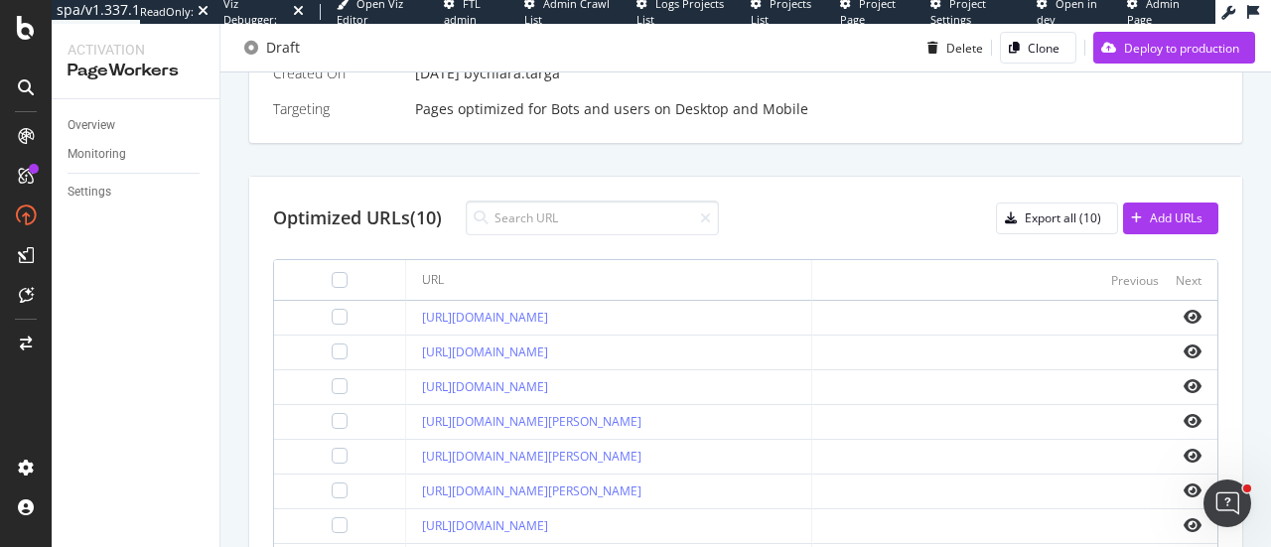
scroll to position [659, 0]
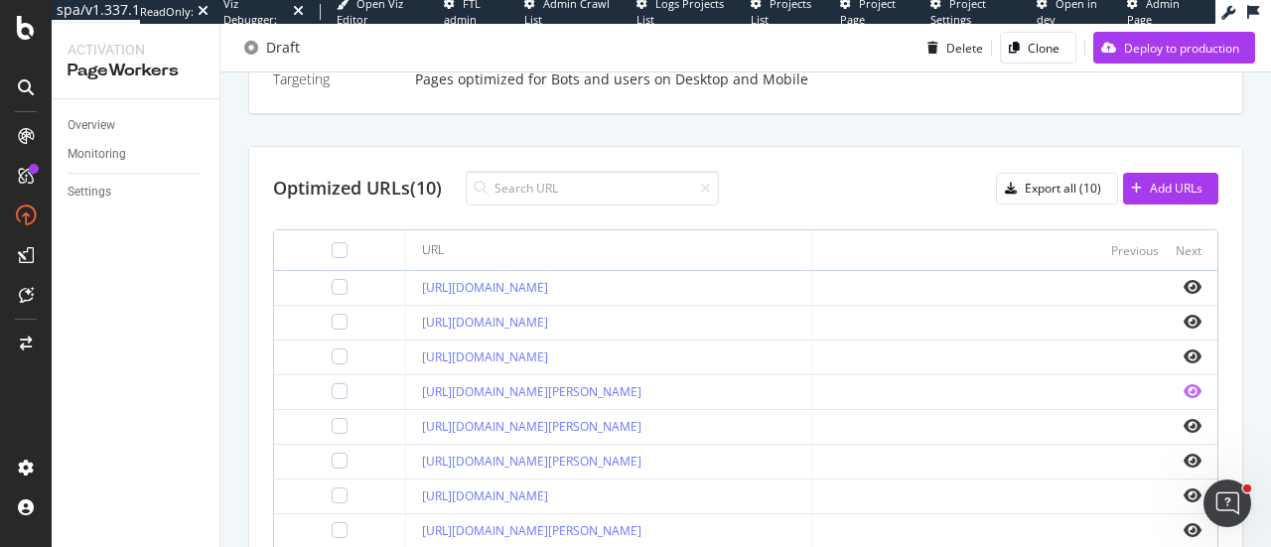
click at [1184, 386] on icon "eye" at bounding box center [1193, 391] width 18 height 16
click at [1184, 390] on icon "eye" at bounding box center [1193, 391] width 18 height 16
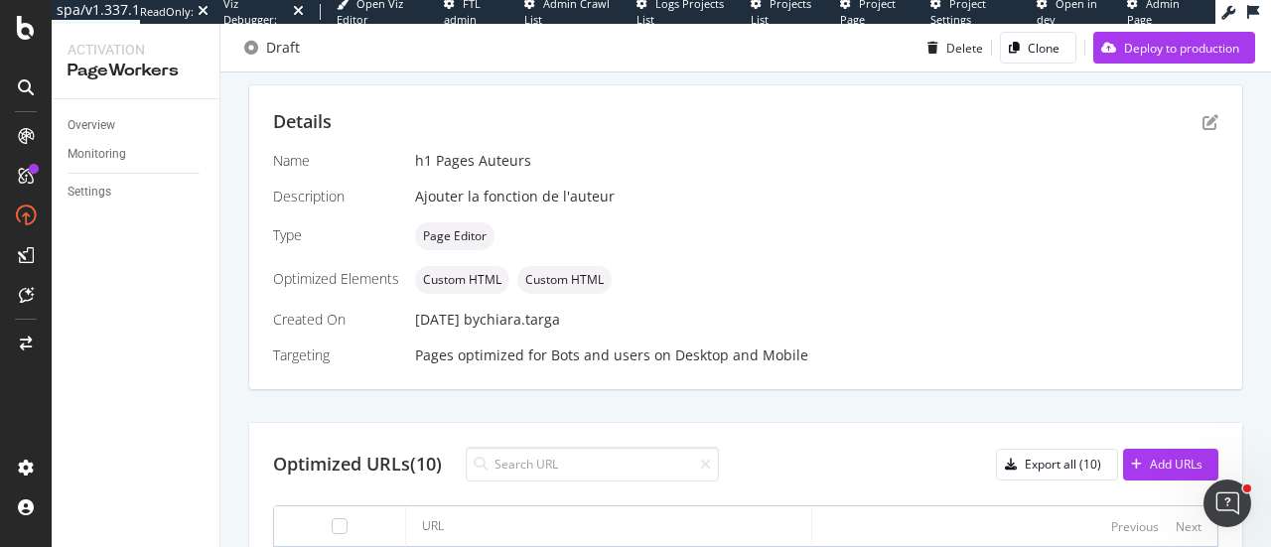
scroll to position [361, 0]
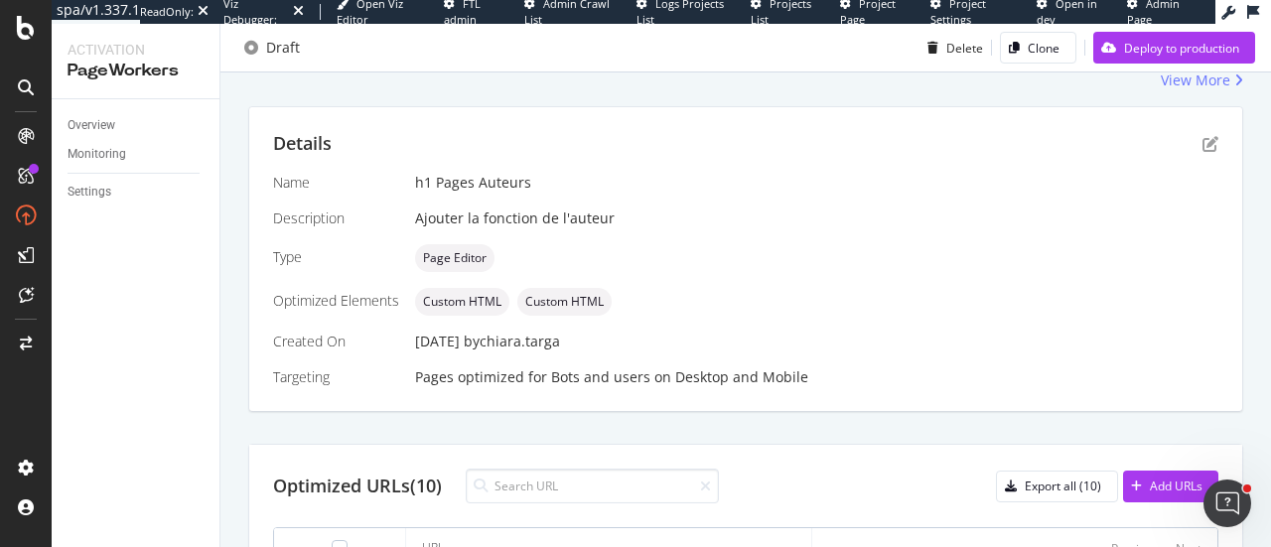
click at [1187, 148] on div "Details" at bounding box center [745, 144] width 945 height 26
click at [1202, 146] on icon "pen-to-square" at bounding box center [1210, 144] width 16 height 16
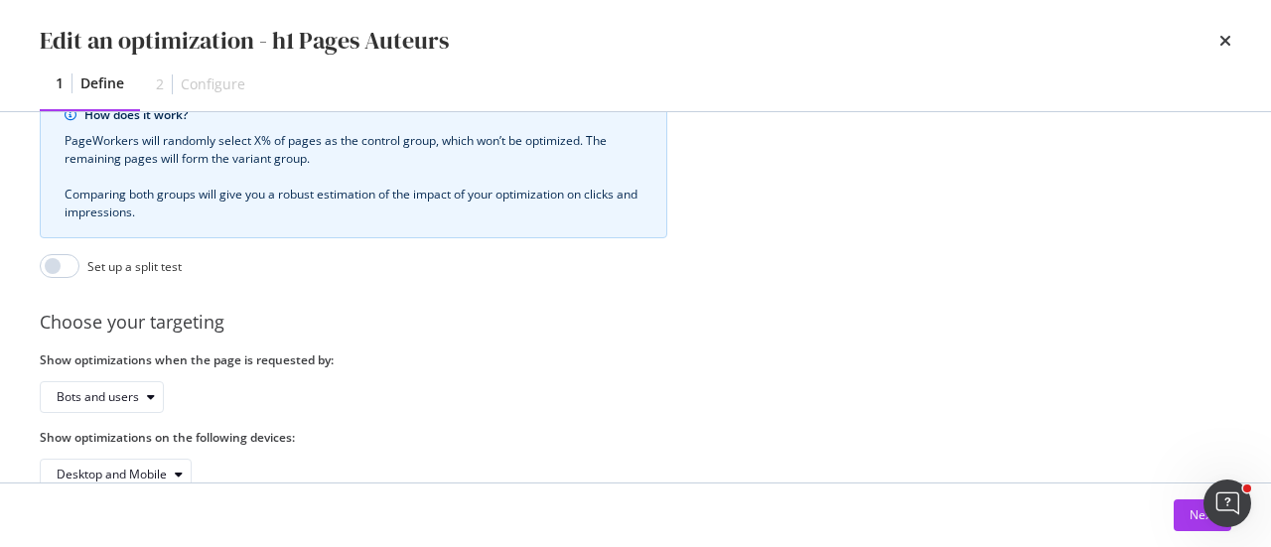
scroll to position [659, 0]
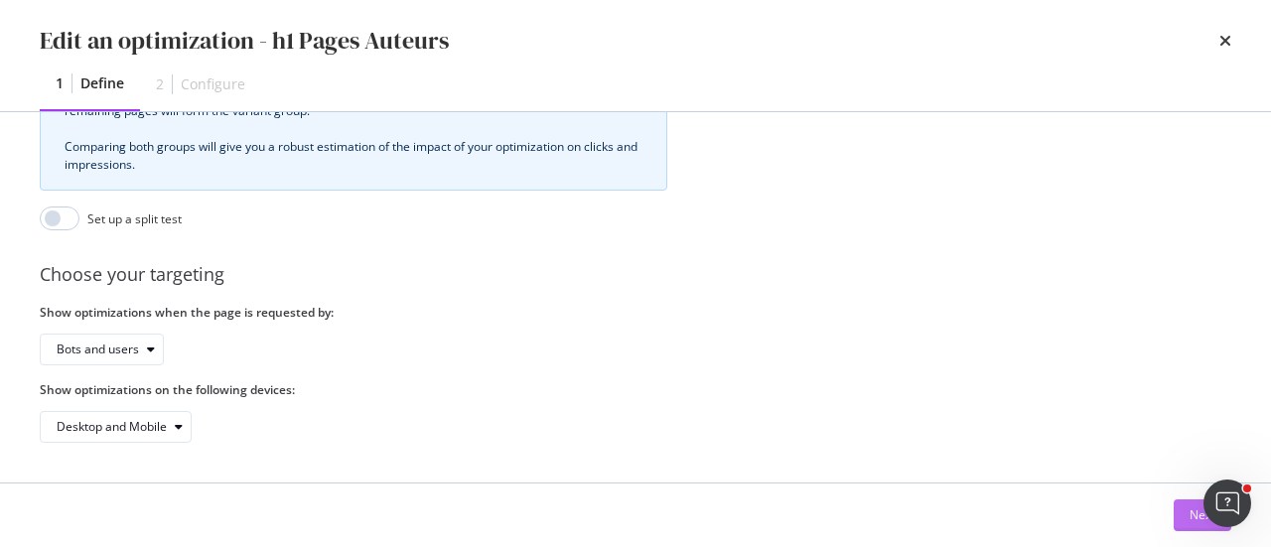
click at [1177, 507] on button "Next" at bounding box center [1203, 515] width 58 height 32
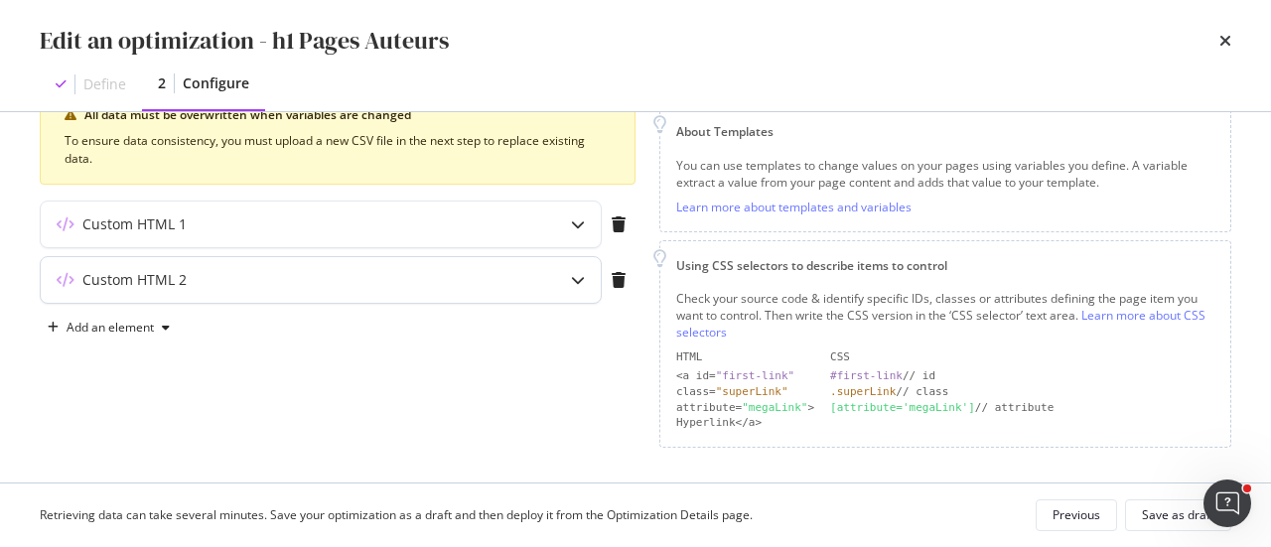
click at [572, 291] on div "modal" at bounding box center [578, 280] width 46 height 46
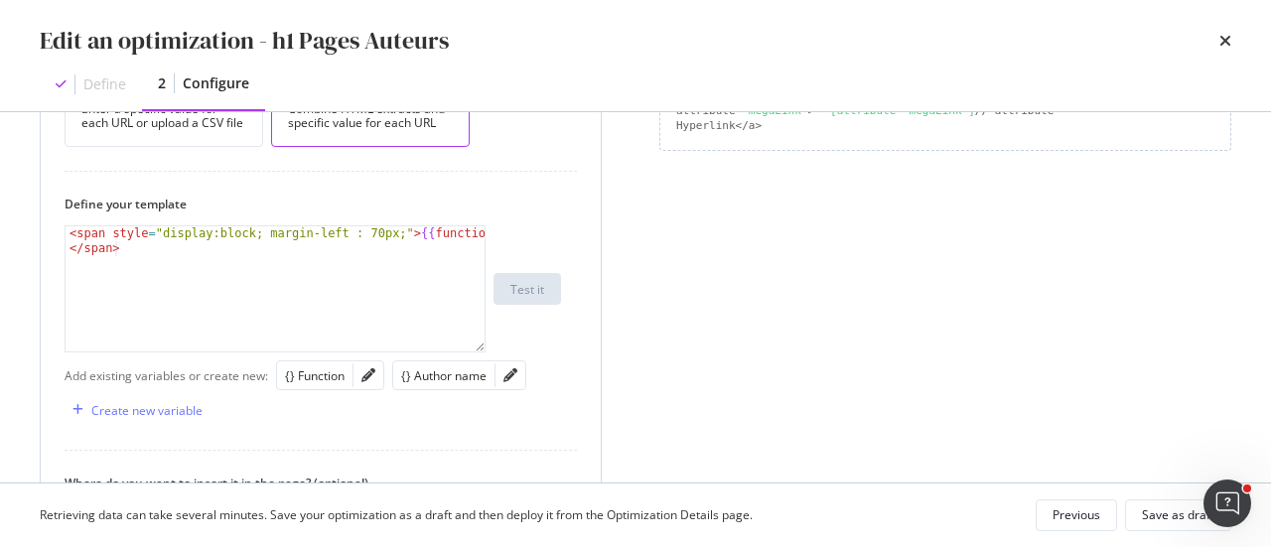
scroll to position [568, 0]
drag, startPoint x: 153, startPoint y: 229, endPoint x: 251, endPoint y: 228, distance: 98.3
click at [251, 228] on div "< span style = "display:block; margin-left : 70px;" > {{ function }} </ span >" at bounding box center [276, 318] width 421 height 186
type textarea "<span style="margin-left : 70px;">{{function}}</span>"
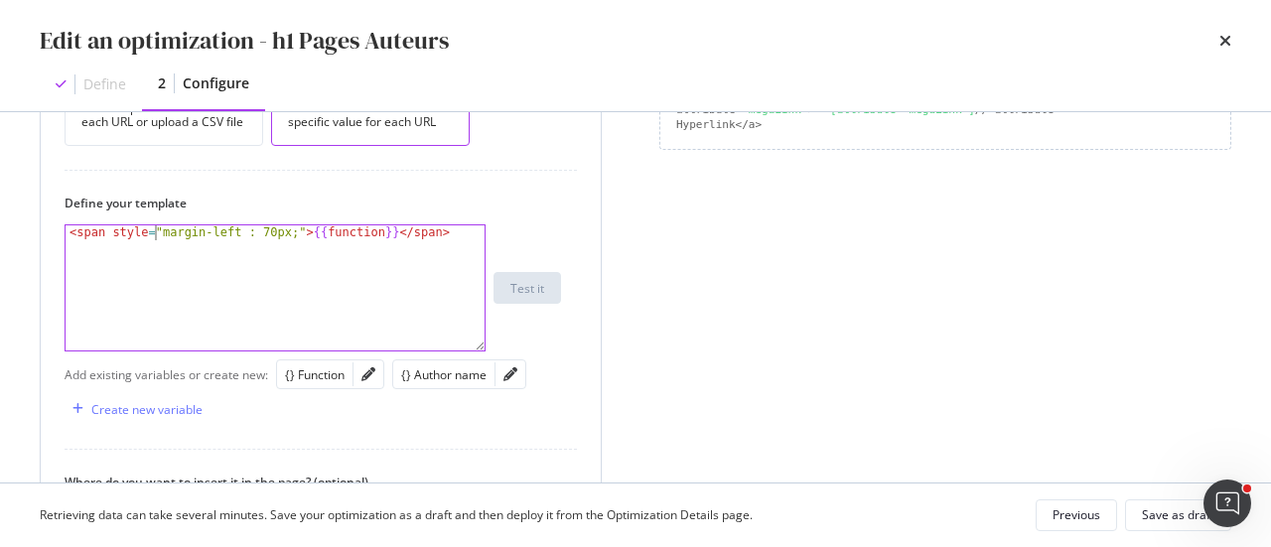
scroll to position [767, 0]
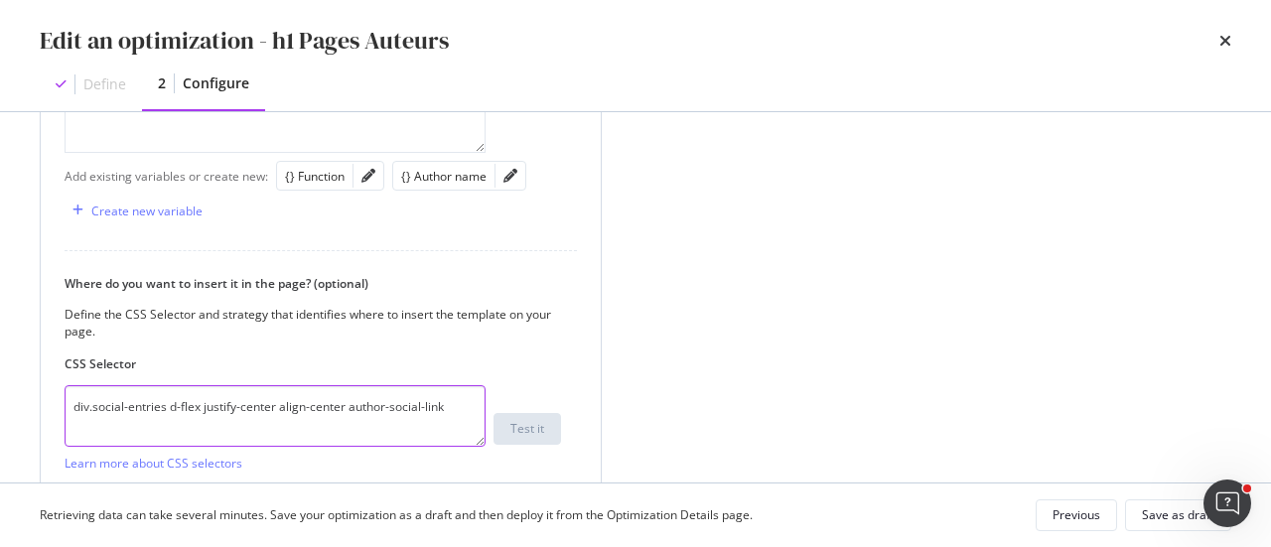
drag, startPoint x: 455, startPoint y: 403, endPoint x: 85, endPoint y: 396, distance: 369.4
click at [85, 396] on textarea "div.social-entries d-flex justify-center align-center author-social-link" at bounding box center [275, 416] width 421 height 62
type textarea "d"
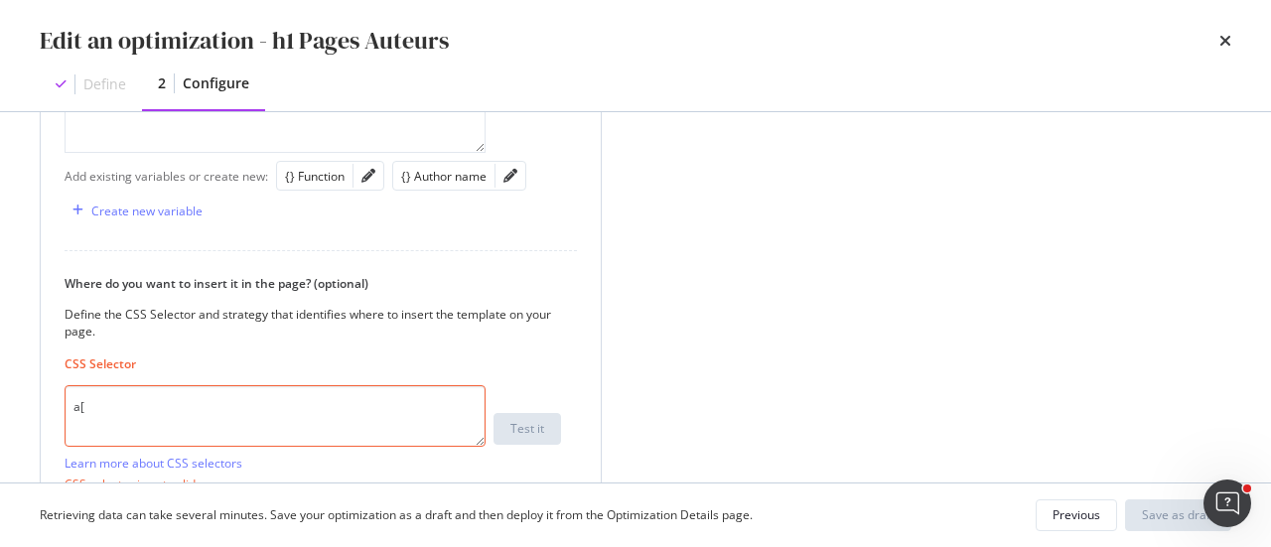
click at [151, 400] on textarea "a[" at bounding box center [275, 416] width 421 height 62
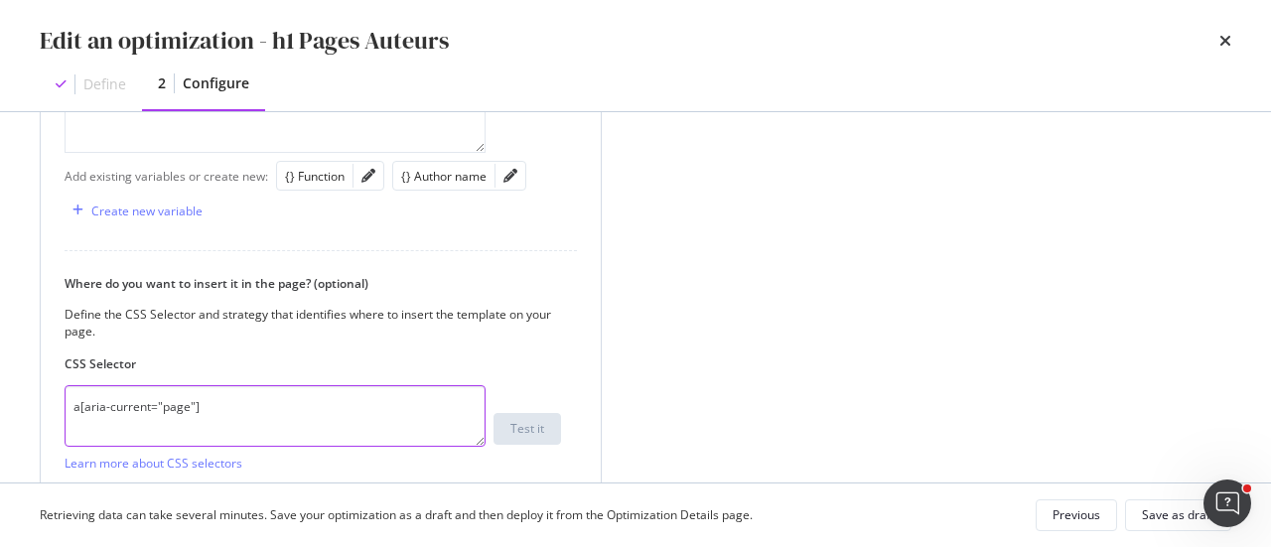
scroll to position [866, 0]
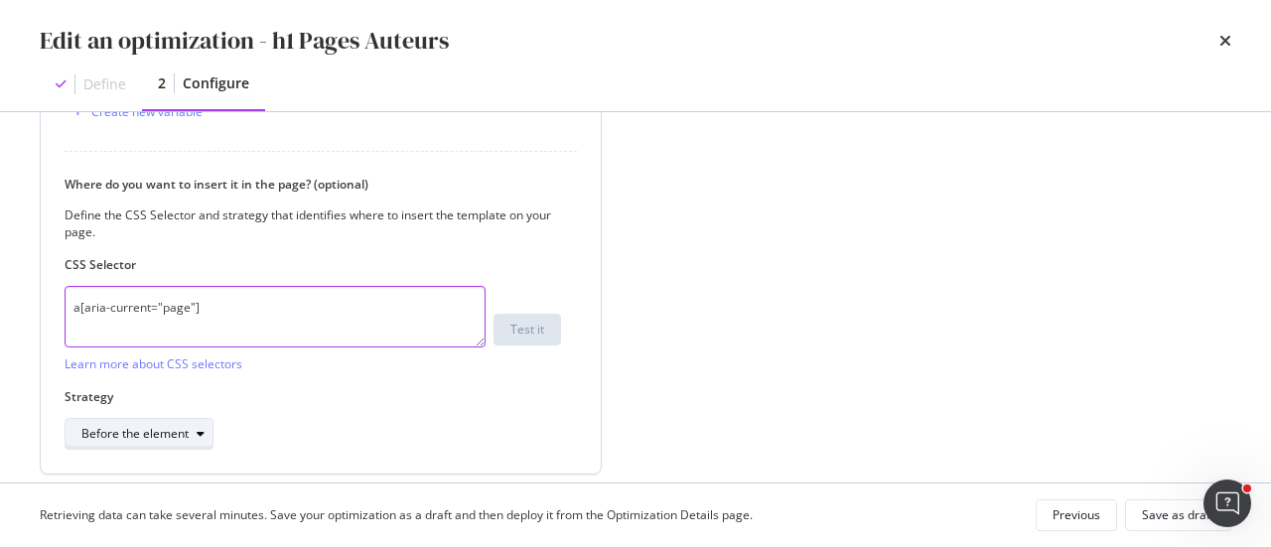
type textarea "a[aria-current="page"]"
click at [150, 429] on div "Before the element" at bounding box center [134, 434] width 107 height 12
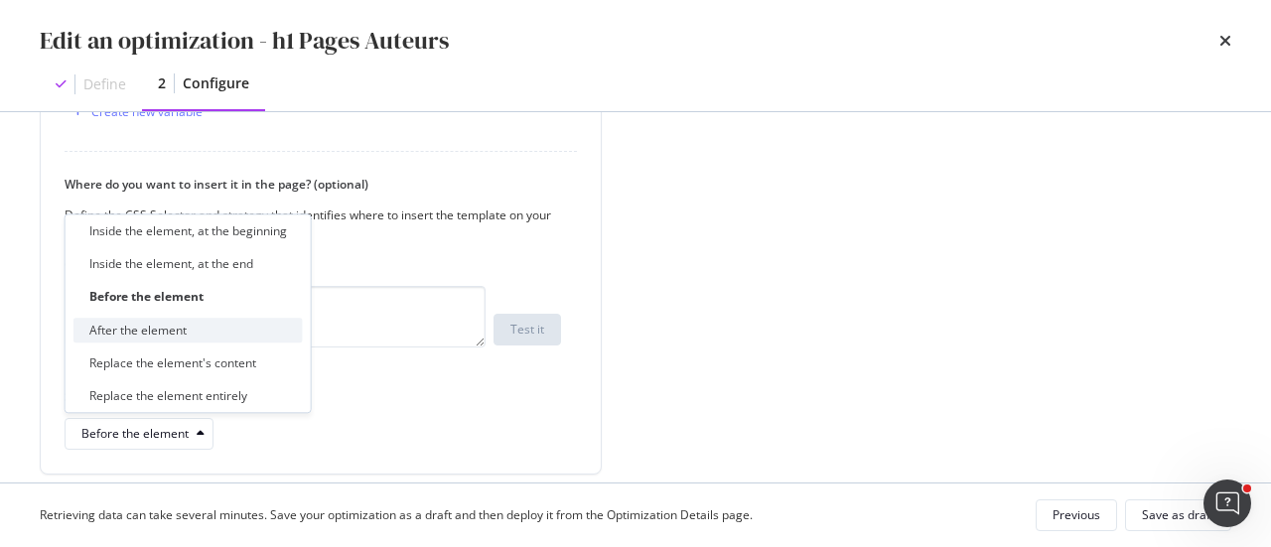
click at [189, 327] on div "After the element" at bounding box center [187, 330] width 229 height 25
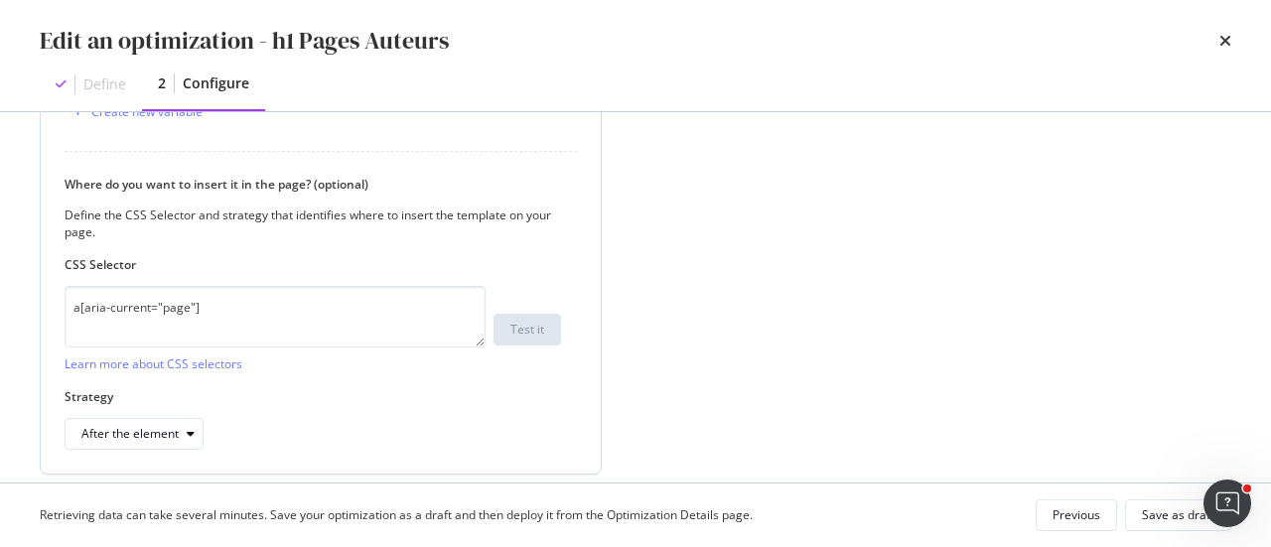
click at [440, 410] on div "Strategy After the element" at bounding box center [313, 419] width 496 height 62
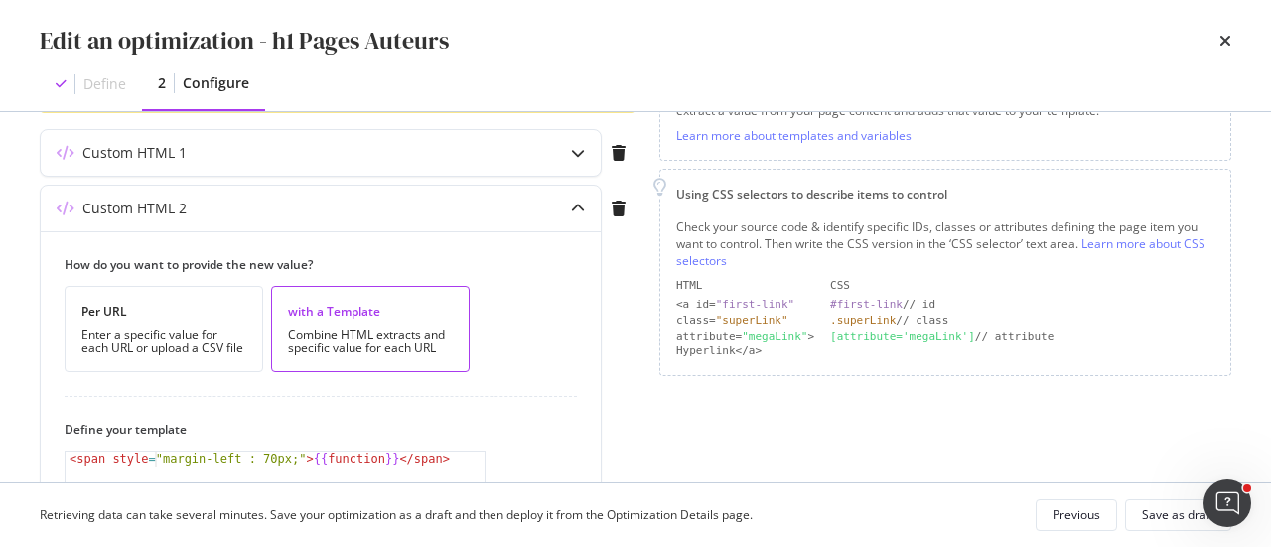
scroll to position [369, 0]
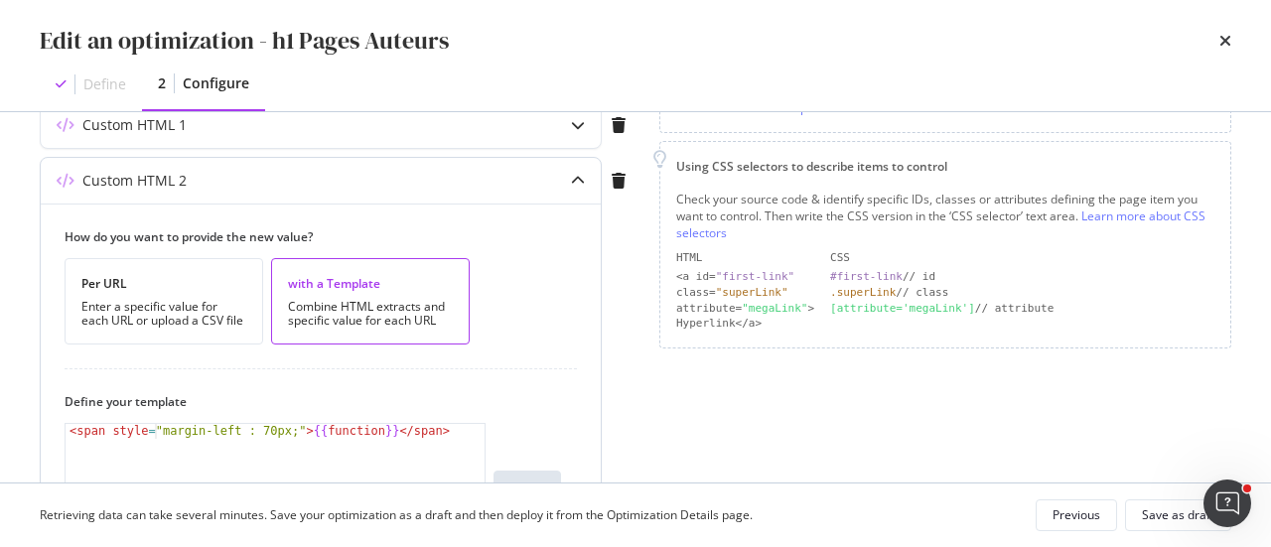
click at [135, 418] on div "Define your template <span style="margin-left : 70px;">{{function}}</span> < sp…" at bounding box center [313, 471] width 496 height 157
click at [151, 431] on div "< span style = "margin-left : 70px;" > {{ function }} </ span >" at bounding box center [276, 502] width 421 height 156
drag, startPoint x: 111, startPoint y: 430, endPoint x: 282, endPoint y: 430, distance: 170.8
click at [282, 430] on div "< span style = "margin-left : 70px;" > {{ function }} </ span >" at bounding box center [276, 502] width 421 height 156
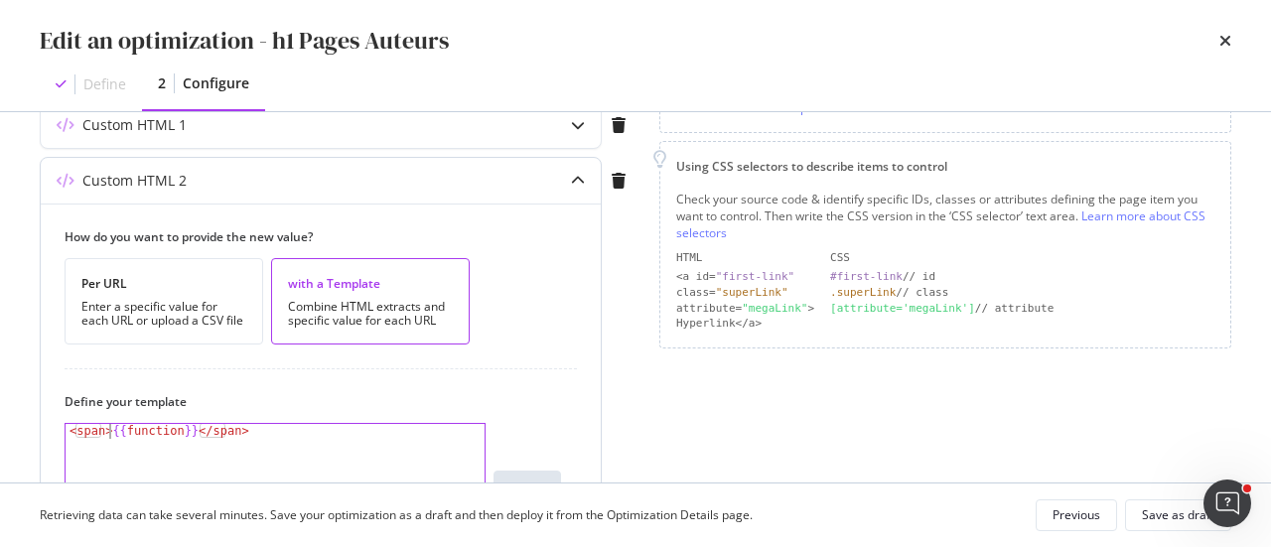
click at [109, 434] on div "< span > {{ function }} </ span >" at bounding box center [276, 502] width 421 height 156
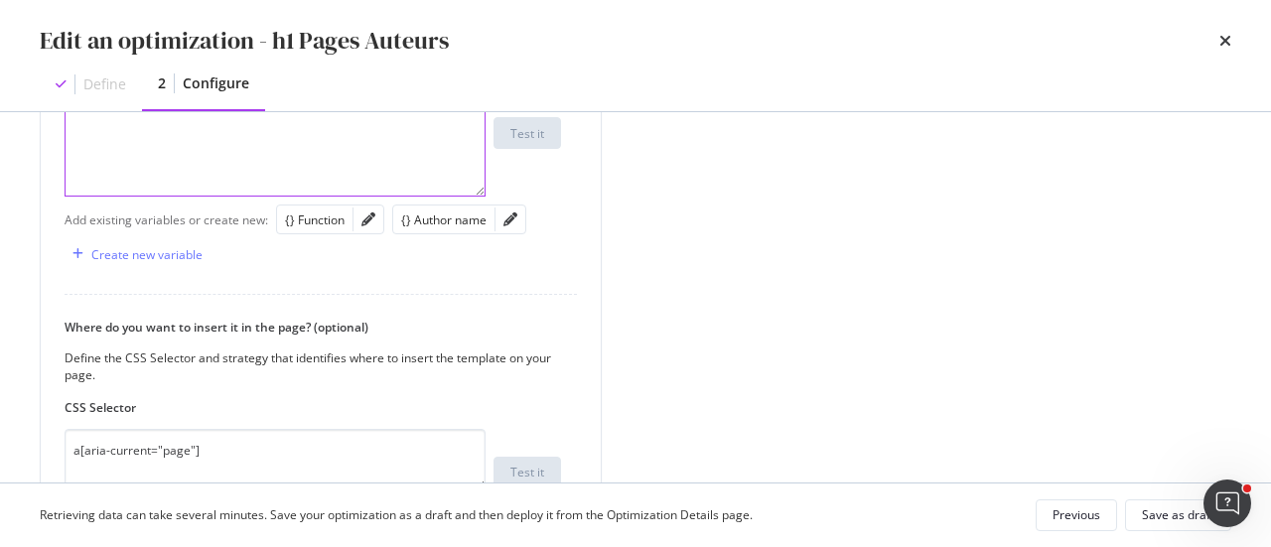
scroll to position [767, 0]
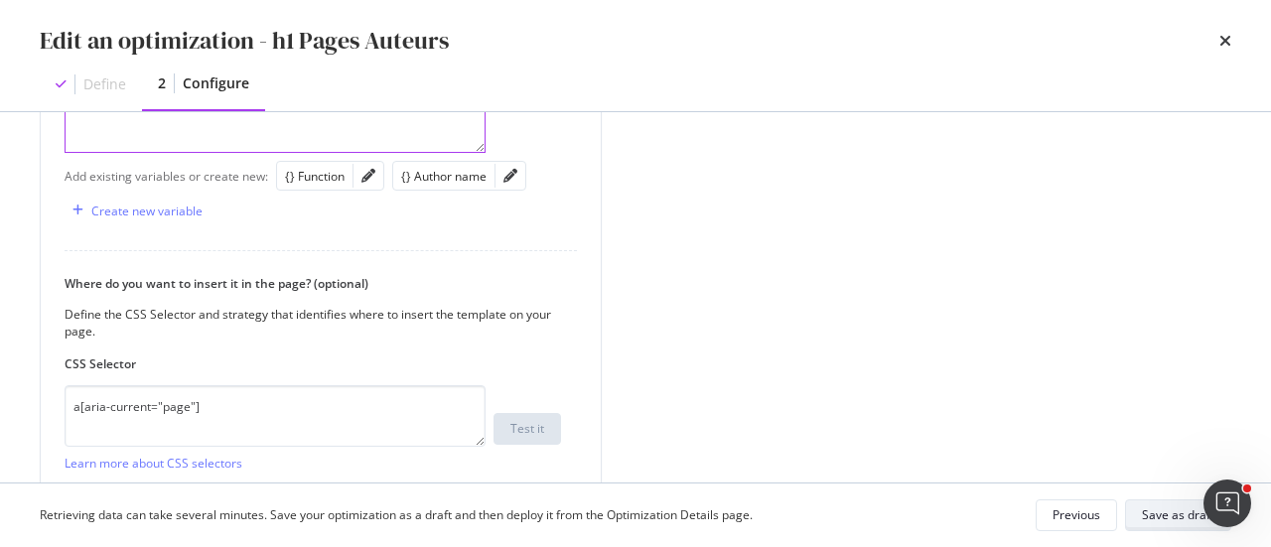
type textarea "<span>, {{function}}</span>"
click at [1141, 513] on button "Save as draft" at bounding box center [1178, 515] width 106 height 32
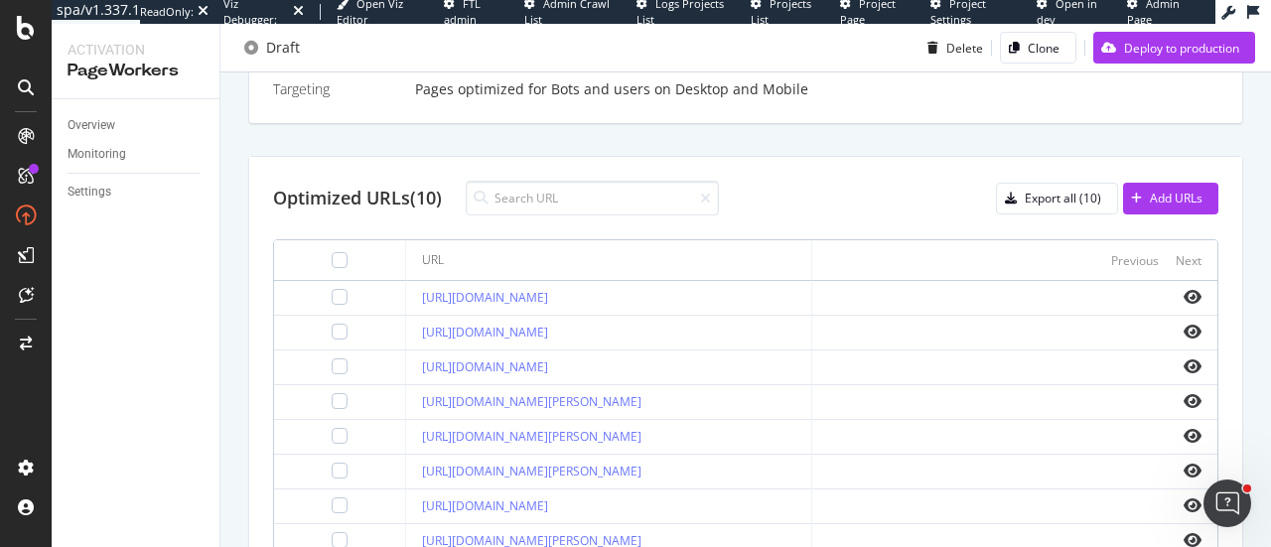
scroll to position [659, 0]
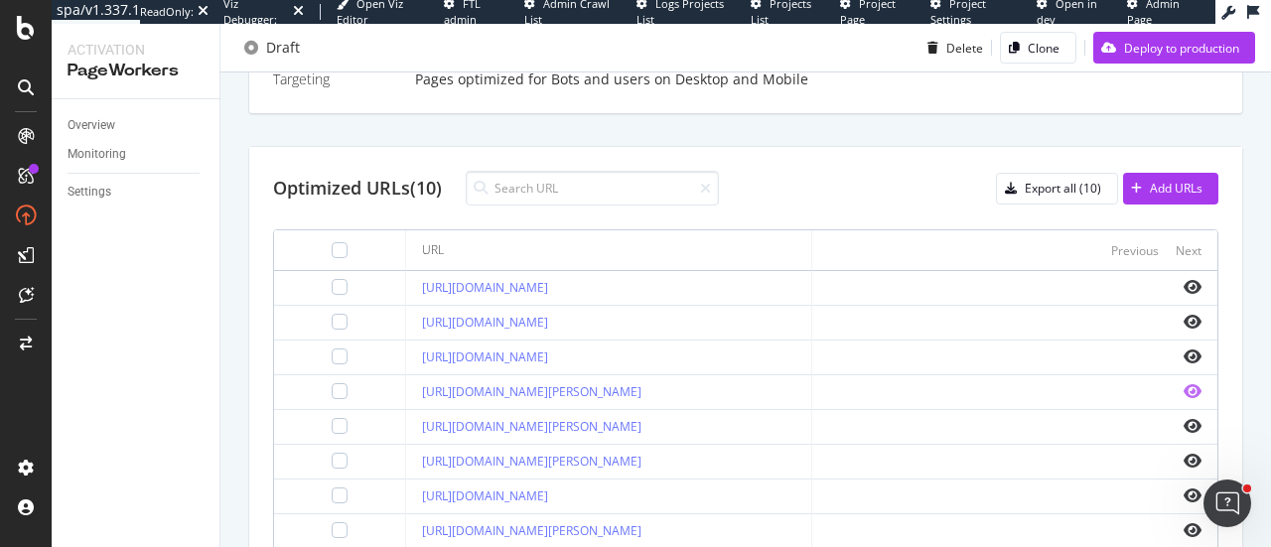
click at [1184, 391] on icon "eye" at bounding box center [1193, 391] width 18 height 16
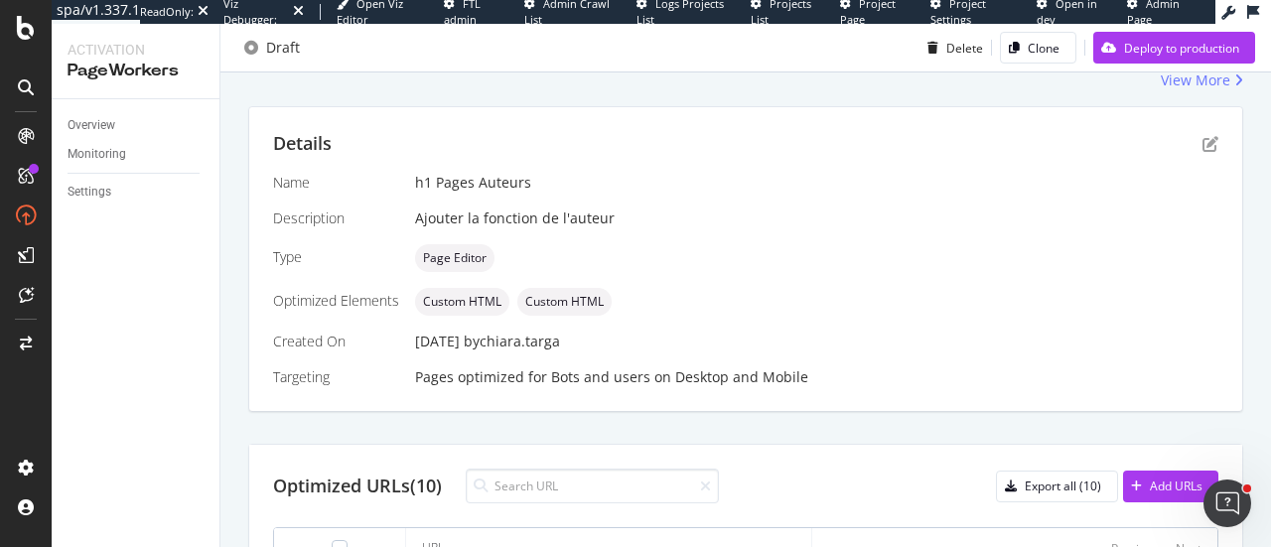
scroll to position [262, 0]
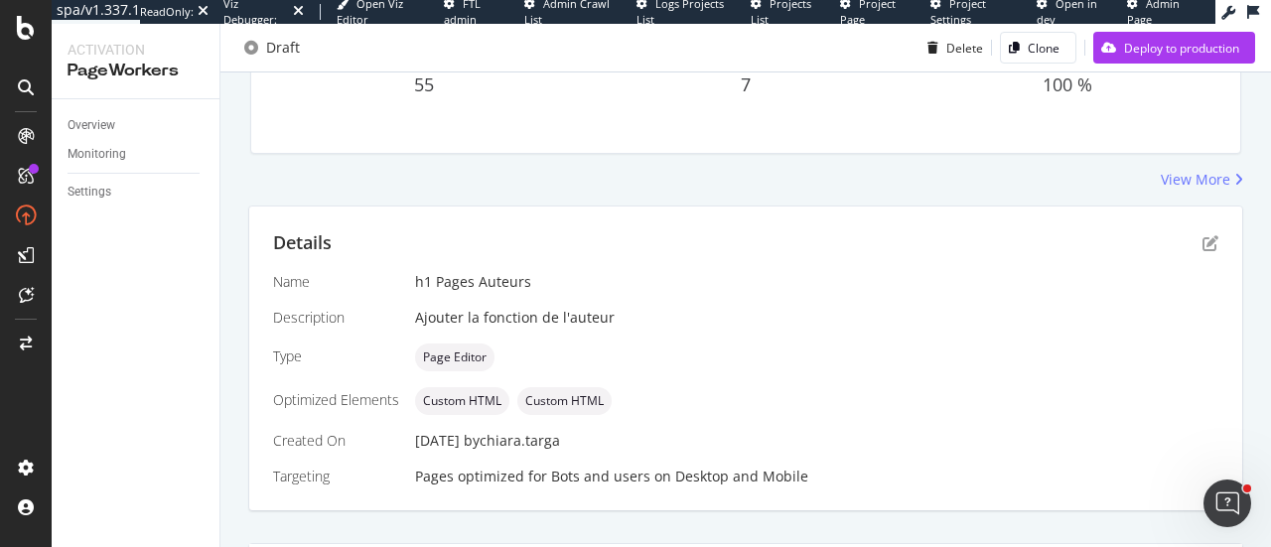
click at [1197, 251] on div "Details" at bounding box center [745, 243] width 945 height 26
click at [1202, 247] on icon "pen-to-square" at bounding box center [1210, 243] width 16 height 16
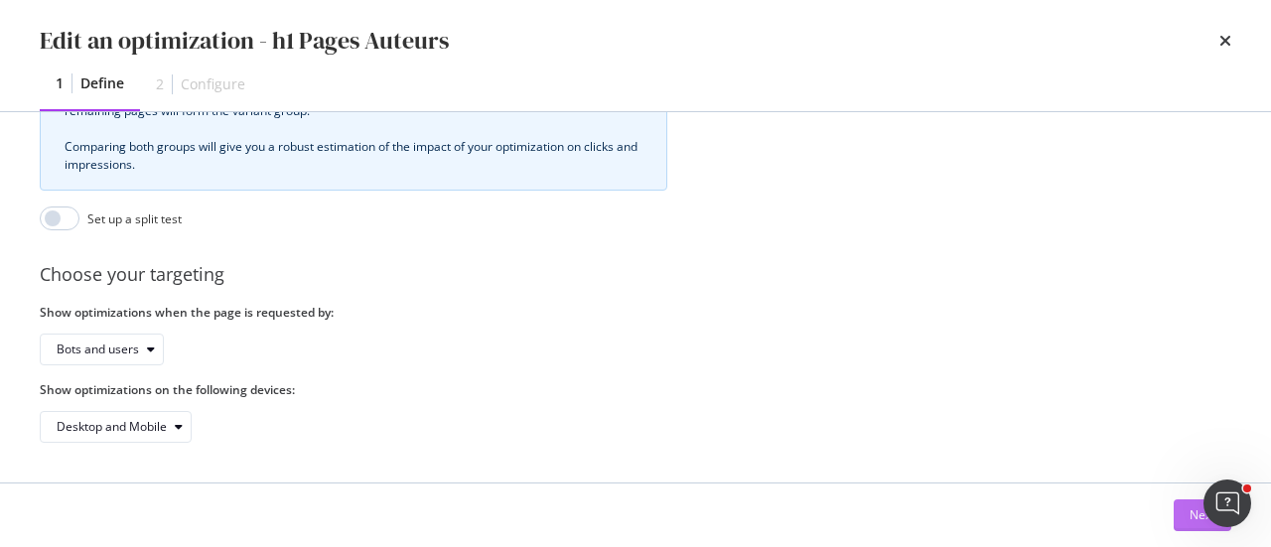
click at [1190, 520] on div "Next" at bounding box center [1203, 514] width 26 height 17
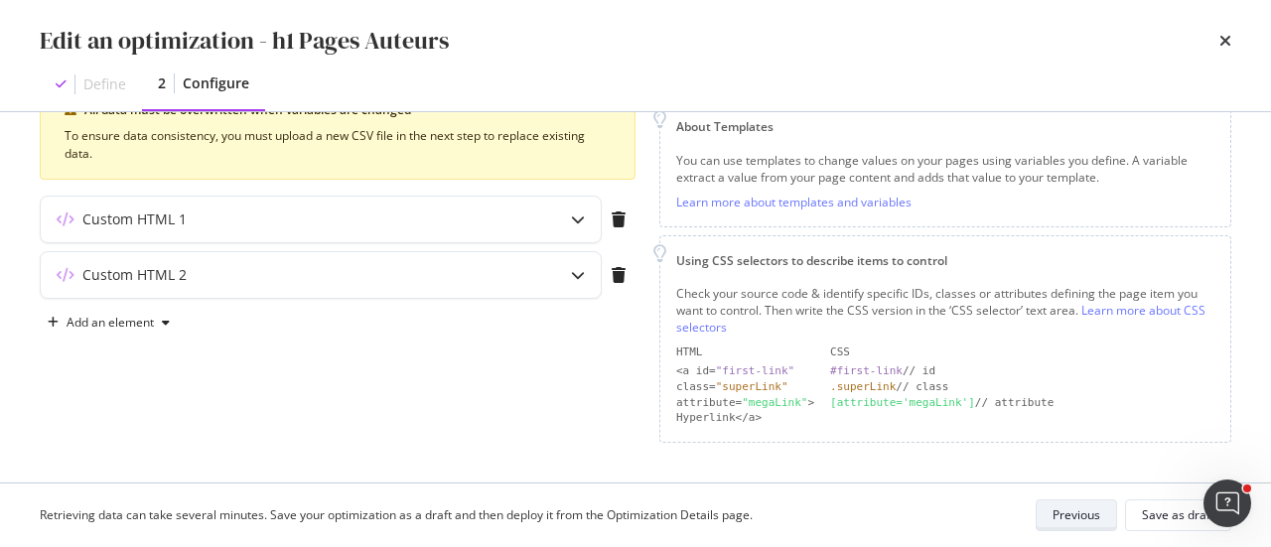
scroll to position [270, 0]
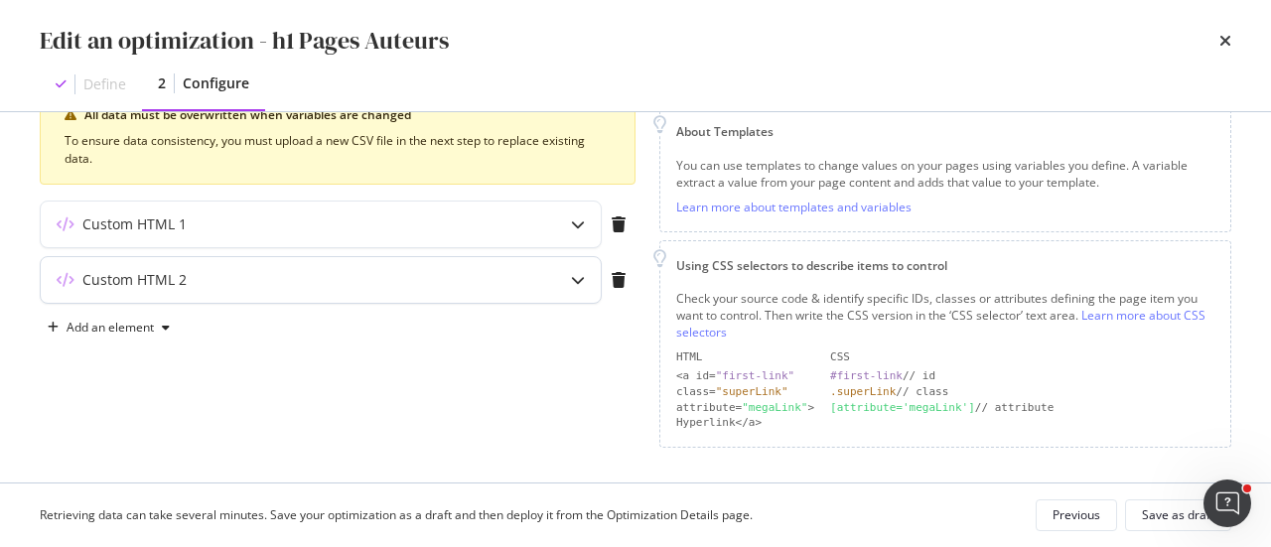
click at [570, 281] on div "modal" at bounding box center [578, 280] width 46 height 46
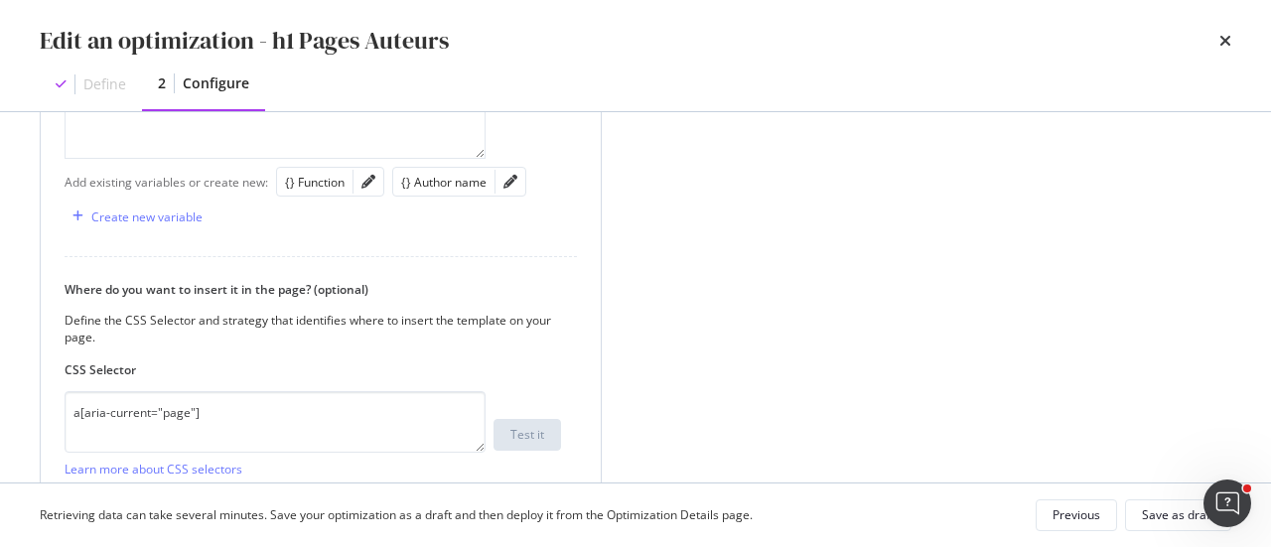
scroll to position [866, 0]
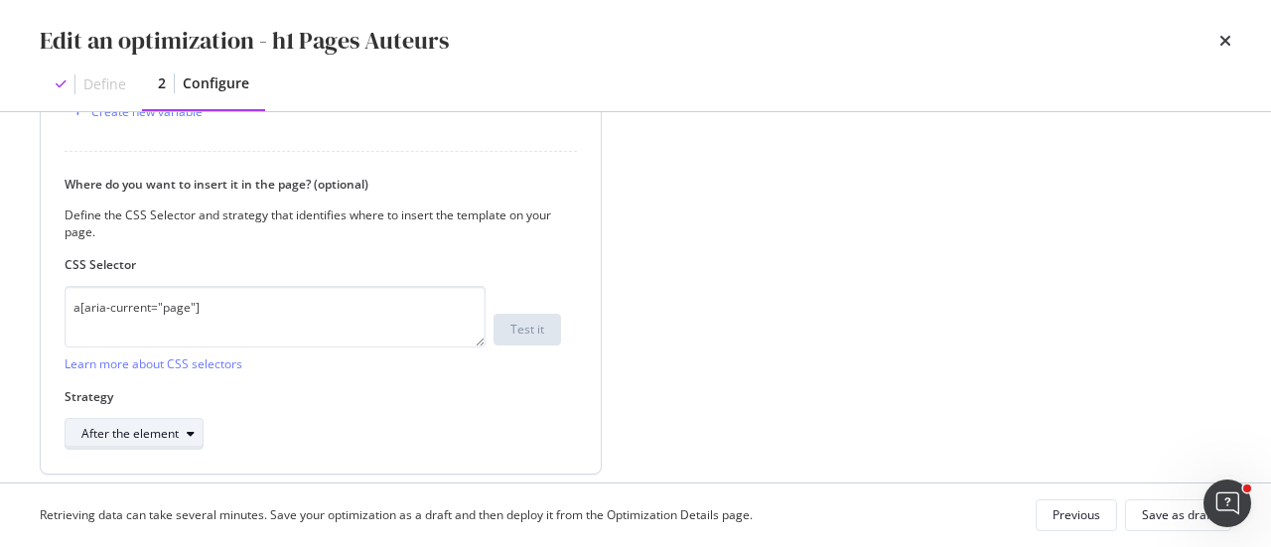
click at [158, 442] on div "After the element" at bounding box center [141, 434] width 121 height 28
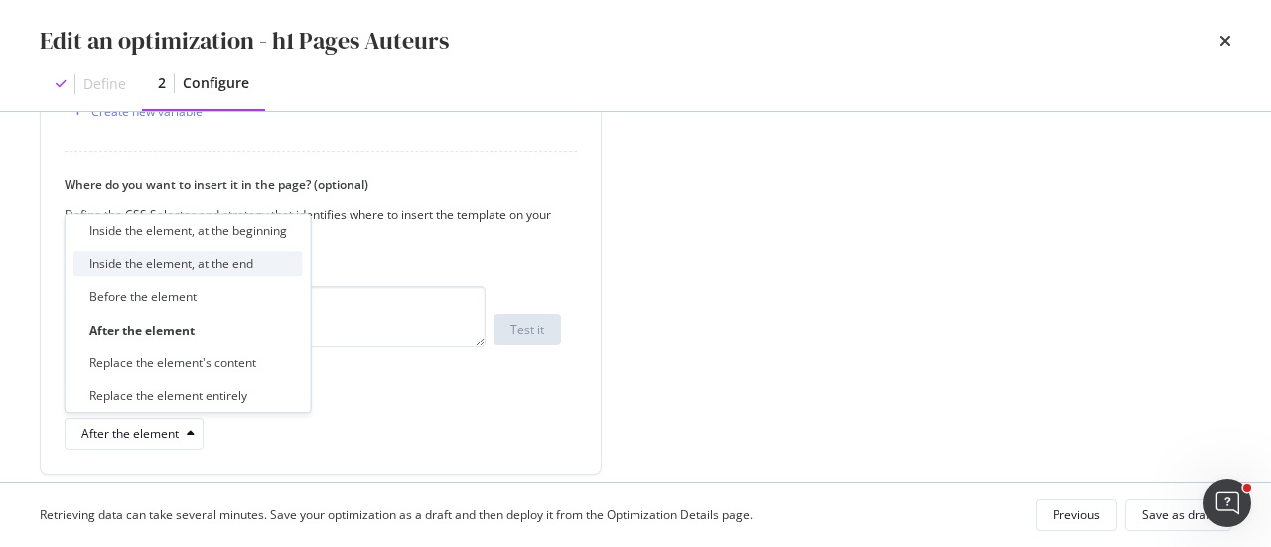
click at [159, 267] on div "Inside the element, at the end" at bounding box center [171, 264] width 164 height 17
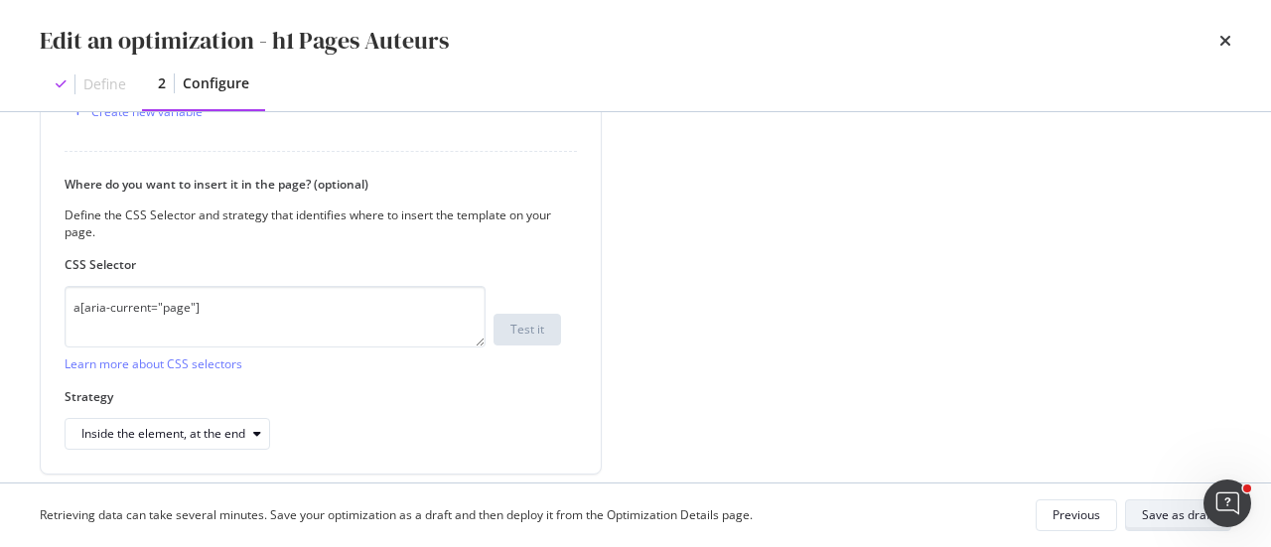
click at [1154, 513] on div "Save as draft" at bounding box center [1178, 514] width 72 height 17
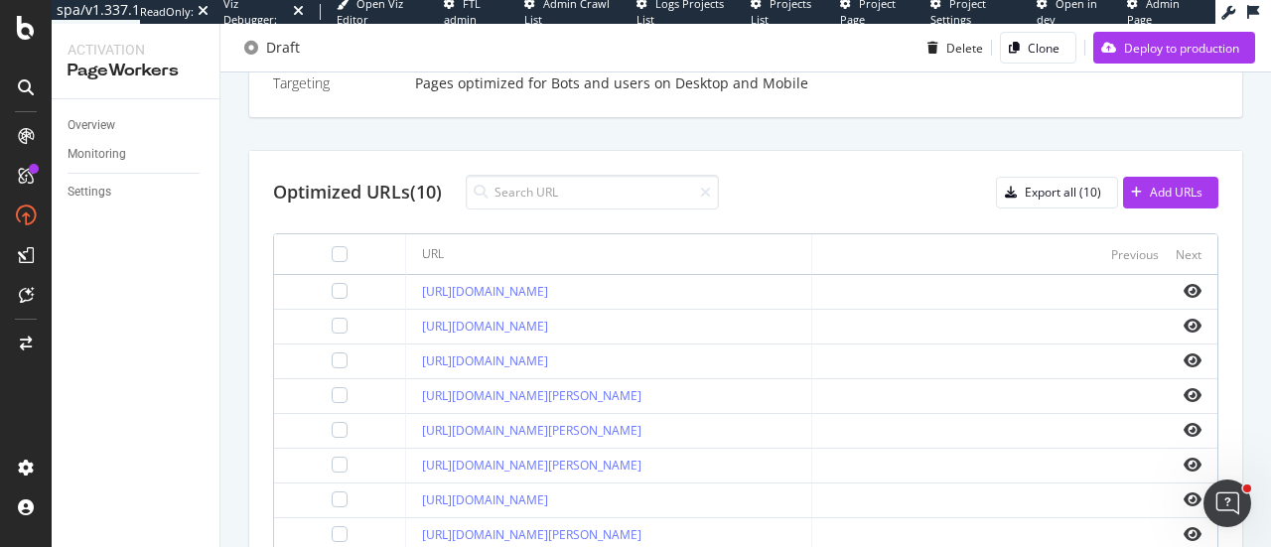
scroll to position [659, 0]
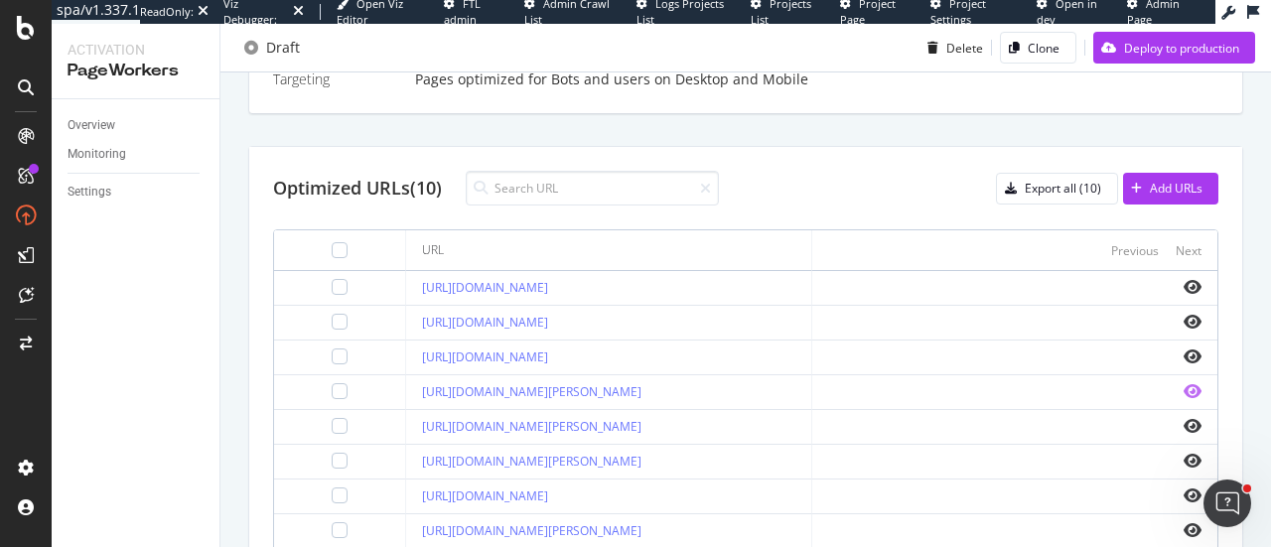
click at [1184, 386] on icon "eye" at bounding box center [1193, 391] width 18 height 16
click at [1184, 391] on icon "eye" at bounding box center [1193, 391] width 18 height 16
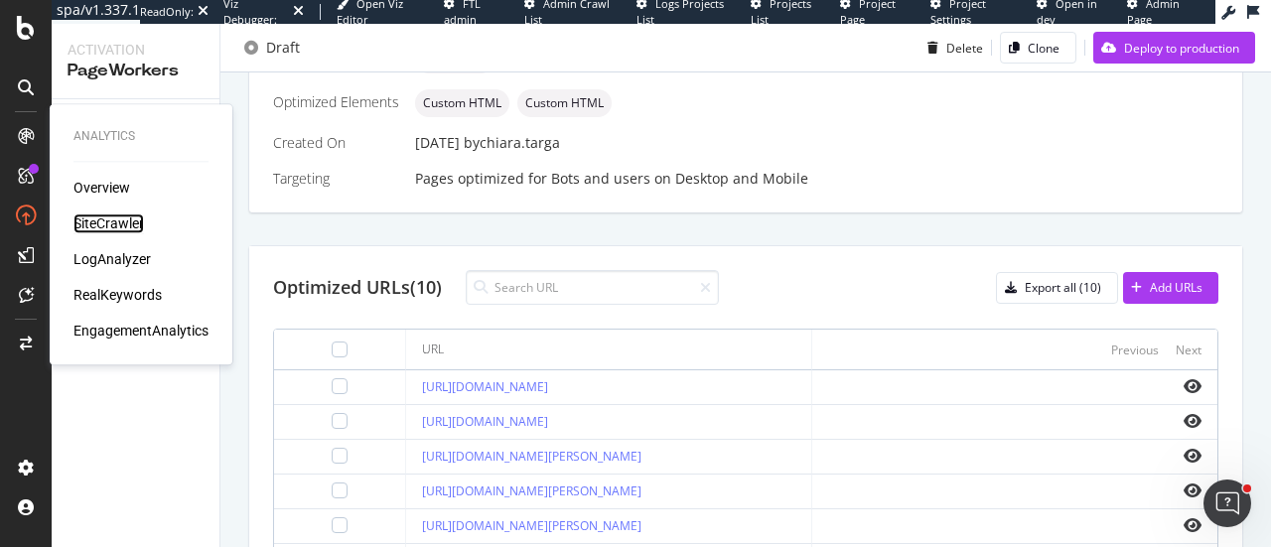
click at [105, 220] on div "SiteCrawler" at bounding box center [108, 223] width 70 height 20
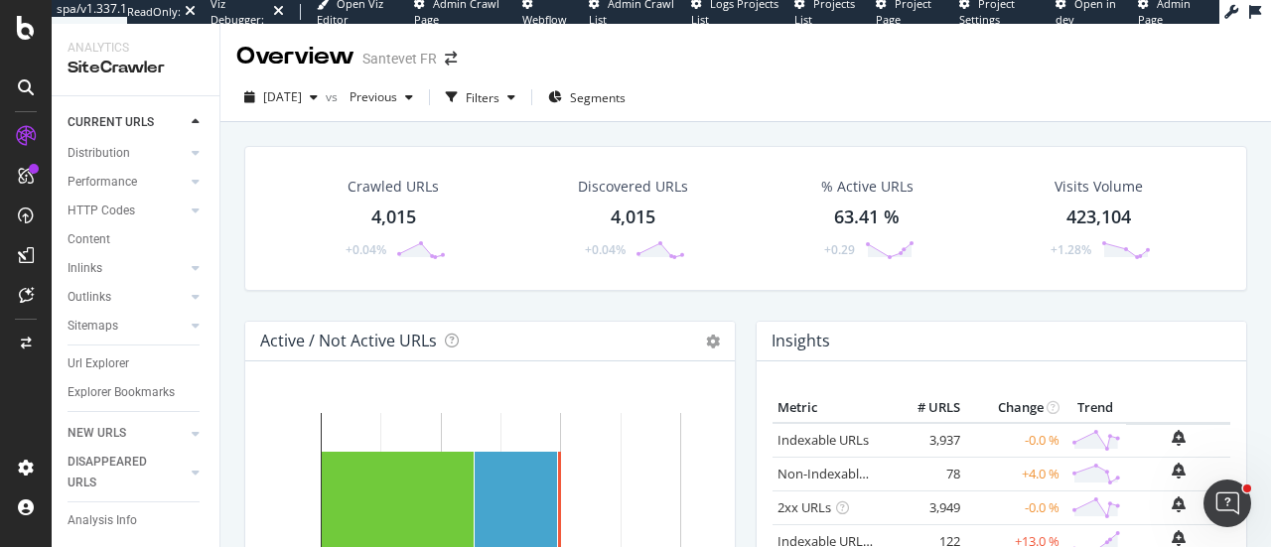
scroll to position [163, 0]
click at [93, 353] on div "Url Explorer" at bounding box center [99, 363] width 62 height 21
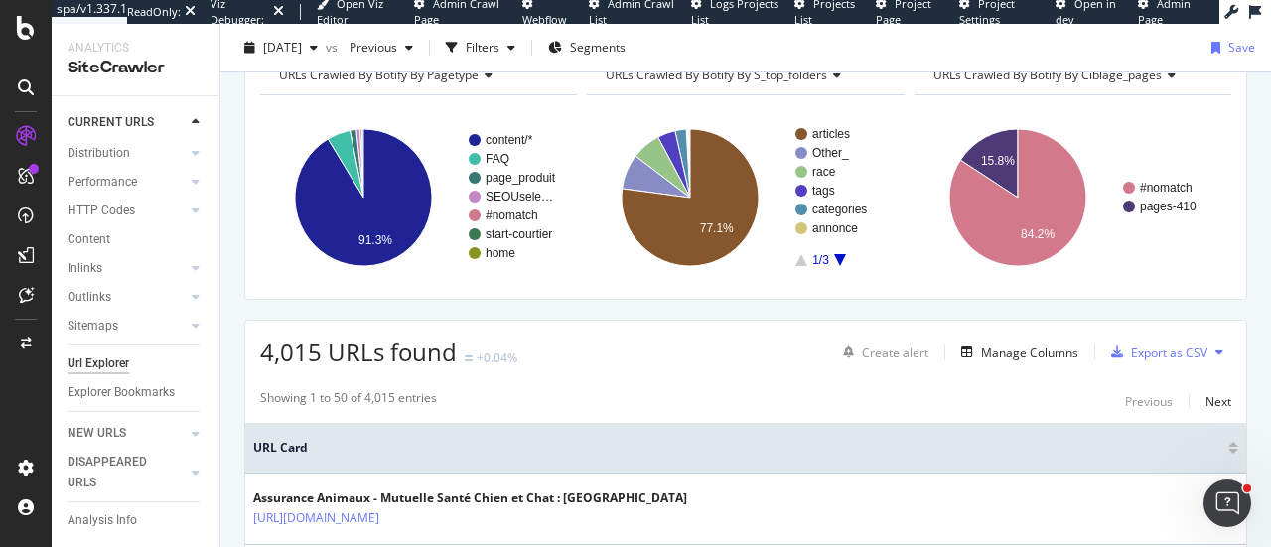
scroll to position [199, 0]
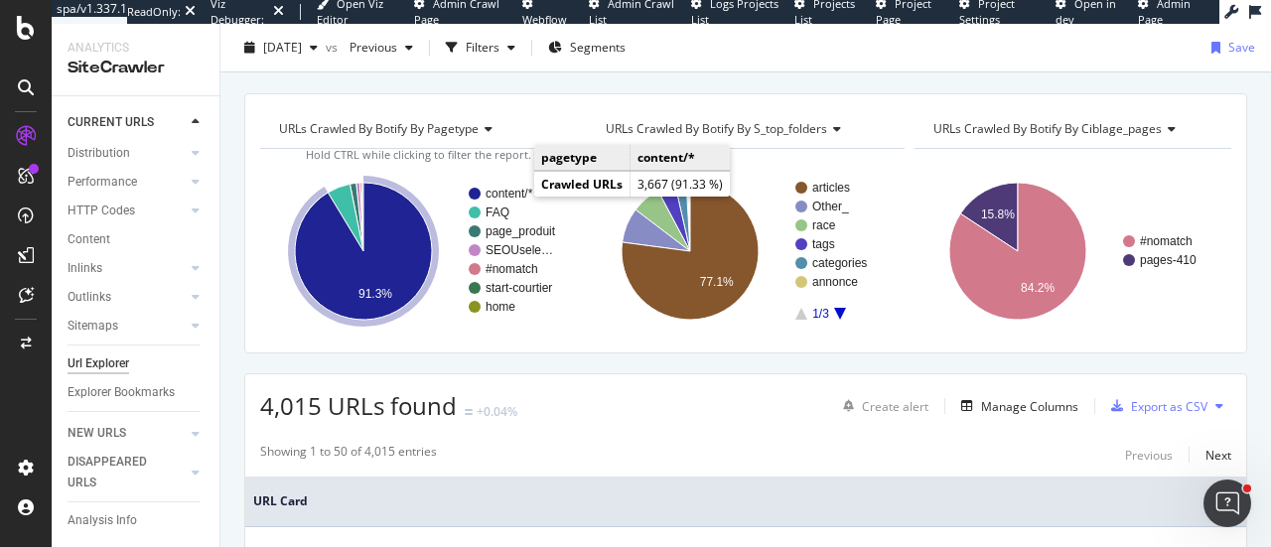
click at [514, 194] on text "content/*" at bounding box center [510, 194] width 48 height 14
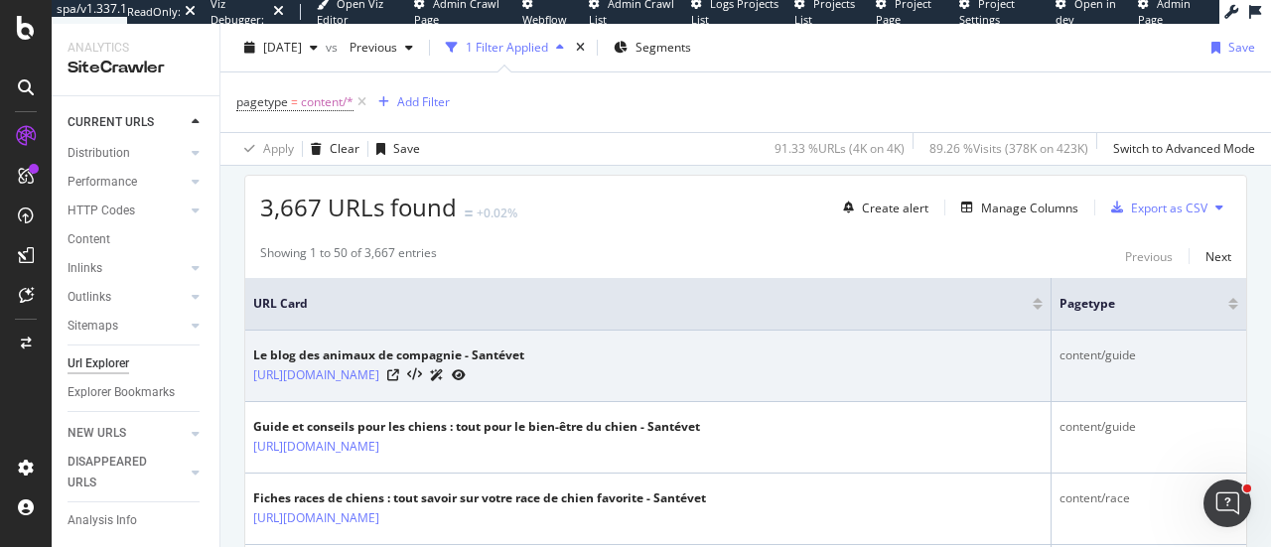
scroll to position [292, 0]
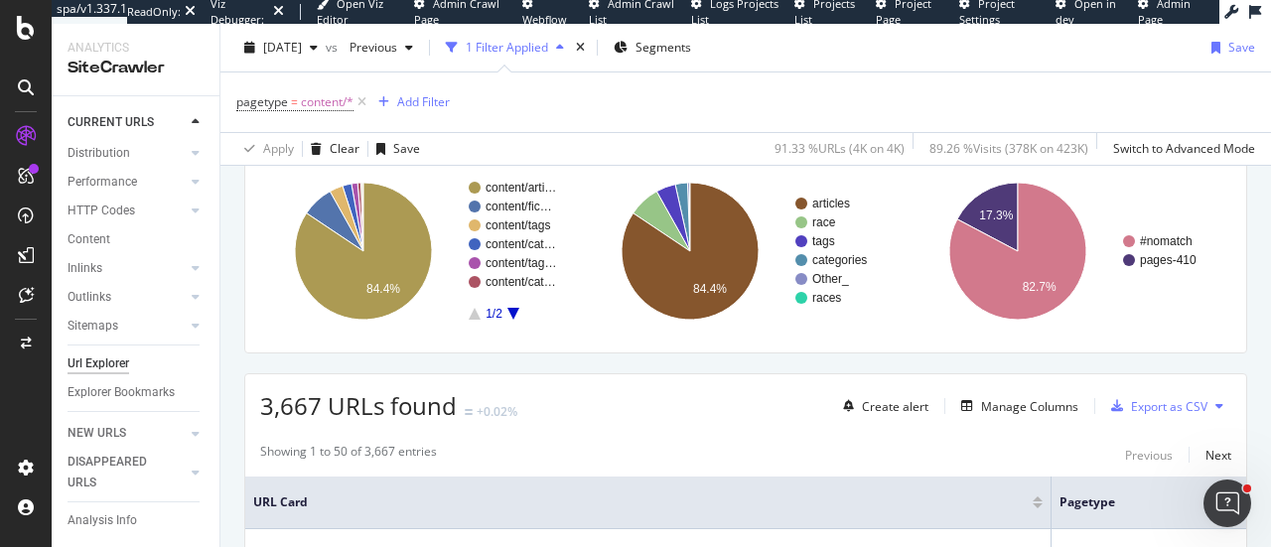
click at [509, 309] on icon "A chart." at bounding box center [513, 314] width 12 height 12
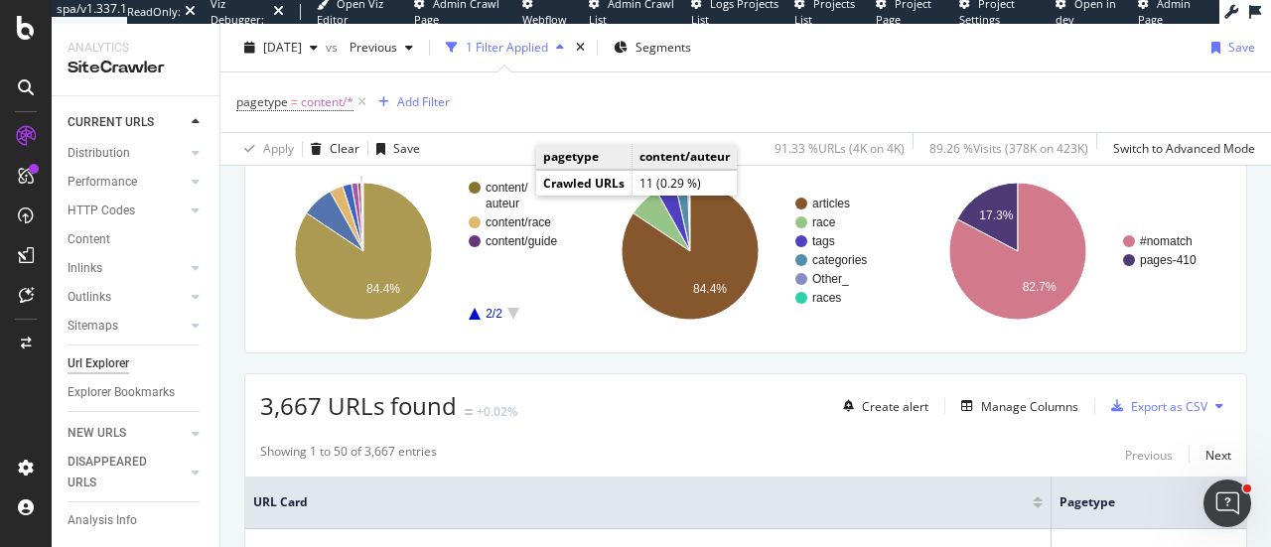
click at [516, 188] on text "content/" at bounding box center [507, 188] width 43 height 14
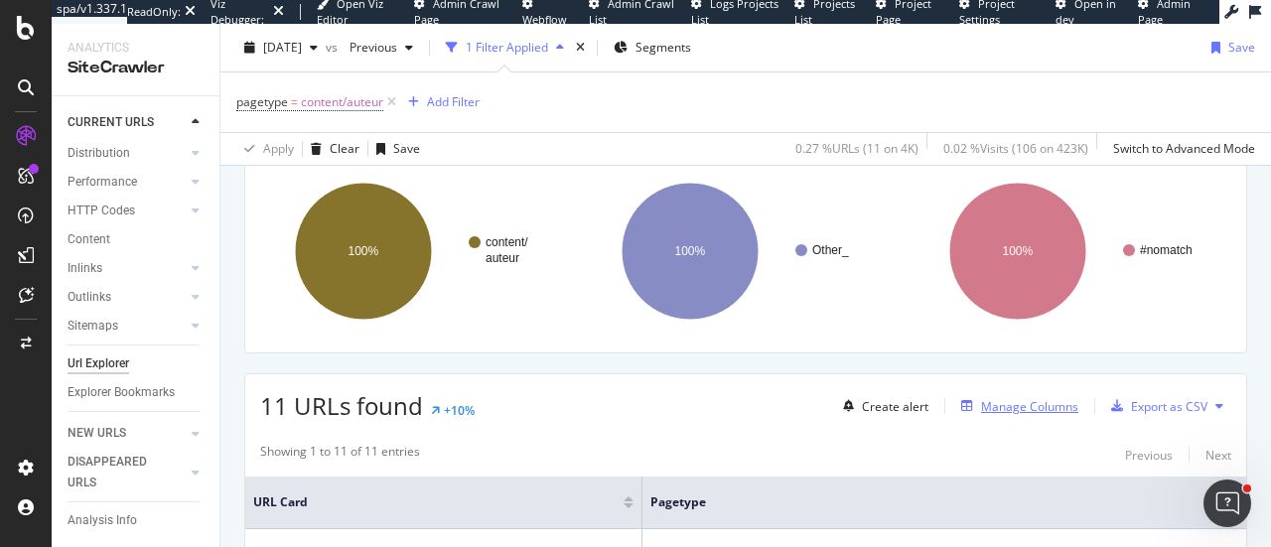
click at [987, 398] on div "Manage Columns" at bounding box center [1029, 406] width 97 height 17
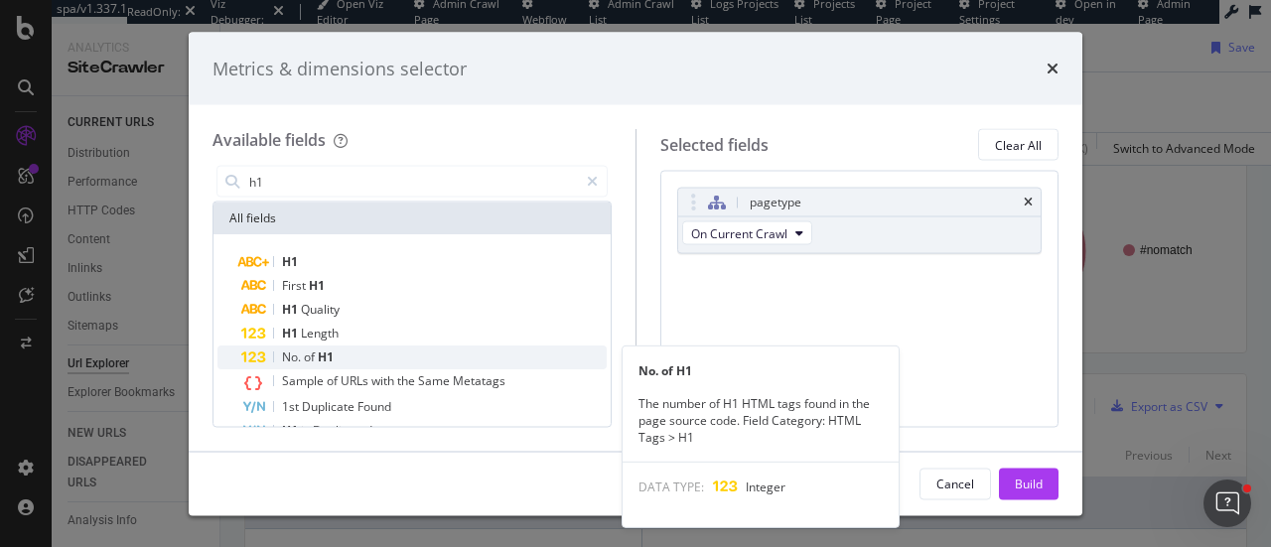
type input "h1"
click at [351, 351] on div "No. of H1" at bounding box center [423, 358] width 365 height 24
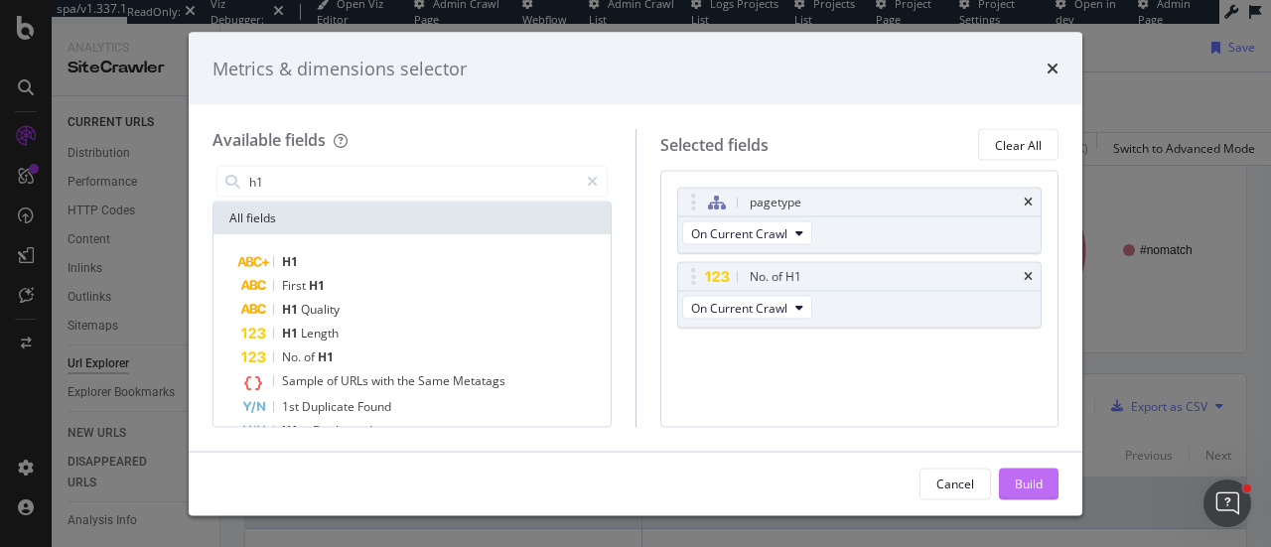
click at [1037, 480] on div "Build" at bounding box center [1029, 483] width 28 height 17
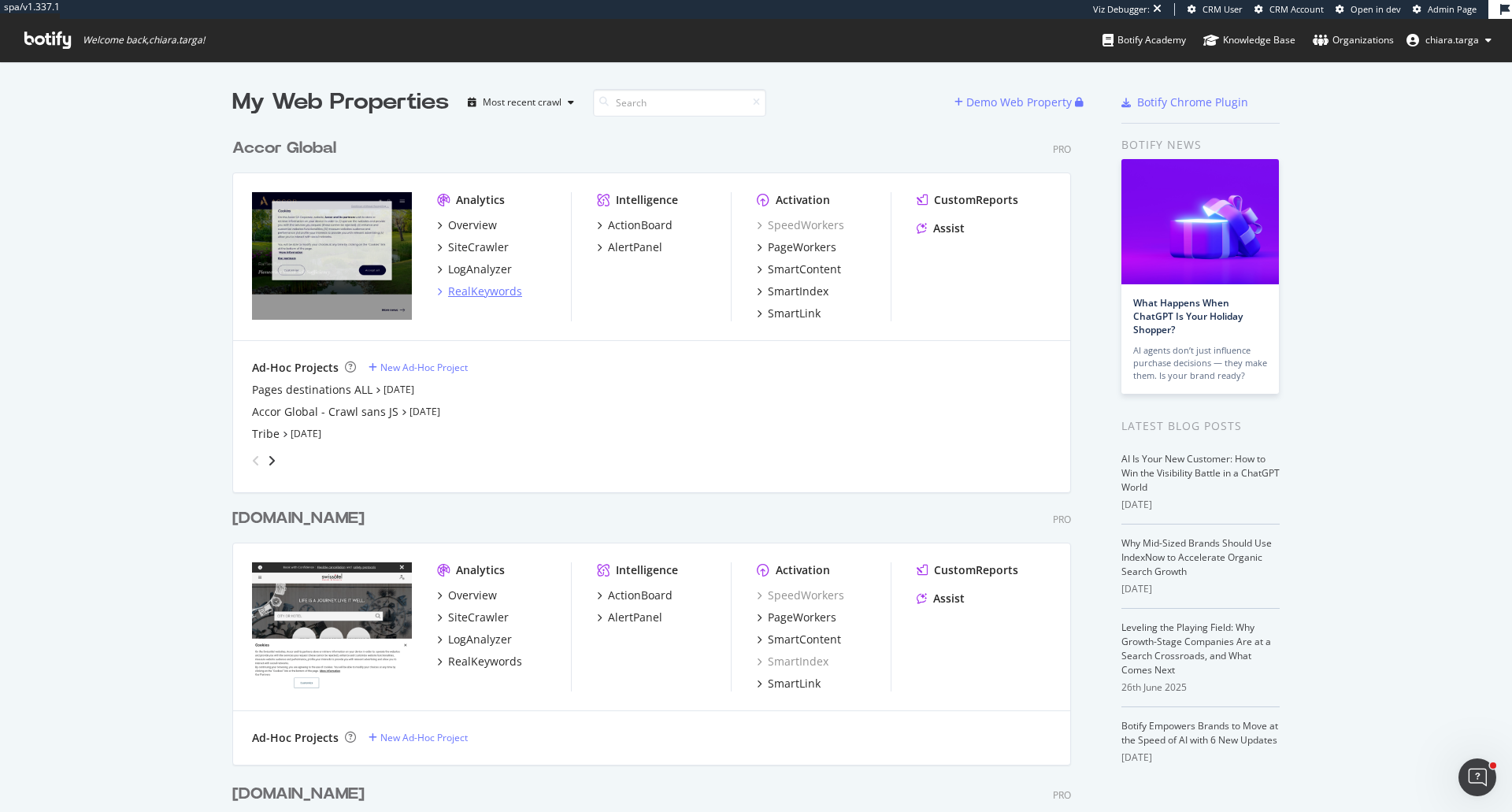
click at [505, 286] on div "RealKeywords" at bounding box center [485, 291] width 74 height 16
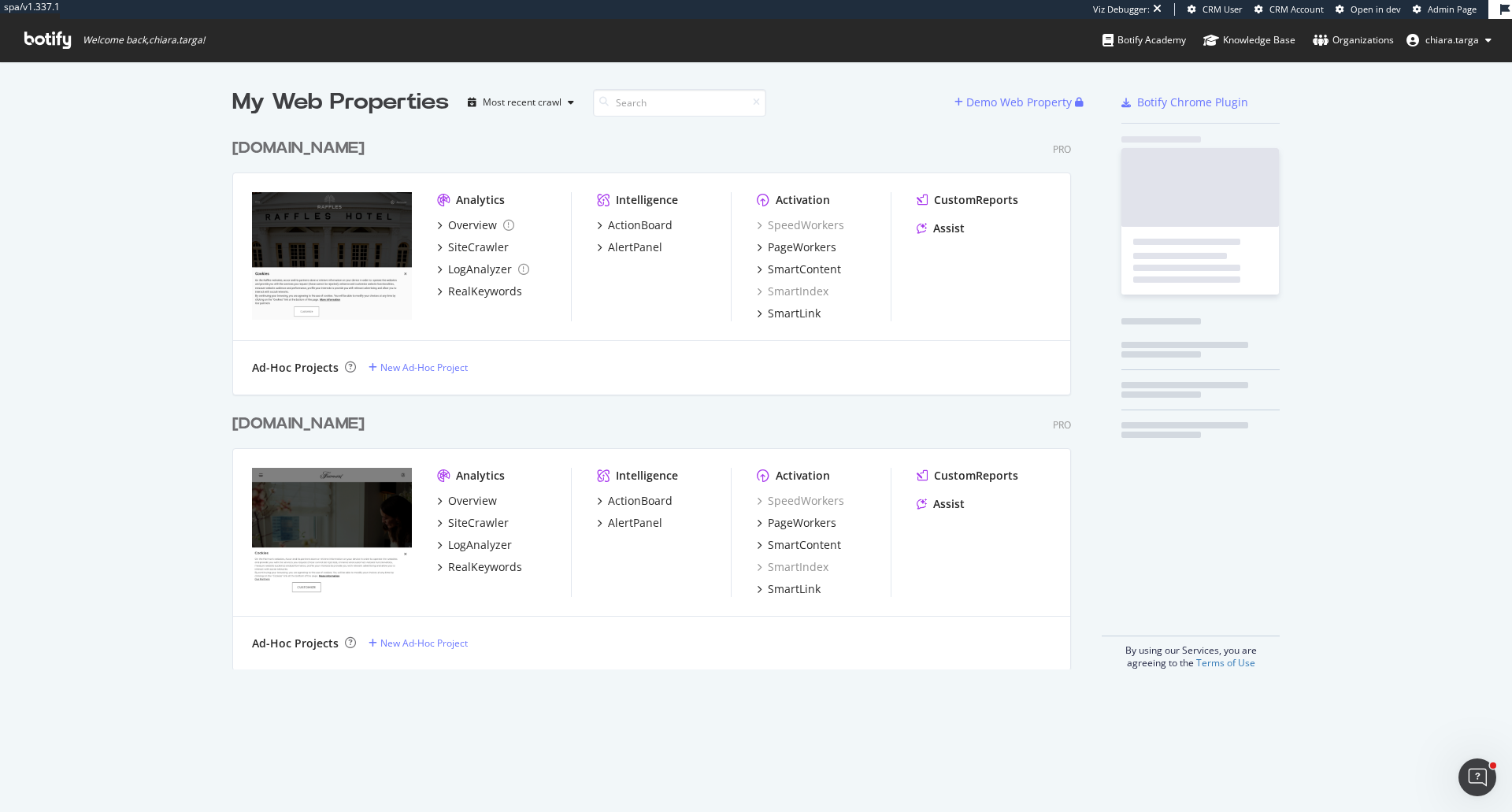
scroll to position [539, 839]
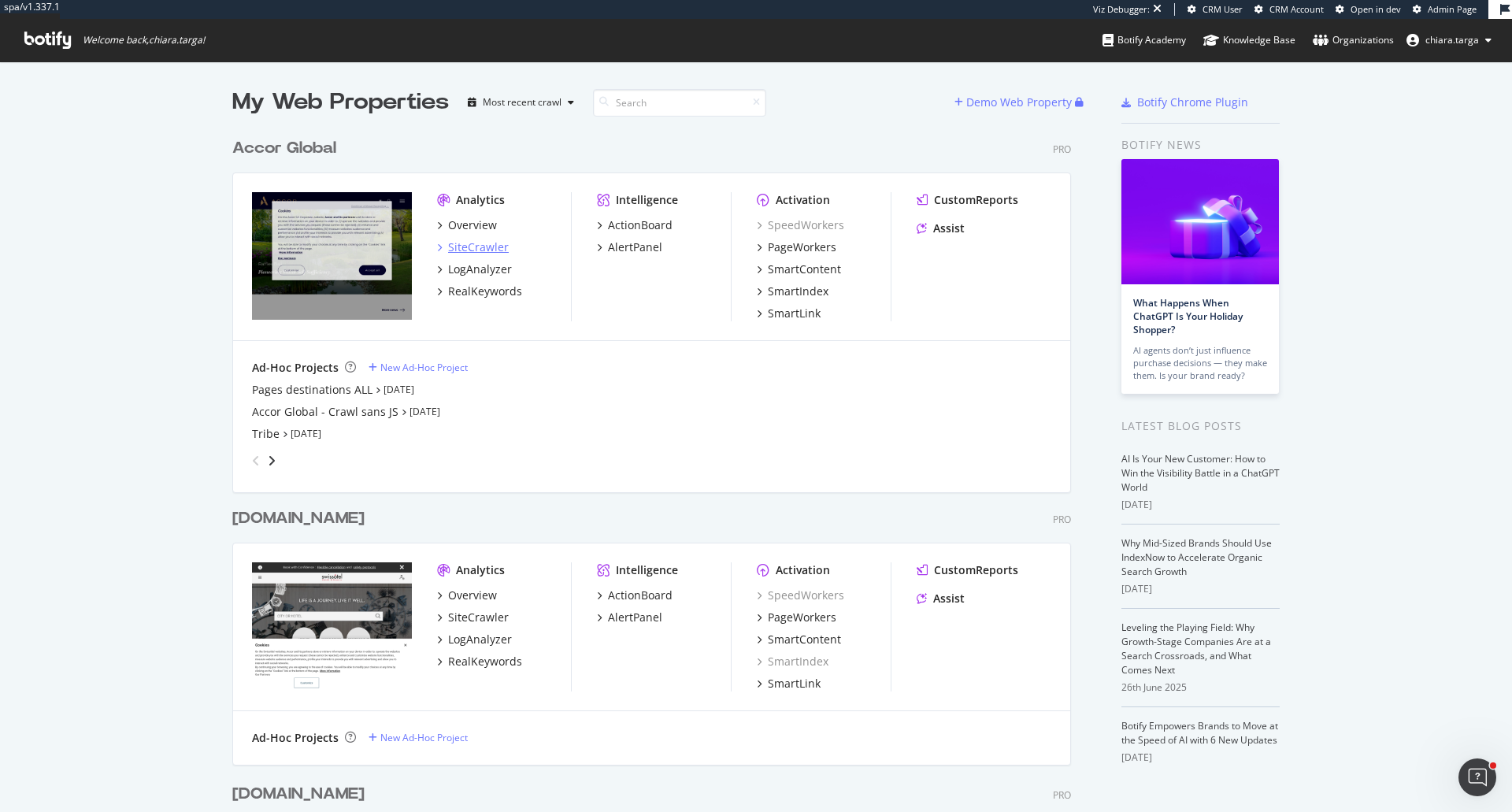
click at [498, 245] on div "SiteCrawler" at bounding box center [478, 247] width 60 height 16
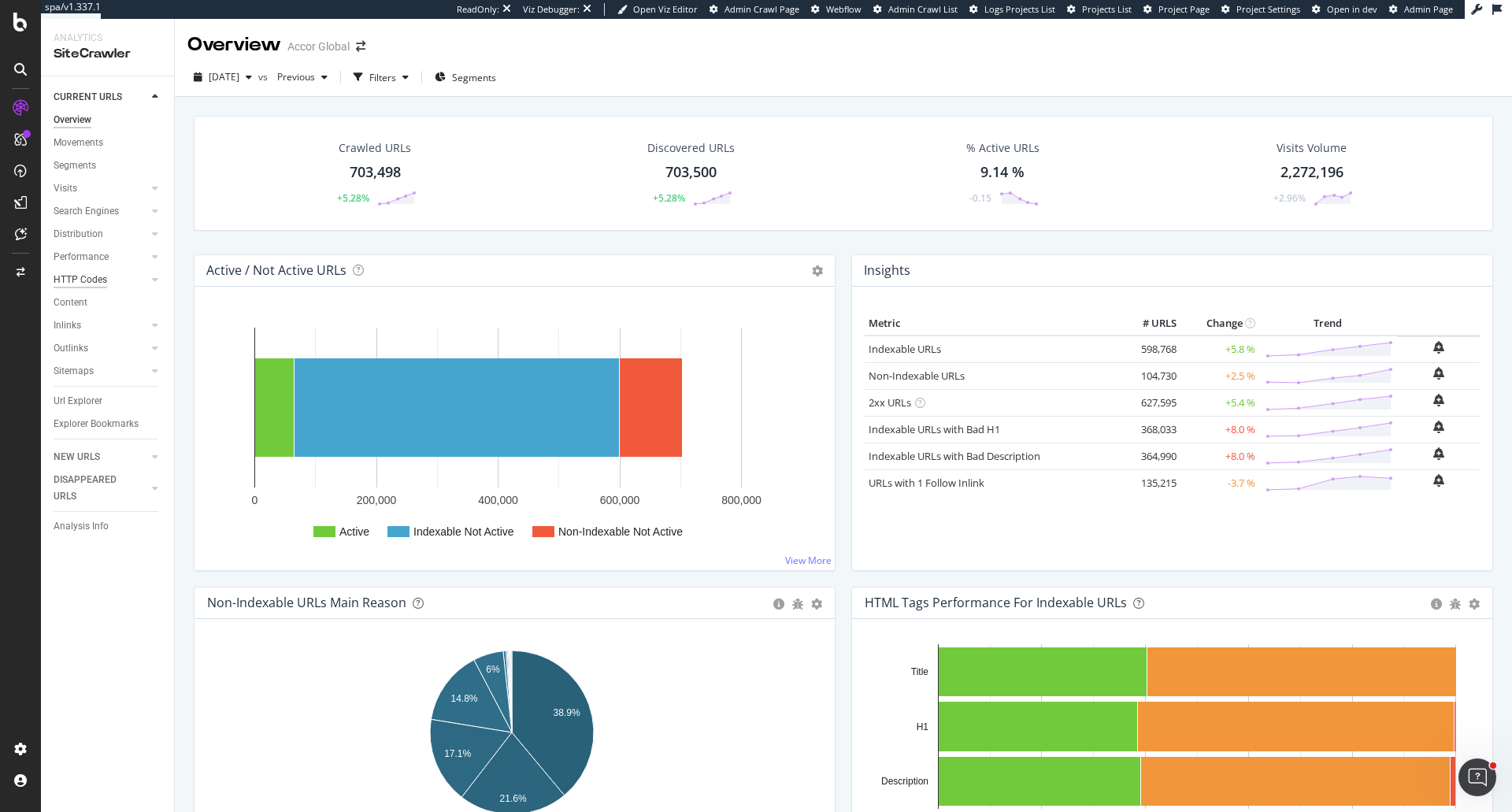
click at [81, 280] on div "HTTP Codes" at bounding box center [81, 280] width 54 height 17
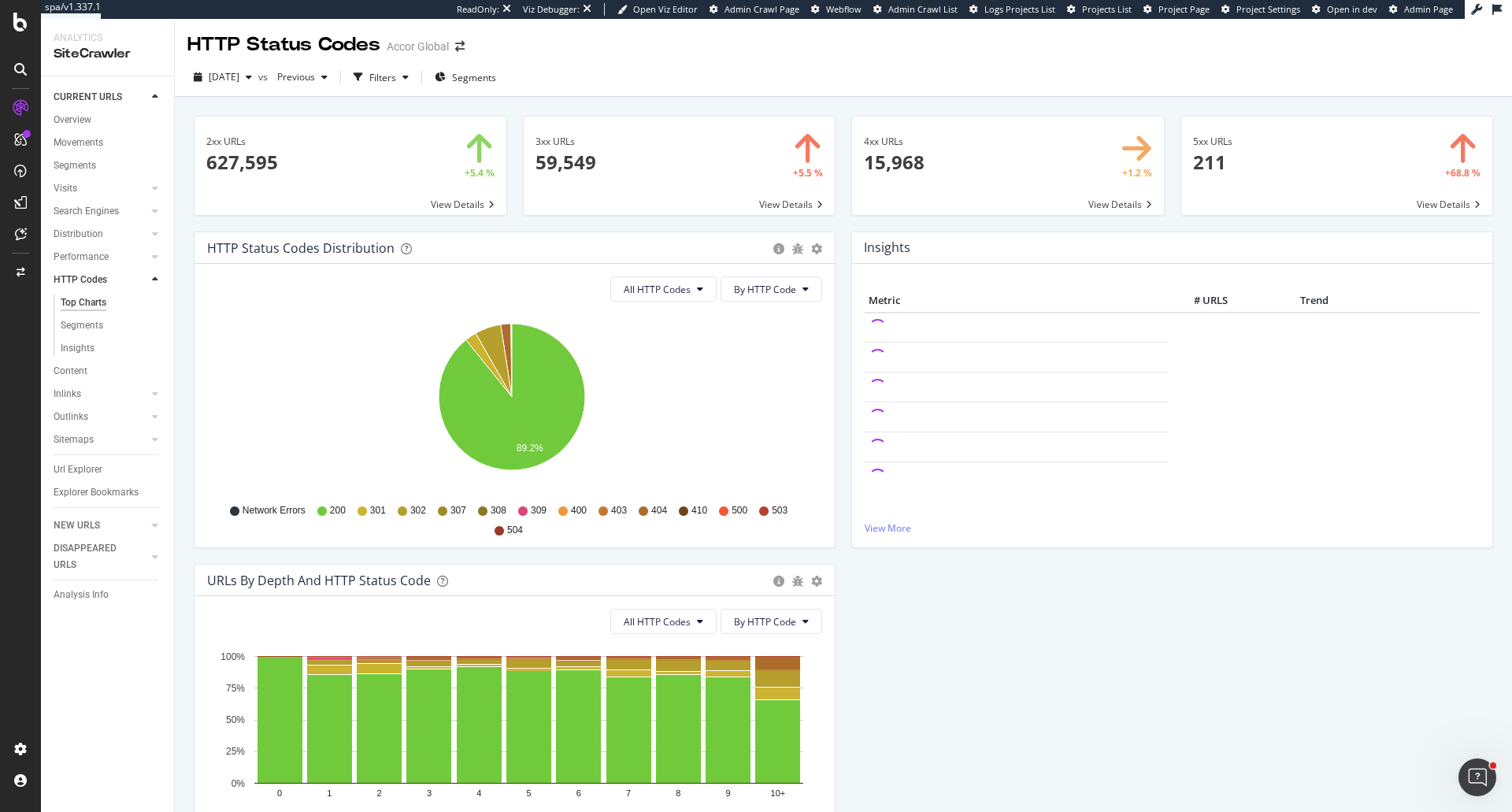
click at [1000, 190] on span at bounding box center [1007, 166] width 312 height 98
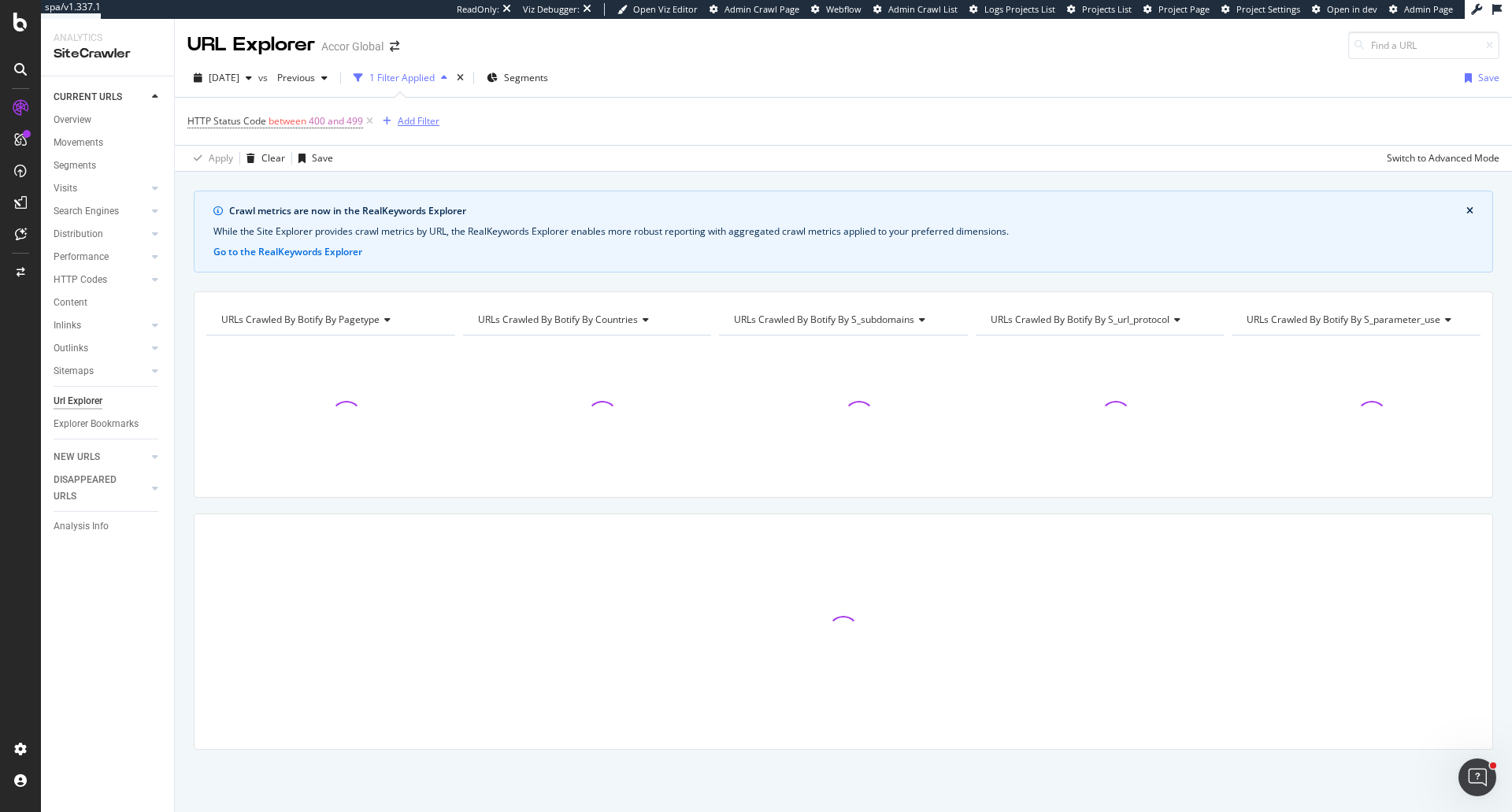
click at [405, 119] on div "Add Filter" at bounding box center [418, 121] width 42 height 13
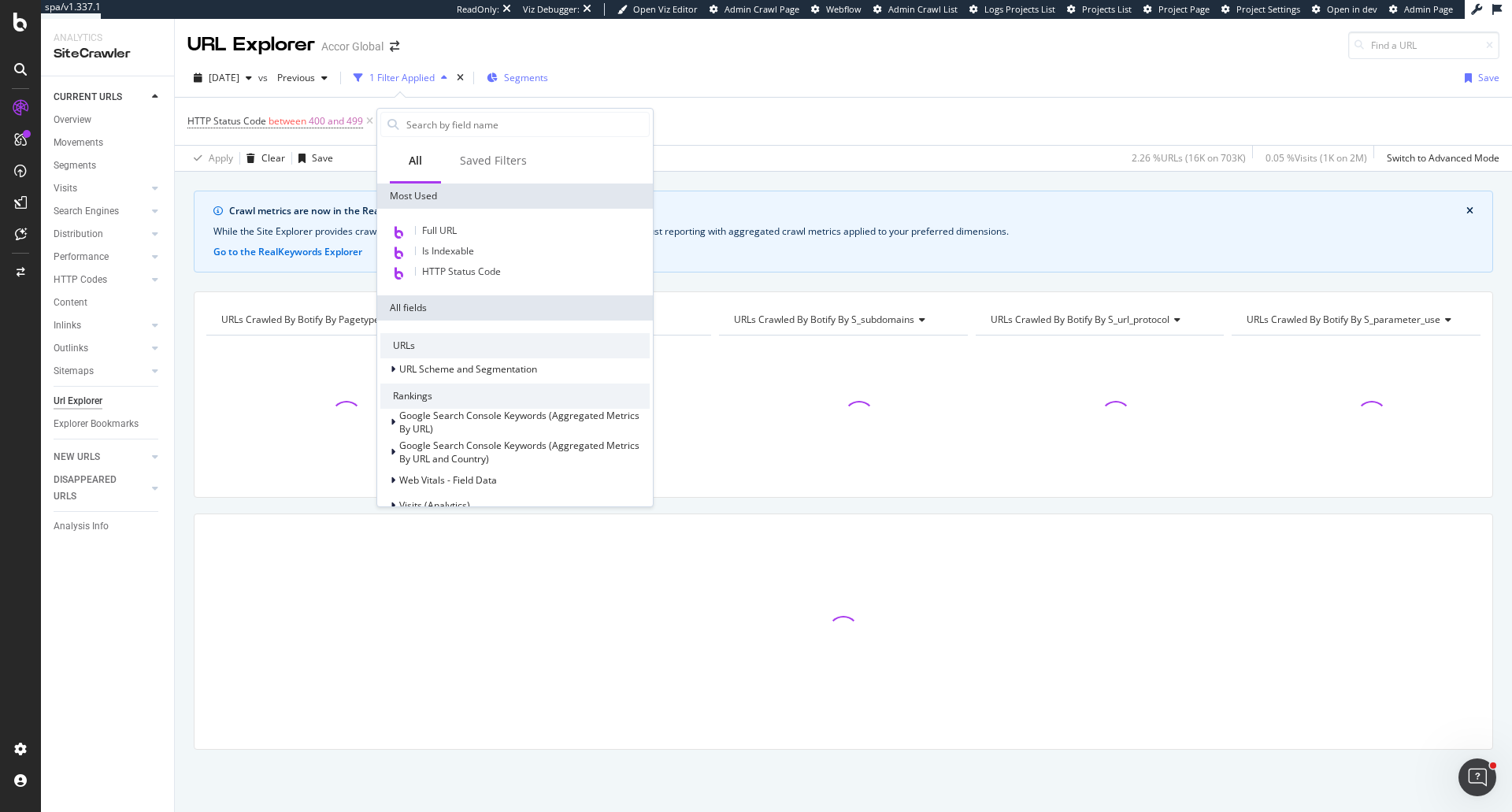
click at [540, 81] on span "Segments" at bounding box center [526, 77] width 44 height 13
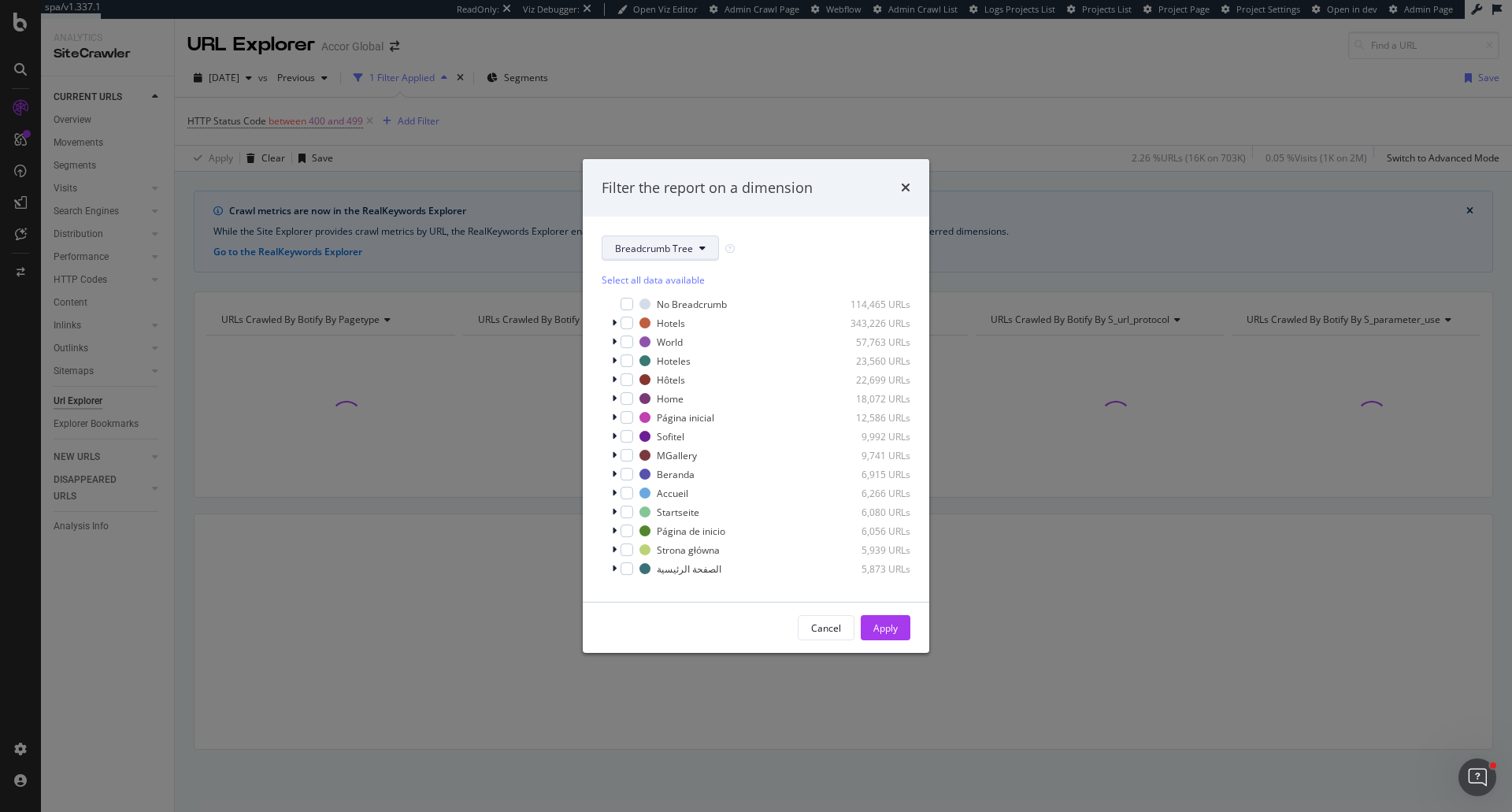
click at [641, 254] on span "Breadcrumb Tree" at bounding box center [654, 248] width 78 height 13
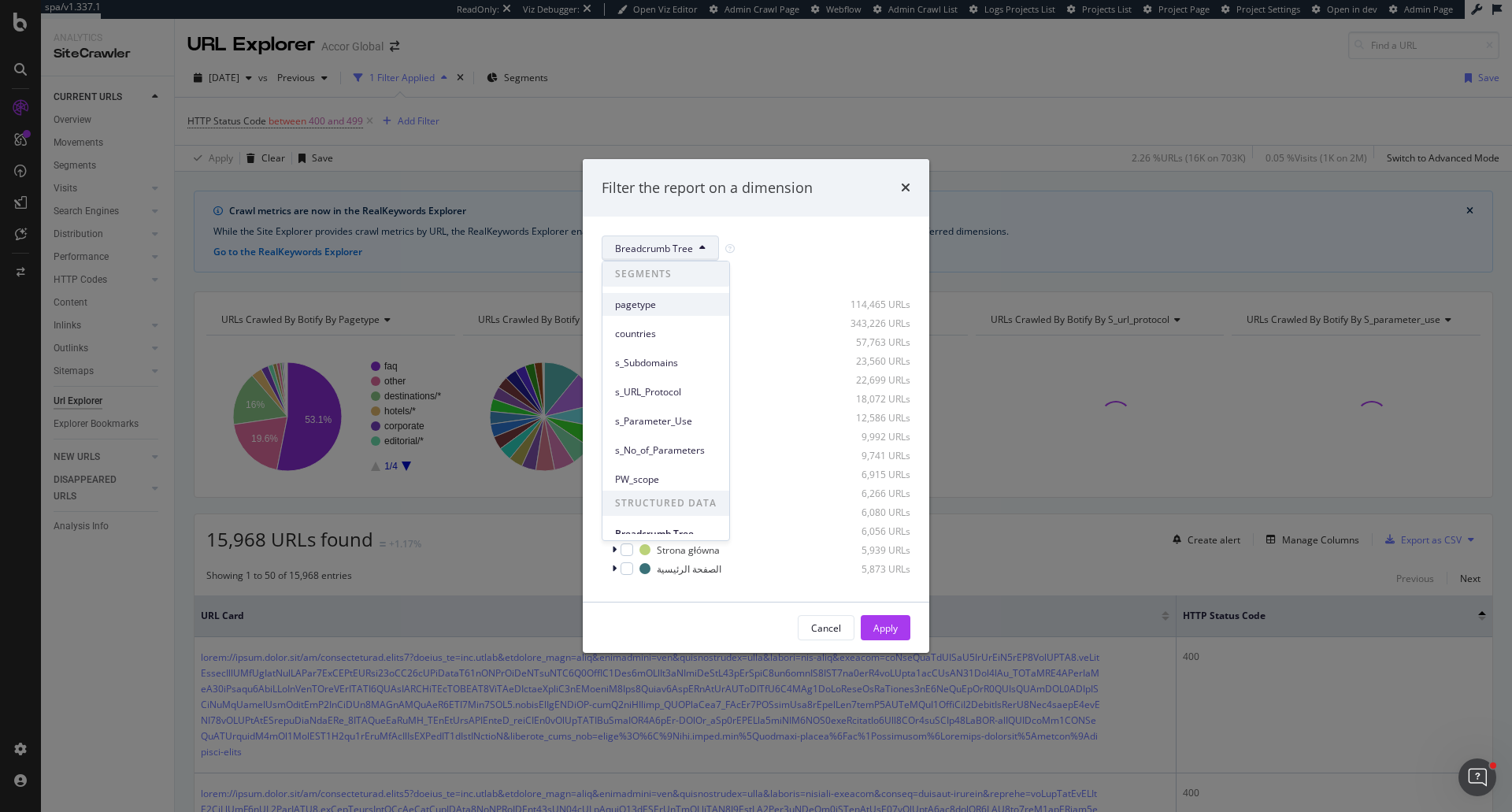
click at [642, 300] on span "pagetype" at bounding box center [666, 304] width 102 height 14
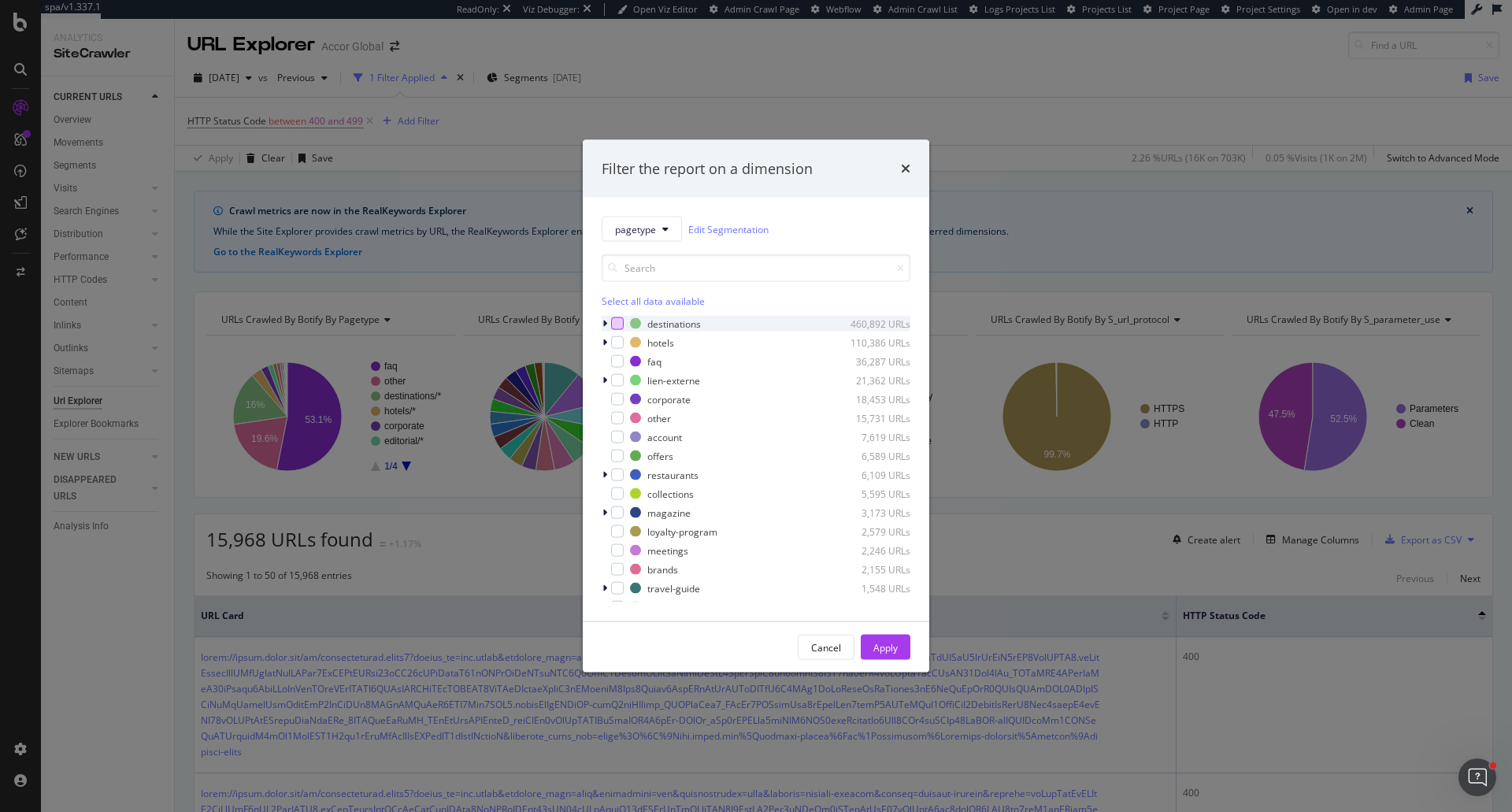
click at [617, 324] on div "modal" at bounding box center [618, 324] width 13 height 13
click at [879, 641] on div "Apply" at bounding box center [885, 646] width 25 height 13
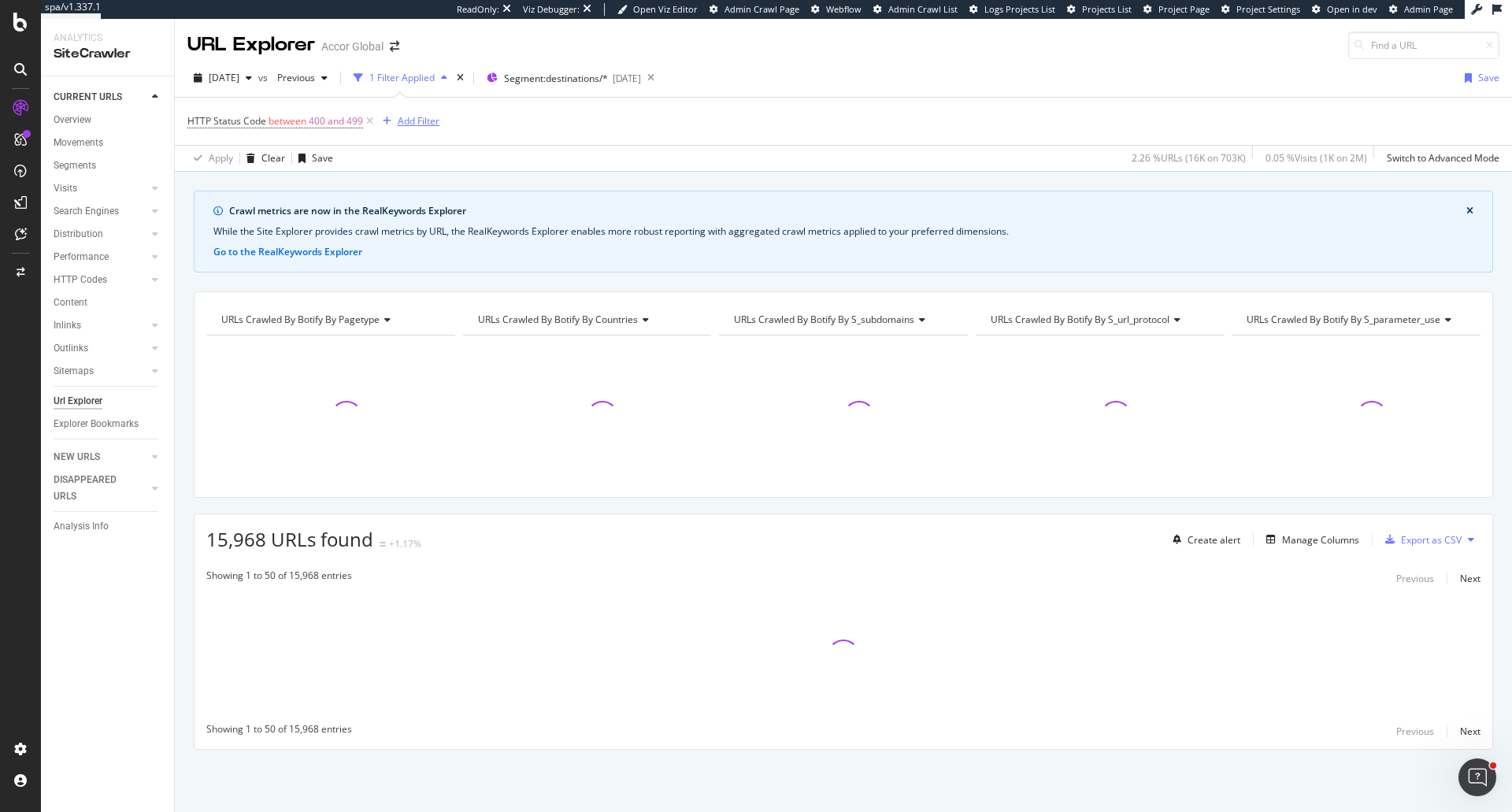
click at [424, 120] on div "Add Filter" at bounding box center [418, 121] width 42 height 13
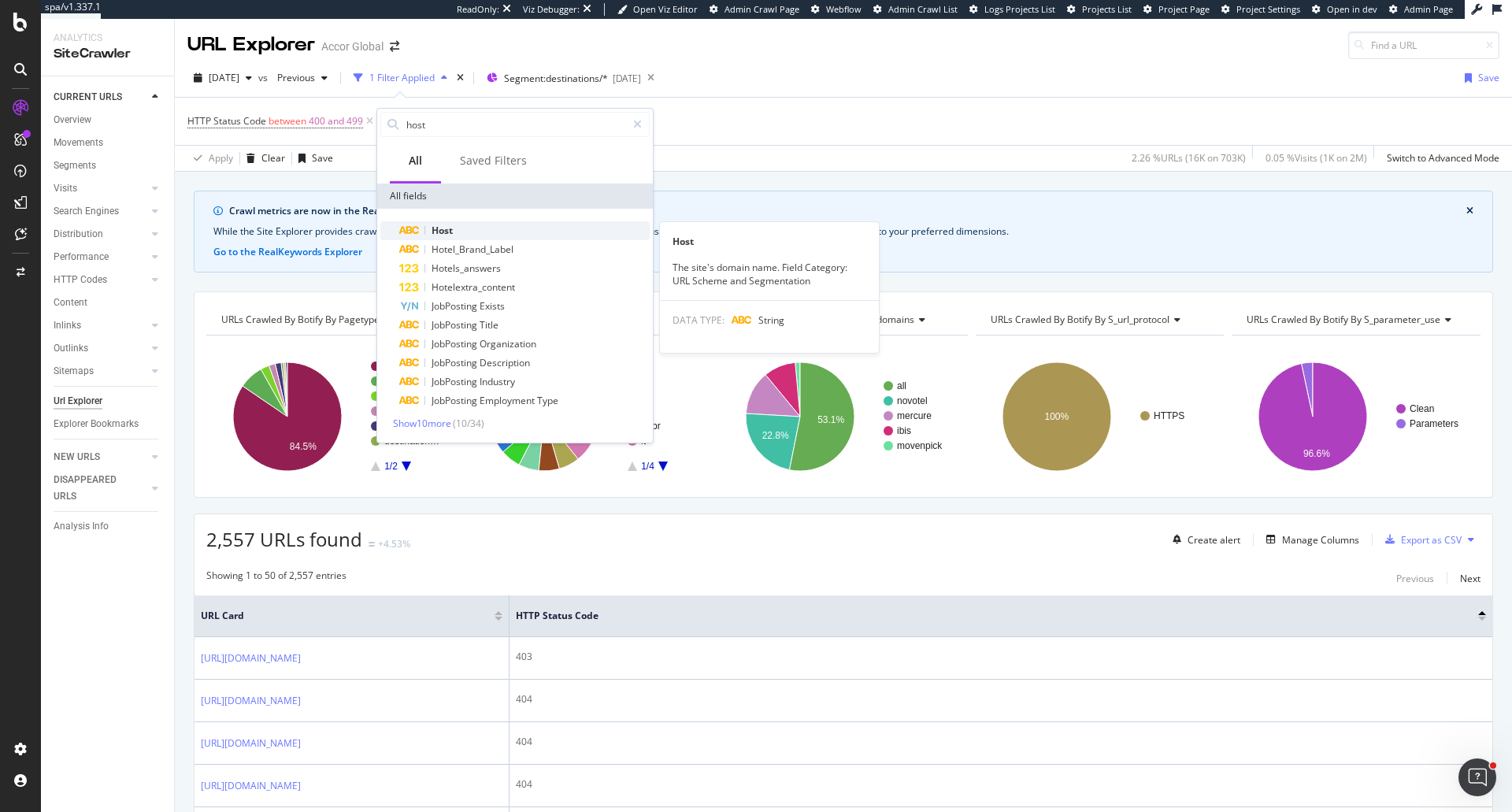
type input "host"
click at [441, 231] on span "Host" at bounding box center [442, 230] width 21 height 13
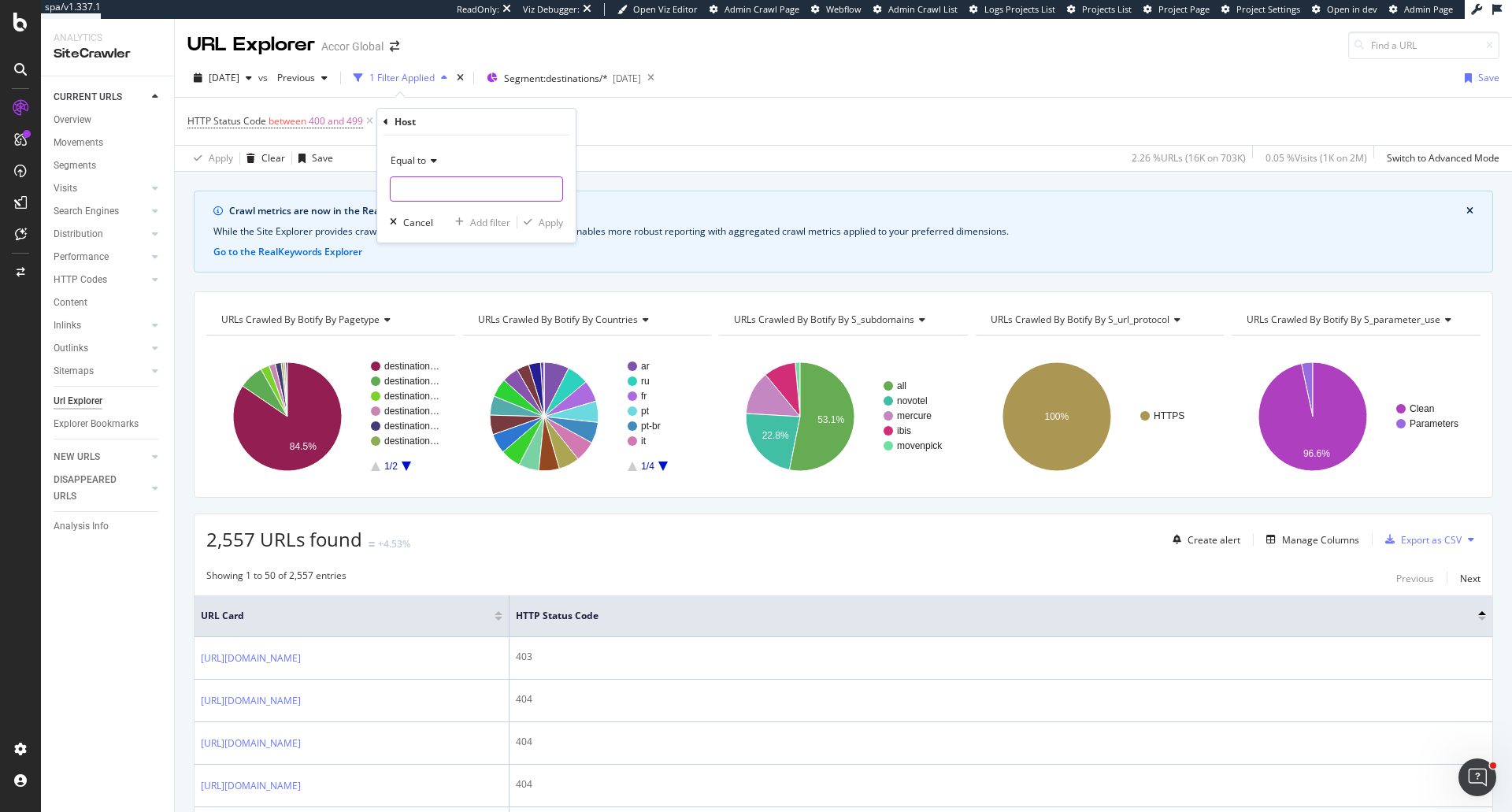
click at [434, 195] on input "text" at bounding box center [476, 189] width 171 height 25
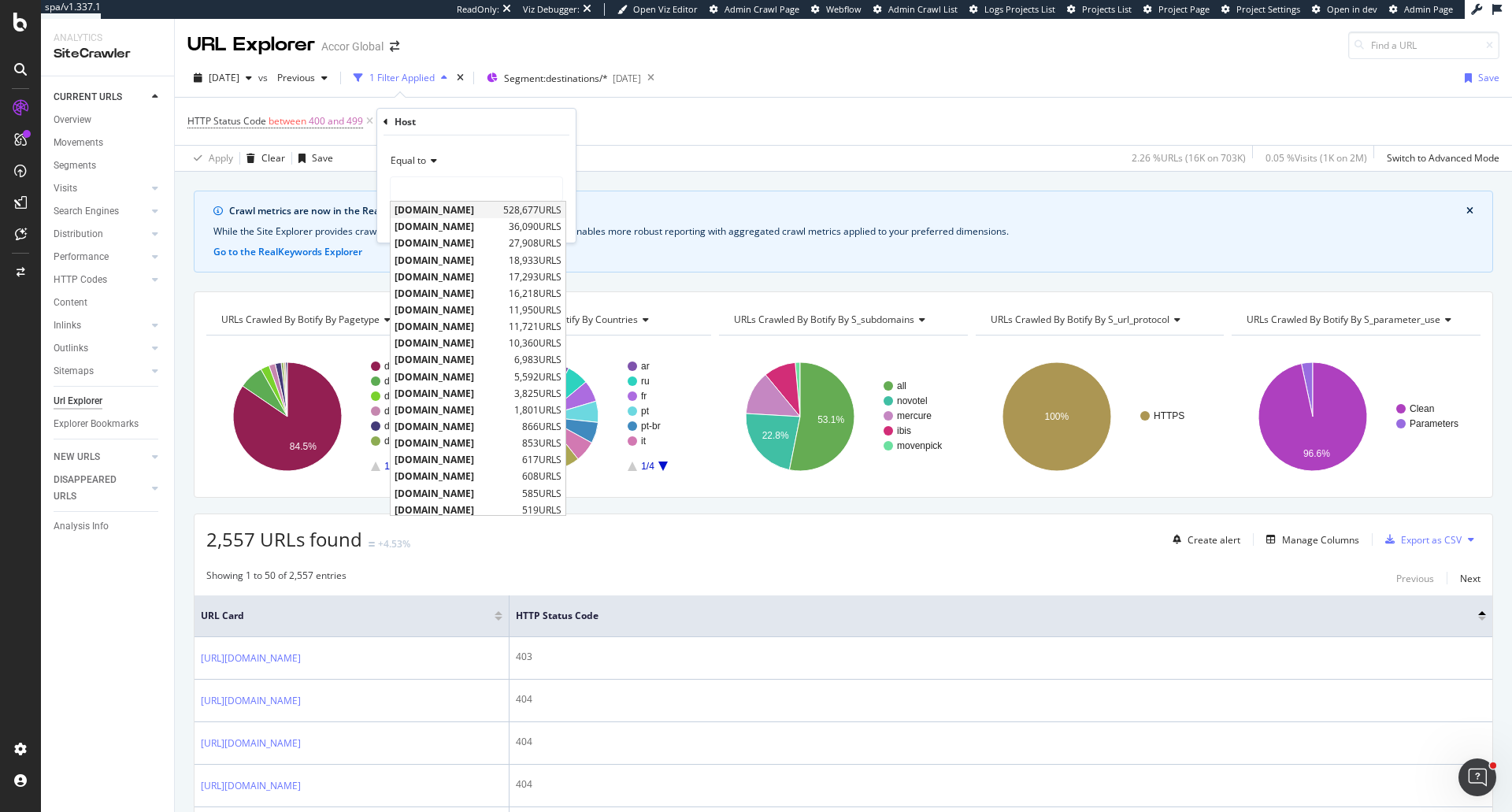
click at [434, 208] on span "[DOMAIN_NAME]" at bounding box center [447, 209] width 105 height 13
type input "[DOMAIN_NAME]"
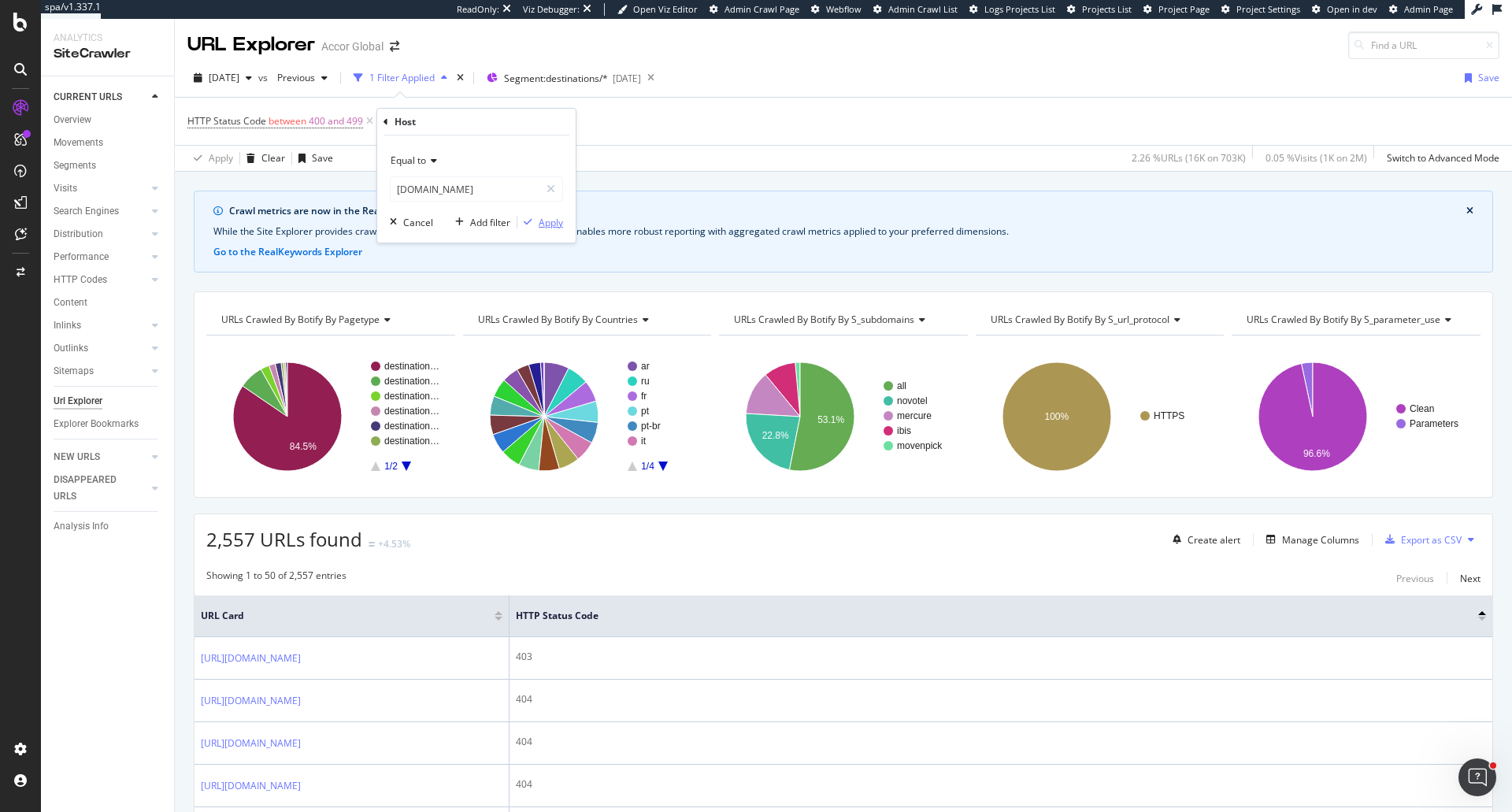
click at [539, 217] on div "Apply" at bounding box center [551, 222] width 25 height 13
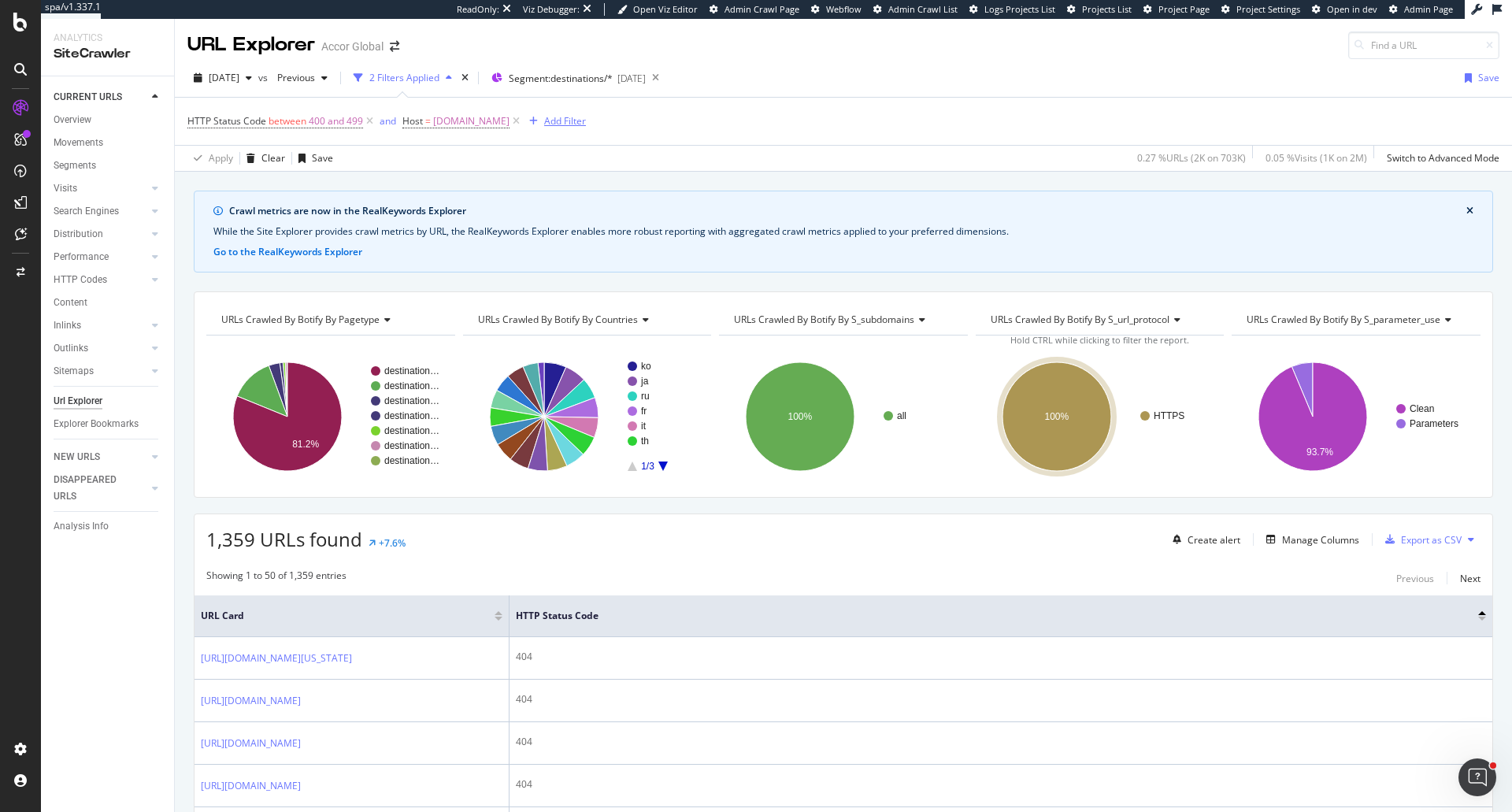
click at [544, 118] on div "Add Filter" at bounding box center [565, 121] width 42 height 13
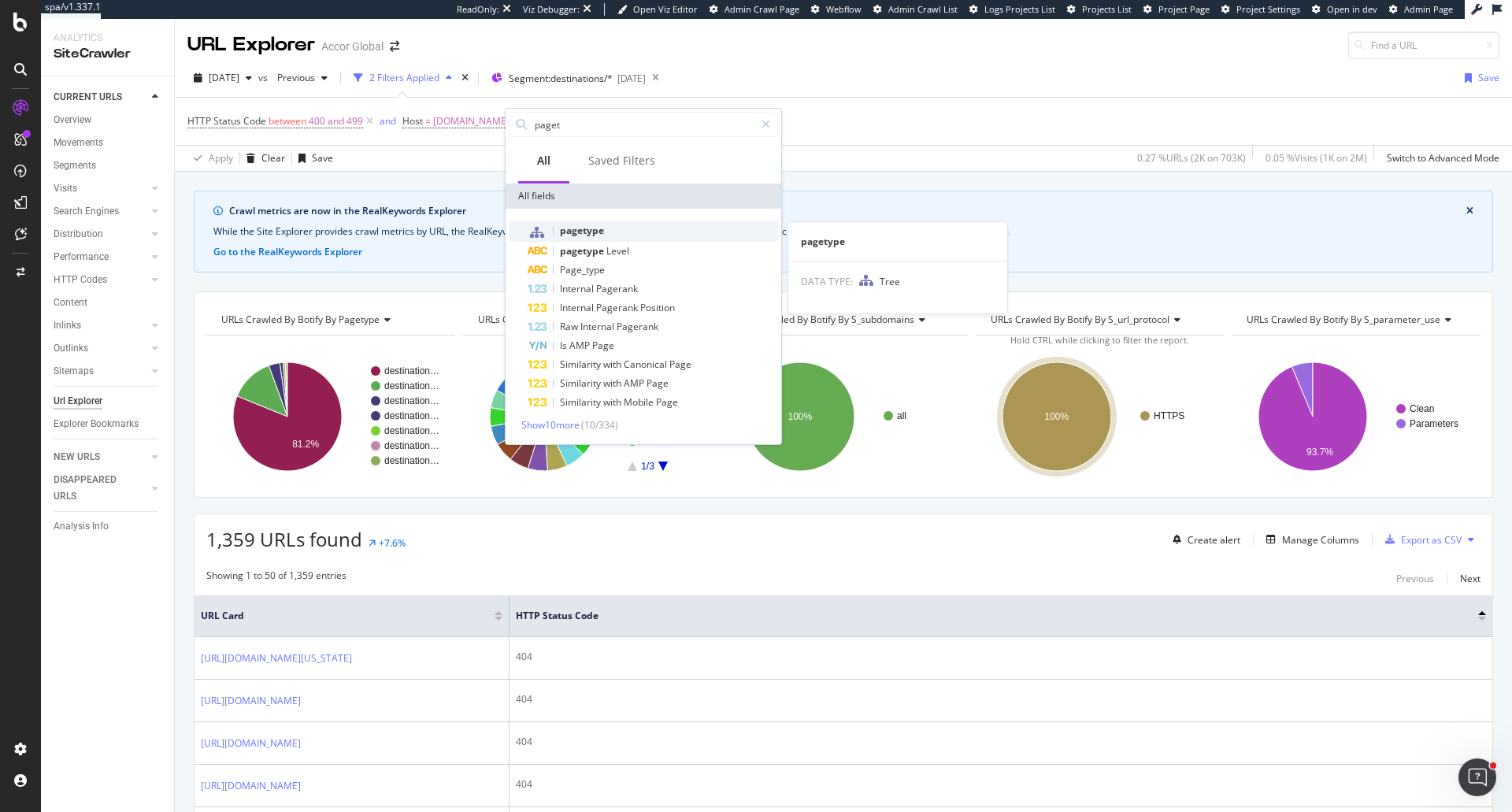
type input "paget"
click at [635, 231] on div "pagetype" at bounding box center [653, 232] width 251 height 21
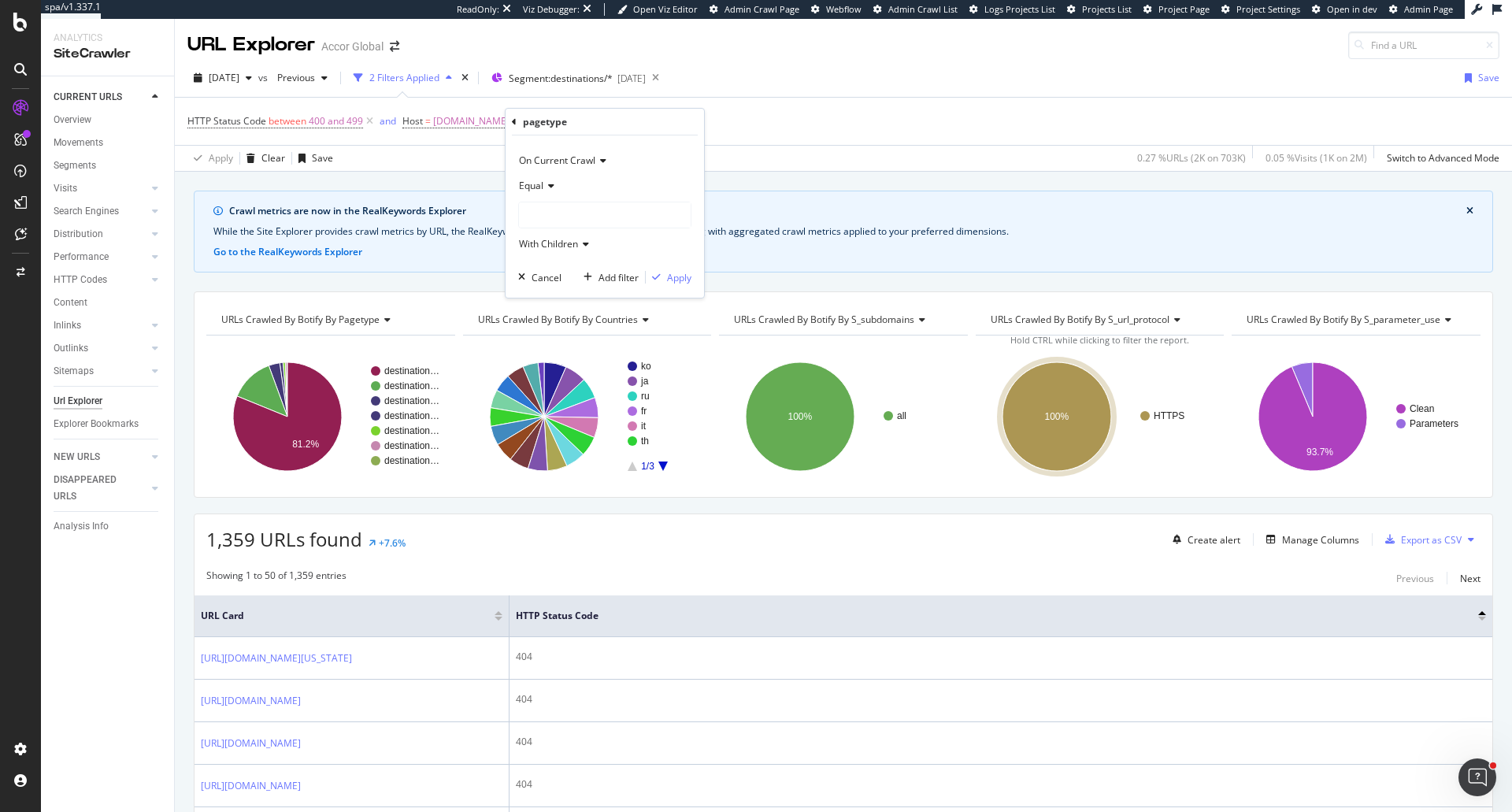
click at [604, 213] on div at bounding box center [604, 215] width 171 height 25
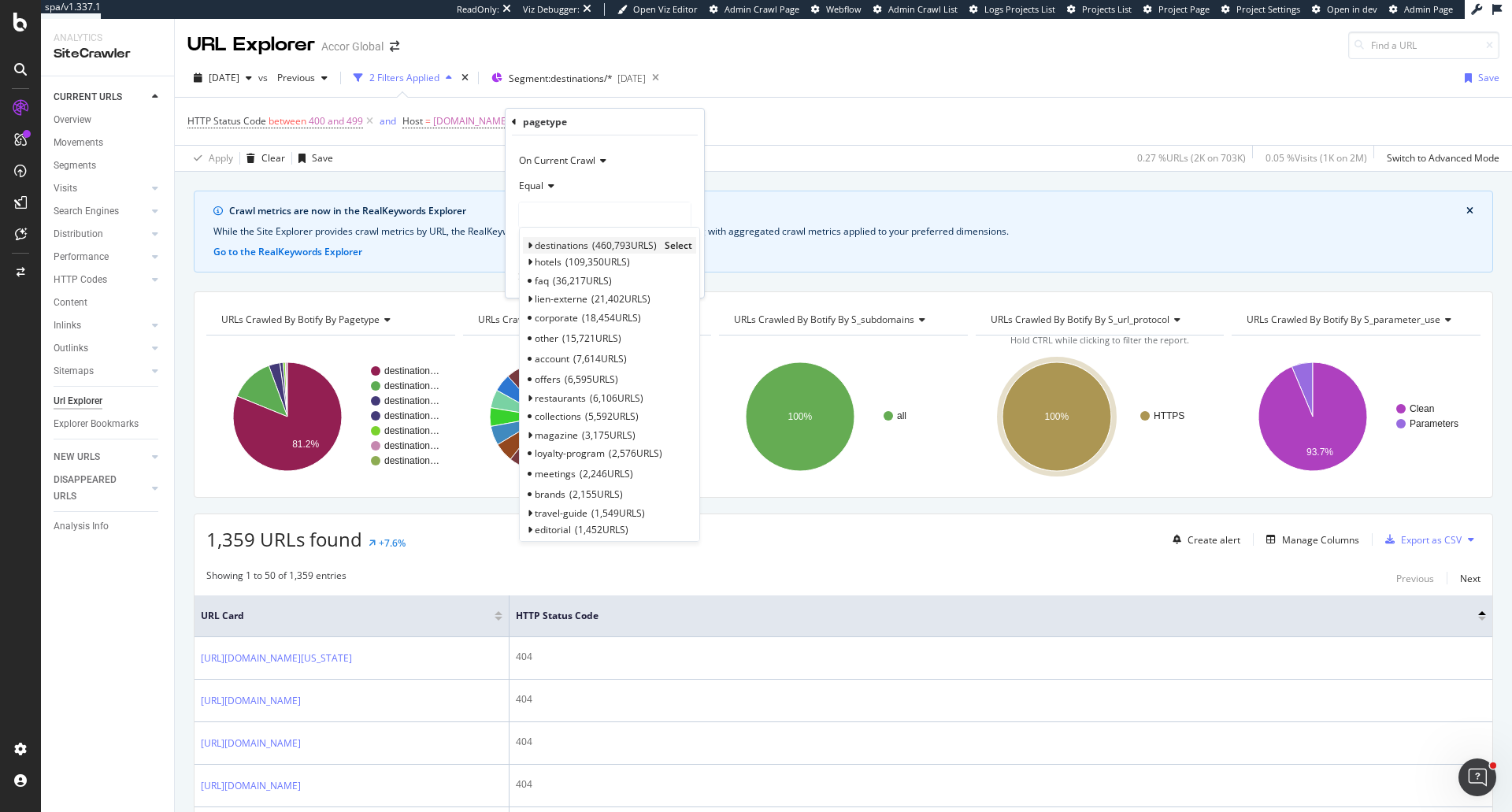
click at [571, 243] on span "destinations" at bounding box center [562, 245] width 54 height 13
click at [671, 245] on span "Select" at bounding box center [678, 245] width 28 height 13
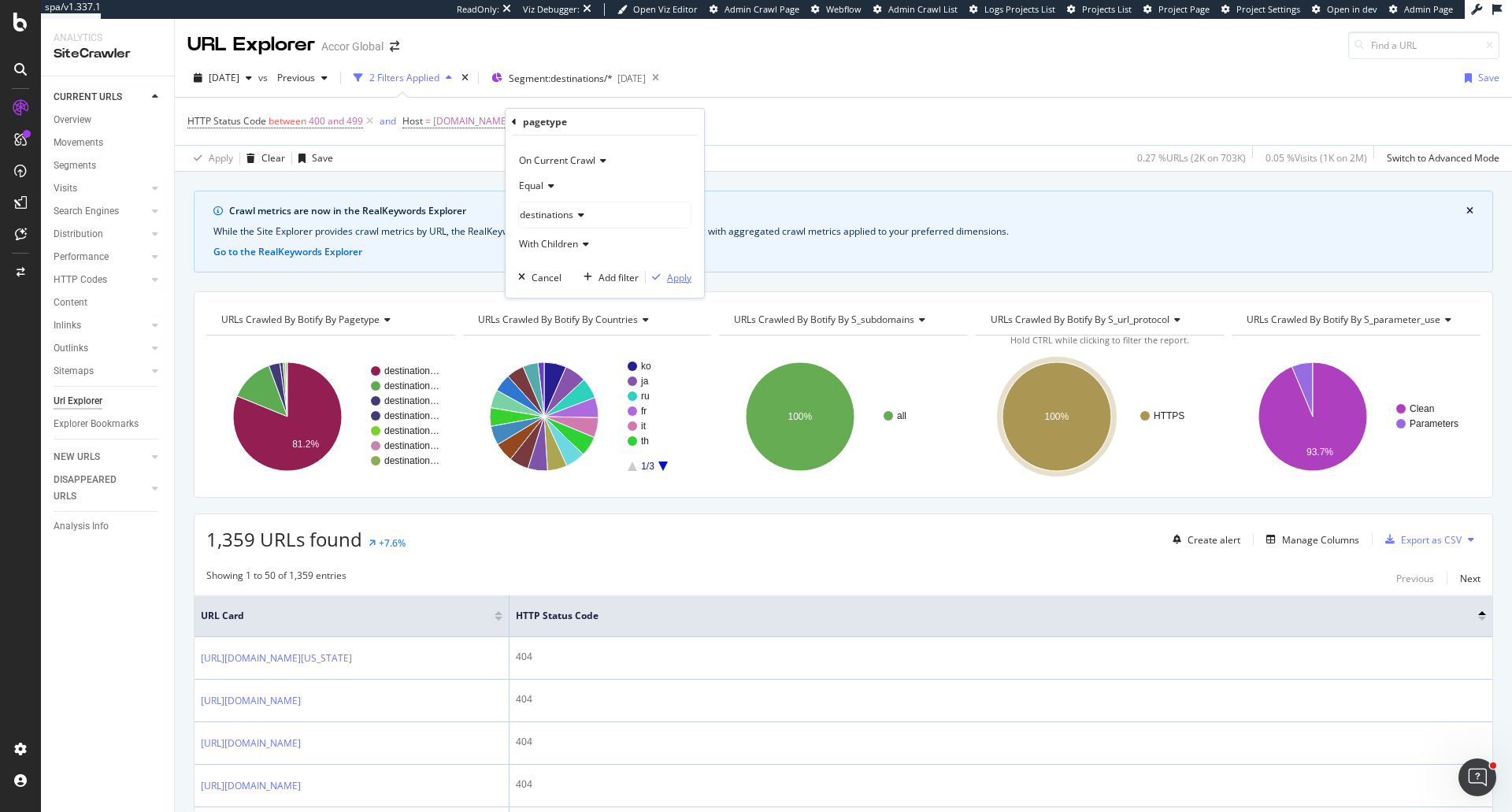
click at [689, 284] on div "Apply" at bounding box center [669, 278] width 46 height 14
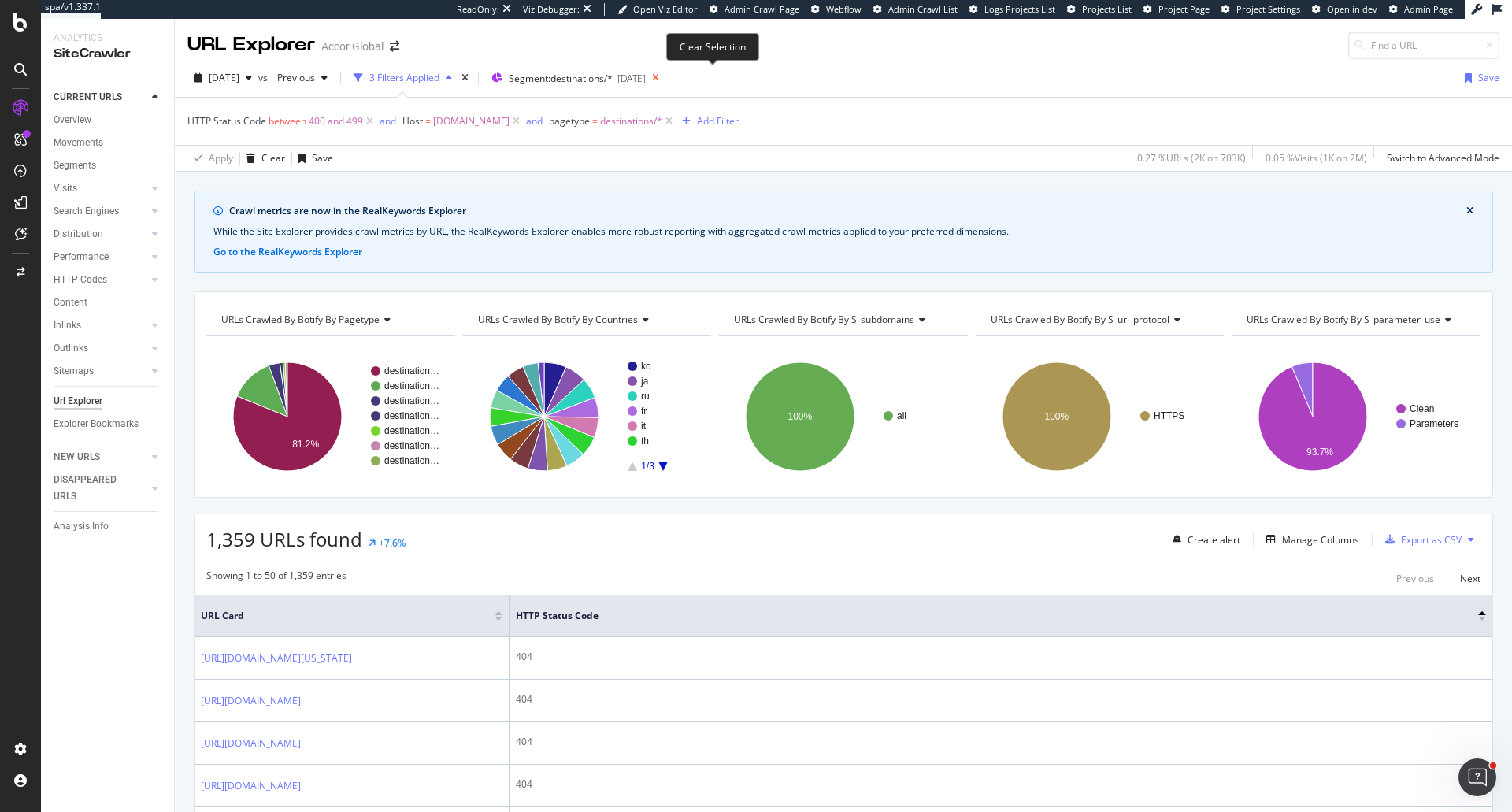
click at [666, 80] on icon at bounding box center [655, 78] width 20 height 22
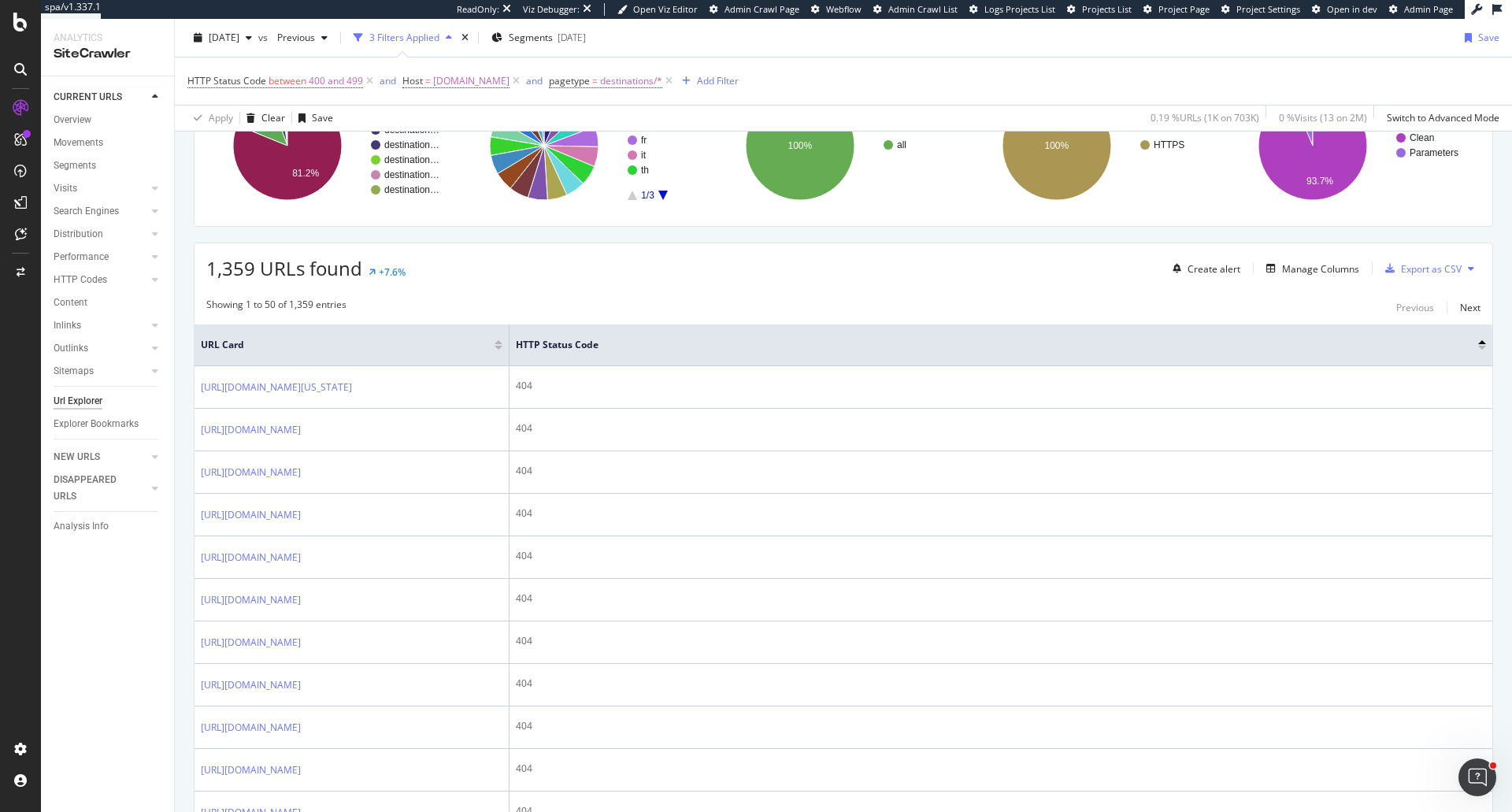
scroll to position [35, 0]
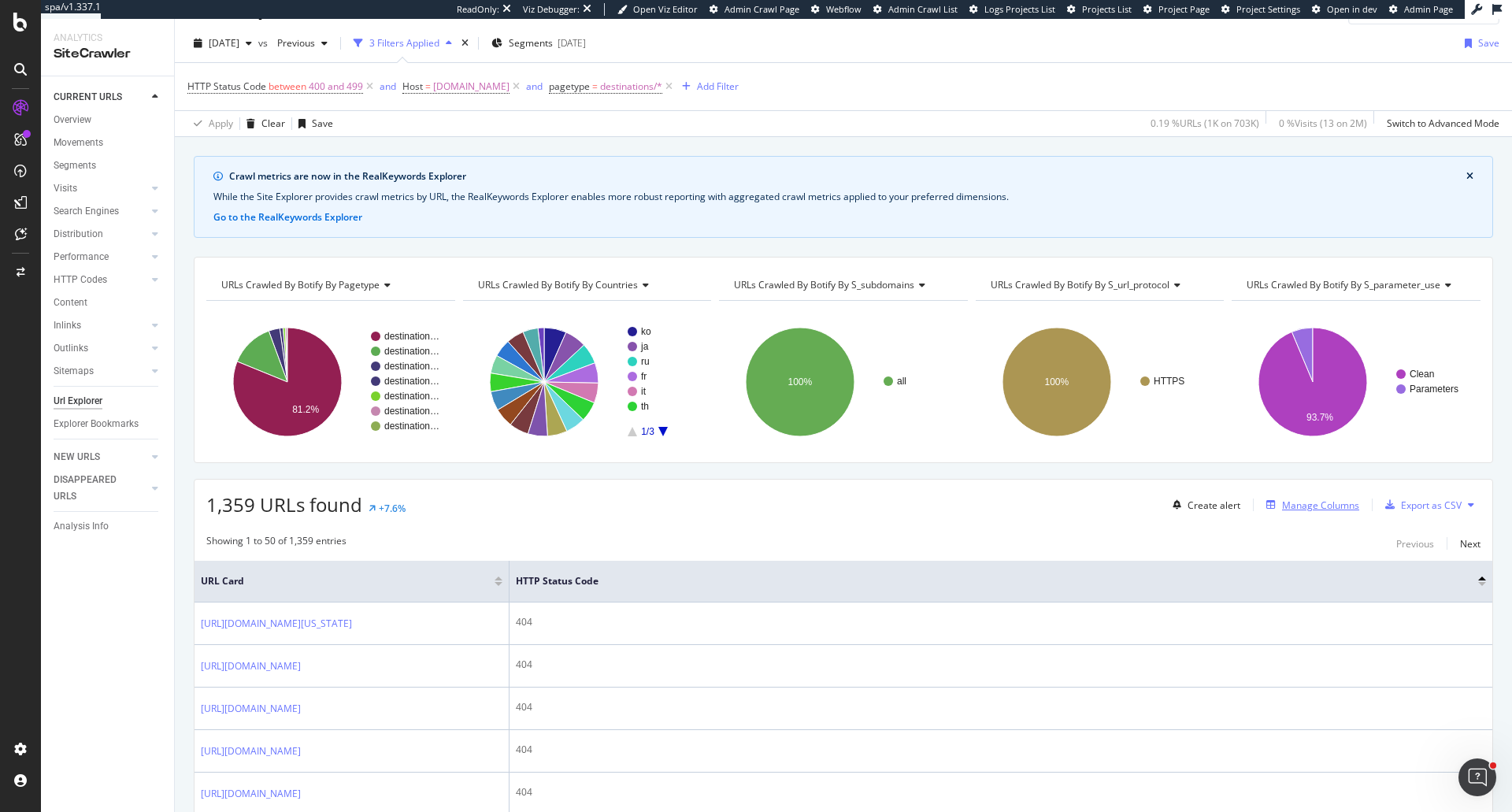
click at [1305, 500] on div "Manage Columns" at bounding box center [1320, 505] width 77 height 13
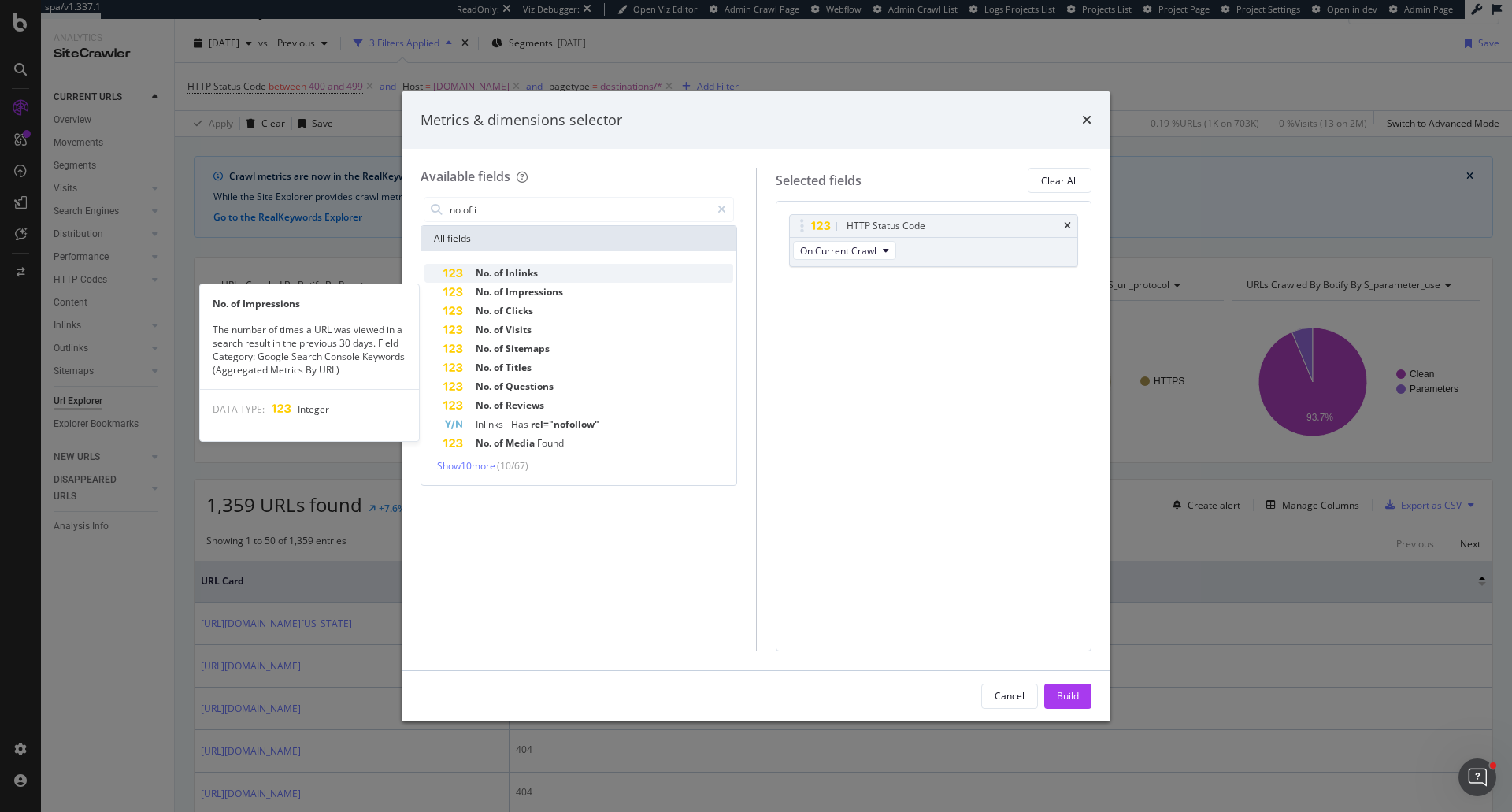
type input "no of i"
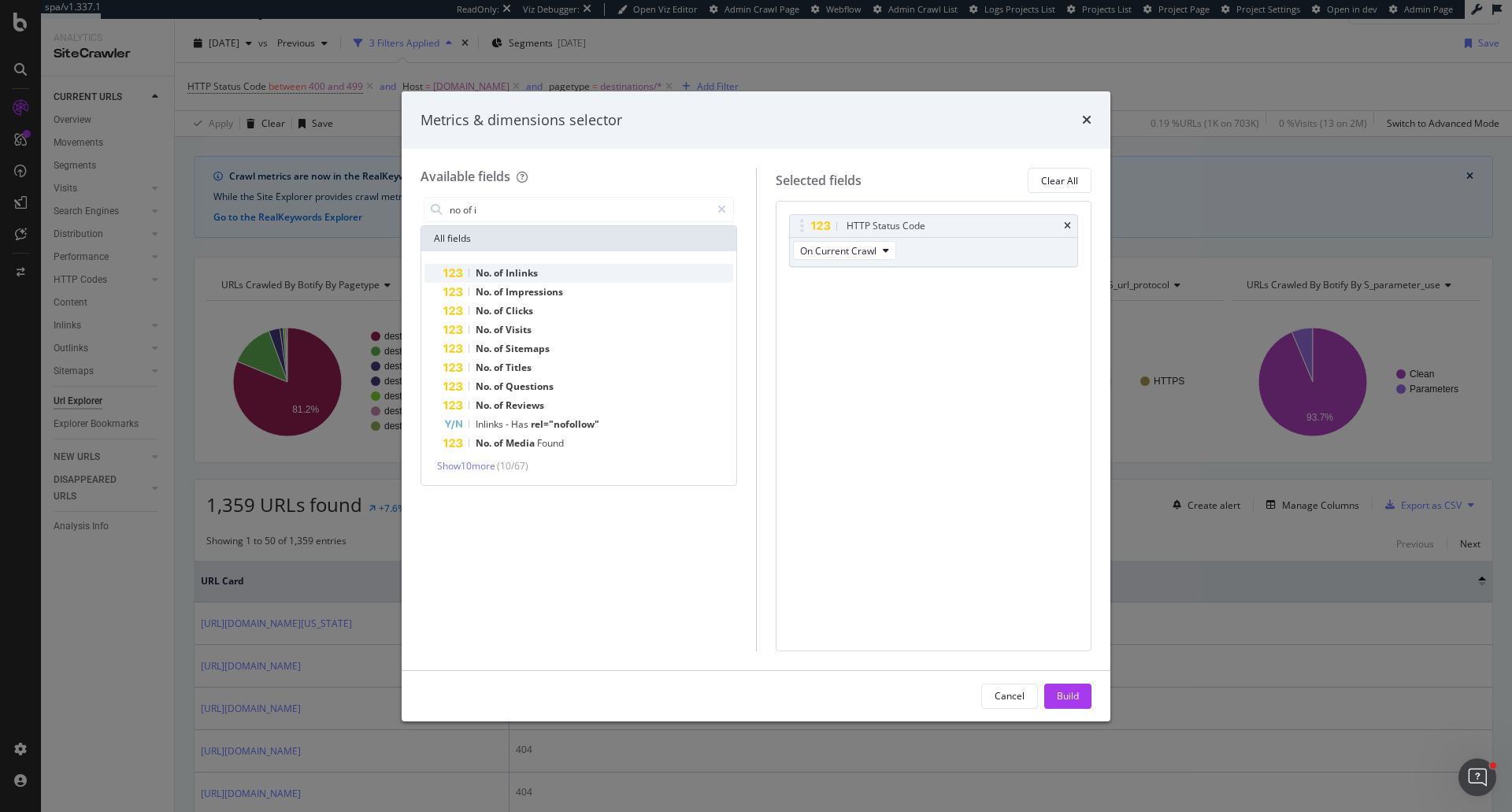
click at [525, 280] on div "No. of Inlinks" at bounding box center [588, 274] width 290 height 19
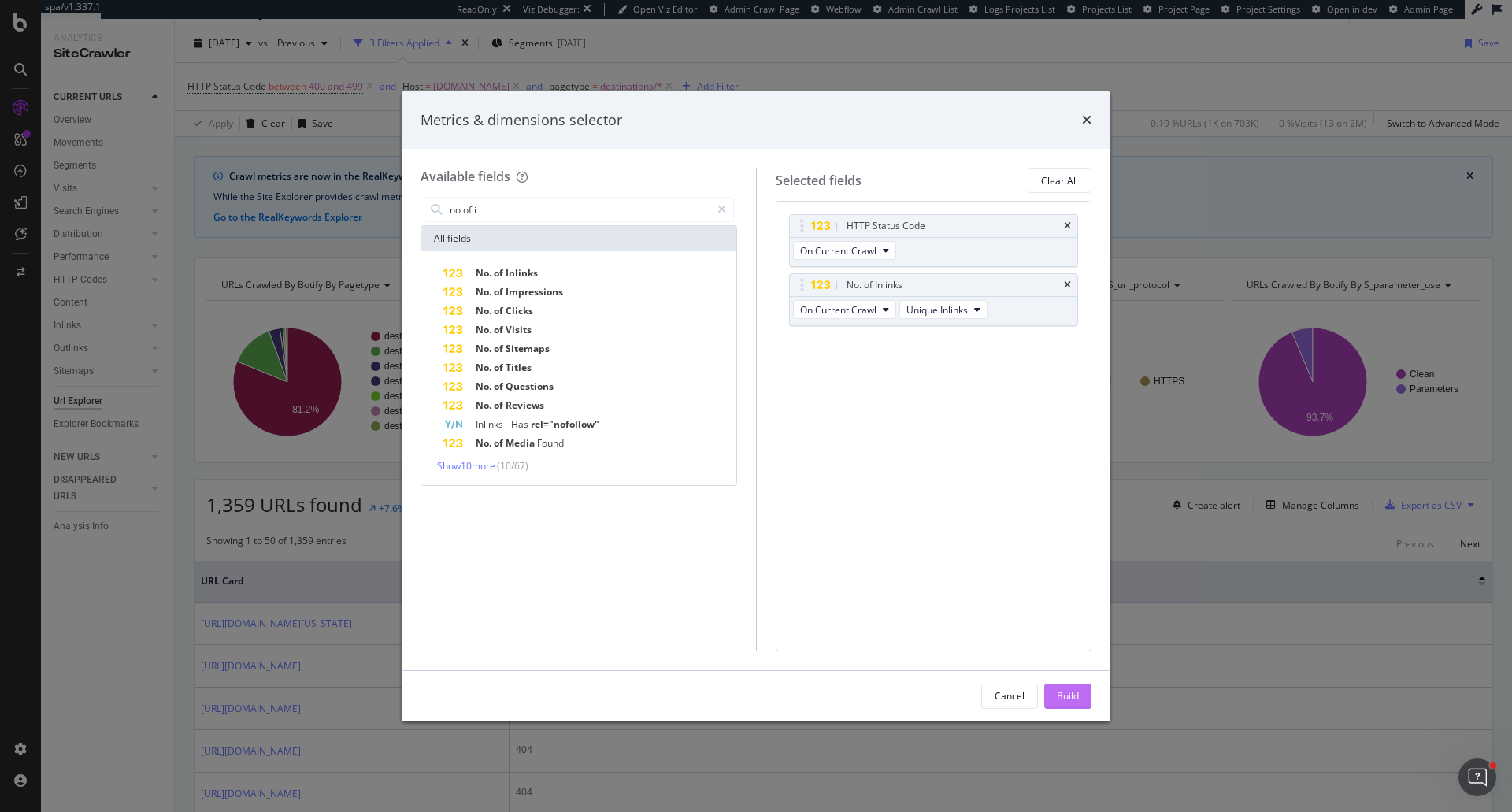
click at [1061, 689] on div "Build" at bounding box center [1068, 695] width 22 height 13
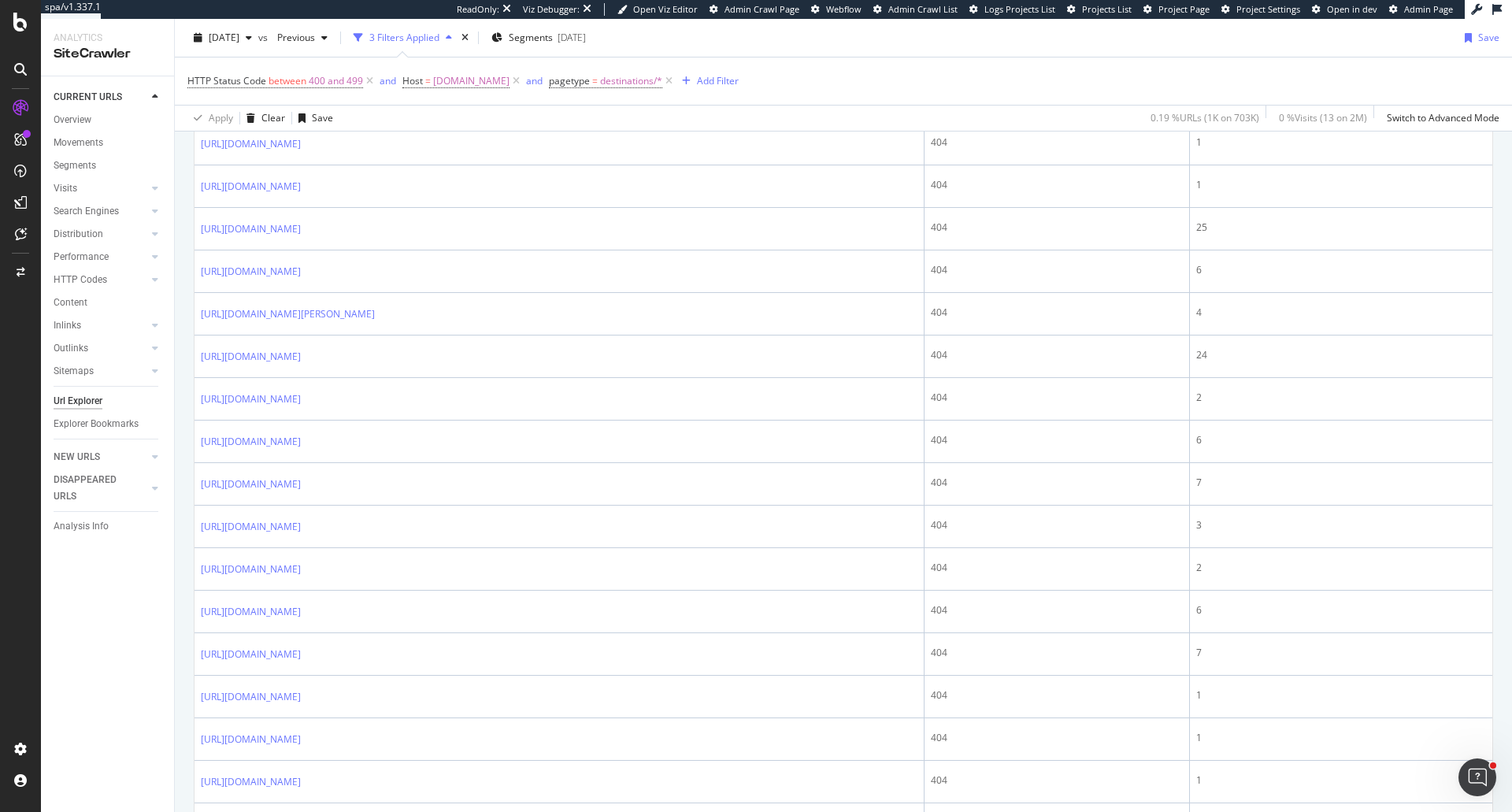
scroll to position [1890, 0]
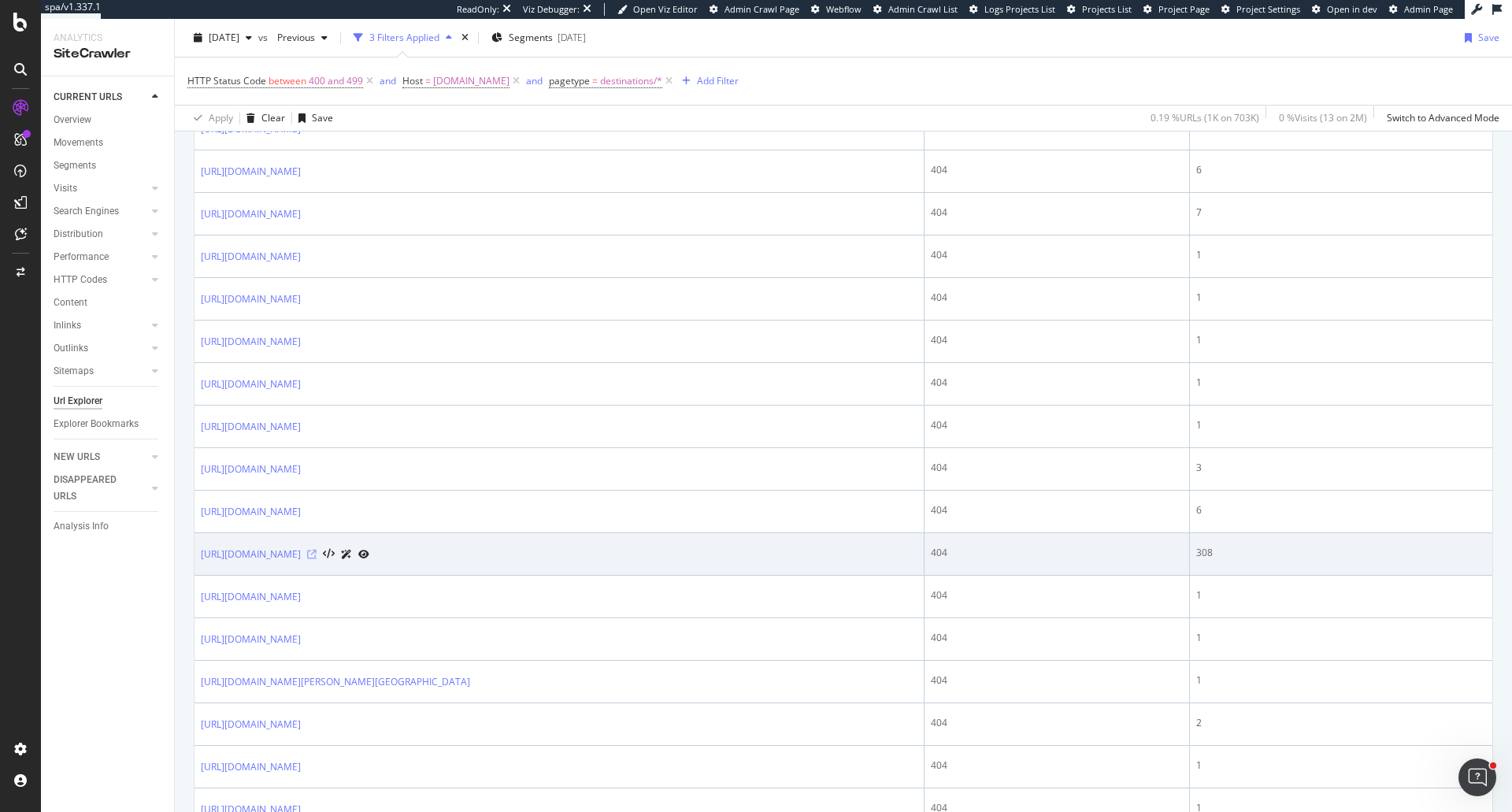
click at [317, 553] on icon at bounding box center [312, 554] width 10 height 10
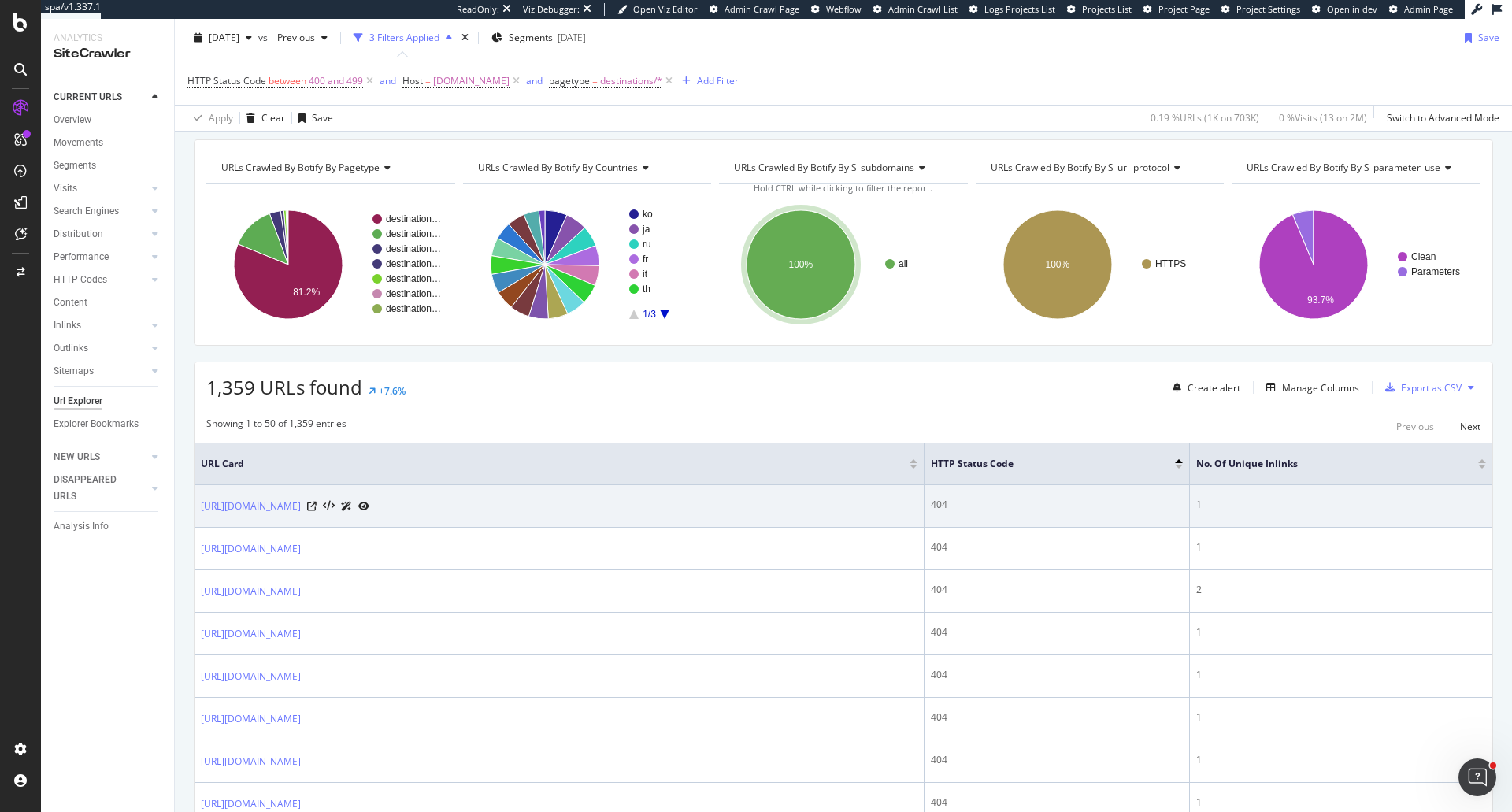
scroll to position [0, 0]
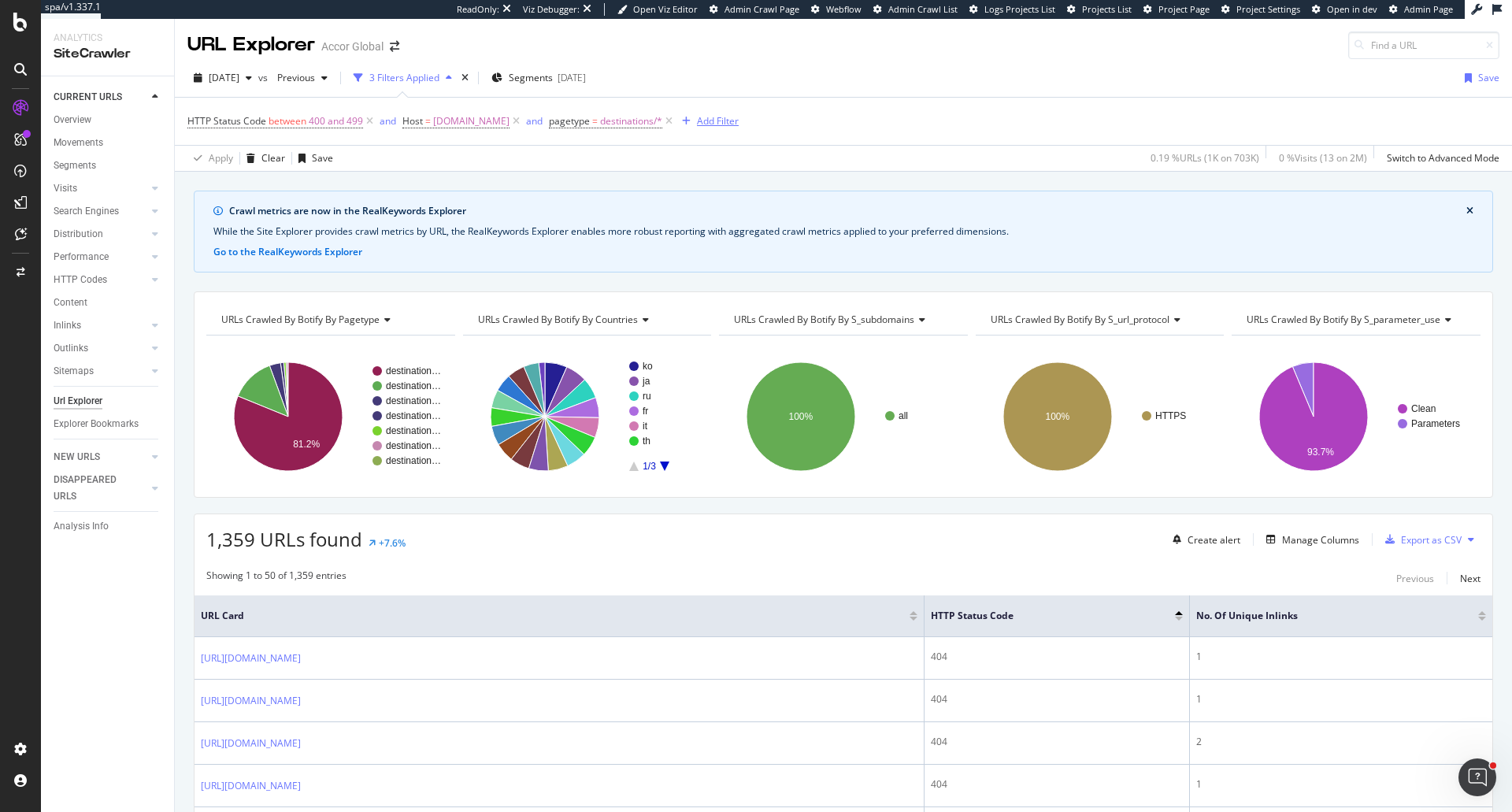
click at [706, 113] on div "Add Filter" at bounding box center [707, 121] width 63 height 17
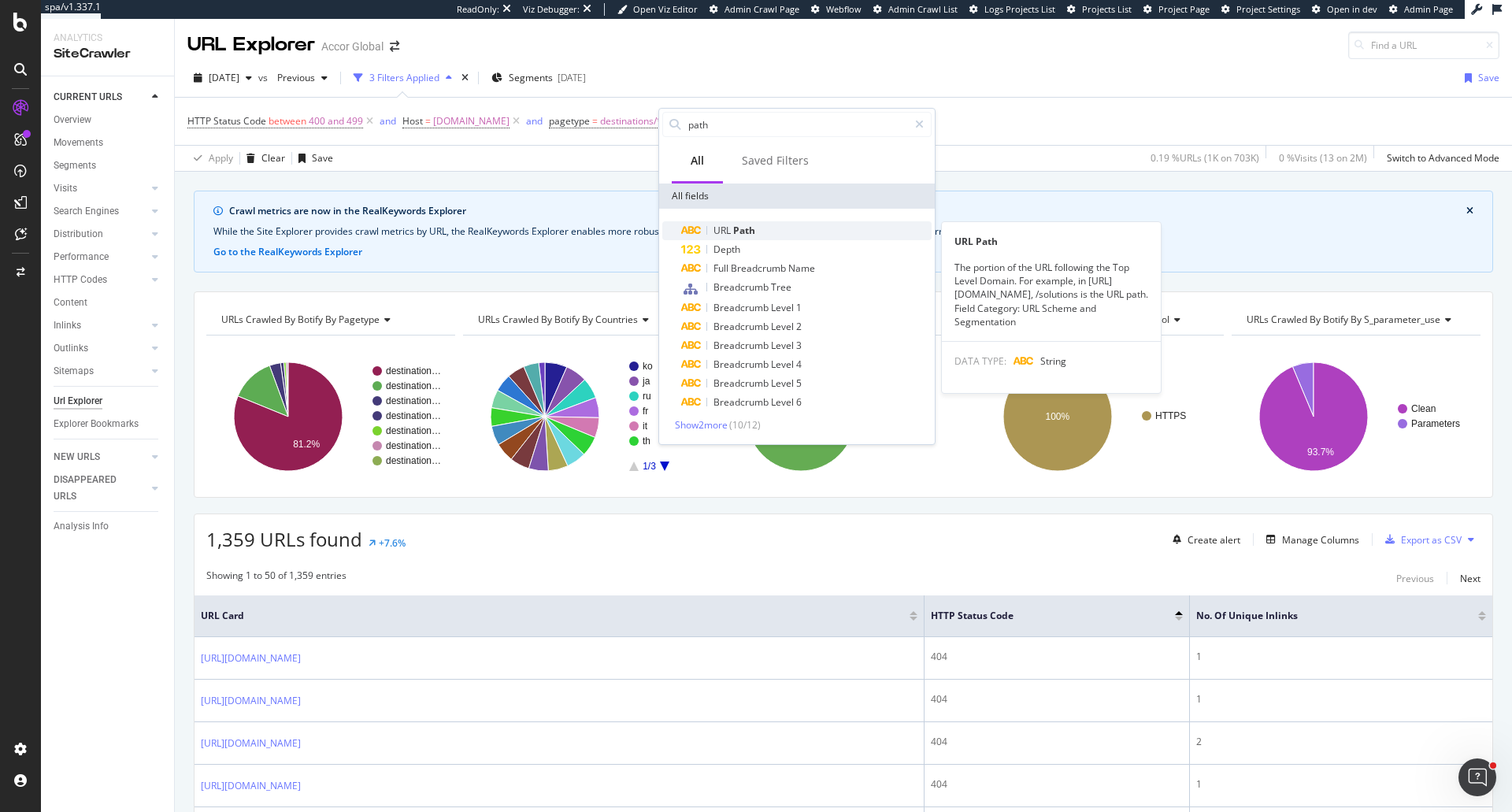
type input "path"
click at [787, 232] on div "URL Path" at bounding box center [807, 231] width 251 height 19
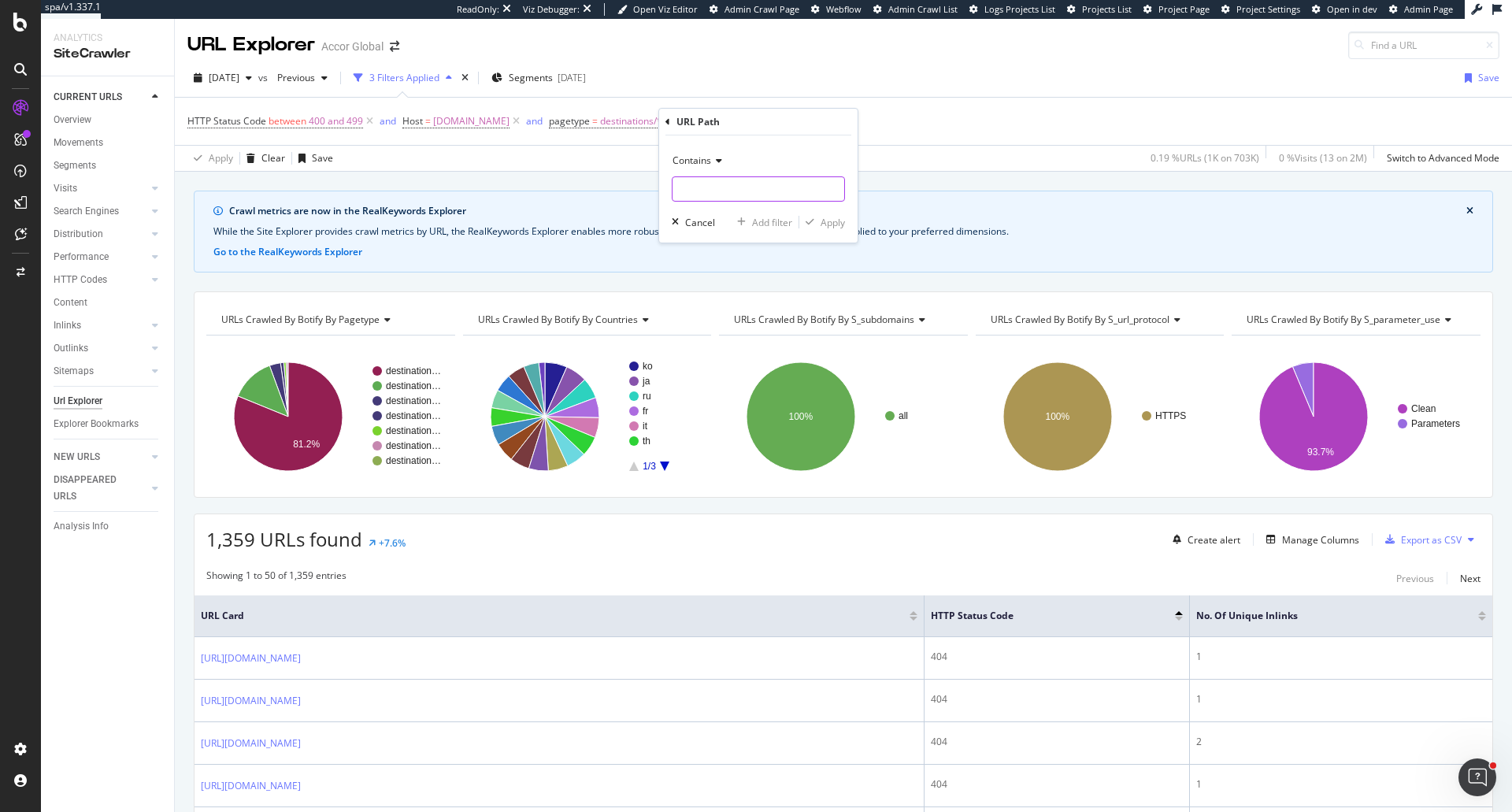
click at [723, 182] on input "text" at bounding box center [758, 189] width 171 height 25
type input "/destination"
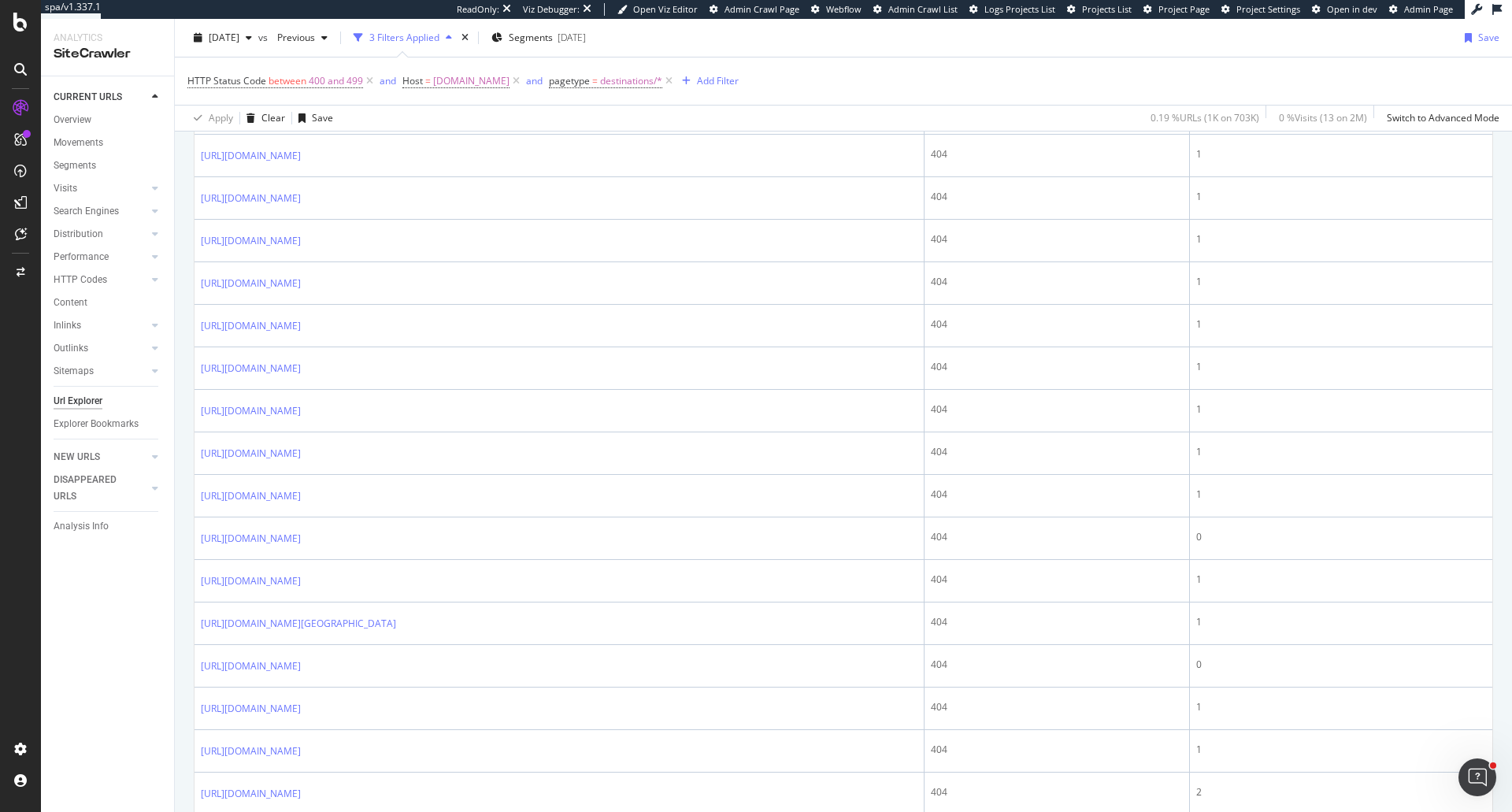
scroll to position [79, 0]
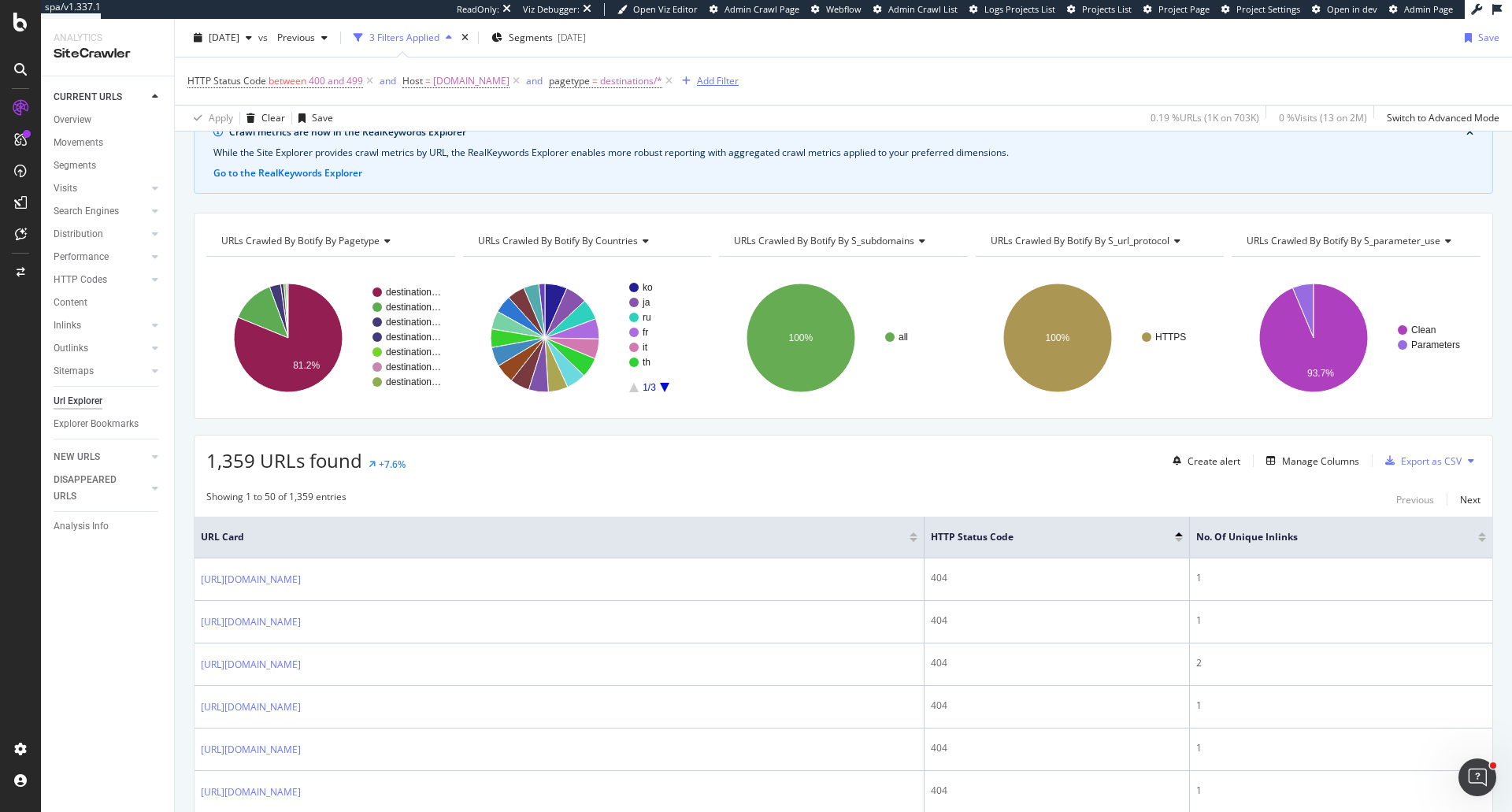
click at [704, 80] on div "Add Filter" at bounding box center [718, 80] width 42 height 13
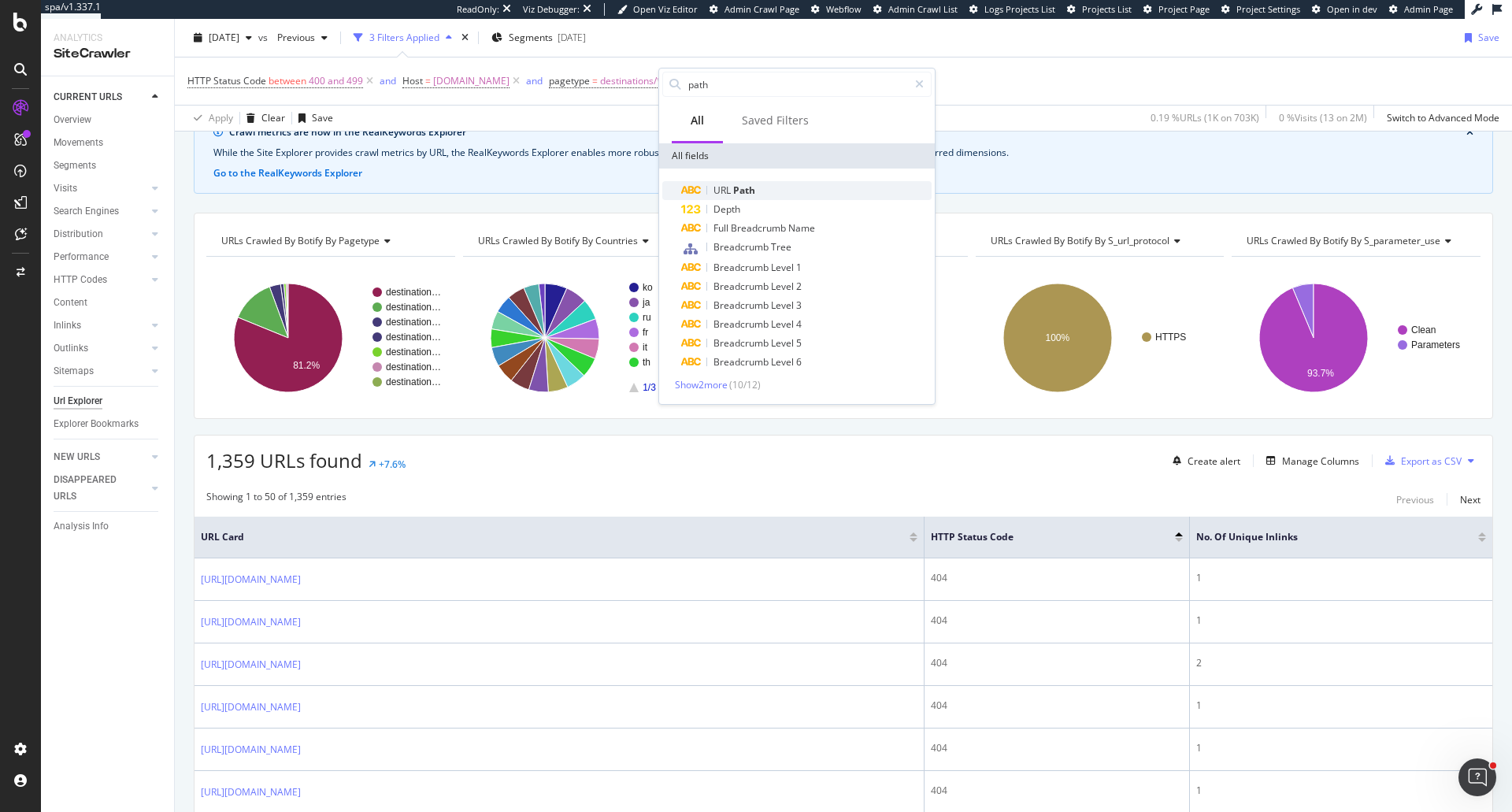
click at [735, 183] on div "URL Path" at bounding box center [807, 190] width 251 height 19
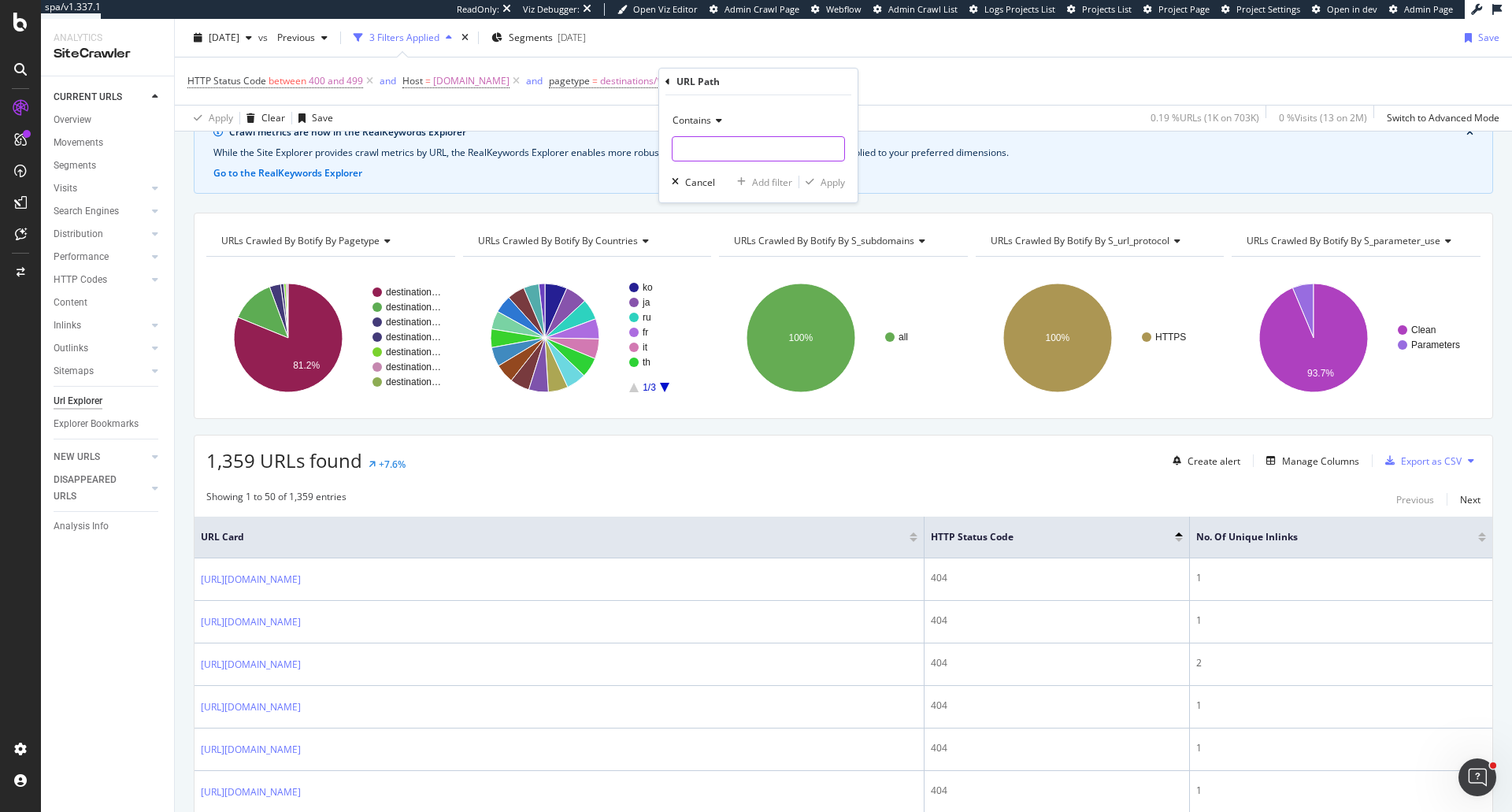
click at [731, 148] on input "text" at bounding box center [758, 149] width 171 height 25
type input "/destination/"
click at [843, 182] on div "Apply" at bounding box center [833, 182] width 25 height 13
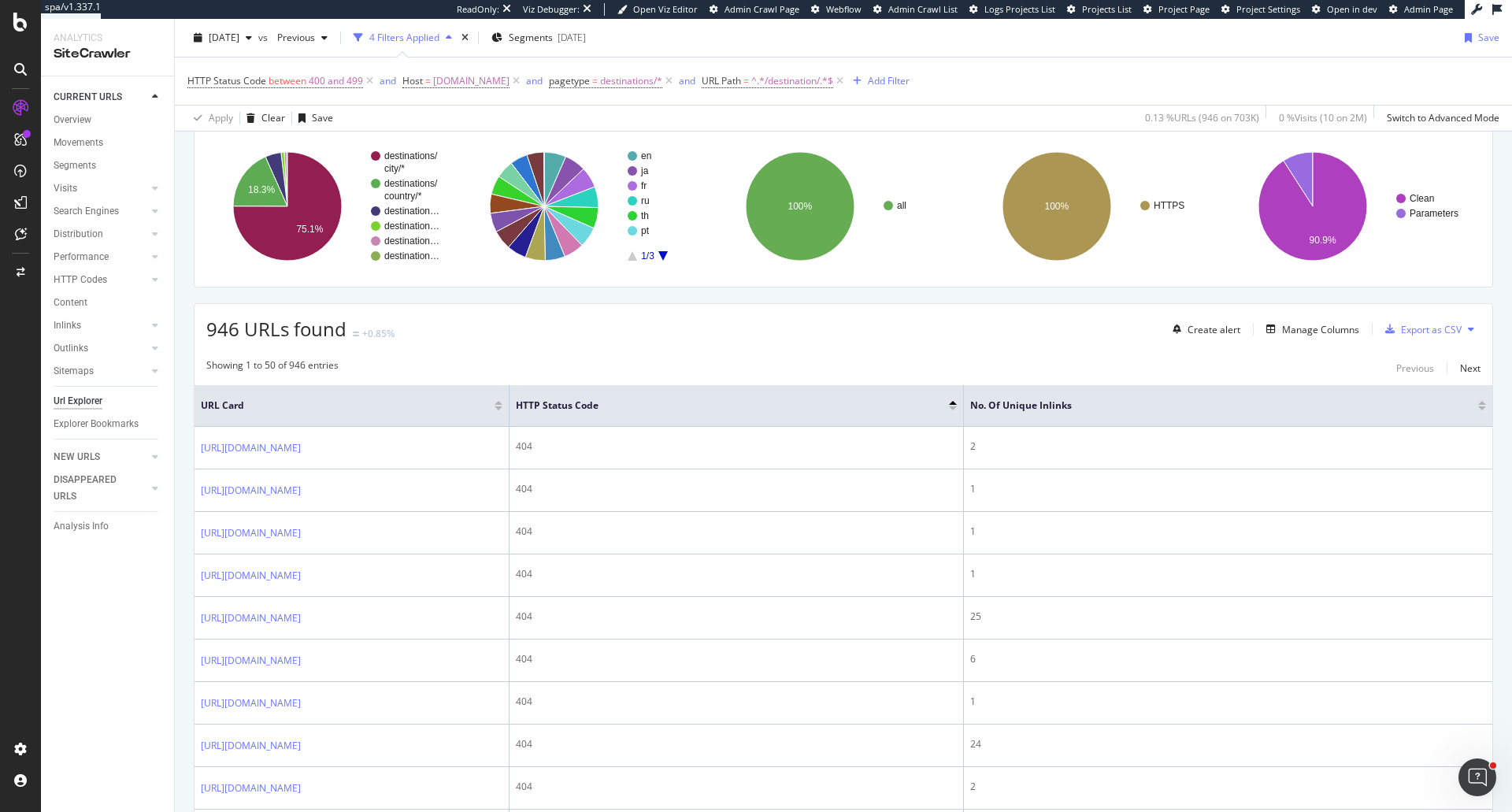
scroll to position [176, 0]
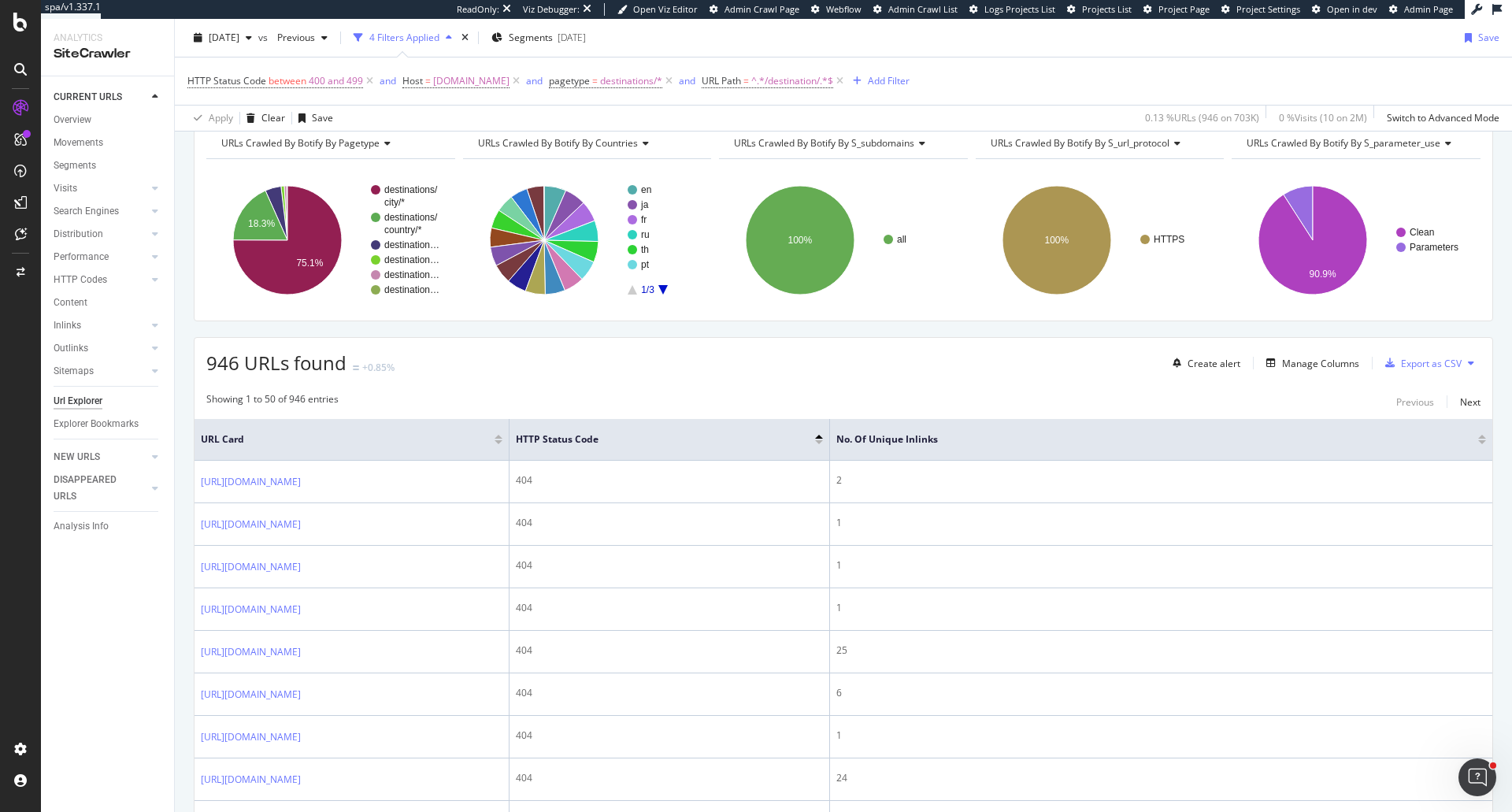
click at [706, 444] on th "HTTP Status Code" at bounding box center [670, 439] width 320 height 42
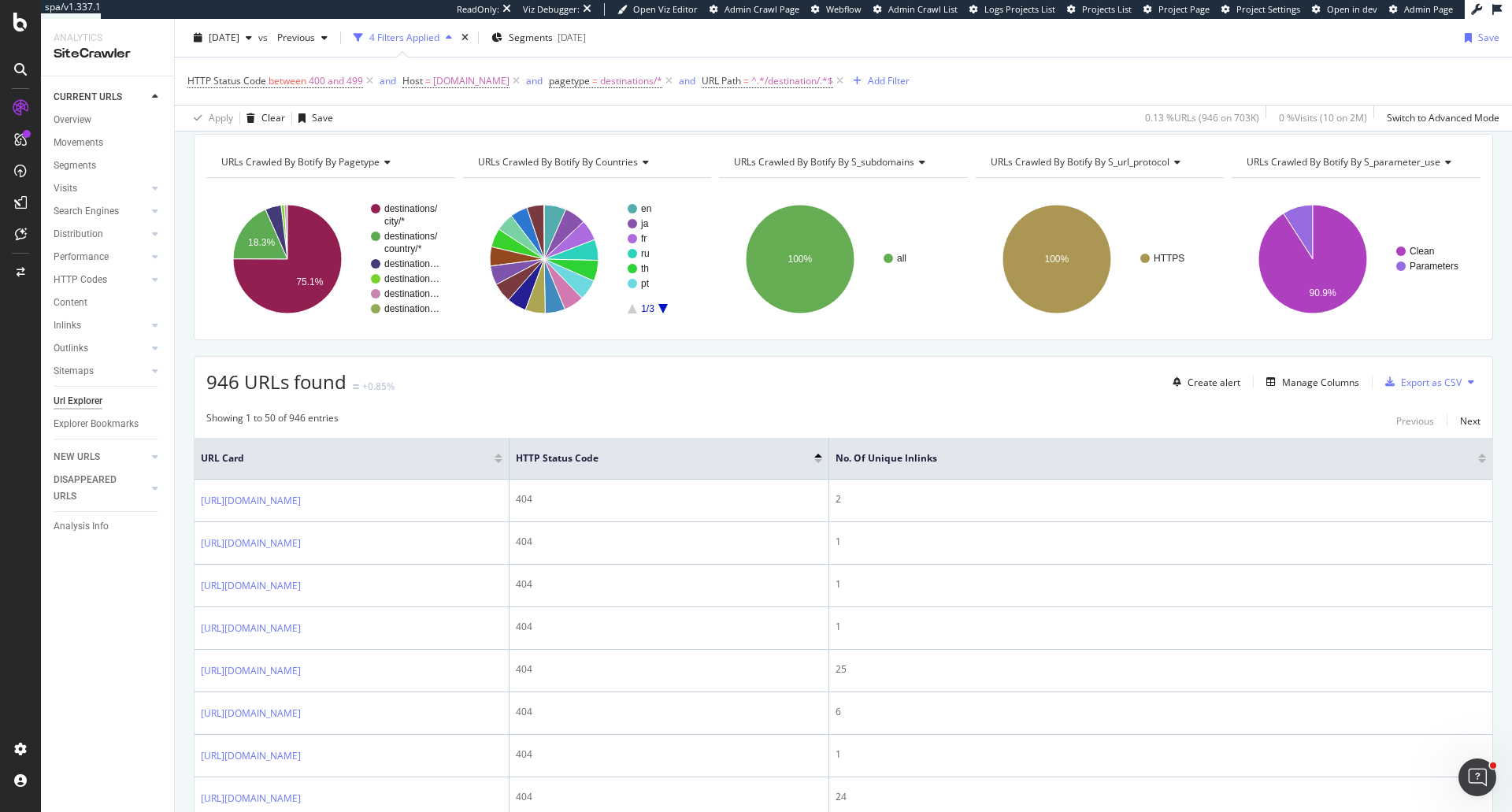
scroll to position [0, 0]
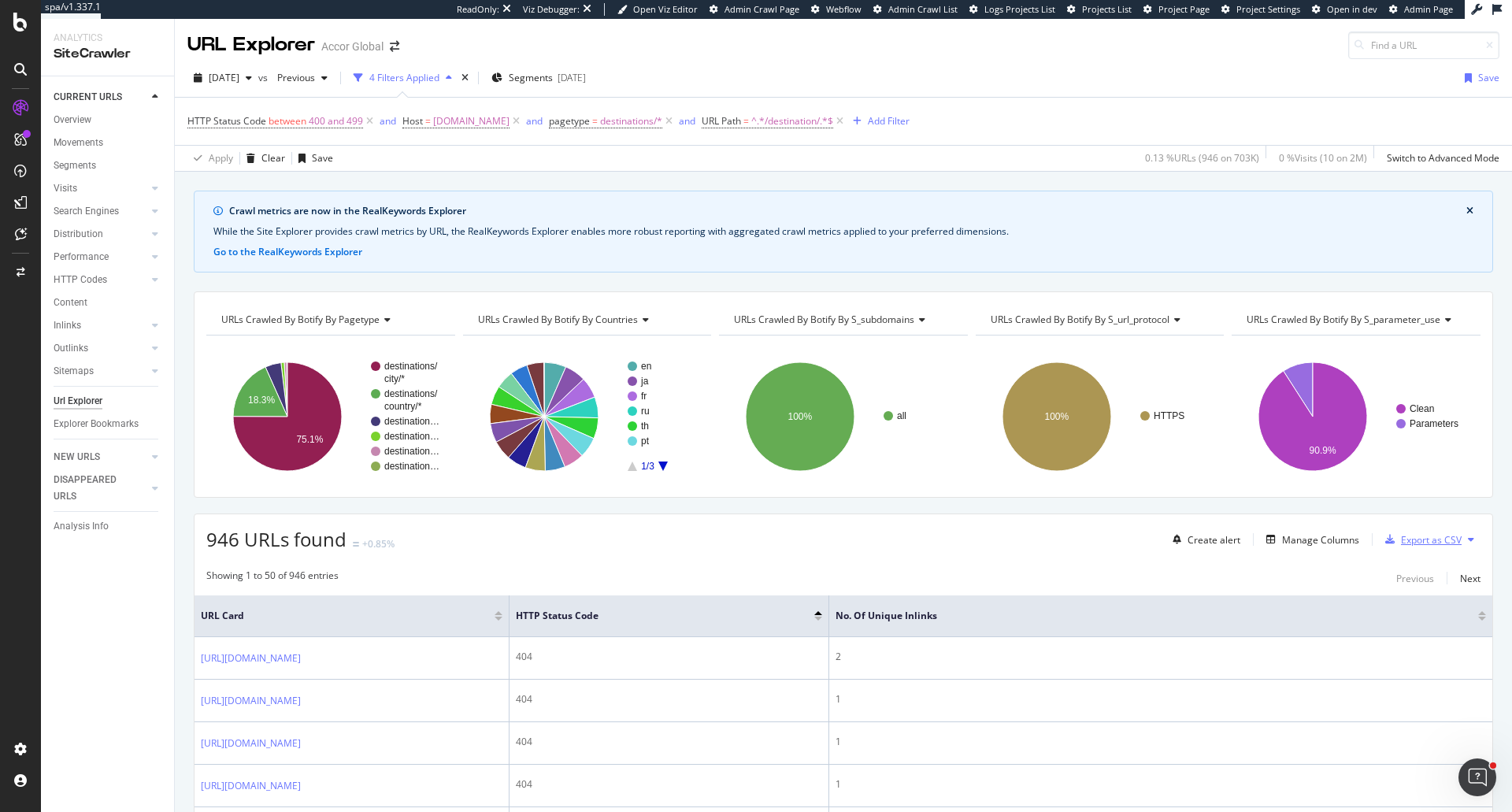
click at [1435, 542] on div "Export as CSV" at bounding box center [1431, 539] width 60 height 13
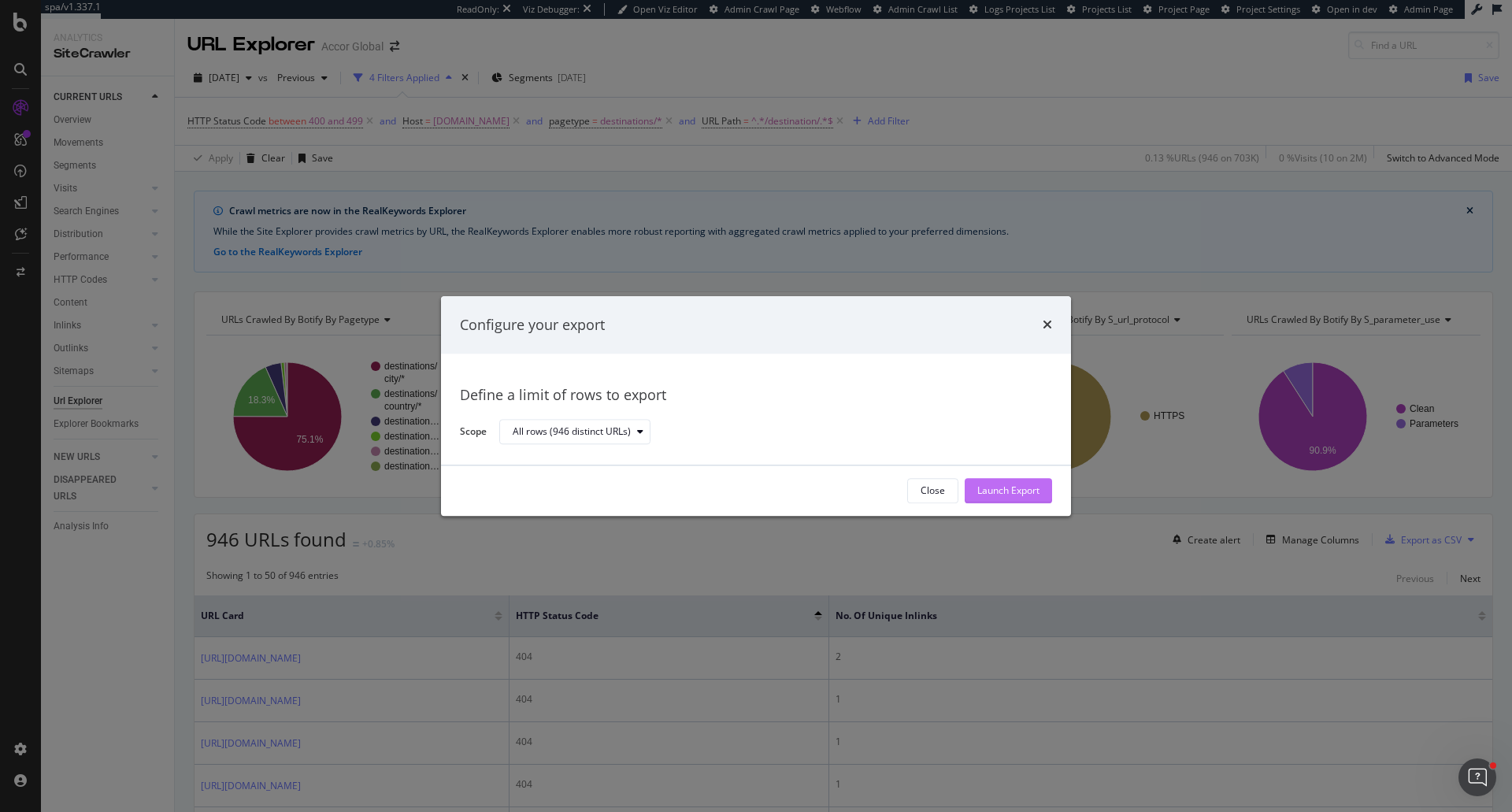
click at [1044, 493] on button "Launch Export" at bounding box center [1008, 491] width 87 height 25
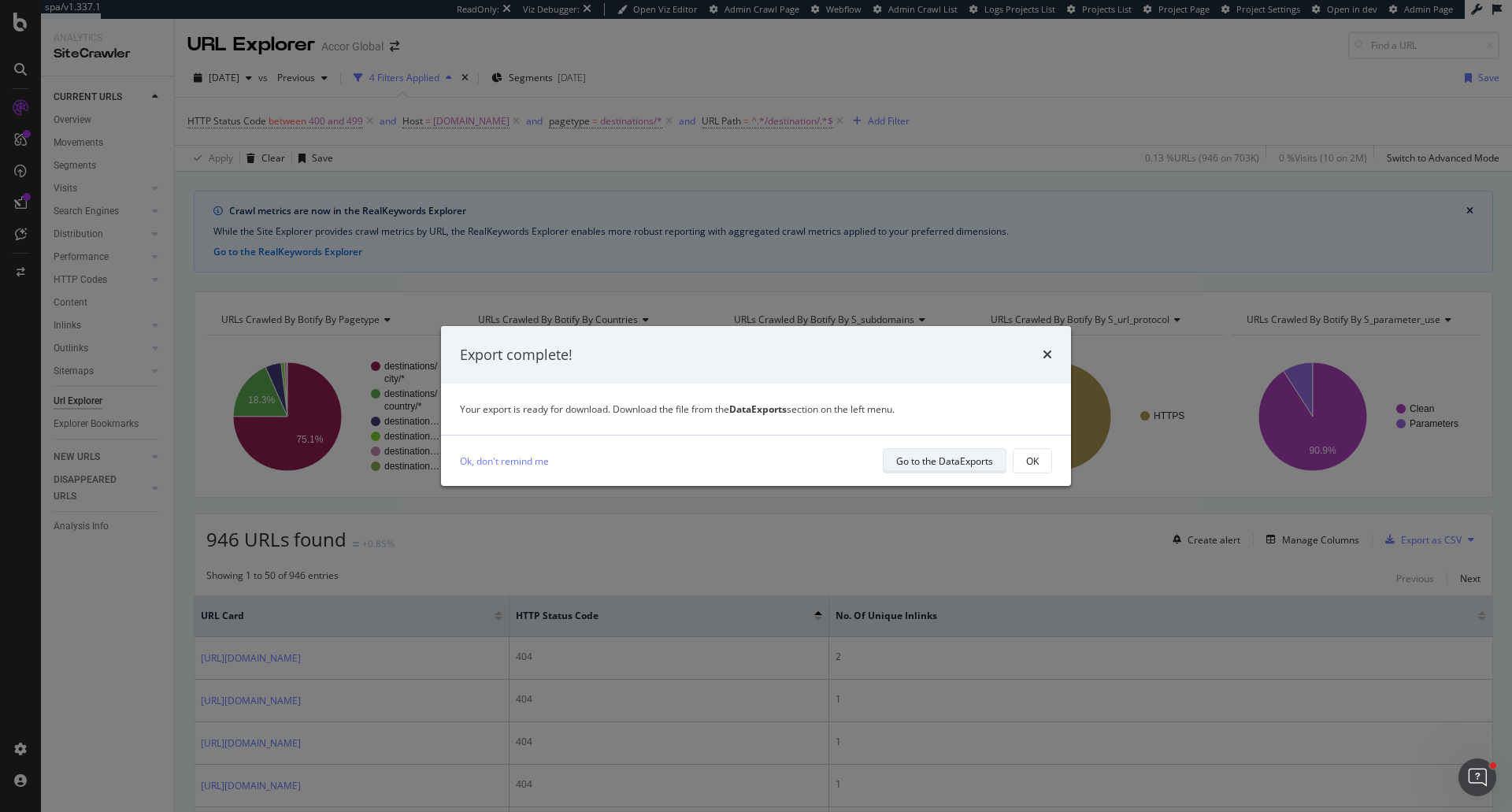
click at [980, 456] on div "Go to the DataExports" at bounding box center [945, 461] width 97 height 13
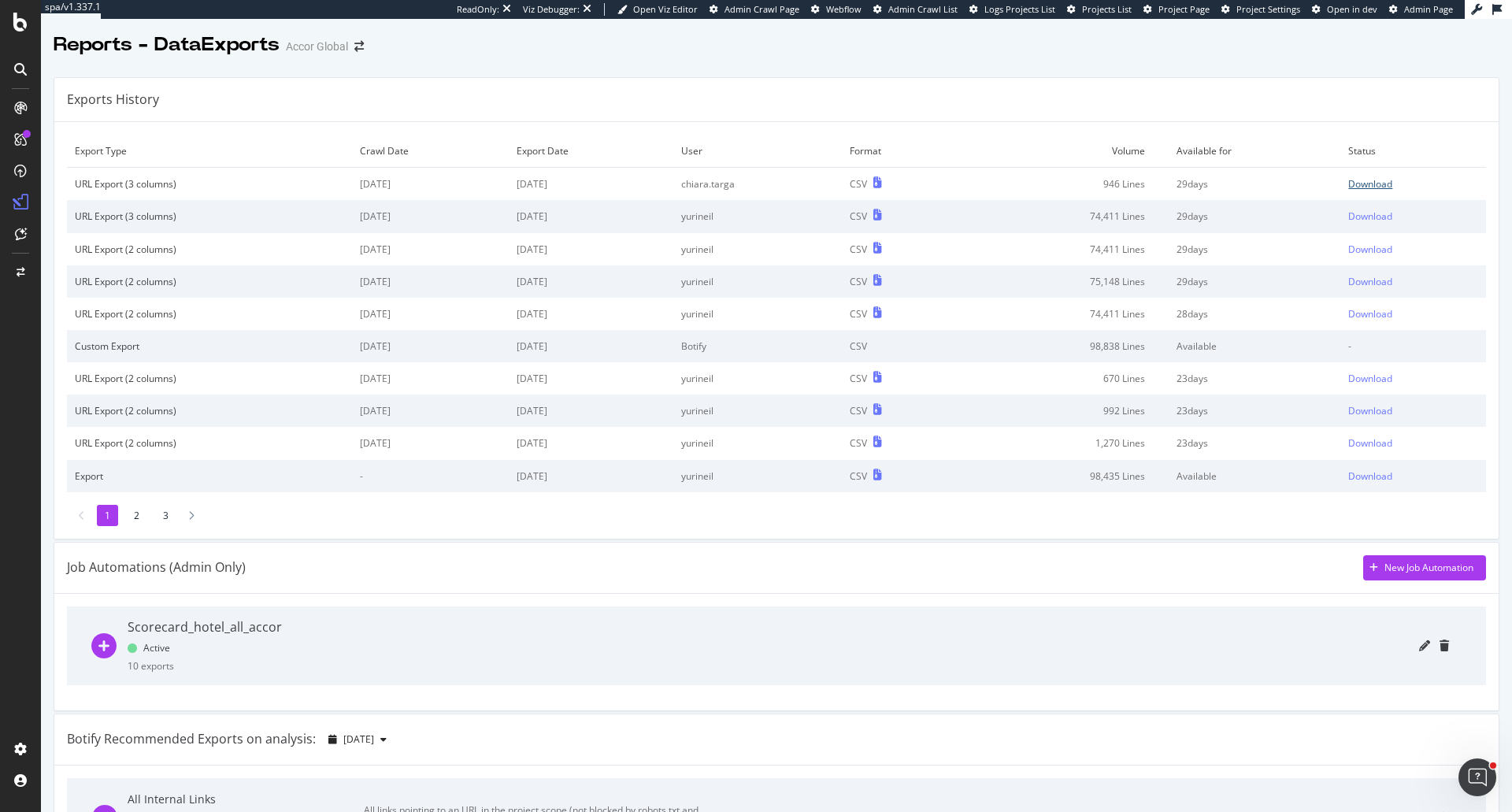
click at [1349, 183] on div "Download" at bounding box center [1371, 183] width 44 height 13
